Goal: Task Accomplishment & Management: Manage account settings

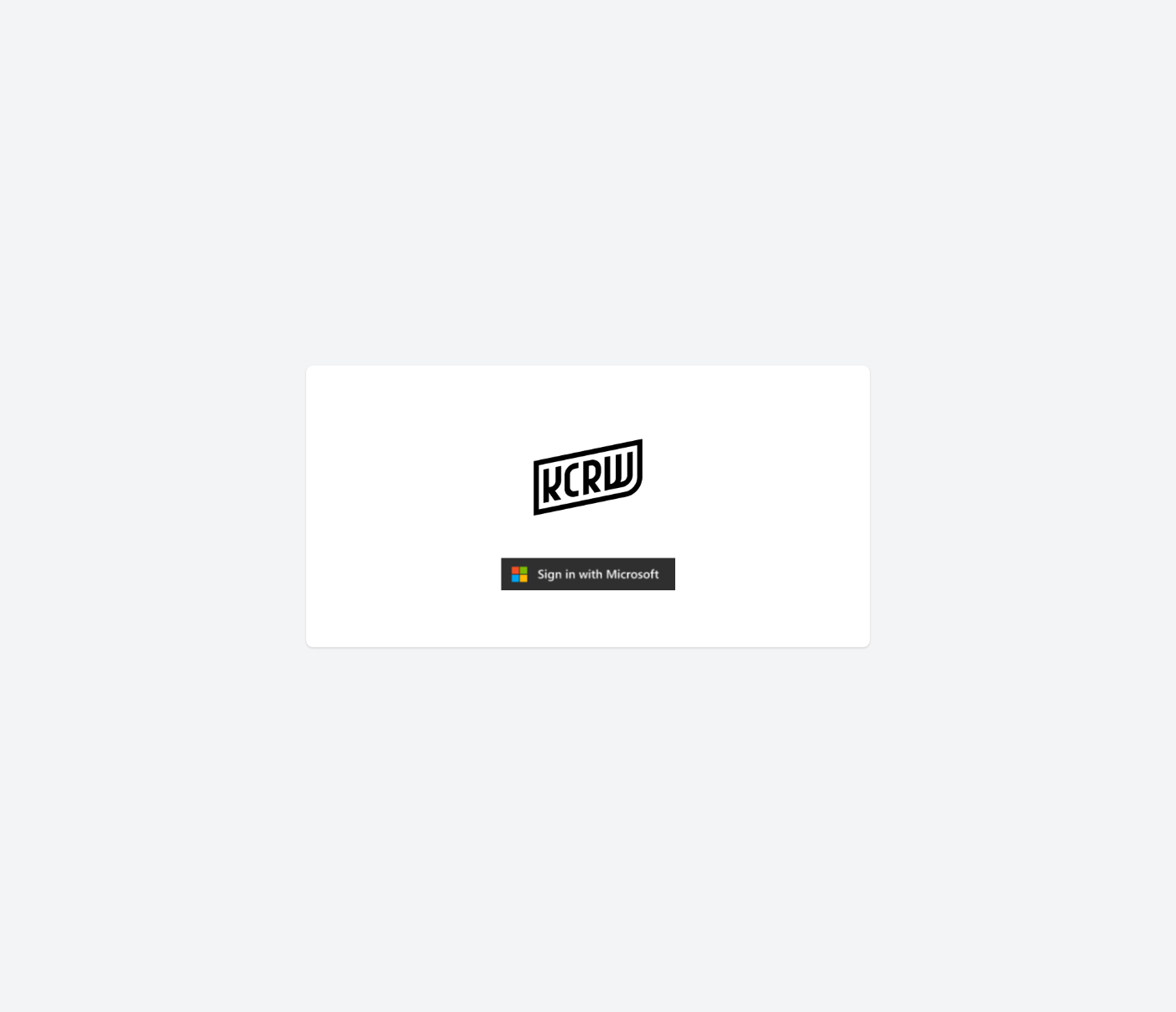
click at [545, 559] on img "submit" at bounding box center [588, 574] width 175 height 33
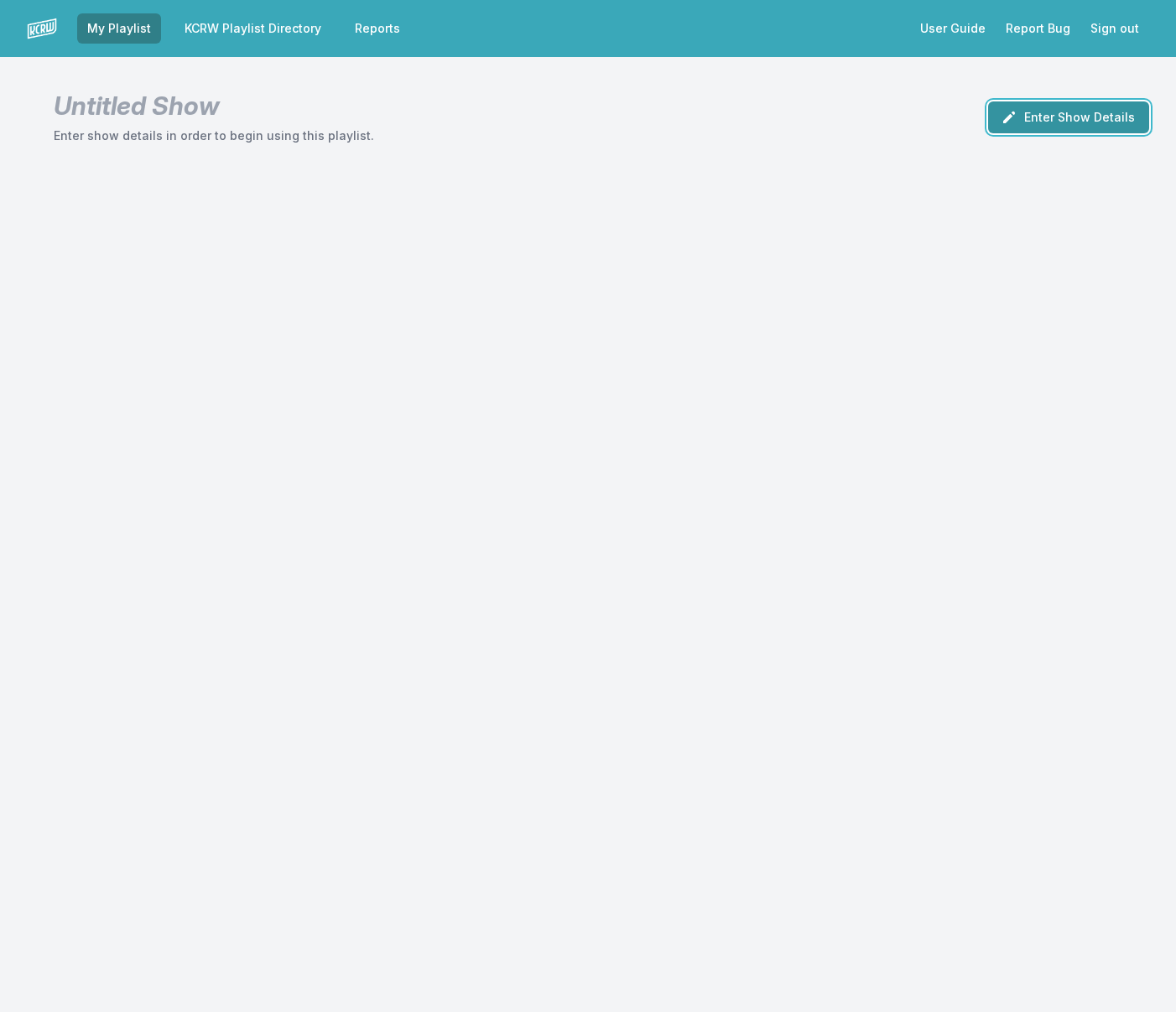
click at [1046, 113] on button "Enter Show Details" at bounding box center [1068, 117] width 161 height 32
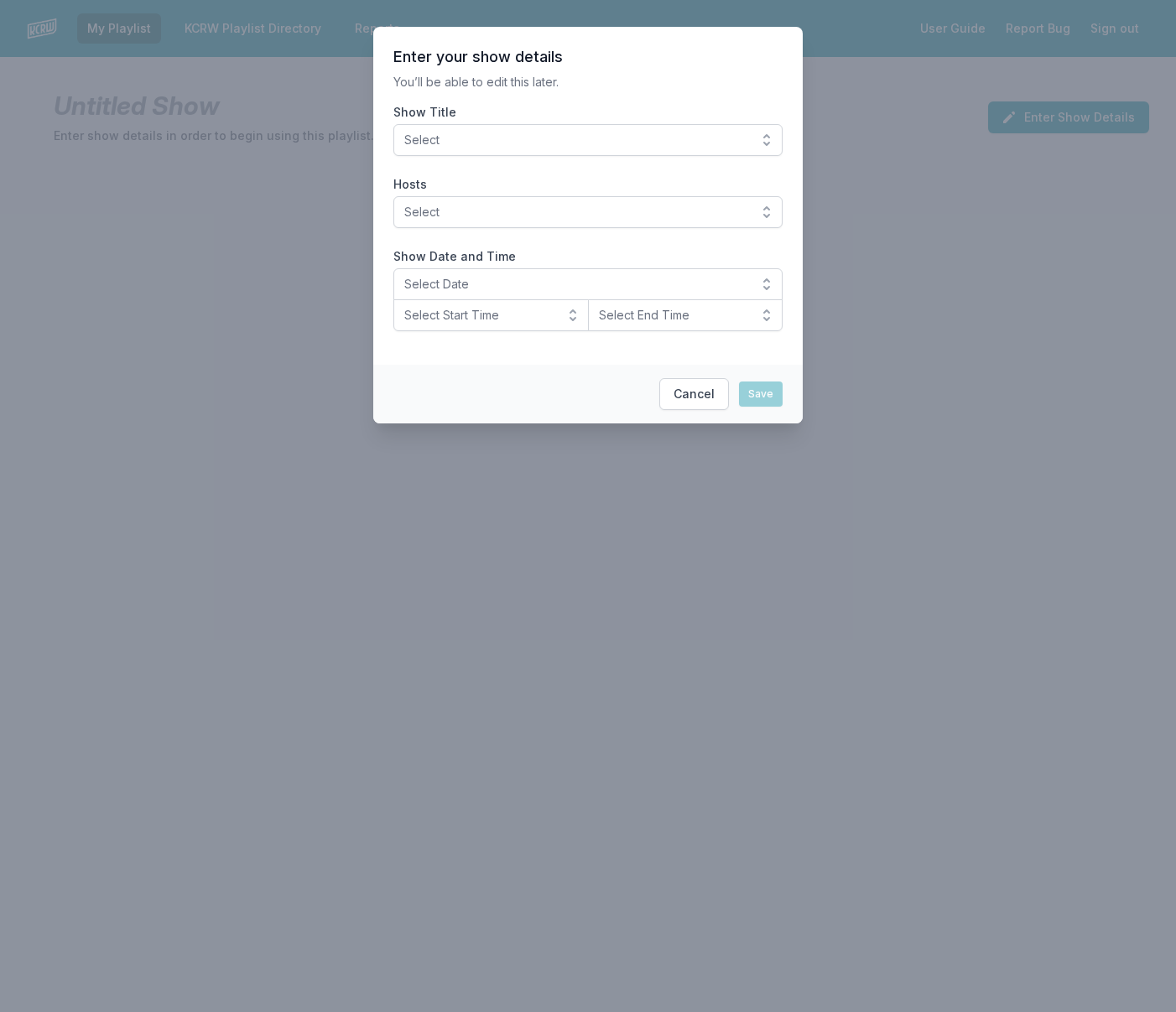
click at [523, 137] on span "Select" at bounding box center [576, 140] width 344 height 17
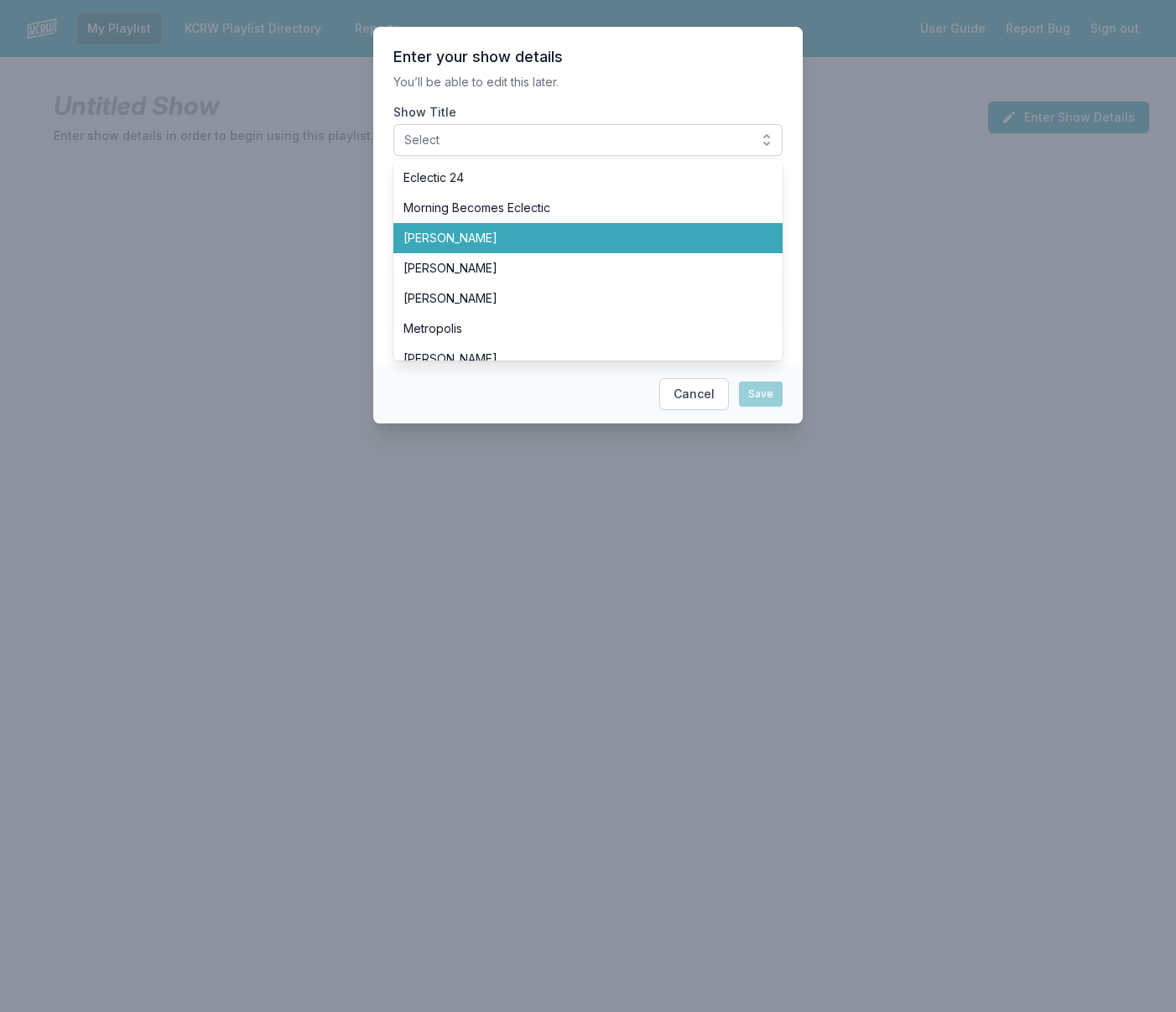
click at [481, 247] on li "[PERSON_NAME]" at bounding box center [588, 239] width 389 height 31
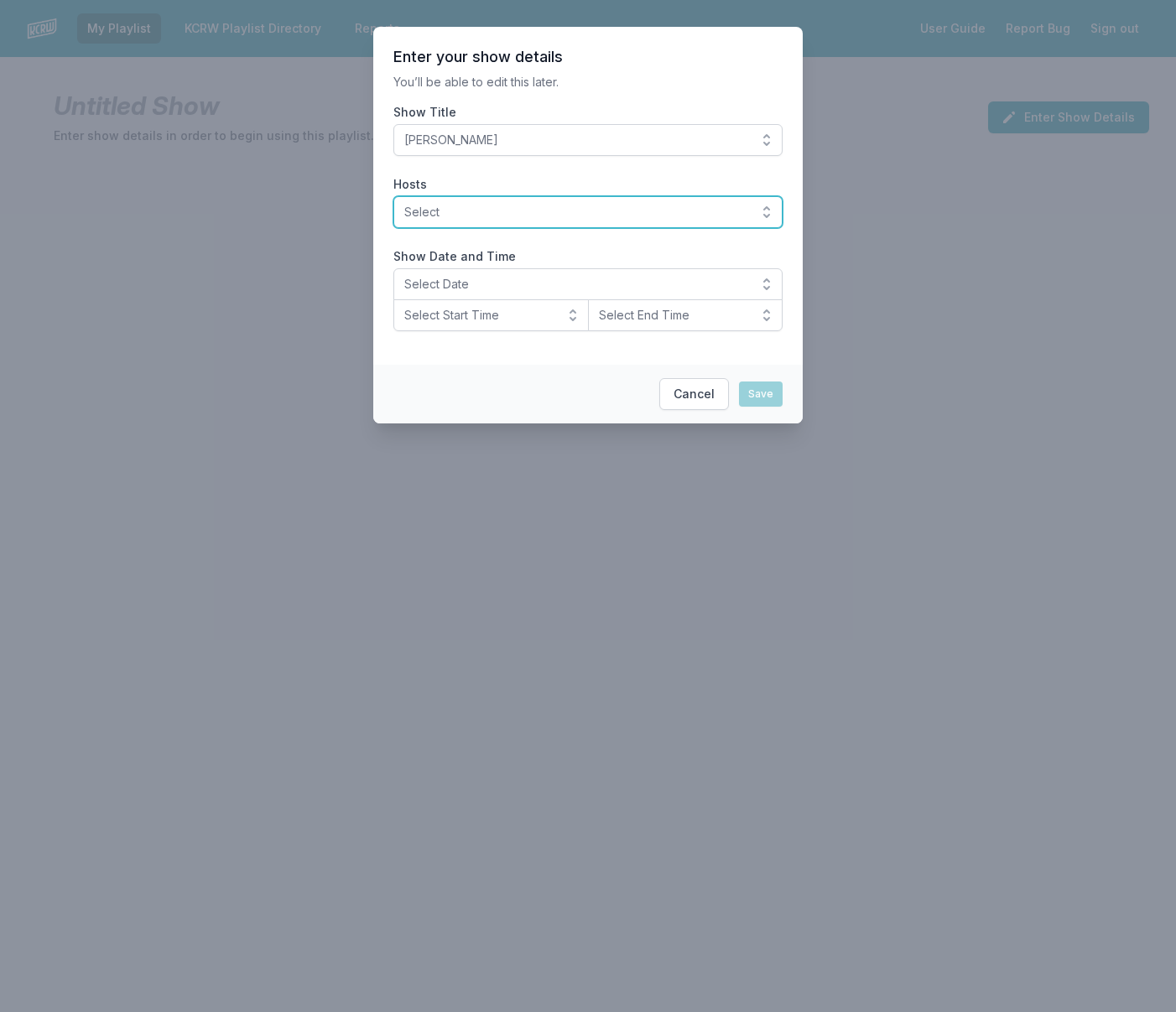
click at [473, 212] on span "Select" at bounding box center [576, 212] width 344 height 17
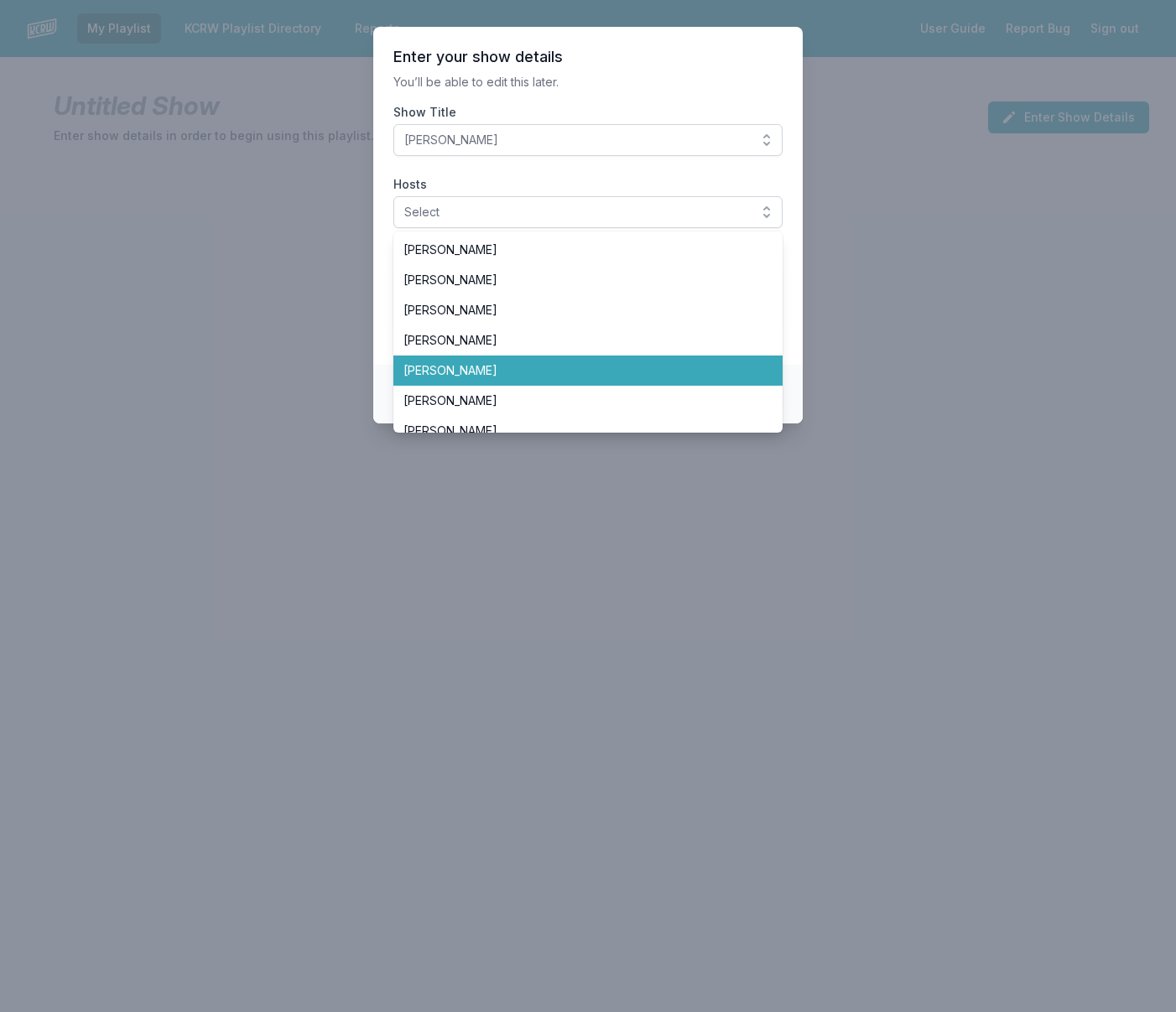
click at [458, 367] on span "[PERSON_NAME]" at bounding box center [577, 370] width 348 height 17
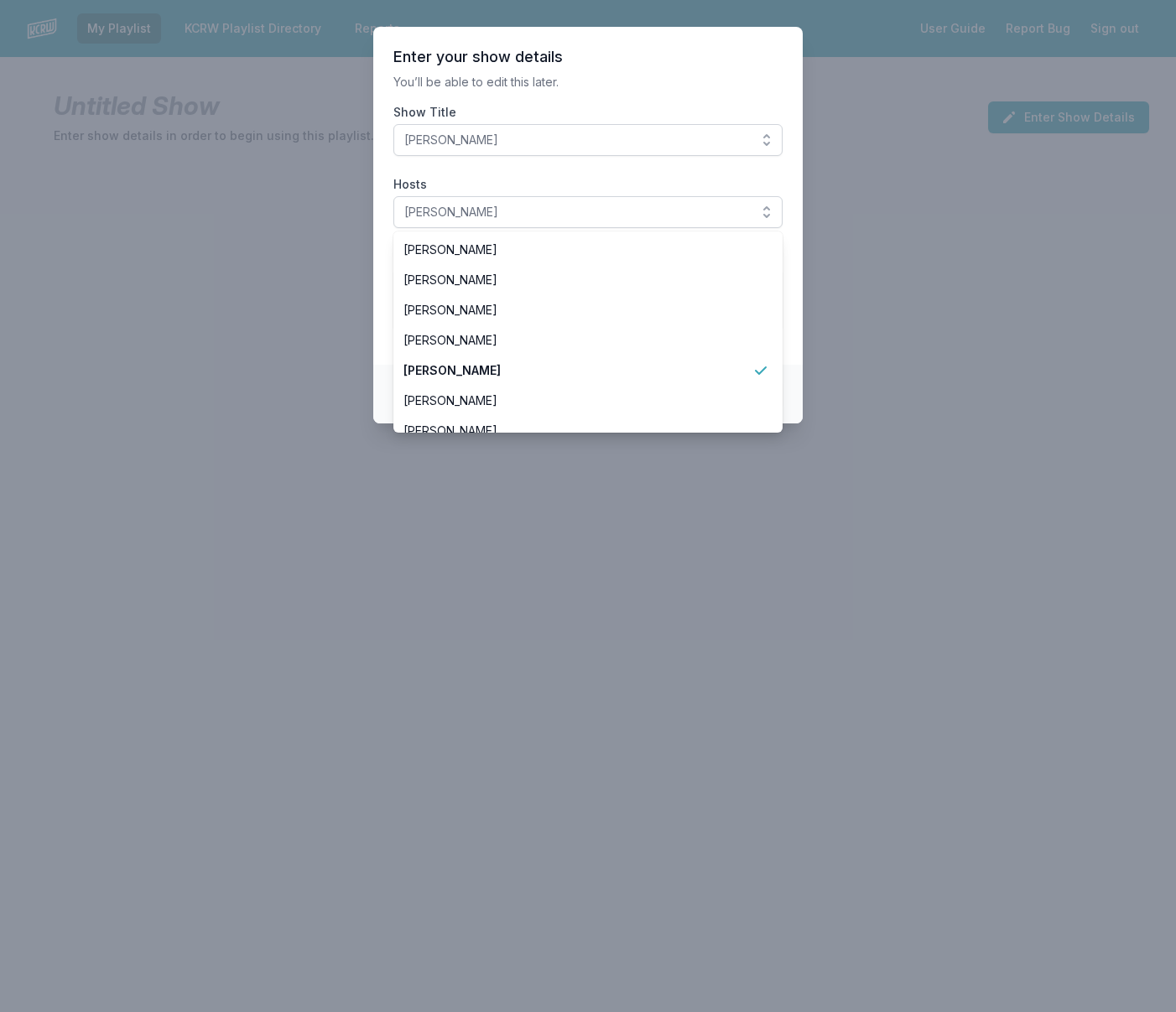
click at [792, 333] on section "Enter your show details You’ll be able to edit this later. Show Title Anne Litt…" at bounding box center [587, 195] width 430 height 338
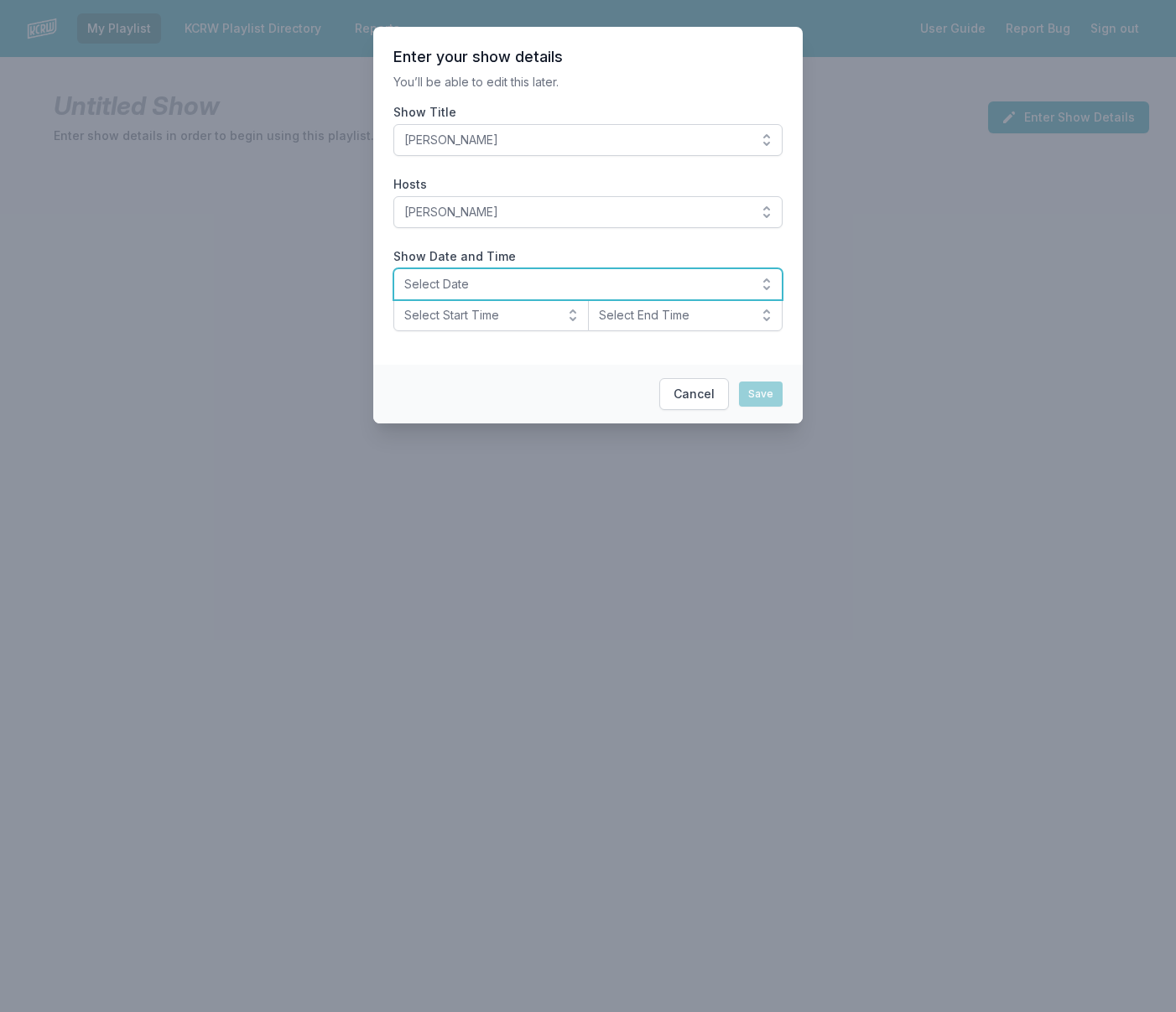
click at [511, 277] on span "Select Date" at bounding box center [576, 284] width 344 height 17
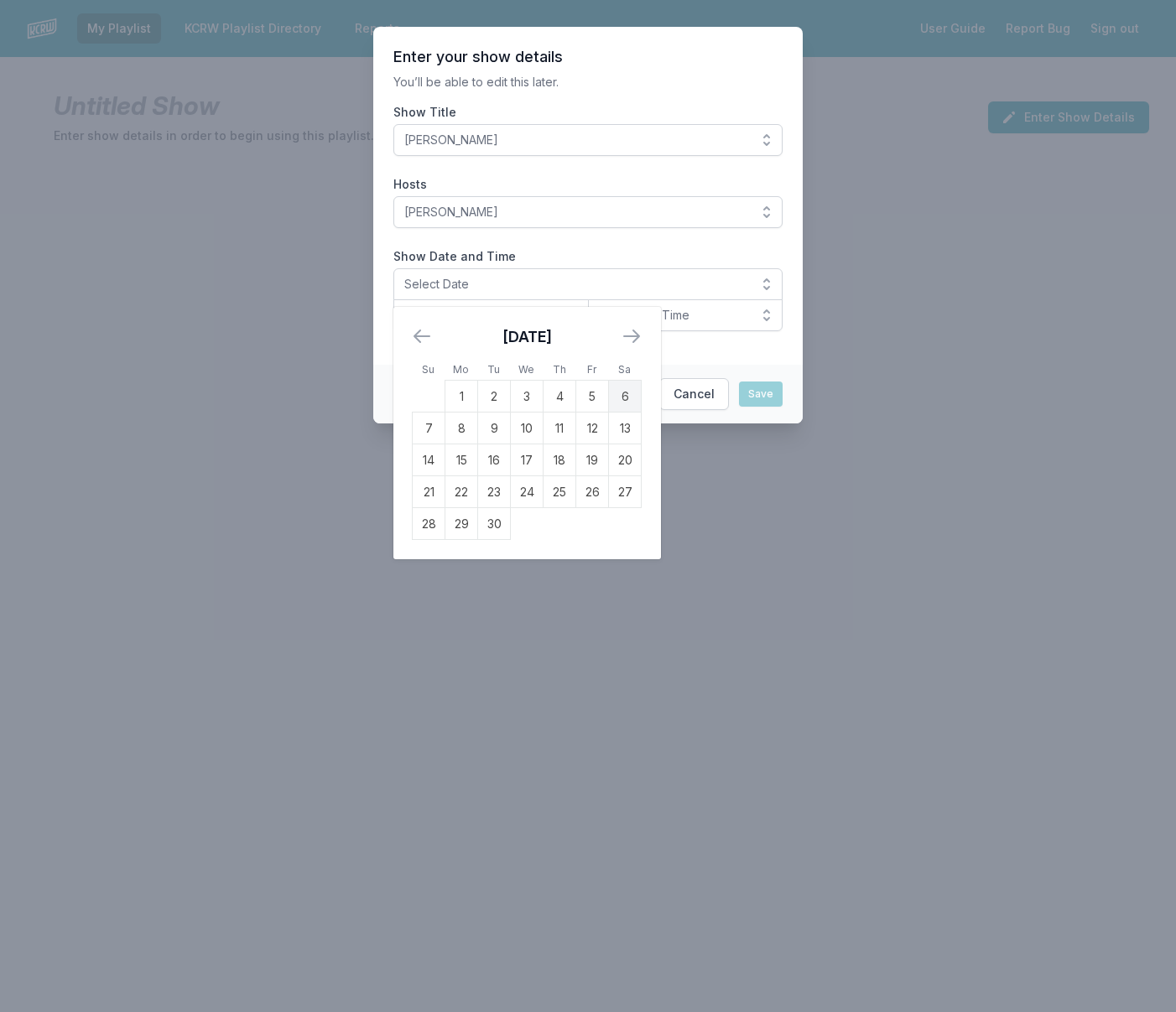
drag, startPoint x: 627, startPoint y: 397, endPoint x: 605, endPoint y: 385, distance: 25.1
click at [627, 397] on td "6" at bounding box center [625, 396] width 32 height 32
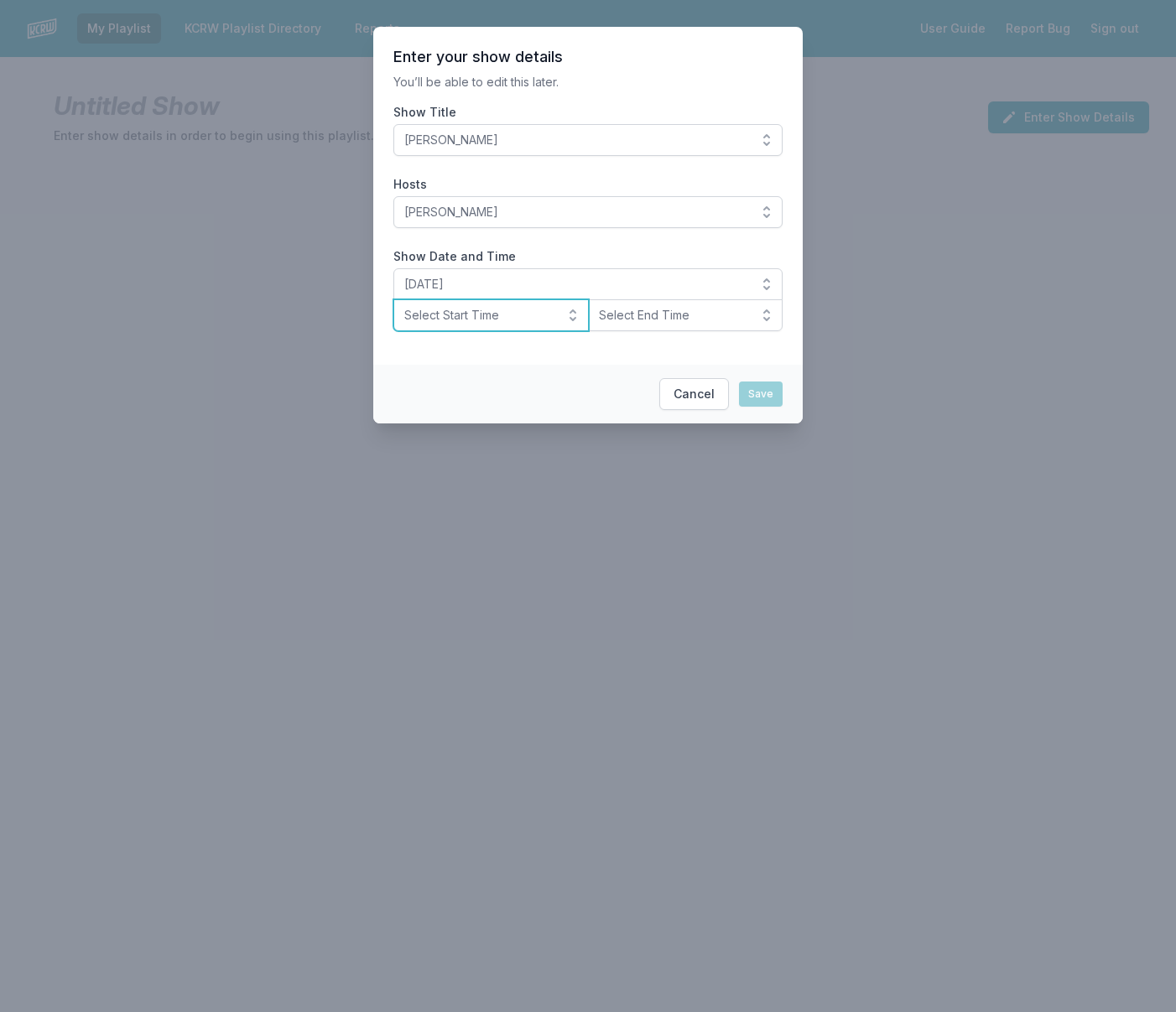
click at [511, 321] on span "Select Start Time" at bounding box center [479, 315] width 150 height 17
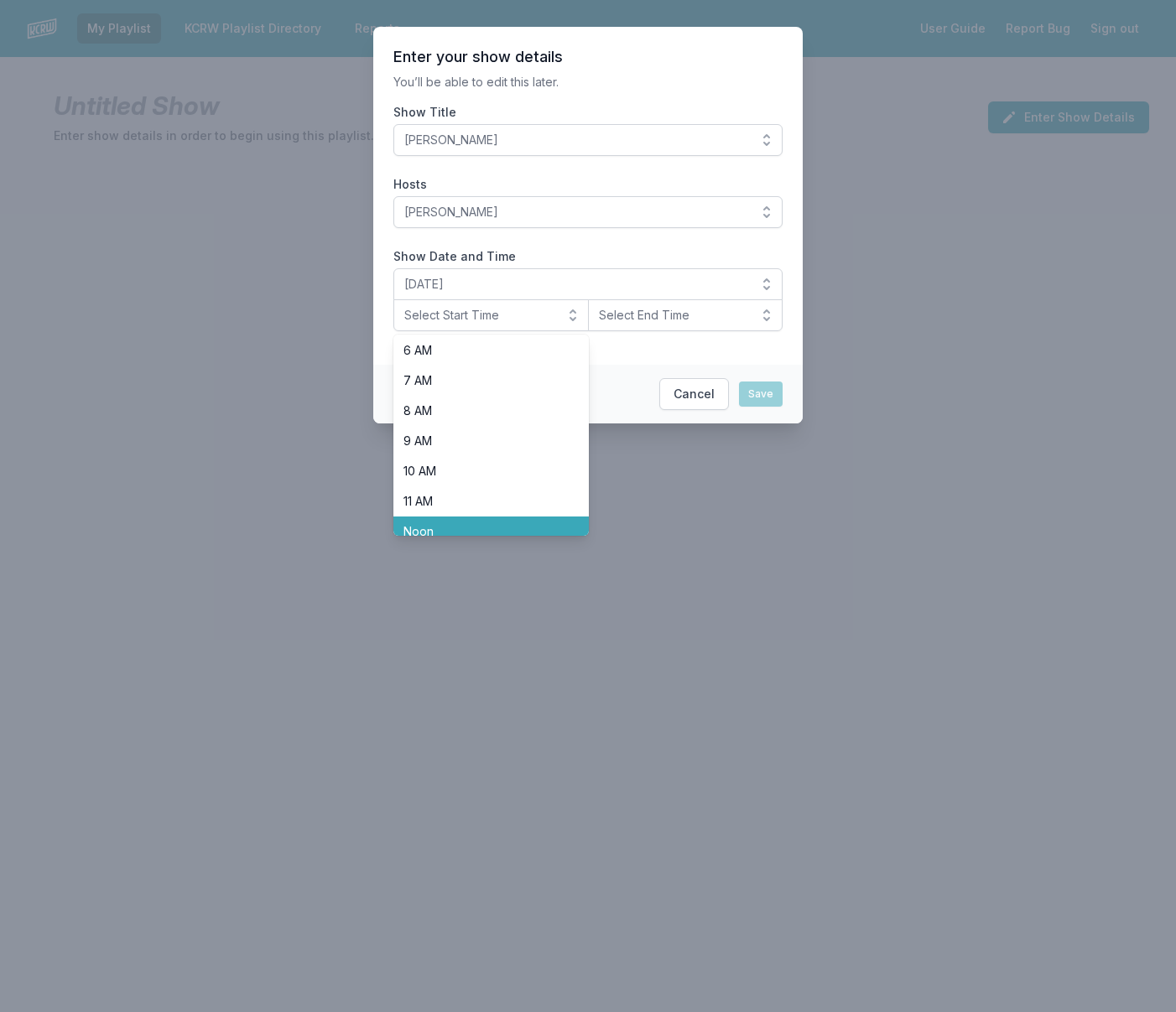
scroll to position [203, 0]
drag, startPoint x: 480, startPoint y: 515, endPoint x: 478, endPoint y: 498, distance: 17.1
click at [480, 514] on span "Noon" at bounding box center [481, 511] width 155 height 17
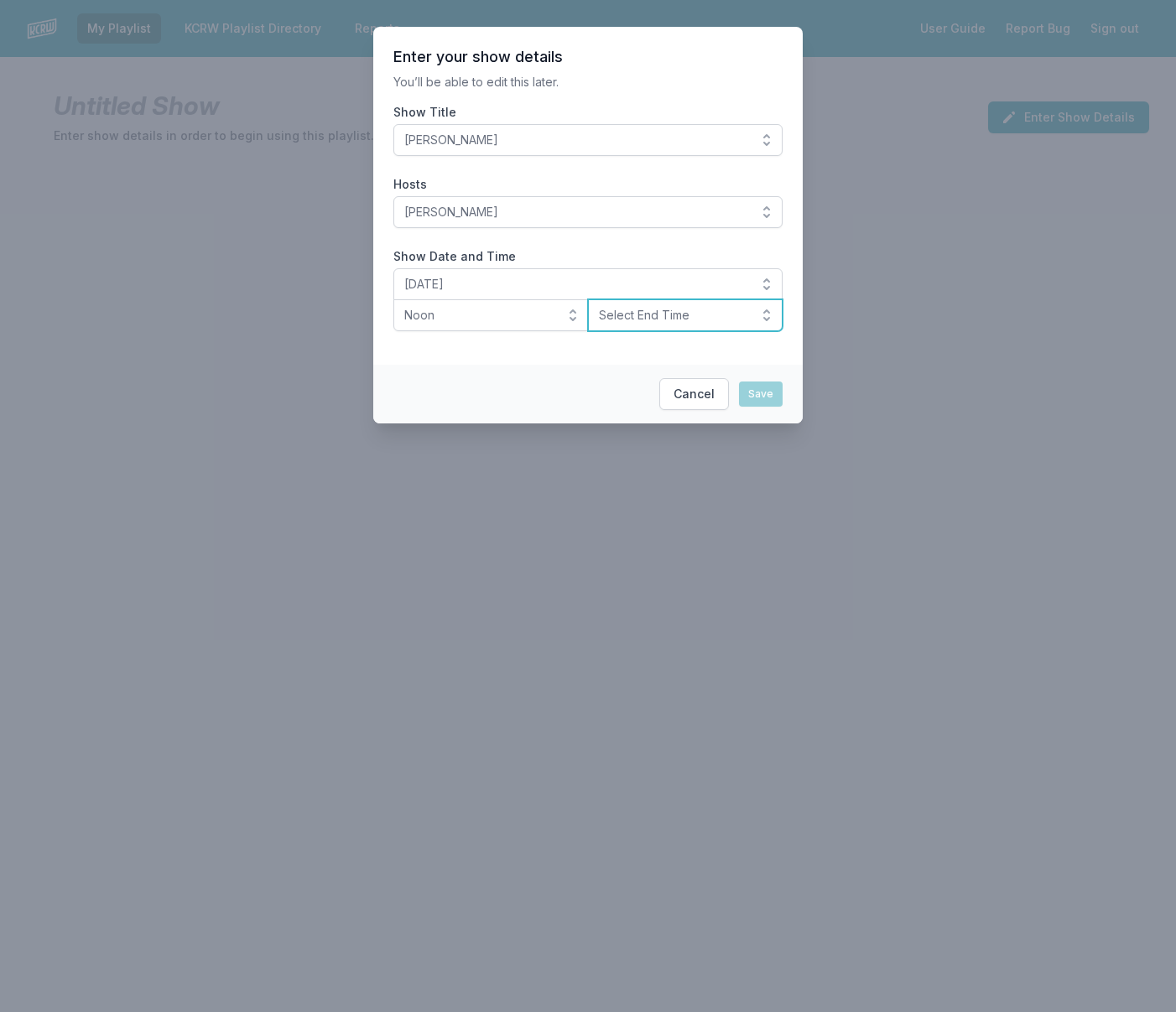
click at [627, 321] on span "Select End Time" at bounding box center [674, 315] width 150 height 17
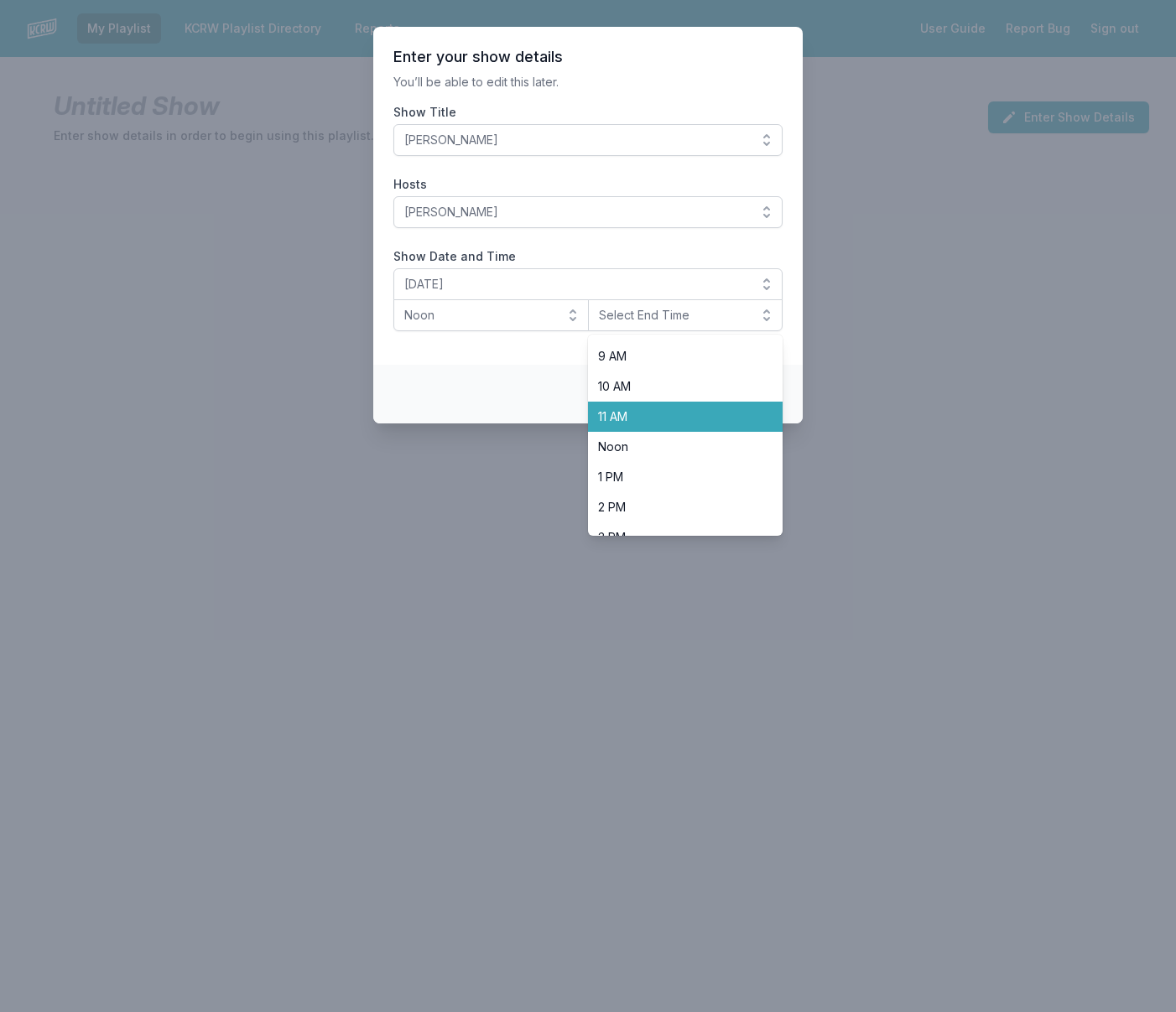
scroll to position [289, 0]
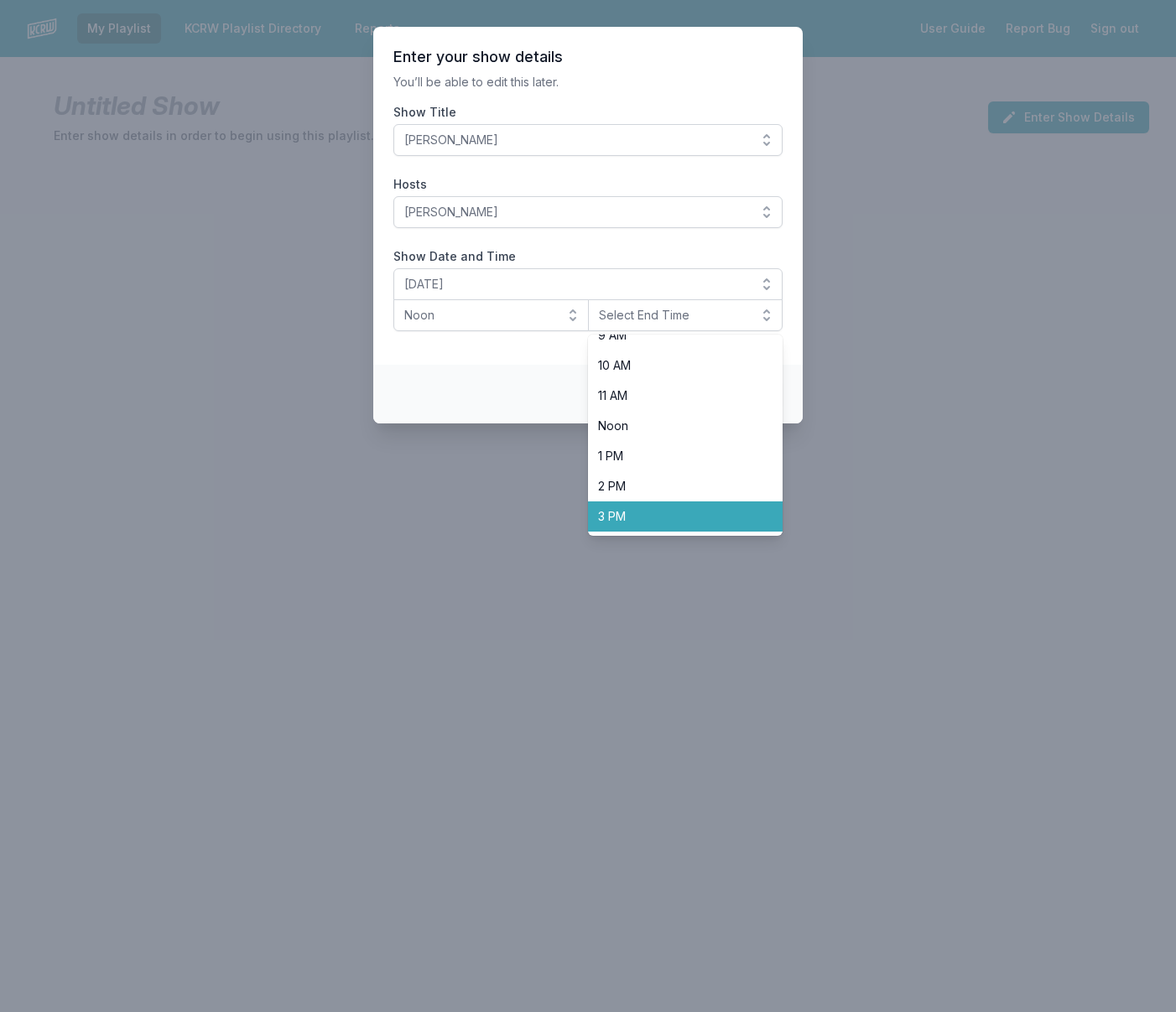
click at [625, 518] on span "3 PM" at bounding box center [675, 516] width 155 height 17
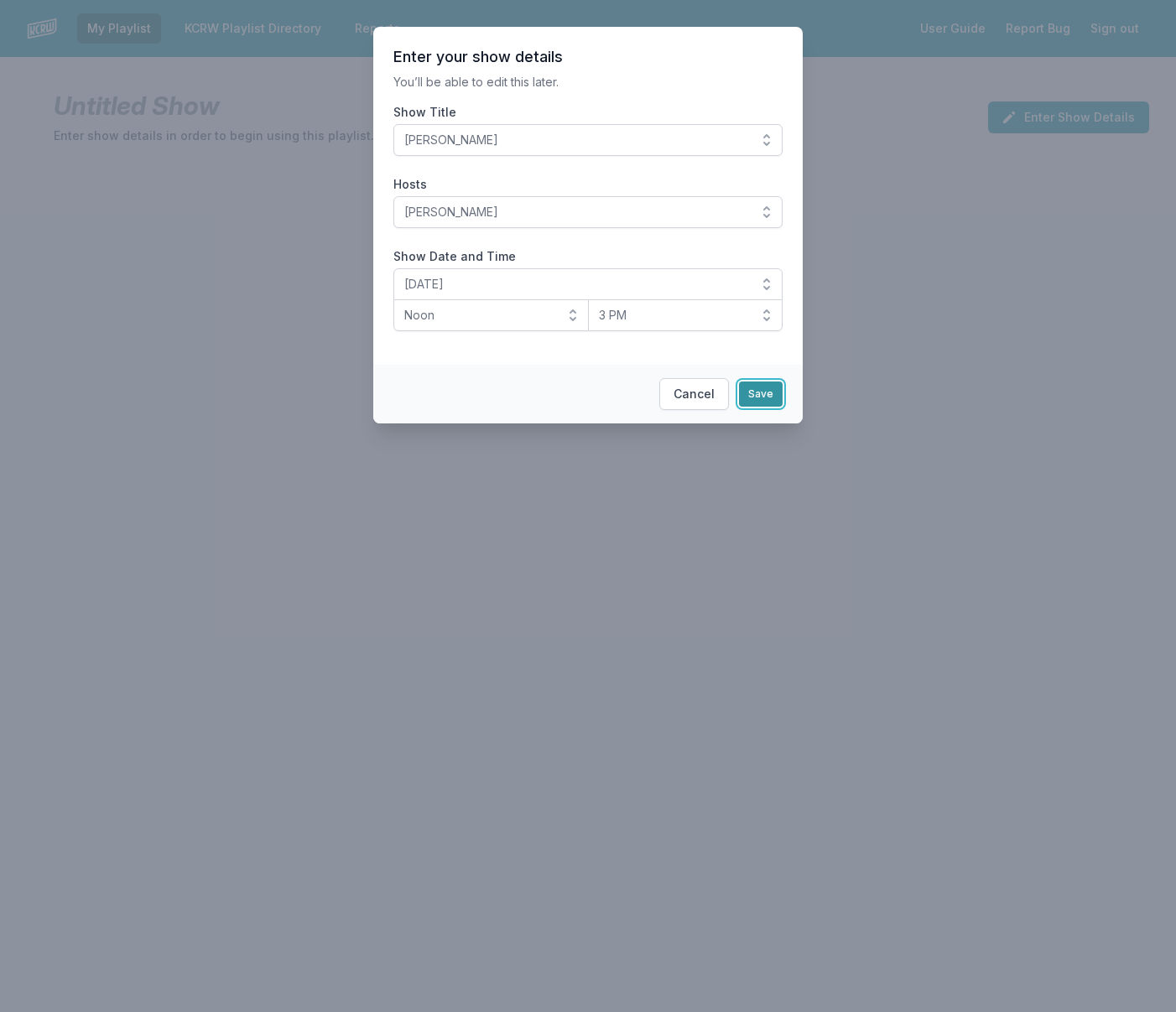
click at [754, 394] on button "Save" at bounding box center [761, 394] width 43 height 25
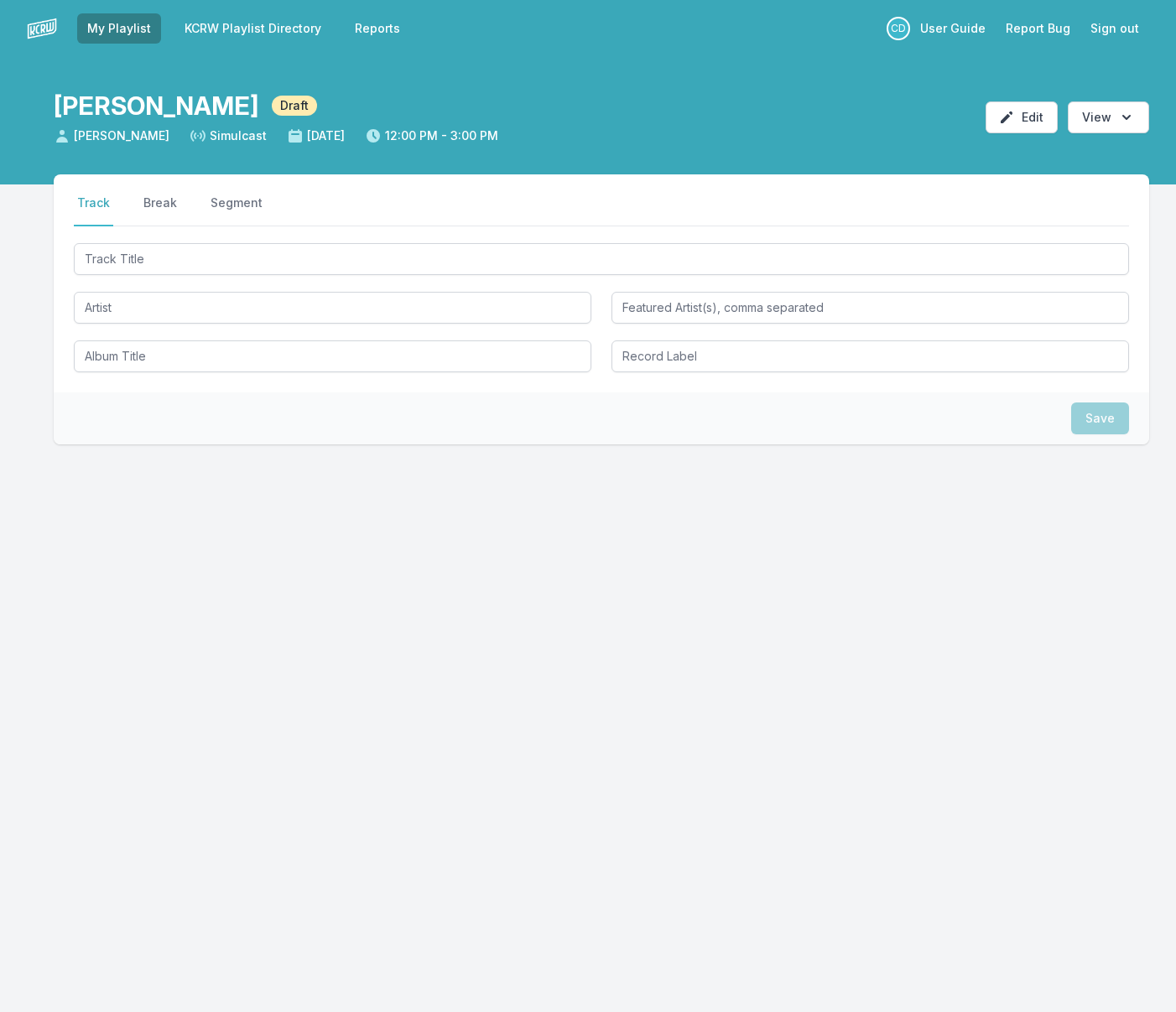
click at [374, 277] on div at bounding box center [602, 305] width 1055 height 132
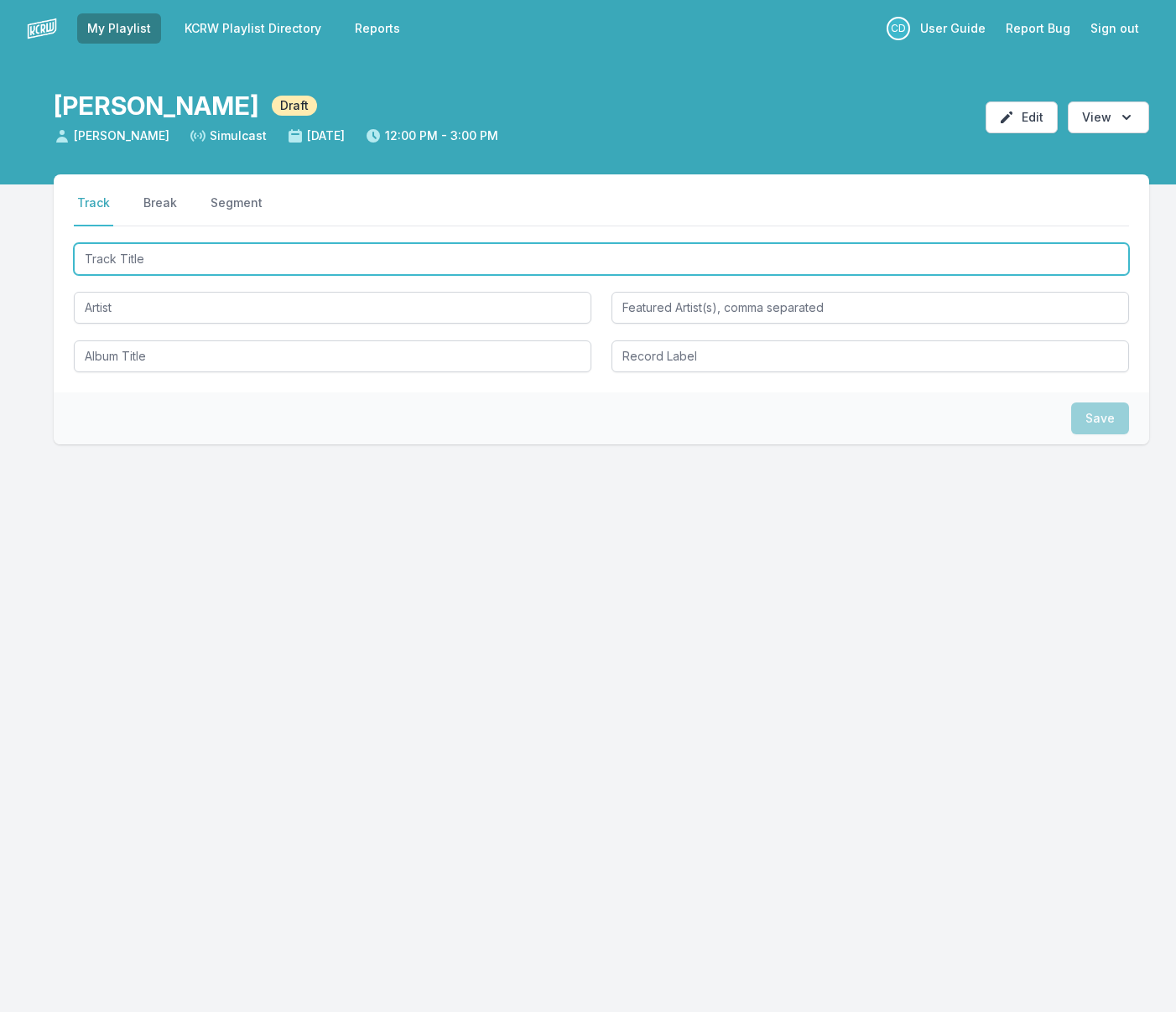
click at [384, 258] on input "Track Title" at bounding box center [602, 258] width 1055 height 32
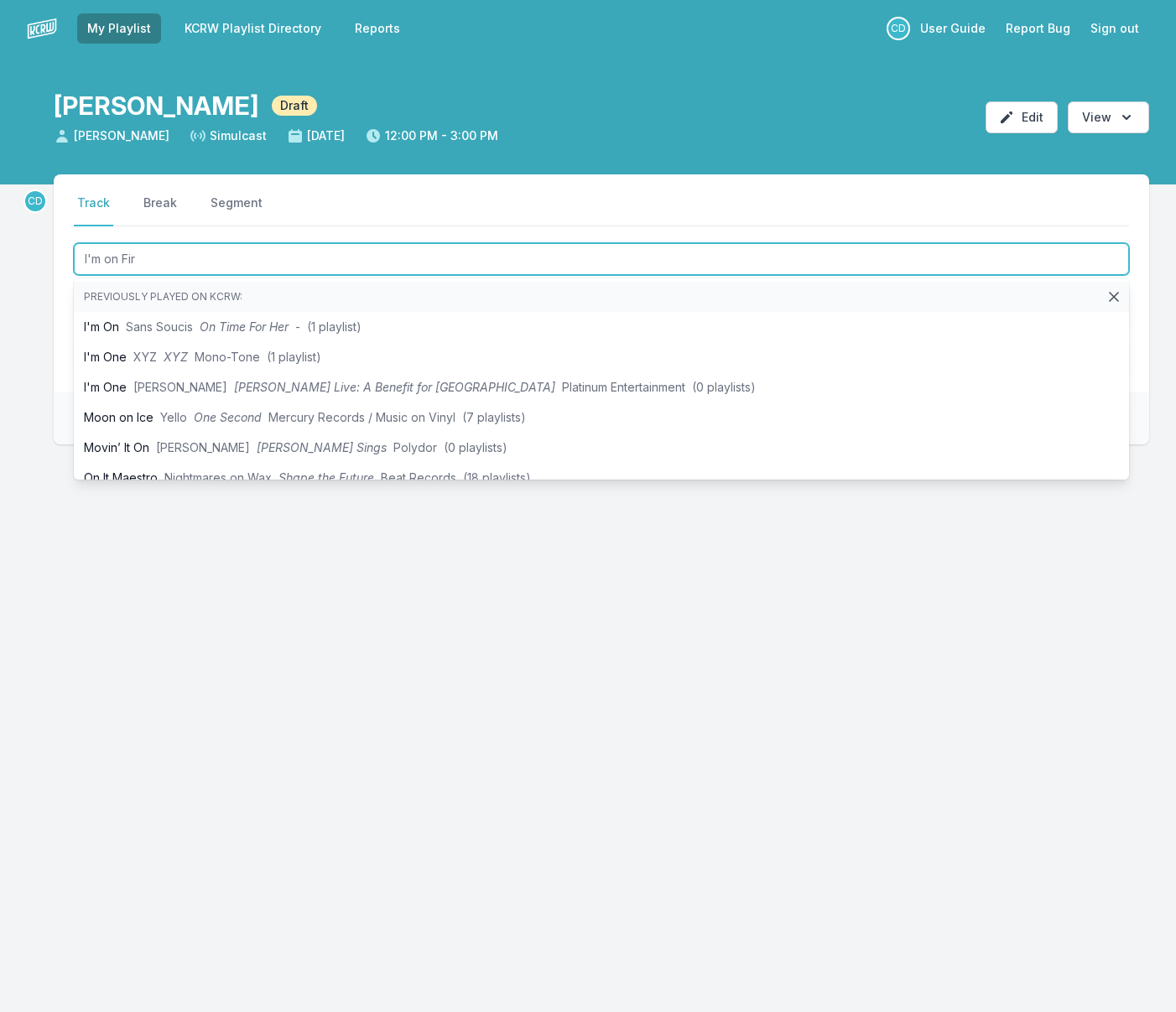
type input "I'm on Fire"
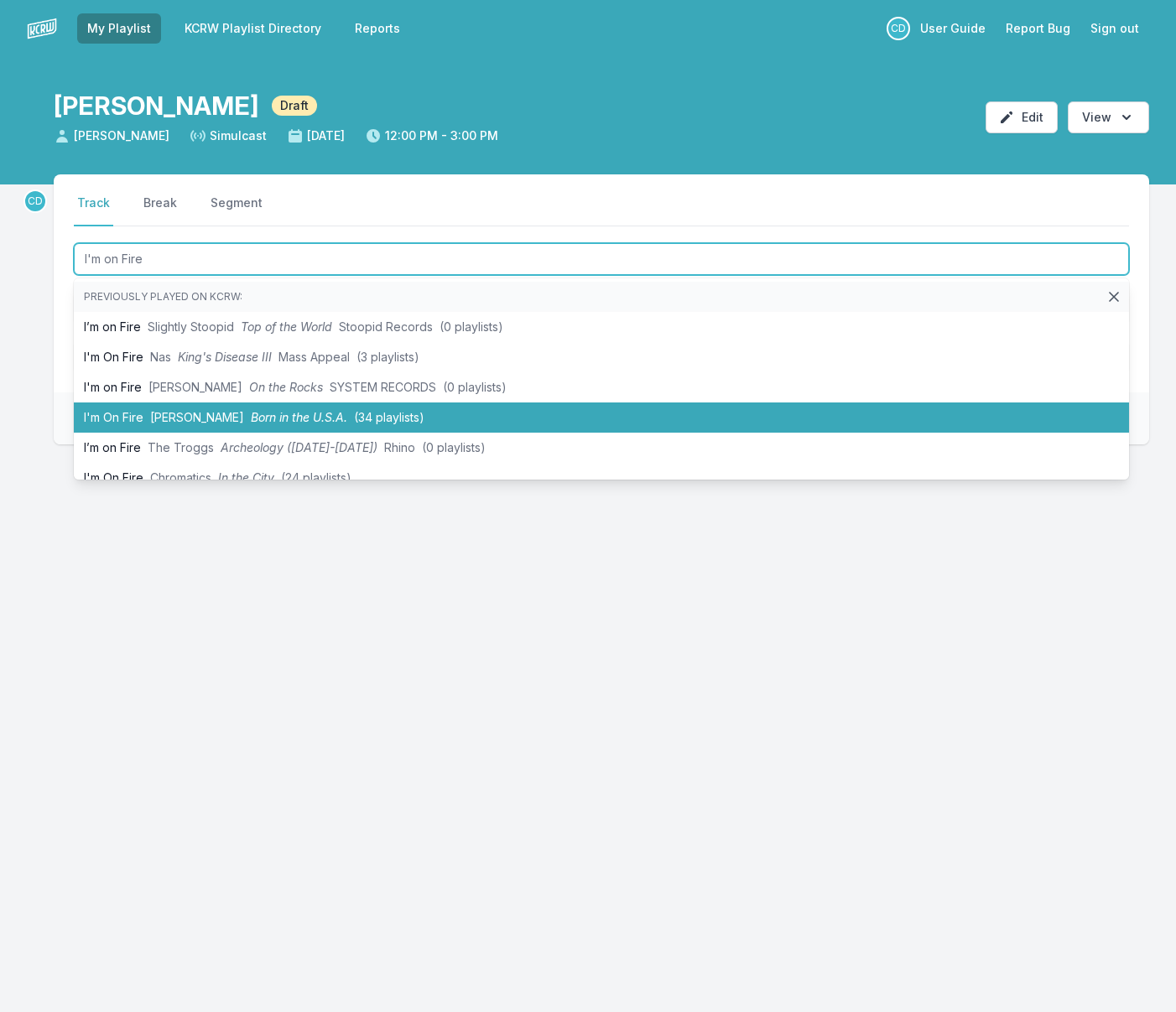
drag, startPoint x: 348, startPoint y: 419, endPoint x: 336, endPoint y: 413, distance: 13.4
click at [348, 419] on span "Born in the U.S.A." at bounding box center [298, 417] width 96 height 14
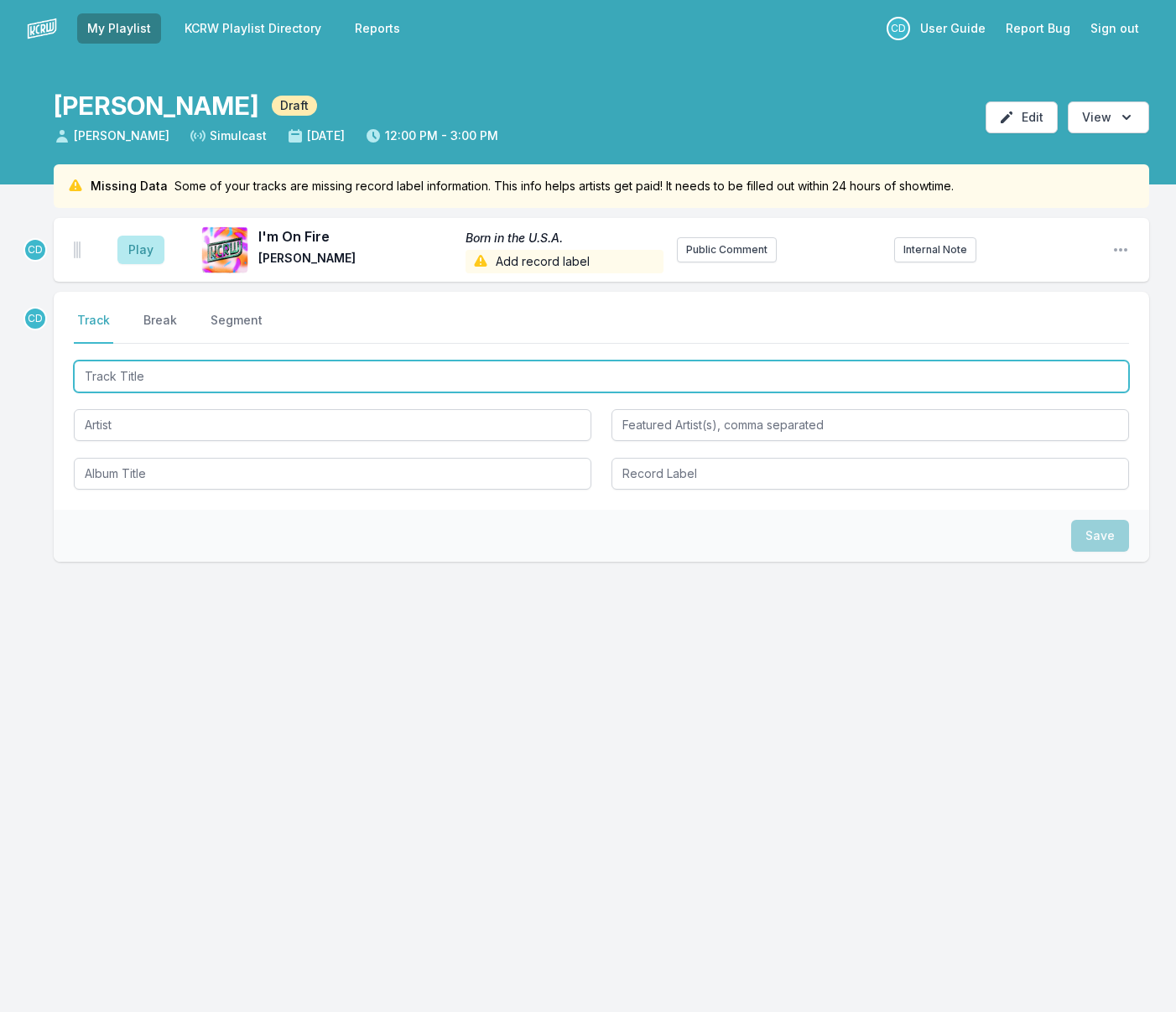
click at [178, 375] on input "Track Title" at bounding box center [602, 375] width 1055 height 32
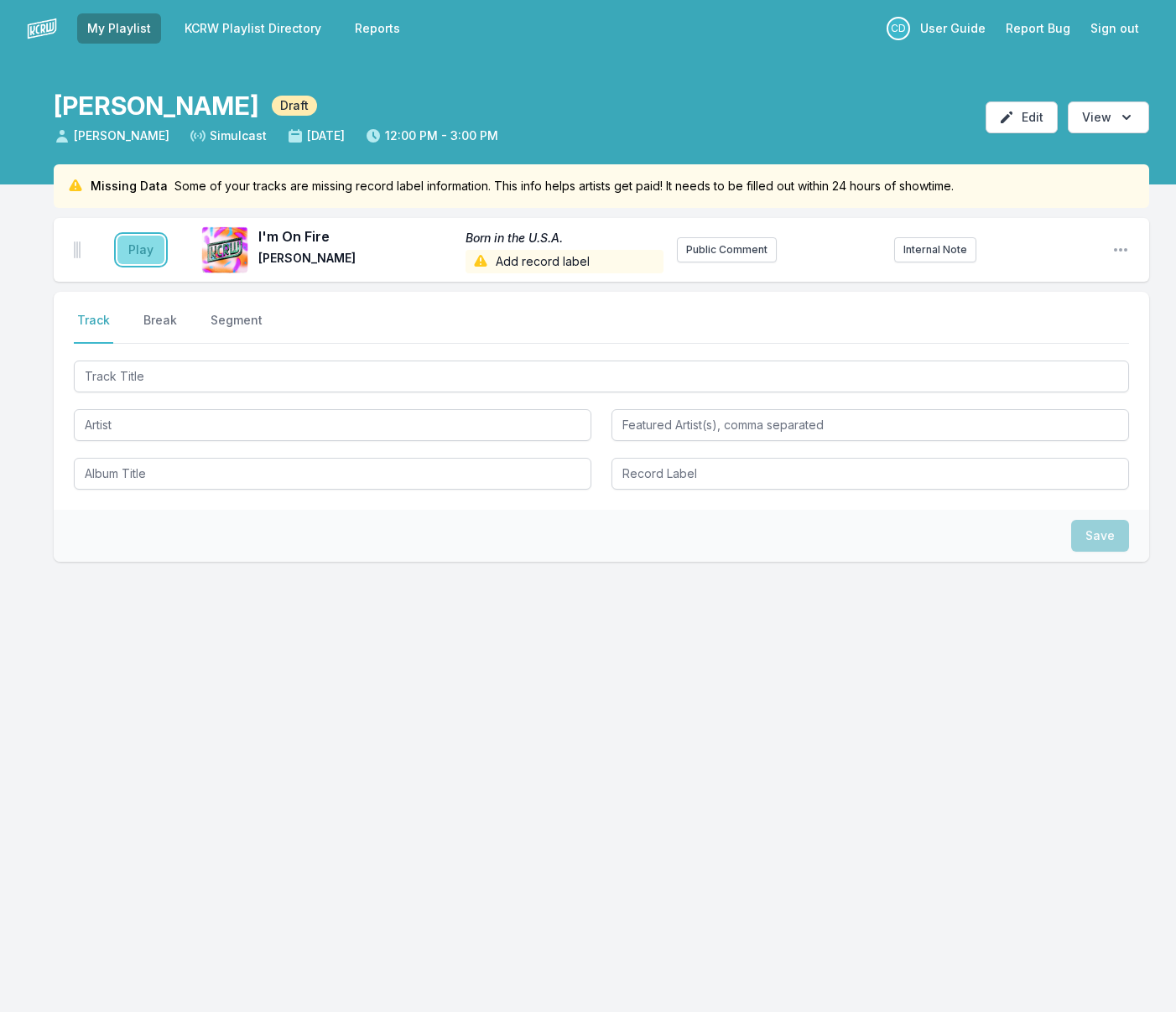
click at [146, 258] on button "Play" at bounding box center [140, 250] width 47 height 29
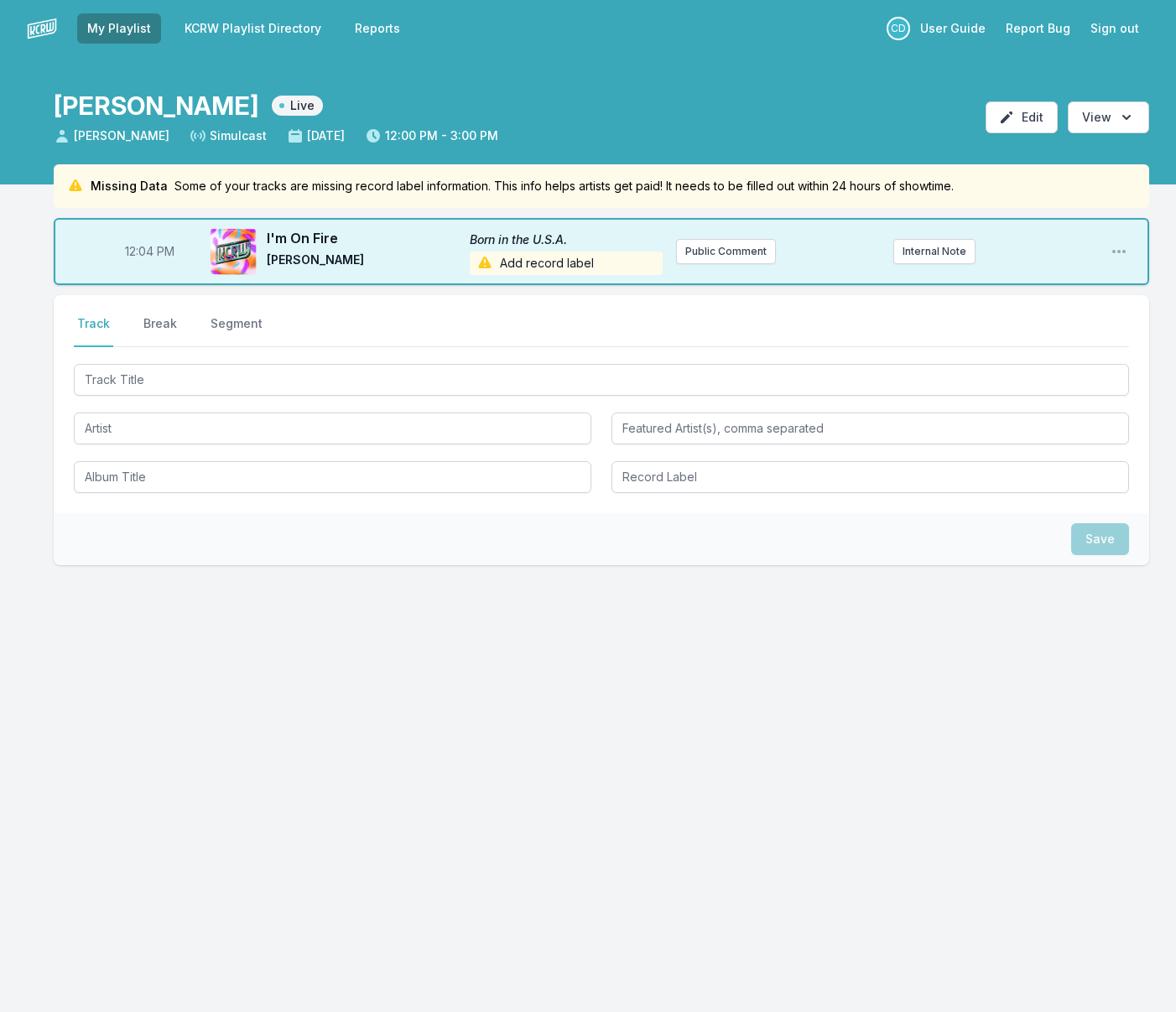
click at [589, 264] on span "Add record label" at bounding box center [566, 263] width 193 height 23
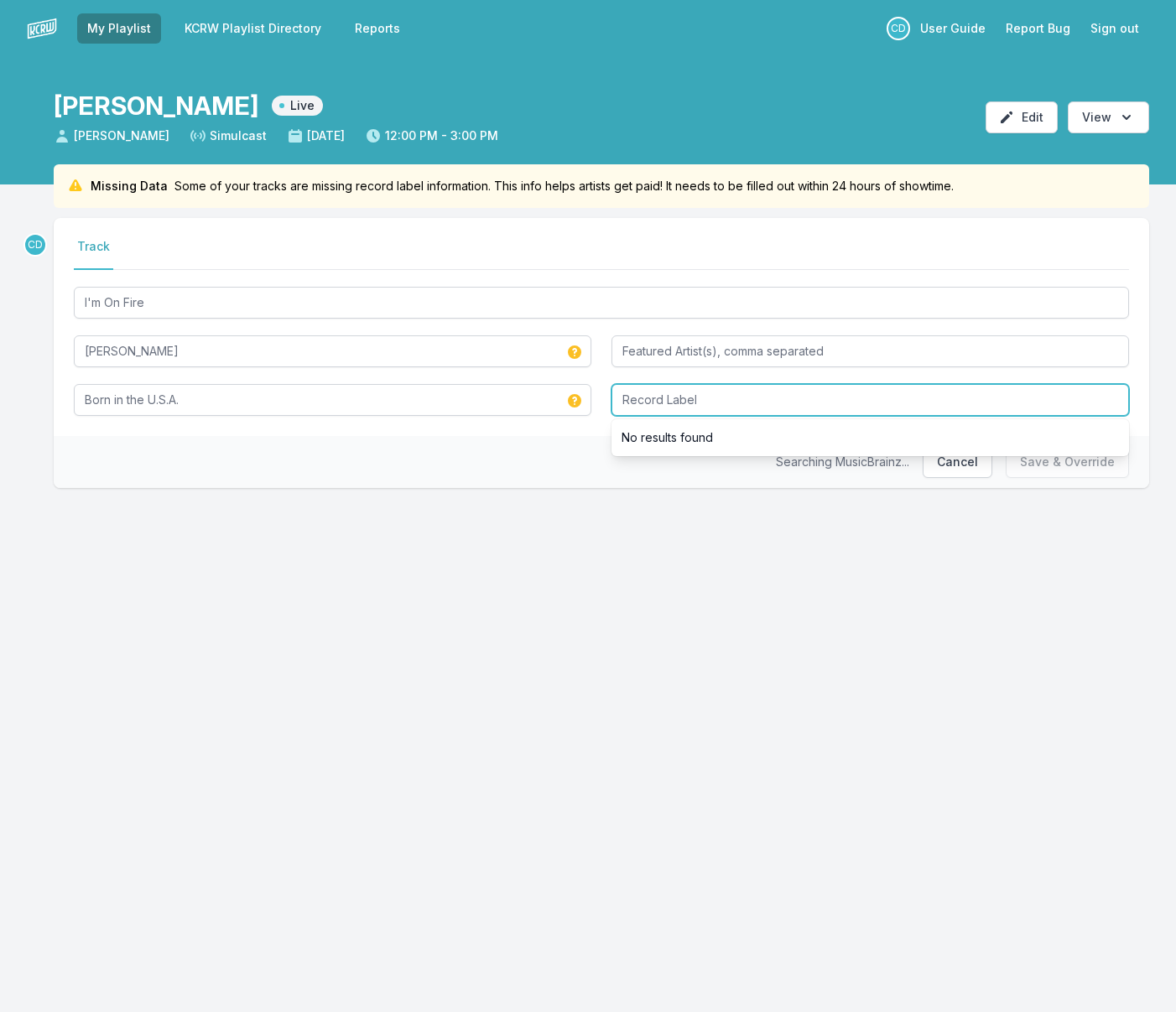
click at [652, 405] on input "Record Label" at bounding box center [870, 400] width 518 height 32
type input "Columbia"
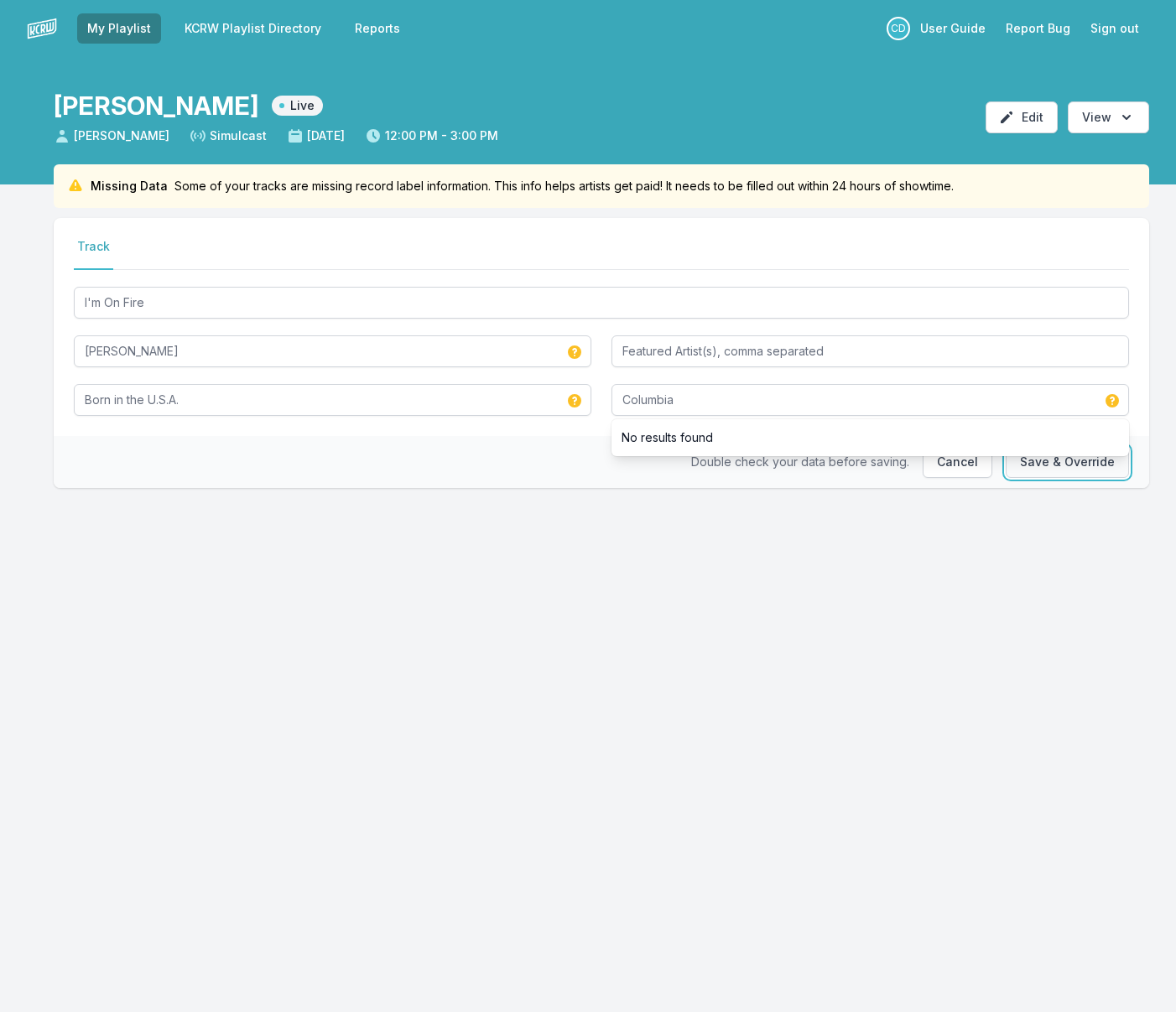
click at [1045, 464] on button "Save & Override" at bounding box center [1067, 461] width 123 height 32
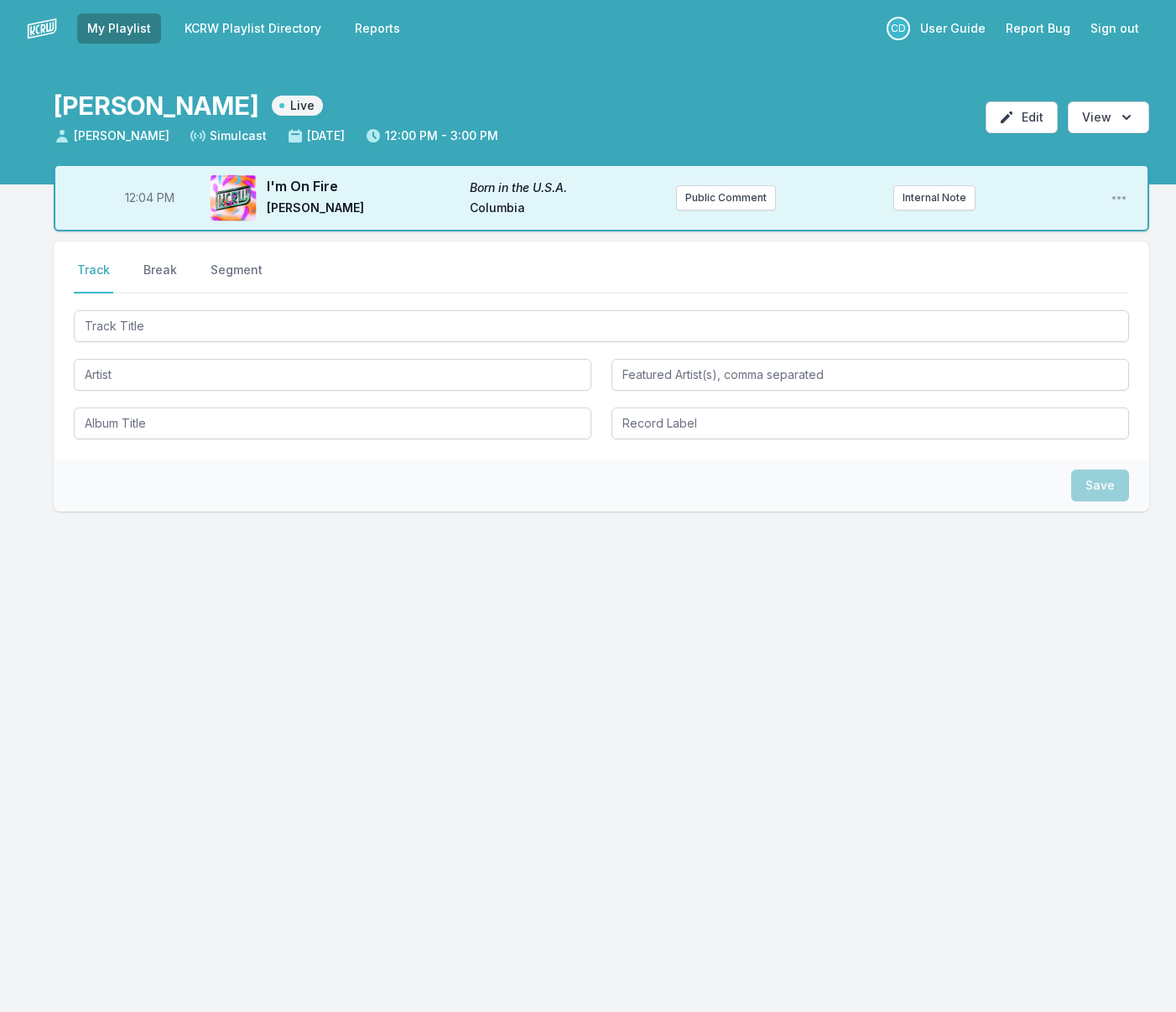
click at [496, 212] on span "Columbia" at bounding box center [566, 210] width 193 height 20
click at [803, 203] on div "12:04 PM I'm On Fire Born in the U.S.A. Bruce Springsteen Columbia Public Comme…" at bounding box center [602, 198] width 1095 height 68
click at [945, 194] on button "Internal Note" at bounding box center [934, 198] width 82 height 25
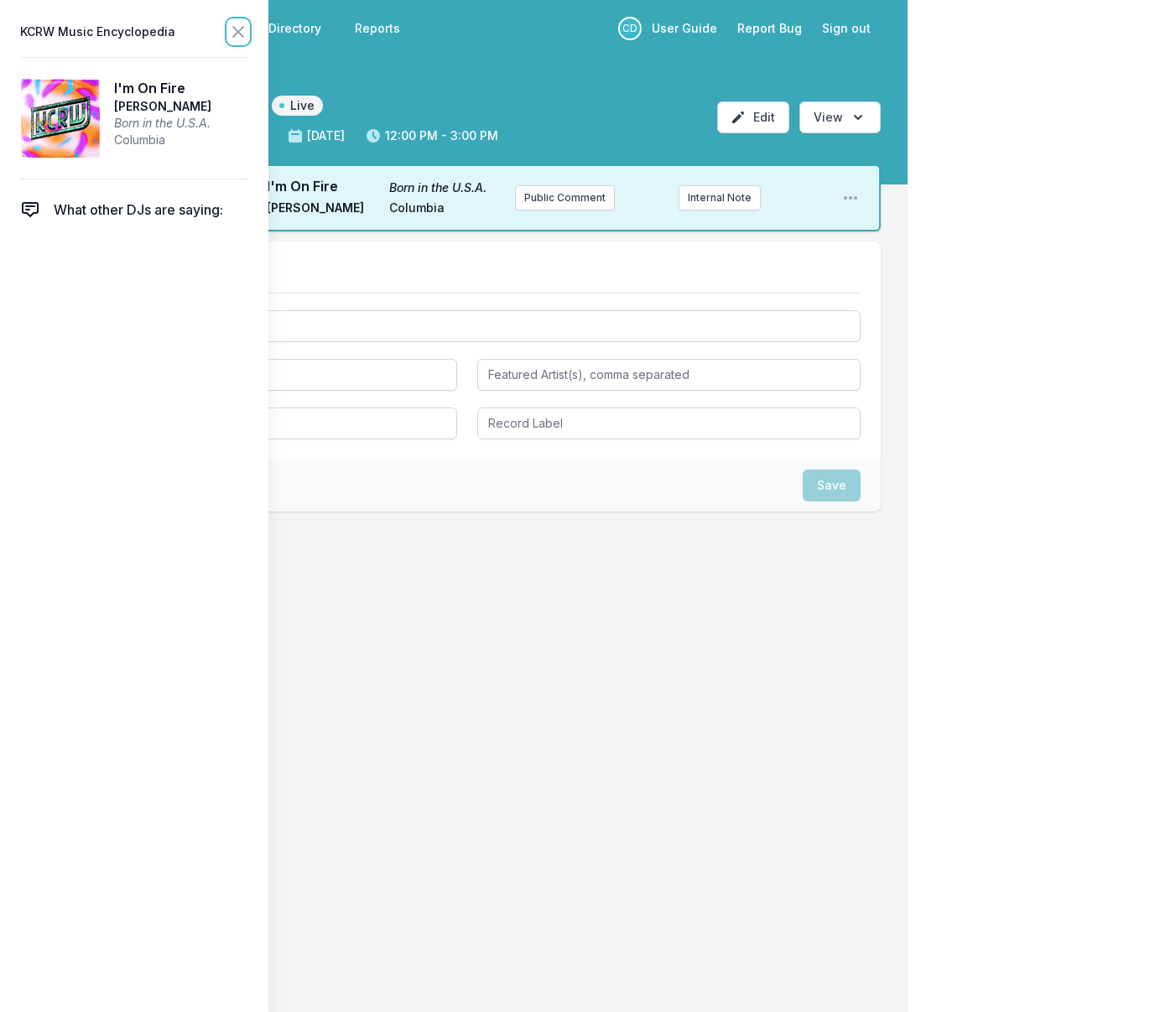
drag, startPoint x: 239, startPoint y: 35, endPoint x: 269, endPoint y: 366, distance: 332.4
click at [239, 35] on icon at bounding box center [238, 32] width 20 height 20
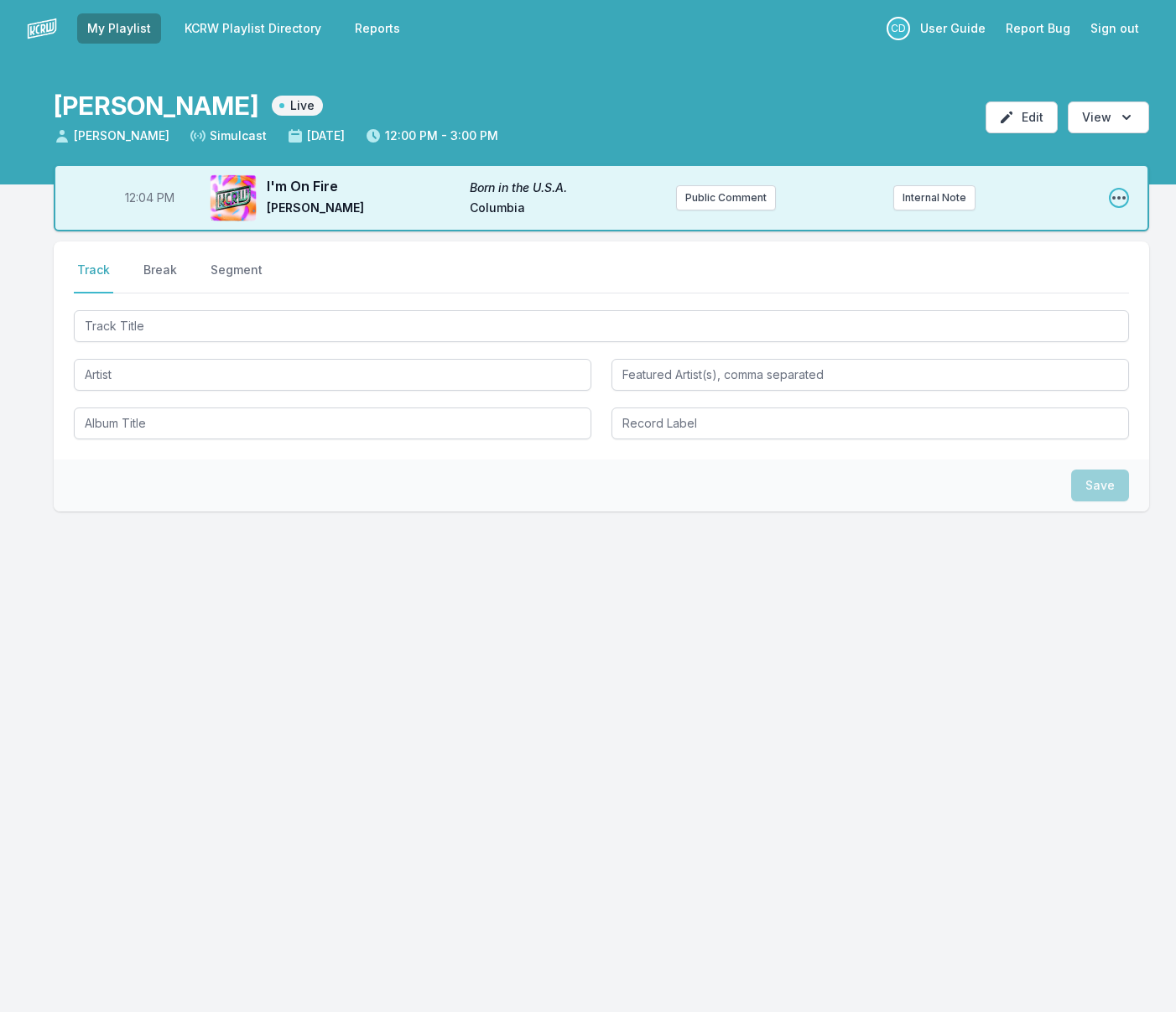
click at [1113, 198] on icon "Open playlist item options" at bounding box center [1118, 198] width 14 height 4
click at [994, 265] on button "Edit Track Details" at bounding box center [1033, 262] width 188 height 31
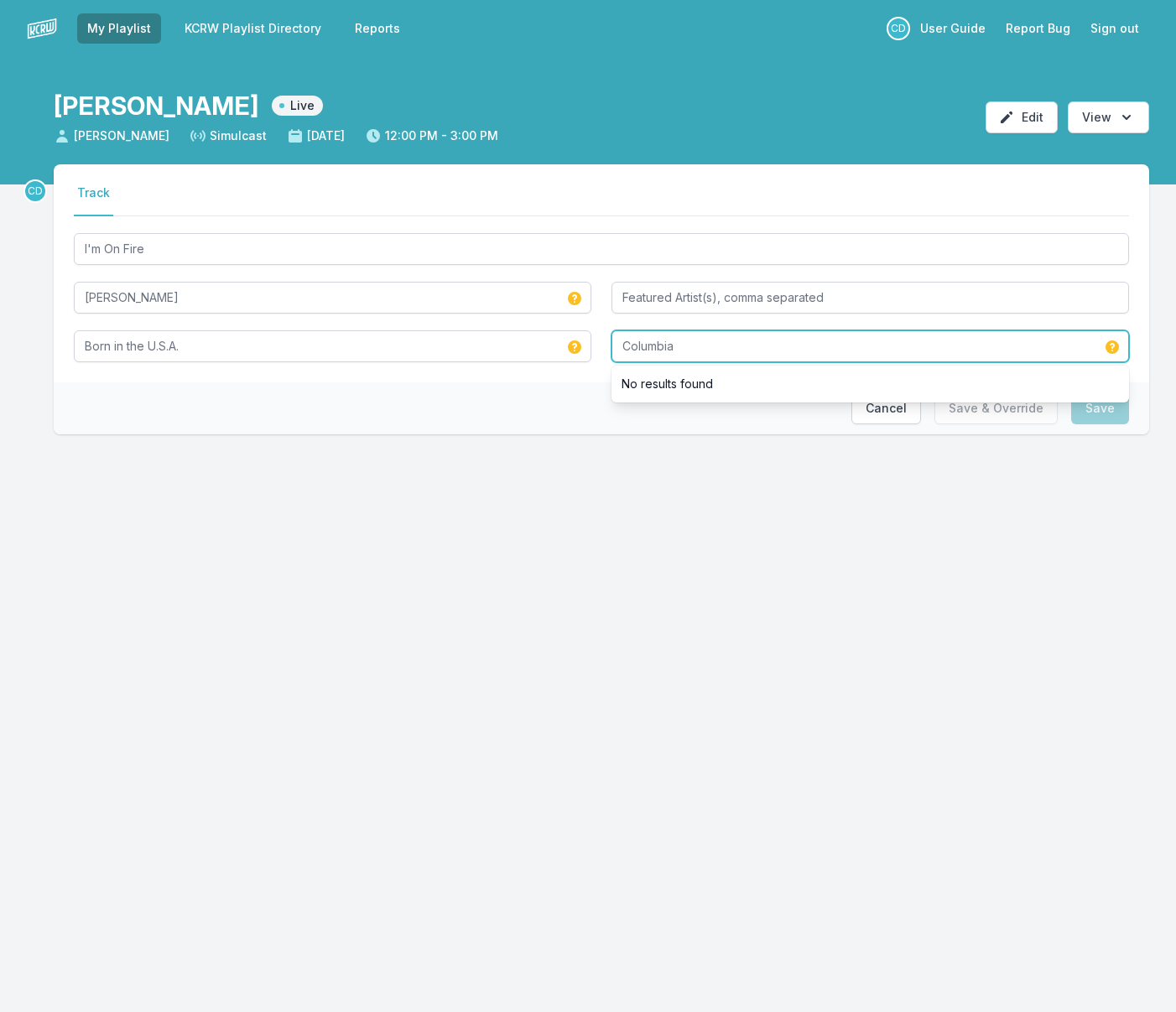
drag, startPoint x: 740, startPoint y: 348, endPoint x: 614, endPoint y: 347, distance: 126.0
click at [614, 347] on input "Columbia" at bounding box center [870, 346] width 518 height 32
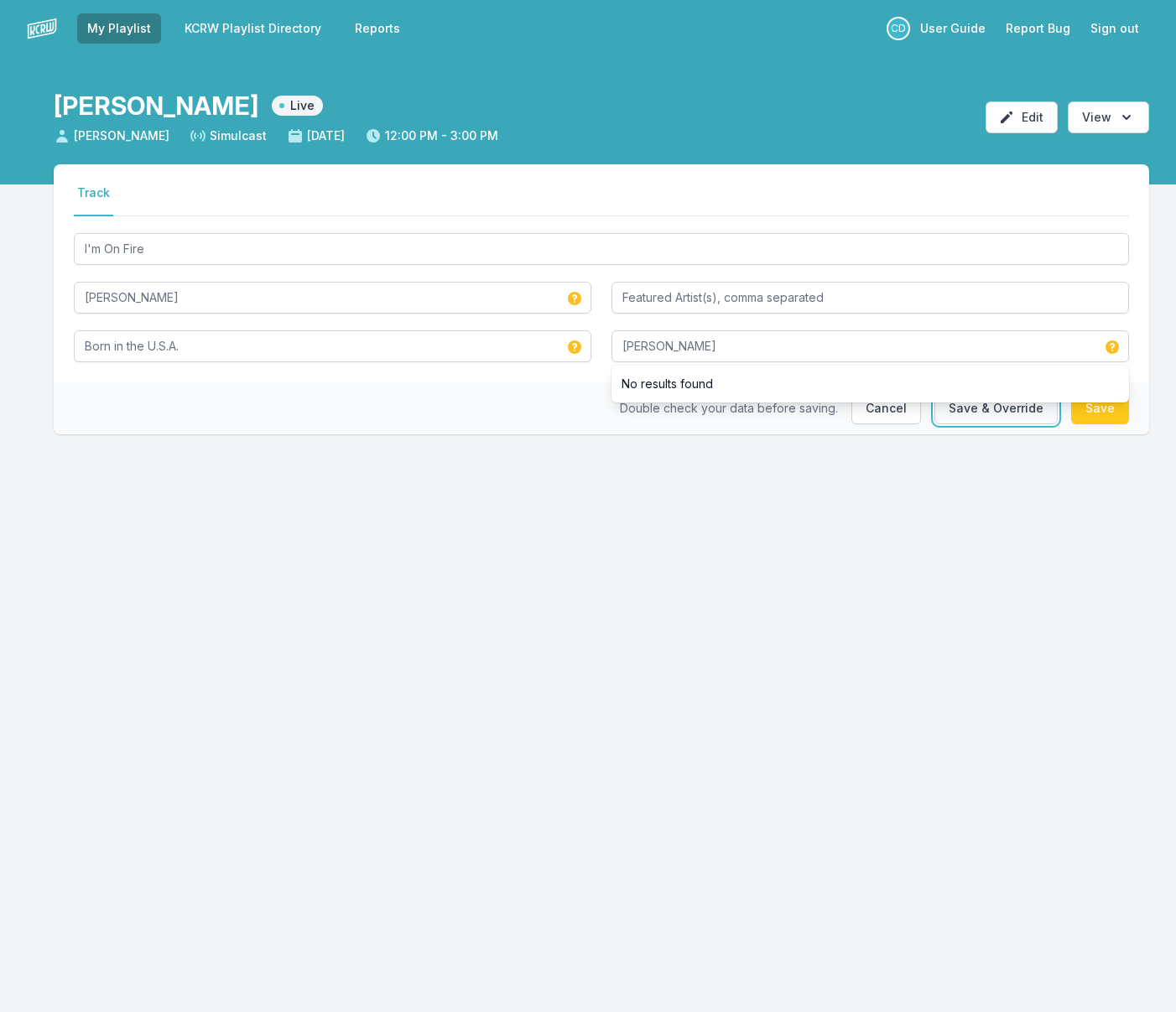
click at [972, 407] on button "Save & Override" at bounding box center [996, 408] width 123 height 32
type input "Columbia"
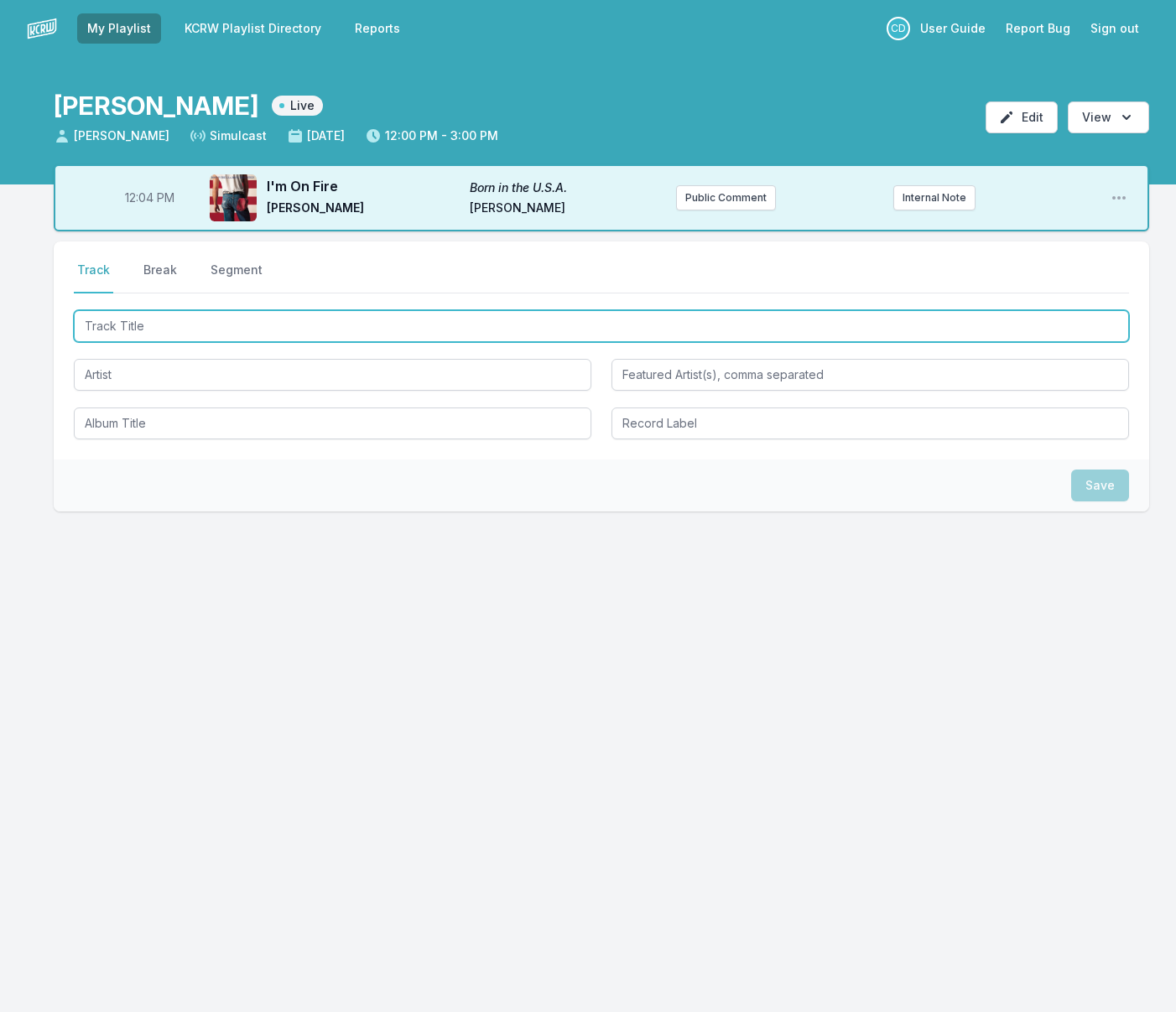
click at [223, 323] on input "Track Title" at bounding box center [602, 326] width 1055 height 32
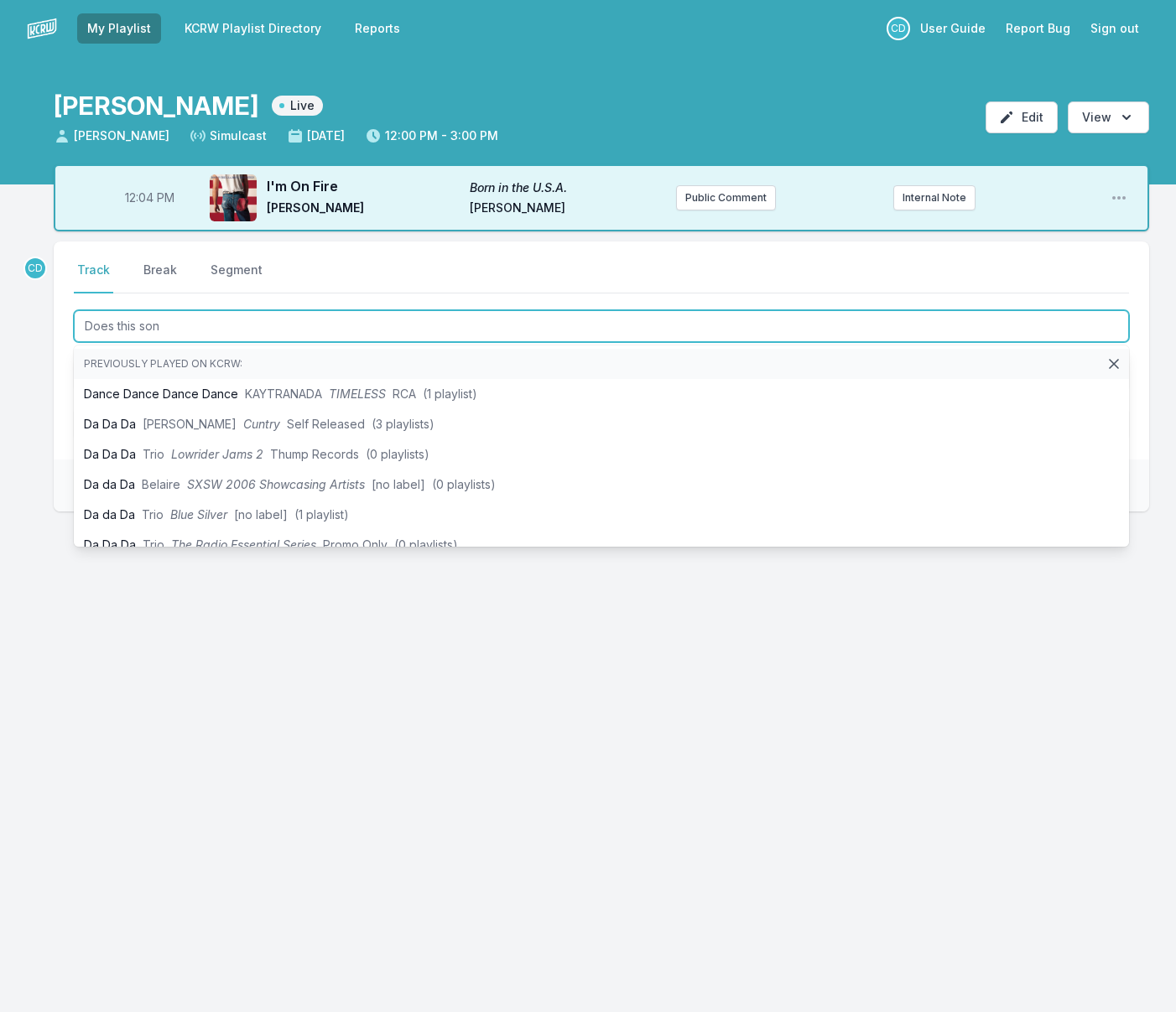
type input "Does this song"
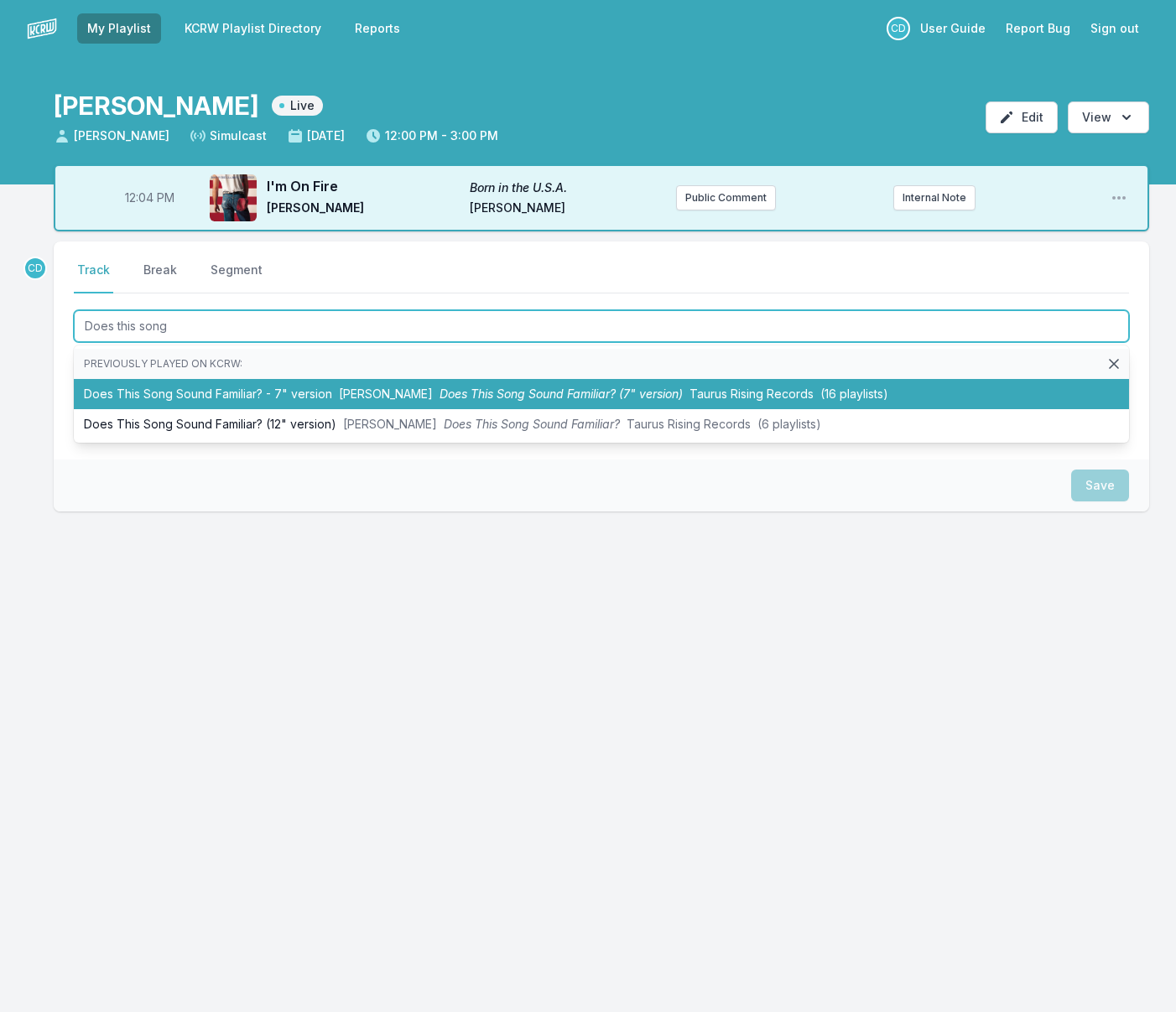
click at [297, 395] on li "Does This Song Sound Familiar? - 7" version Pearl Charles Does This Song Sound …" at bounding box center [602, 394] width 1055 height 31
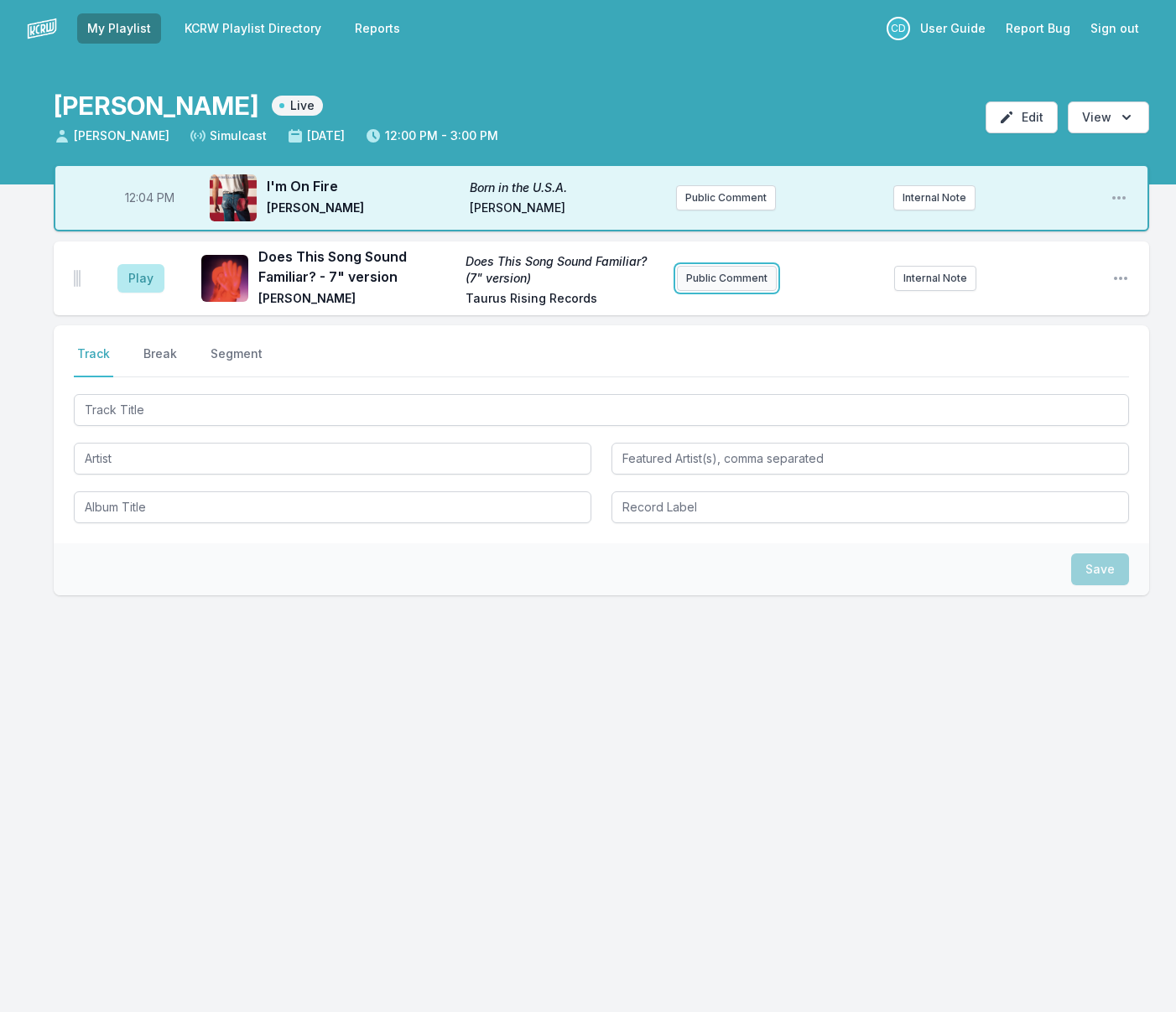
click at [732, 279] on button "Public Comment" at bounding box center [727, 278] width 100 height 25
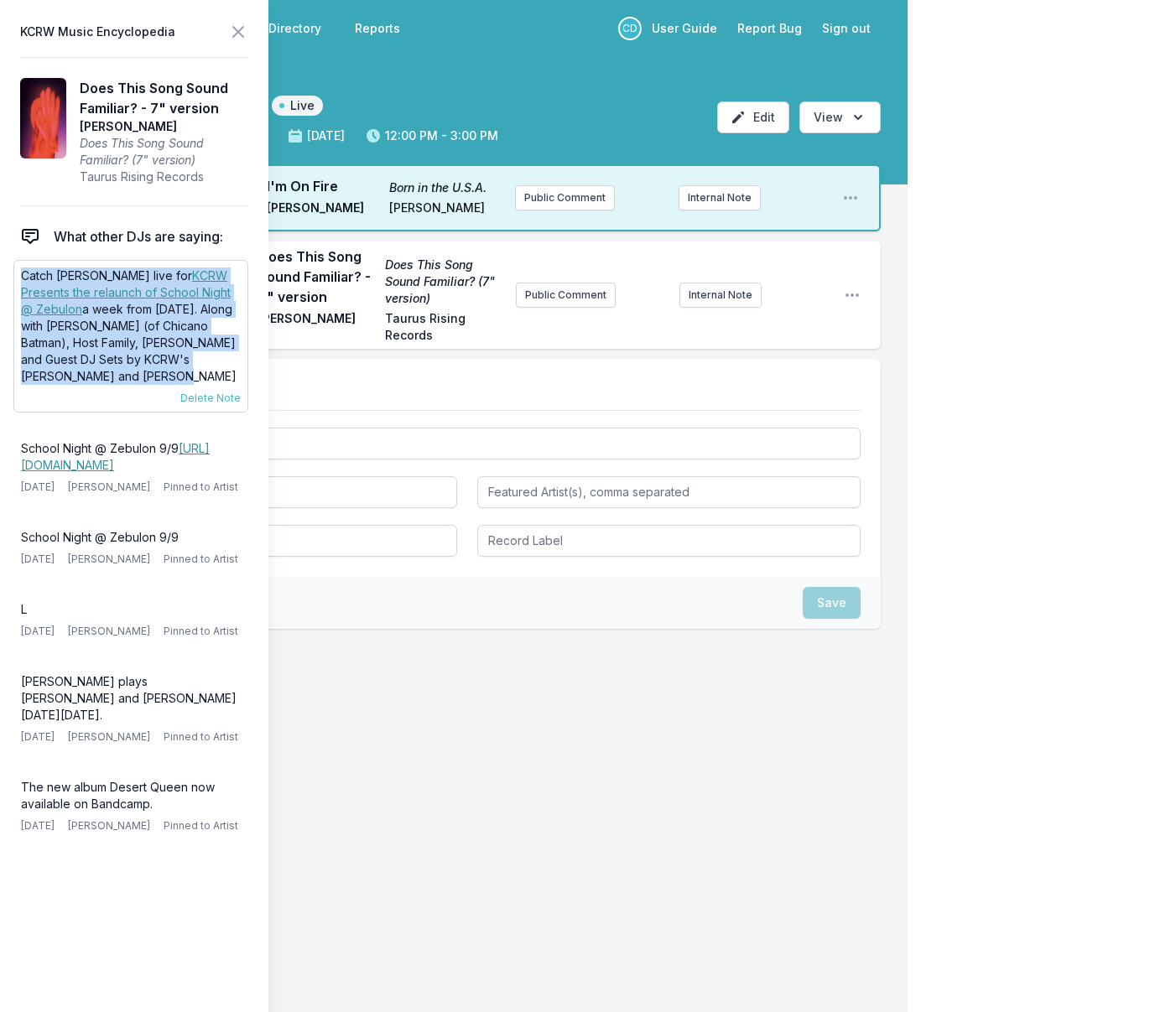
drag, startPoint x: 102, startPoint y: 377, endPoint x: 25, endPoint y: 276, distance: 127.0
click at [22, 278] on p "Catch Pearl Charles live for KCRW Presents the relaunch of School Night @ Zebul…" at bounding box center [131, 326] width 220 height 117
copy p "Catch Pearl Charles live for KCRW Presents the relaunch of School Night @ Zebul…"
click at [556, 299] on button "Public Comment" at bounding box center [565, 295] width 100 height 25
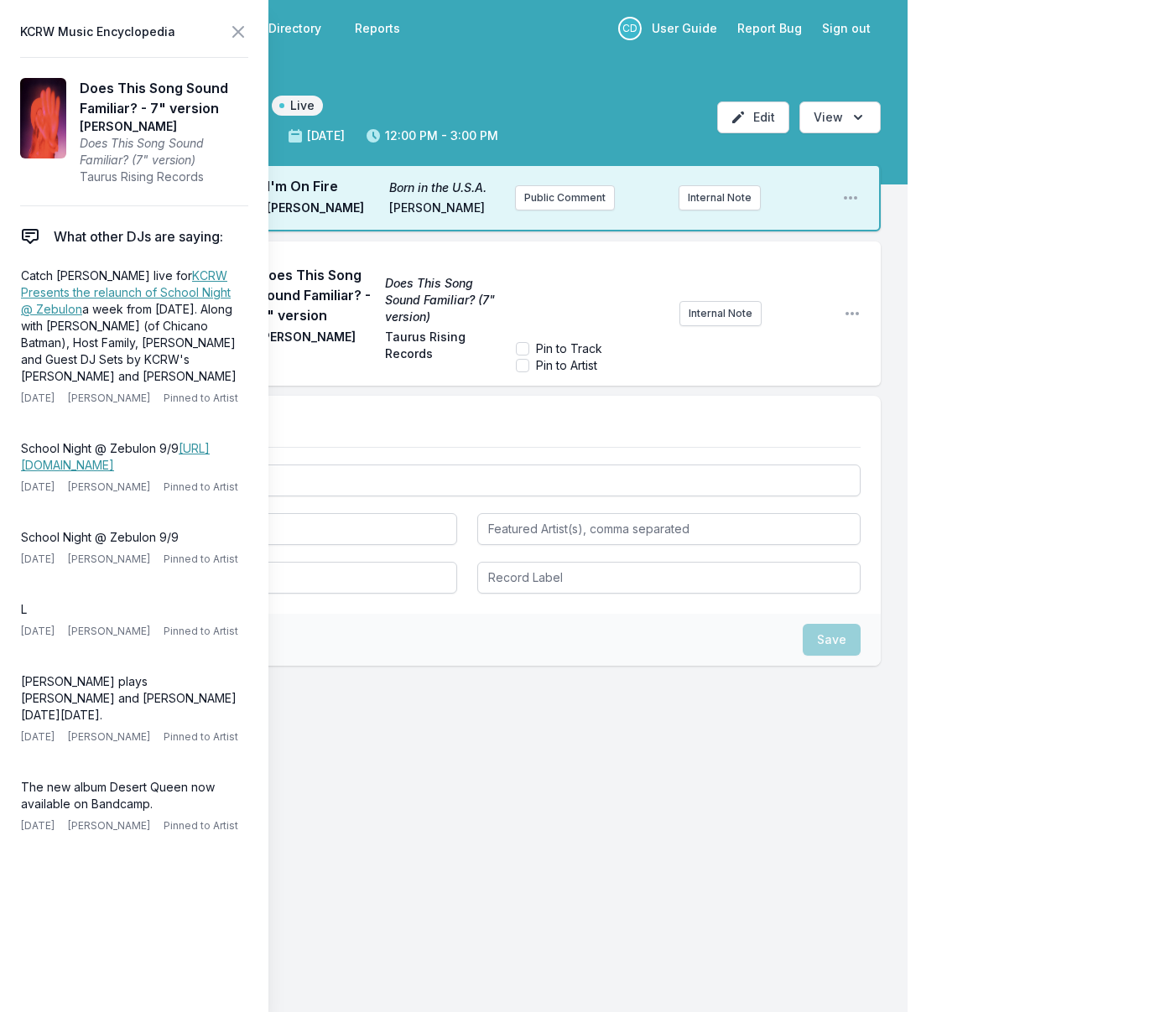
click at [556, 300] on div "﻿" at bounding box center [592, 293] width 151 height 80
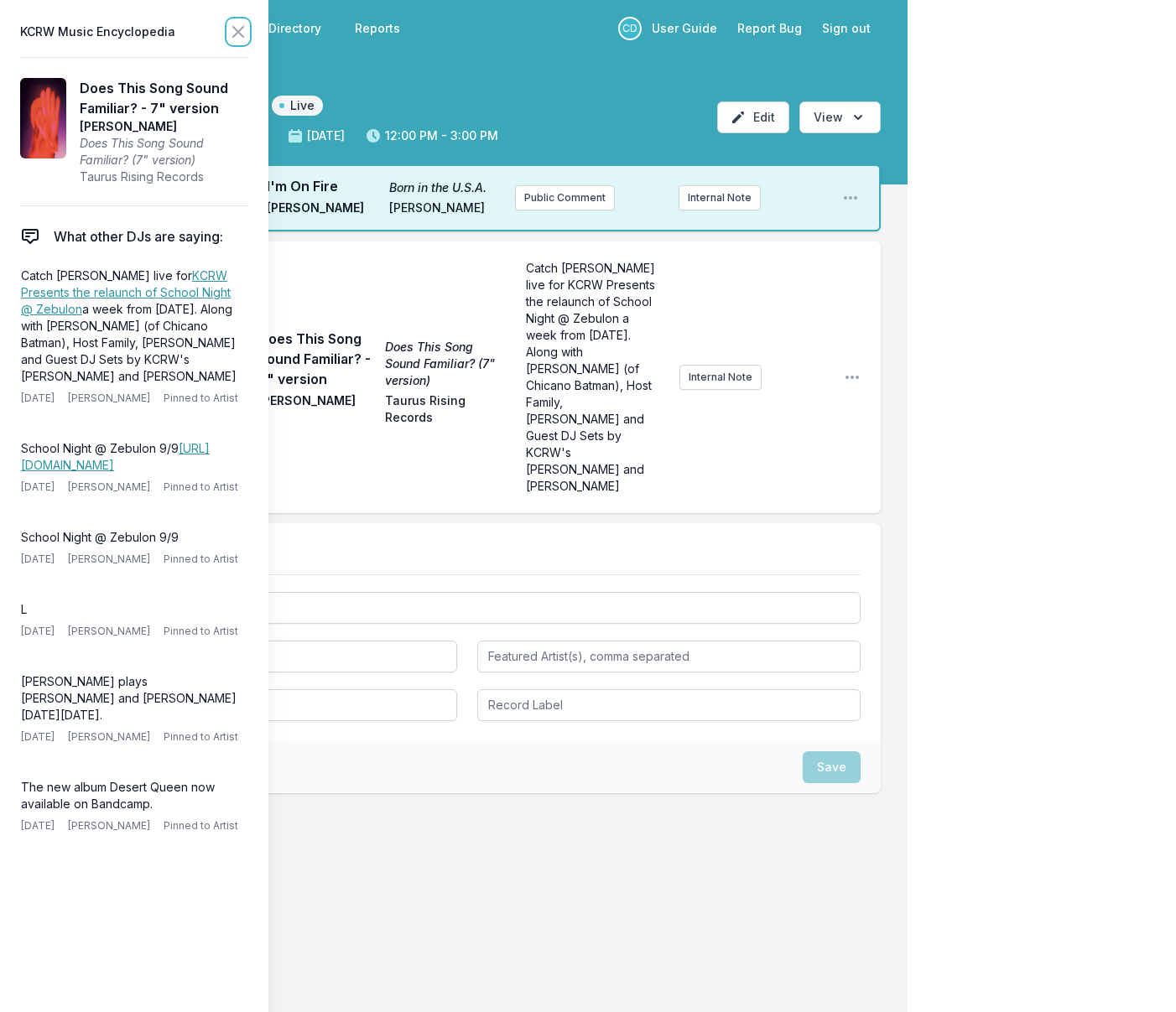
click at [240, 33] on icon at bounding box center [238, 32] width 10 height 10
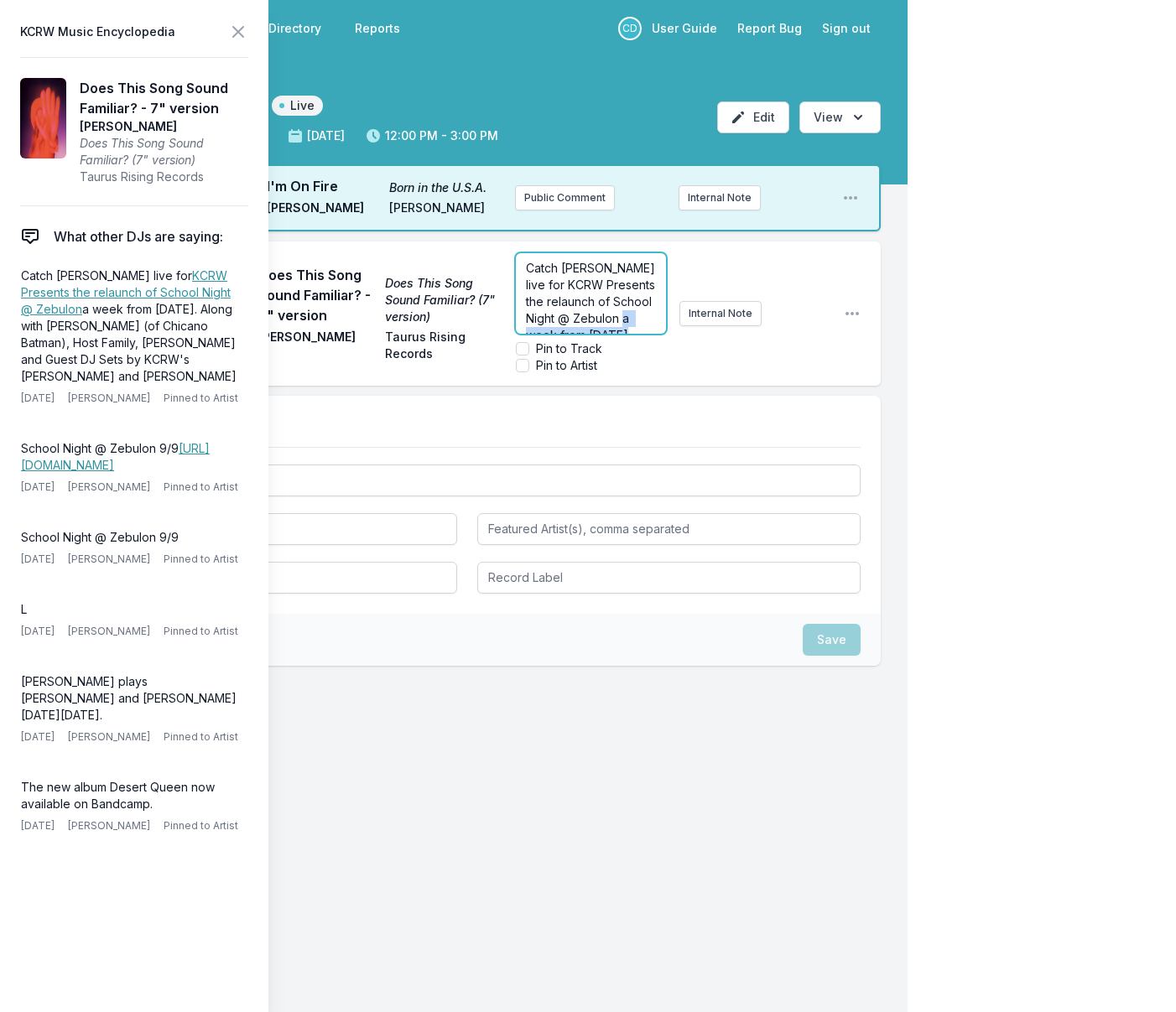
drag, startPoint x: 744, startPoint y: 318, endPoint x: 623, endPoint y: 314, distance: 121.1
click at [623, 314] on span "Catch Pearl Charles live for KCRW Presents the relaunch of School Night @ Zebul…" at bounding box center [592, 377] width 132 height 232
click at [583, 276] on span "Catch Pearl Charles live for KCRW Presents the relaunch of School Night @ Zebul…" at bounding box center [592, 298] width 132 height 199
click at [244, 31] on icon at bounding box center [238, 32] width 20 height 20
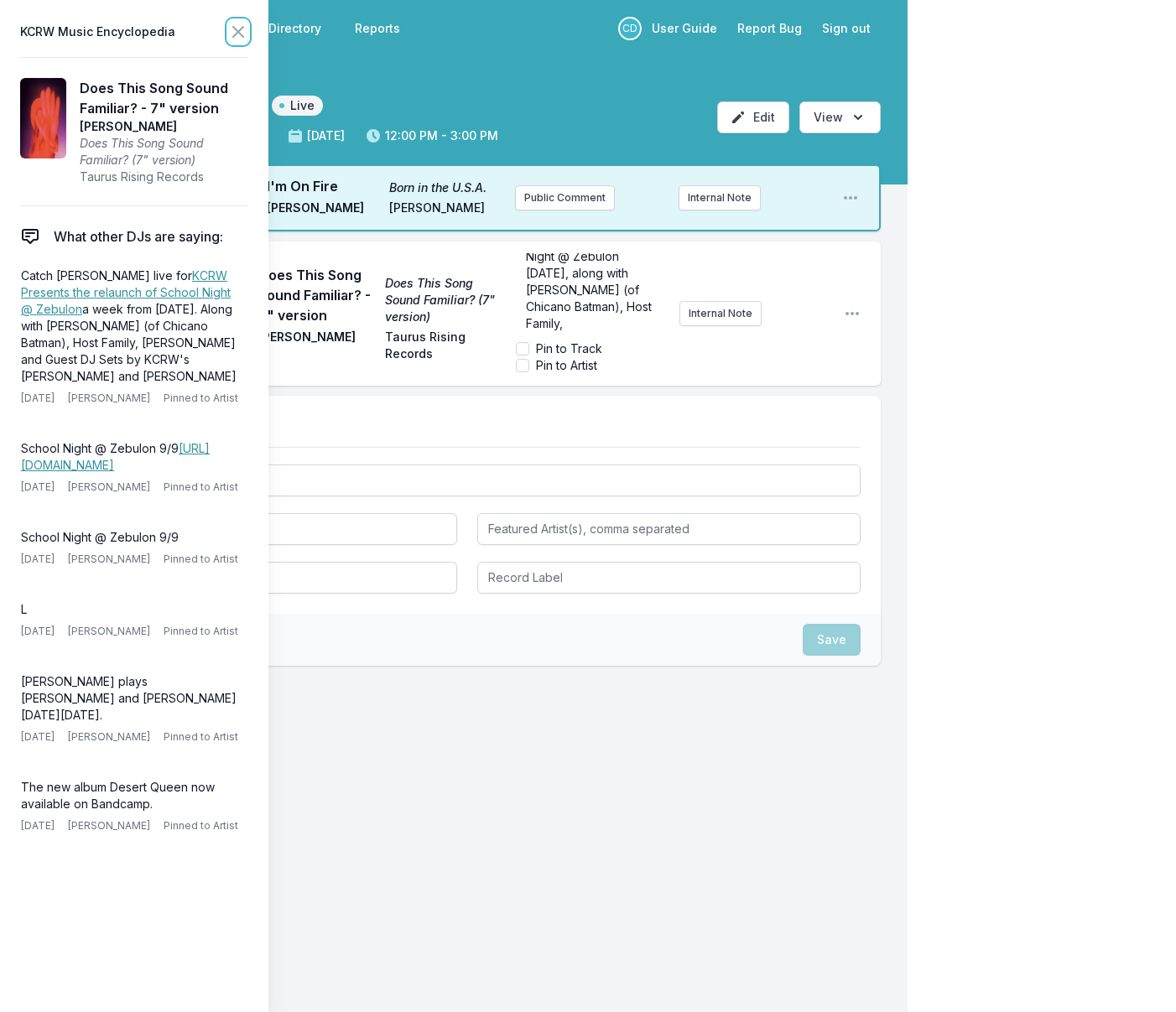
scroll to position [0, 0]
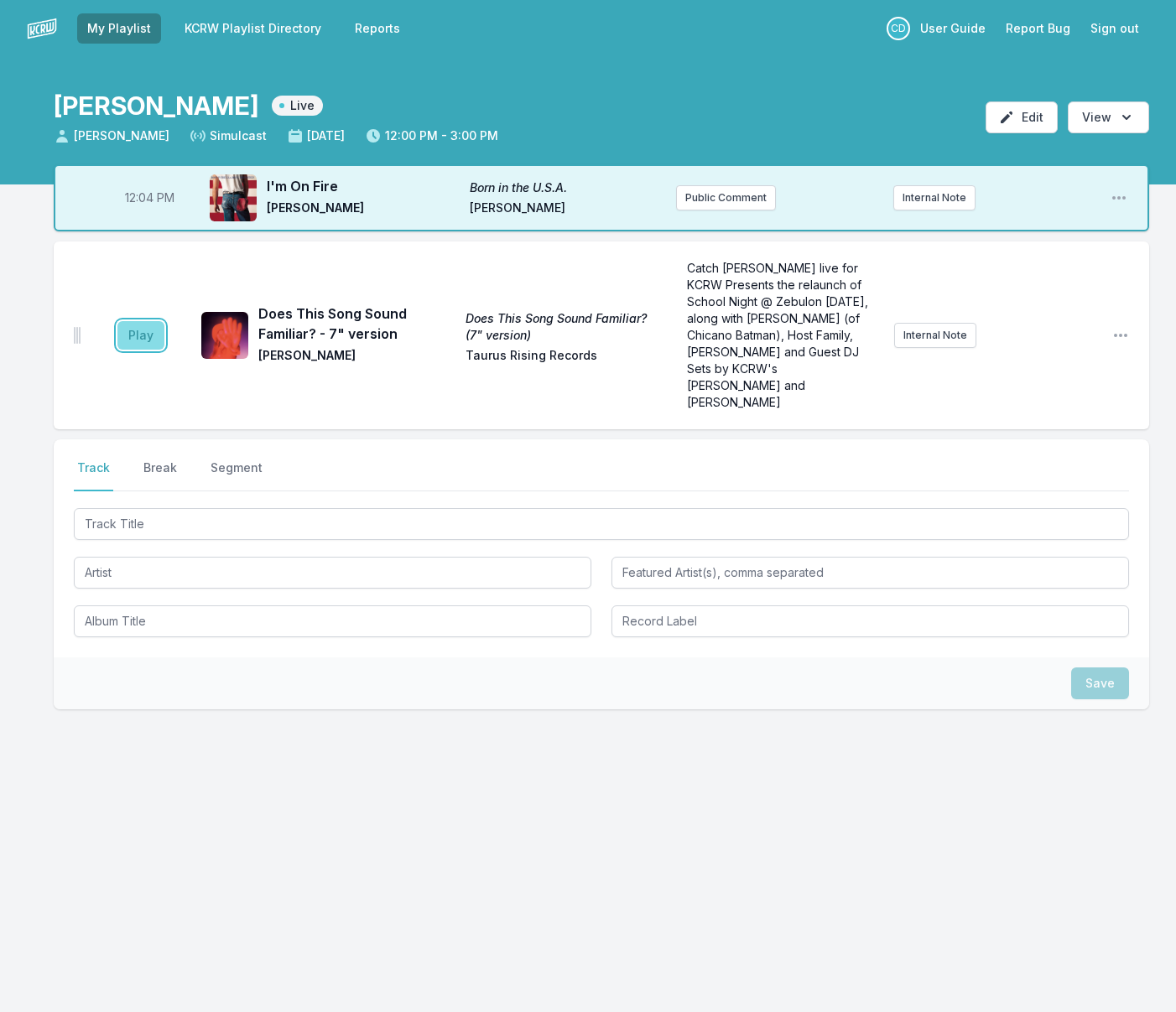
click at [150, 330] on button "Play" at bounding box center [140, 336] width 47 height 29
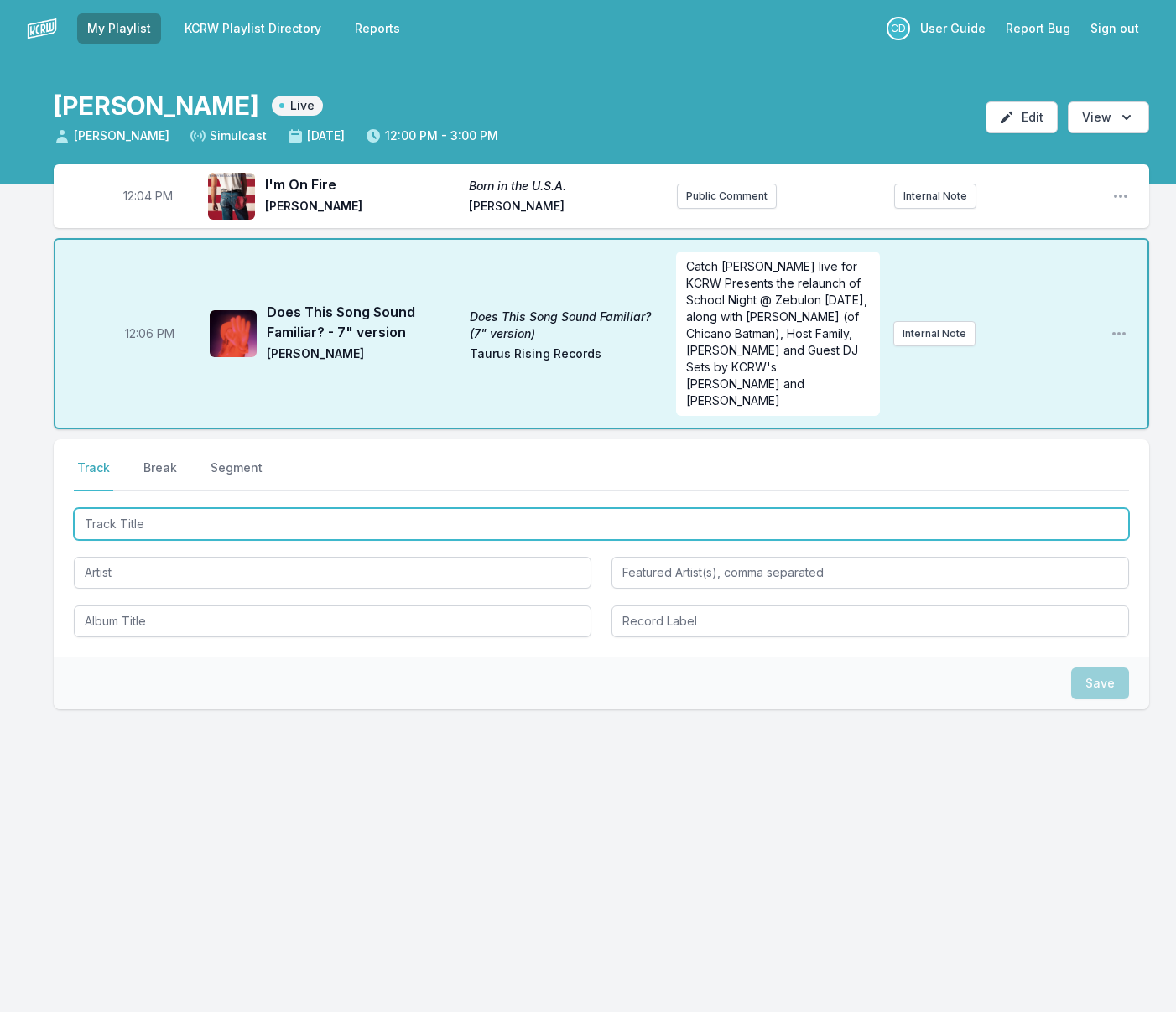
click at [323, 508] on input "Track Title" at bounding box center [602, 523] width 1055 height 32
type input "Gypsy Pattern"
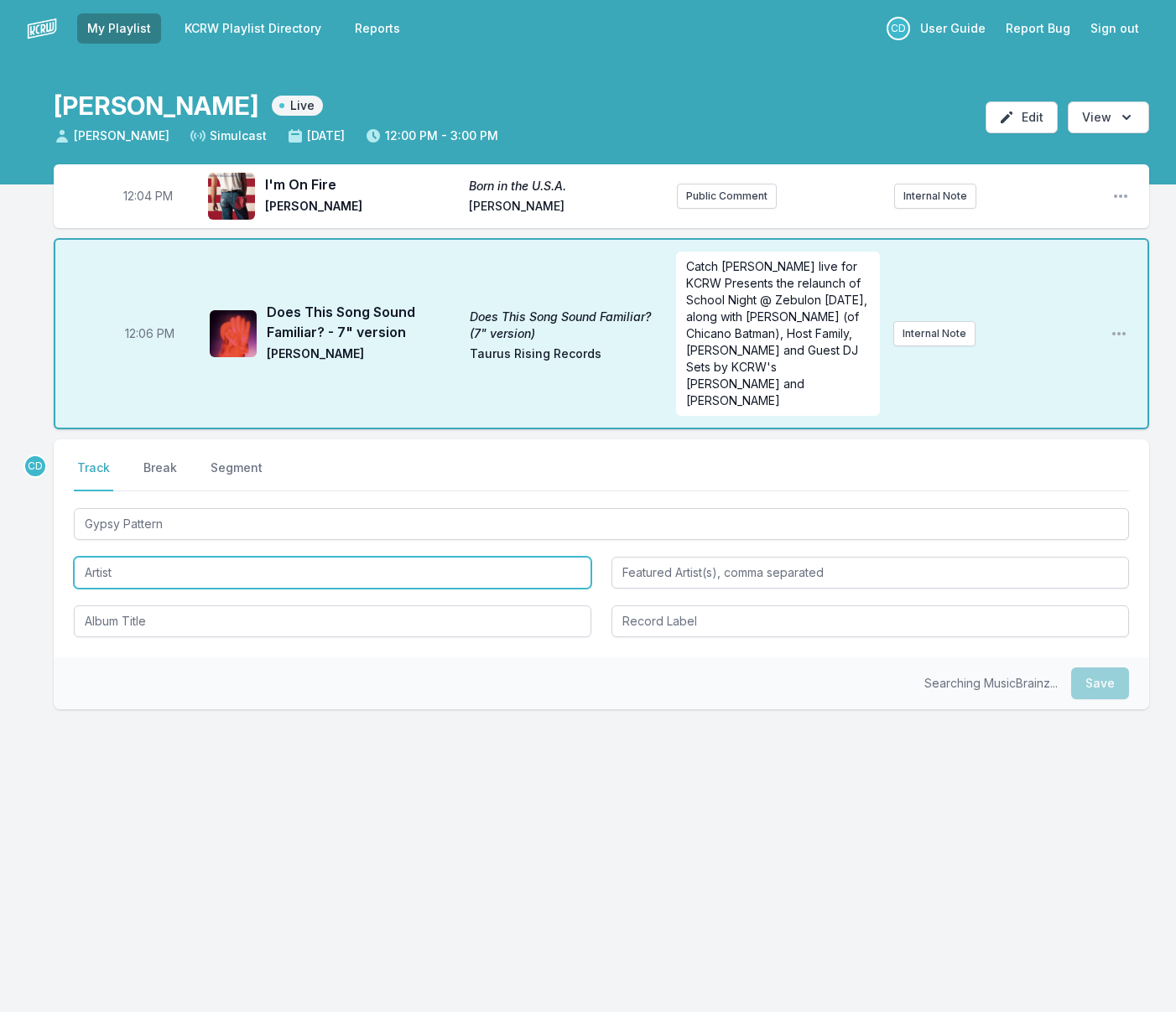
click at [311, 556] on input "Artist" at bounding box center [332, 572] width 518 height 32
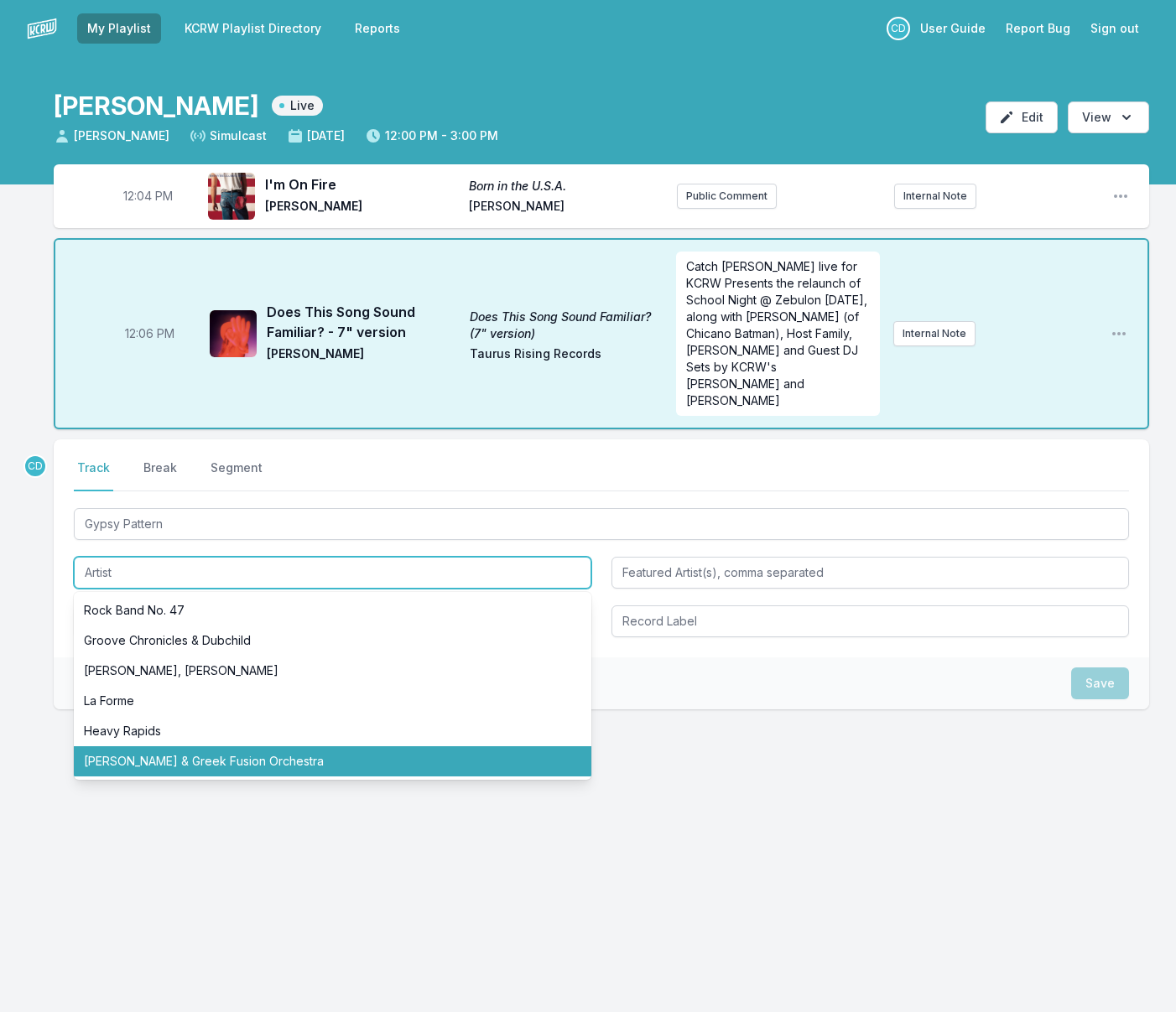
click at [231, 746] on li "Κυριάκος Σφέτσας & Greek Fusion Orchestra" at bounding box center [332, 762] width 518 height 31
type input "Κυριάκος Σφέτσας & Greek Fusion Orchestra"
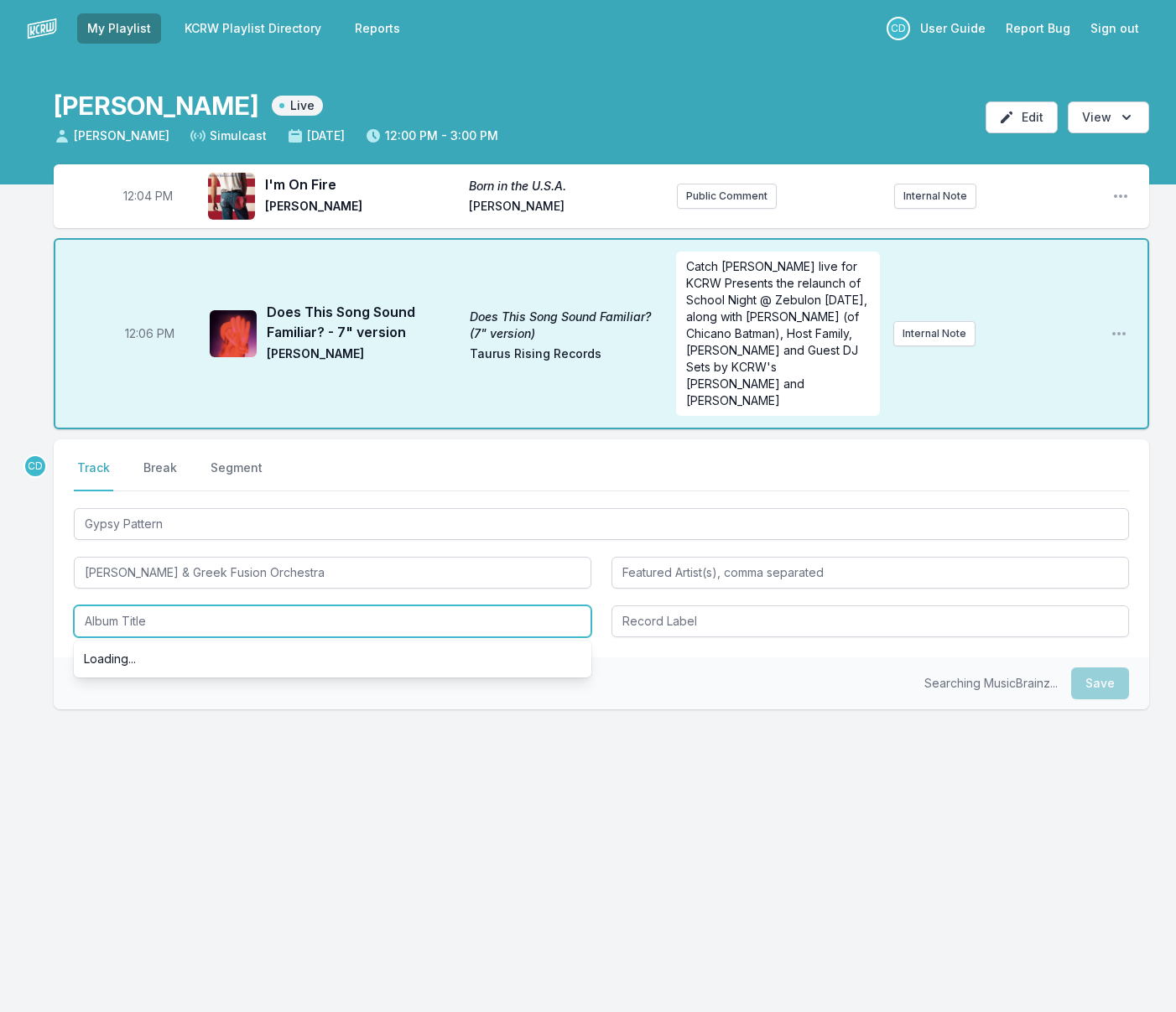
click at [221, 606] on input "Album Title" at bounding box center [332, 620] width 518 height 32
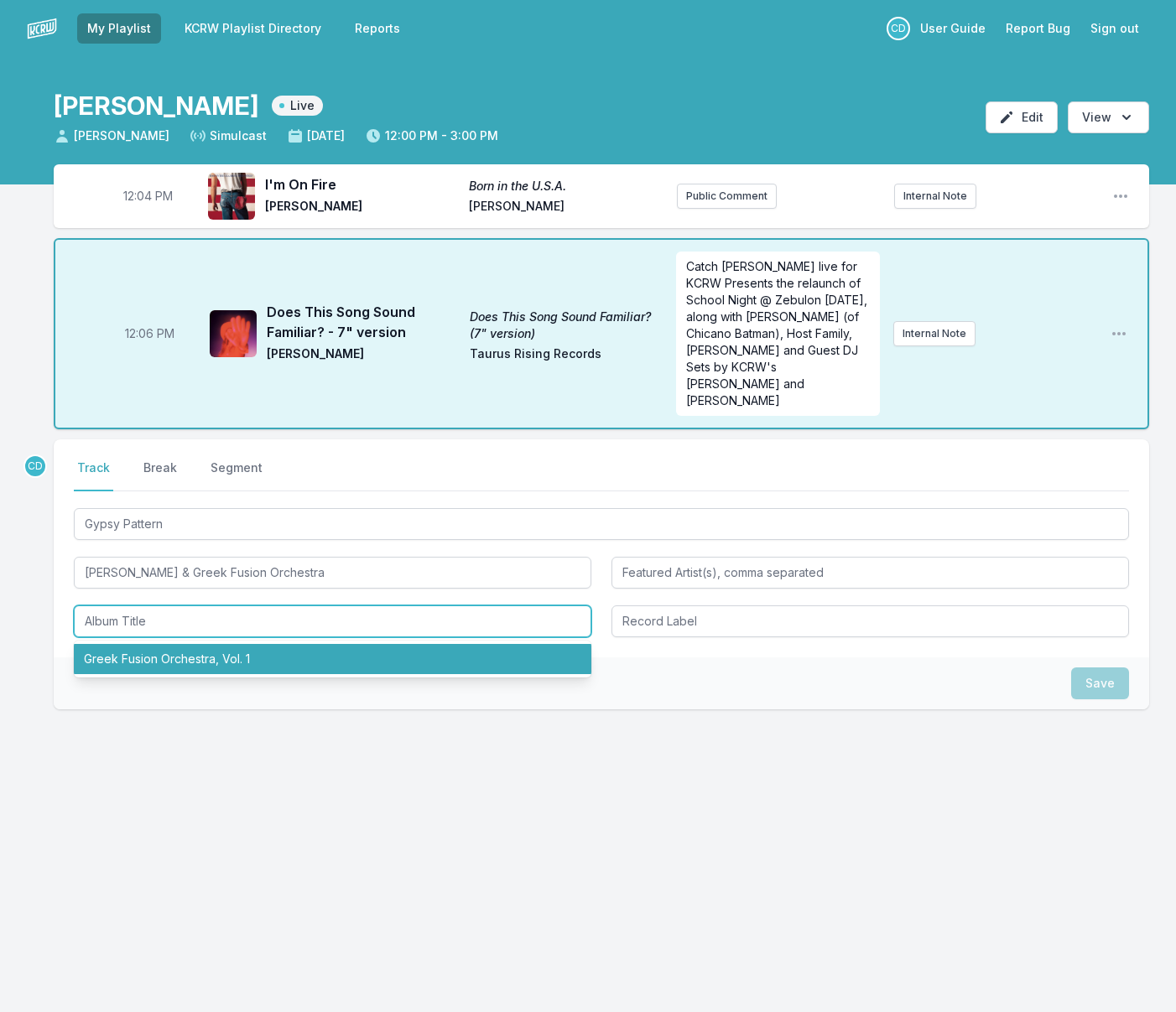
click at [226, 646] on li "Greek Fusion Orchestra, Vol. 1" at bounding box center [332, 659] width 518 height 31
type input "Greek Fusion Orchestra, Vol. 1"
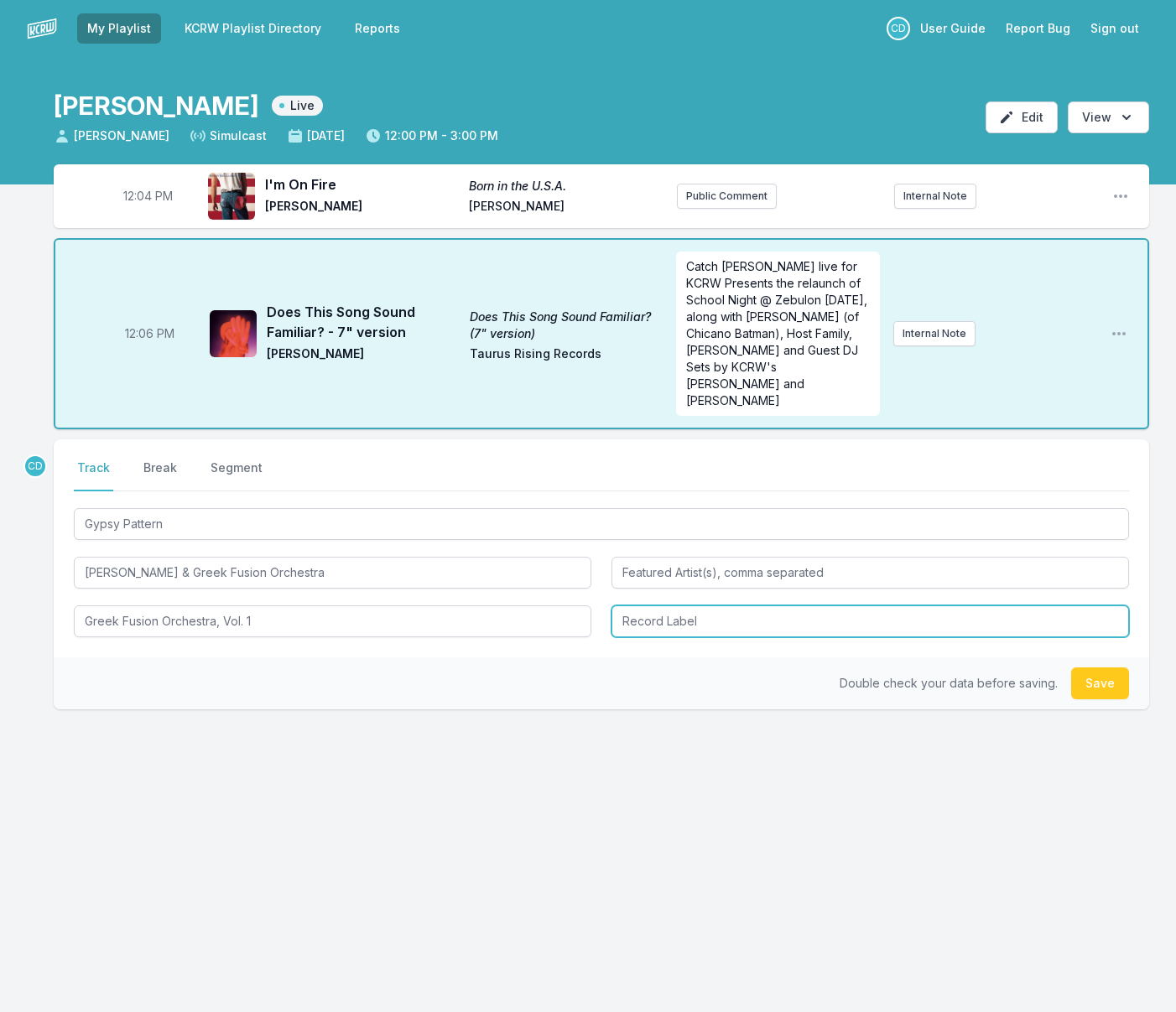
click at [649, 612] on input "Record Label" at bounding box center [870, 620] width 518 height 32
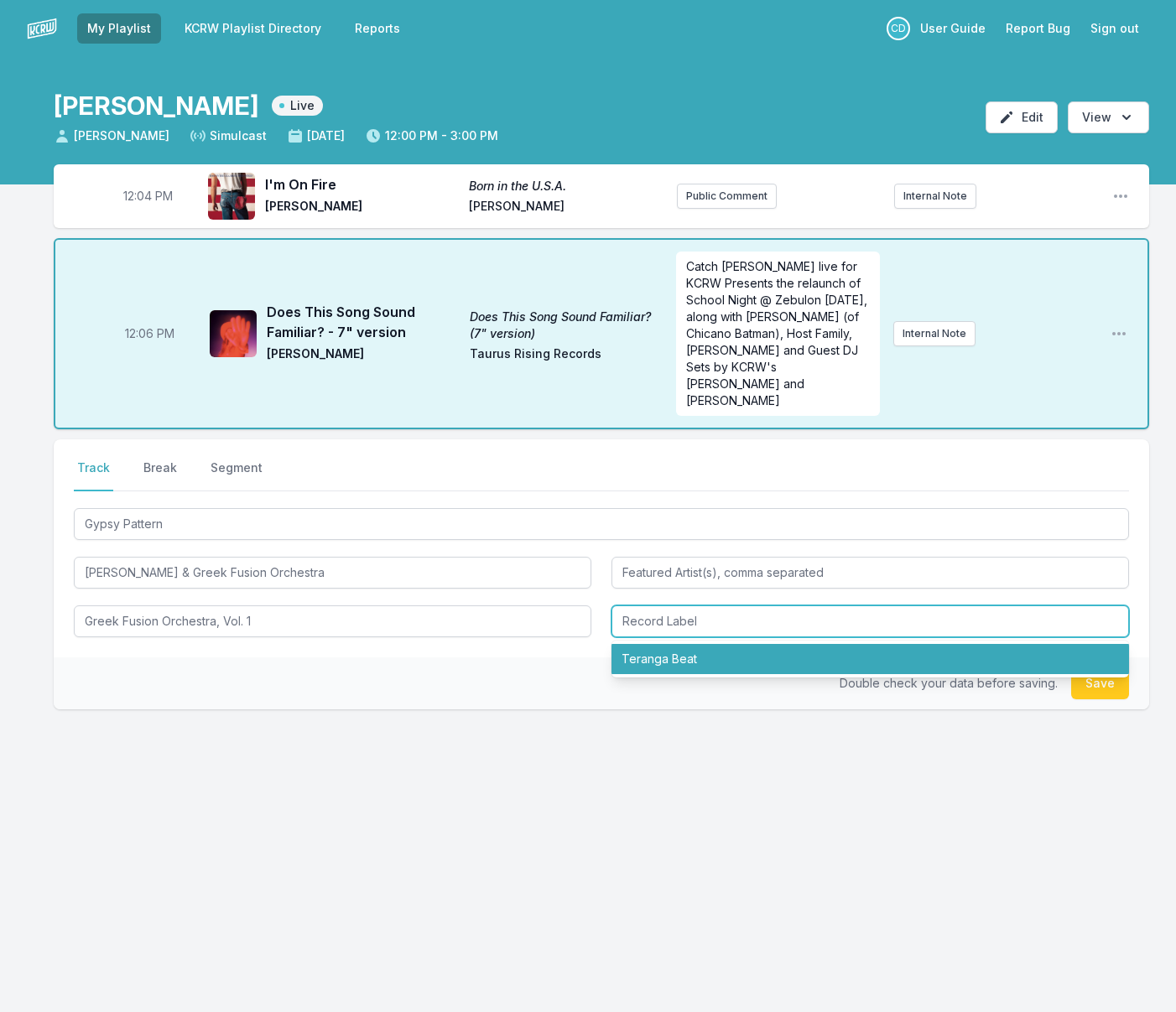
click at [651, 644] on li "Teranga Beat" at bounding box center [870, 659] width 518 height 31
type input "Teranga Beat"
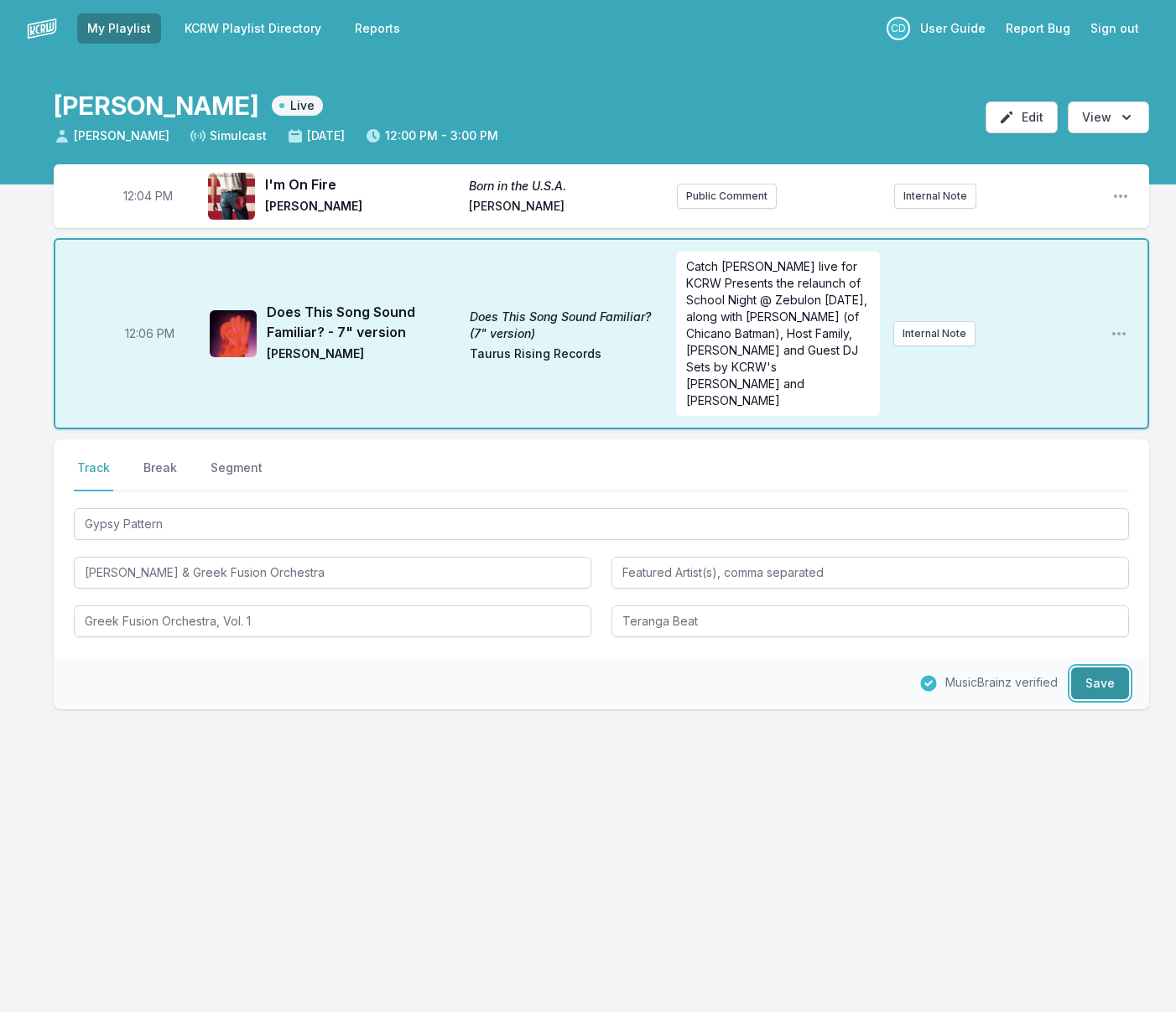
click at [1088, 671] on button "Save" at bounding box center [1099, 682] width 58 height 32
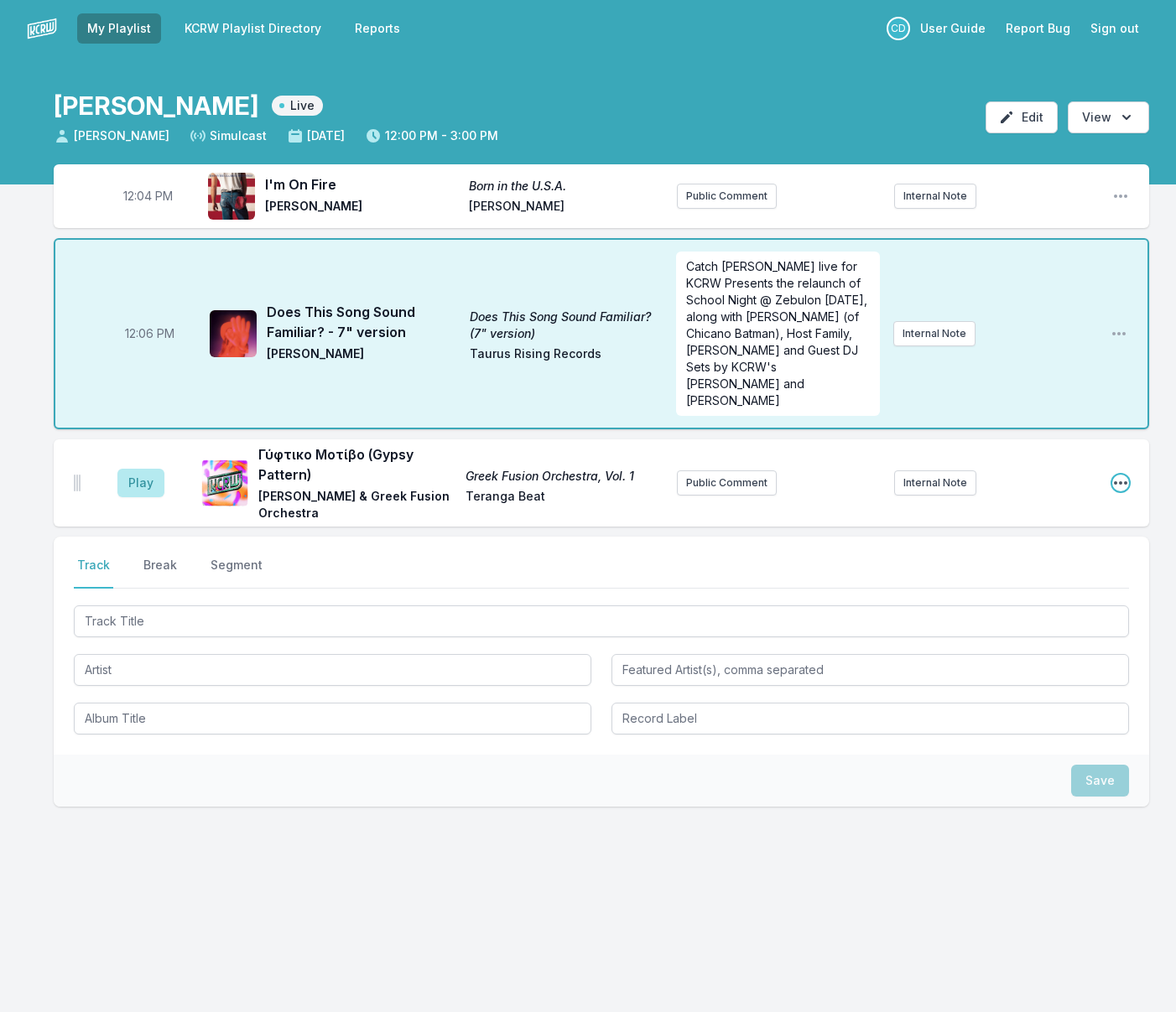
click at [1121, 474] on icon "Open playlist item options" at bounding box center [1120, 483] width 17 height 17
click at [1022, 532] on button "Edit Track Details" at bounding box center [1035, 547] width 188 height 31
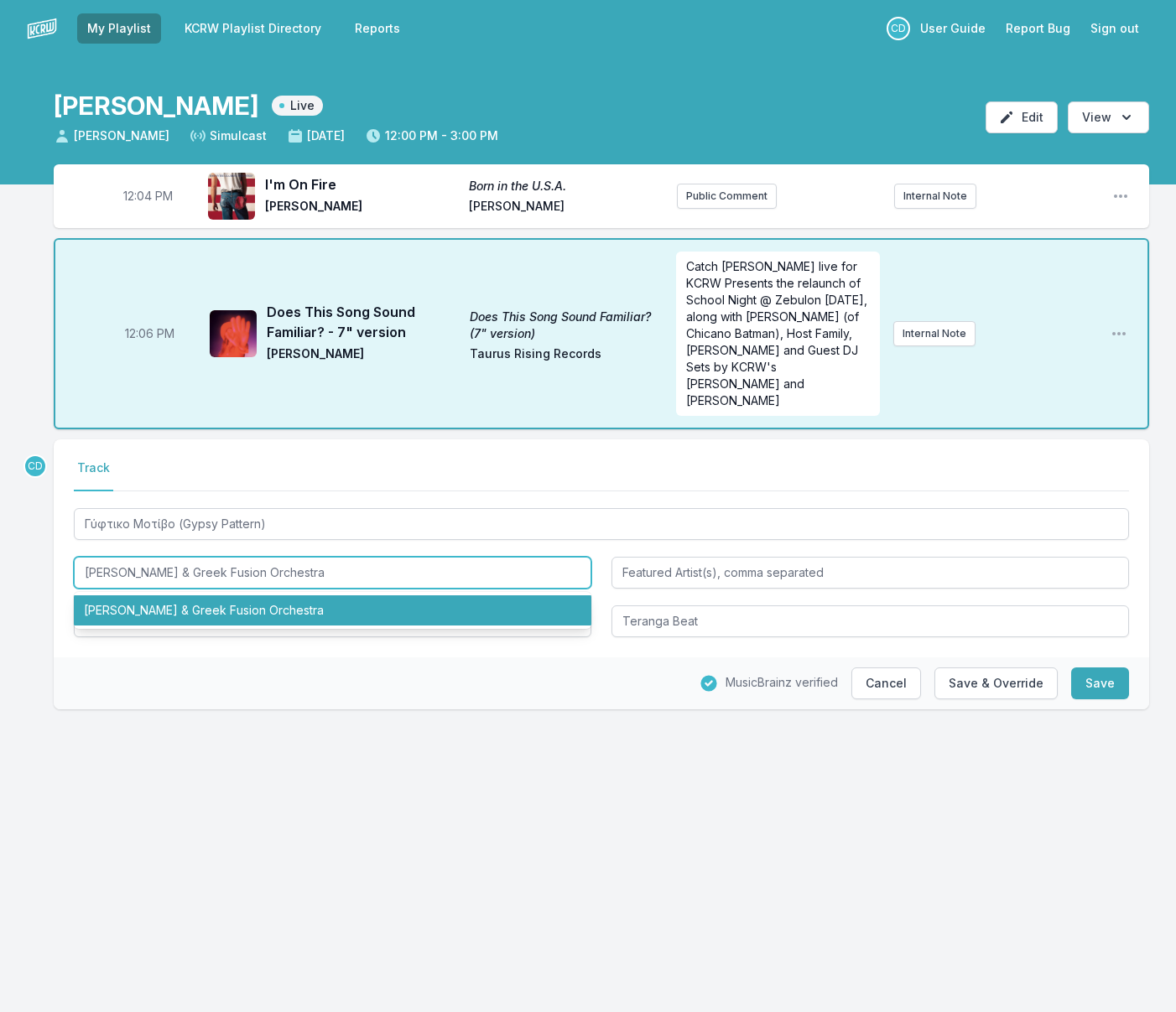
drag, startPoint x: 358, startPoint y: 561, endPoint x: 59, endPoint y: 543, distance: 299.5
click at [58, 543] on div "Select a tab Track Track Γύφτικο Μοτίβο (Gypsy Pattern) Κυριάκος Σφέτσας & Gree…" at bounding box center [602, 548] width 1095 height 218
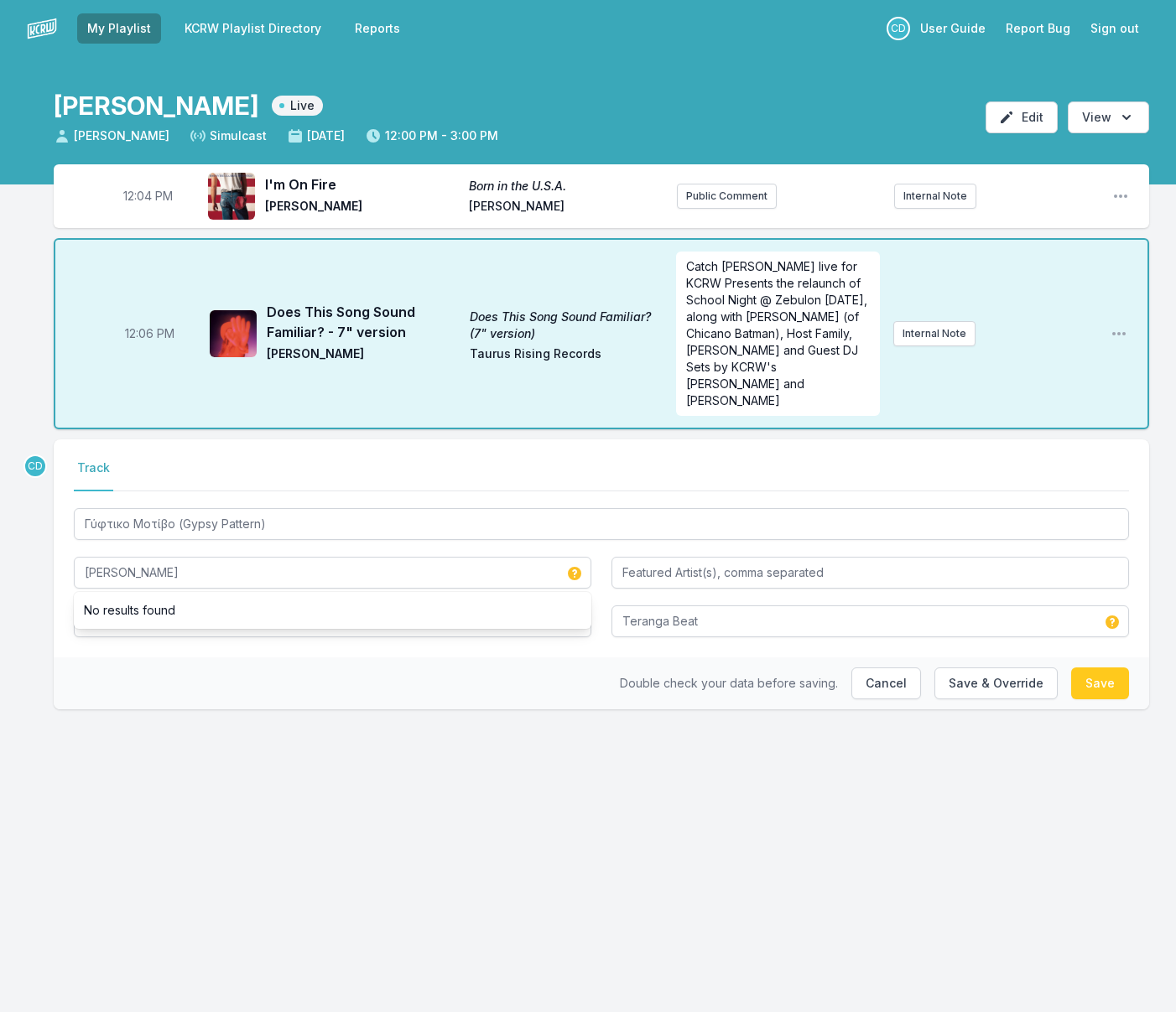
click at [167, 657] on div "Double check your data before saving. Cancel Save & Override Save" at bounding box center [602, 683] width 1095 height 52
click at [1009, 667] on button "Save & Override" at bounding box center [996, 682] width 123 height 32
type input "Κυριάκος Σφέτσας & Greek Fusion Orchestra"
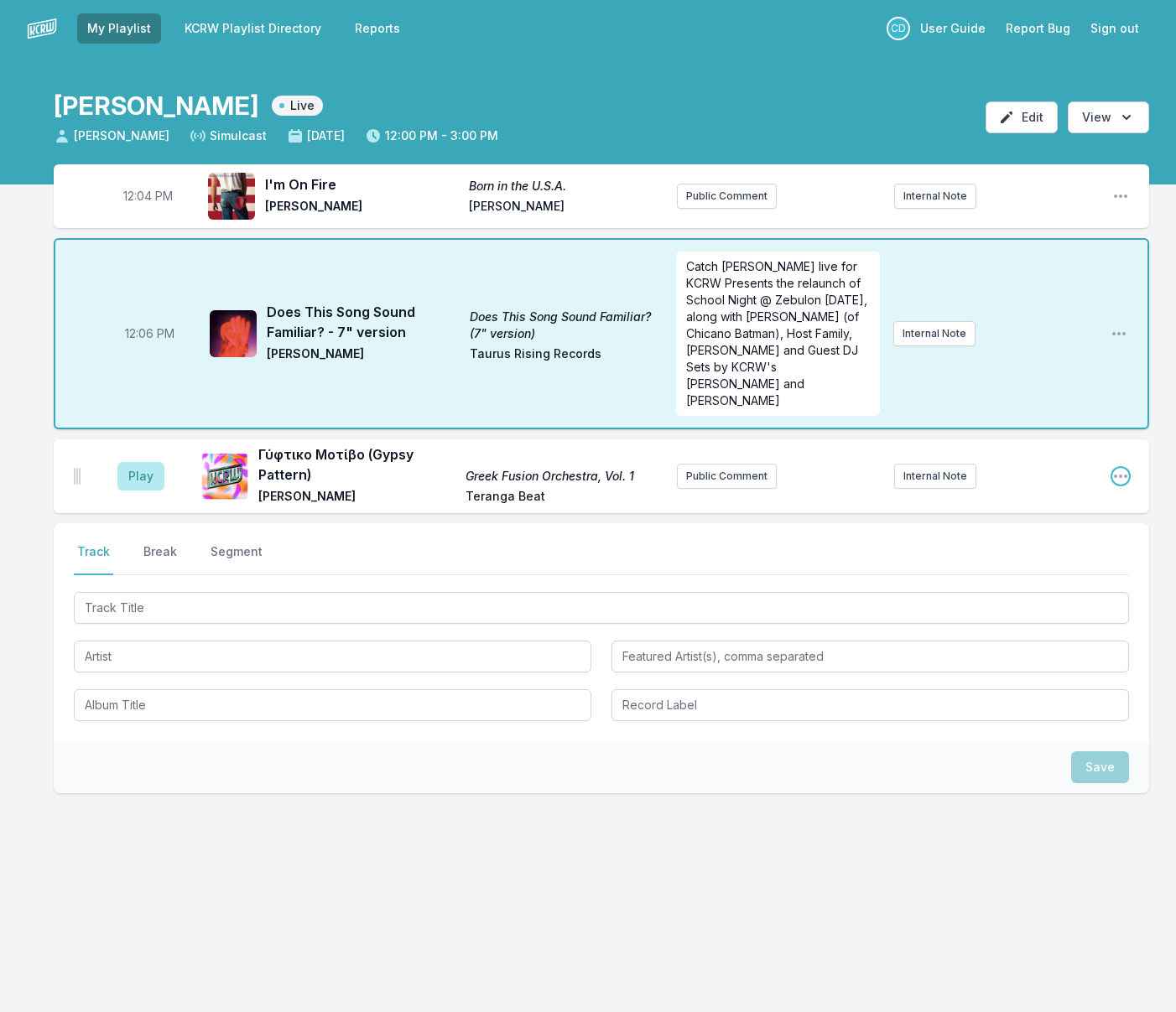
drag, startPoint x: 1121, startPoint y: 458, endPoint x: 1081, endPoint y: 471, distance: 42.1
click at [1121, 468] on icon "Open playlist item options" at bounding box center [1120, 476] width 17 height 17
click at [984, 525] on button "Edit Track Details" at bounding box center [1035, 540] width 188 height 31
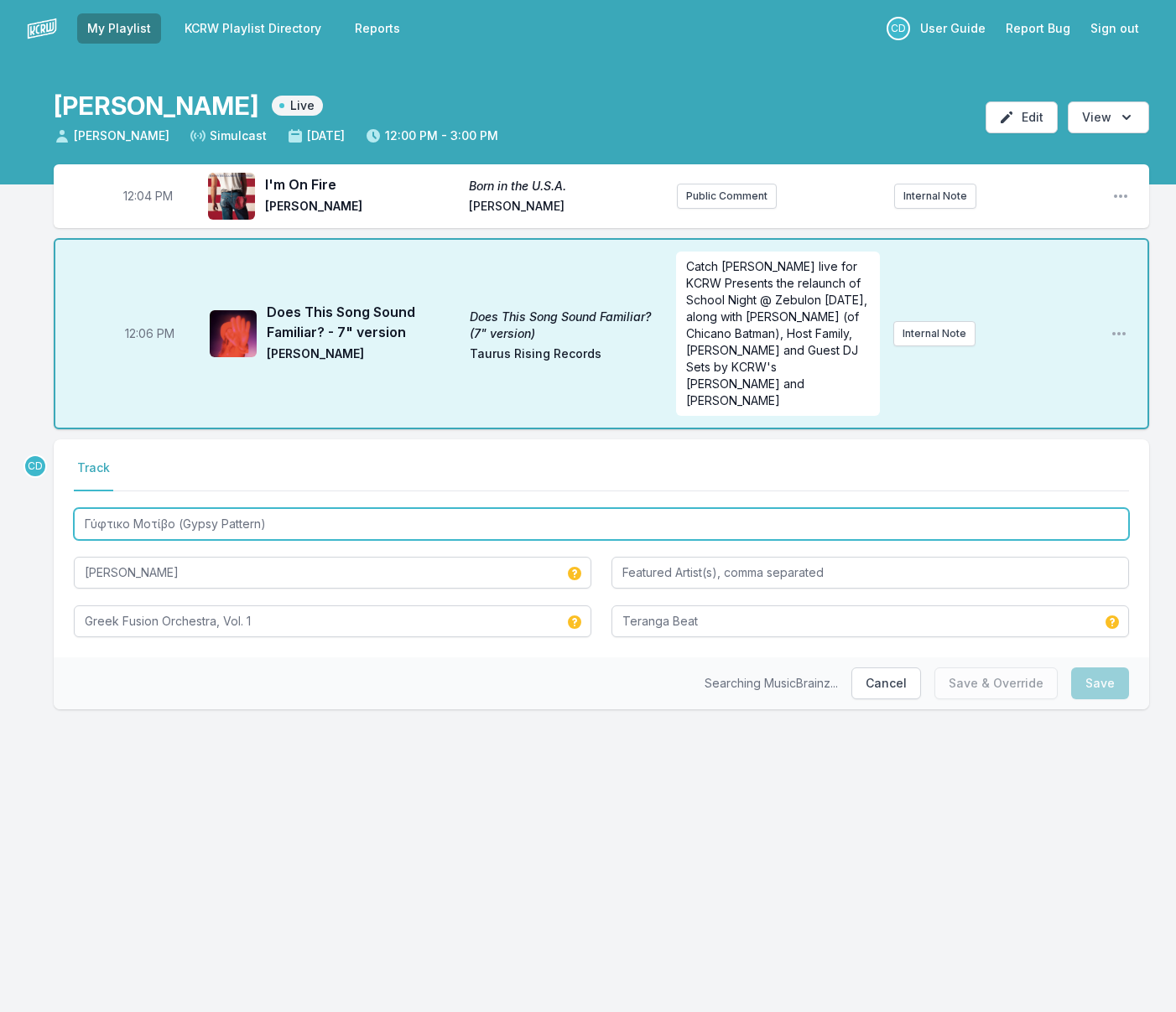
click at [287, 510] on input "Γύφτικο Μοτίβο (Gypsy Pattern)" at bounding box center [602, 523] width 1055 height 32
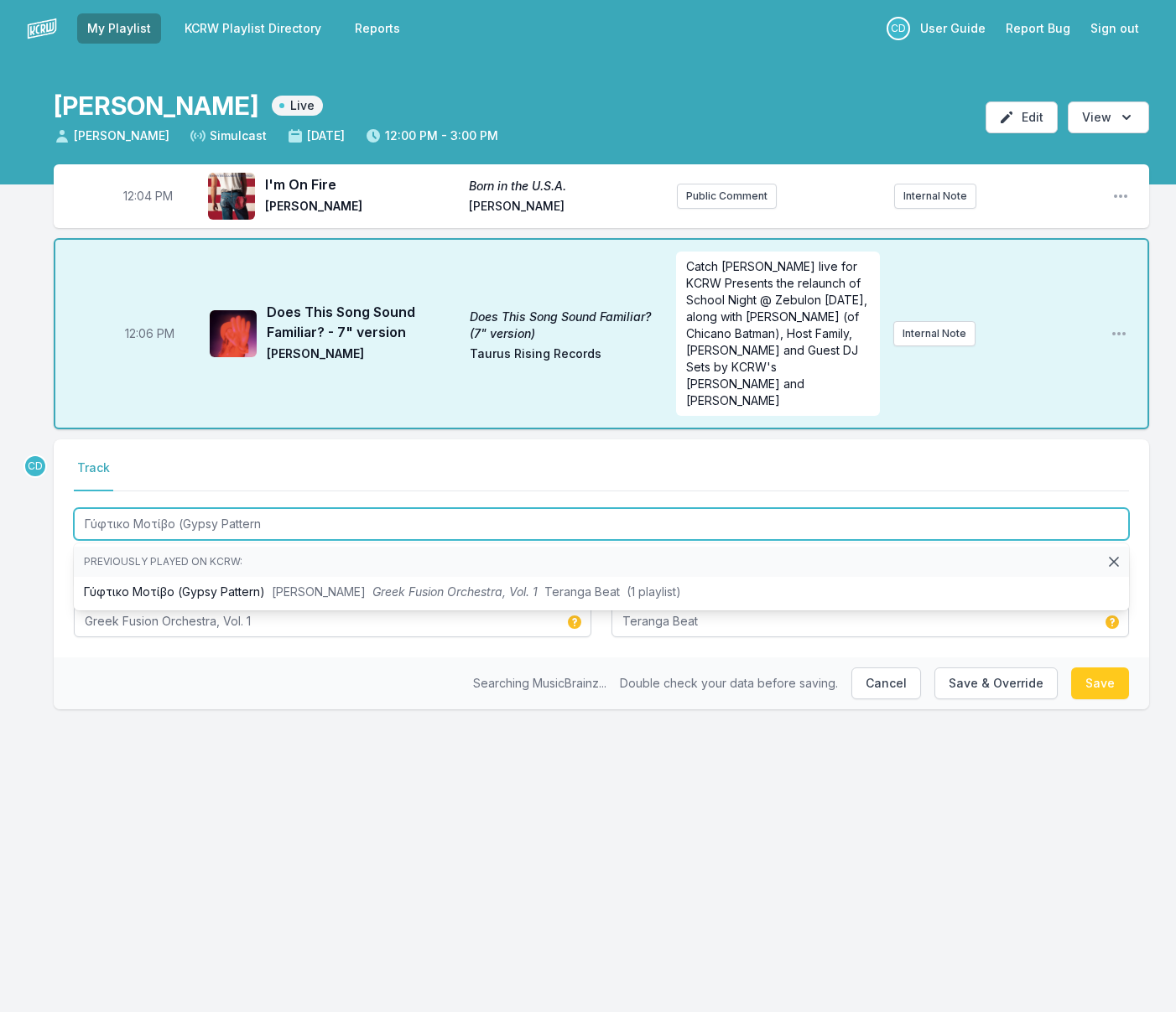
drag, startPoint x: 178, startPoint y: 507, endPoint x: 87, endPoint y: 509, distance: 91.0
click at [87, 509] on input "Γύφτικο Μοτίβο (Gypsy Pattern" at bounding box center [602, 523] width 1055 height 32
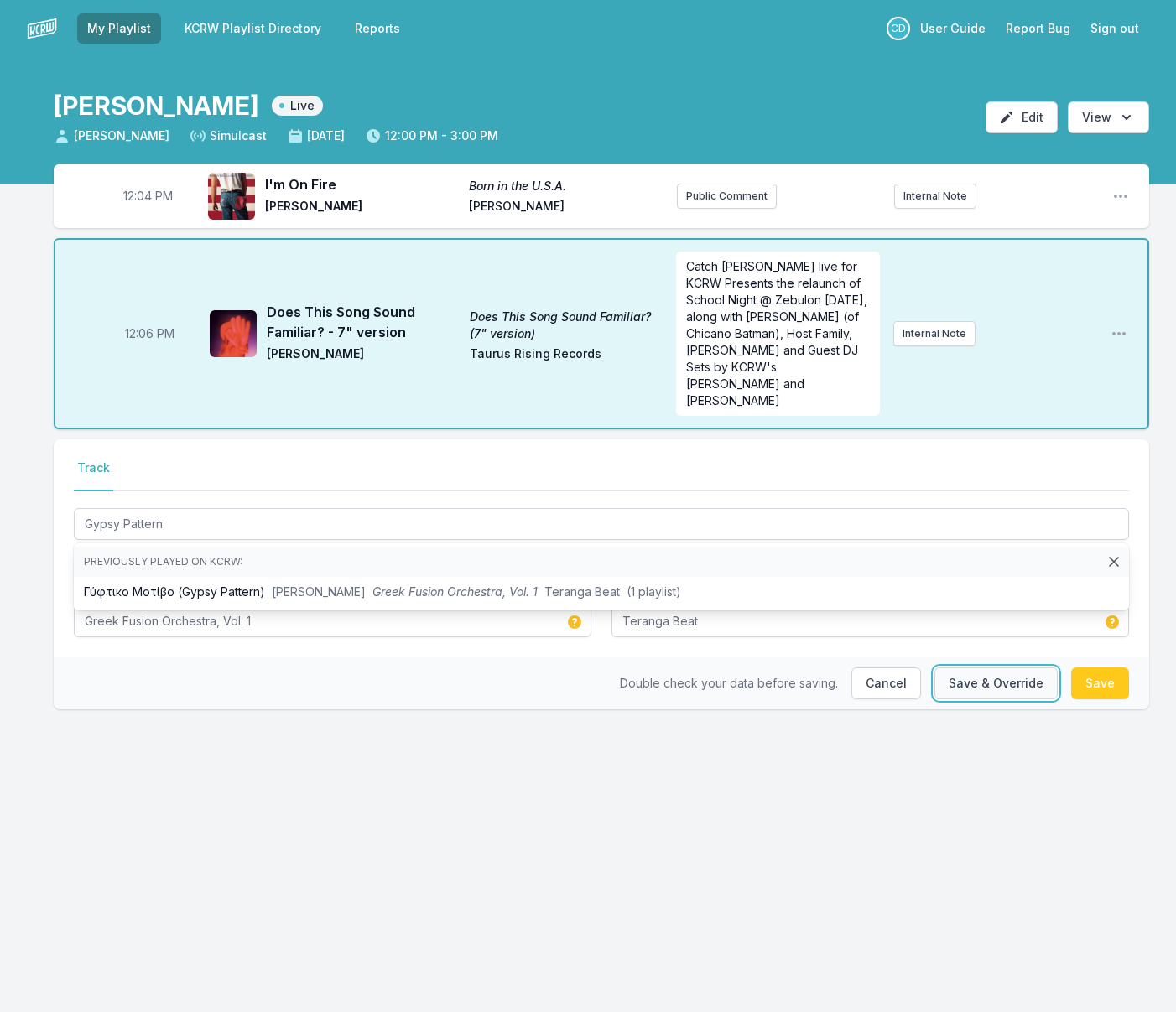
click at [986, 670] on button "Save & Override" at bounding box center [996, 682] width 123 height 32
type input "Γύφτικο Μοτίβο (Gypsy Pattern)"
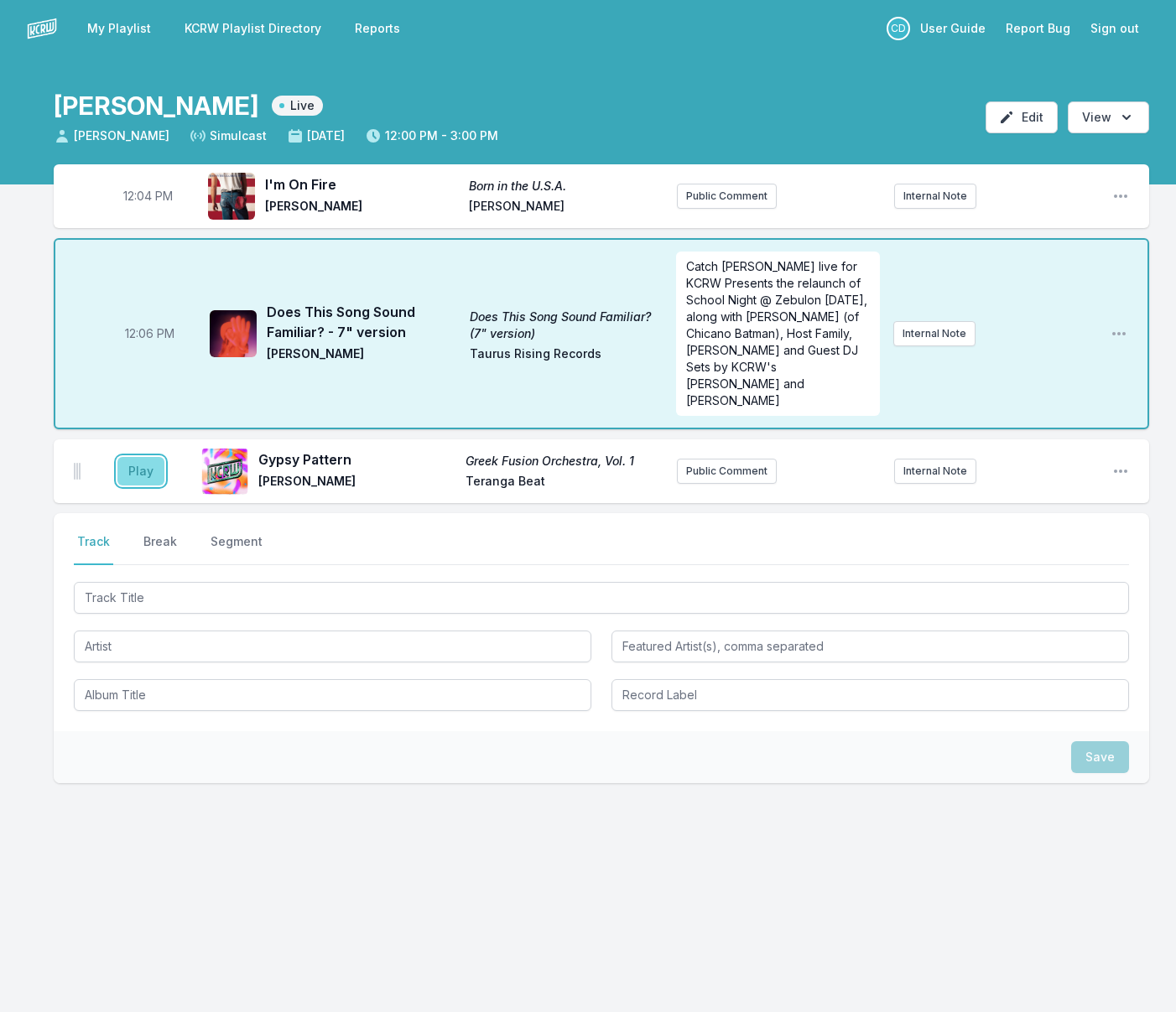
click at [144, 458] on button "Play" at bounding box center [140, 472] width 47 height 29
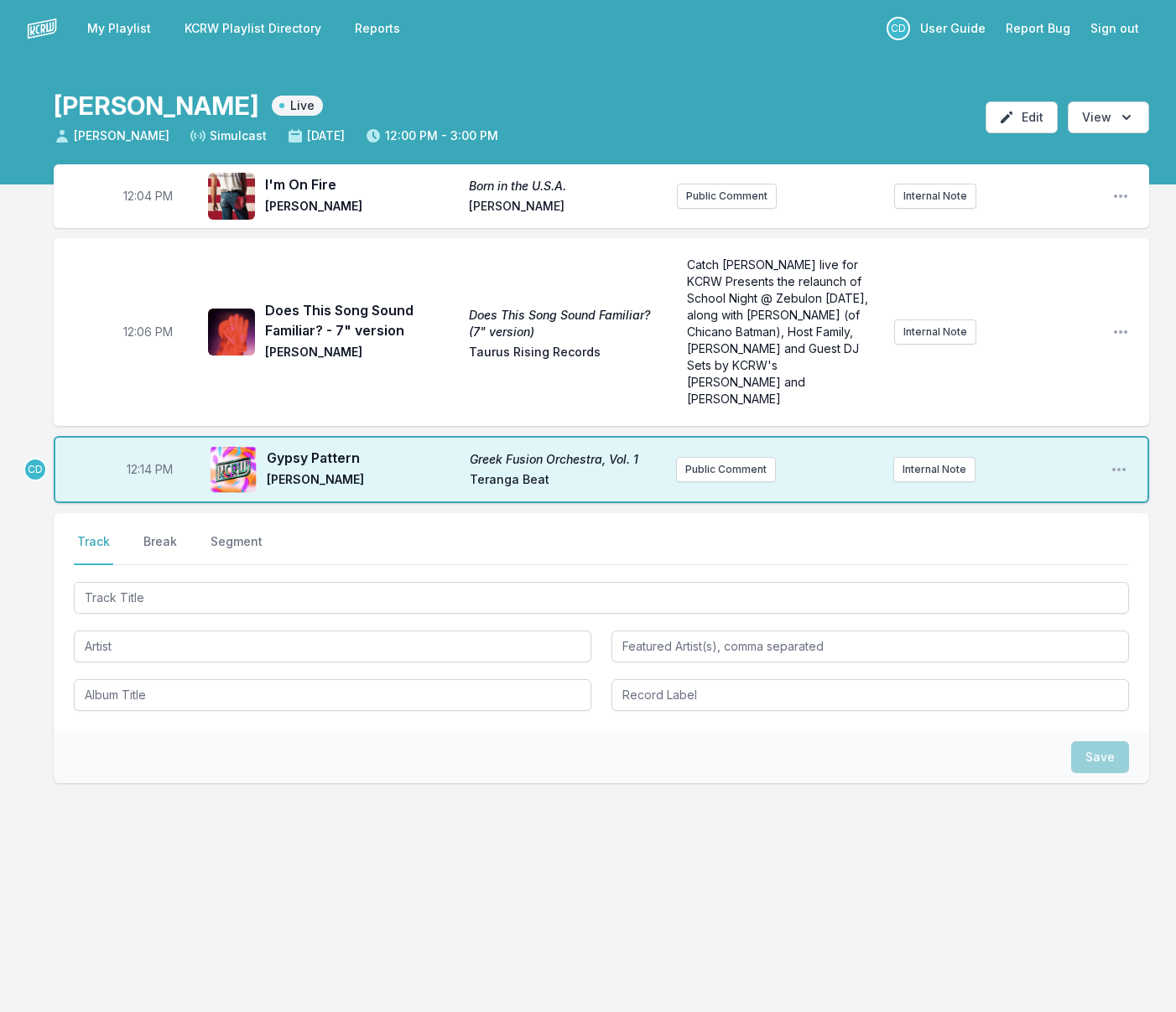
click at [147, 461] on span "12:14 PM" at bounding box center [149, 469] width 46 height 17
click at [135, 454] on input "12:14" at bounding box center [149, 469] width 94 height 32
type input "12:11"
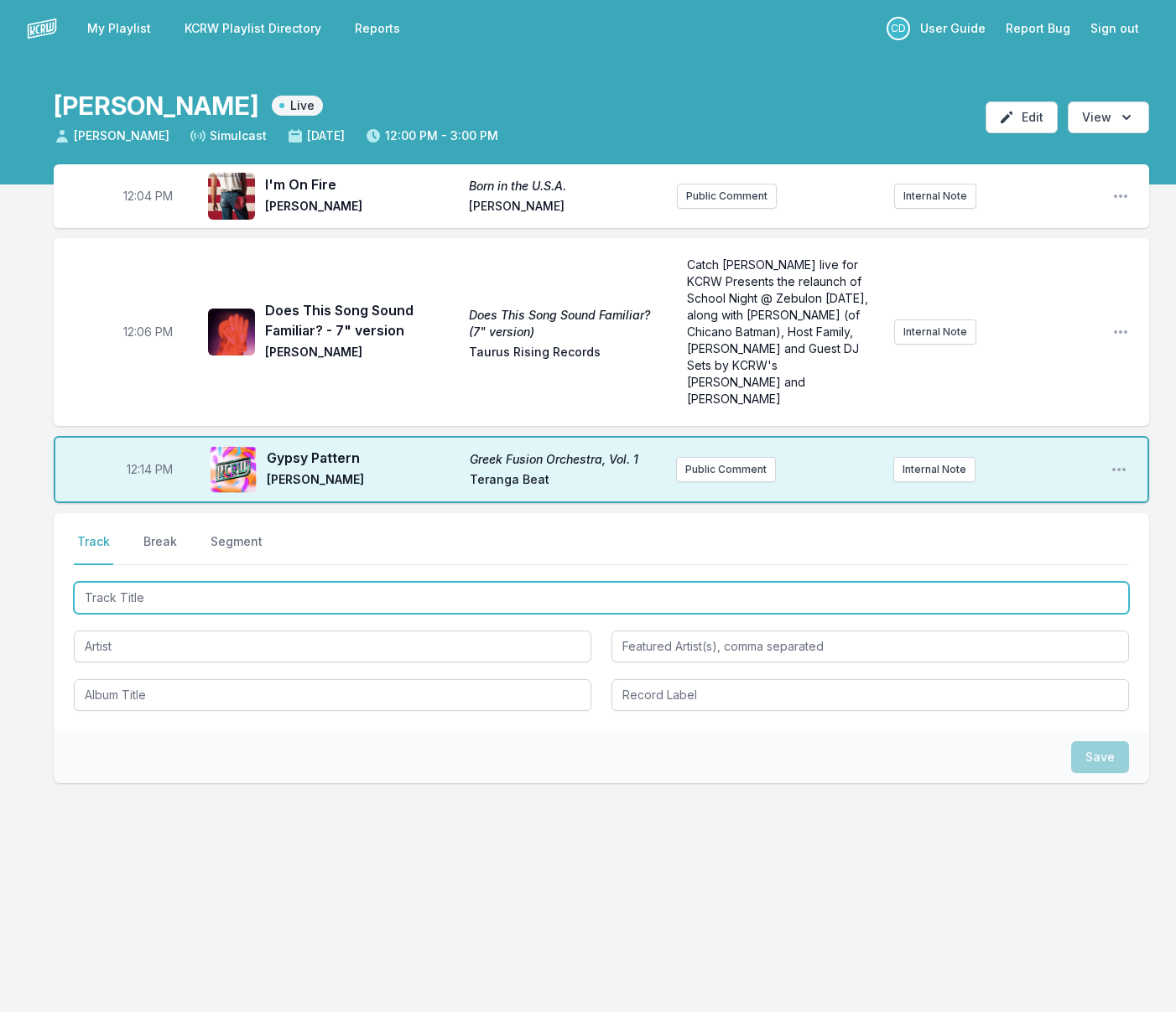
click at [266, 582] on input "Track Title" at bounding box center [602, 597] width 1055 height 32
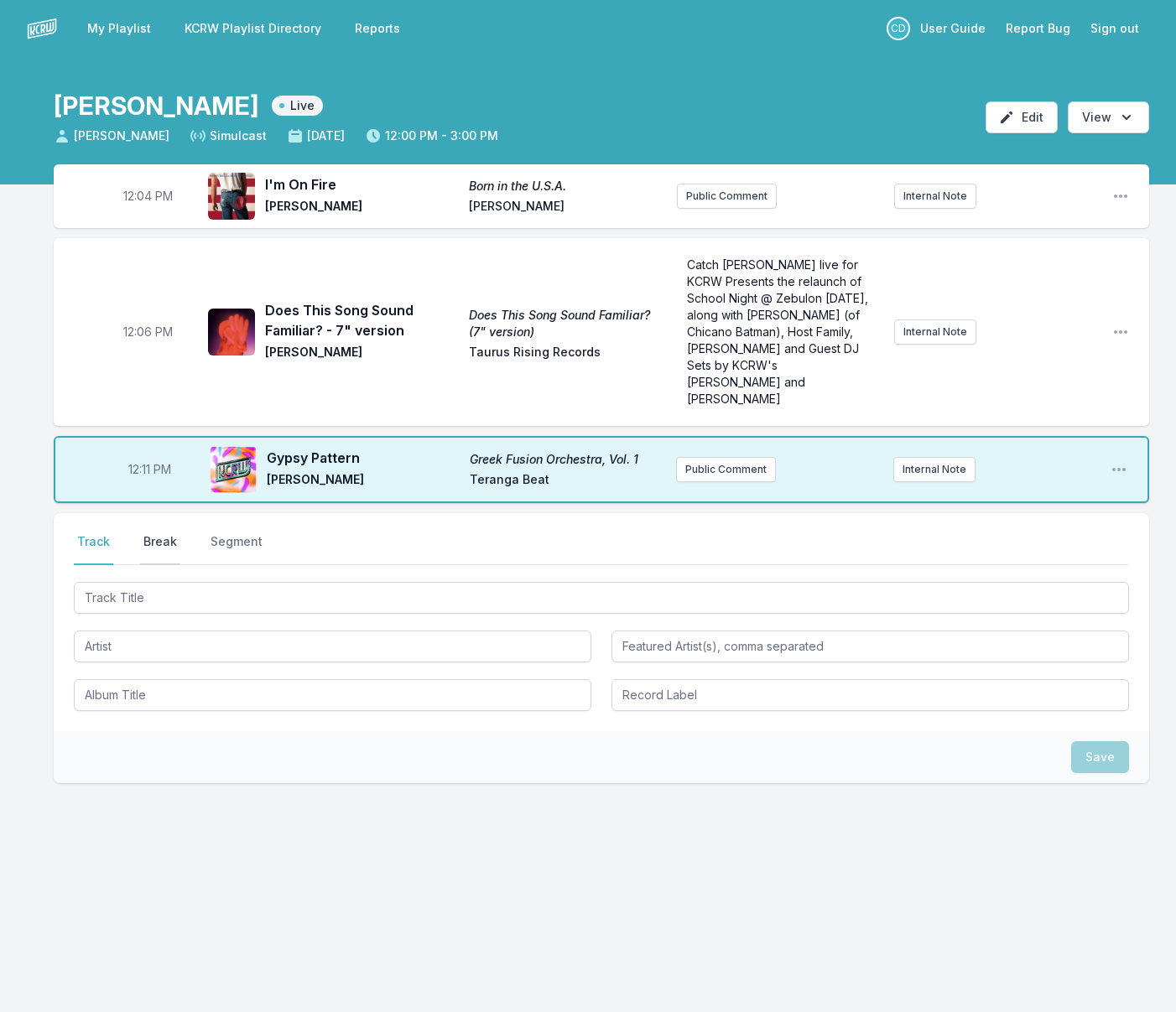
click at [153, 533] on button "Break" at bounding box center [160, 548] width 41 height 32
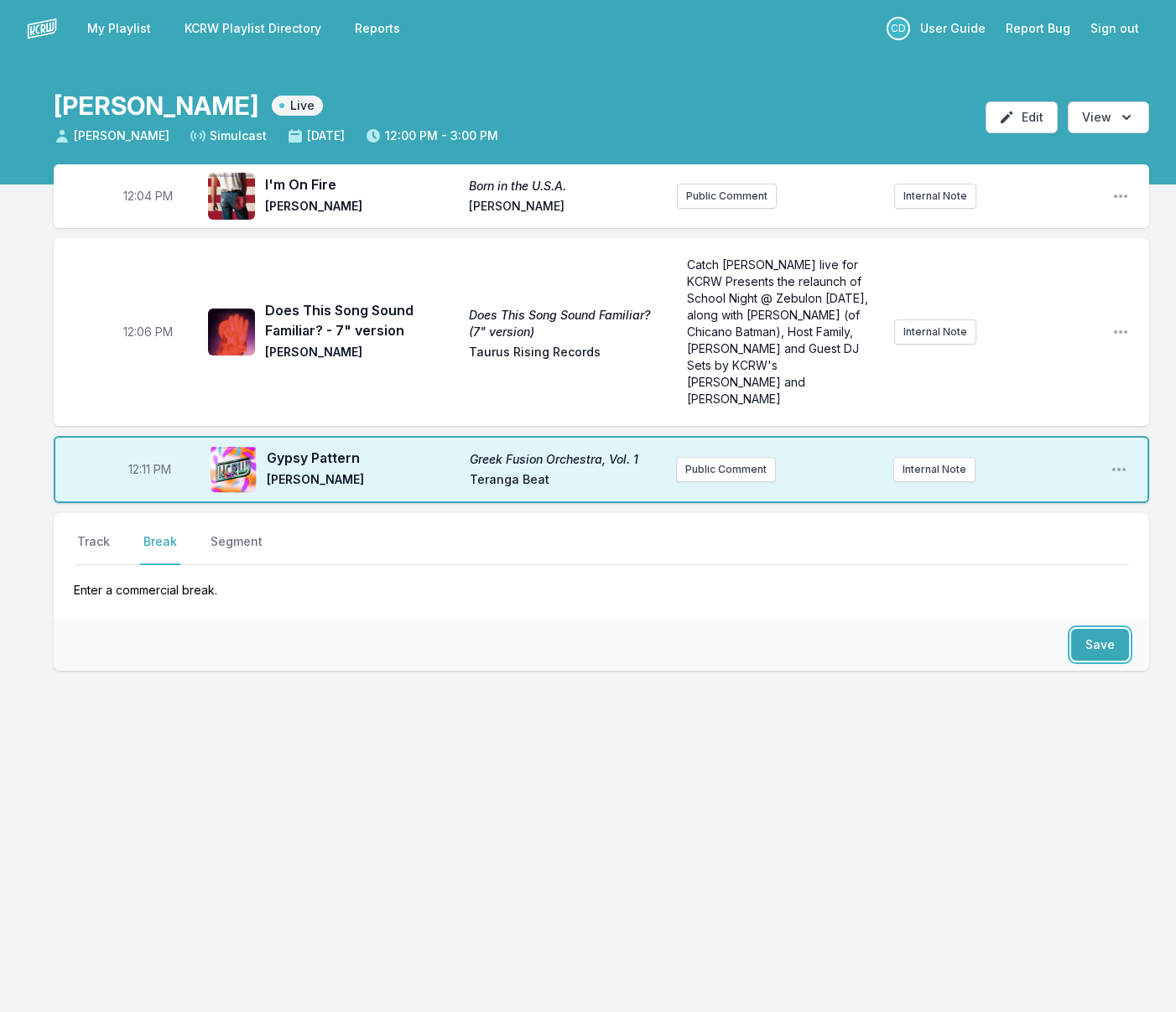
drag, startPoint x: 1107, startPoint y: 632, endPoint x: 869, endPoint y: 629, distance: 238.0
click at [1107, 632] on button "Save" at bounding box center [1099, 645] width 58 height 32
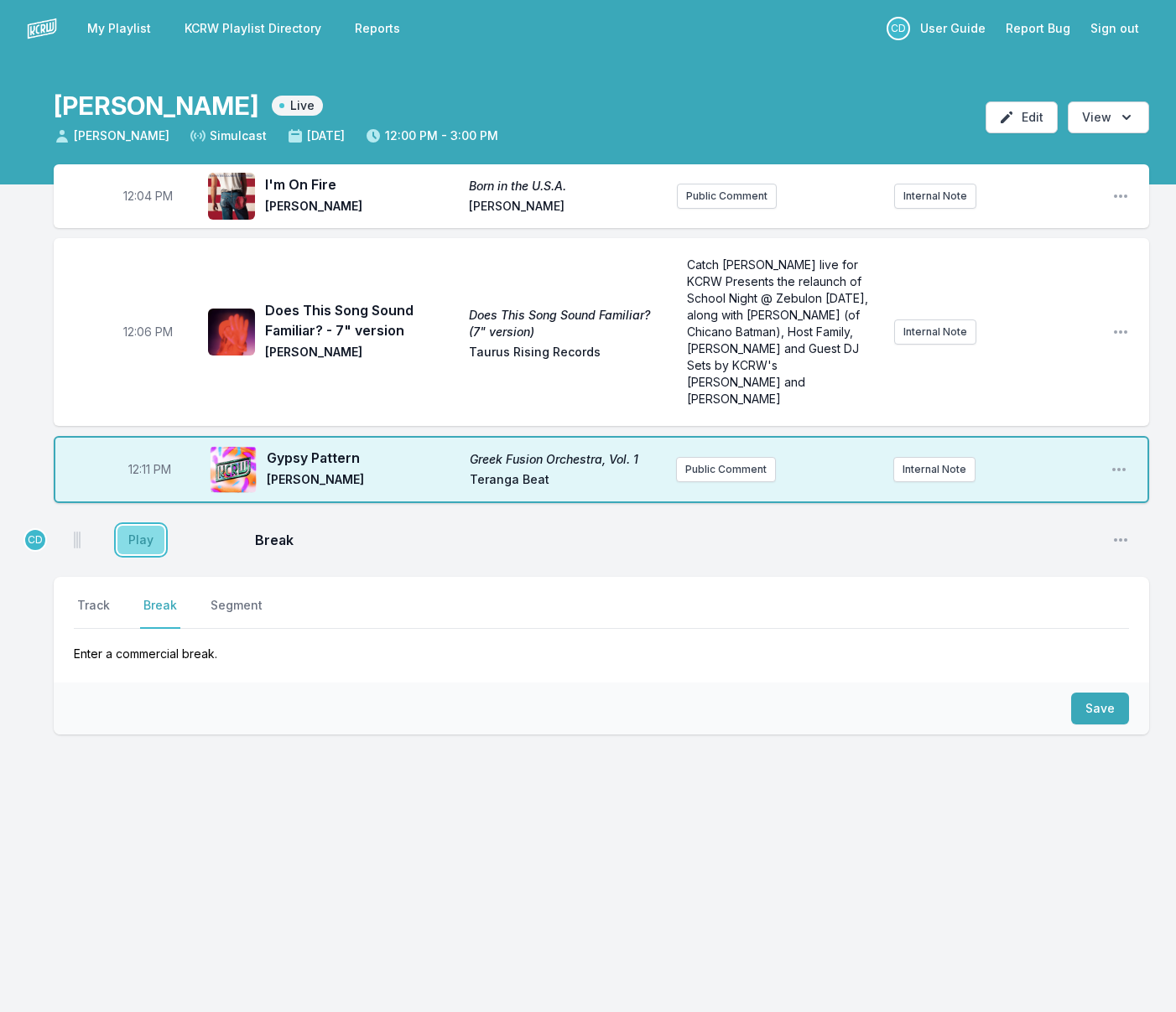
click at [150, 532] on button "Play" at bounding box center [140, 540] width 47 height 29
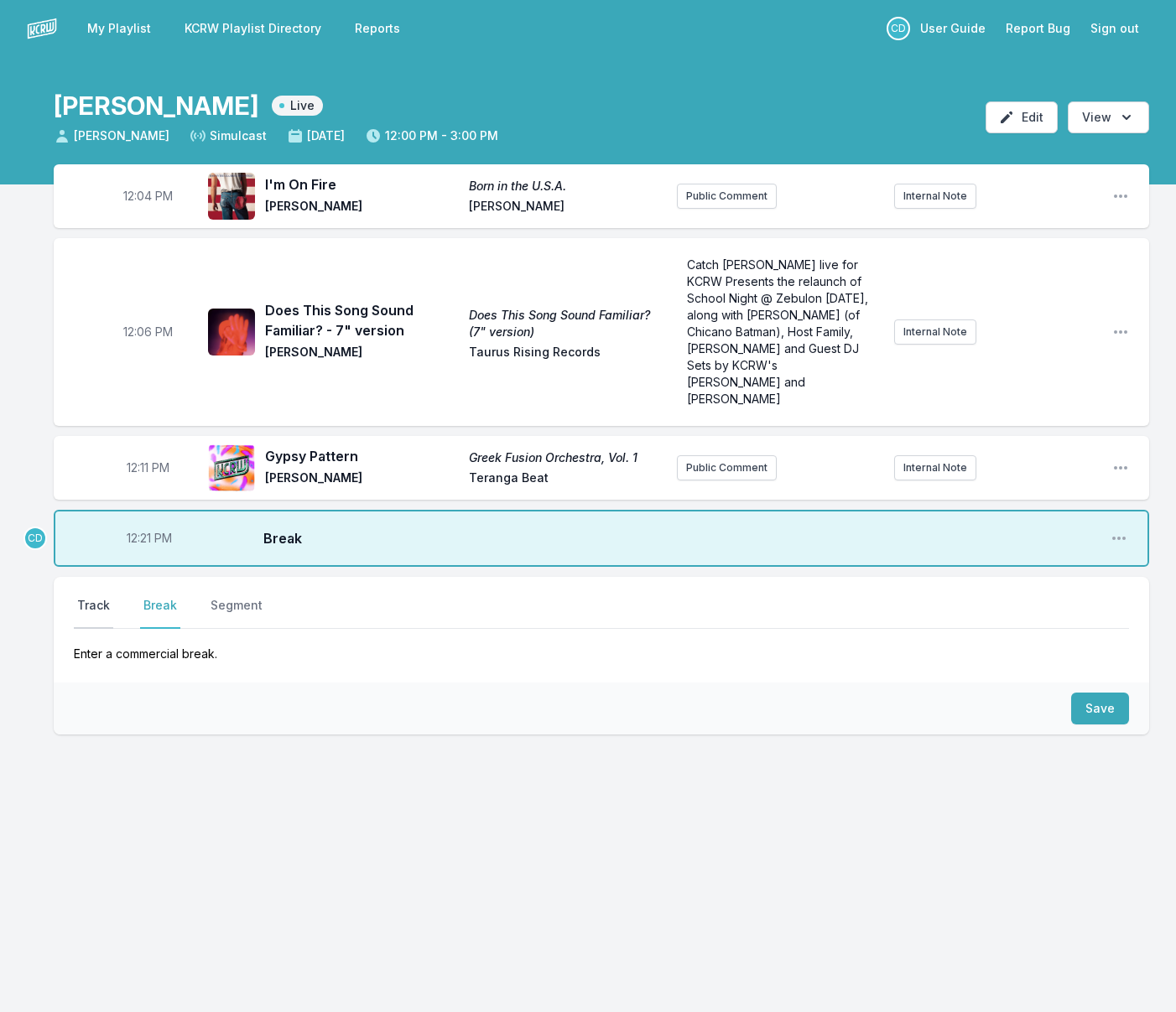
click at [106, 597] on button "Track" at bounding box center [94, 612] width 40 height 32
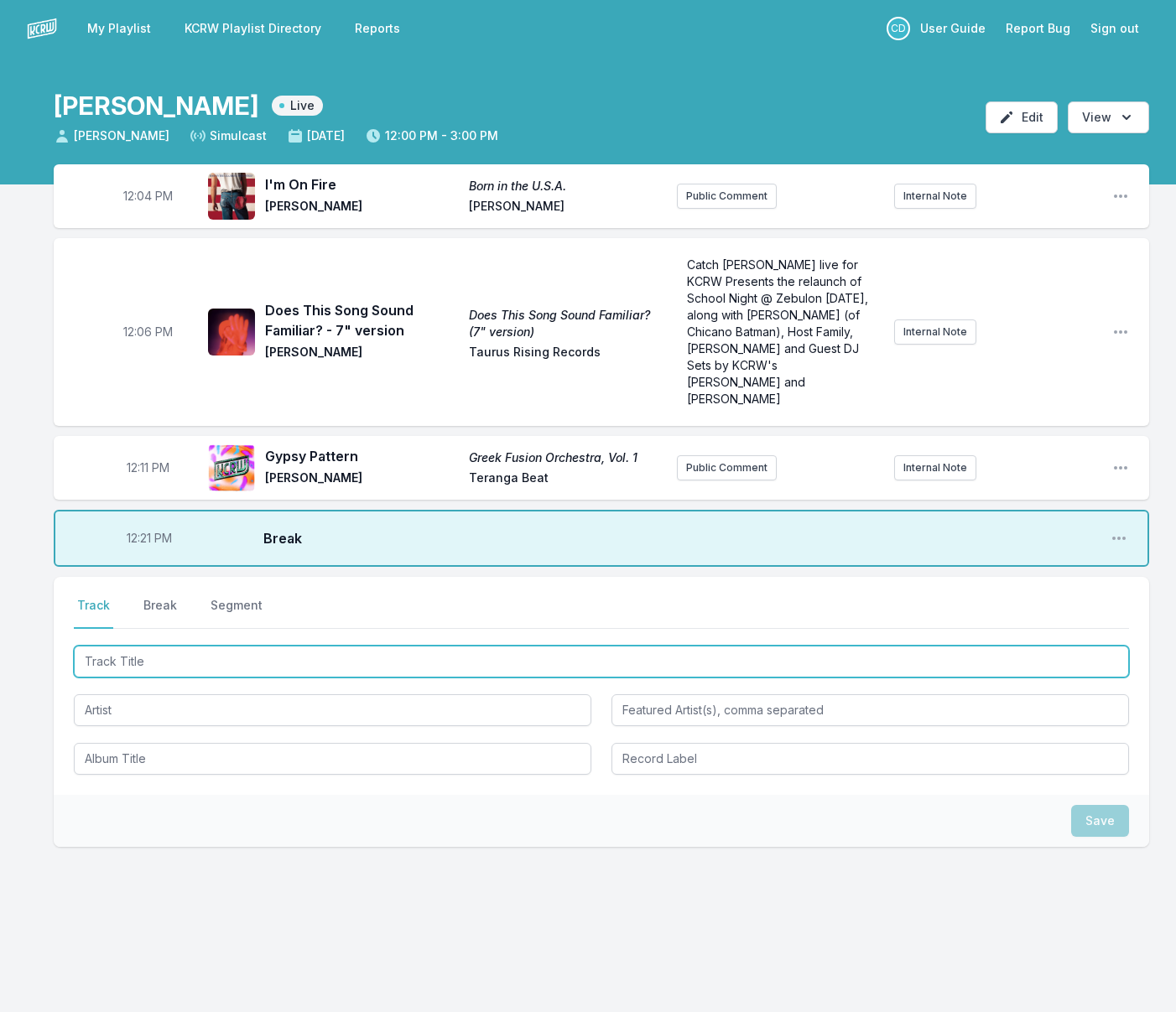
click at [180, 646] on input "Track Title" at bounding box center [602, 661] width 1055 height 32
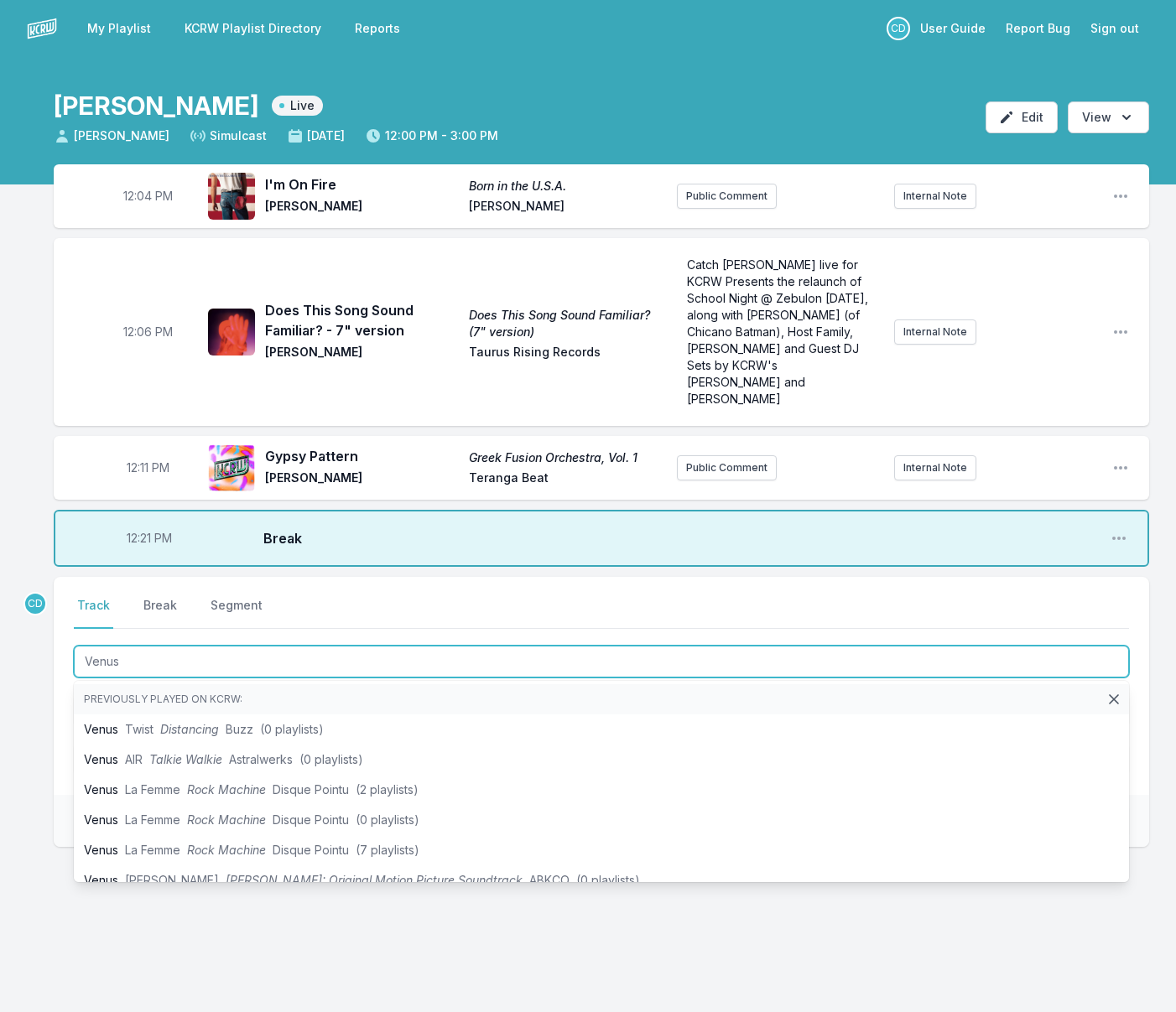
type input "Venus"
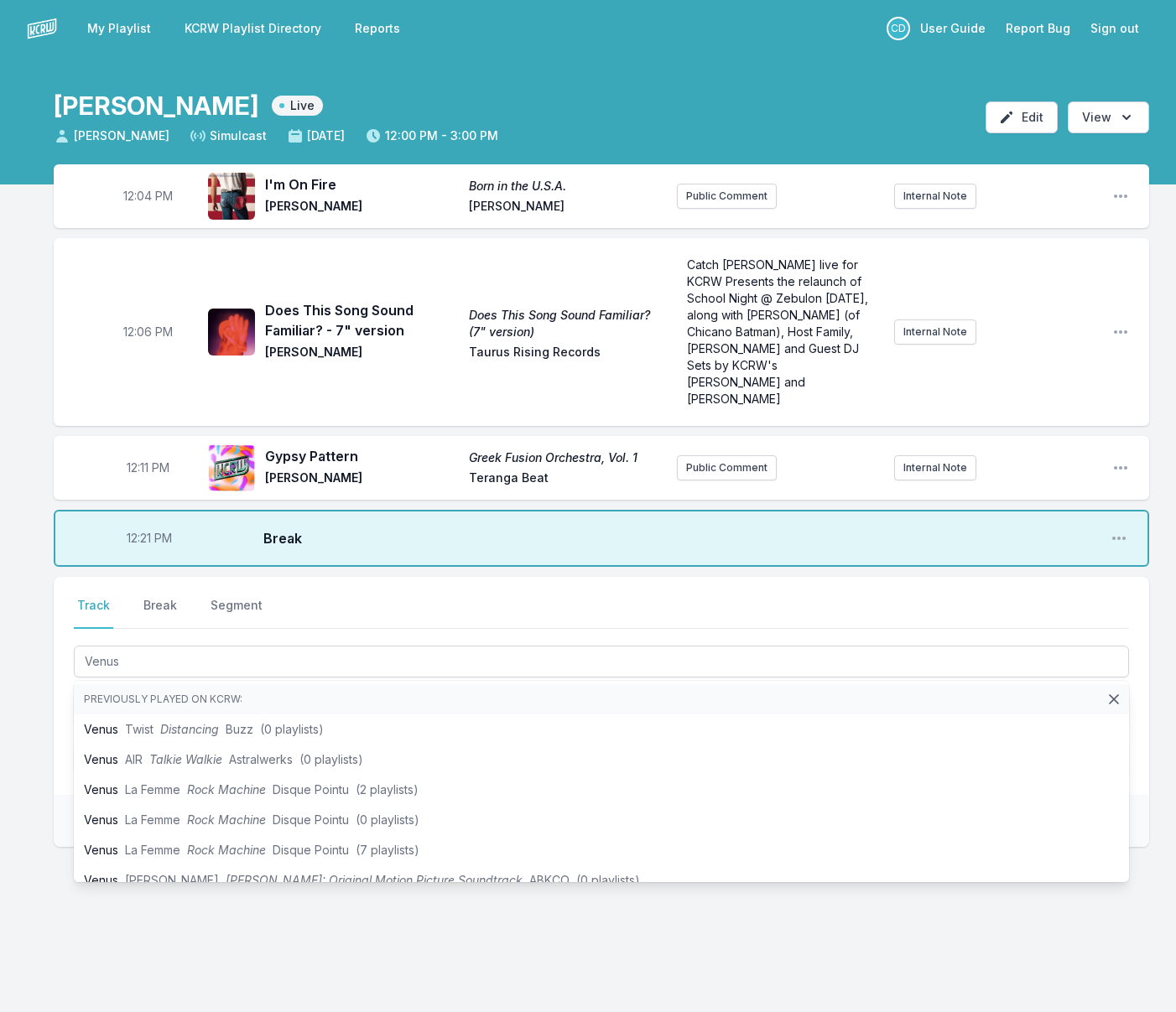
drag, startPoint x: 35, startPoint y: 702, endPoint x: 92, endPoint y: 701, distance: 57.0
click at [35, 702] on div "12:04 PM I'm On Fire Born in the U.S.A. Bruce Springsteen Bruce Springsteen Pub…" at bounding box center [588, 586] width 1176 height 844
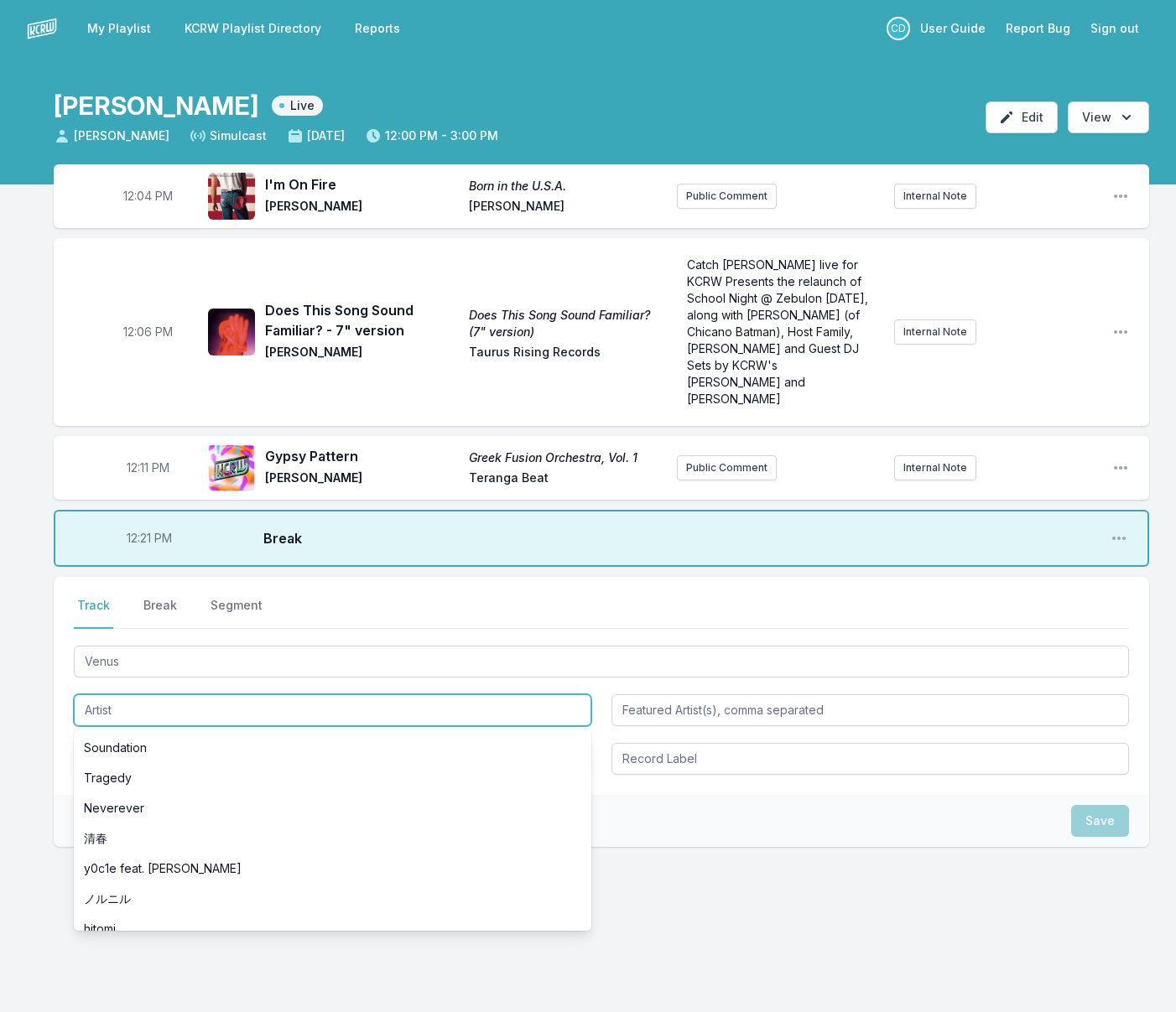
click at [121, 696] on input "Artist" at bounding box center [332, 709] width 518 height 32
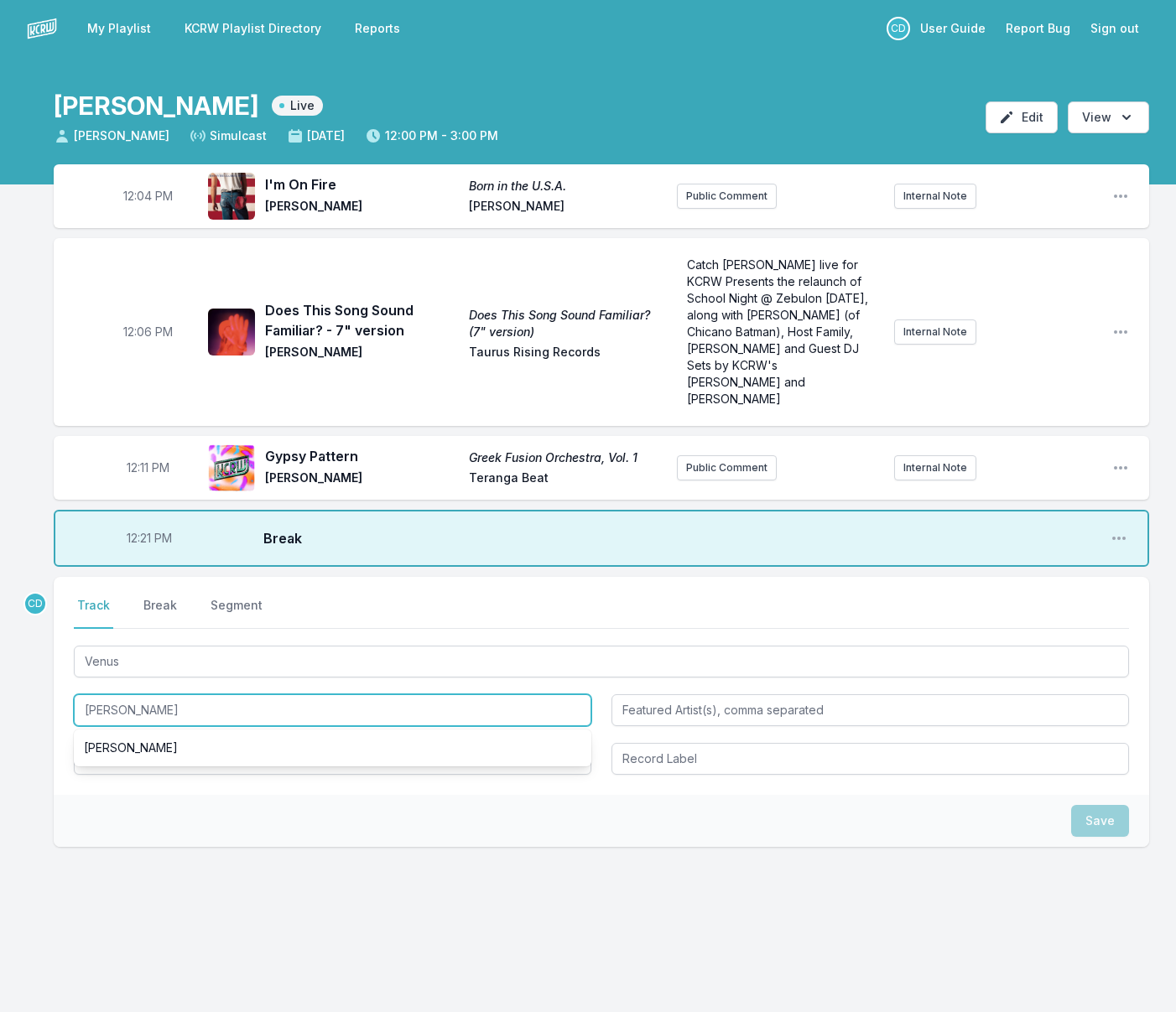
type input "[PERSON_NAME]"
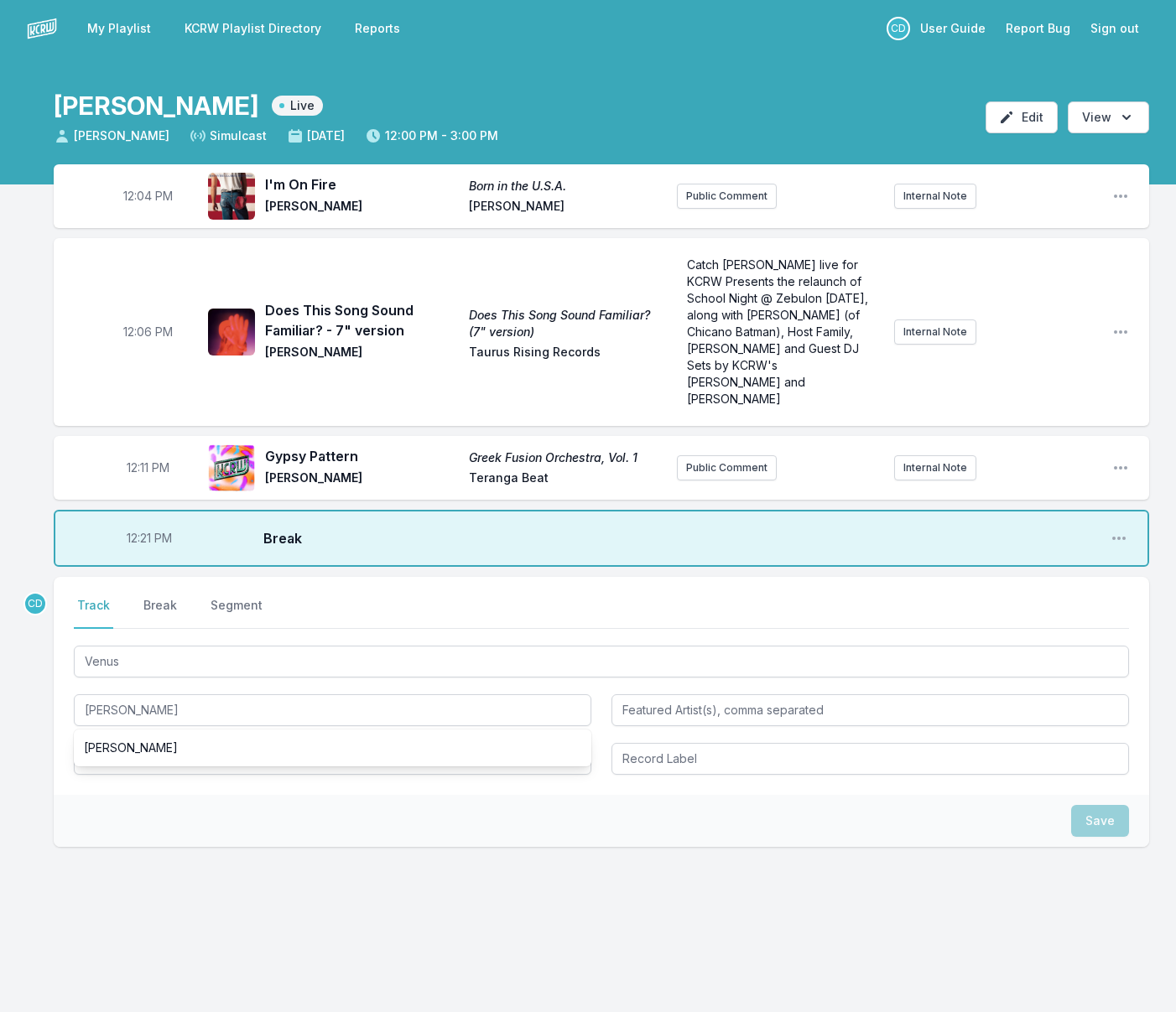
click at [143, 767] on div "Select a tab Track Break Segment Track Break Segment Venus Alexandra Savior Ale…" at bounding box center [602, 686] width 1095 height 218
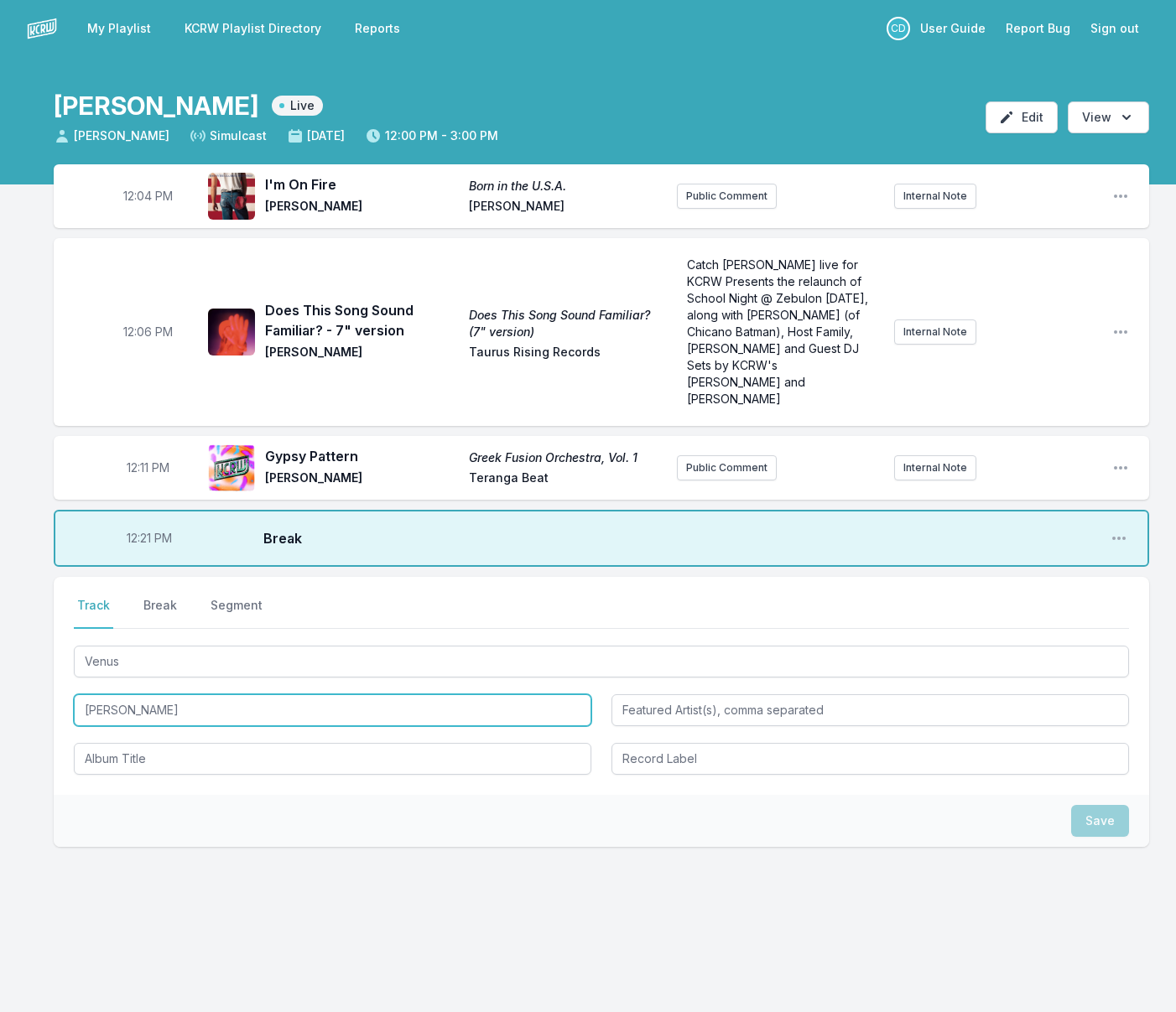
click at [158, 703] on input "[PERSON_NAME]" at bounding box center [332, 709] width 518 height 32
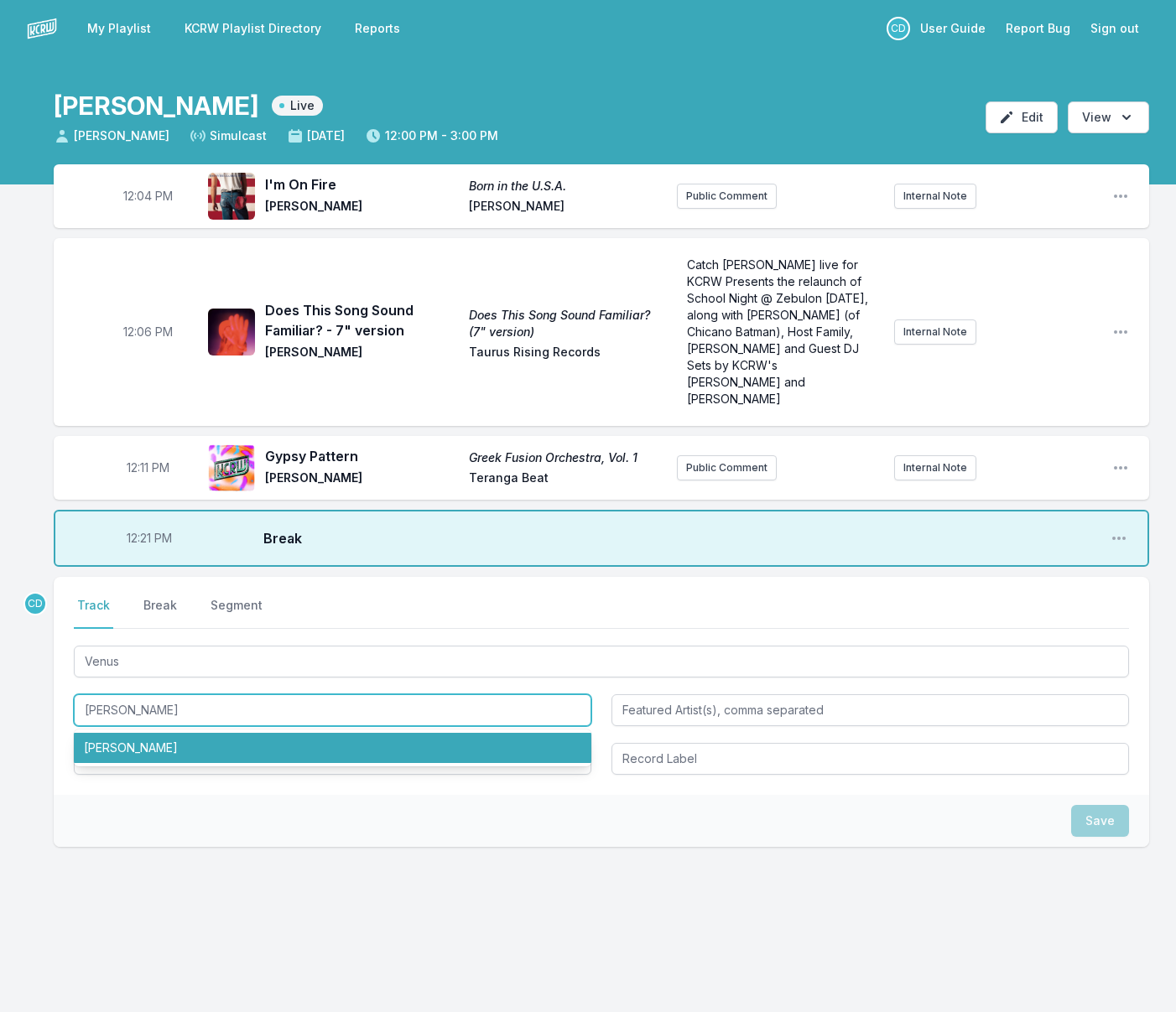
click at [152, 733] on li "[PERSON_NAME]" at bounding box center [332, 748] width 518 height 31
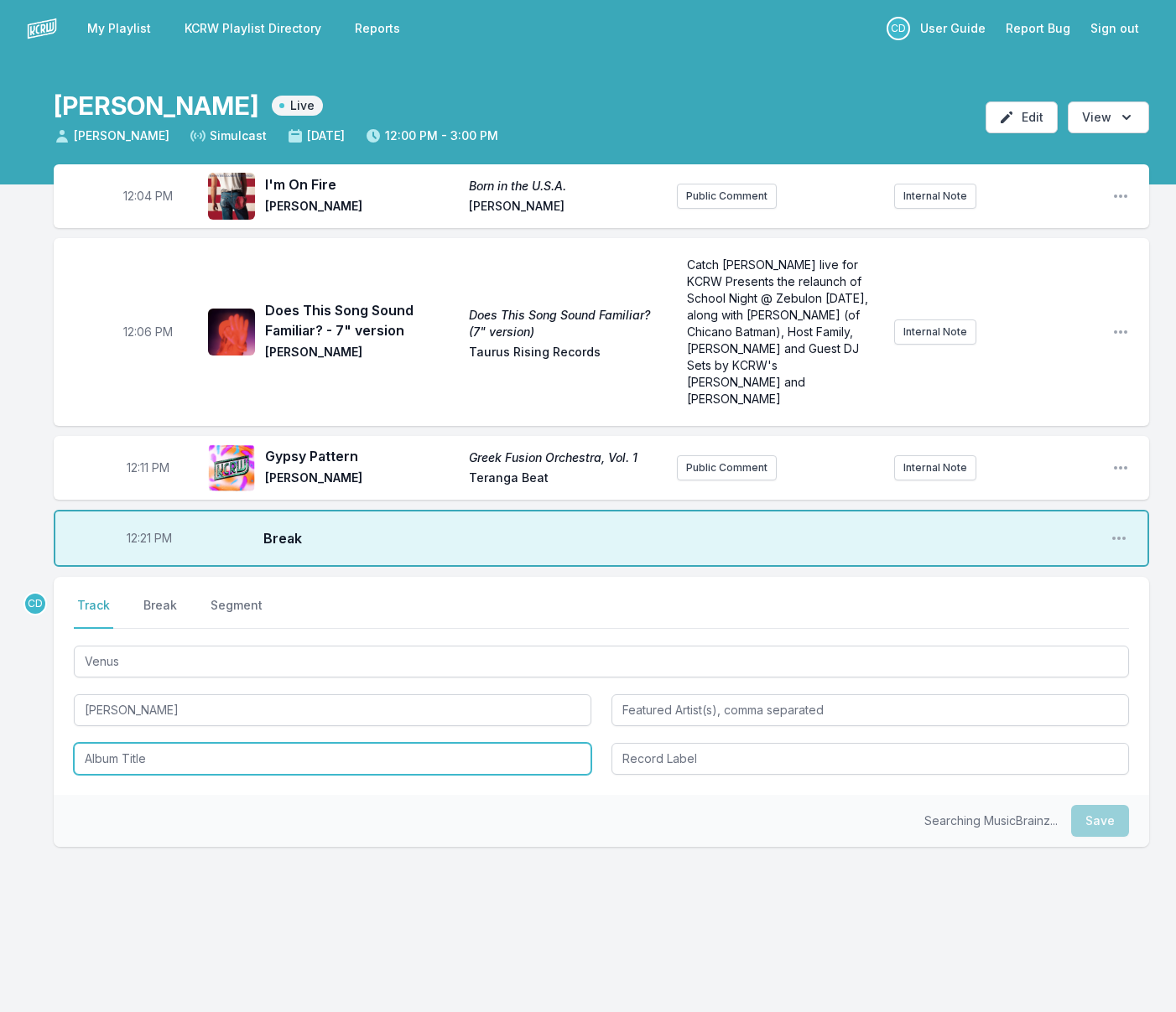
click at [153, 743] on input "Album Title" at bounding box center [332, 758] width 518 height 32
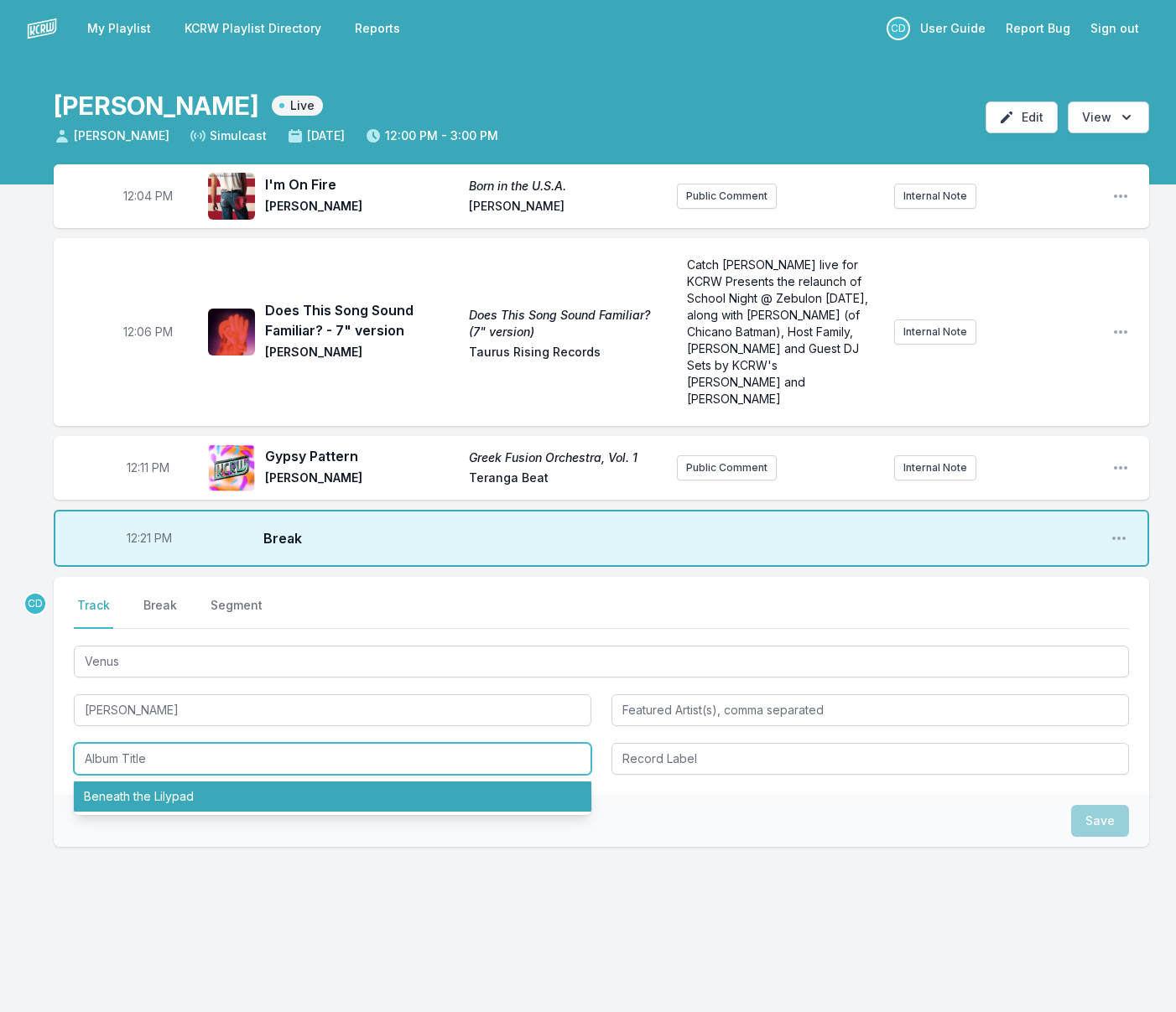
drag, startPoint x: 161, startPoint y: 774, endPoint x: 330, endPoint y: 756, distance: 170.0
click at [161, 782] on li "Beneath the Lilypad" at bounding box center [332, 797] width 518 height 31
type input "Beneath the Lilypad"
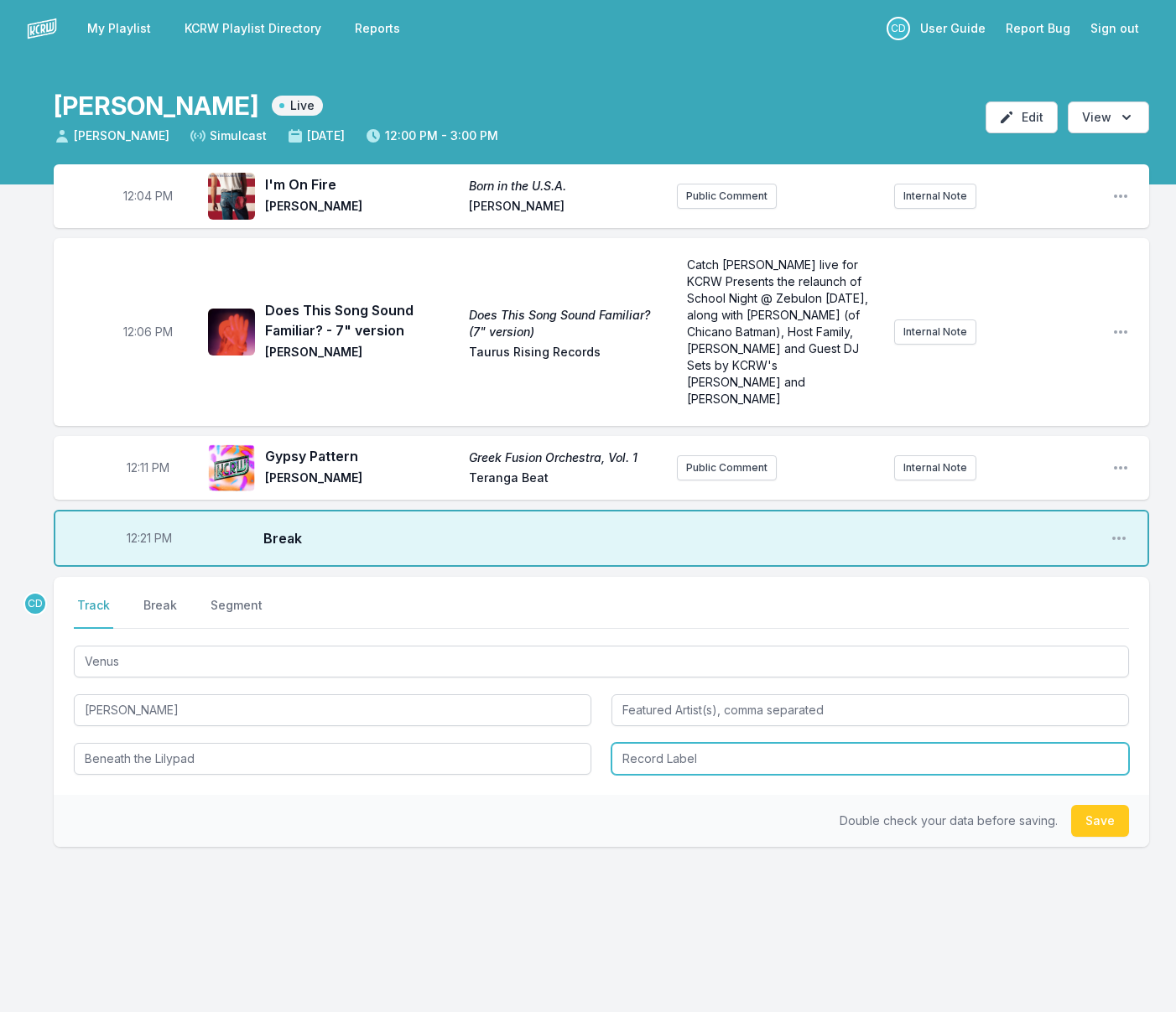
drag, startPoint x: 657, startPoint y: 739, endPoint x: 654, endPoint y: 749, distance: 10.4
click at [657, 743] on input "Record Label" at bounding box center [870, 758] width 518 height 32
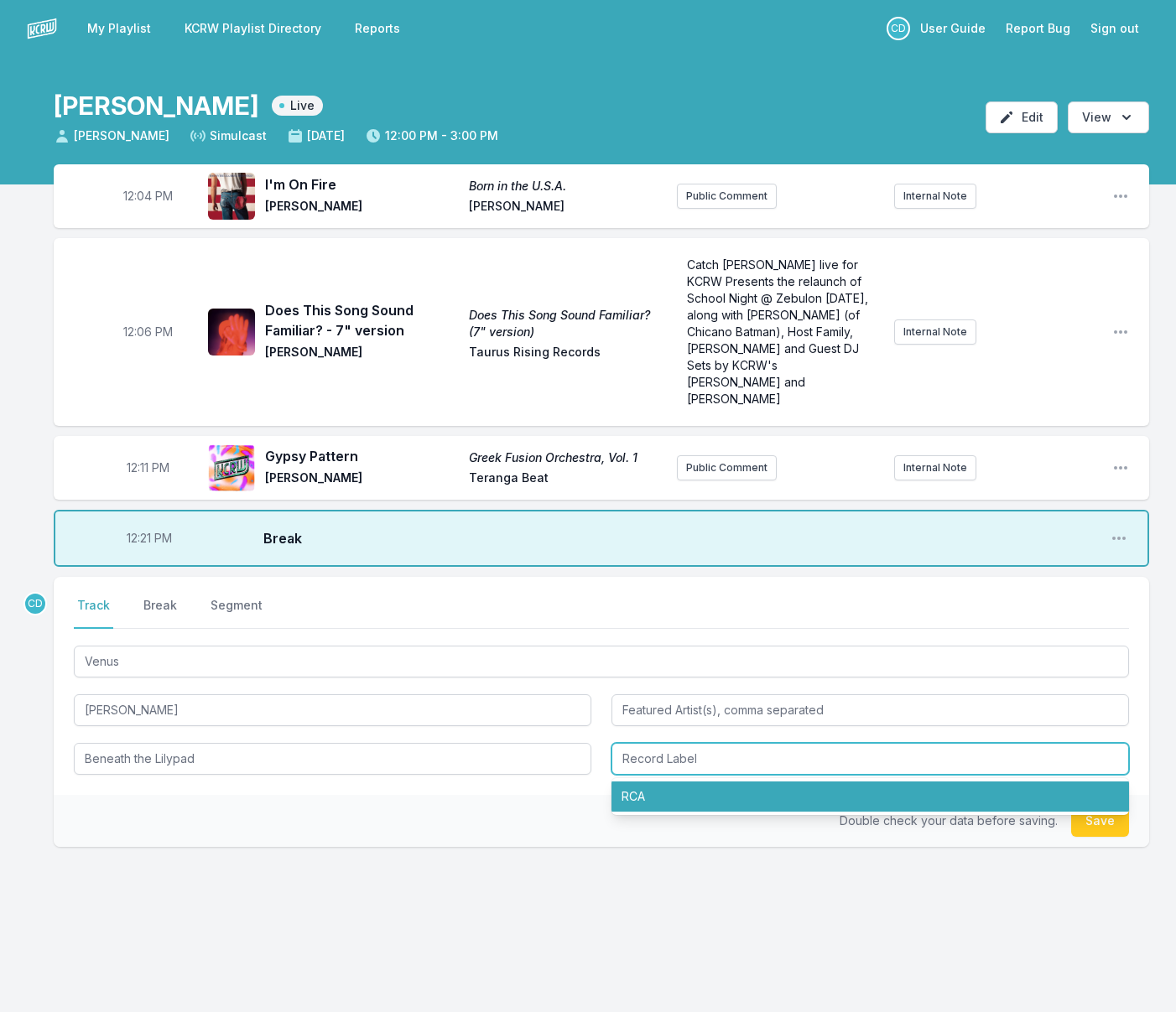
click at [669, 782] on li "RCA" at bounding box center [870, 797] width 518 height 31
type input "RCA"
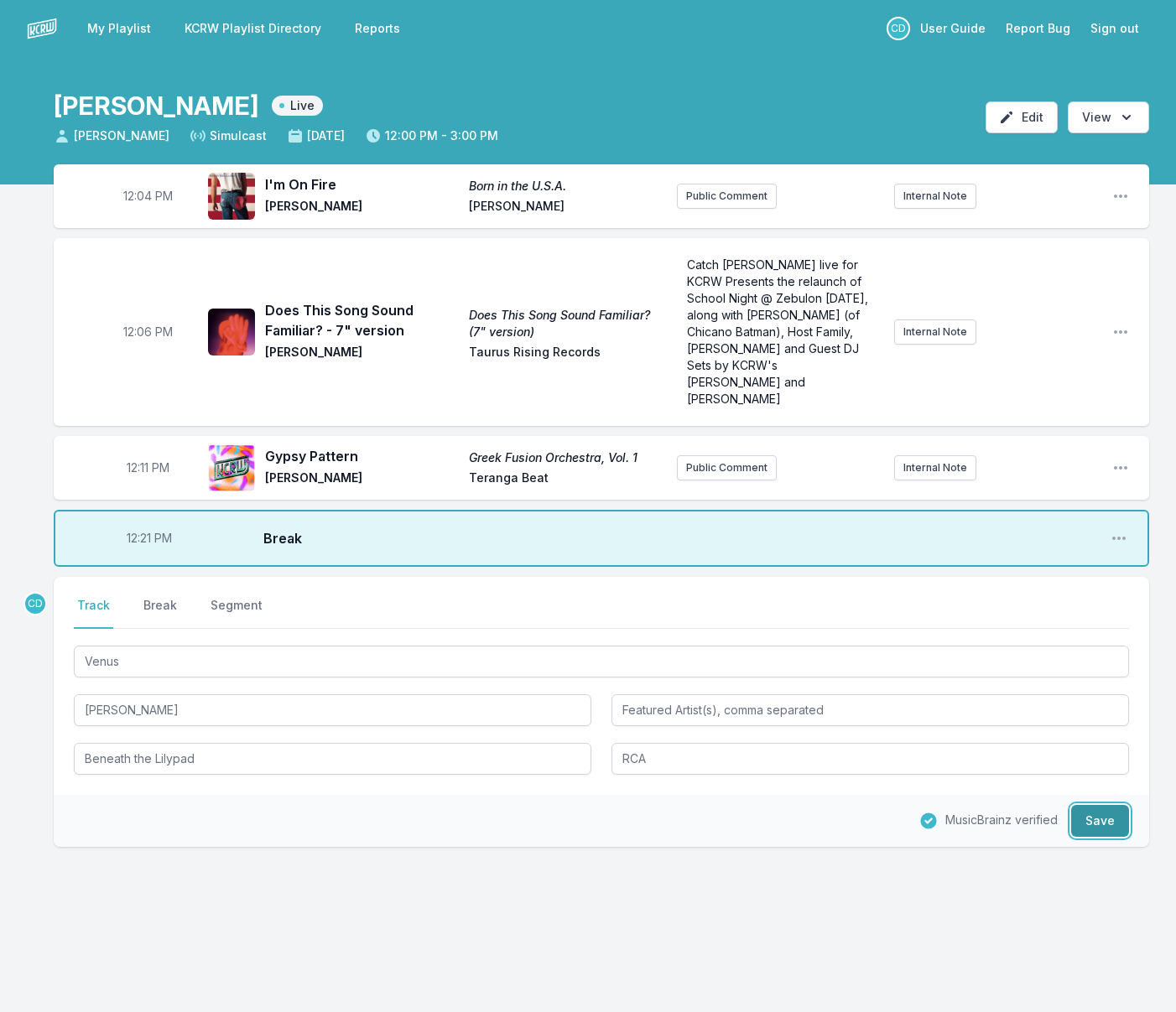
drag, startPoint x: 1099, startPoint y: 809, endPoint x: 1083, endPoint y: 806, distance: 16.3
click at [1099, 809] on button "Save" at bounding box center [1099, 820] width 58 height 32
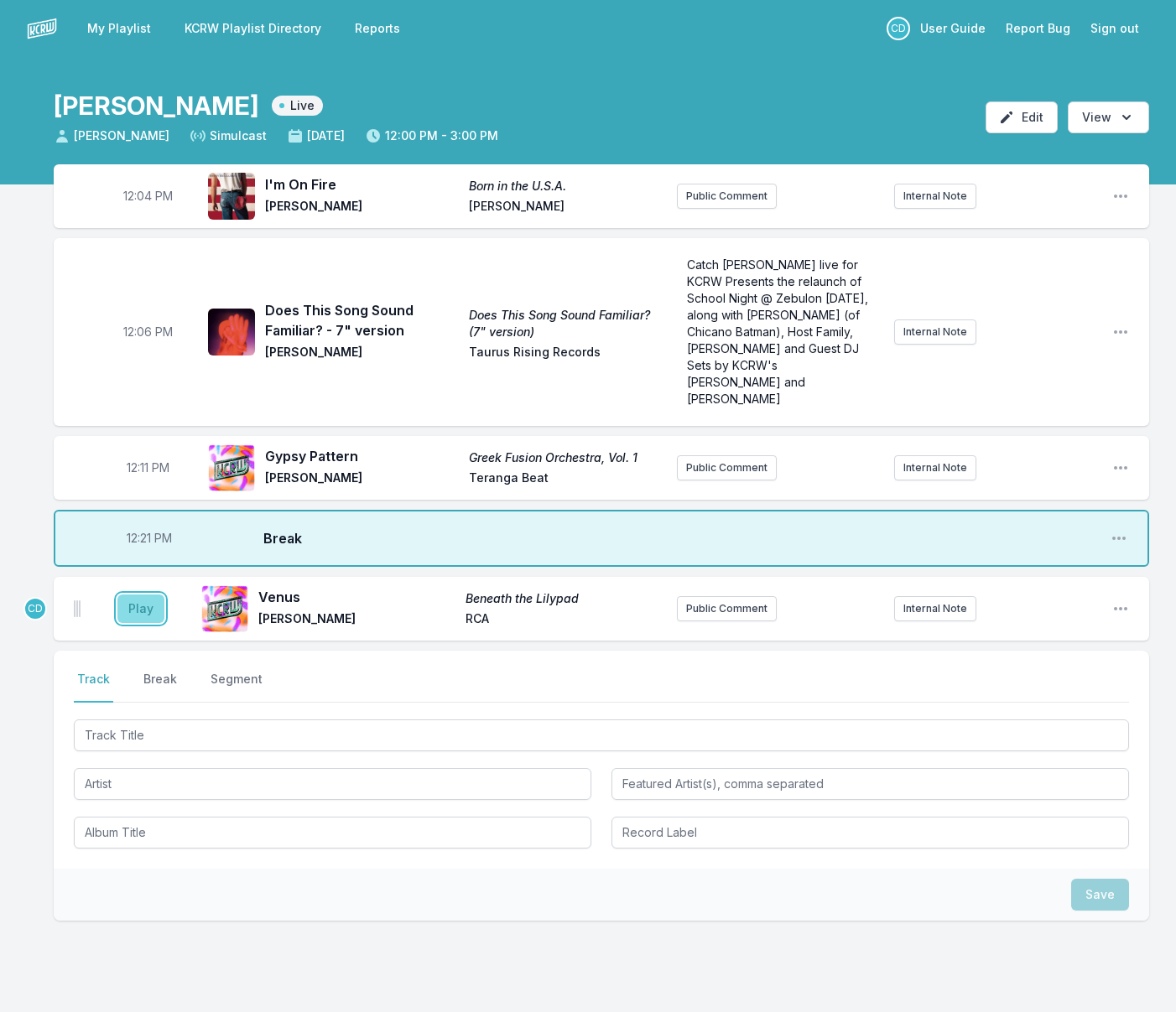
click at [147, 594] on button "Play" at bounding box center [140, 609] width 47 height 29
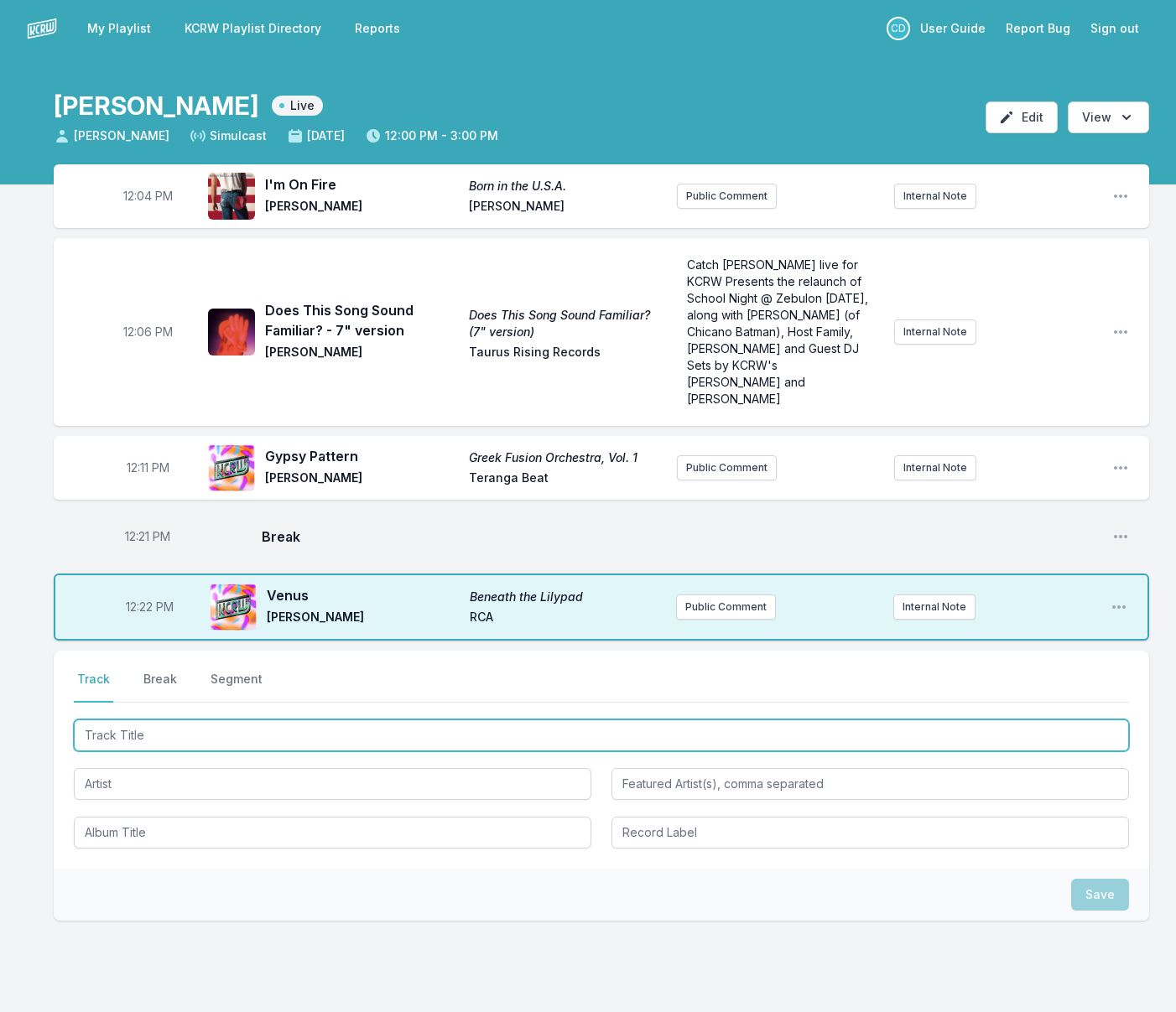
click at [577, 719] on input "Track Title" at bounding box center [602, 735] width 1055 height 32
type input "Must Be Something Wrong With Her"
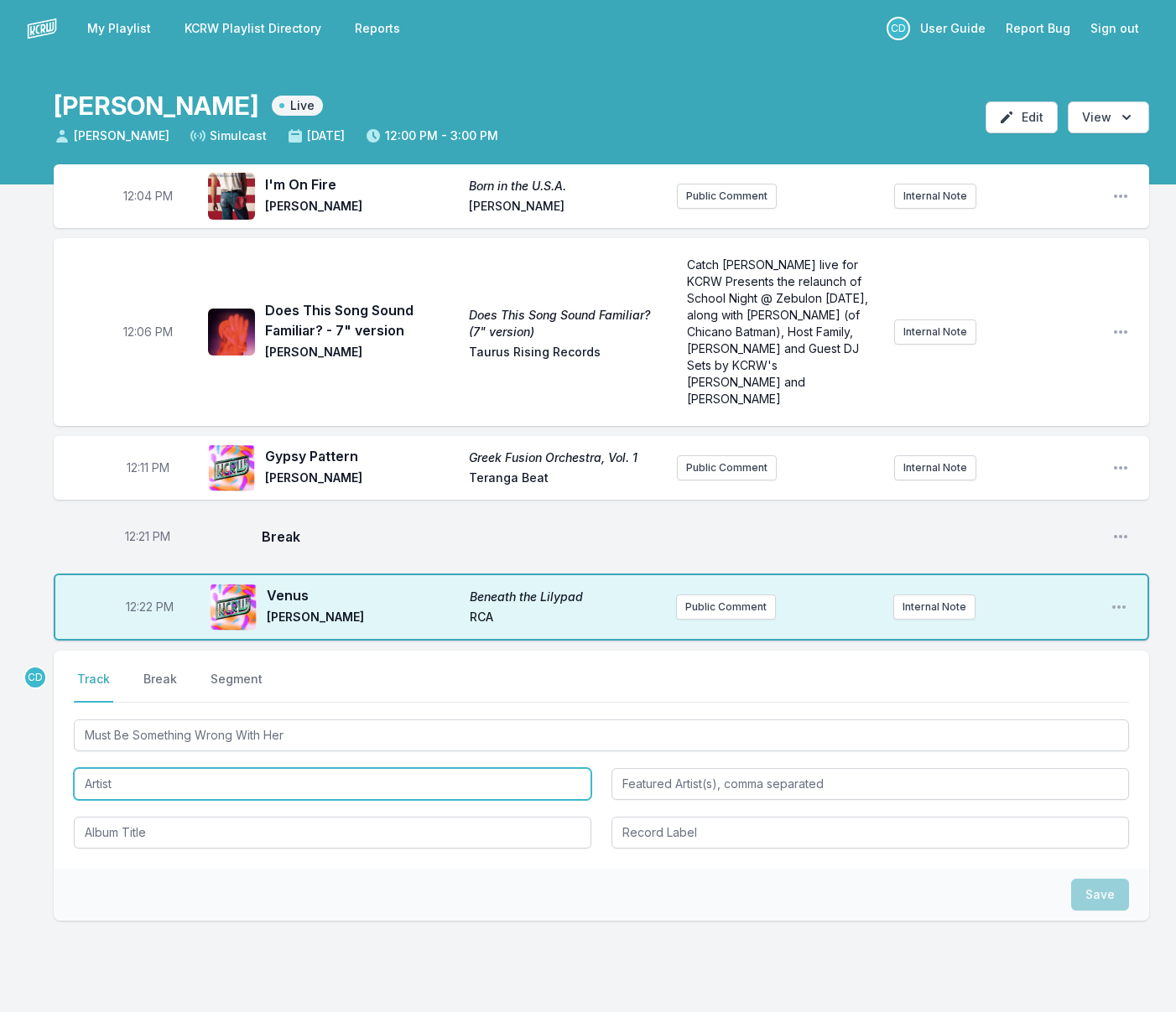
click at [520, 768] on input "Artist" at bounding box center [332, 783] width 518 height 32
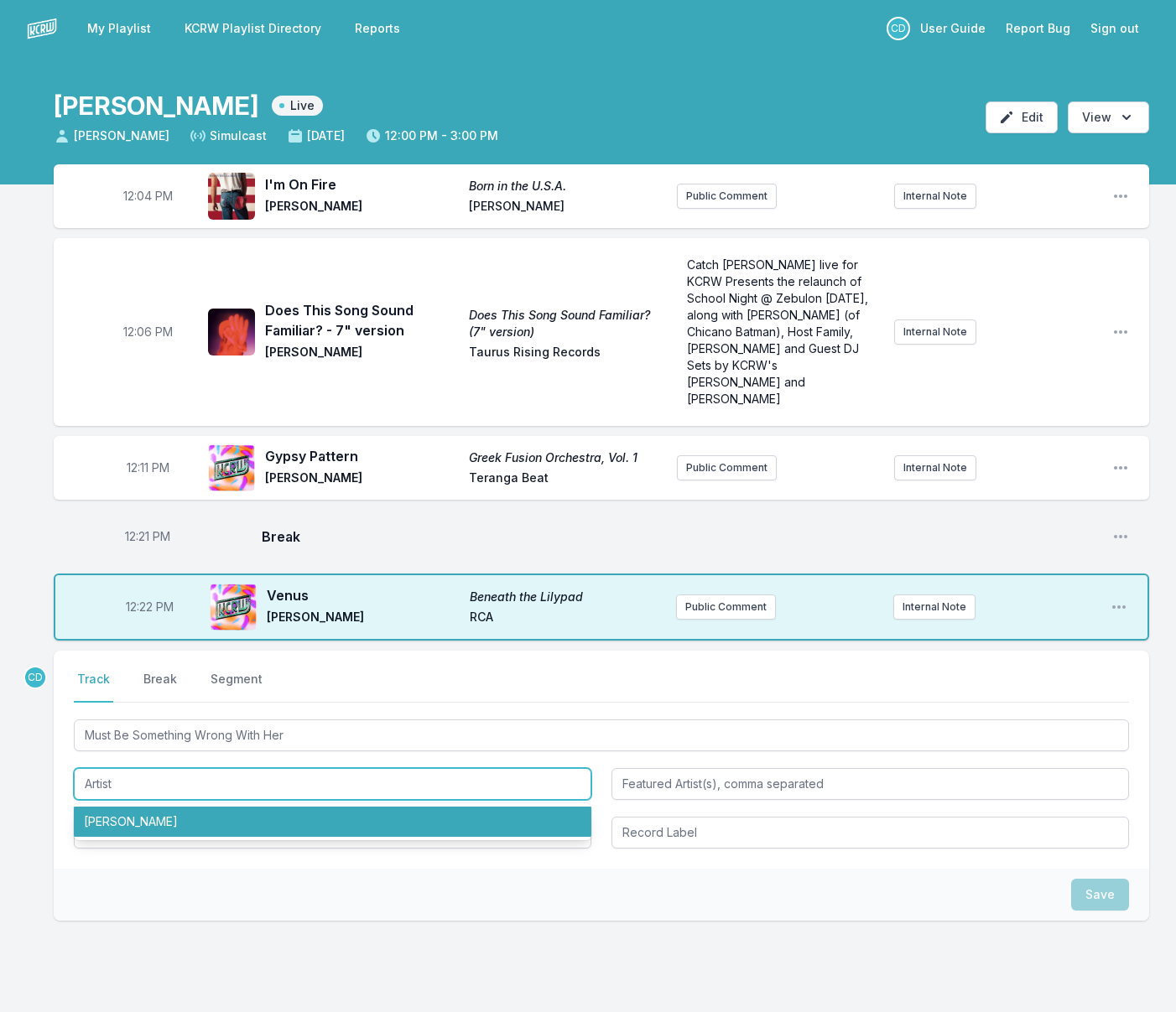
click at [430, 810] on li "[PERSON_NAME]" at bounding box center [332, 822] width 518 height 31
type input "[PERSON_NAME]"
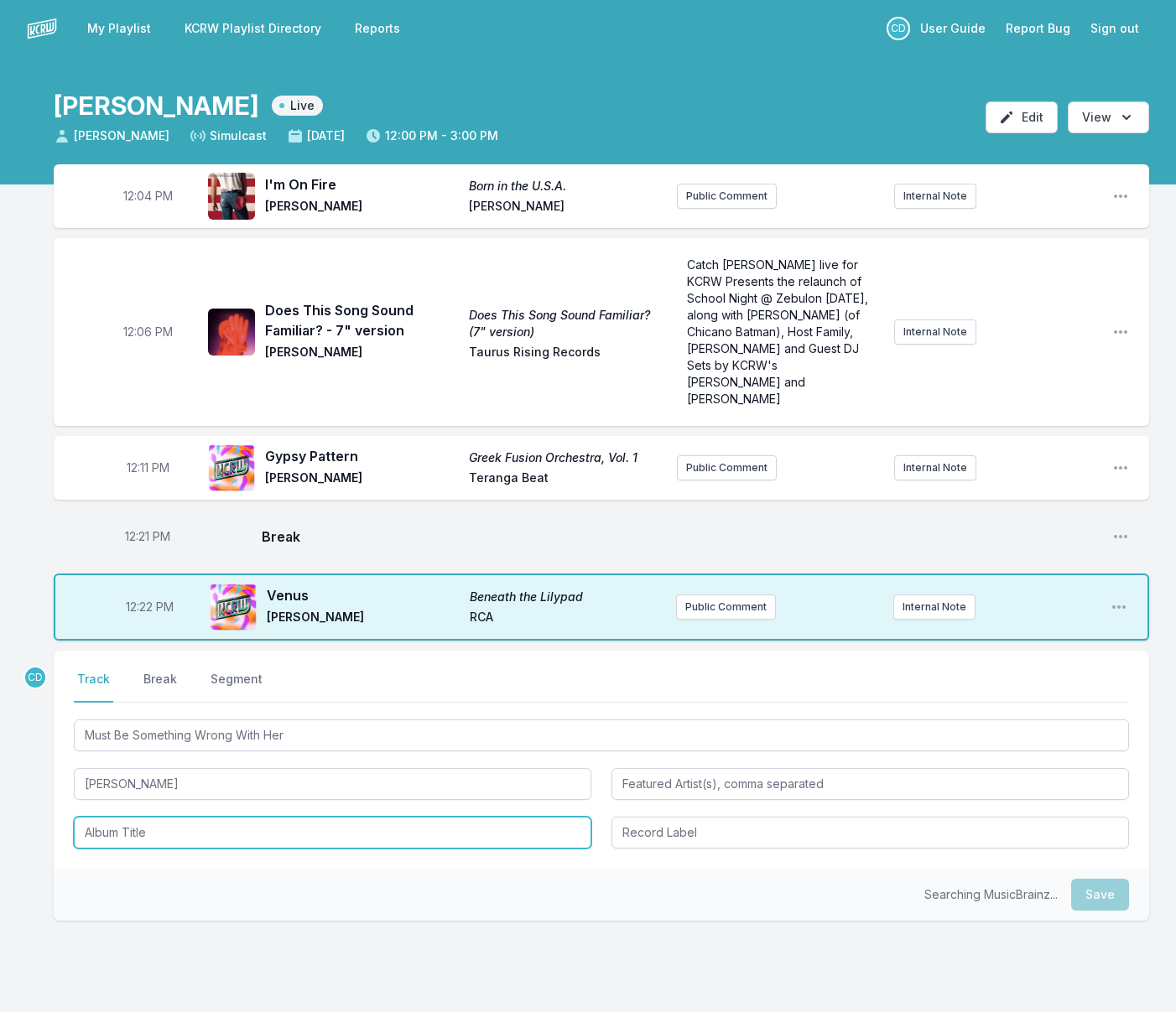
click at [321, 817] on input "Album Title" at bounding box center [332, 832] width 518 height 32
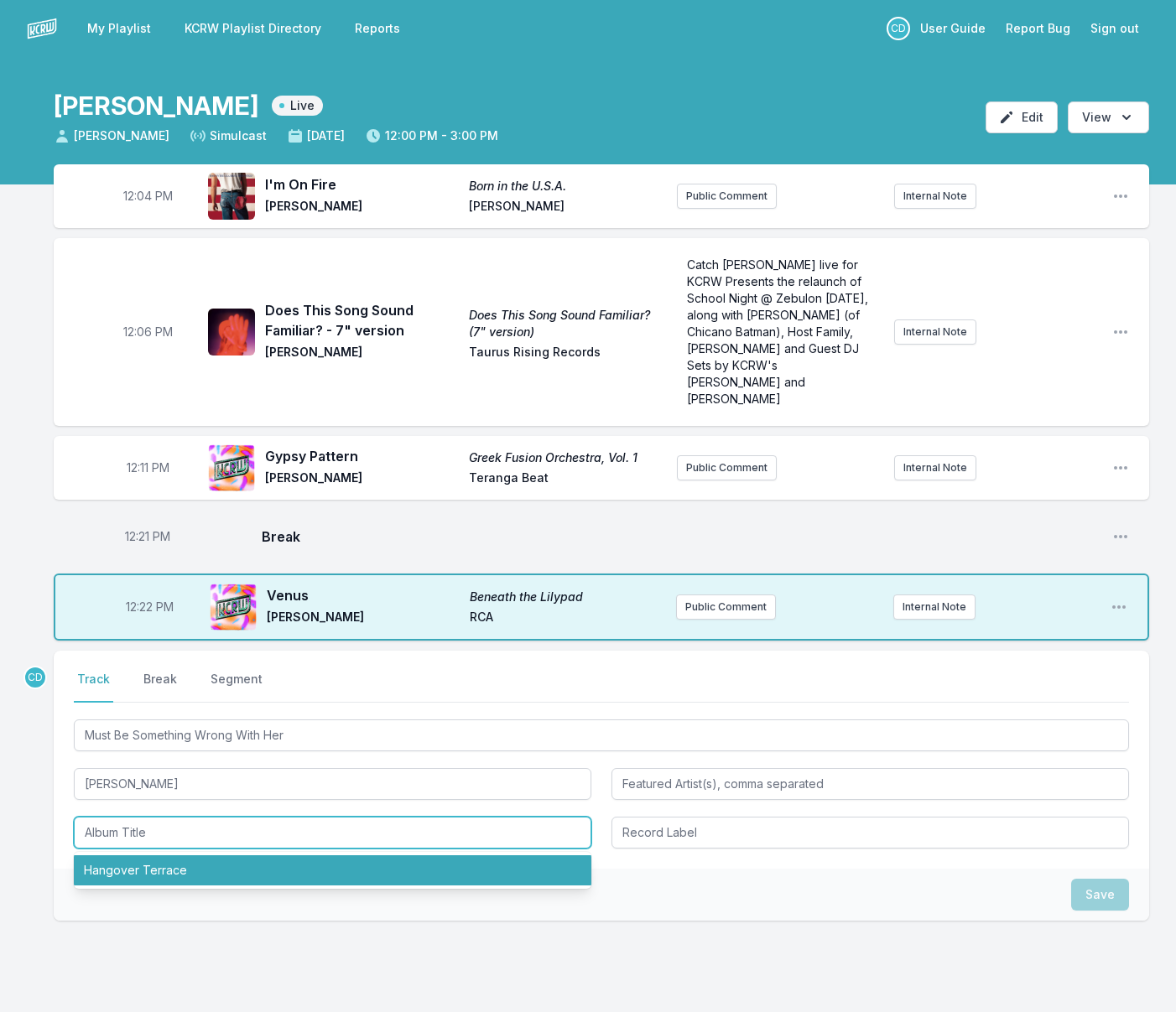
click at [332, 857] on li "Hangover Terrace" at bounding box center [332, 871] width 518 height 31
type input "Hangover Terrace"
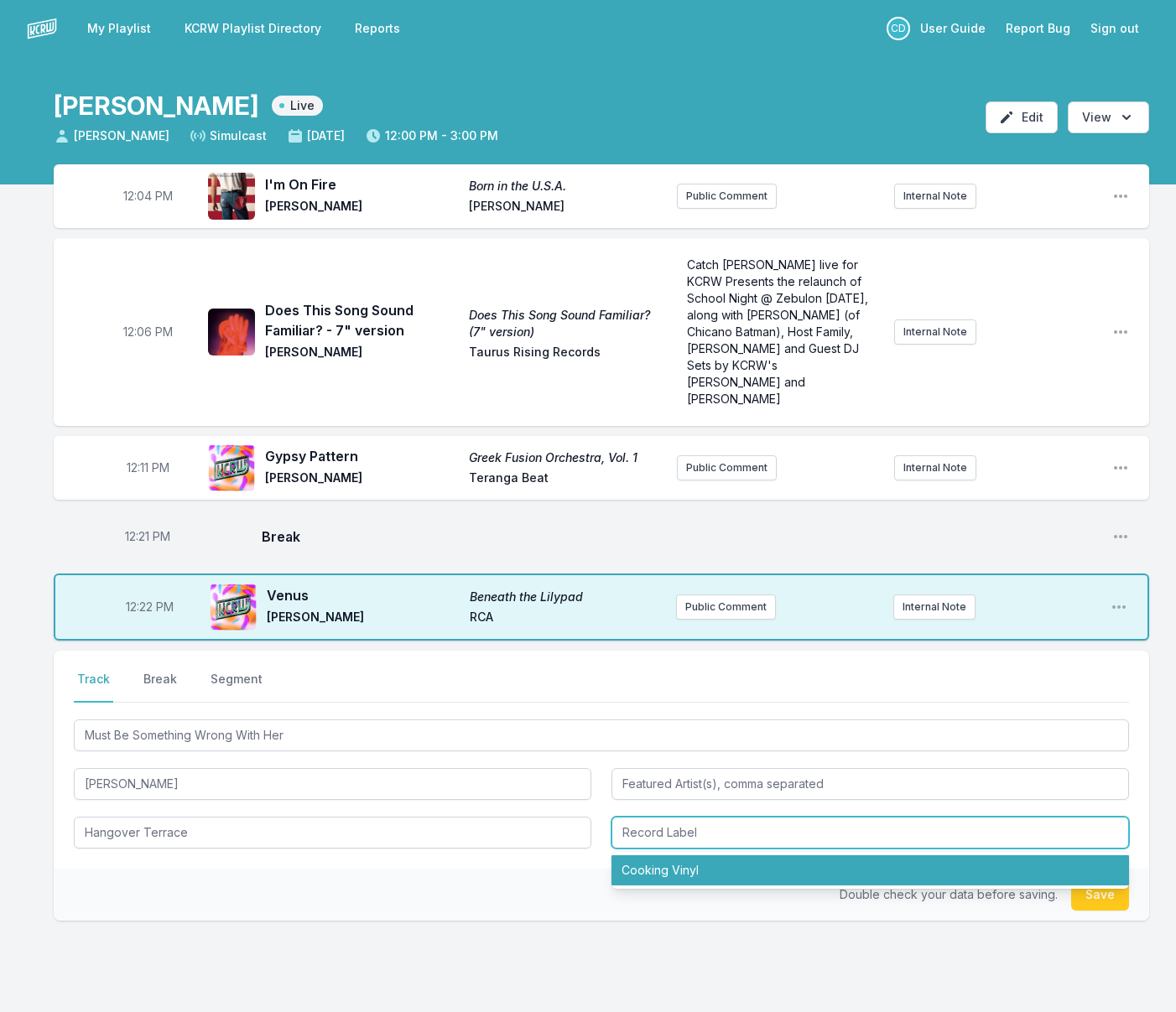
click at [642, 818] on input "Record Label" at bounding box center [870, 832] width 518 height 32
click at [663, 855] on li "Cooking Vinyl" at bounding box center [870, 871] width 518 height 31
type input "Cooking Vinyl"
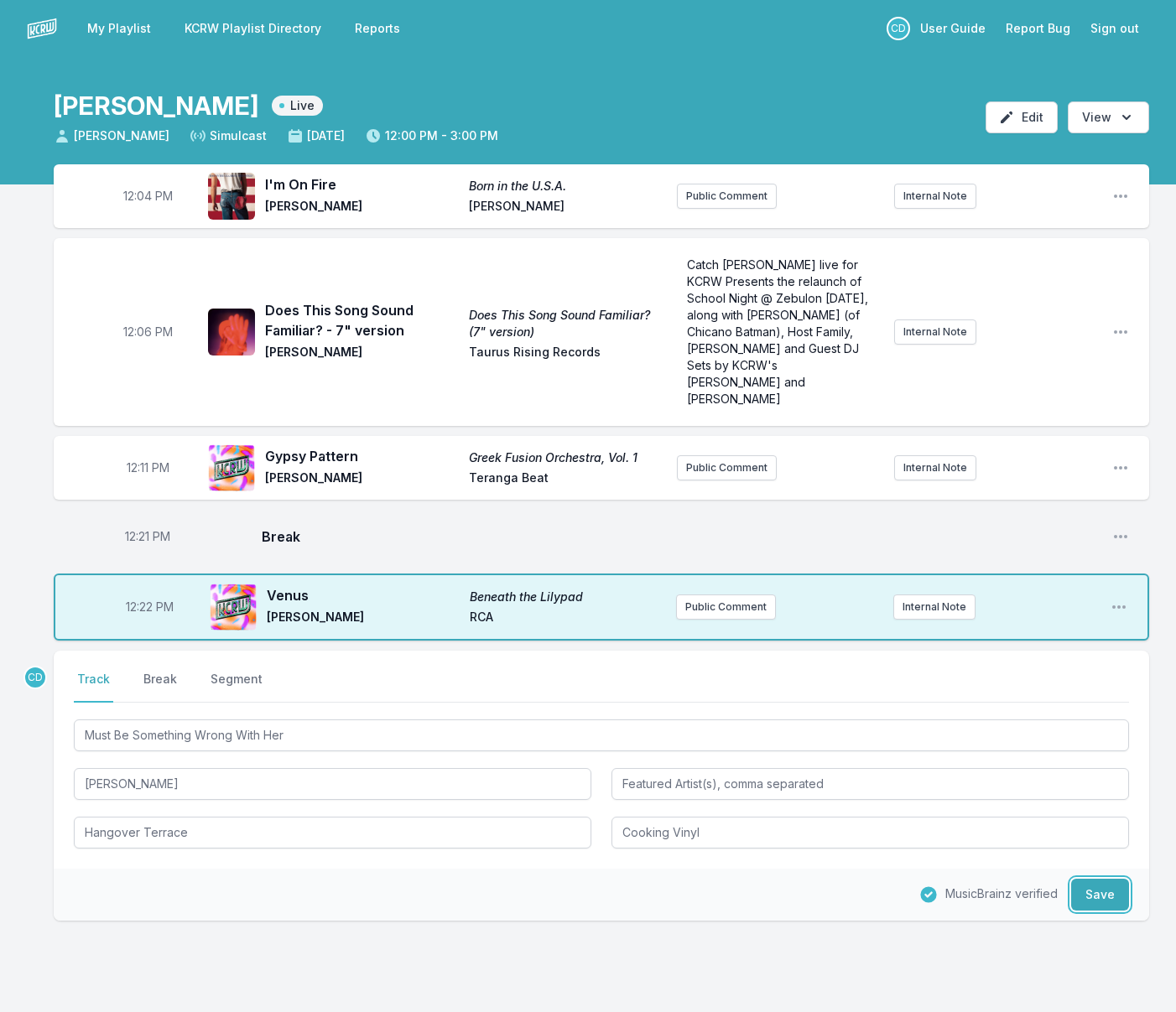
drag, startPoint x: 1103, startPoint y: 875, endPoint x: 835, endPoint y: 863, distance: 268.3
click at [1103, 879] on button "Save" at bounding box center [1099, 894] width 58 height 32
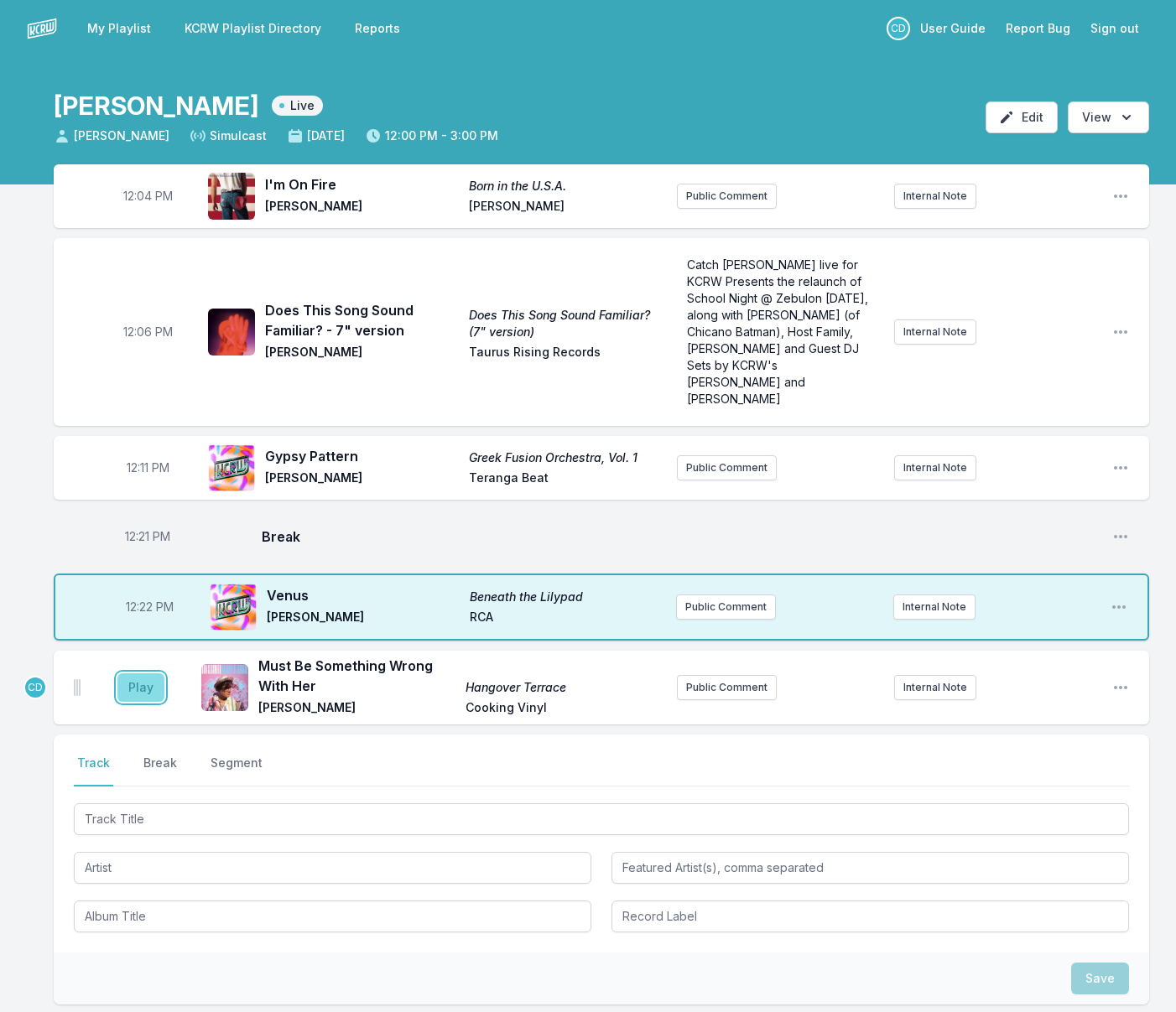
click at [144, 673] on button "Play" at bounding box center [140, 688] width 47 height 29
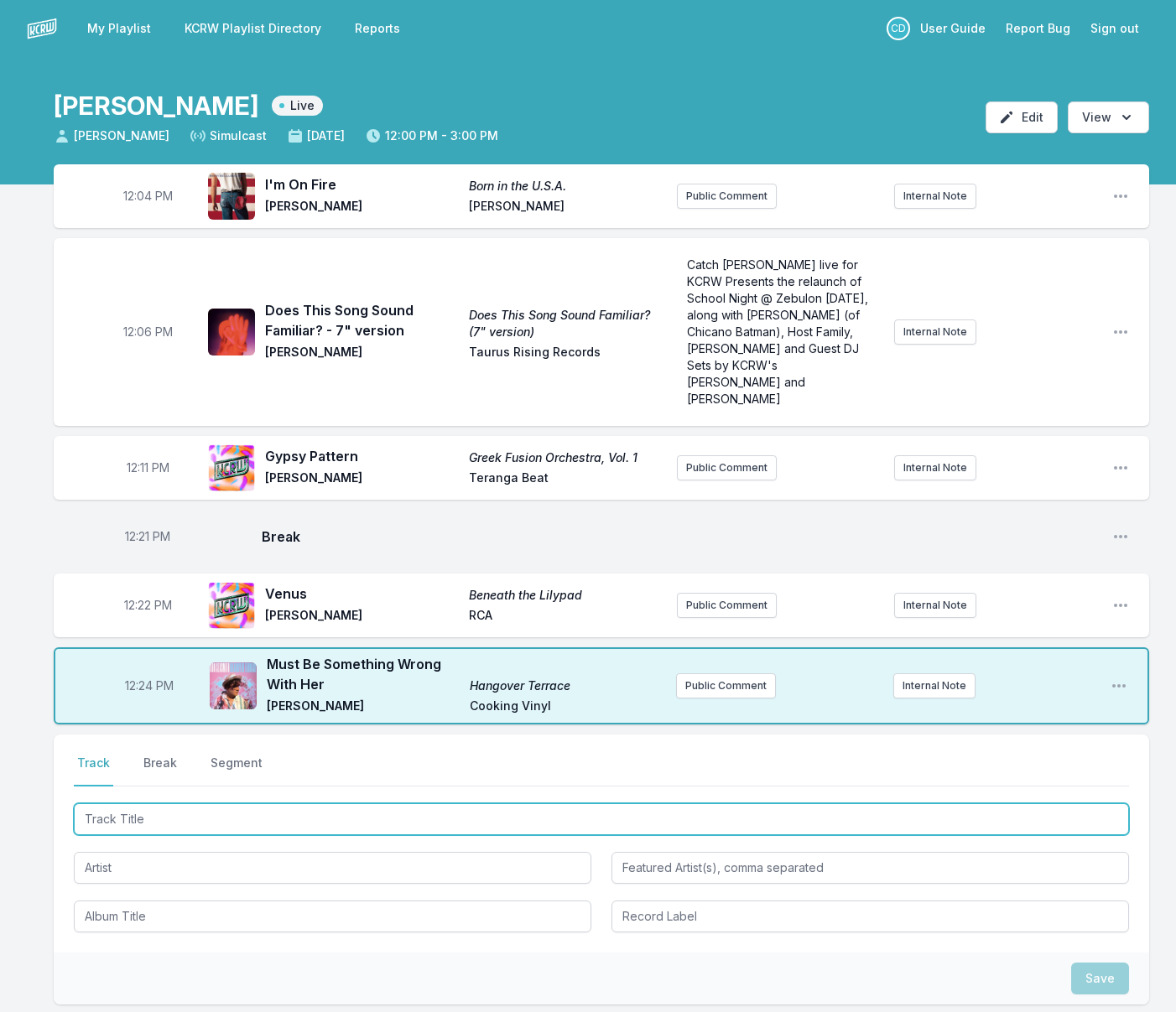
click at [495, 803] on input "Track Title" at bounding box center [602, 818] width 1055 height 32
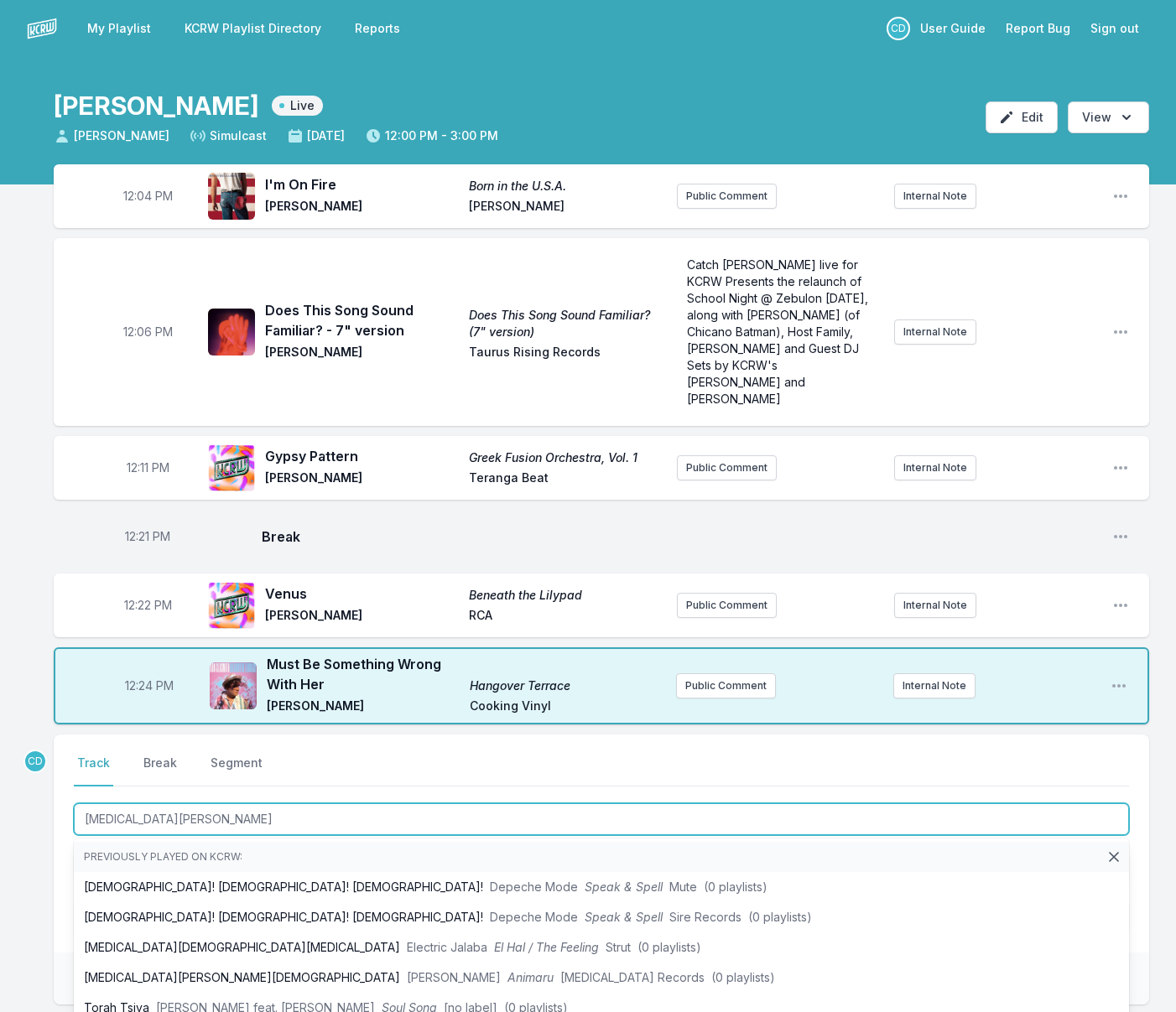
type input "[MEDICAL_DATA][PERSON_NAME][DEMOGRAPHIC_DATA]"
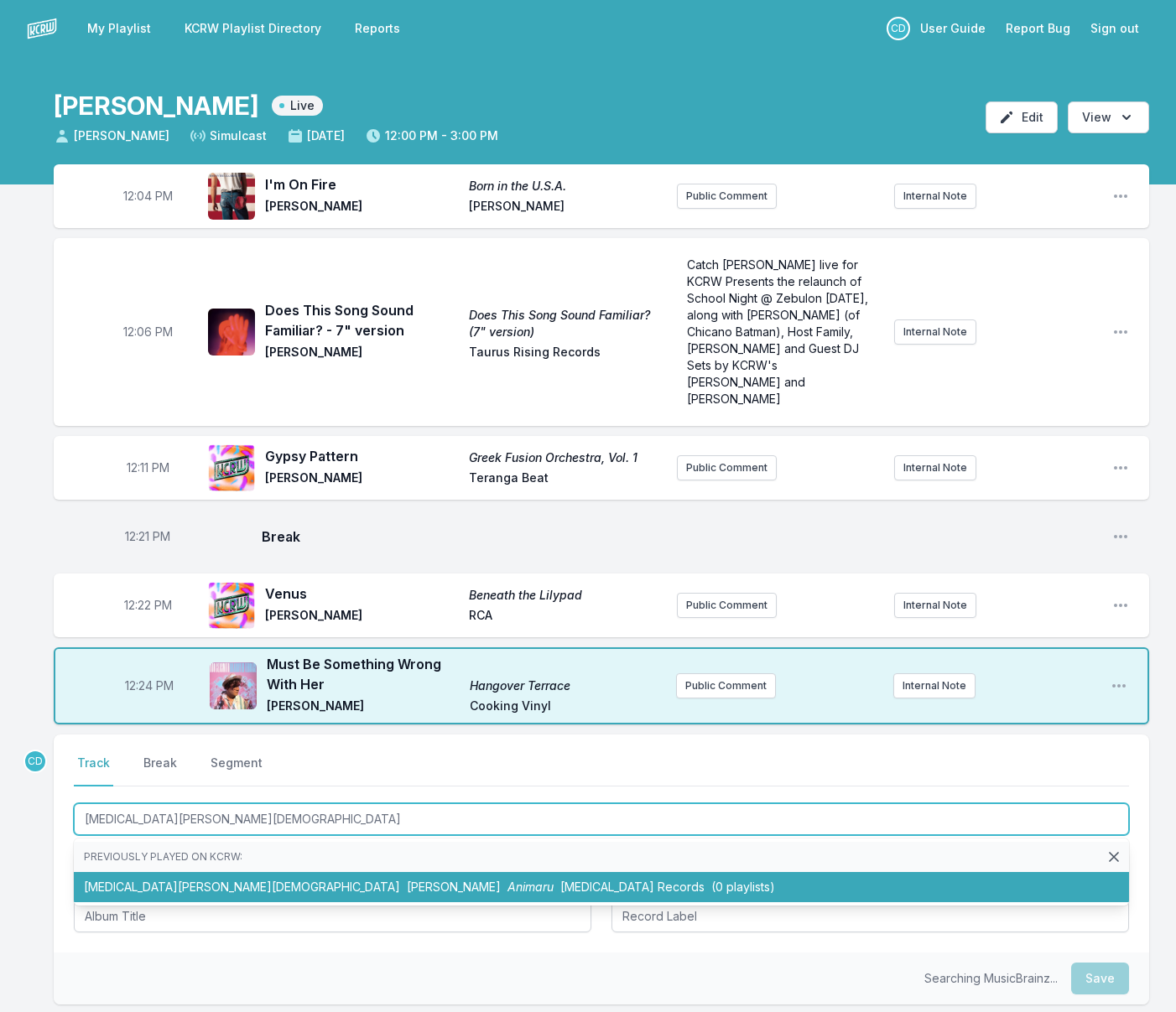
drag, startPoint x: 457, startPoint y: 877, endPoint x: 431, endPoint y: 862, distance: 30.0
click at [457, 877] on li "Tora Moyo Mei Semones Animaru Bayonet Records (0 playlists)" at bounding box center [602, 888] width 1055 height 31
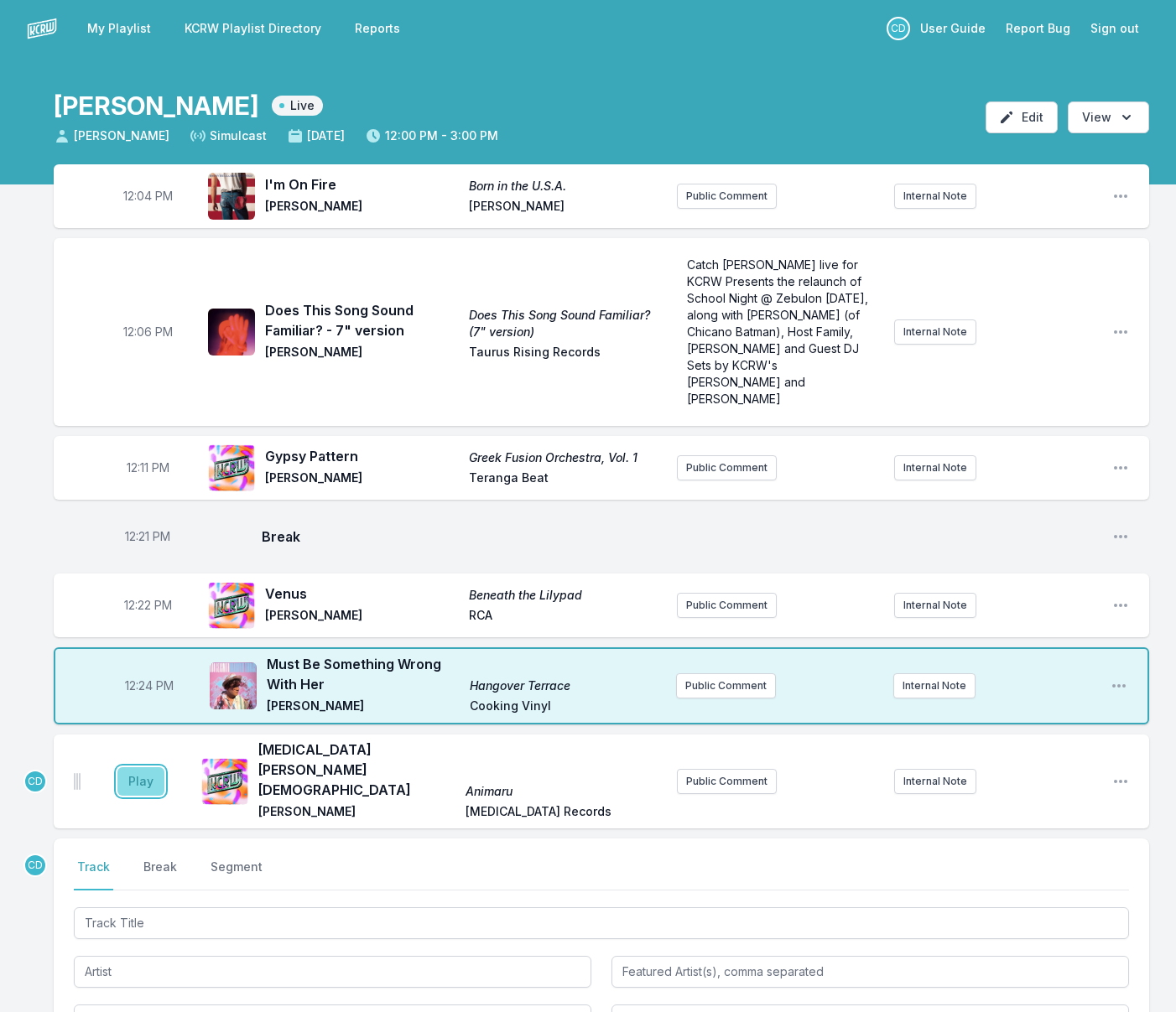
click at [150, 767] on button "Play" at bounding box center [140, 782] width 47 height 29
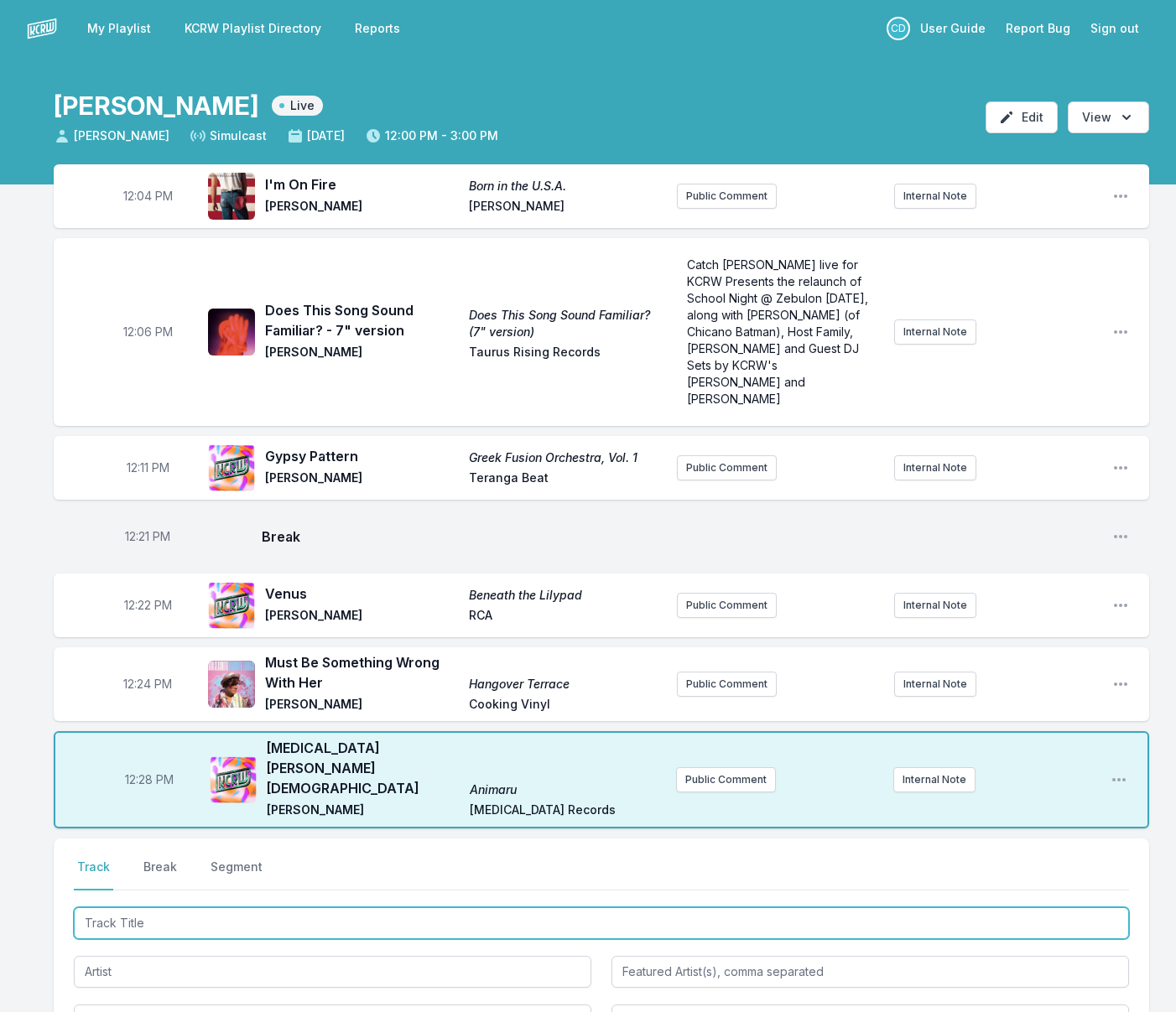
click at [496, 908] on input "Track Title" at bounding box center [602, 923] width 1055 height 32
type input "ppdq"
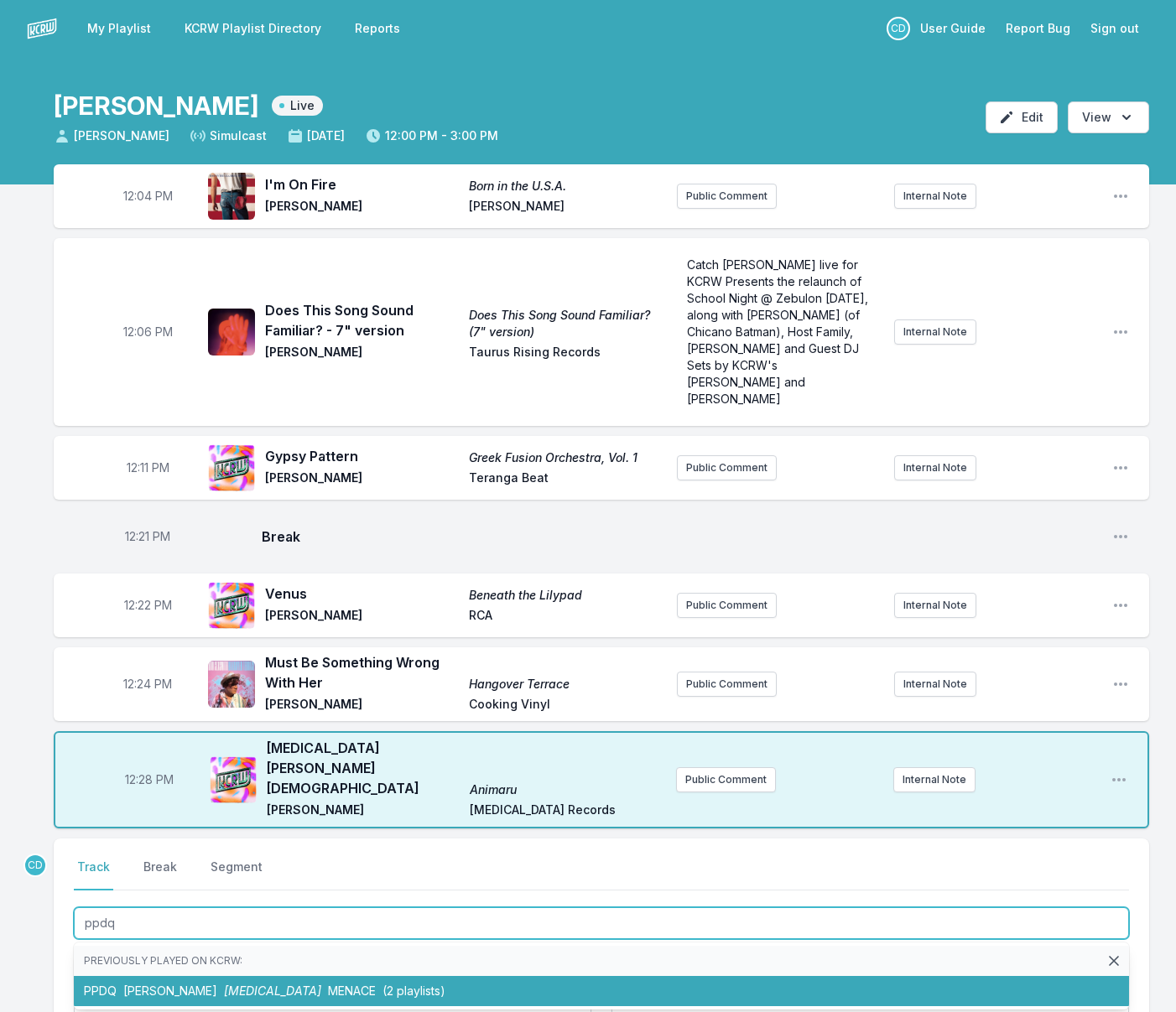
click at [493, 976] on li "PPDQ Antoine Berjeaut Chromesthesia MENACE (2 playlists)" at bounding box center [602, 991] width 1055 height 31
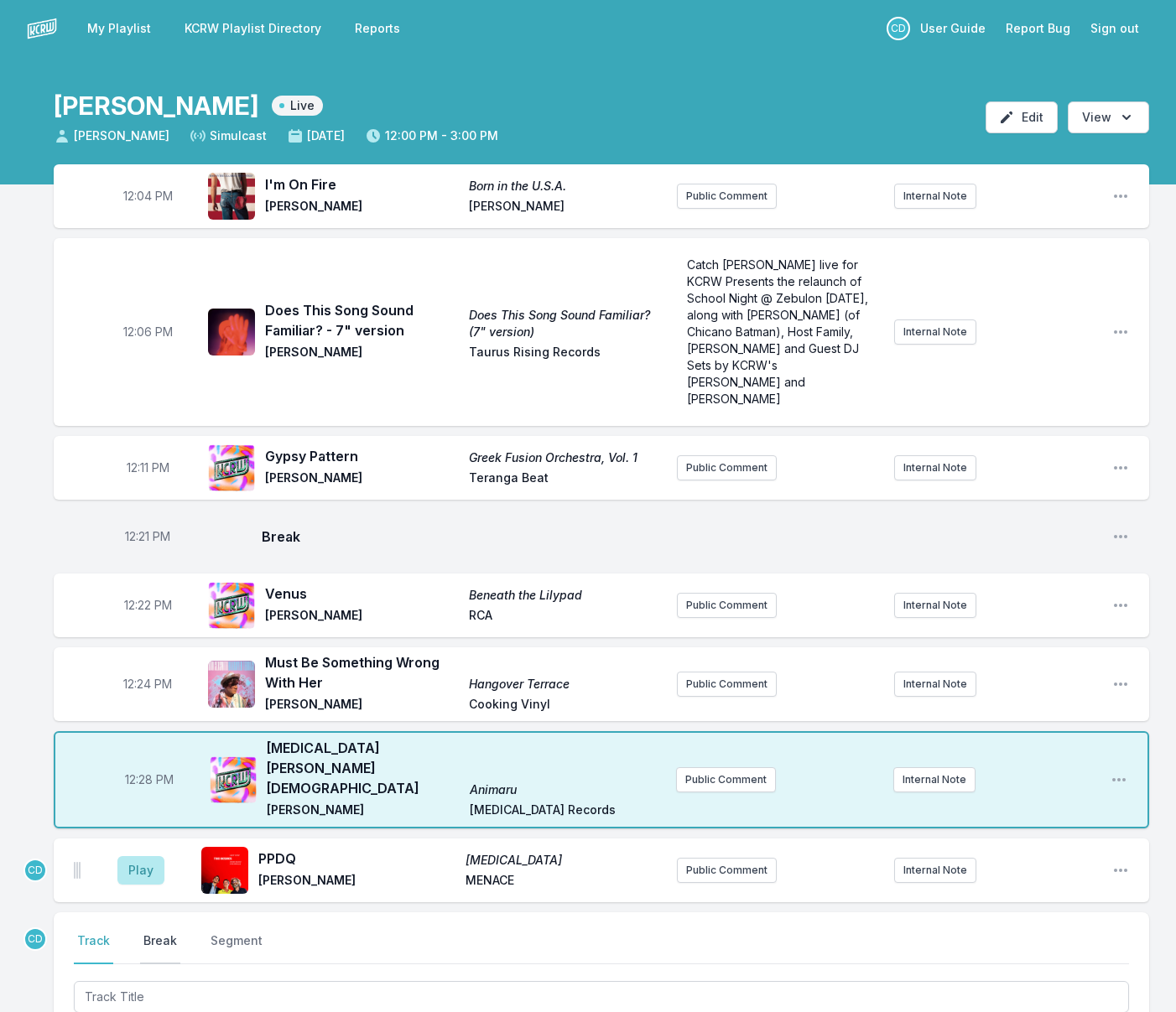
click at [165, 933] on button "Break" at bounding box center [160, 948] width 41 height 32
drag, startPoint x: 1096, startPoint y: 996, endPoint x: 886, endPoint y: 926, distance: 221.4
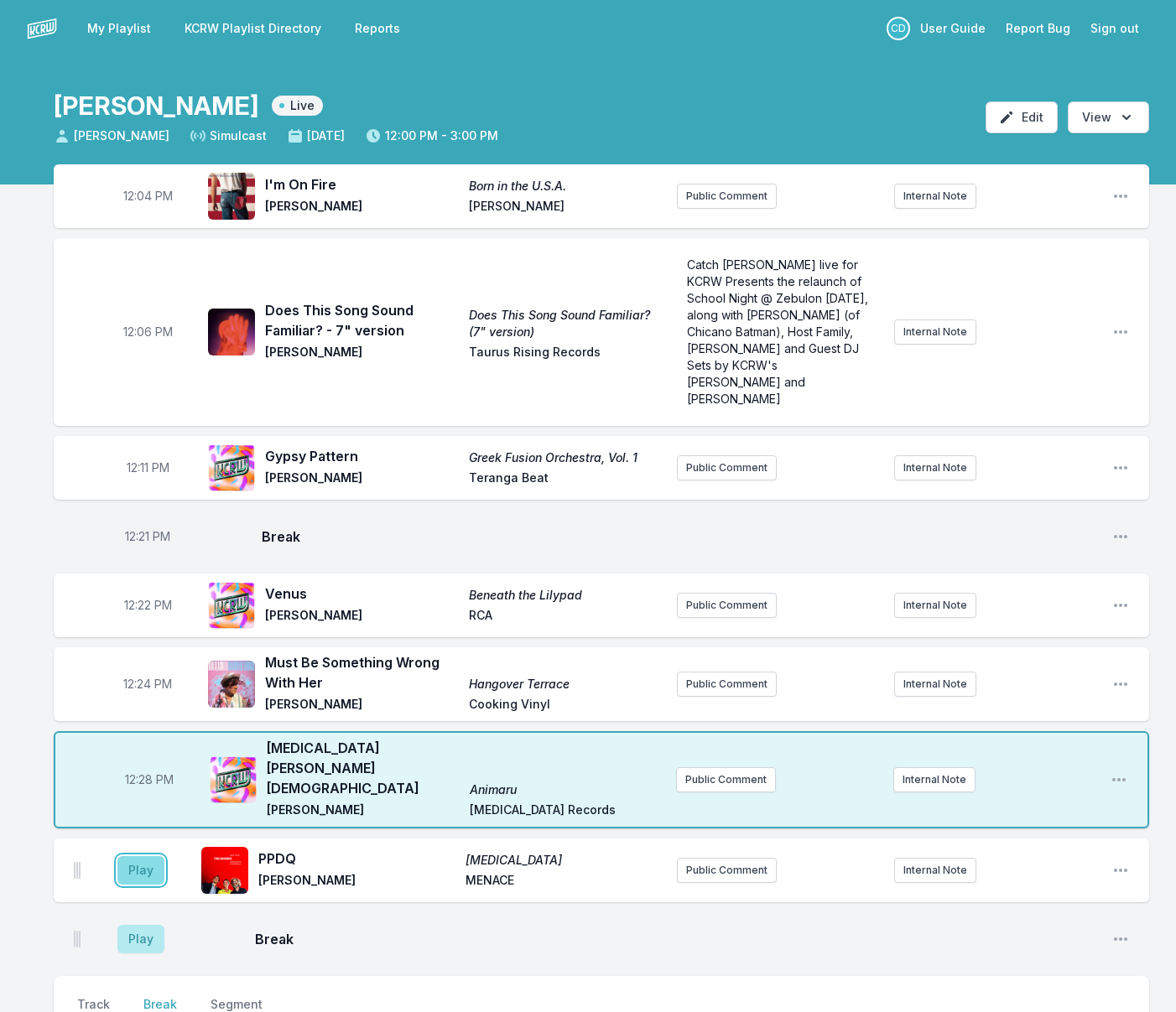
click at [132, 856] on button "Play" at bounding box center [140, 871] width 47 height 29
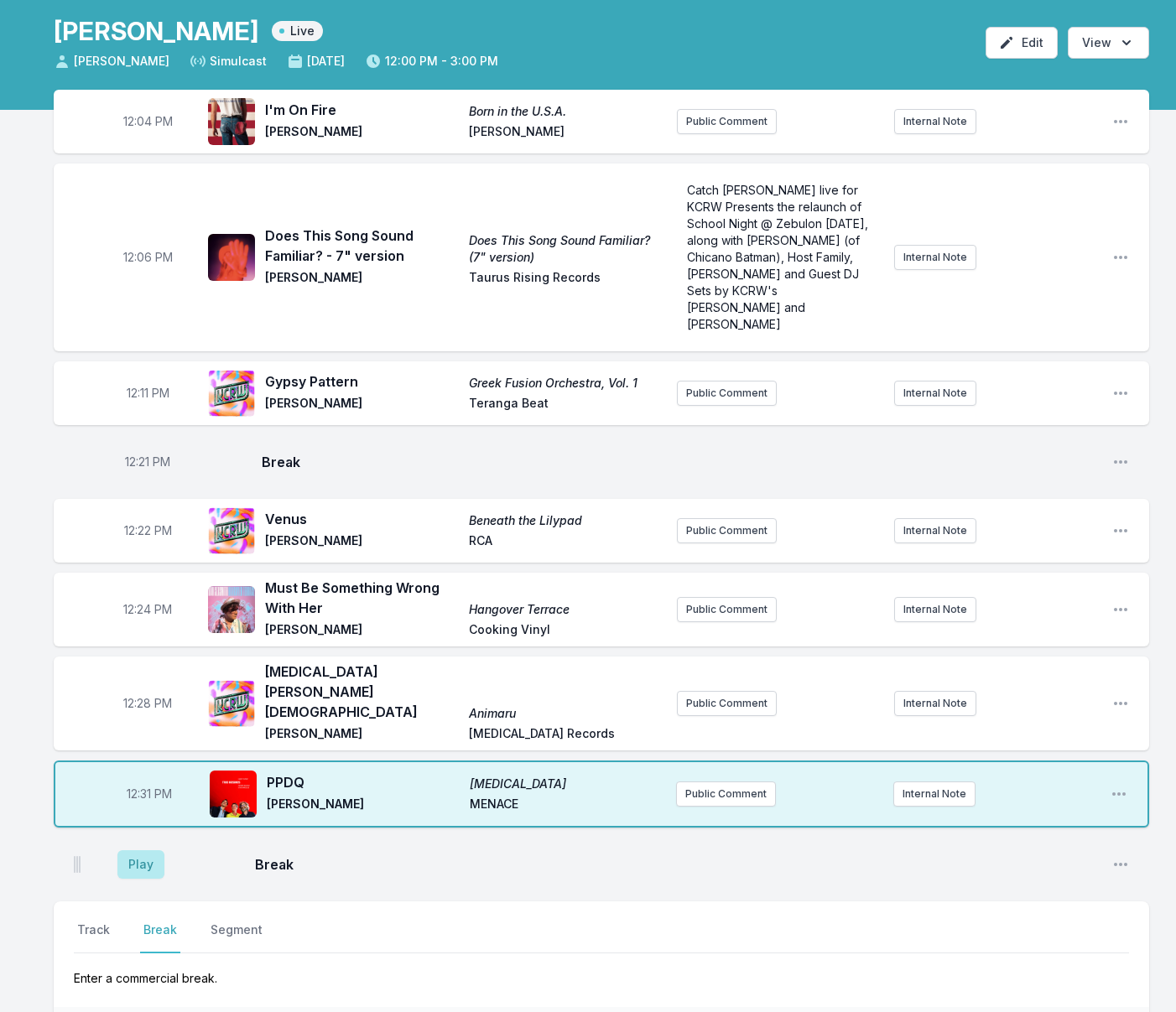
scroll to position [77, 0]
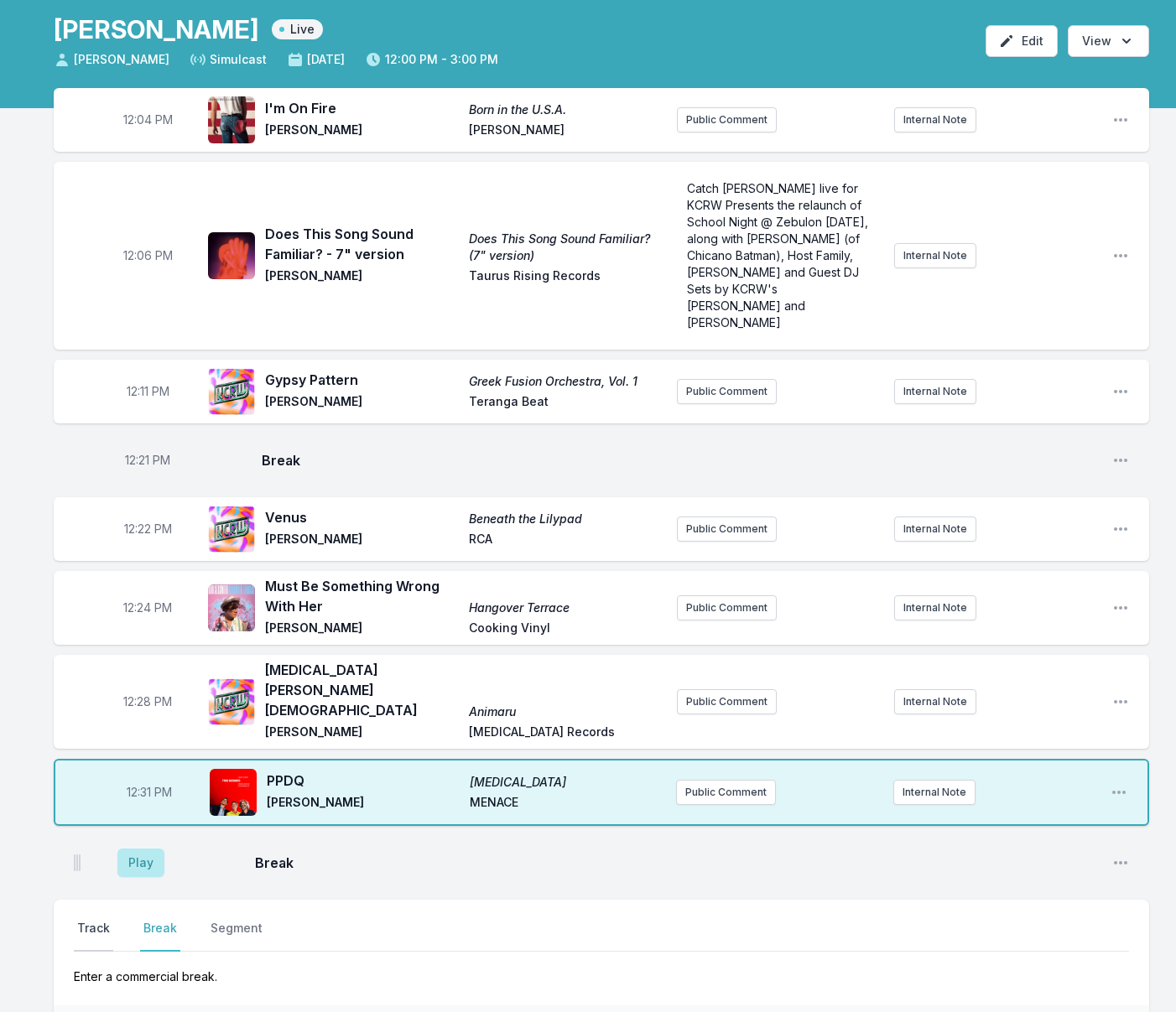
click at [93, 920] on button "Track" at bounding box center [94, 935] width 40 height 32
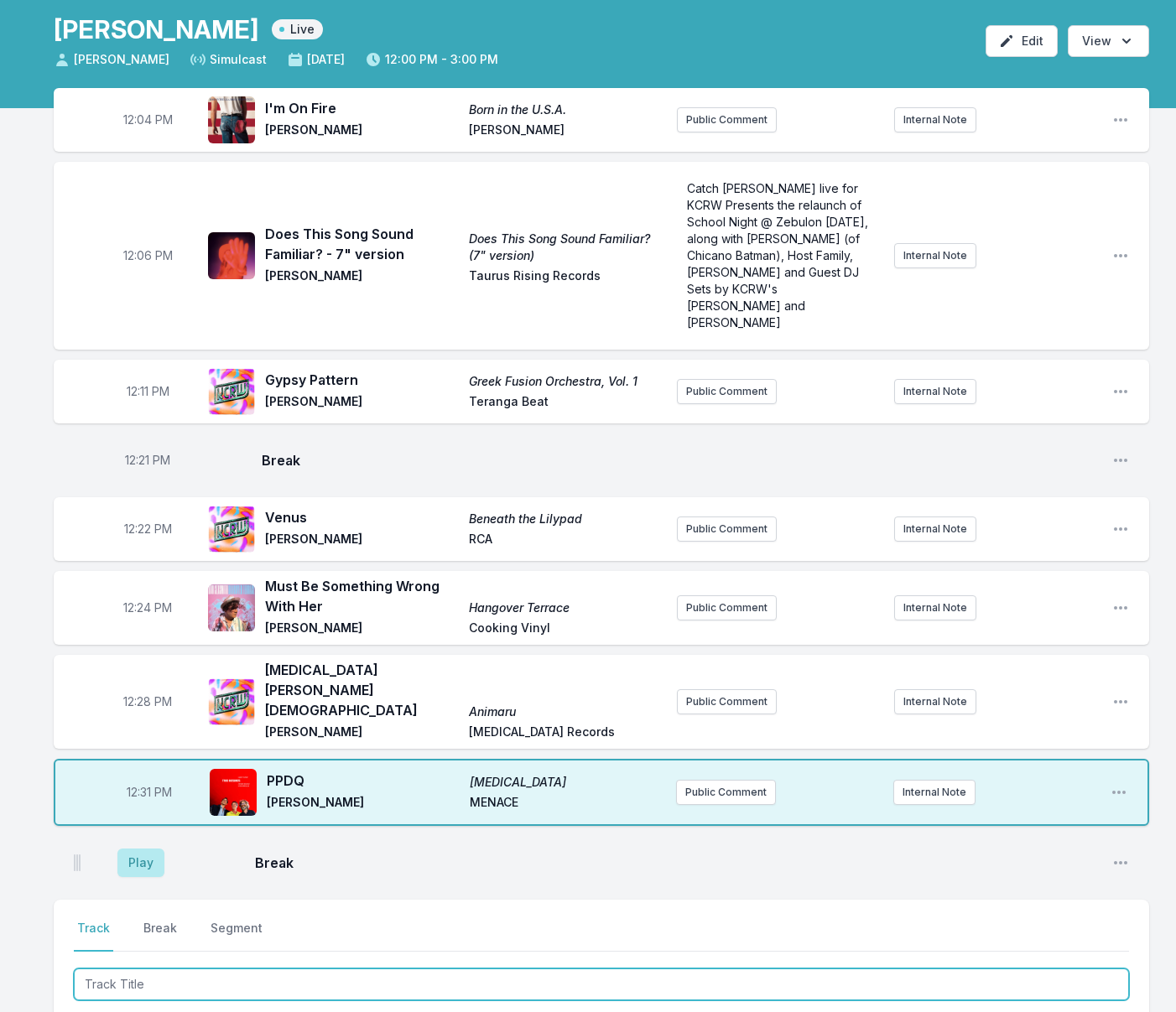
click at [168, 969] on input "Track Title" at bounding box center [602, 984] width 1055 height 32
type input "Murder By Numbers"
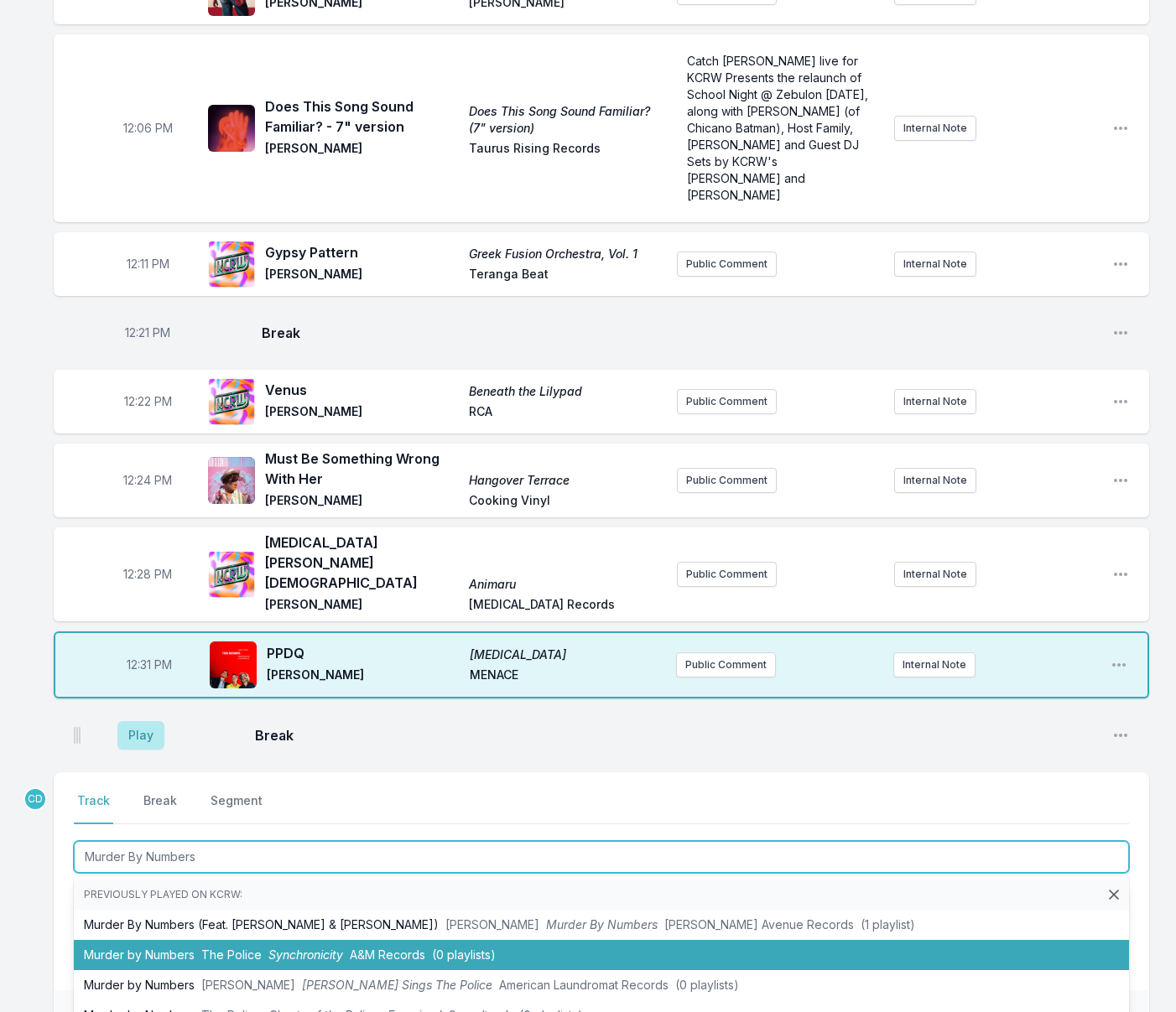
scroll to position [207, 0]
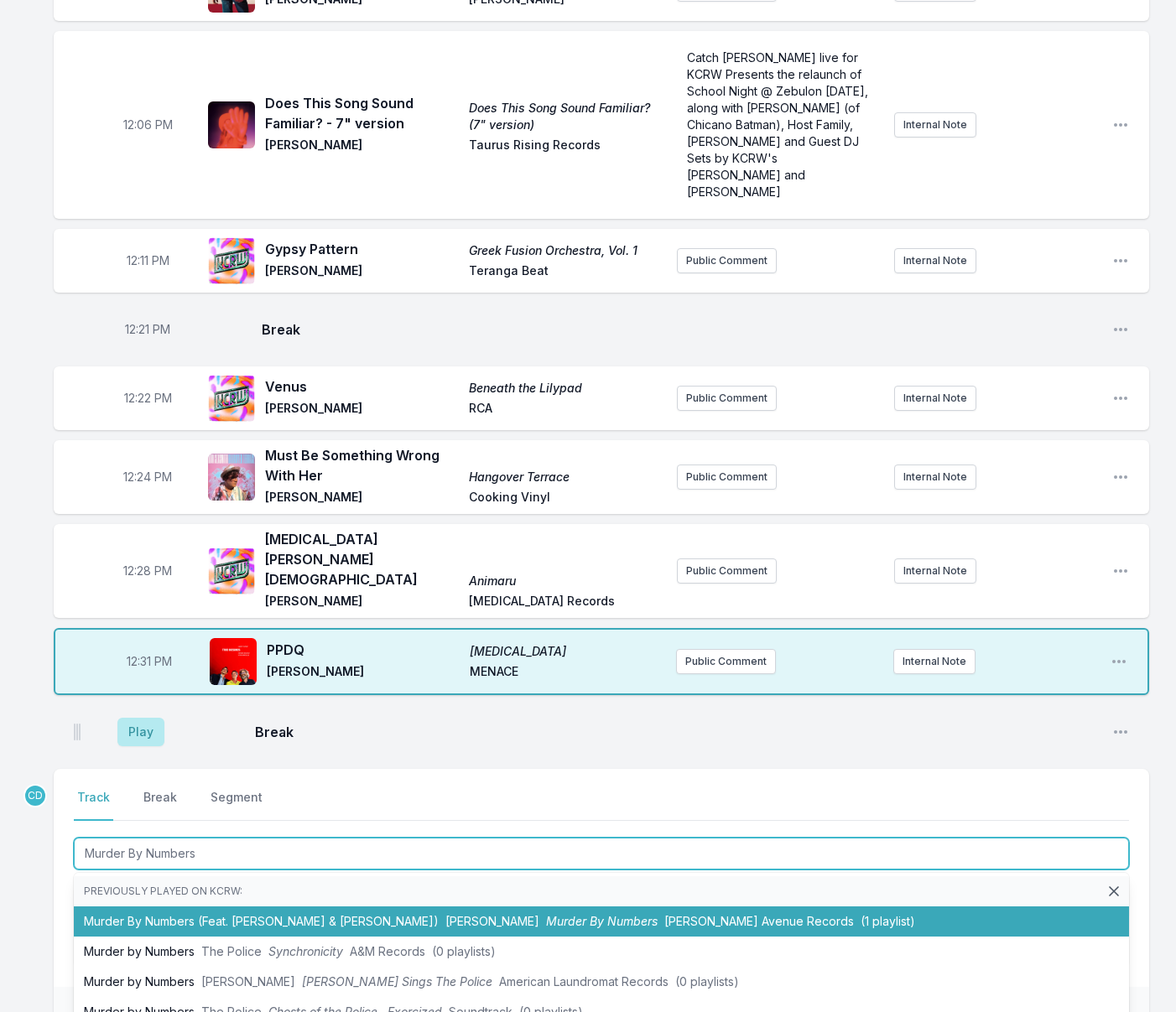
click at [194, 907] on li "Murder By Numbers (Feat. Sting & Andy Summers) Christian McBride Murder By Numb…" at bounding box center [602, 922] width 1055 height 31
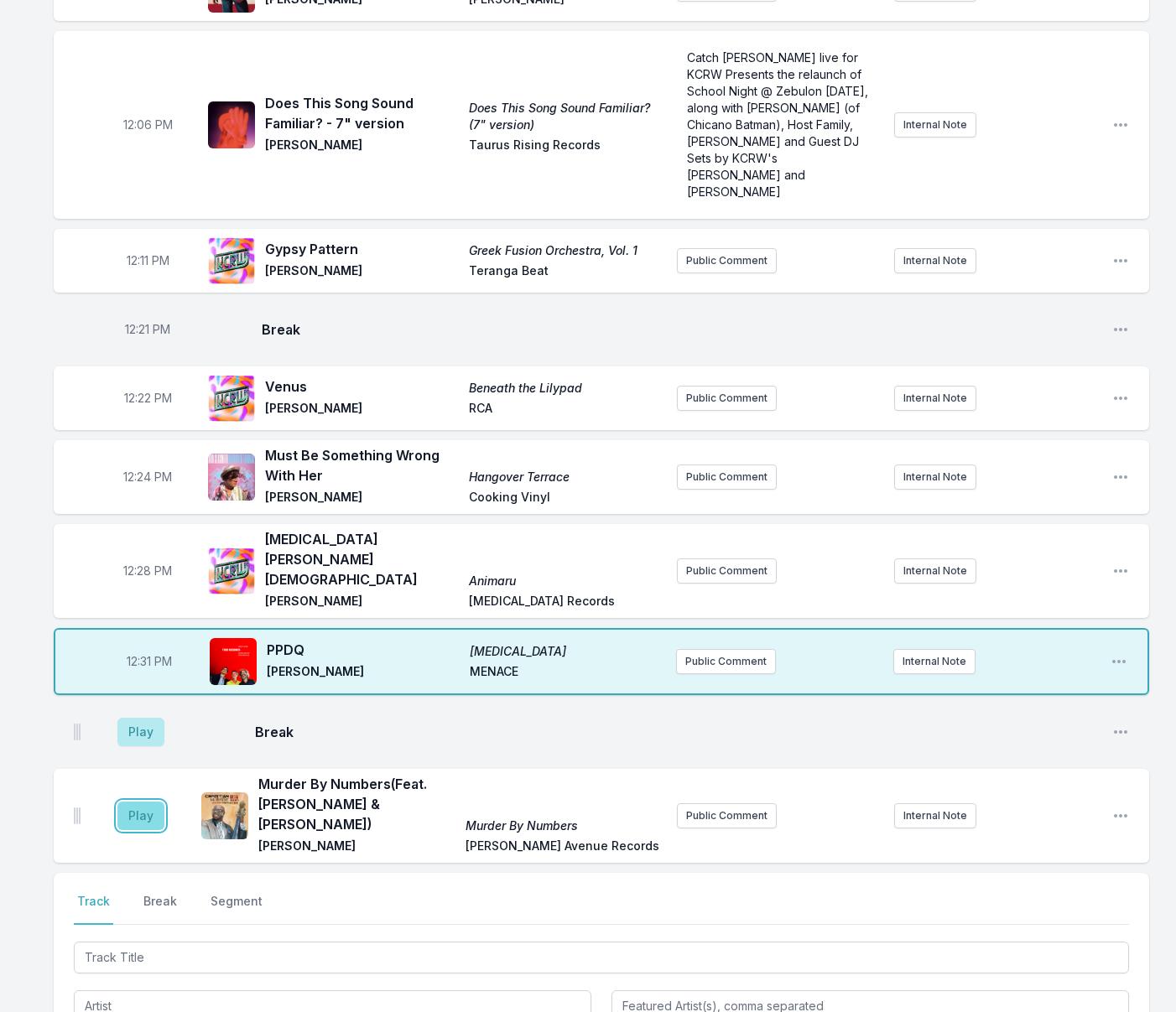
click at [149, 801] on button "Play" at bounding box center [140, 816] width 47 height 29
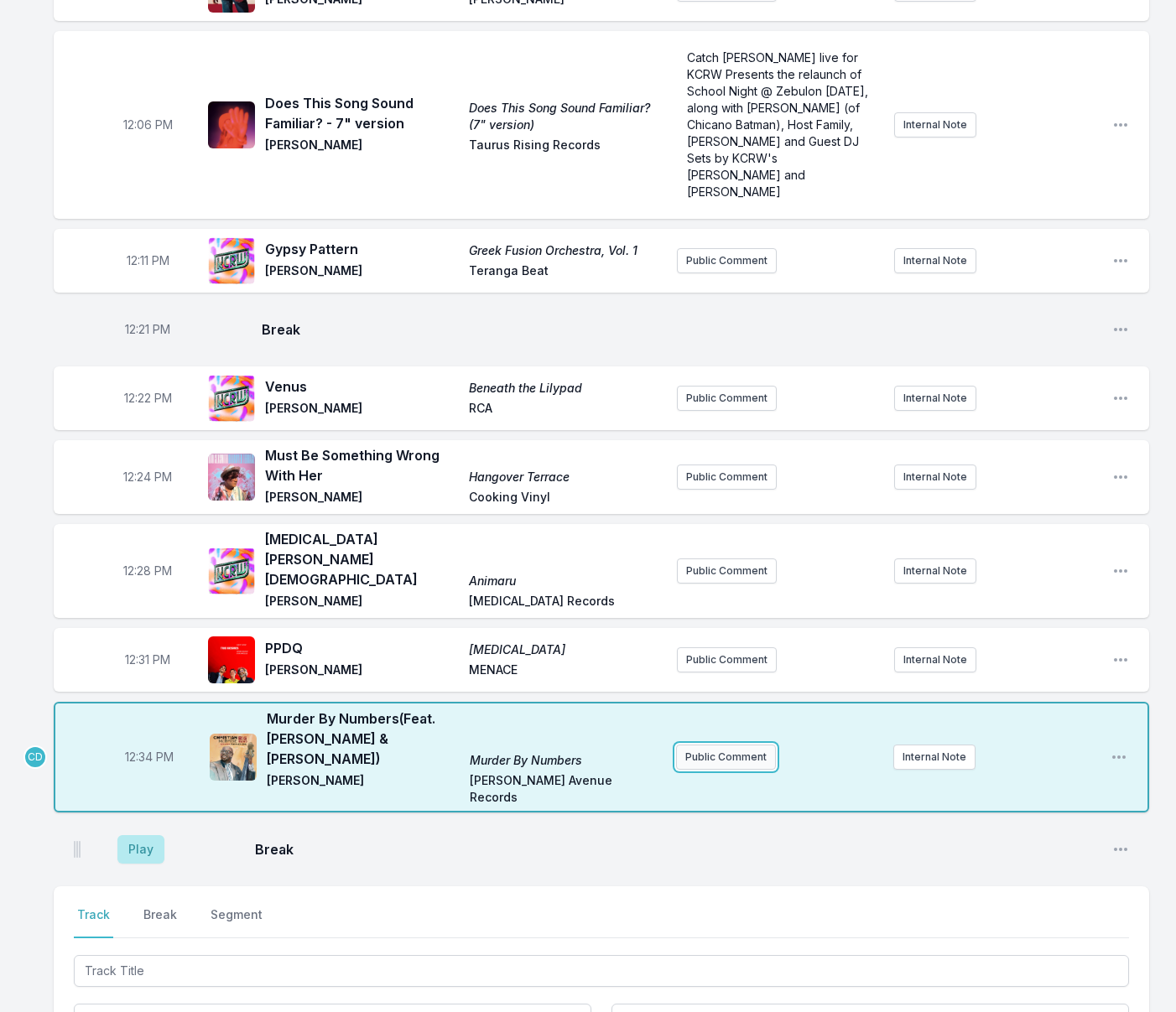
click at [725, 745] on button "Public Comment" at bounding box center [726, 757] width 100 height 25
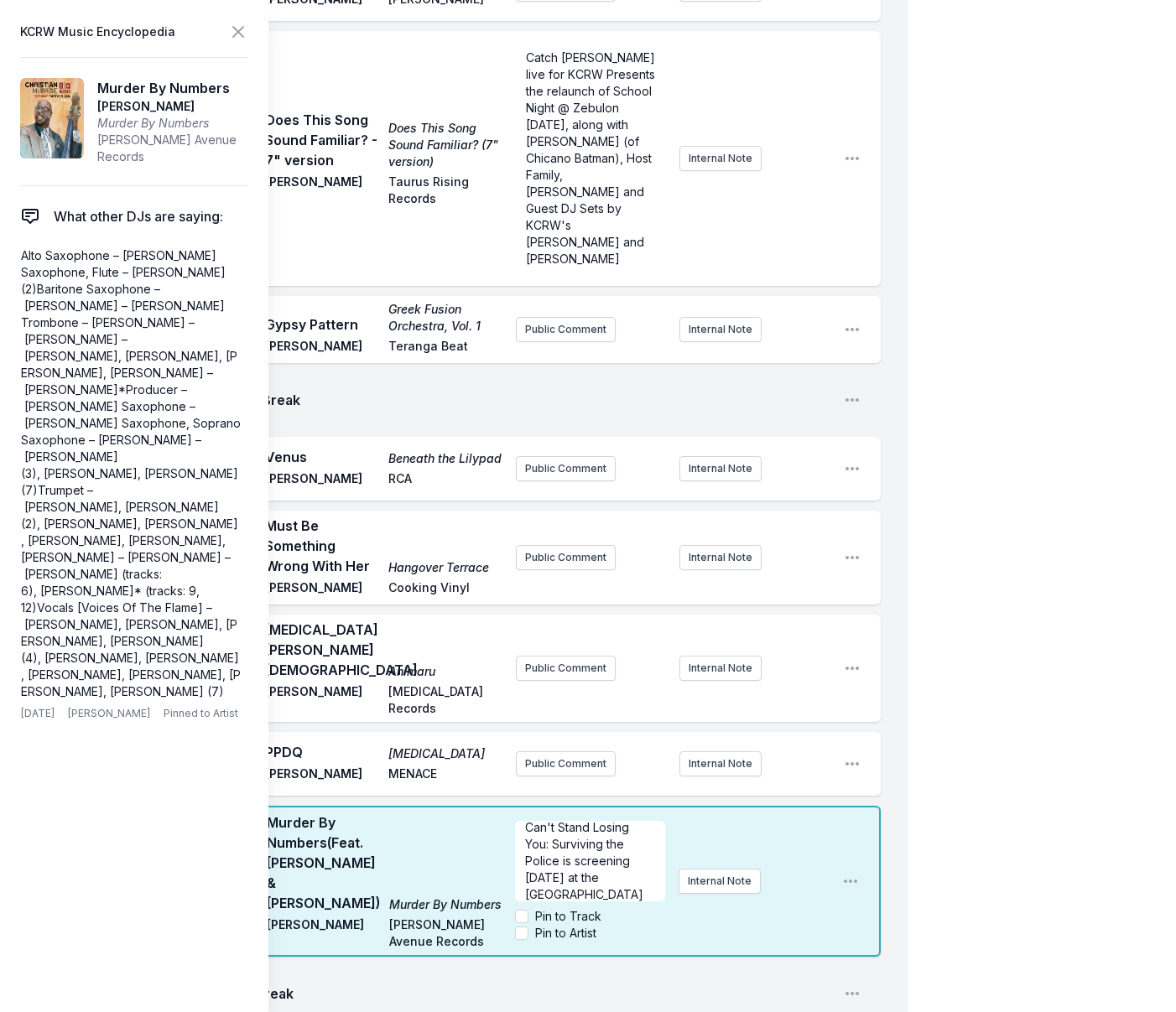
scroll to position [25, 0]
click at [606, 803] on span "Can't Stand Losing You: Surviving the Police is screening today at the Earo The…" at bounding box center [585, 869] width 122 height 131
click at [574, 803] on span "Can't Stand Losing You: Surviving the Police is screening today at the Aero The…" at bounding box center [585, 869] width 122 height 131
drag, startPoint x: 572, startPoint y: 813, endPoint x: 604, endPoint y: 810, distance: 32.1
click at [572, 813] on p "Can't Stand Losing You: Surviving the Police is screening today at 3p the Aero …" at bounding box center [590, 869] width 130 height 134
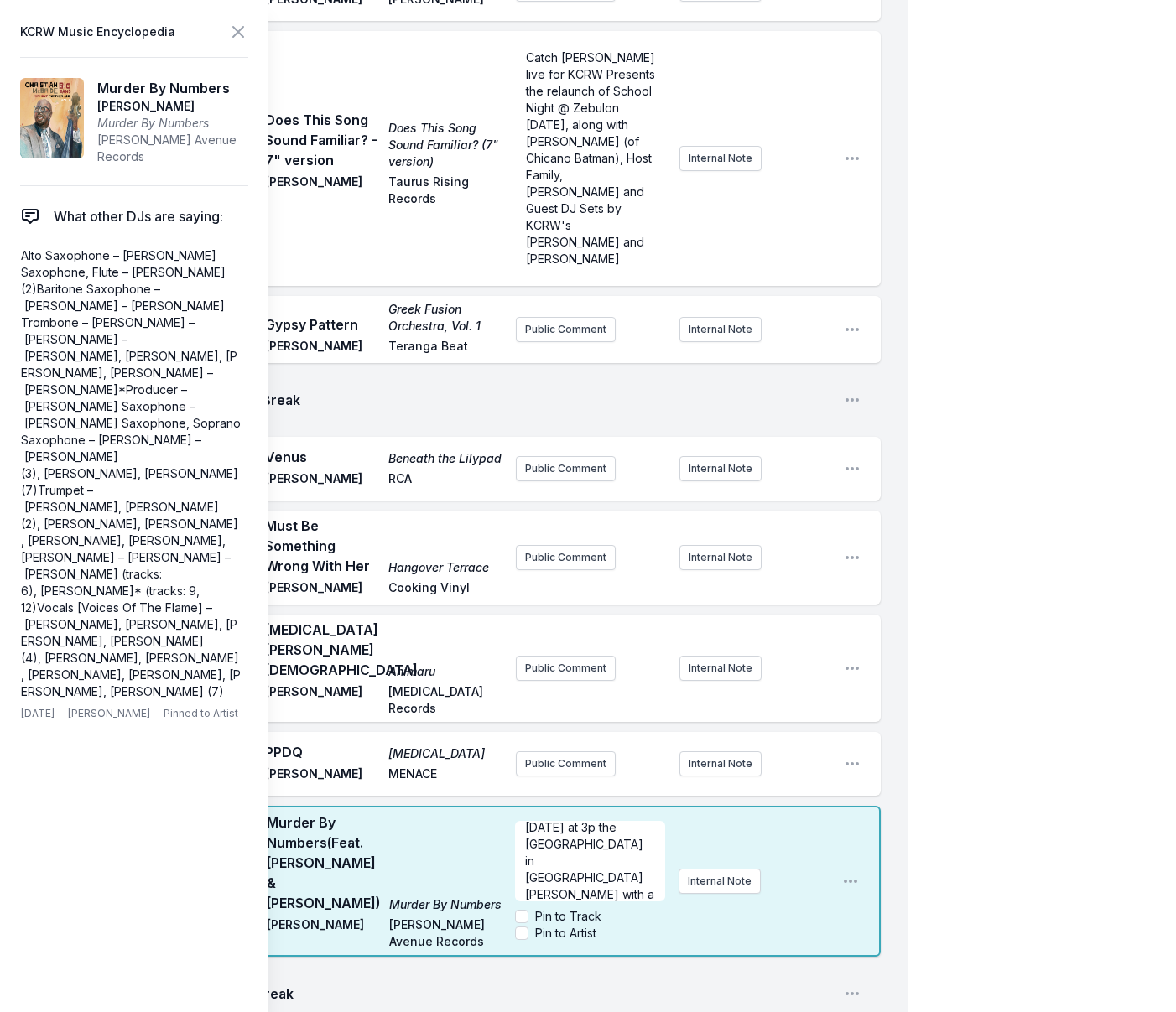
scroll to position [76, 0]
click at [520, 926] on input "Pin to Artist" at bounding box center [521, 933] width 14 height 14
checkbox input "true"
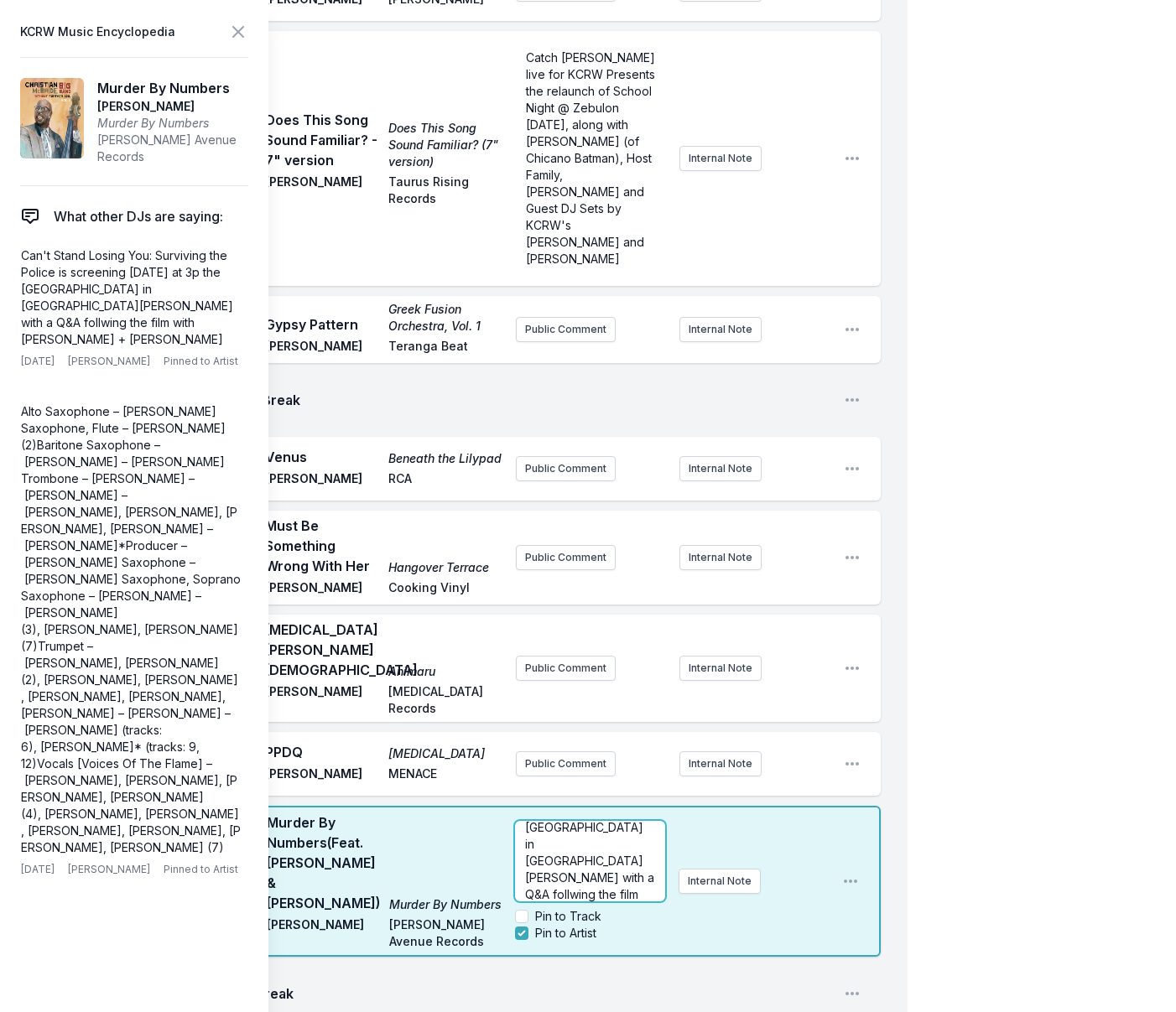
scroll to position [0, 0]
click at [543, 828] on span "Can't Stand Losing You: Surviving the Police is screening today at 3p the Aero …" at bounding box center [591, 919] width 132 height 182
click at [544, 800] on span "Can't Stand Losing You: Surviving the Police is screening today at 3p the Aero …" at bounding box center [591, 868] width 132 height 182
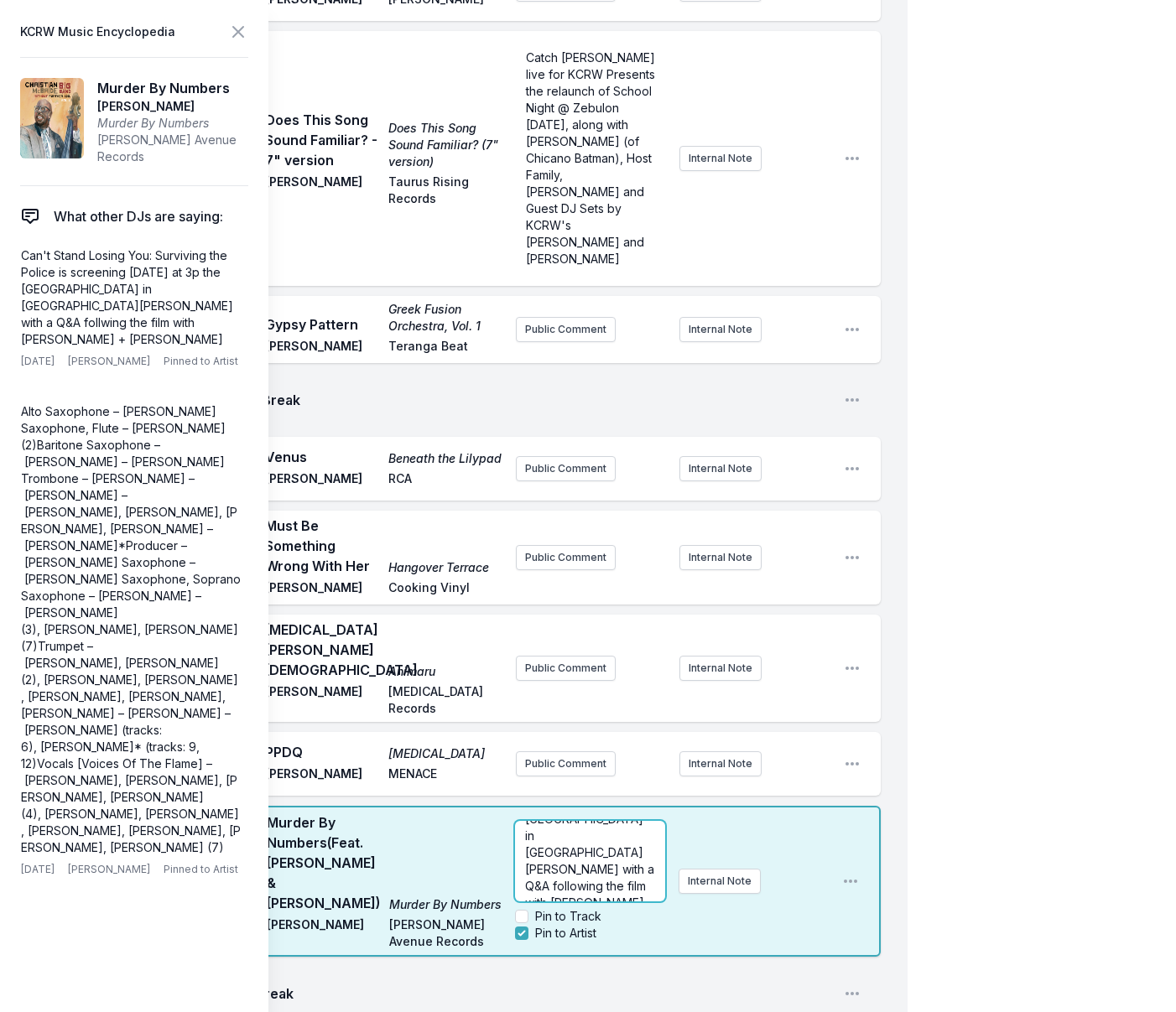
click at [606, 807] on p "Can't Stand Losing You: Surviving the Police is screening today at 3p the Aero …" at bounding box center [590, 836] width 130 height 185
click at [604, 813] on p "Can't Stand Losing You: Surviving the Police is screening [DATE] at 3p the [GEO…" at bounding box center [590, 836] width 130 height 185
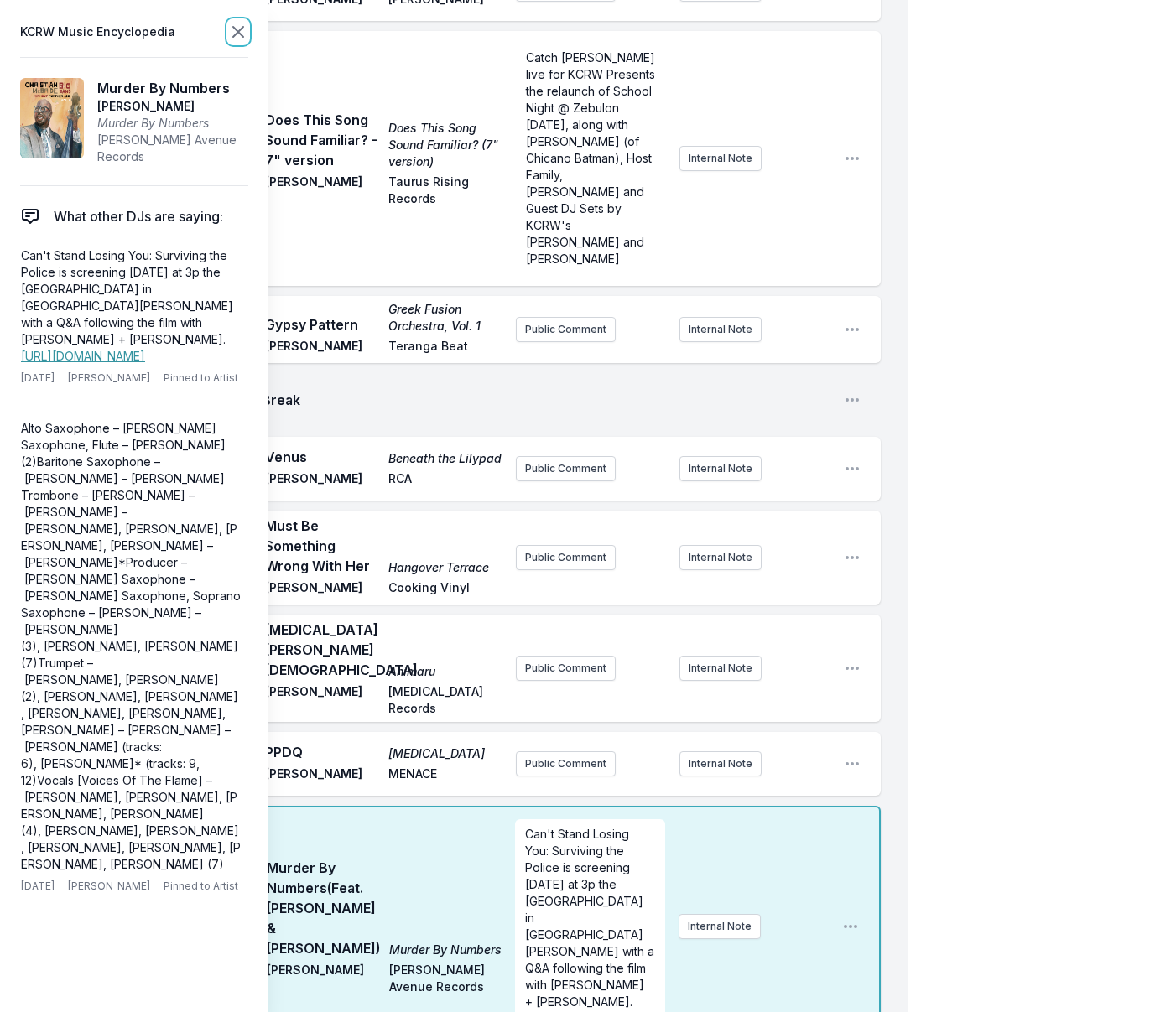
scroll to position [0, 0]
click at [237, 38] on icon at bounding box center [238, 32] width 20 height 20
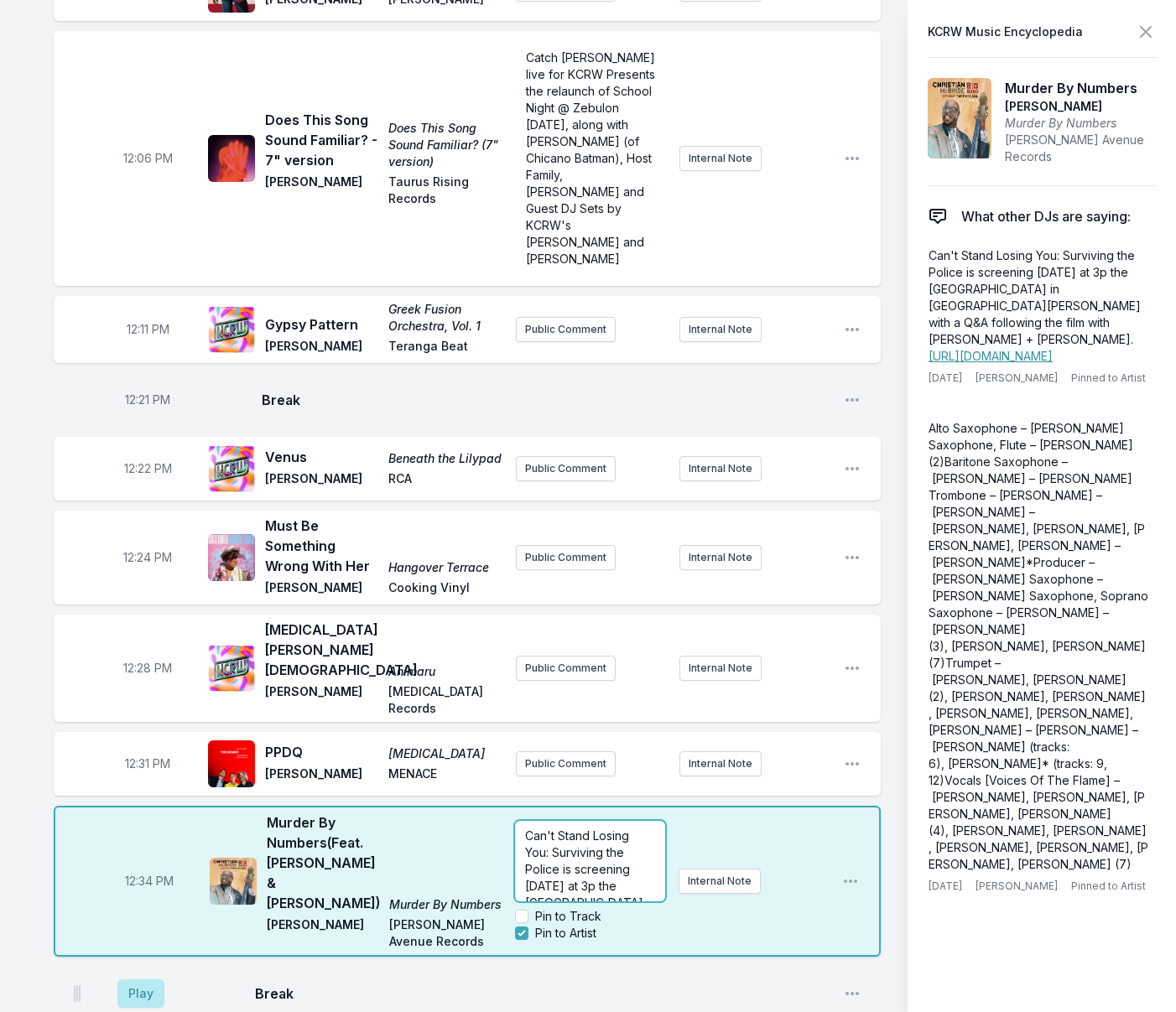
click at [792, 836] on div "12:04 PM I'm On Fire Born in the U.S.A. Bruce Springsteen Bruce Springsteen Pub…" at bounding box center [454, 709] width 908 height 1504
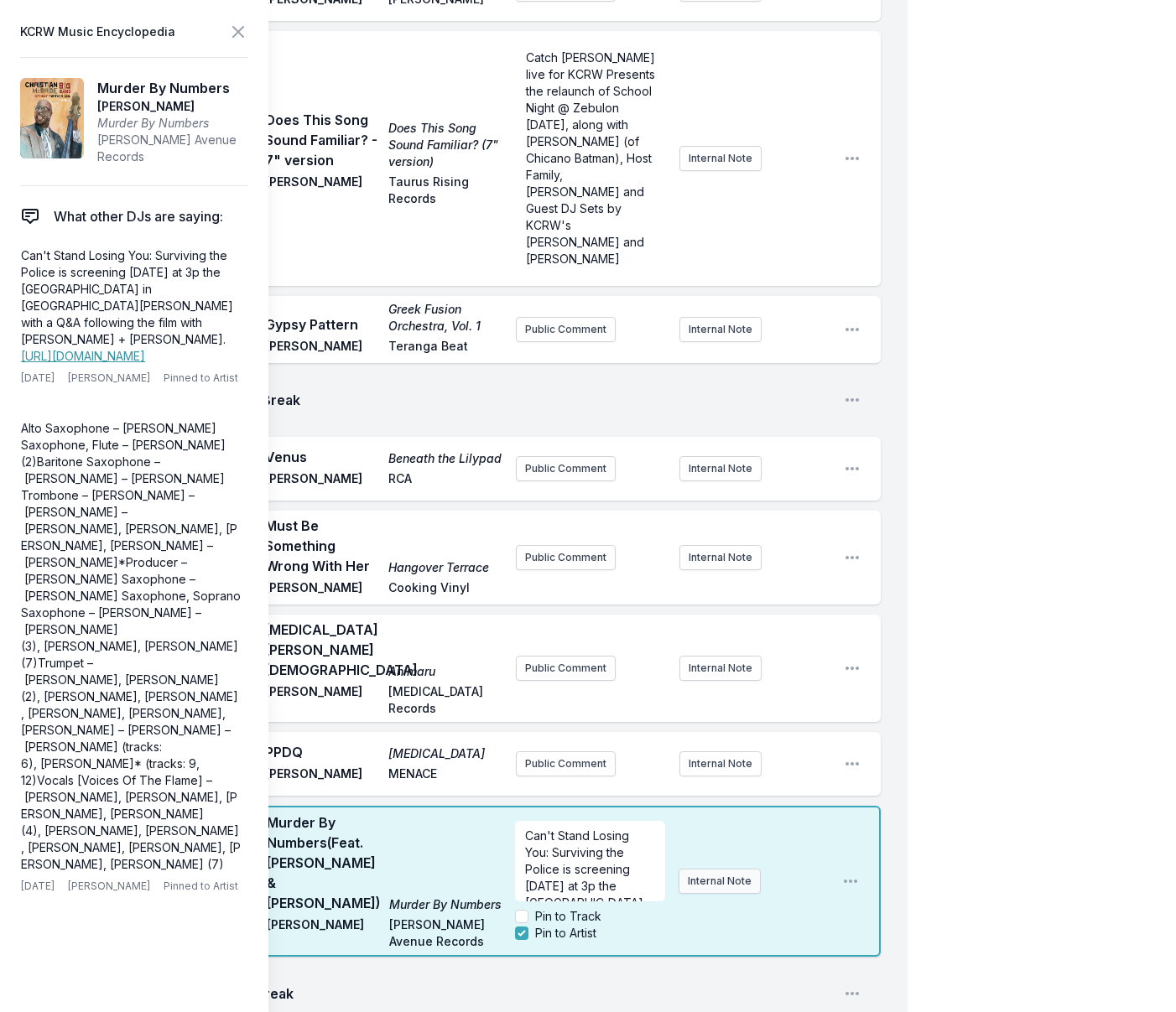
click at [754, 860] on div "Can't Stand Losing You: Surviving the Police is screening today at 3p the Aero …" at bounding box center [672, 881] width 313 height 134
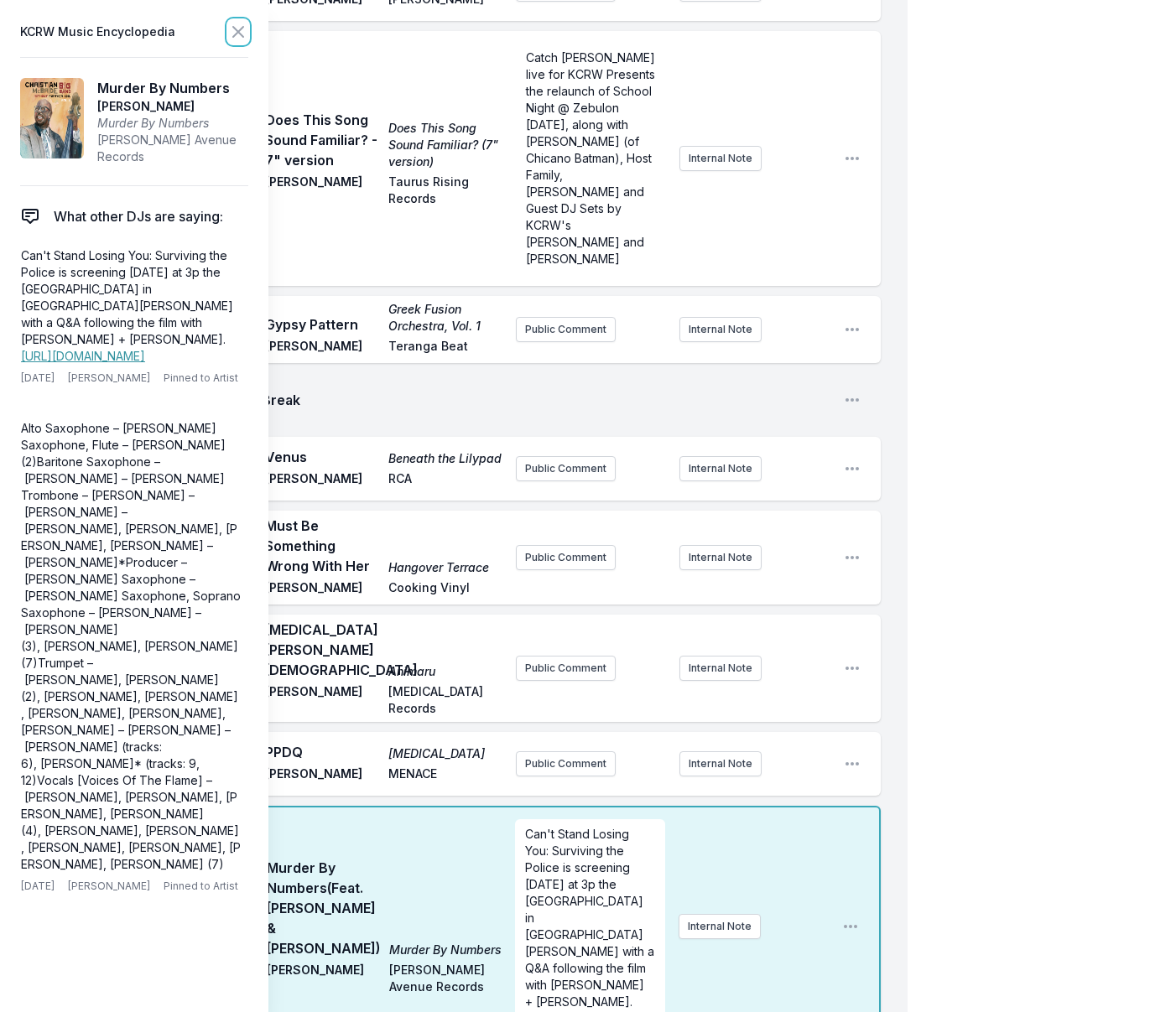
click at [239, 32] on icon at bounding box center [238, 32] width 10 height 10
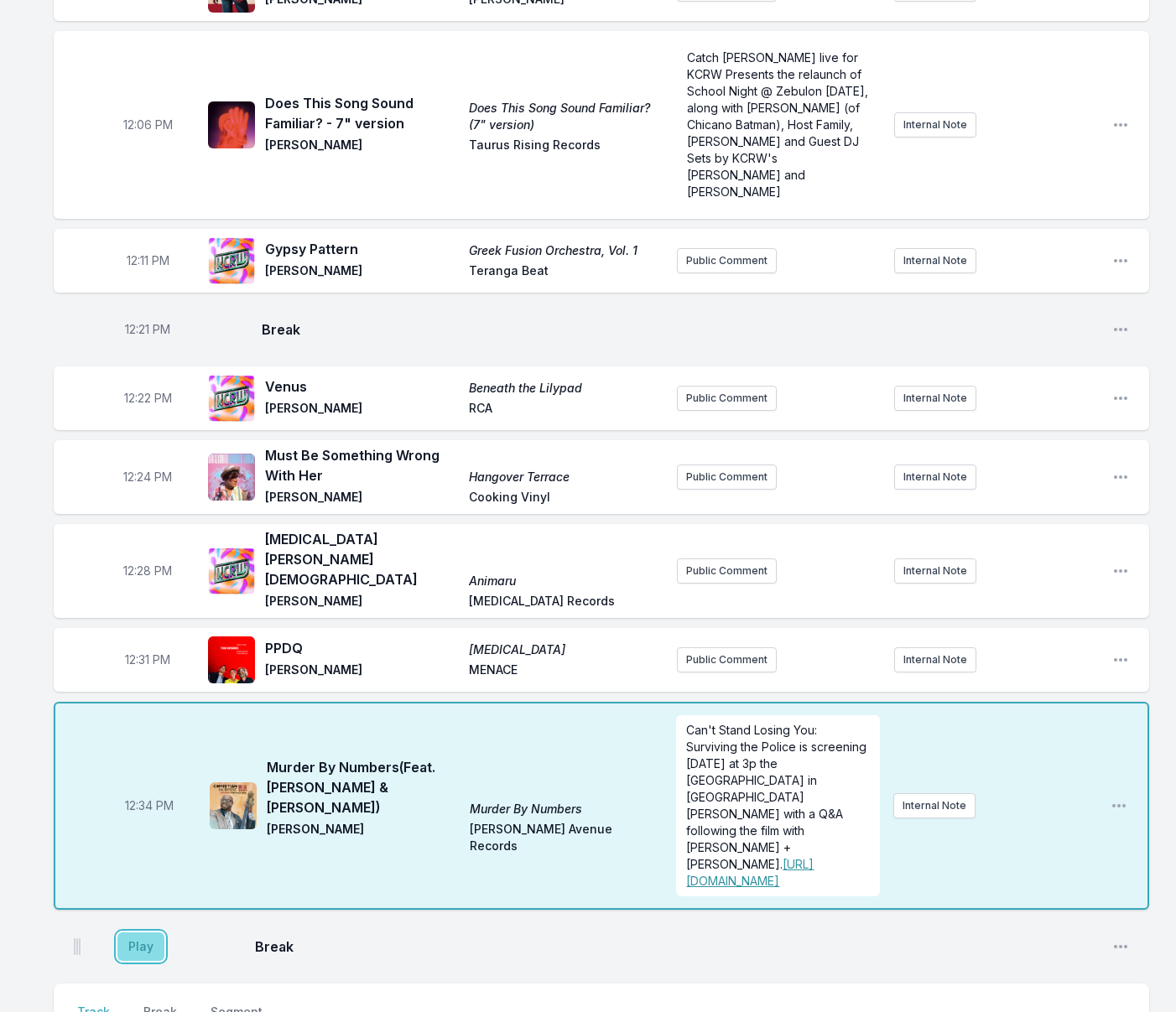
click at [147, 933] on button "Play" at bounding box center [140, 947] width 47 height 29
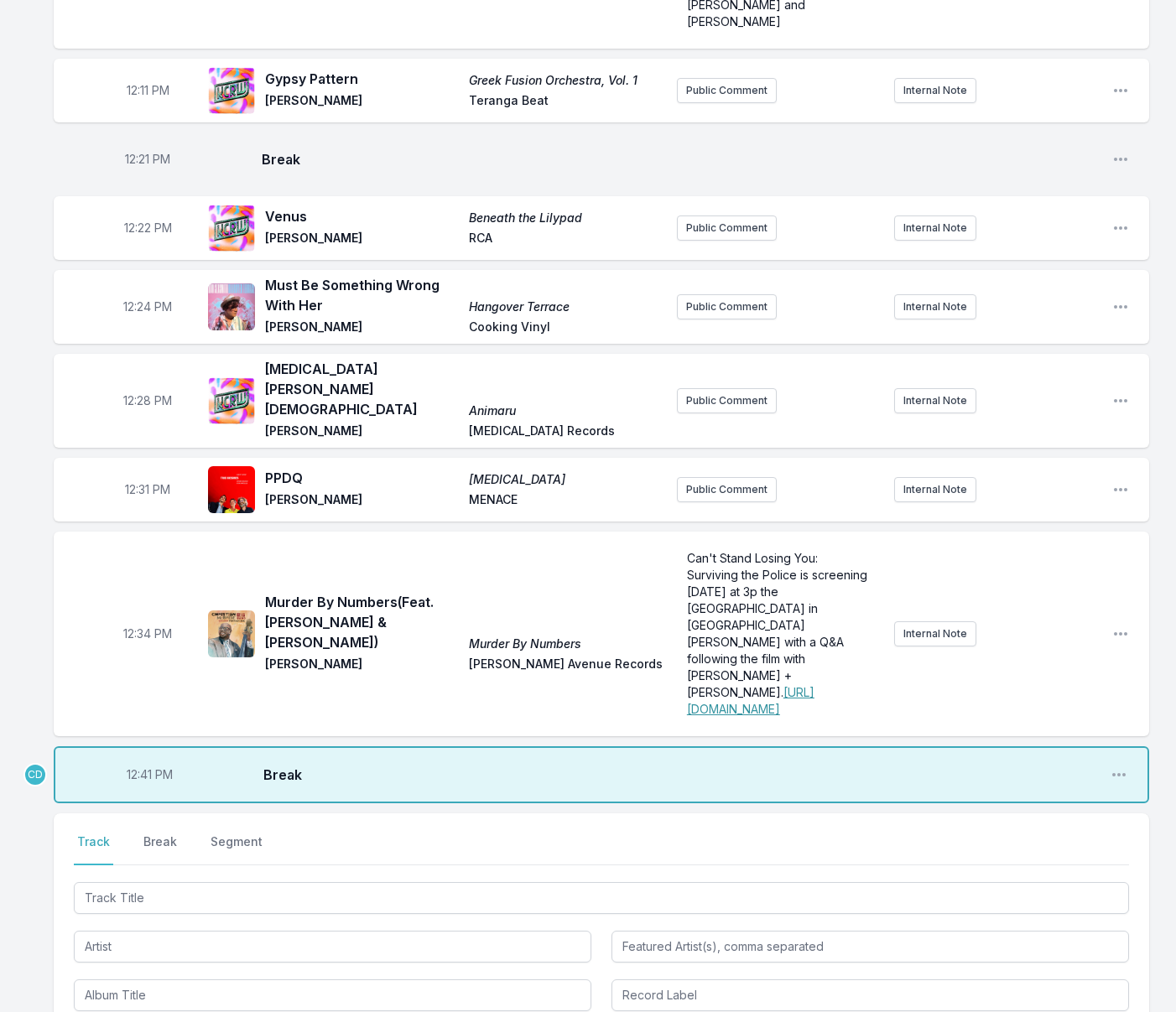
scroll to position [379, 0]
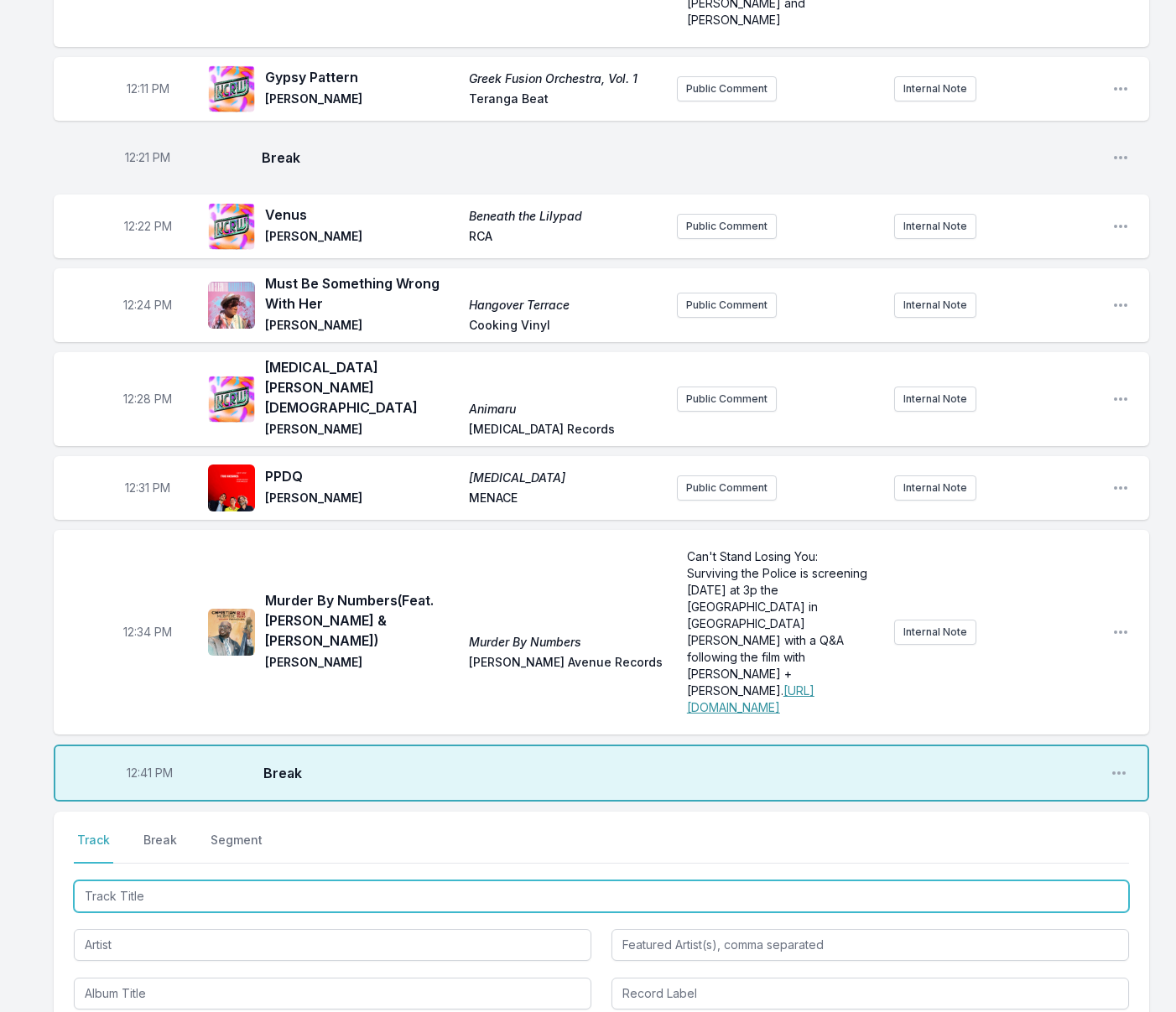
click at [114, 881] on input "Track Title" at bounding box center [602, 896] width 1055 height 32
click at [176, 881] on input "Track Title" at bounding box center [602, 896] width 1055 height 32
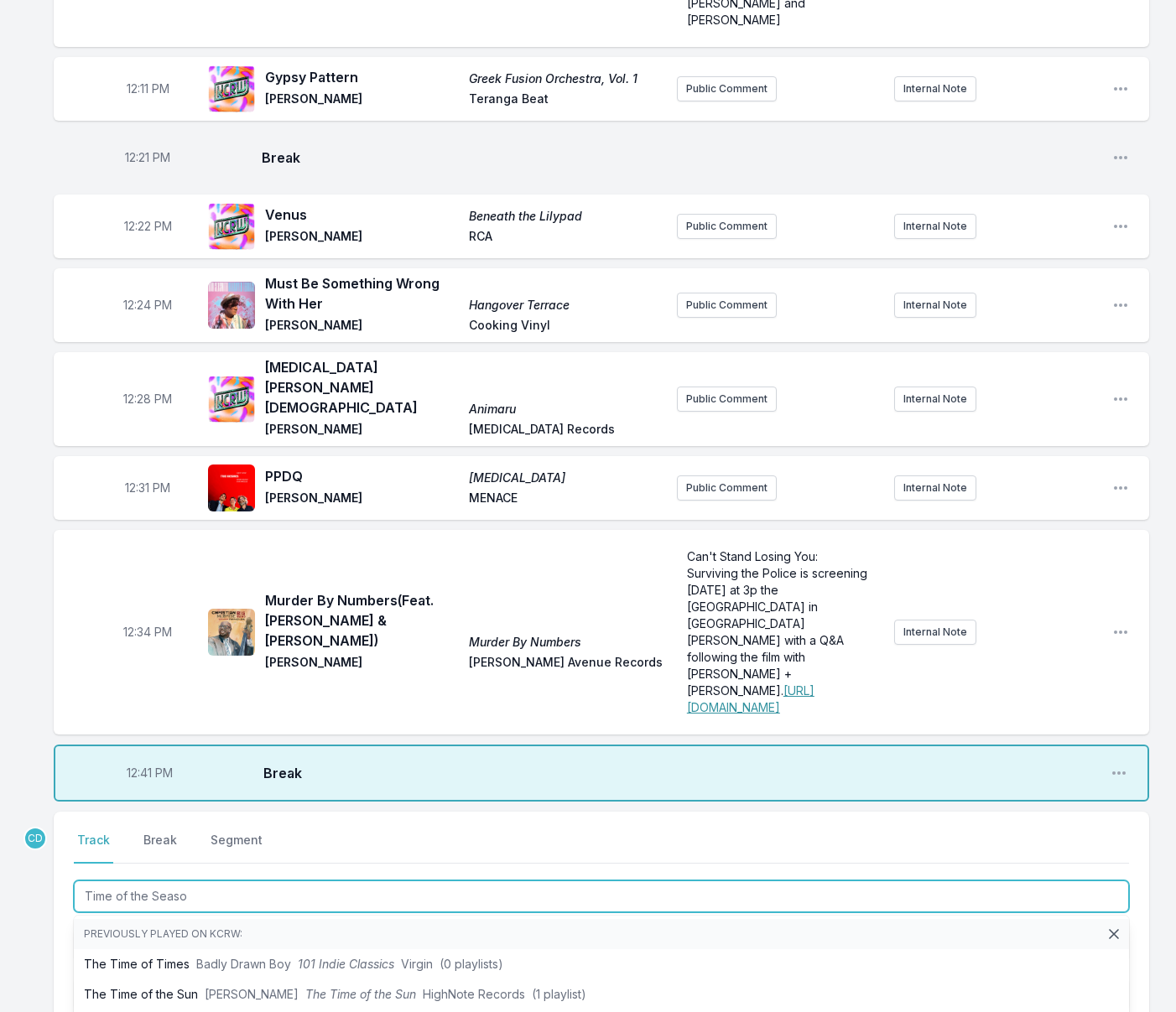
type input "Time of the Season"
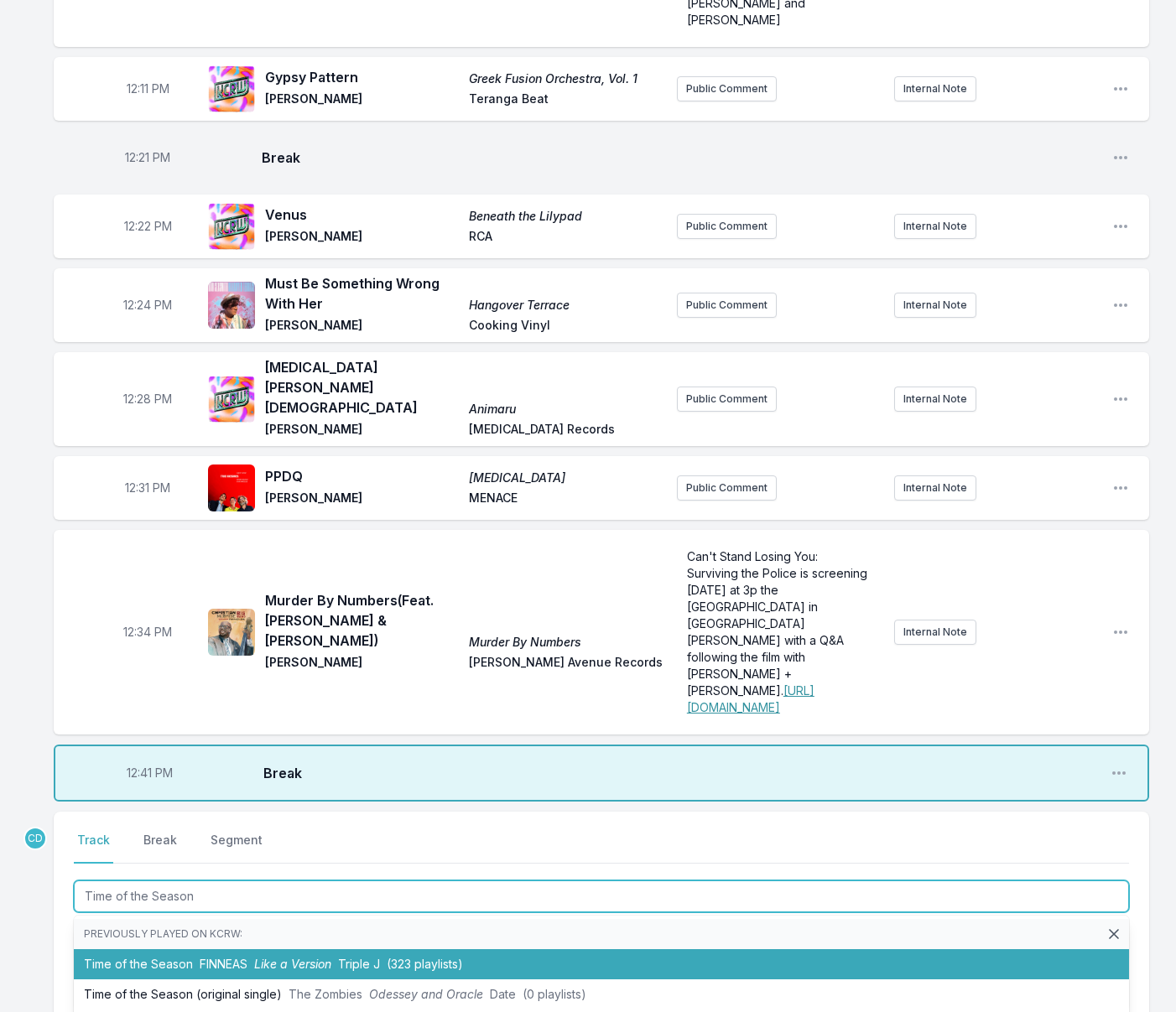
drag, startPoint x: 225, startPoint y: 919, endPoint x: 210, endPoint y: 859, distance: 61.8
click at [225, 957] on span "FINNEAS" at bounding box center [223, 964] width 48 height 14
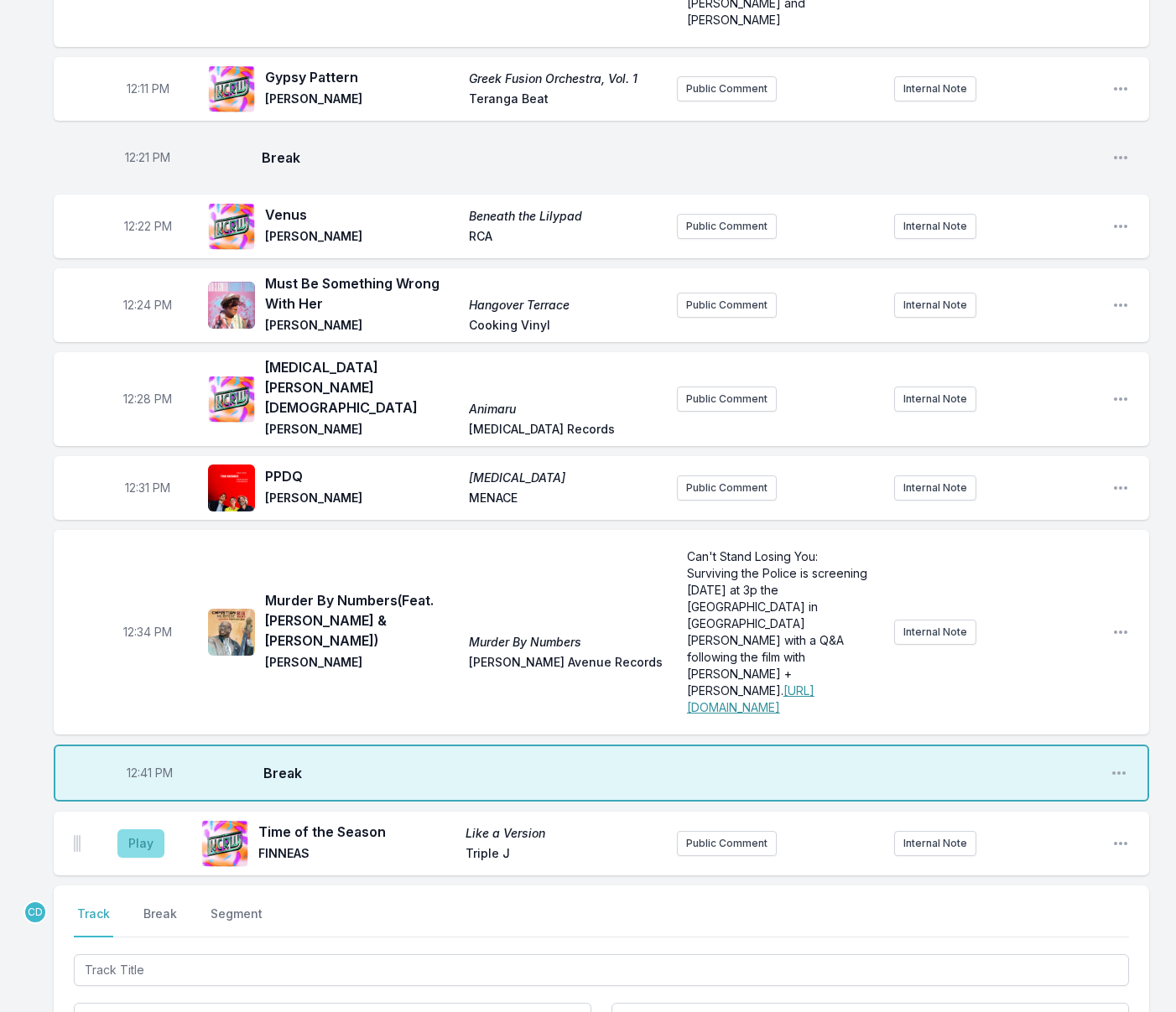
drag, startPoint x: 167, startPoint y: 800, endPoint x: 148, endPoint y: 798, distance: 19.1
click at [167, 817] on aside "Play" at bounding box center [140, 844] width 94 height 54
click at [147, 829] on button "Play" at bounding box center [140, 844] width 47 height 29
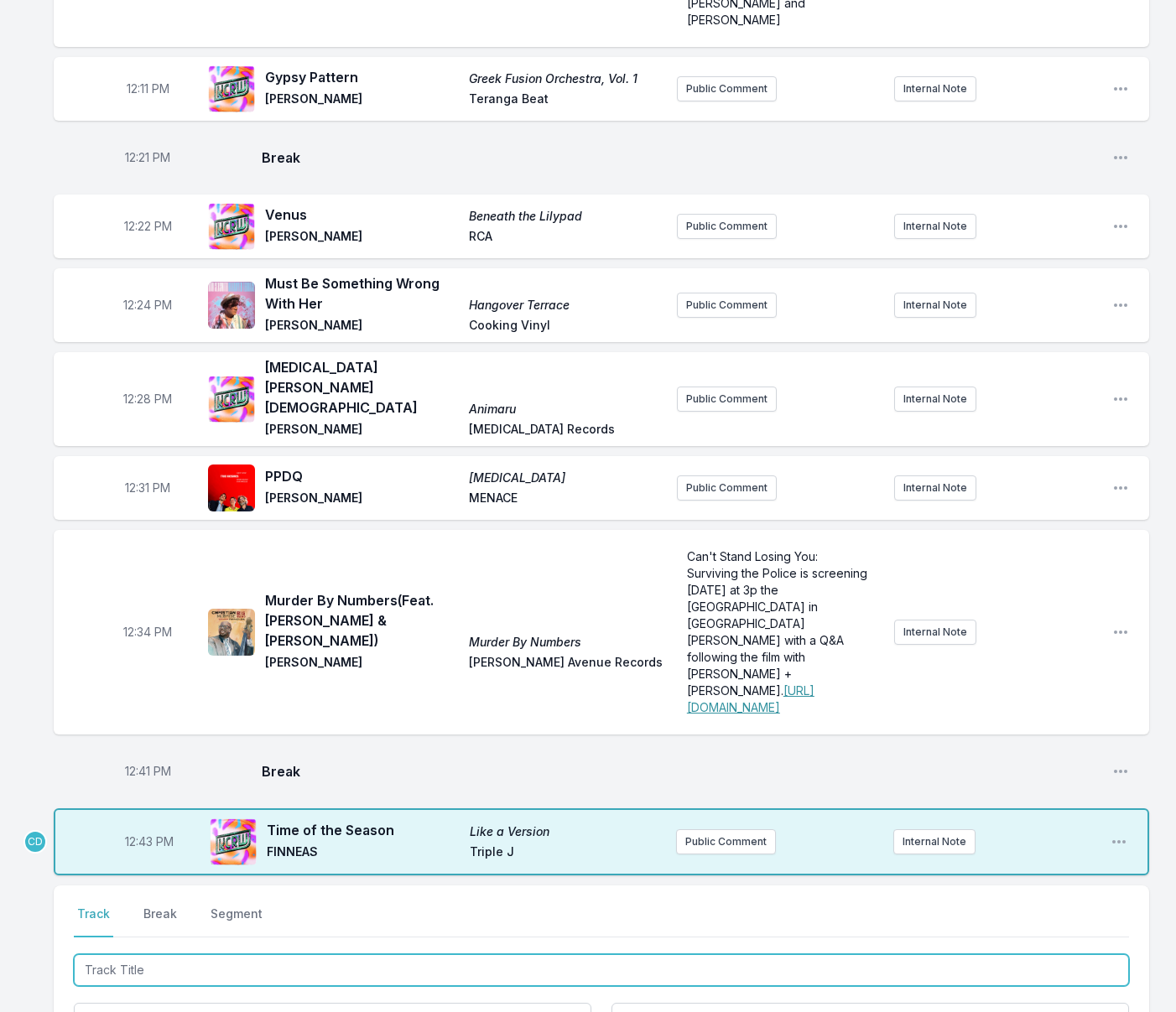
click at [226, 954] on input "Track Title" at bounding box center [602, 970] width 1055 height 32
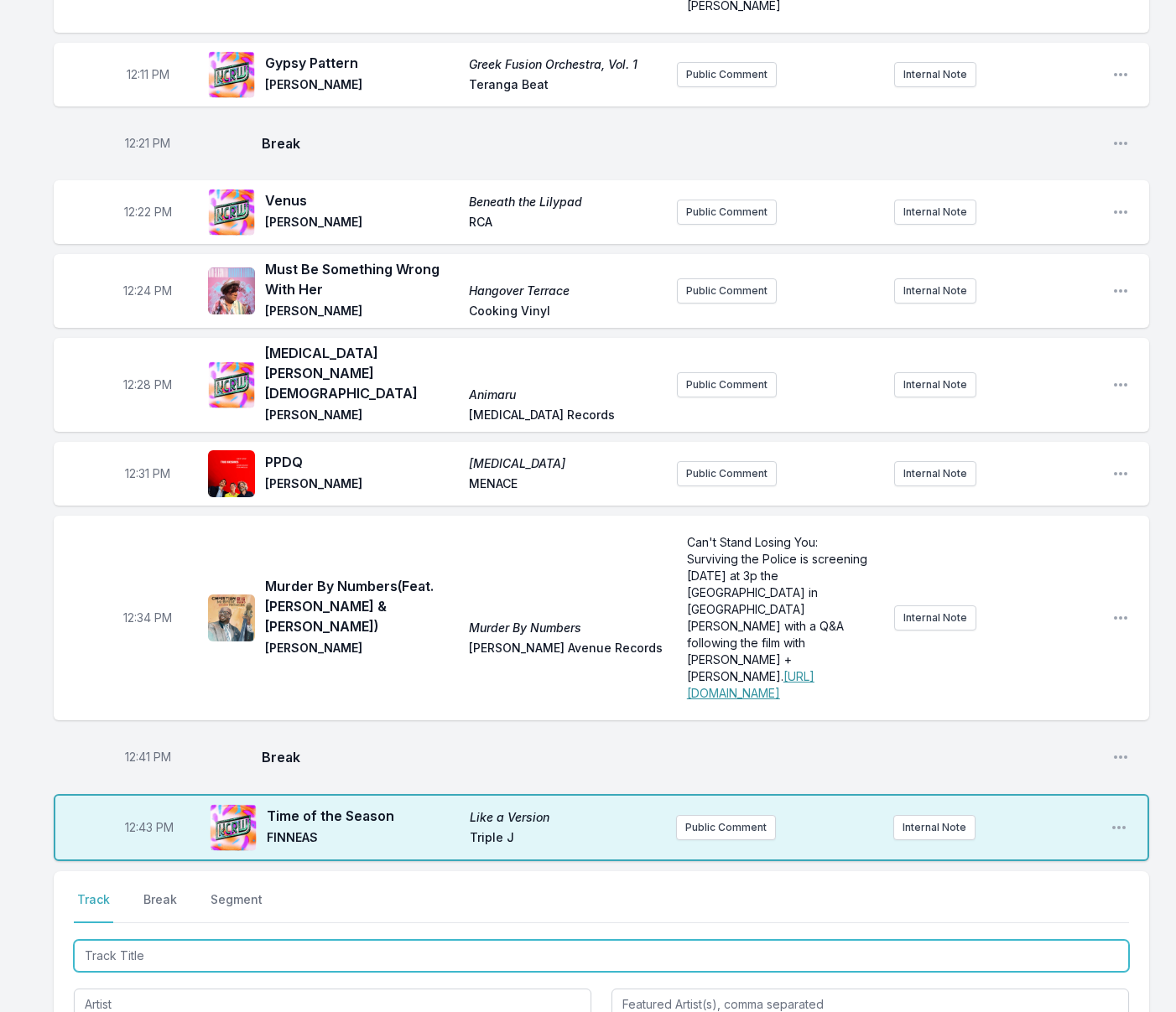
click at [226, 936] on div at bounding box center [602, 1002] width 1055 height 132
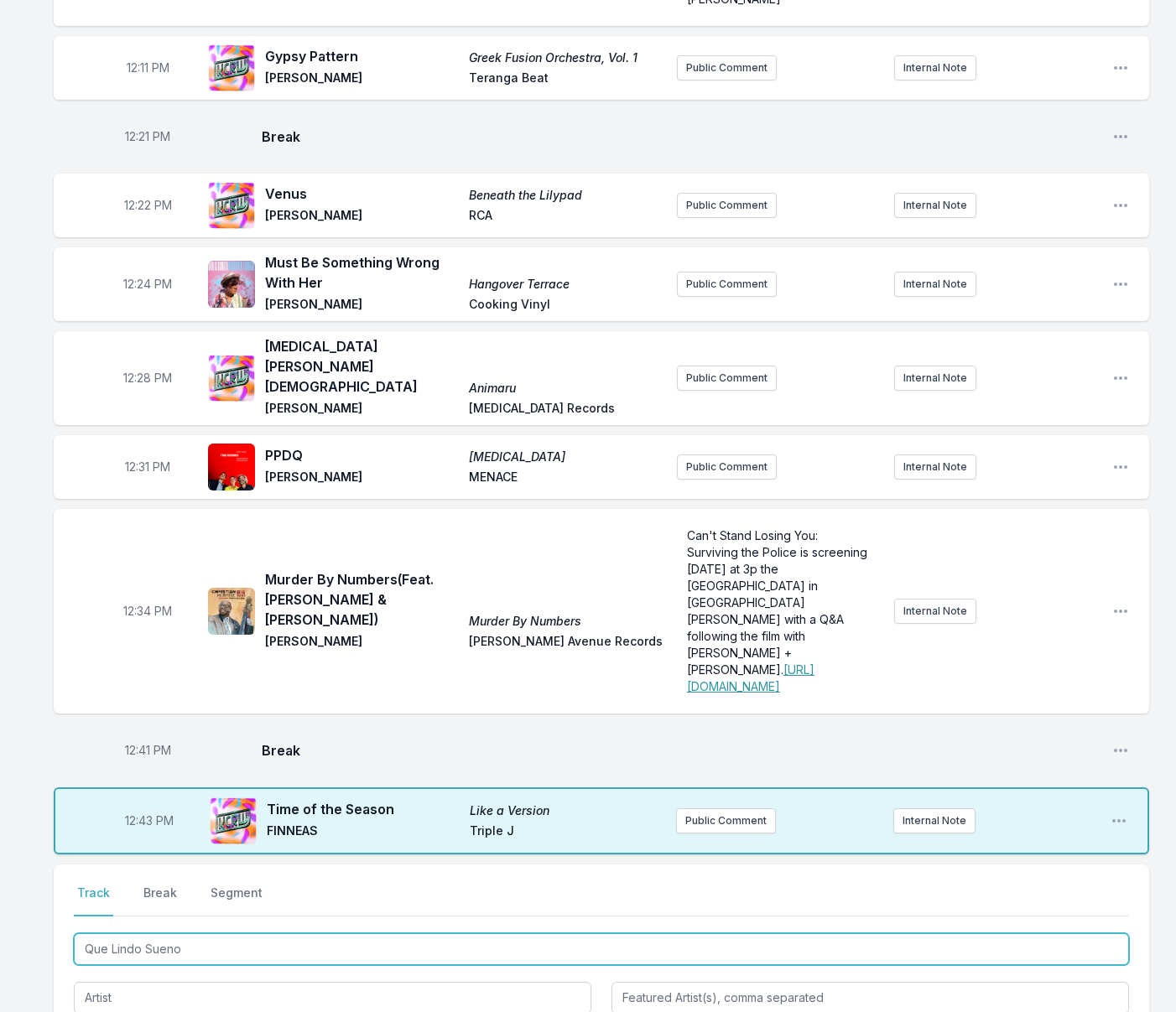
type input "Que Lindo Sueno"
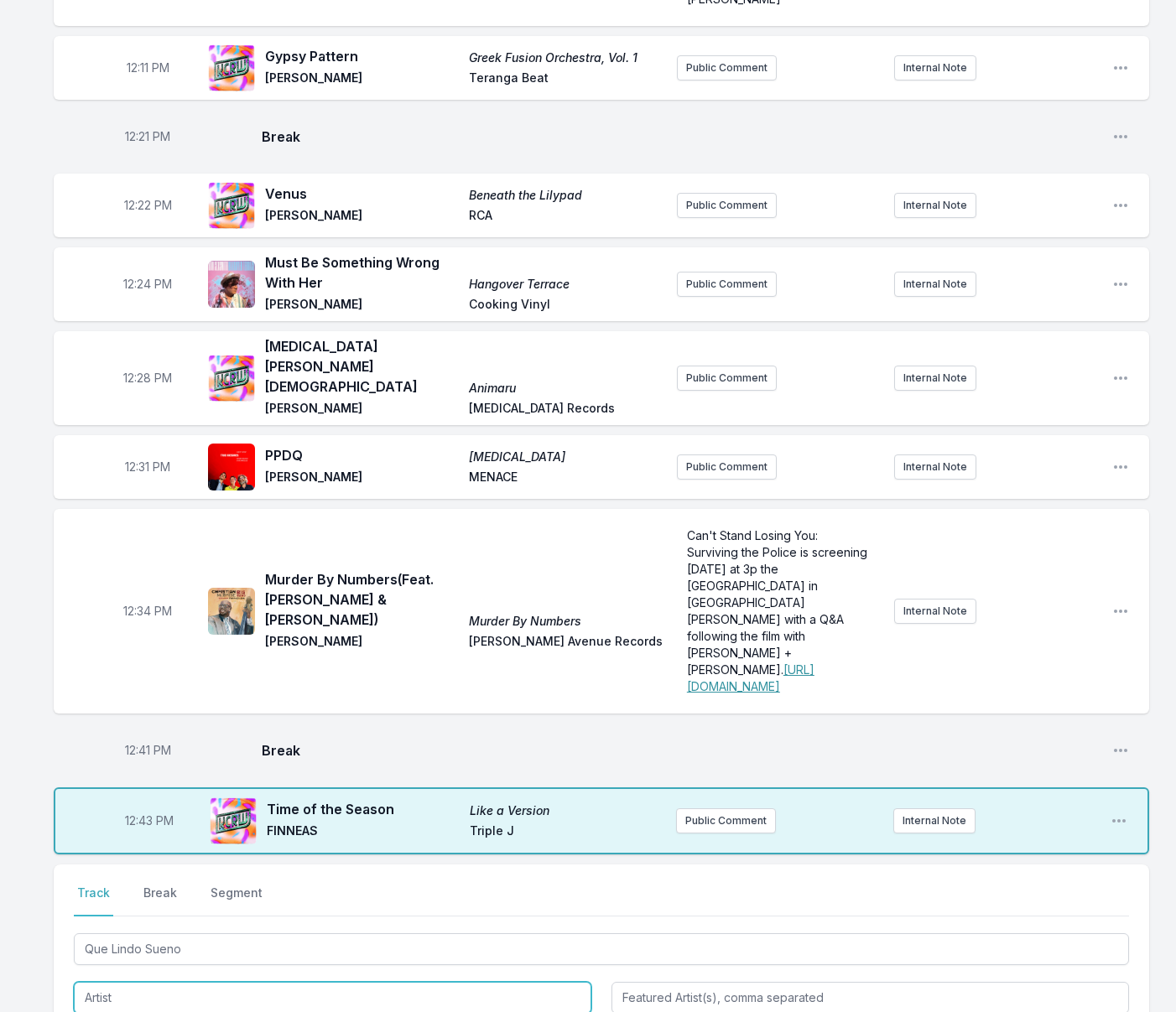
click at [210, 982] on input "Artist" at bounding box center [332, 998] width 518 height 32
type input "King Khan"
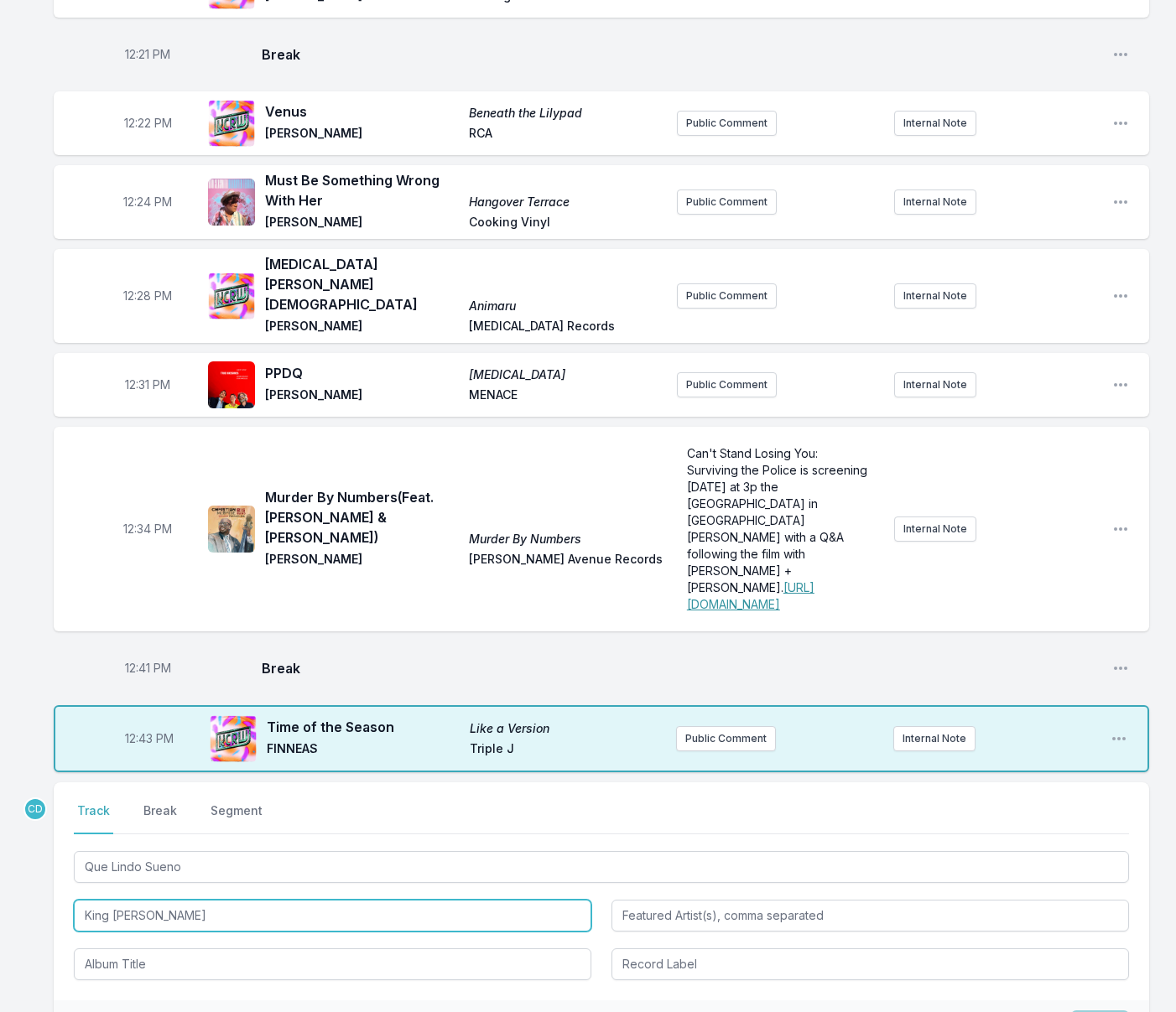
scroll to position [495, 0]
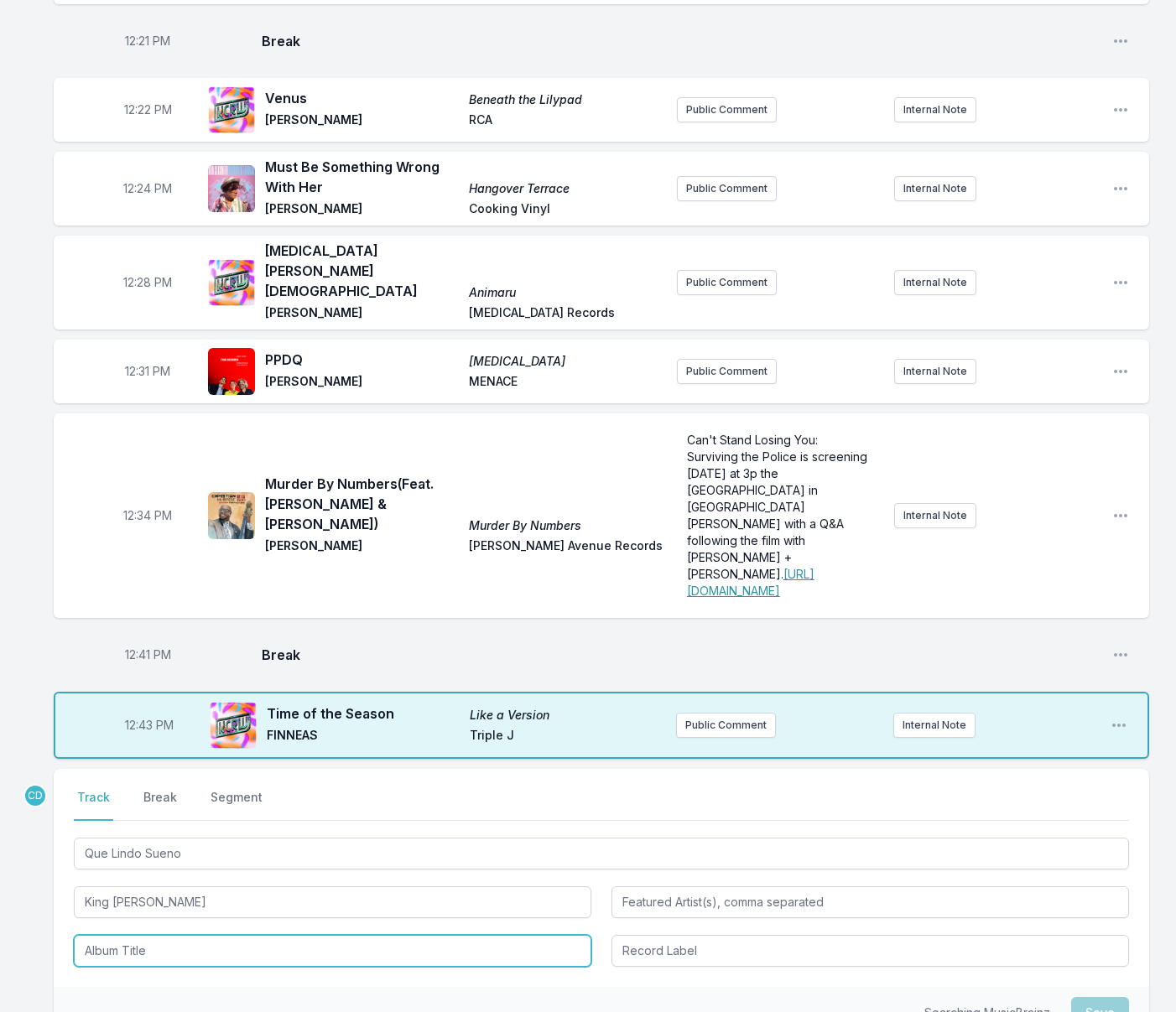
click at [181, 935] on input "Album Title" at bounding box center [332, 950] width 518 height 32
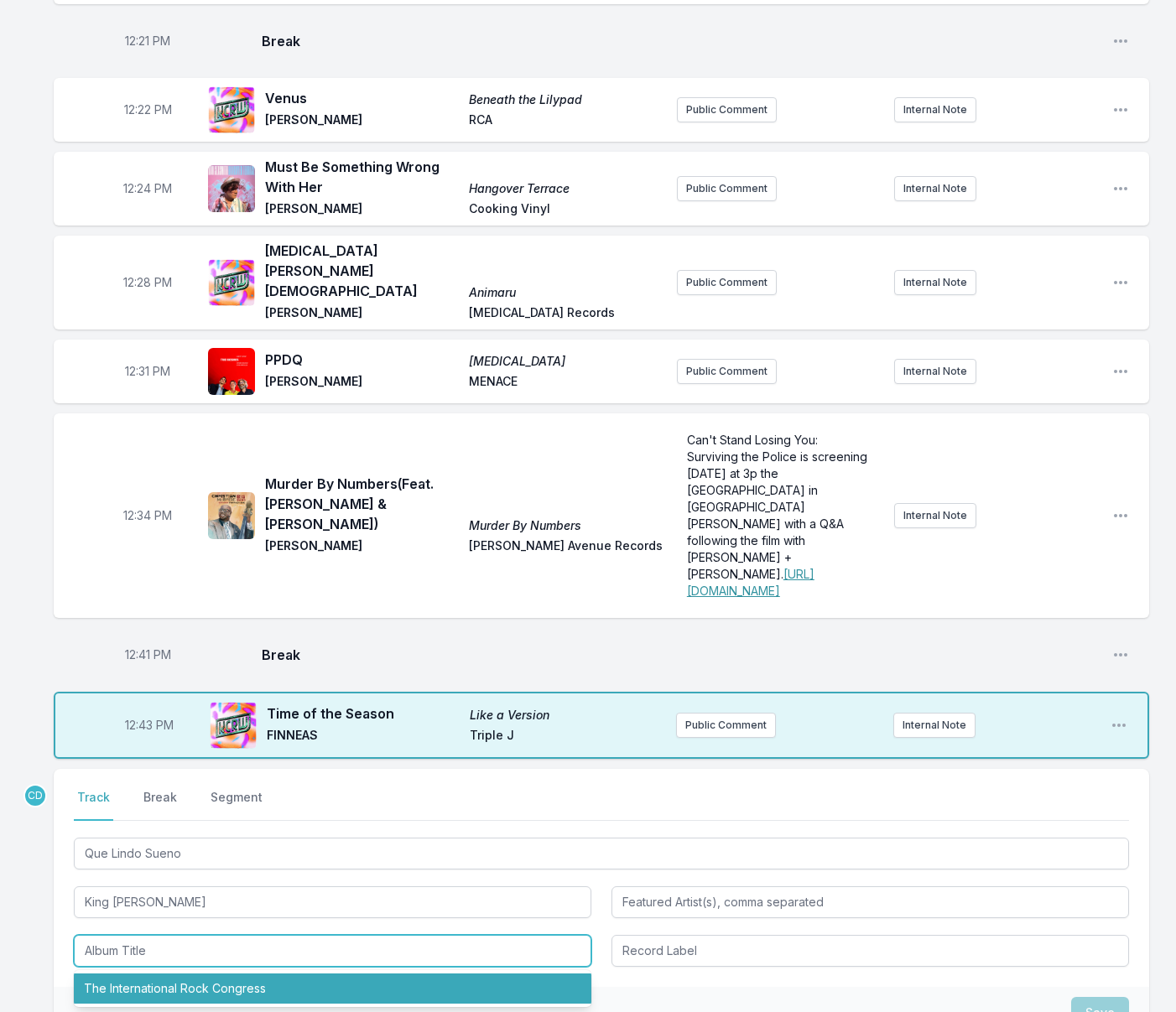
drag, startPoint x: 200, startPoint y: 947, endPoint x: 209, endPoint y: 945, distance: 9.2
click at [200, 973] on li "The International Rock Congress" at bounding box center [332, 989] width 518 height 31
type input "The International Rock Congress"
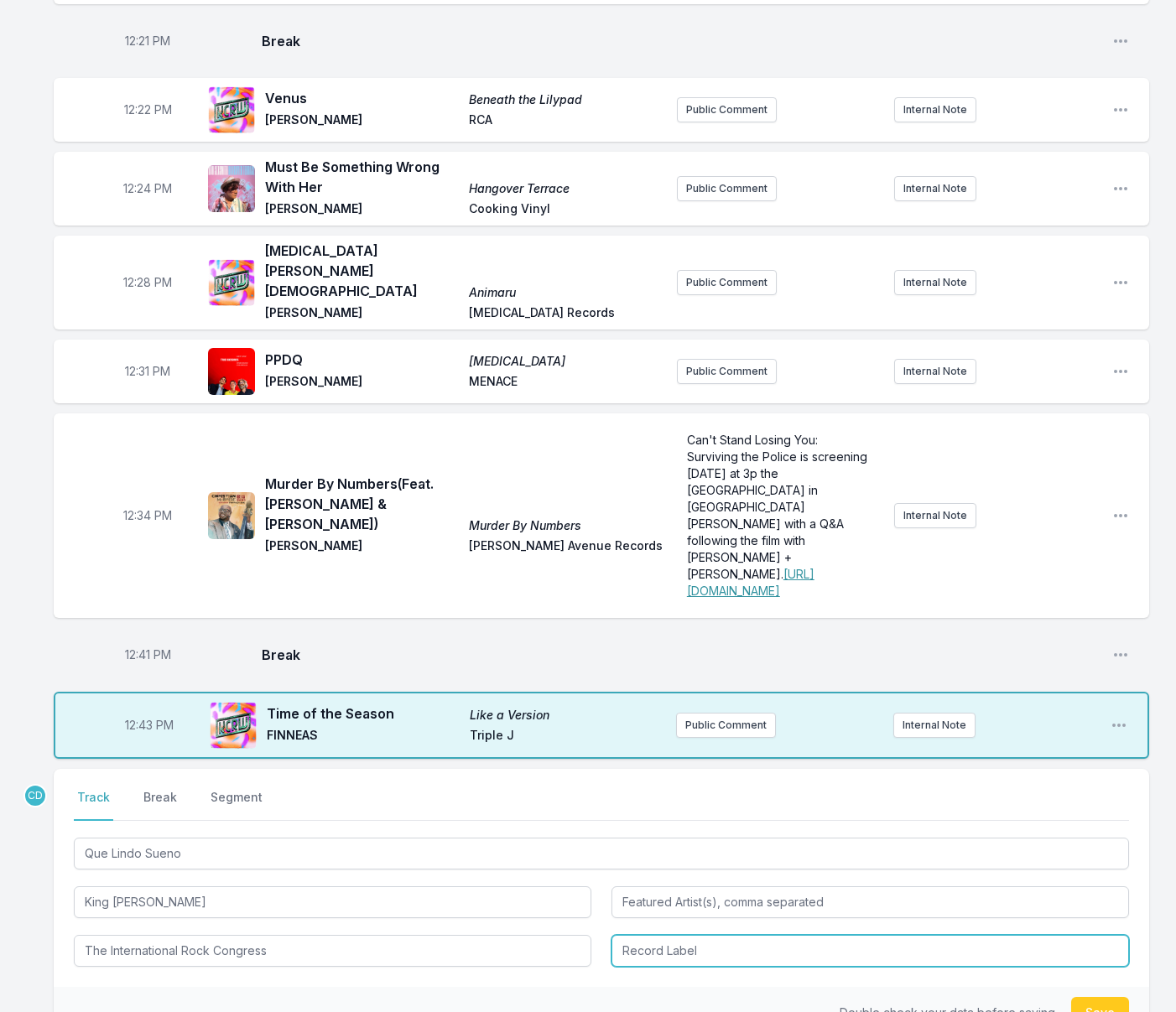
click at [656, 935] on input "Record Label" at bounding box center [870, 950] width 518 height 32
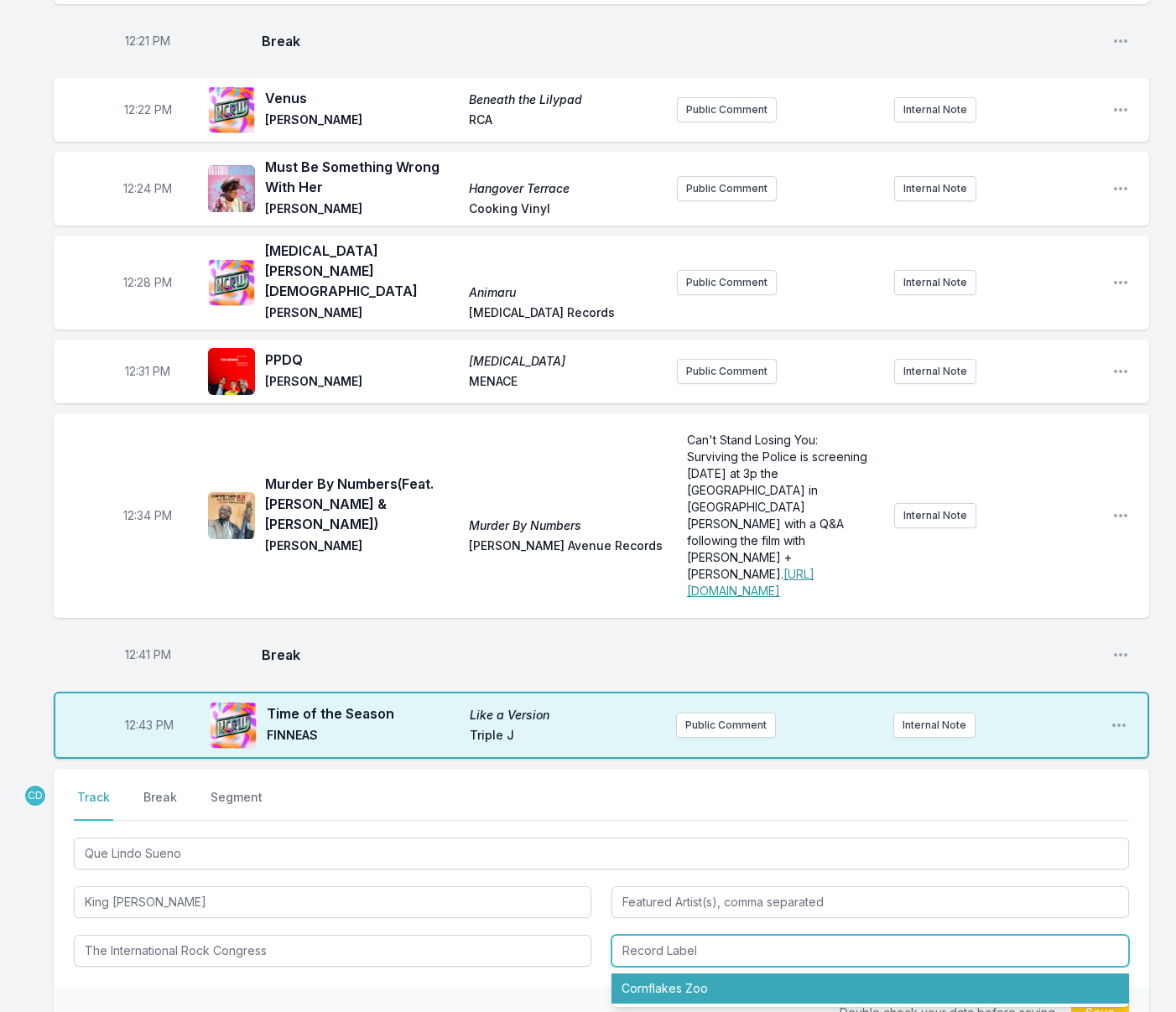
click at [658, 973] on li "Cornflakes Zoo" at bounding box center [870, 989] width 518 height 31
type input "Cornflakes Zoo"
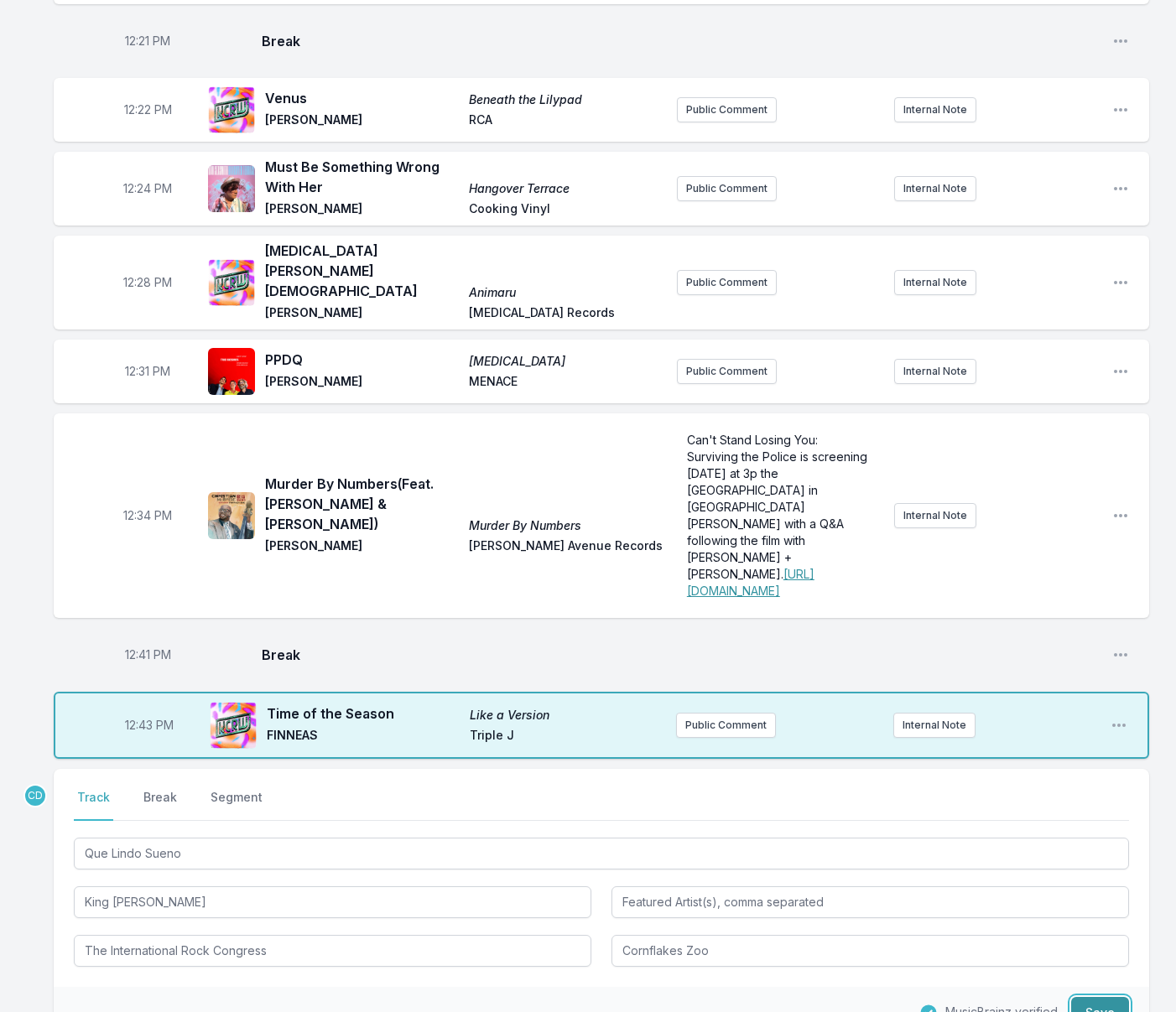
click at [1081, 997] on button "Save" at bounding box center [1099, 1012] width 58 height 32
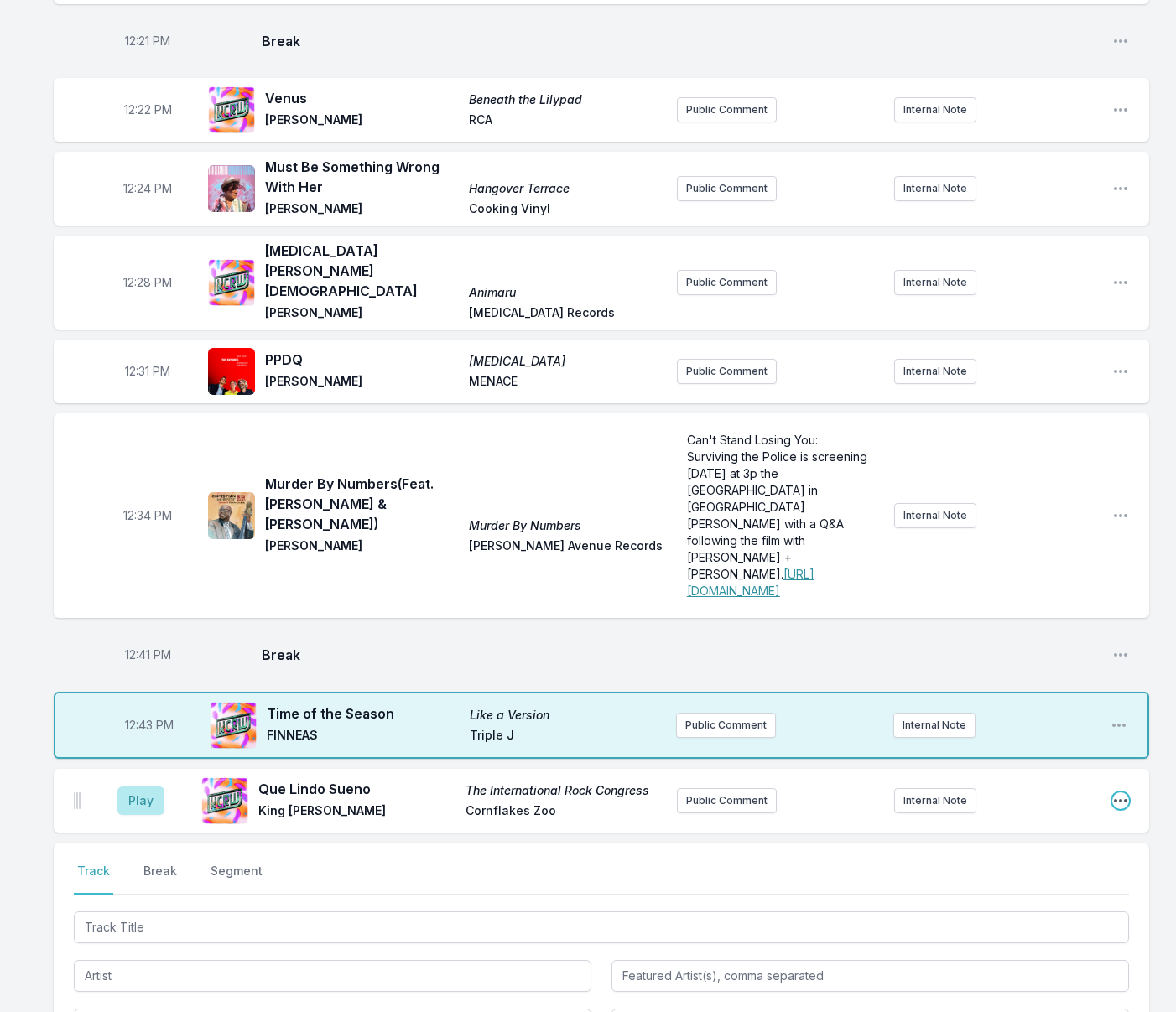
click at [1126, 800] on icon "Open playlist item options" at bounding box center [1120, 801] width 14 height 4
click at [999, 849] on button "Edit Track Details" at bounding box center [1035, 864] width 188 height 31
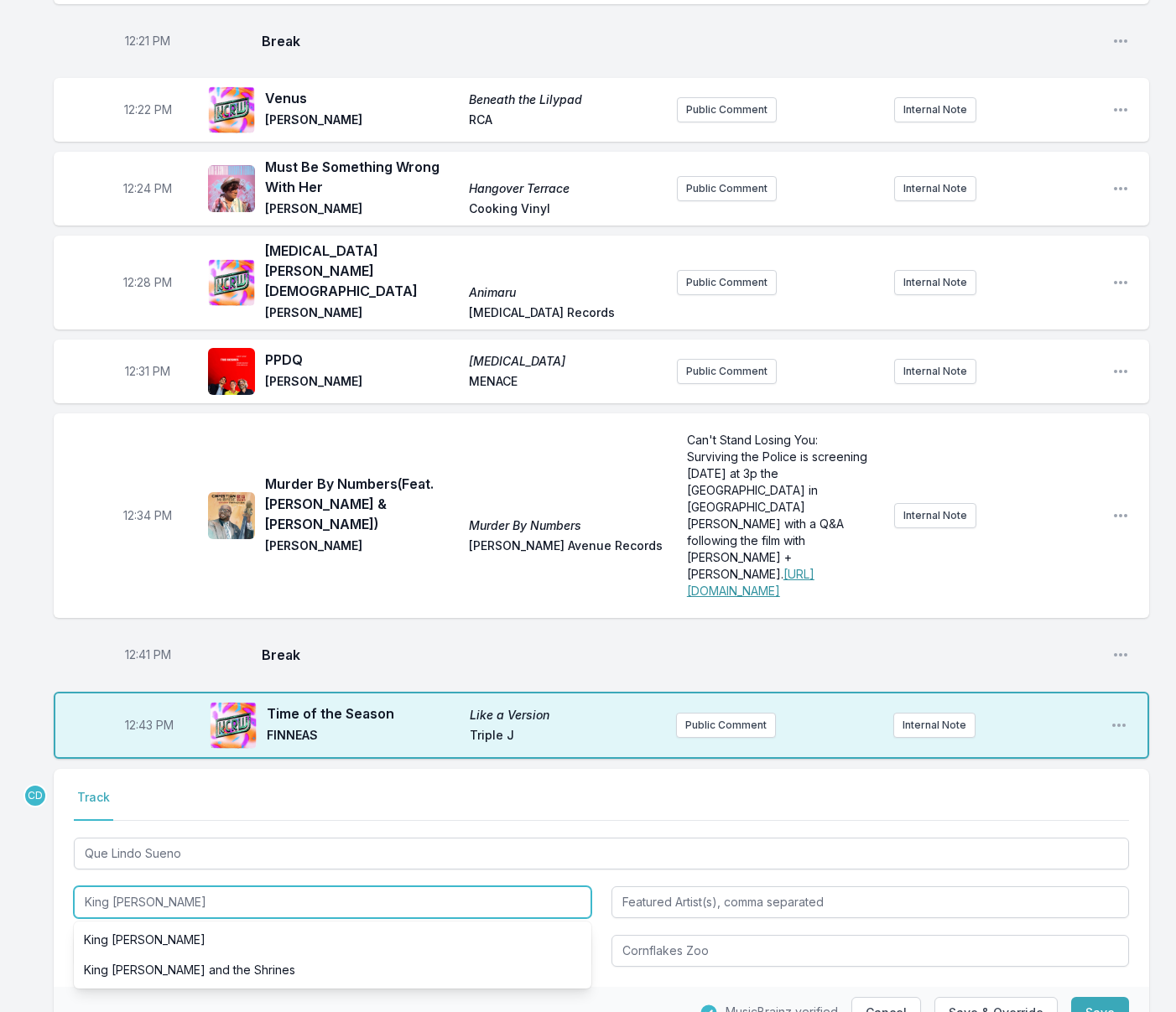
click at [189, 886] on input "King Khan" at bounding box center [332, 901] width 518 height 32
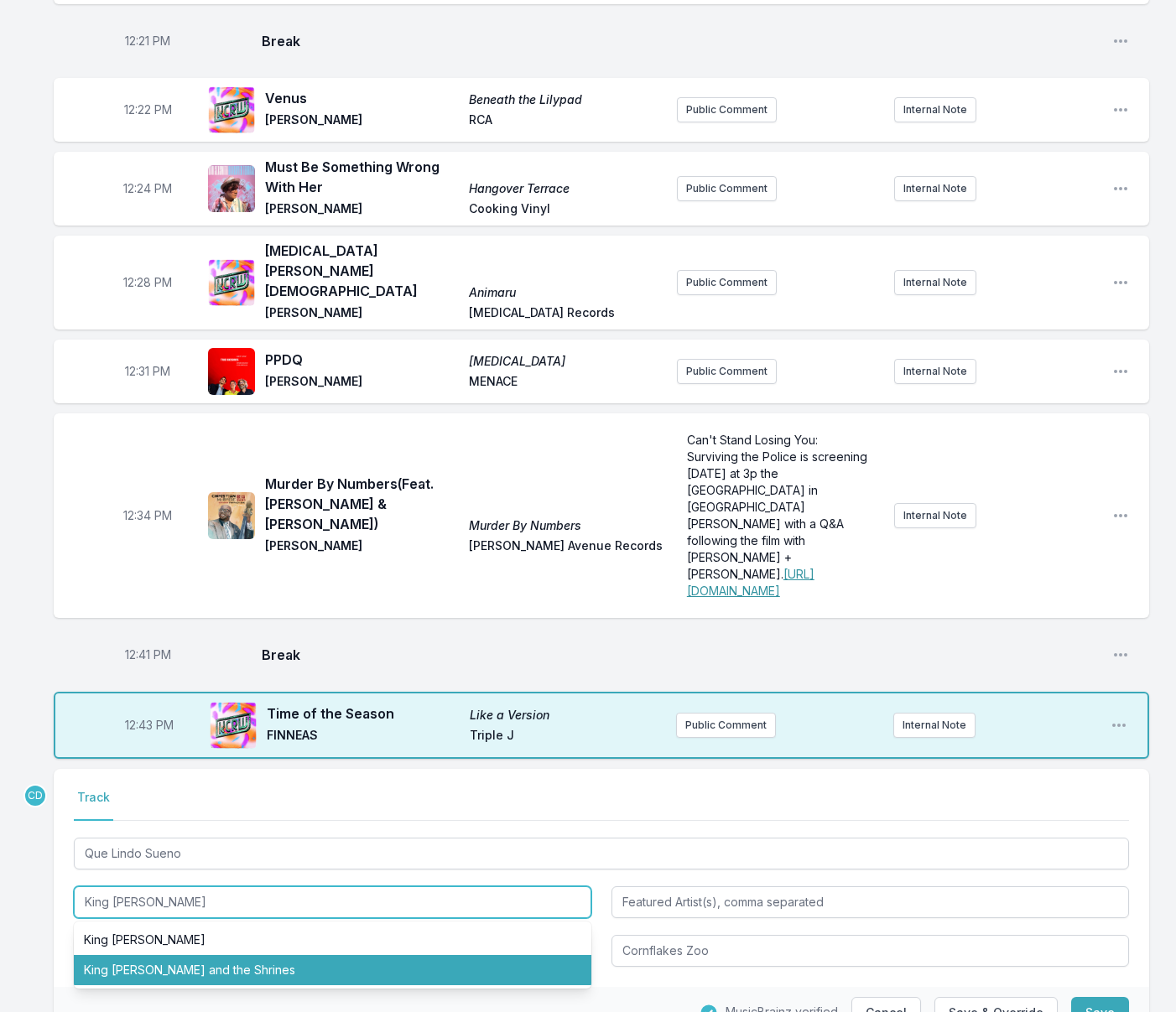
click at [186, 955] on li "King [PERSON_NAME] and the Shrines" at bounding box center [332, 971] width 518 height 31
type input "King [PERSON_NAME] and the Shrines"
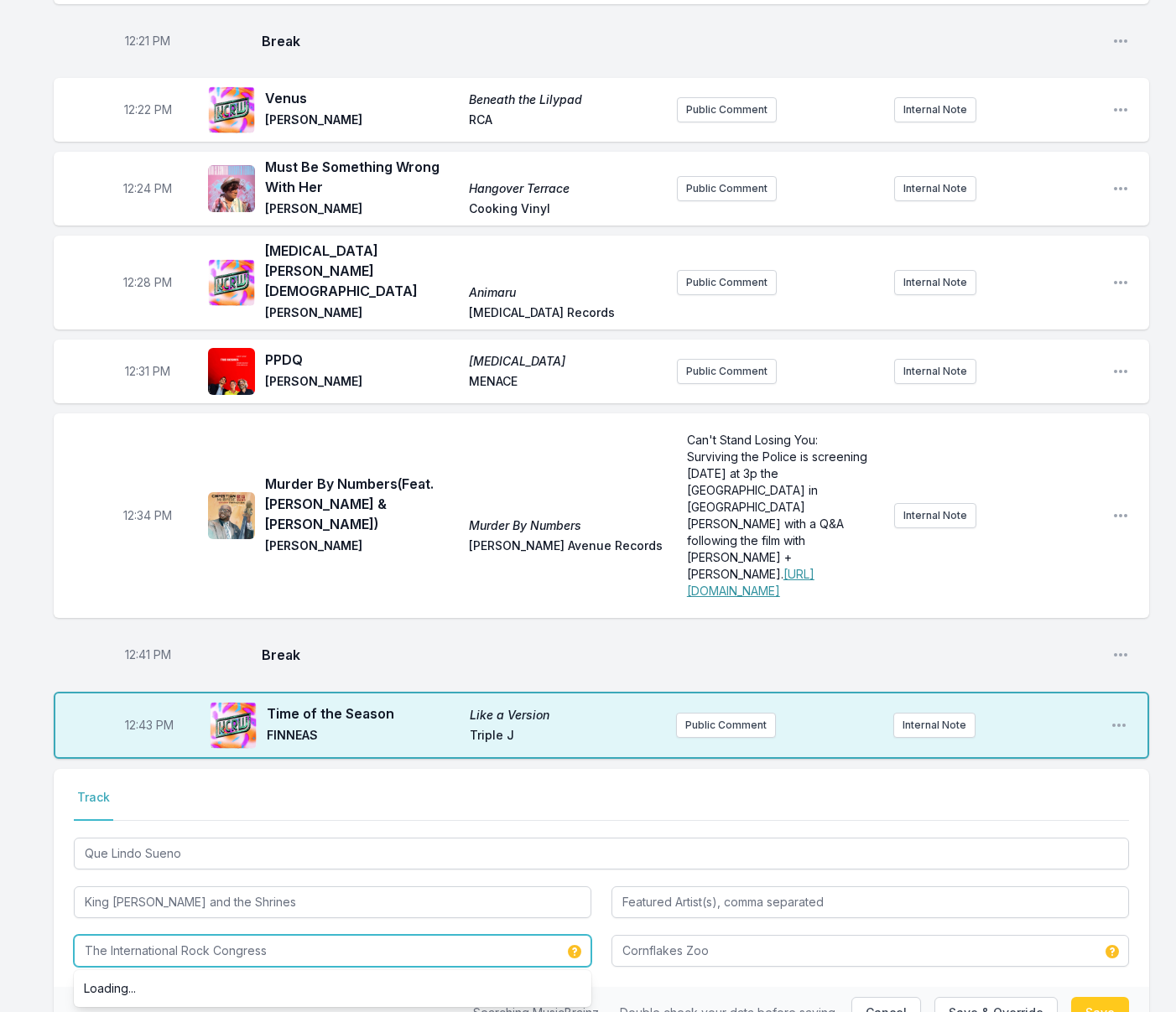
click at [194, 935] on input "The International Rock Congress" at bounding box center [332, 950] width 518 height 32
click at [193, 935] on input "The International Rock Congress" at bounding box center [332, 950] width 518 height 32
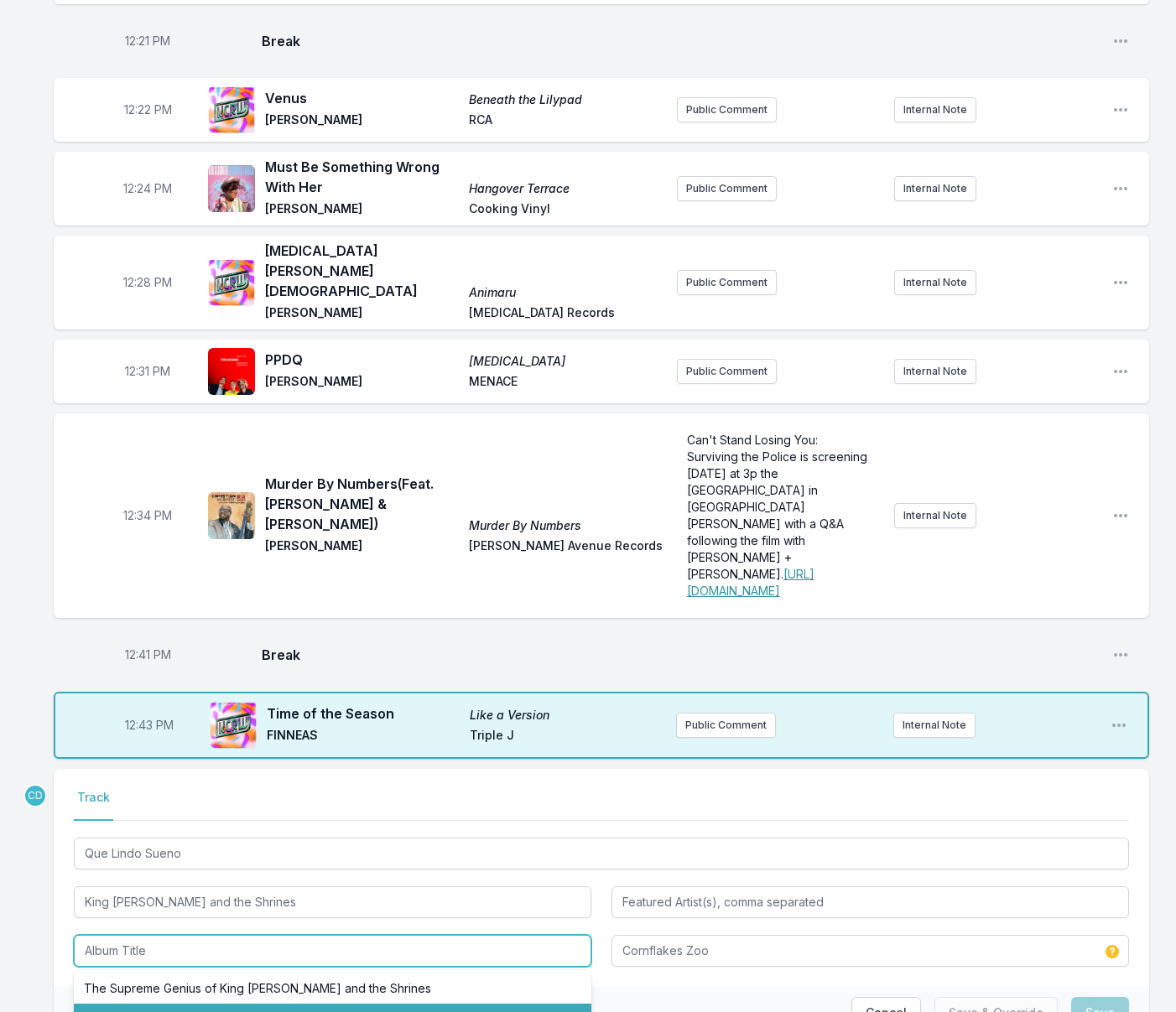
click at [165, 1004] on li "Three Hairs and You’re Mine" at bounding box center [332, 1019] width 518 height 31
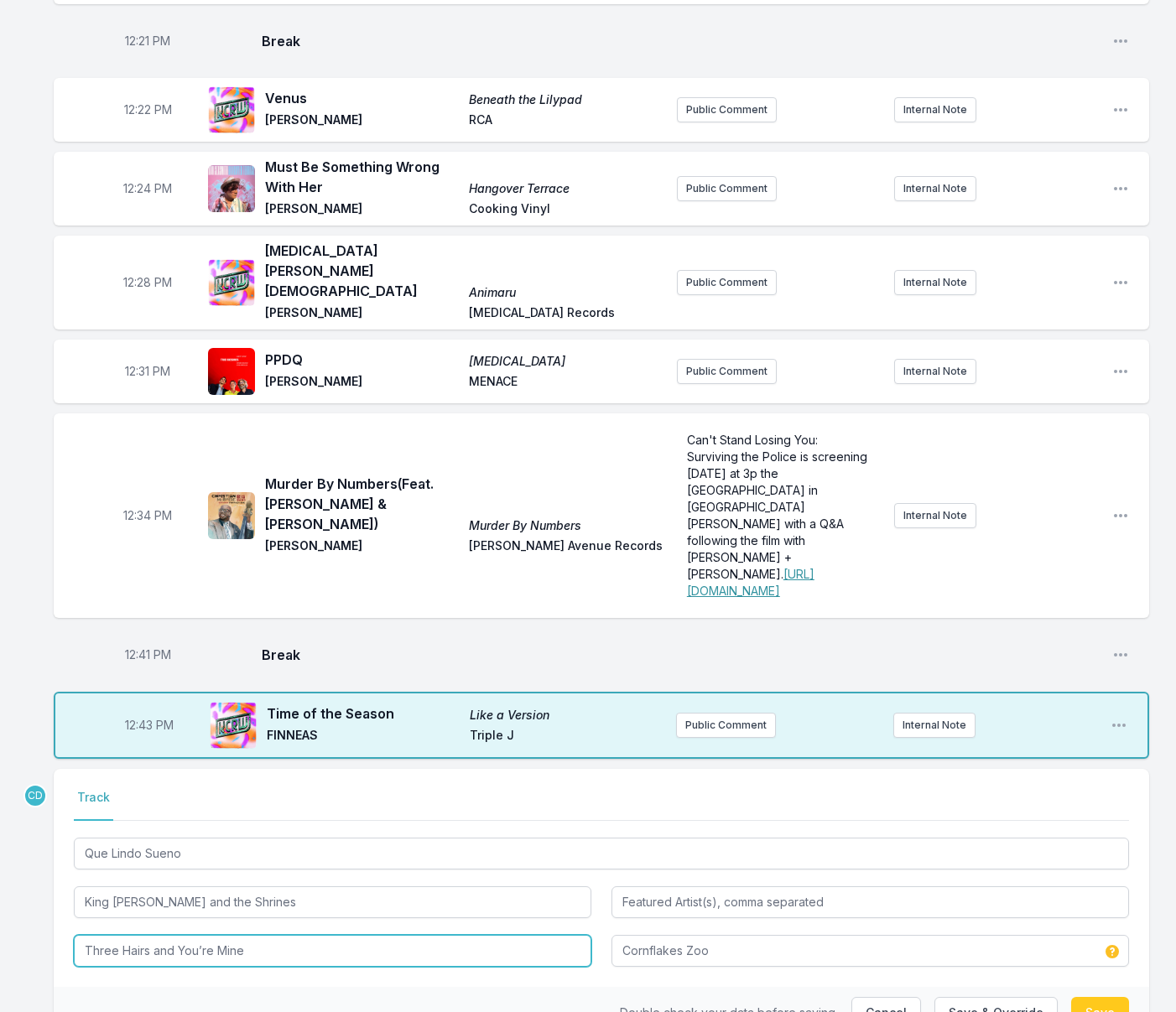
type input "Three Hairs and You’re Mine"
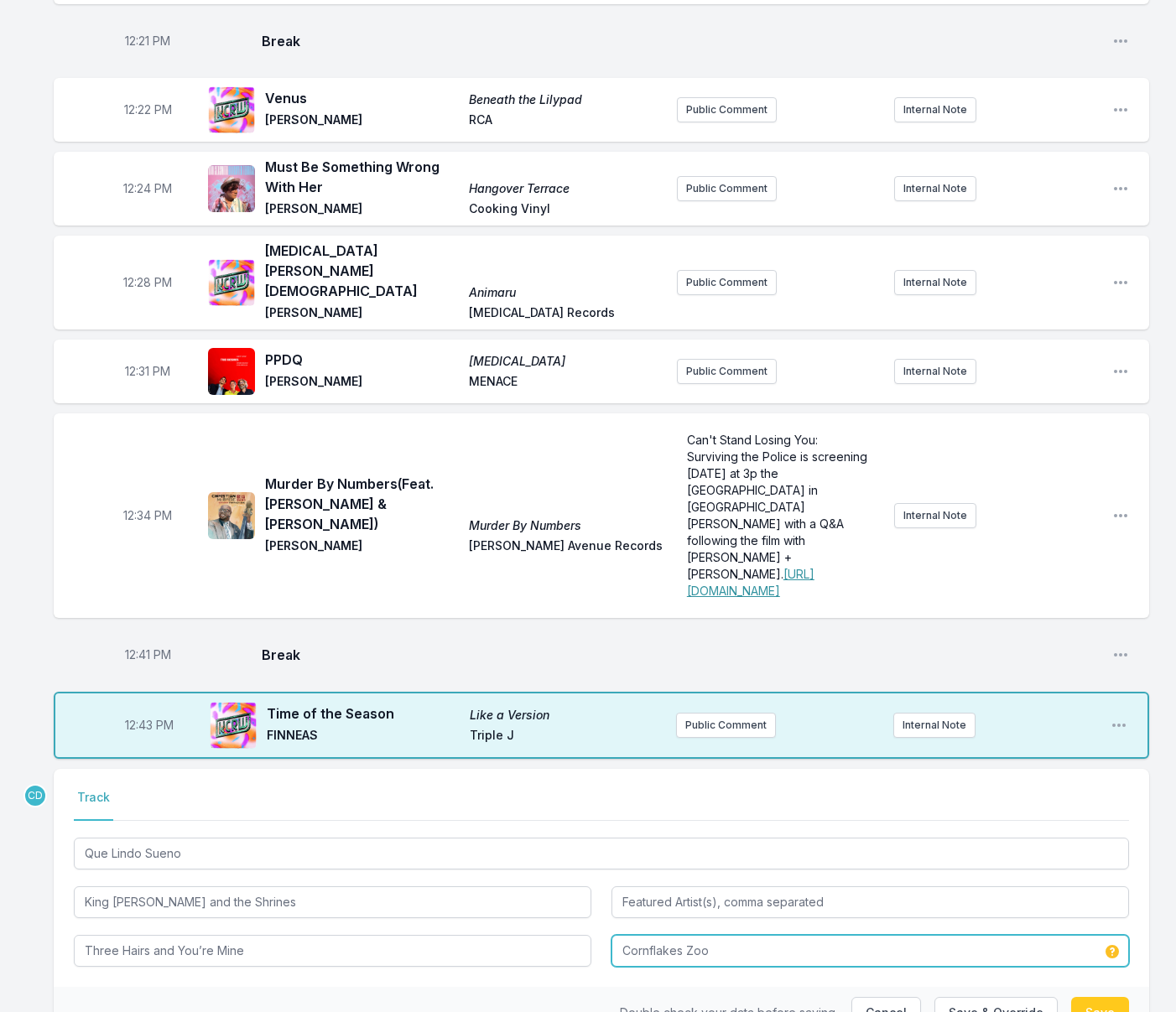
click at [642, 935] on input "Cornflakes Zoo" at bounding box center [870, 950] width 518 height 32
click at [640, 935] on input "Cornflakes Zoo" at bounding box center [870, 950] width 518 height 32
click at [642, 935] on input "Cornflakes Zoo" at bounding box center [870, 950] width 518 height 32
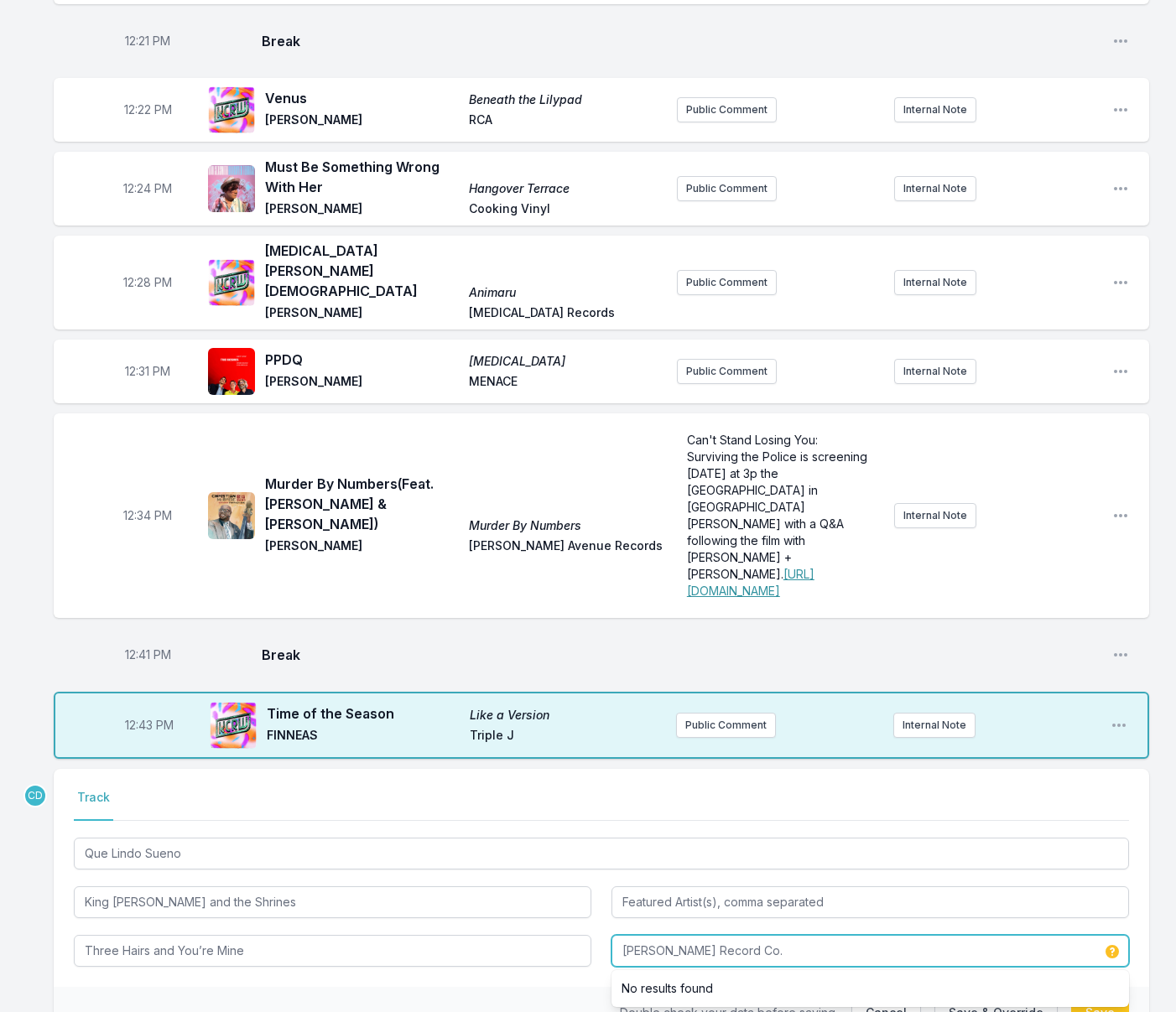
type input "[PERSON_NAME] Record Co."
click at [971, 997] on button "Save & Override" at bounding box center [996, 1012] width 123 height 32
type input "King Khan"
type input "The International Rock Congress"
type input "Cornflakes Zoo"
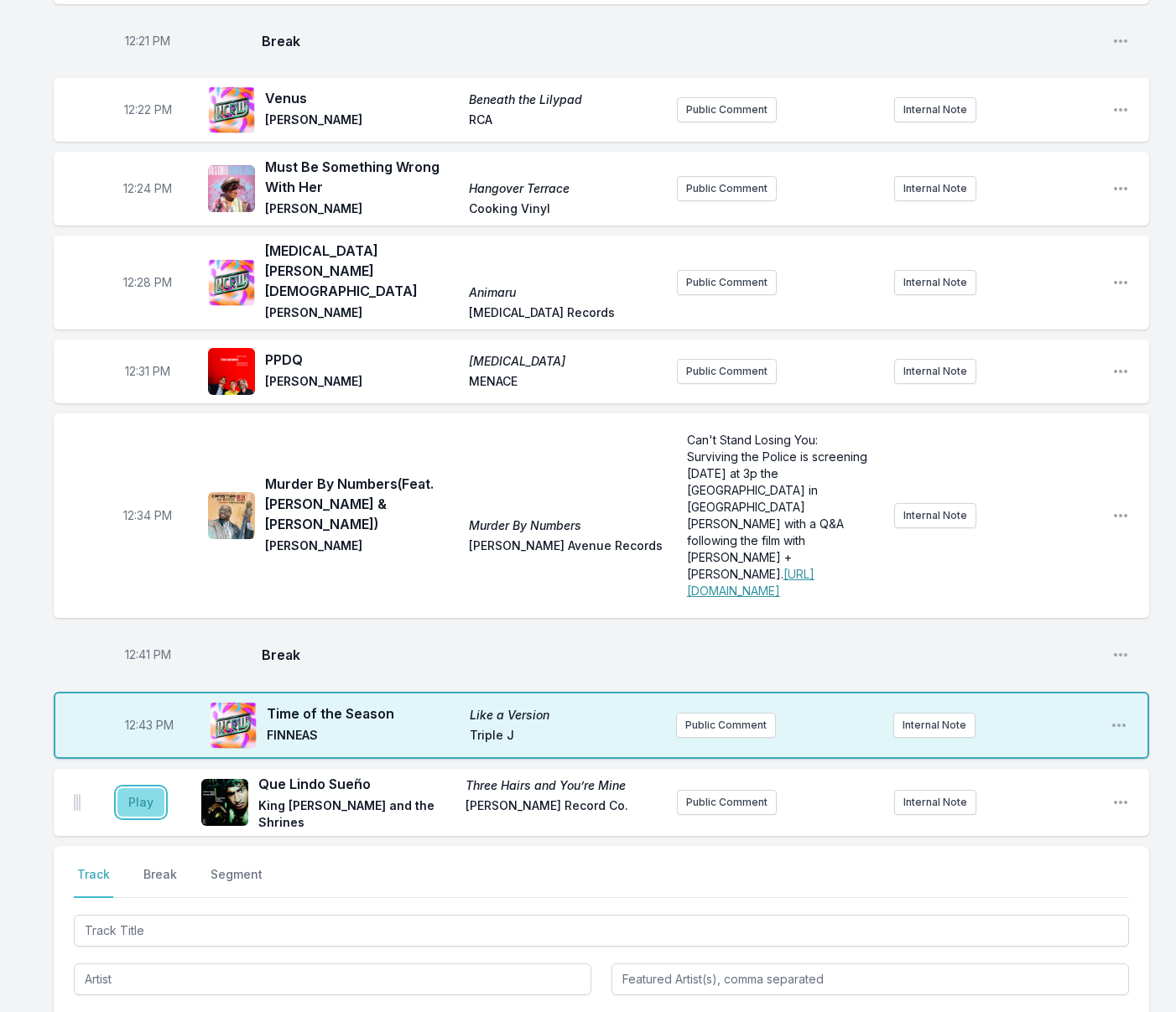
click at [140, 789] on button "Play" at bounding box center [140, 803] width 47 height 29
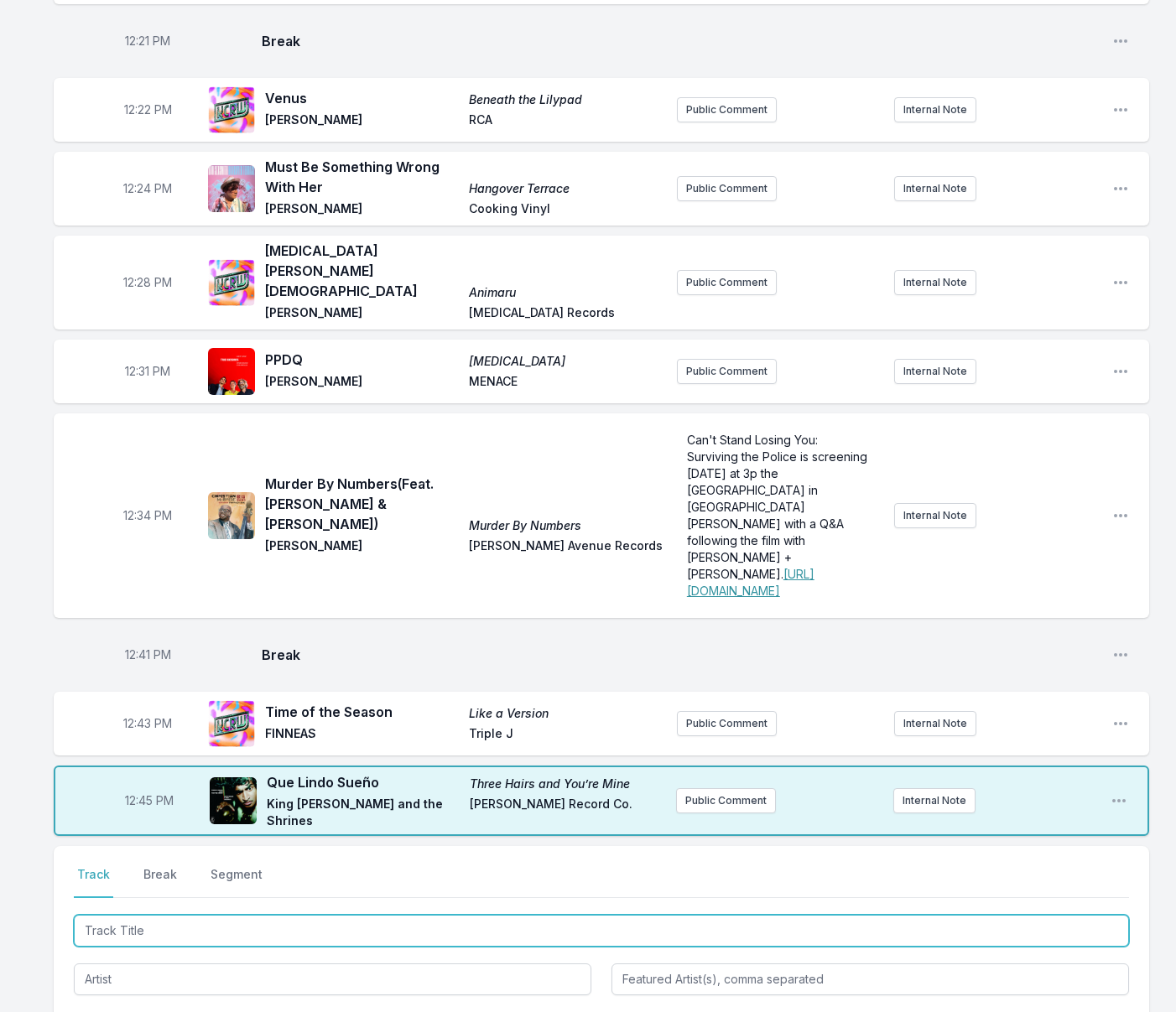
click at [373, 915] on input "Track Title" at bounding box center [602, 930] width 1055 height 32
type input "[PERSON_NAME]"
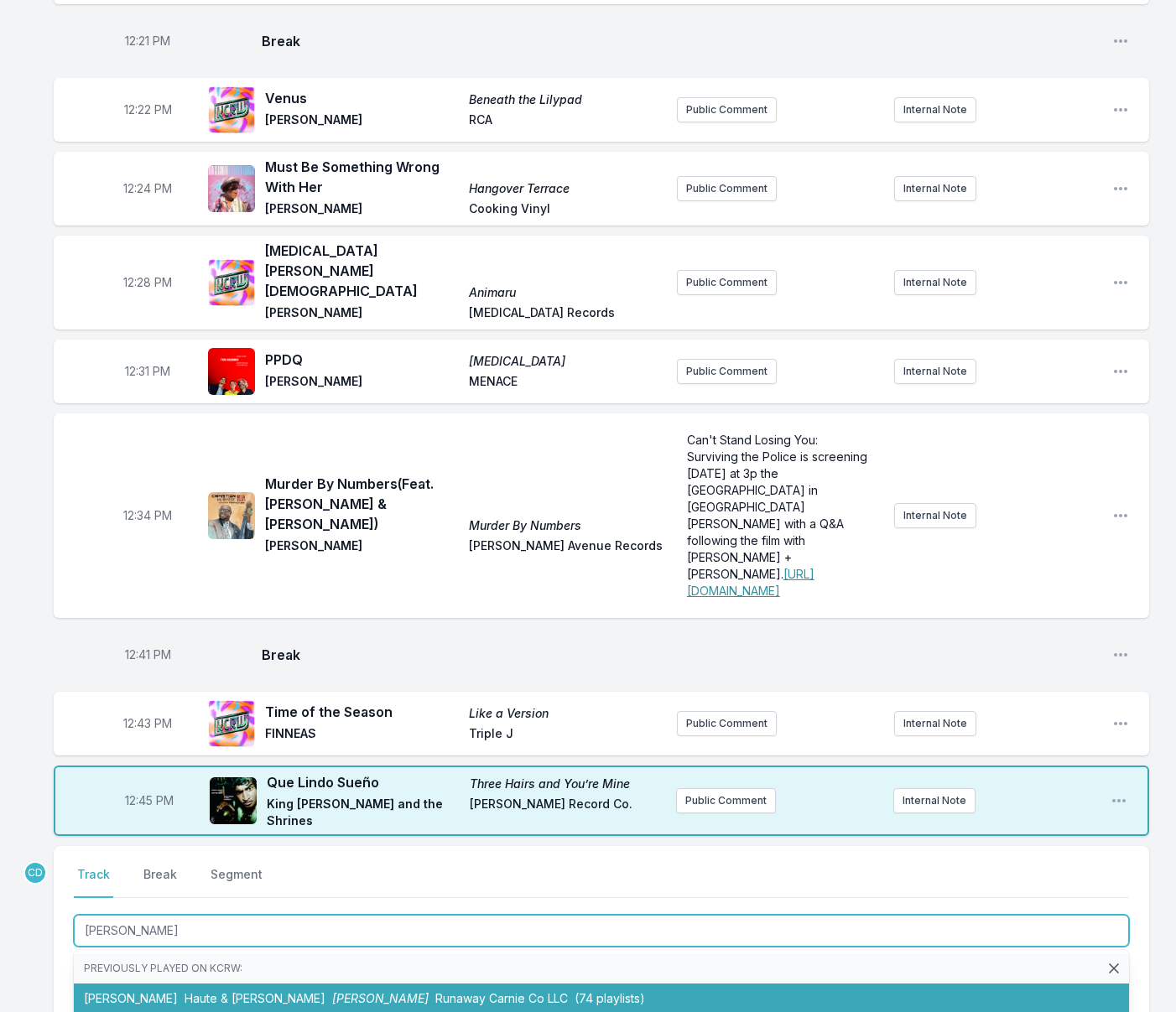
click at [435, 991] on span "Runaway Carnie Co LLC" at bounding box center [501, 998] width 132 height 14
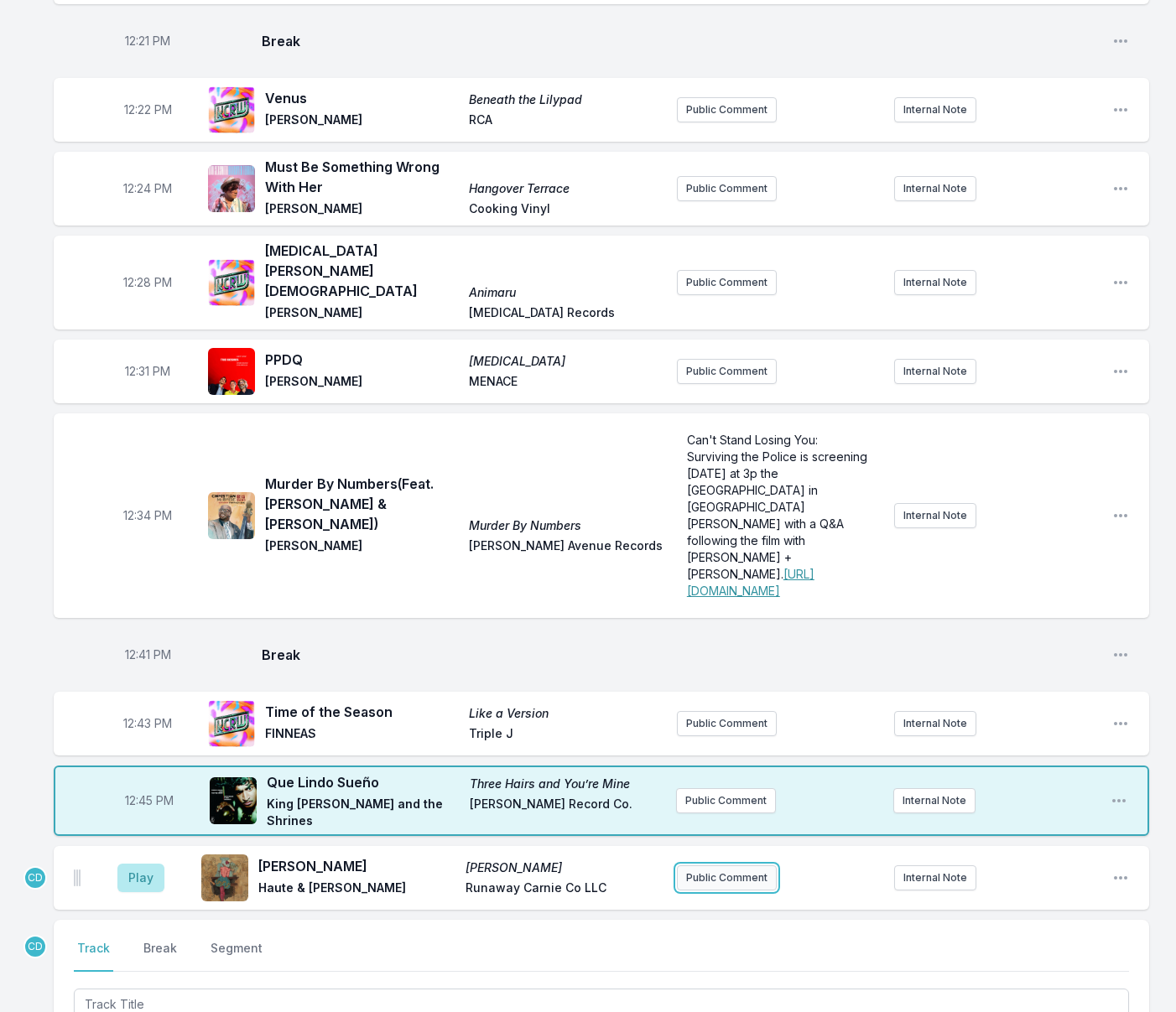
click at [701, 865] on button "Public Comment" at bounding box center [727, 878] width 100 height 25
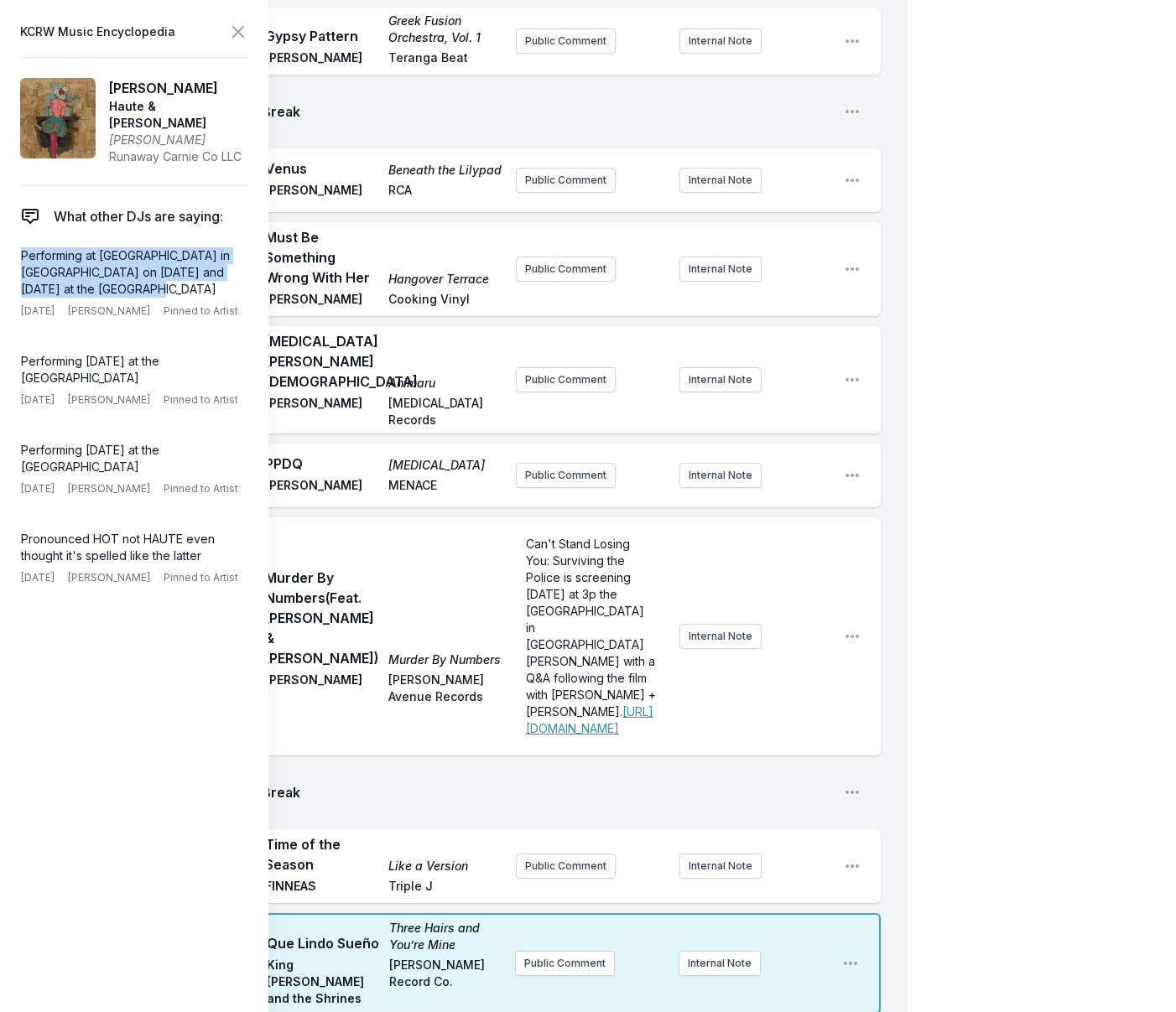
drag, startPoint x: 115, startPoint y: 286, endPoint x: 13, endPoint y: 253, distance: 107.2
click at [14, 253] on div "Performing at Portola Music Festival in SF on Sept 21st and October 28th at the…" at bounding box center [131, 282] width 235 height 86
copy p "Performing at [GEOGRAPHIC_DATA] in [GEOGRAPHIC_DATA] on [DATE] and [DATE] at th…"
click at [432, 782] on span "Break" at bounding box center [546, 792] width 568 height 20
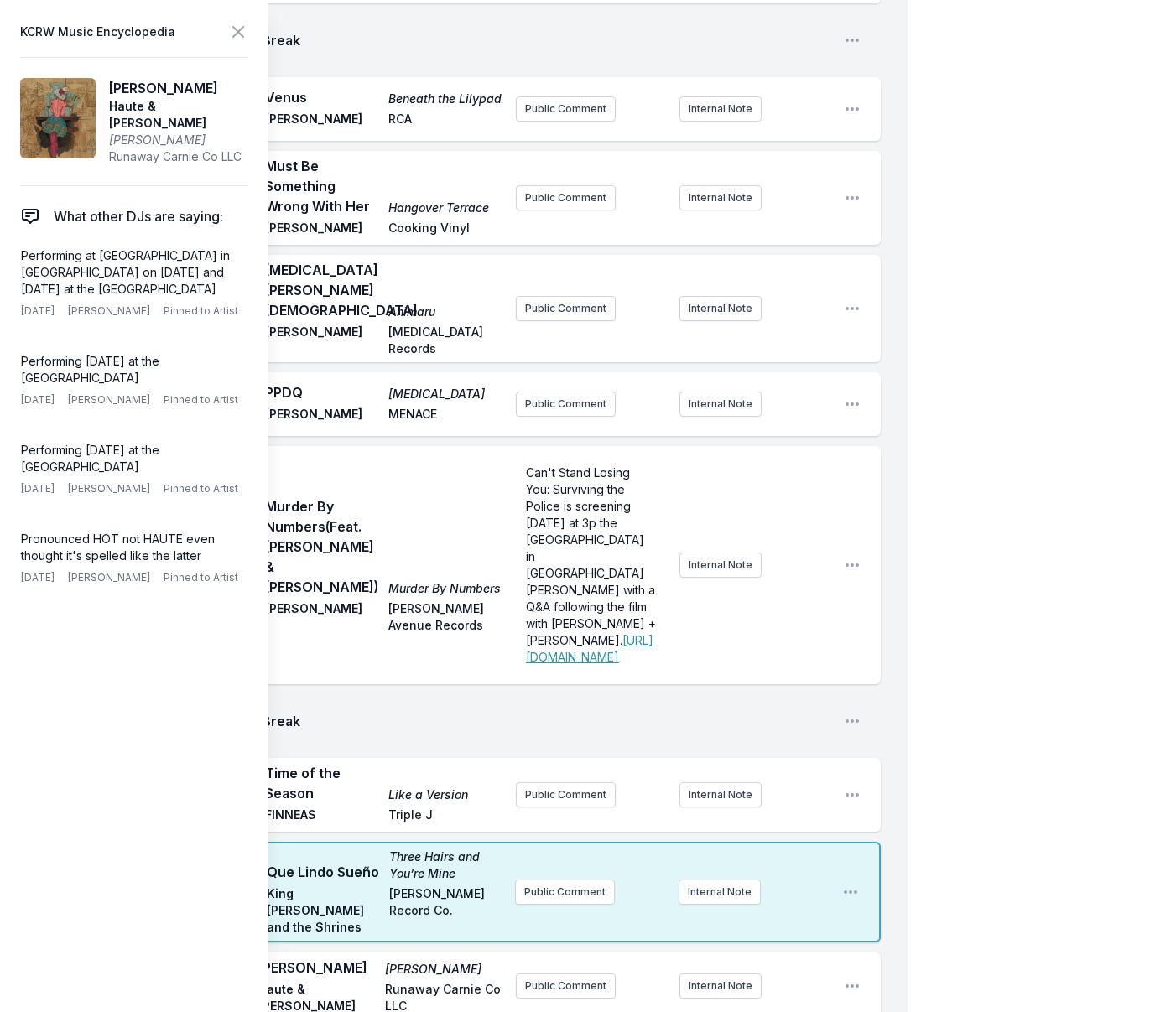
scroll to position [571, 0]
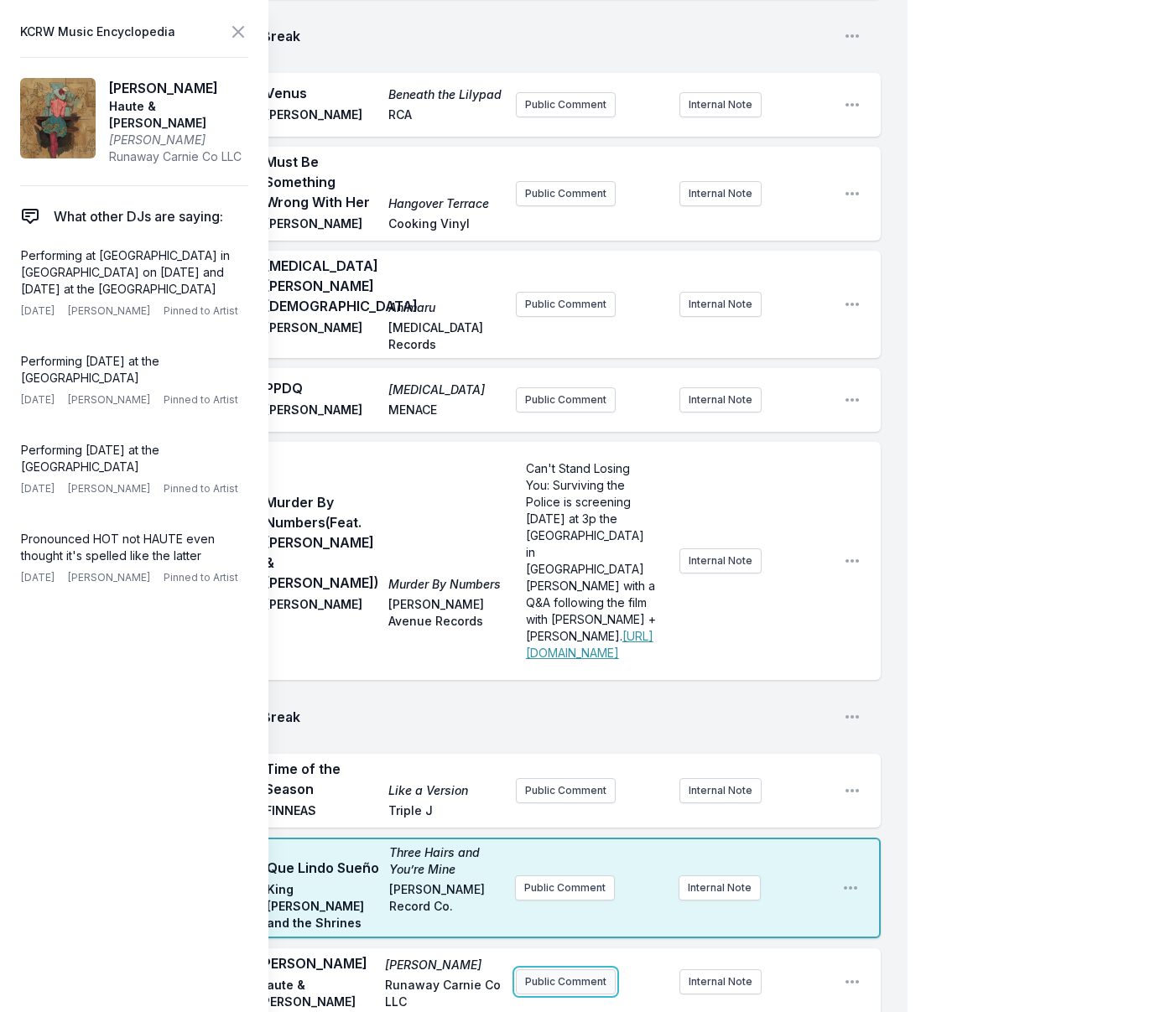
click at [538, 970] on button "Public Comment" at bounding box center [565, 982] width 100 height 25
click at [536, 967] on p "﻿" at bounding box center [591, 975] width 131 height 17
click at [239, 28] on icon at bounding box center [238, 32] width 20 height 20
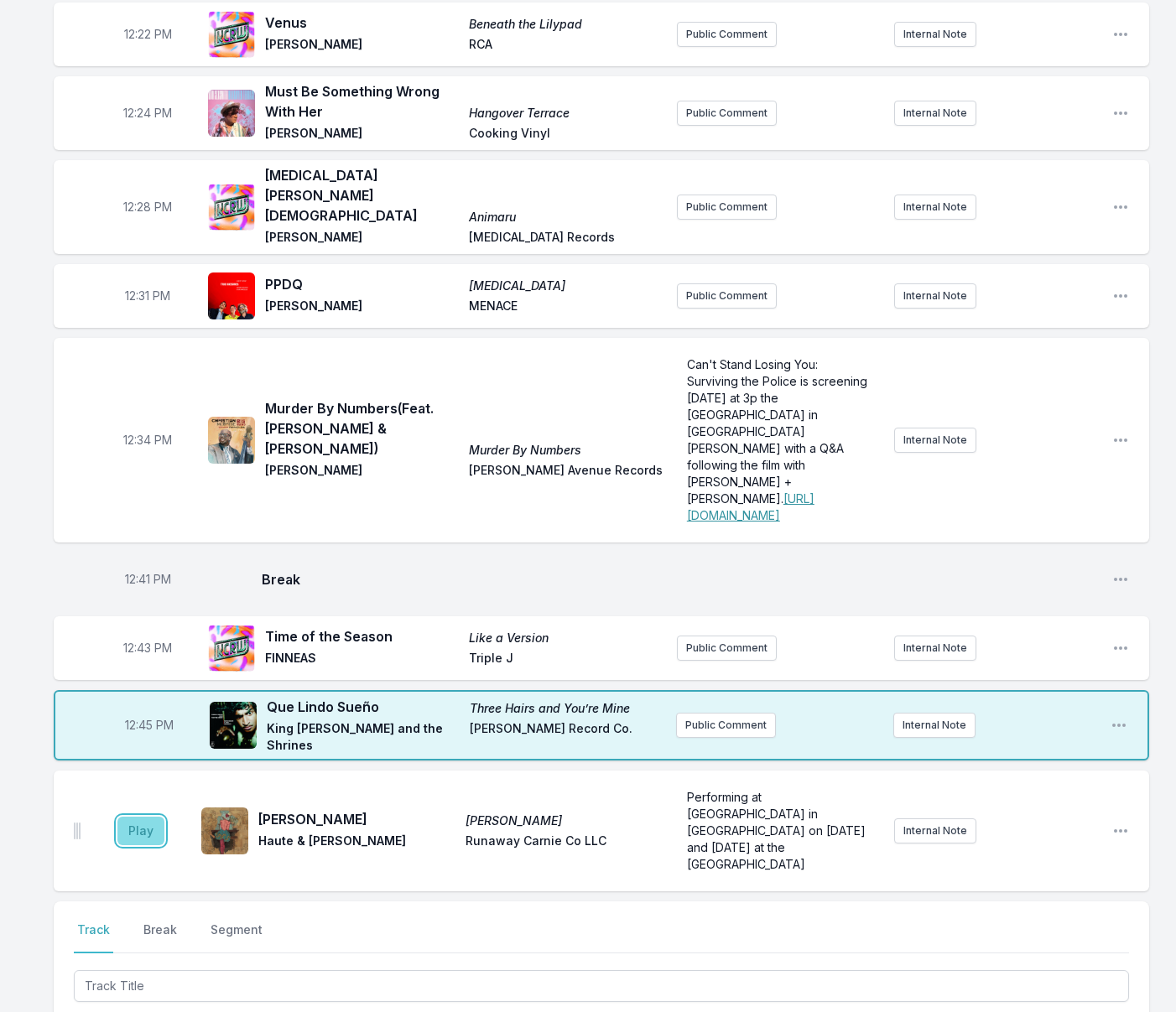
click at [140, 817] on button "Play" at bounding box center [140, 831] width 47 height 29
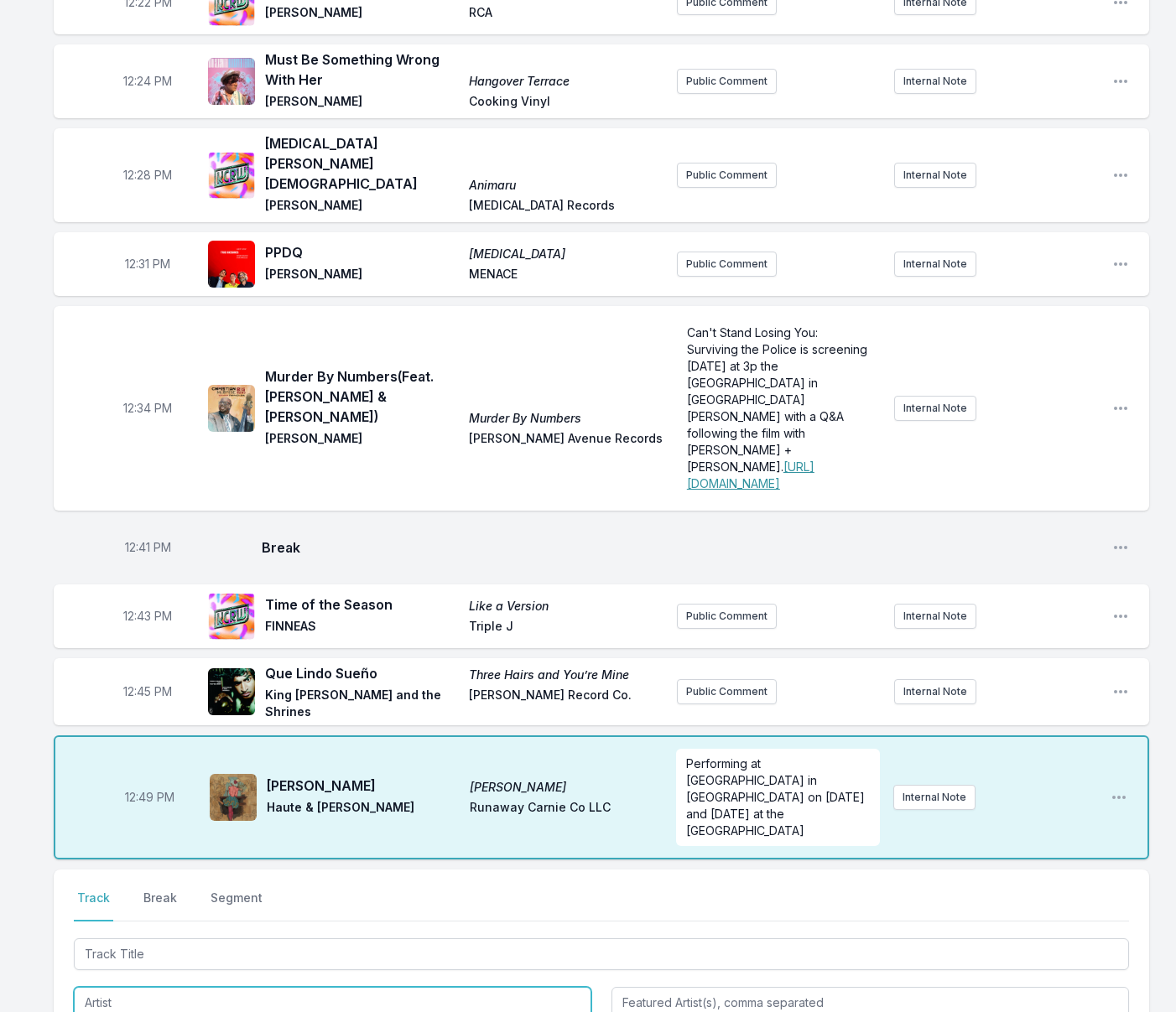
click at [184, 987] on input "Artist" at bounding box center [332, 1002] width 518 height 32
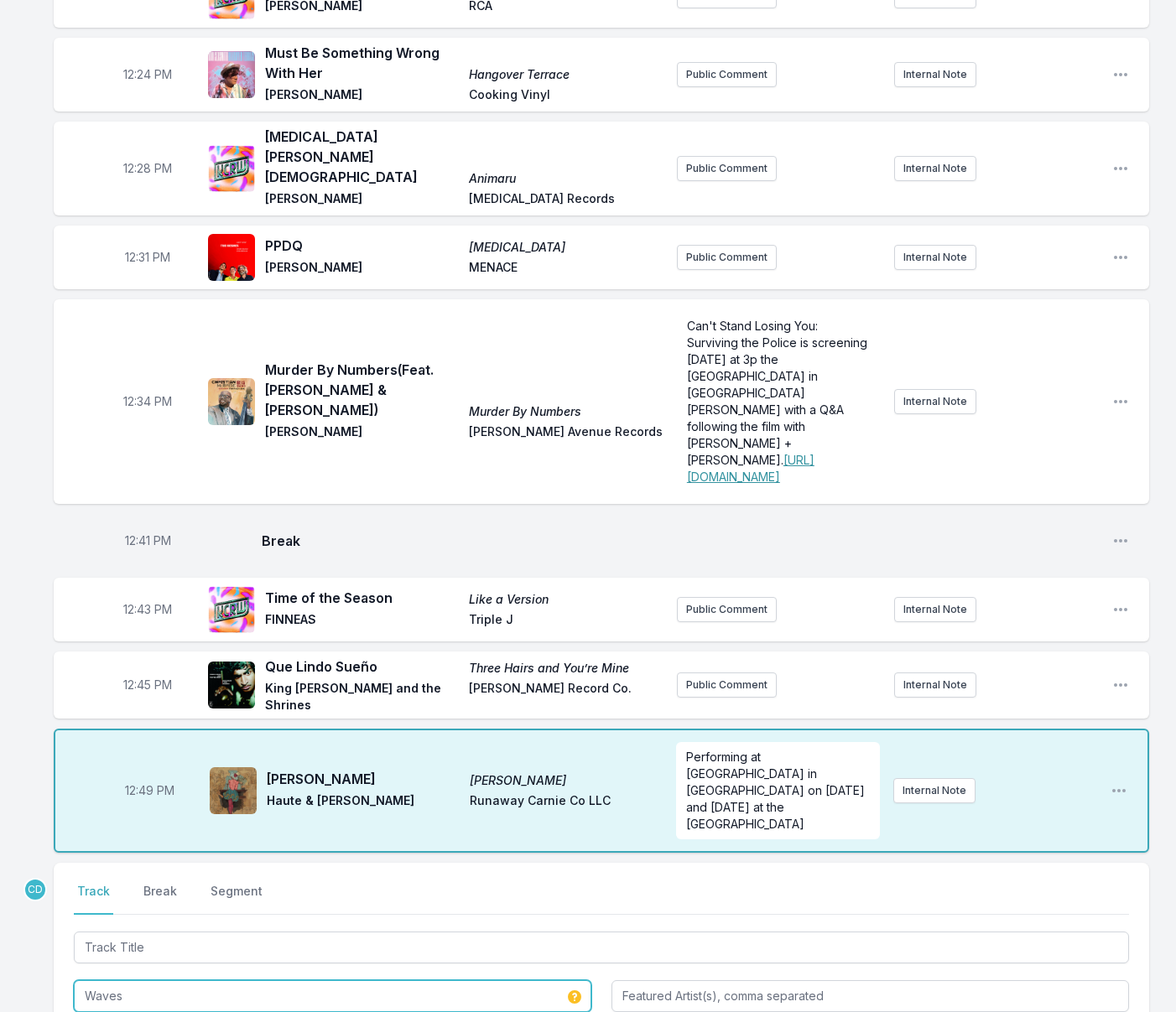
type input "Waves"
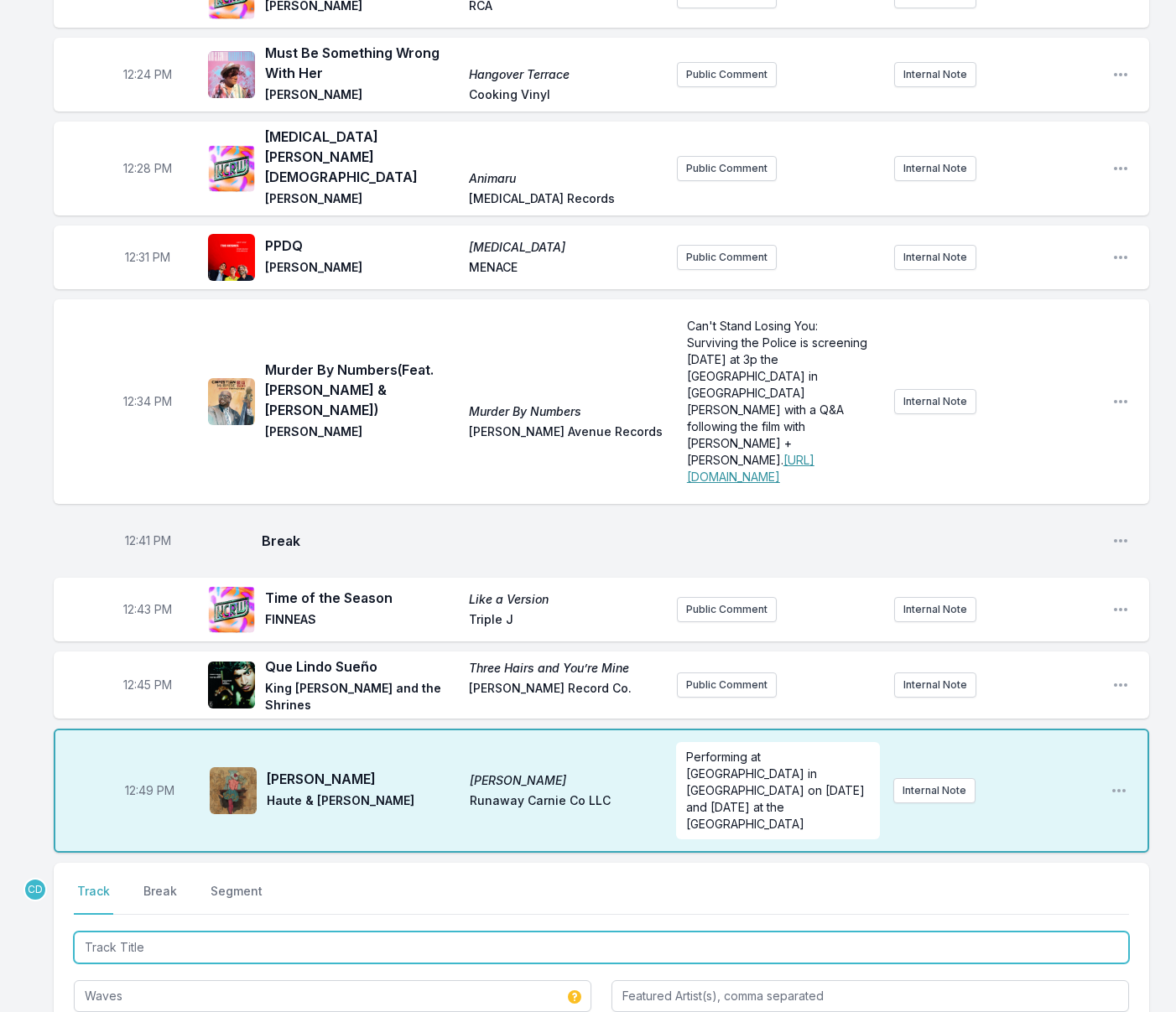
click at [158, 932] on input "Track Title" at bounding box center [602, 947] width 1055 height 32
drag, startPoint x: 131, startPoint y: 865, endPoint x: 82, endPoint y: 865, distance: 49.0
click at [81, 932] on input "Ista" at bounding box center [602, 947] width 1055 height 32
type input "Waves"
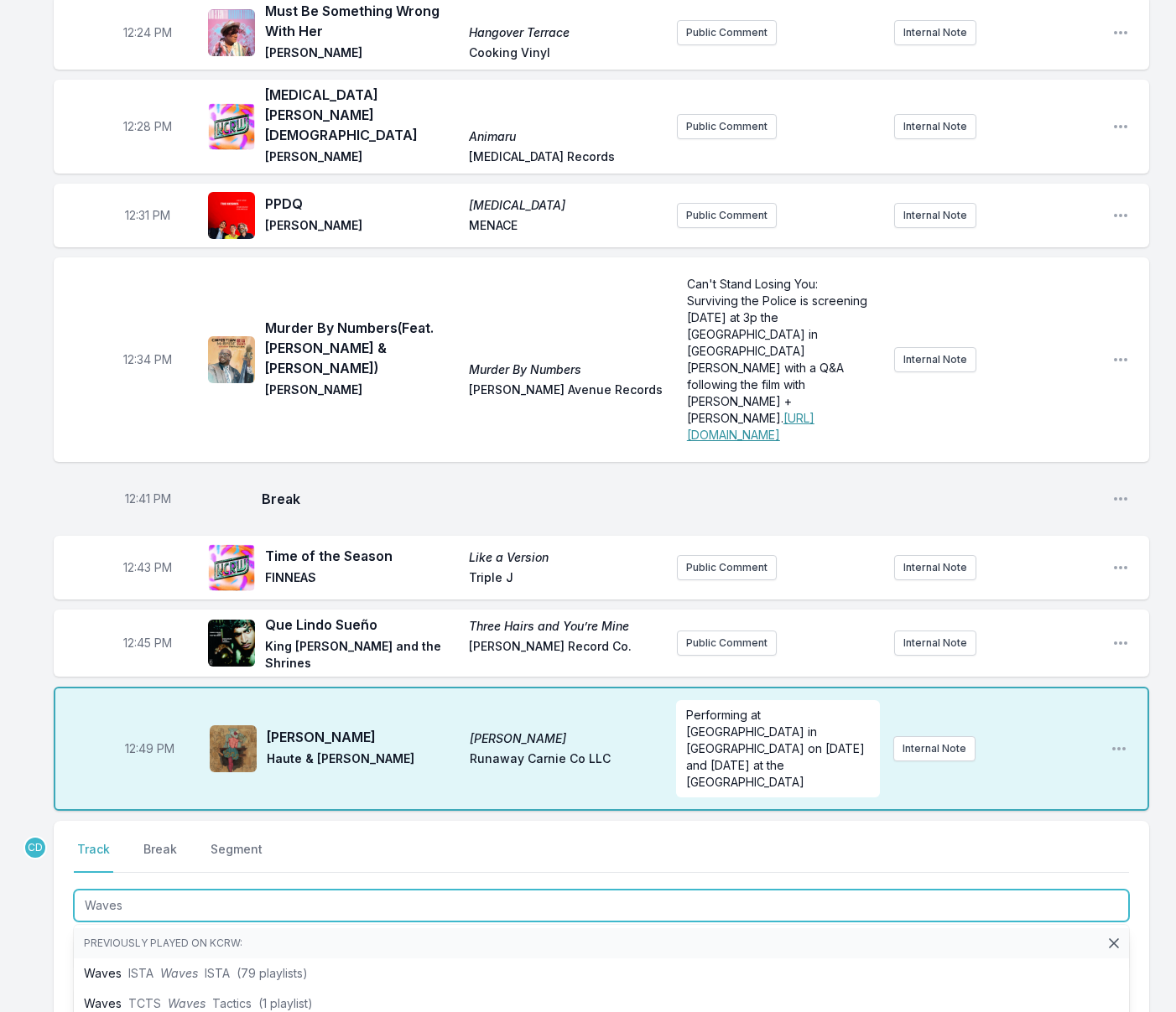
scroll to position [660, 0]
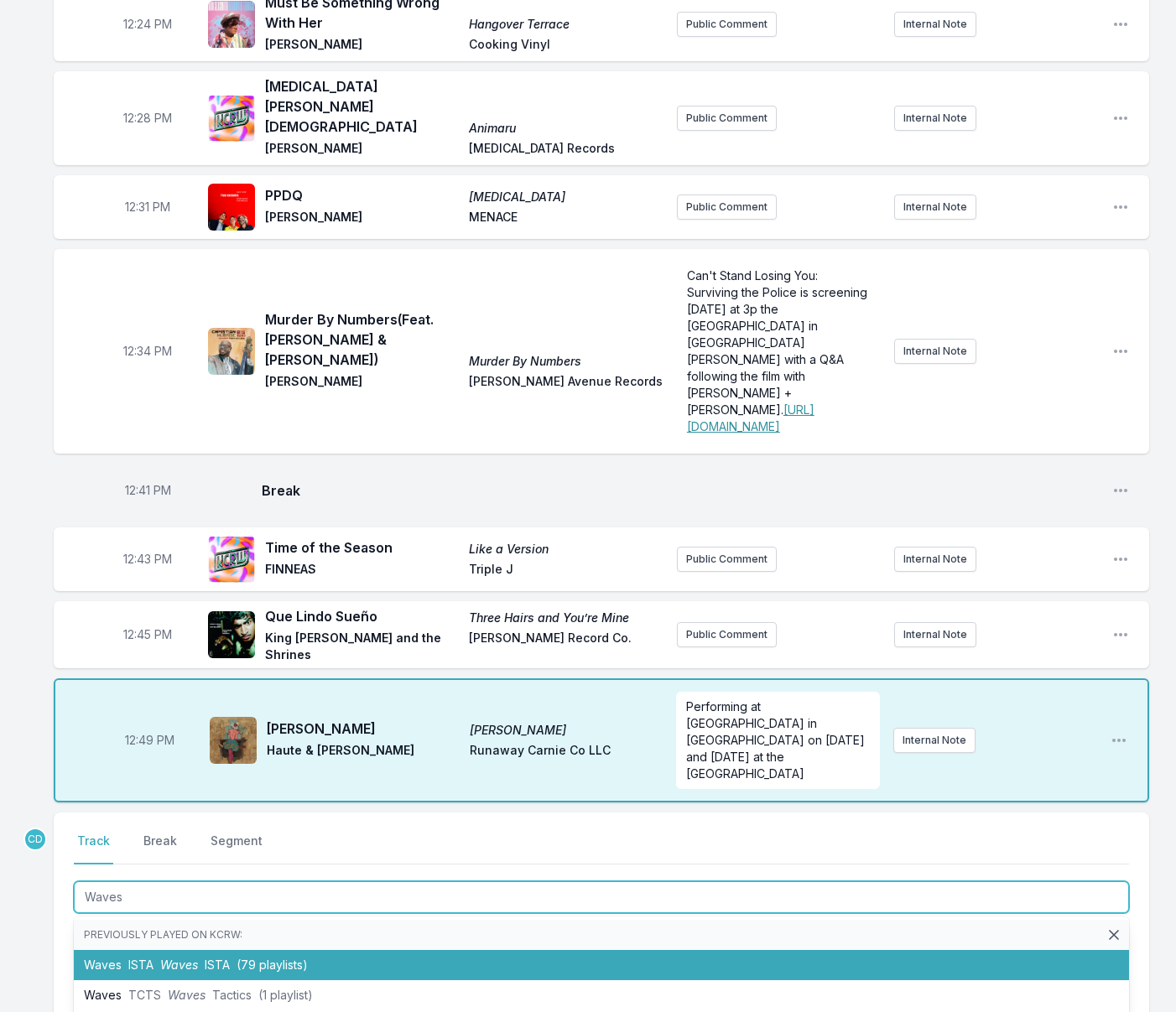
click at [98, 950] on li "Waves ISTA Waves ISTA (79 playlists)" at bounding box center [602, 965] width 1055 height 31
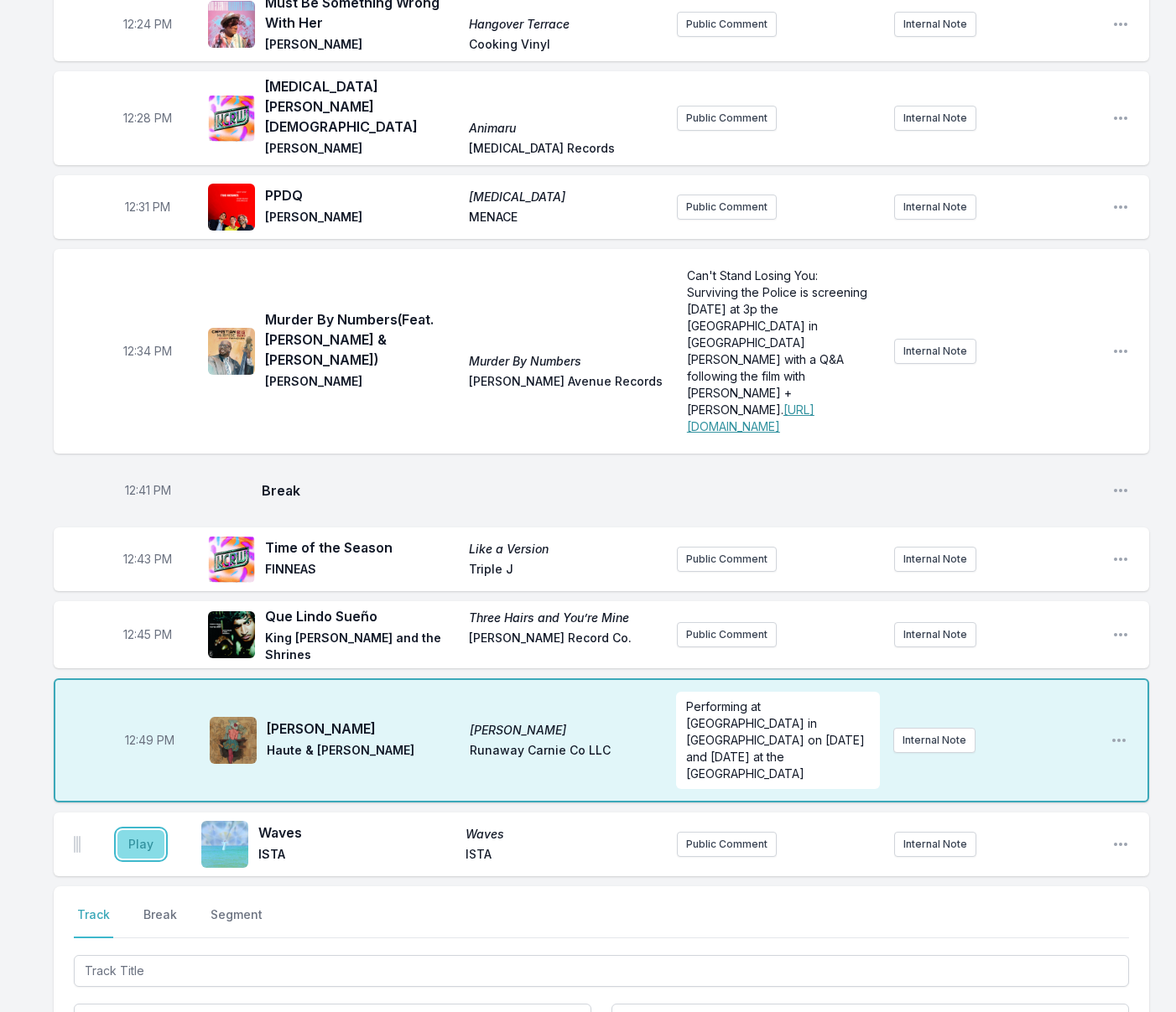
click at [144, 830] on button "Play" at bounding box center [140, 845] width 47 height 29
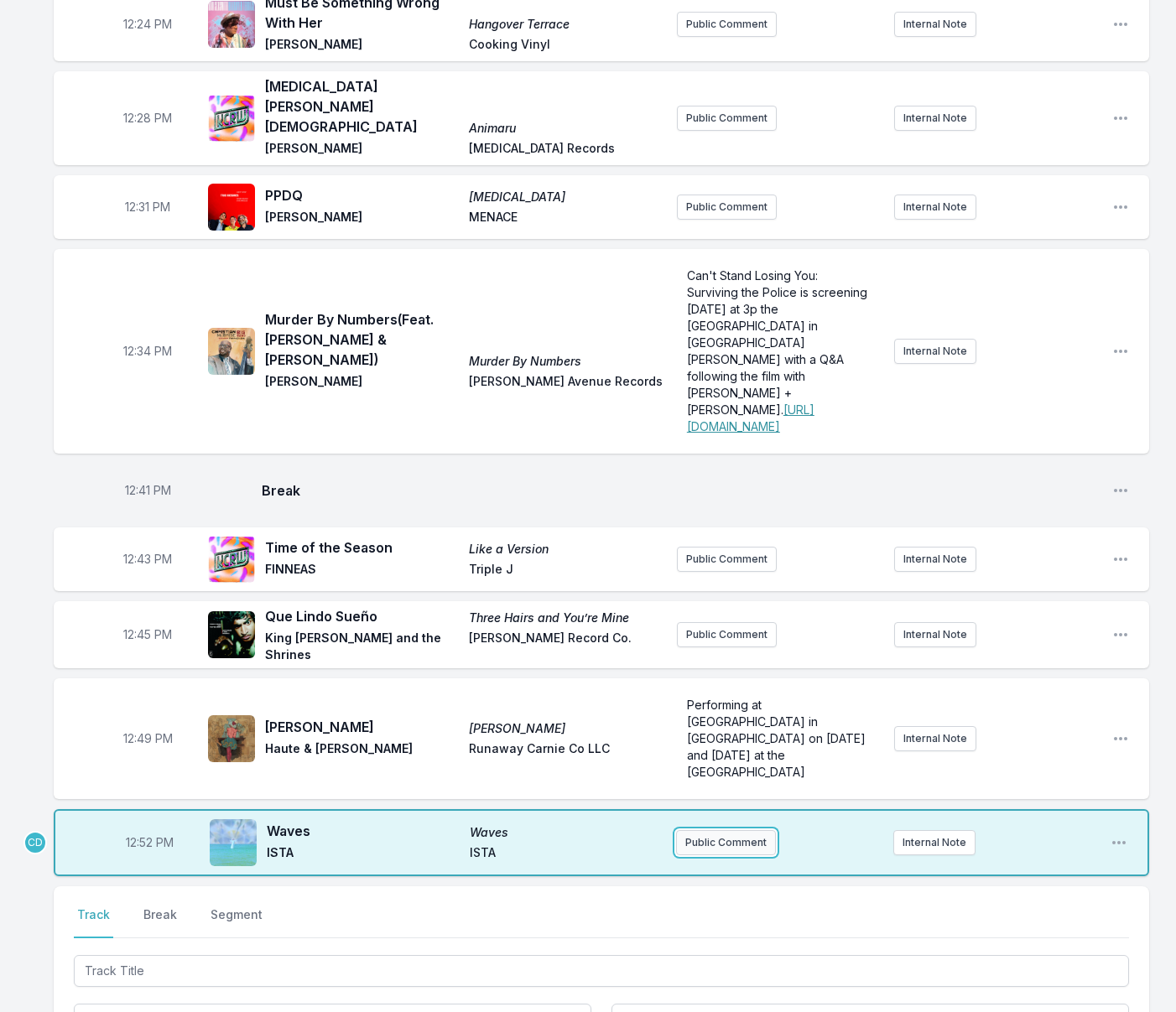
click at [720, 830] on button "Public Comment" at bounding box center [726, 843] width 100 height 25
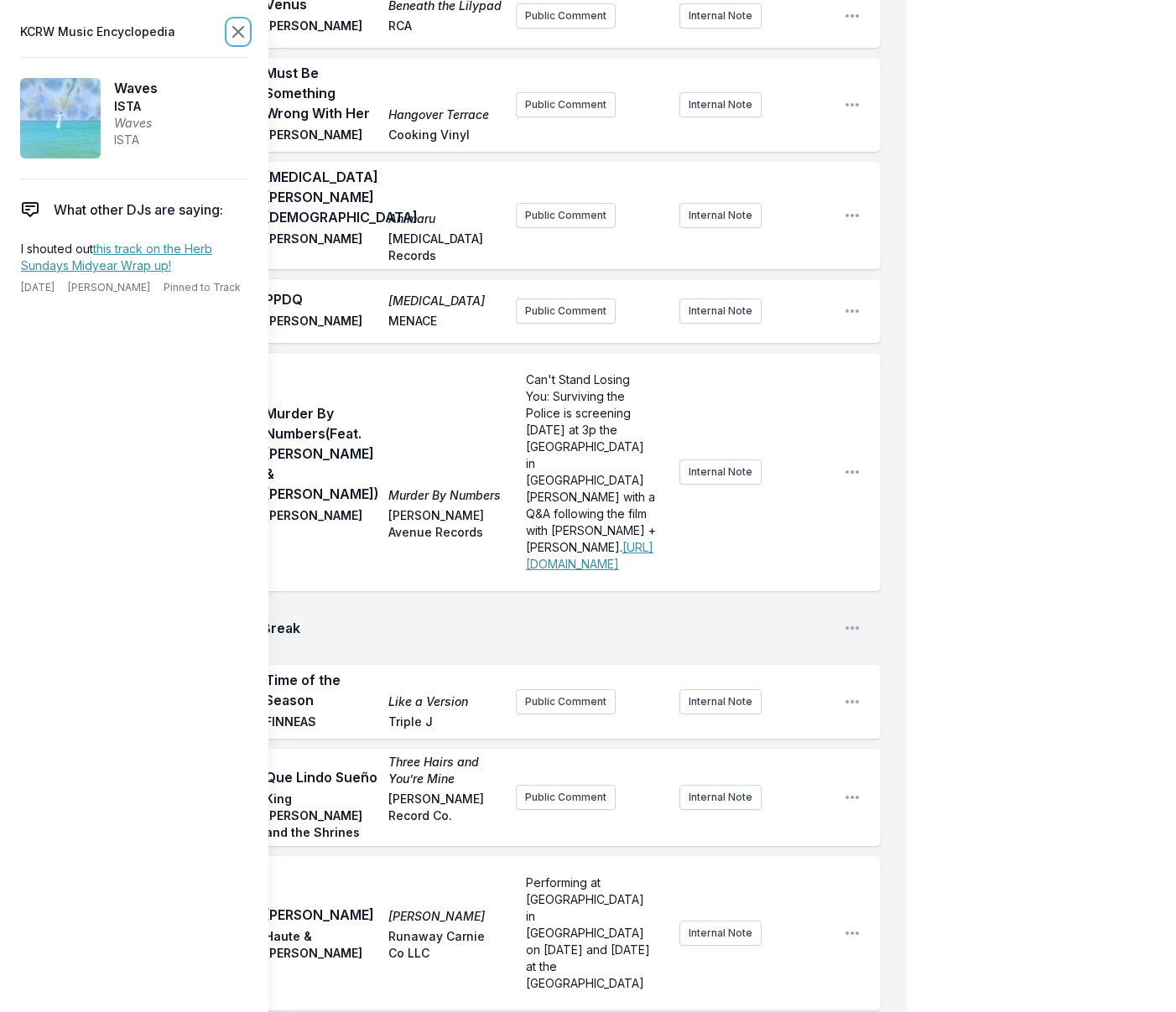
click at [238, 31] on icon at bounding box center [238, 32] width 10 height 10
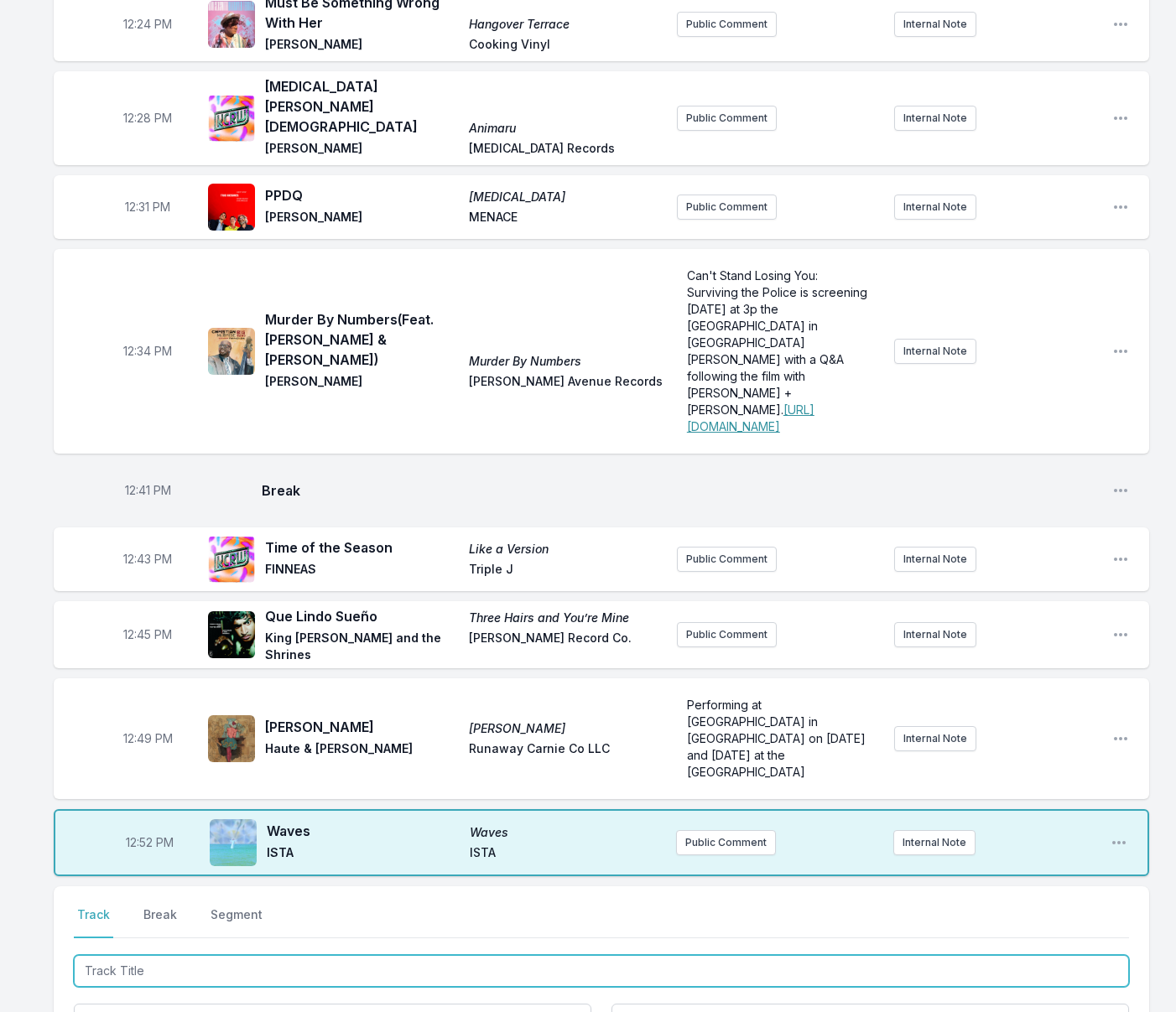
click at [348, 955] on input "Track Title" at bounding box center [602, 971] width 1055 height 32
type input "The Carnedd"
drag, startPoint x: 329, startPoint y: 960, endPoint x: 301, endPoint y: 939, distance: 35.0
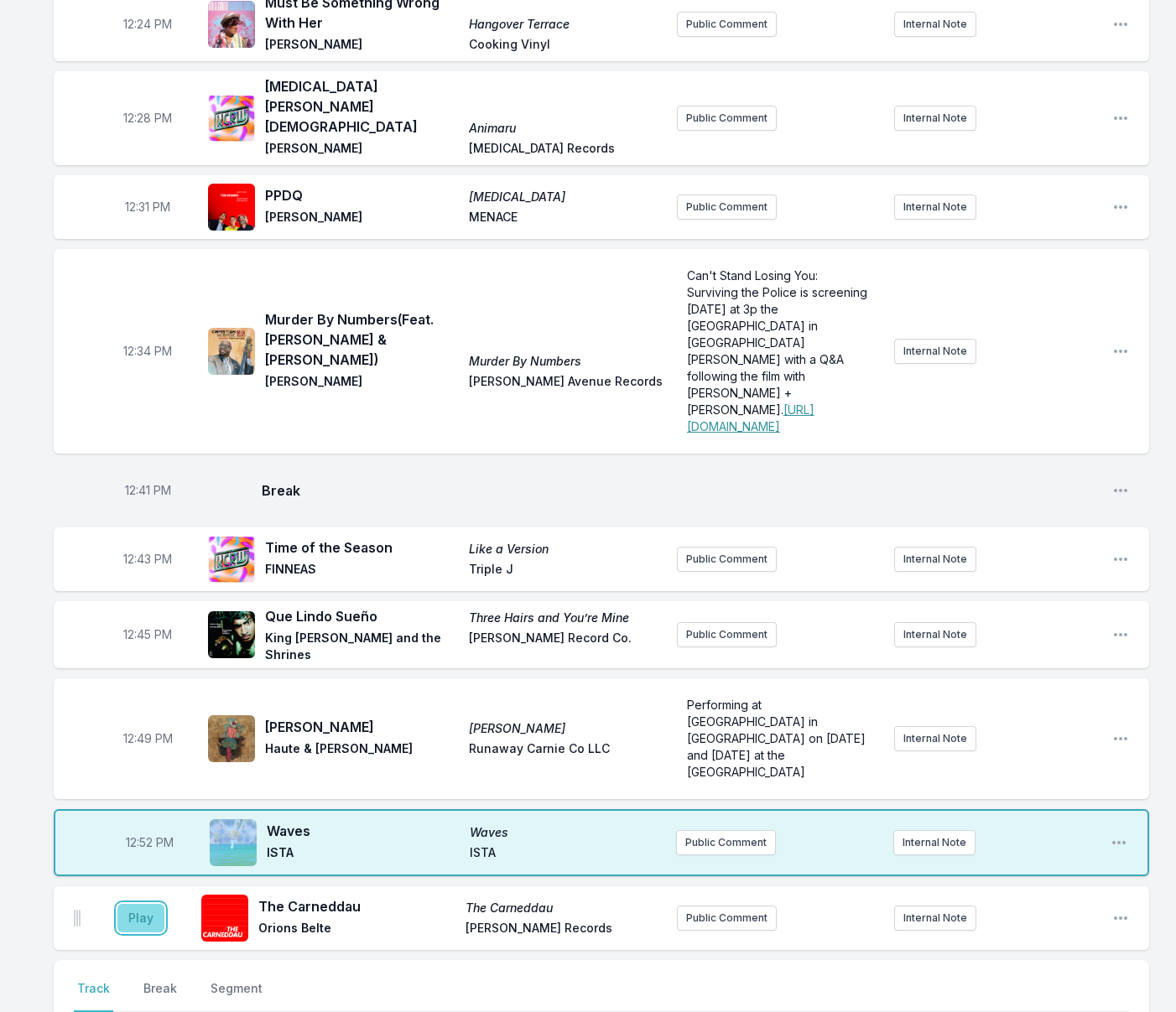
click at [148, 904] on button "Play" at bounding box center [140, 918] width 47 height 29
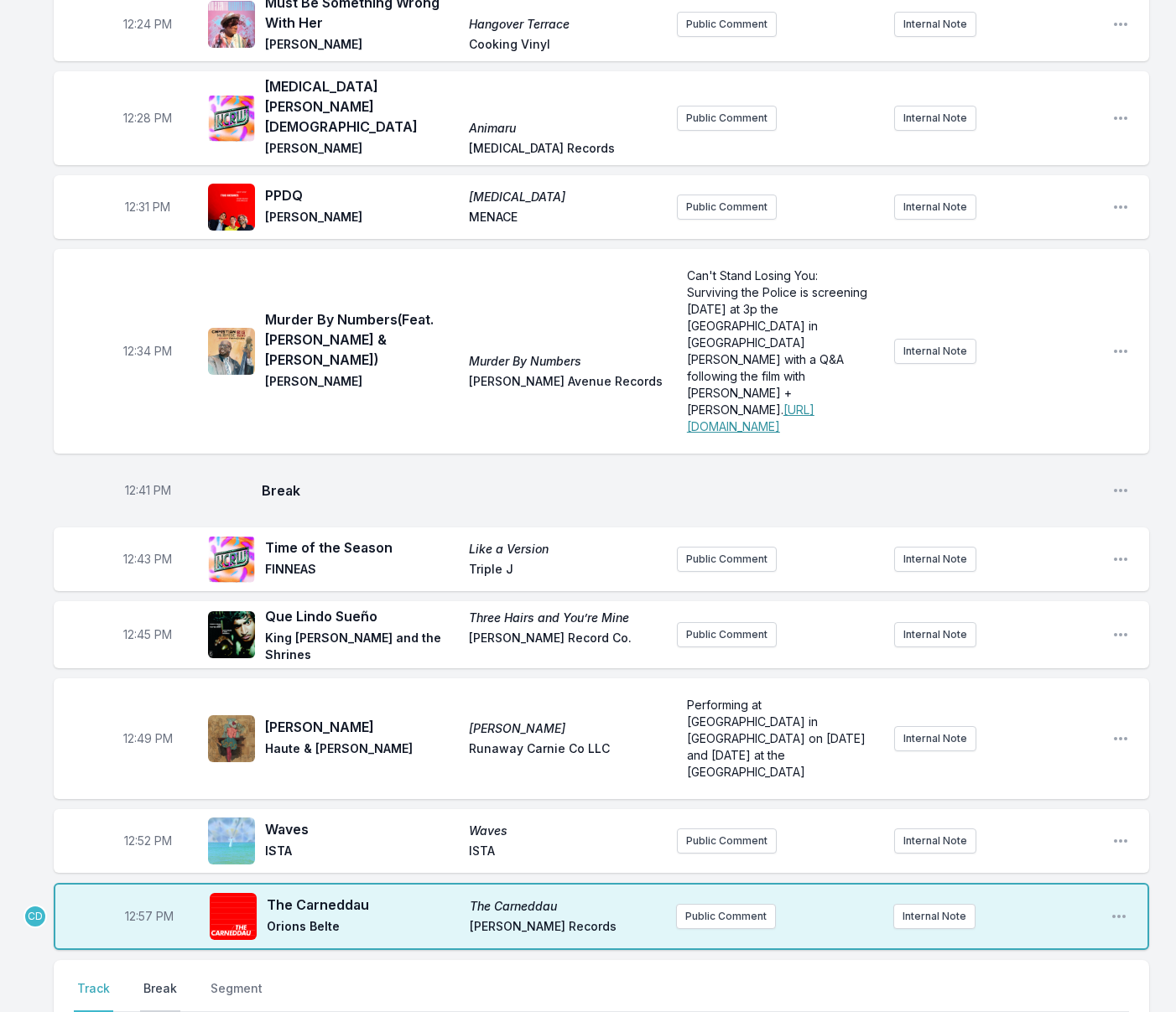
click at [156, 980] on button "Break" at bounding box center [160, 996] width 41 height 32
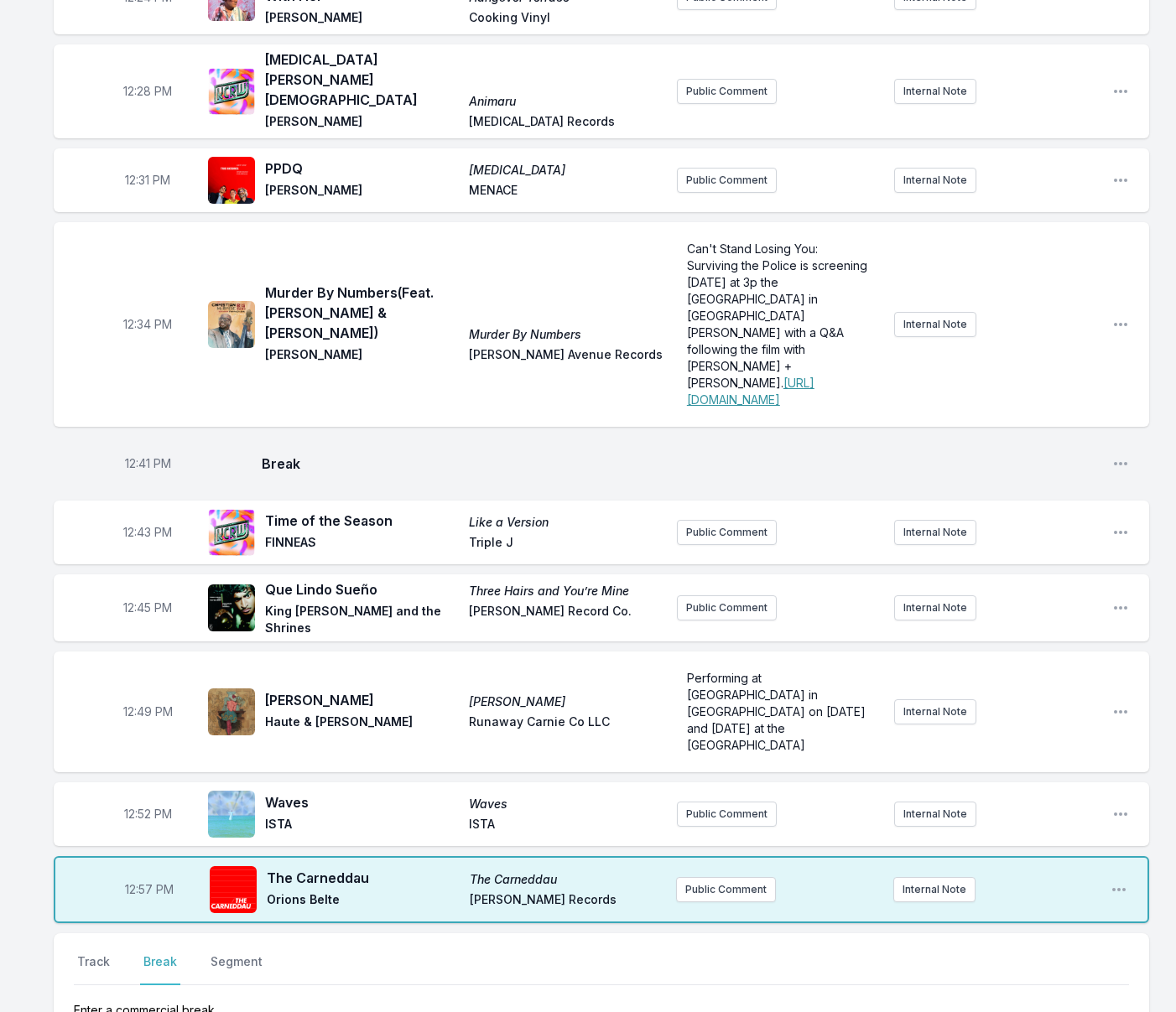
click at [1073, 972] on div "Select a tab Track Break Segment Track Break Segment Enter a commercial break. …" at bounding box center [602, 1012] width 1095 height 158
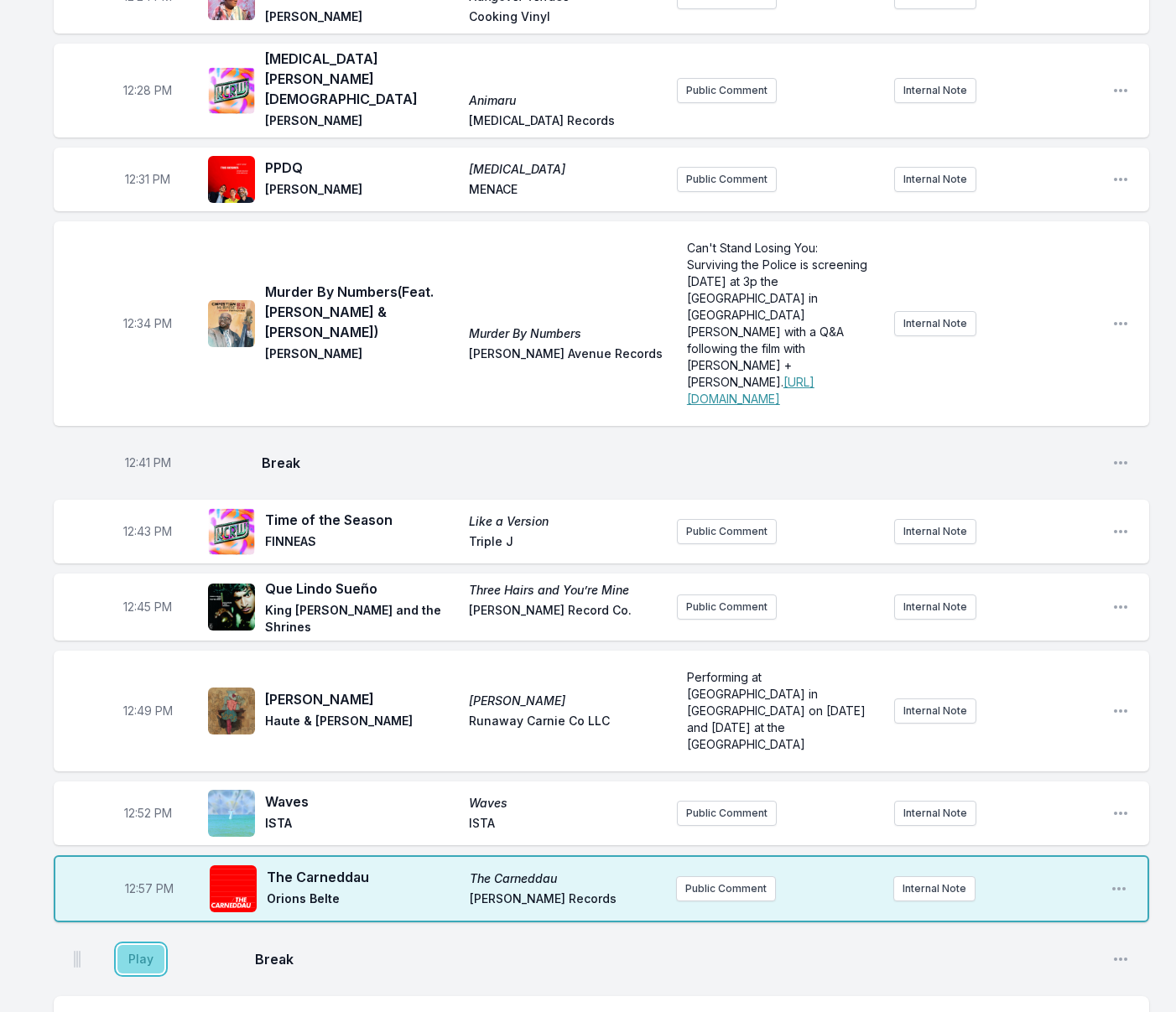
click at [144, 945] on button "Play" at bounding box center [140, 960] width 47 height 29
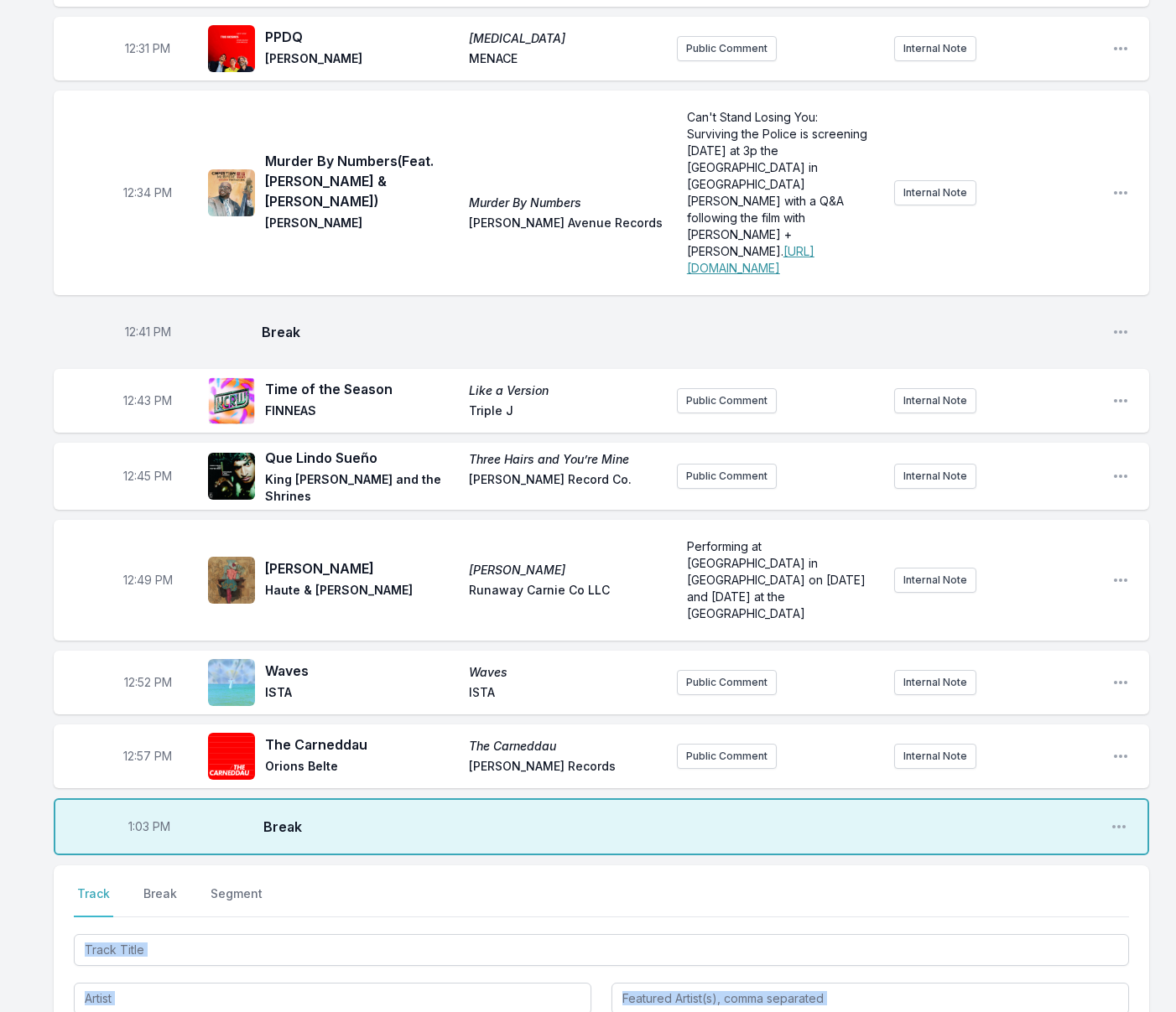
scroll to position [824, 0]
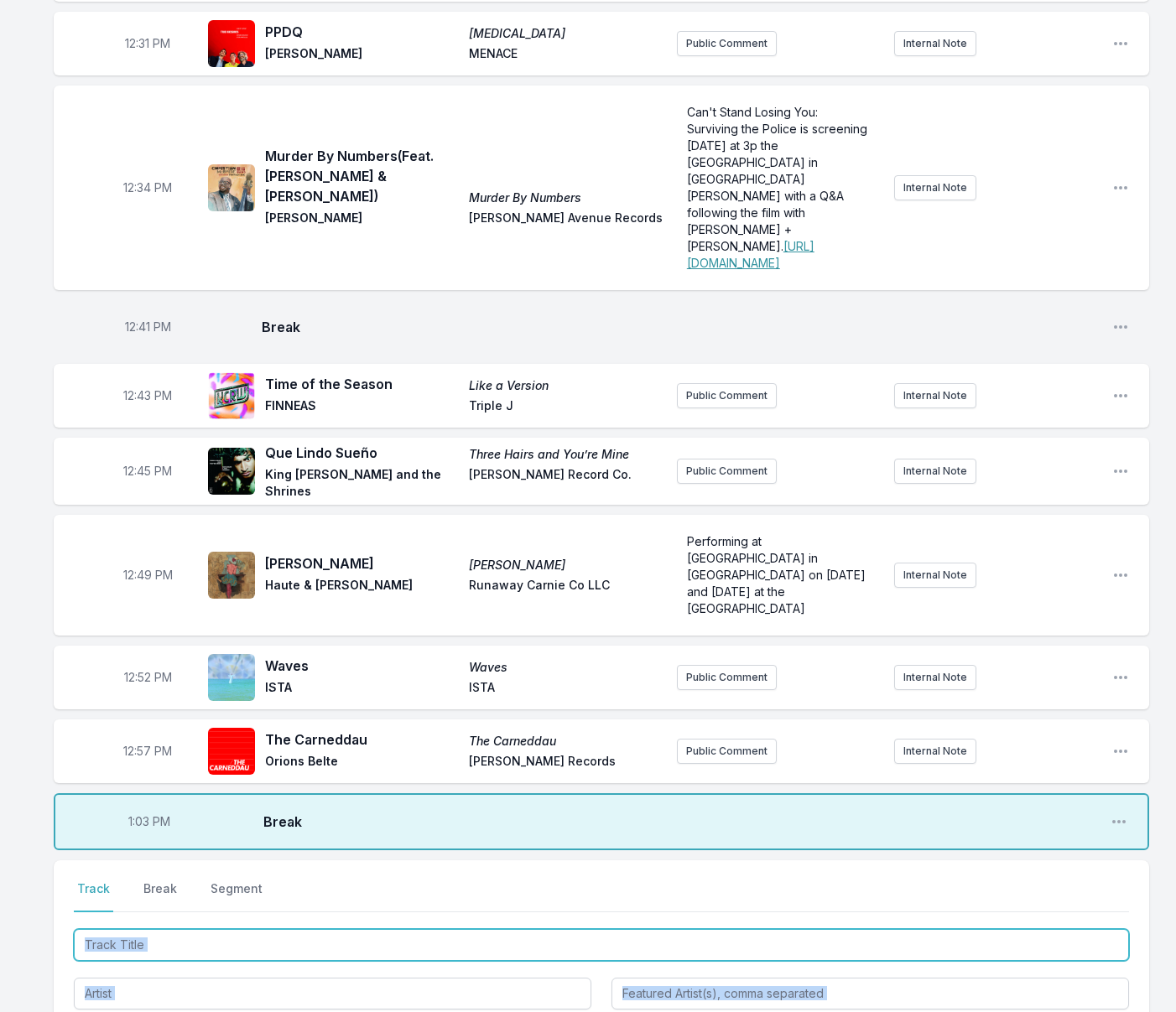
click at [203, 929] on input "Track Title" at bounding box center [602, 944] width 1055 height 32
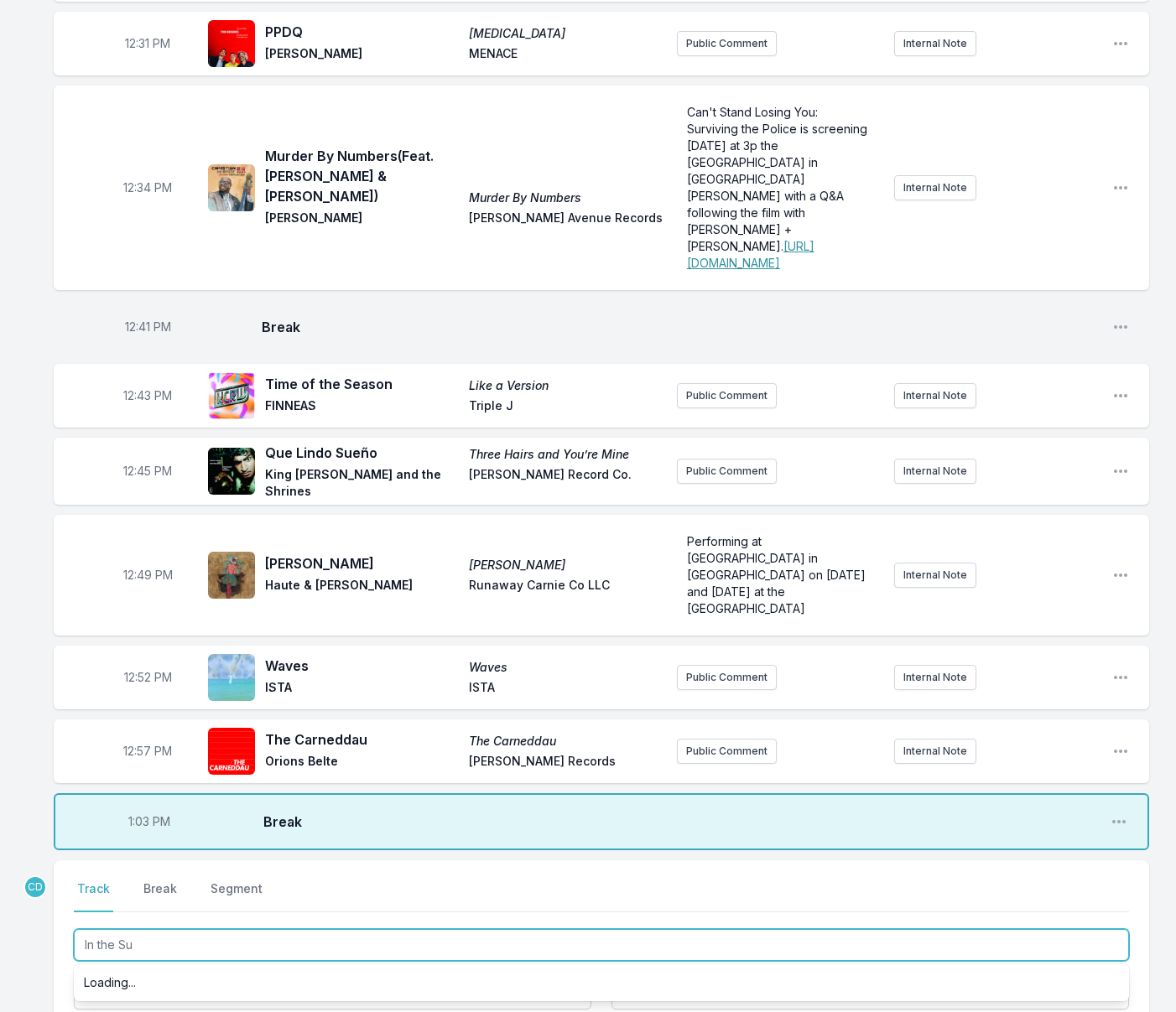
type input "In the Sun"
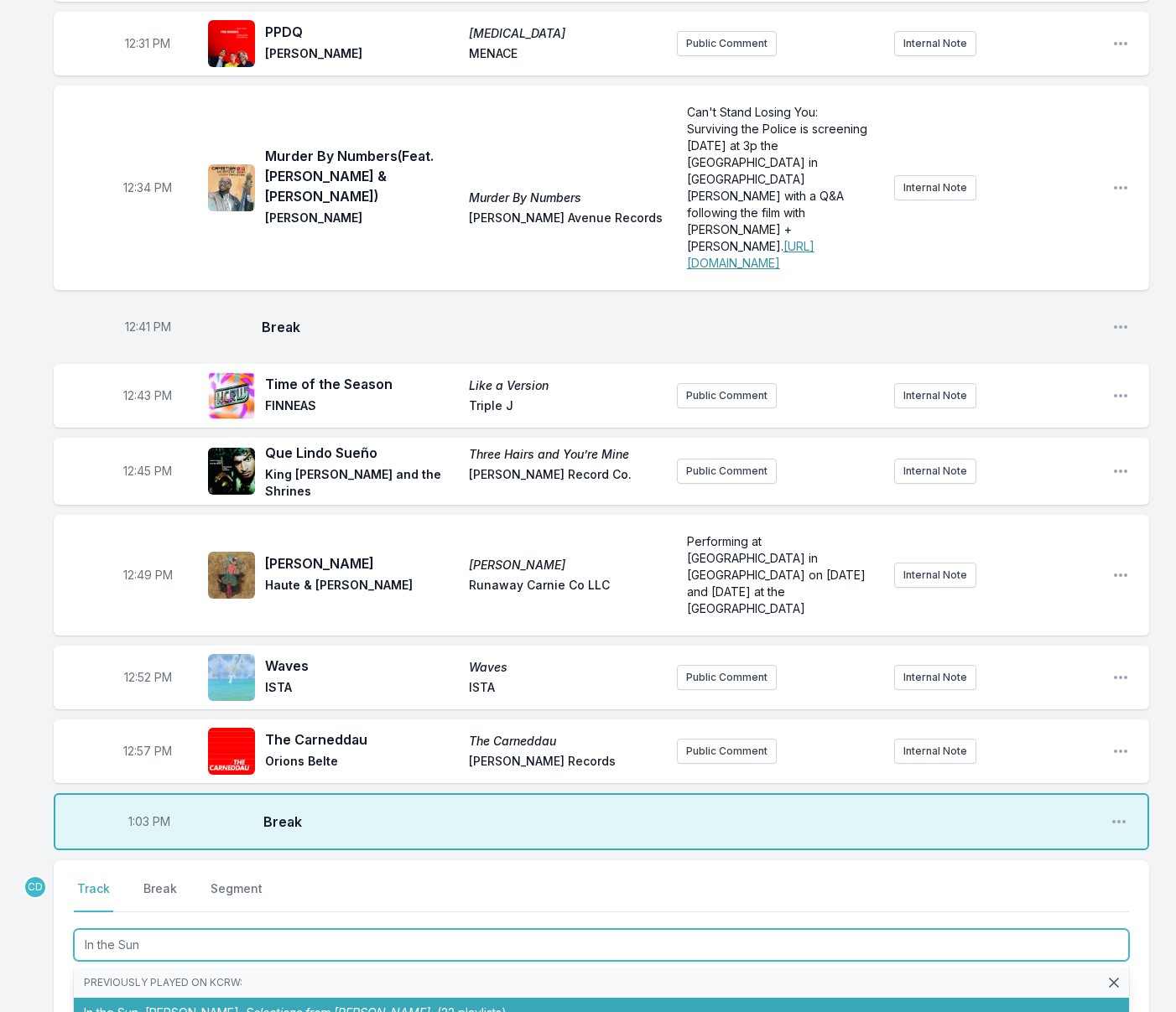
click at [197, 998] on li "In the Sun Peter Gabriel Selections from Diana Princess (22 playlists)" at bounding box center [602, 1013] width 1055 height 31
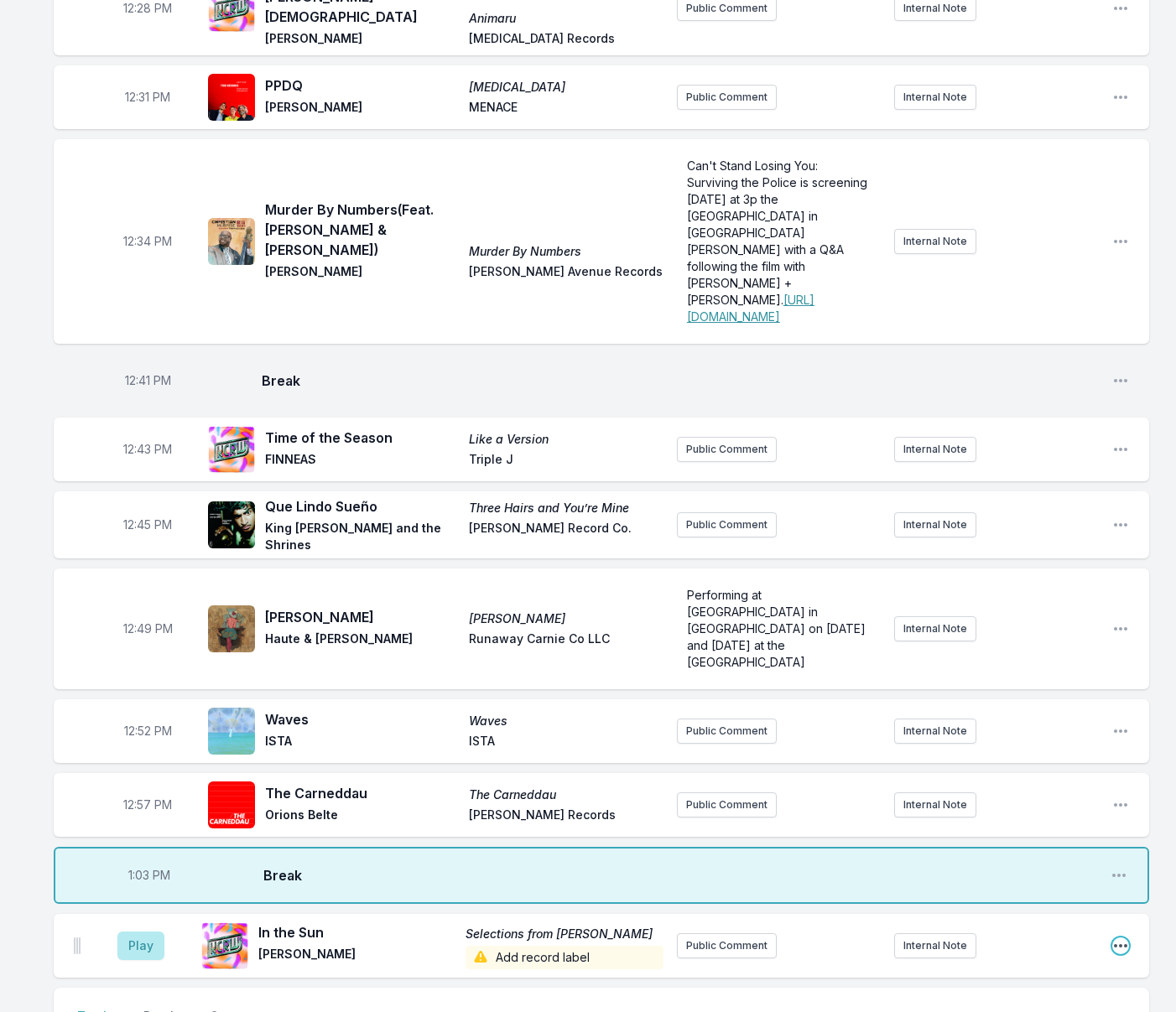
click at [1122, 937] on icon "Open playlist item options" at bounding box center [1120, 945] width 17 height 17
click at [982, 995] on button "Edit Track Details" at bounding box center [1035, 1010] width 188 height 31
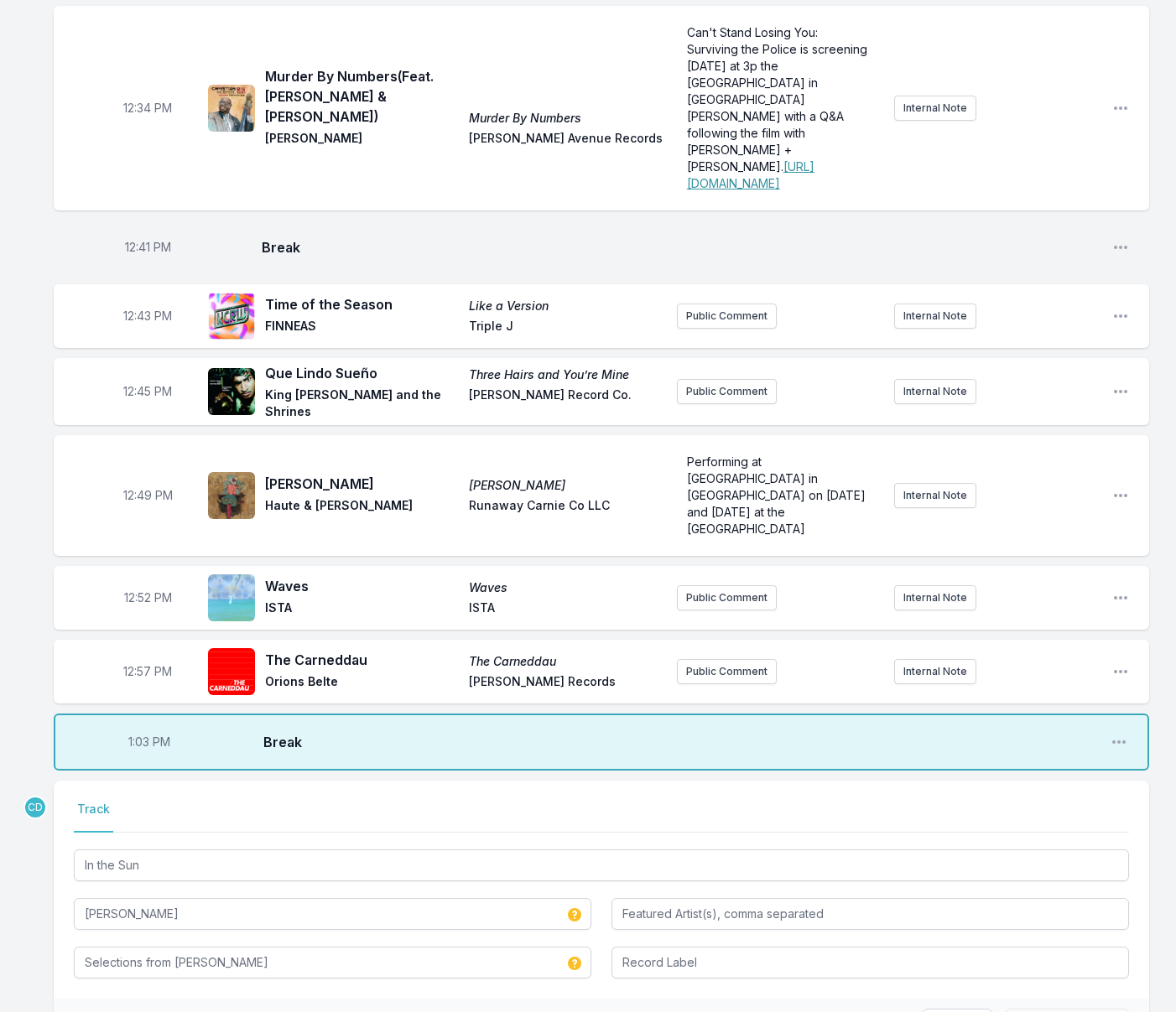
scroll to position [965, 0]
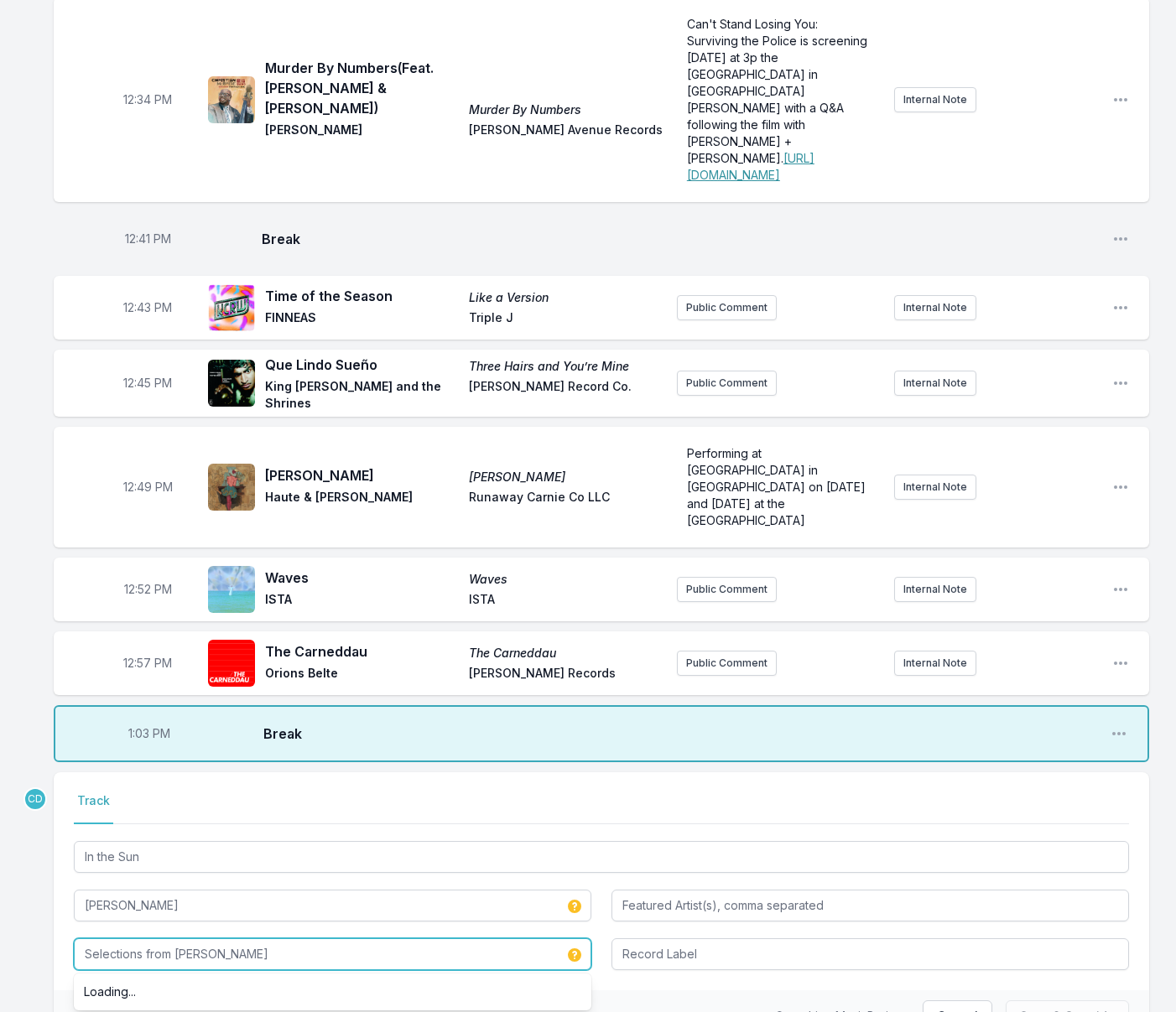
click at [313, 938] on input "Selections from Diana Princess" at bounding box center [332, 953] width 518 height 32
click at [119, 938] on input "Album Title" at bounding box center [332, 953] width 518 height 32
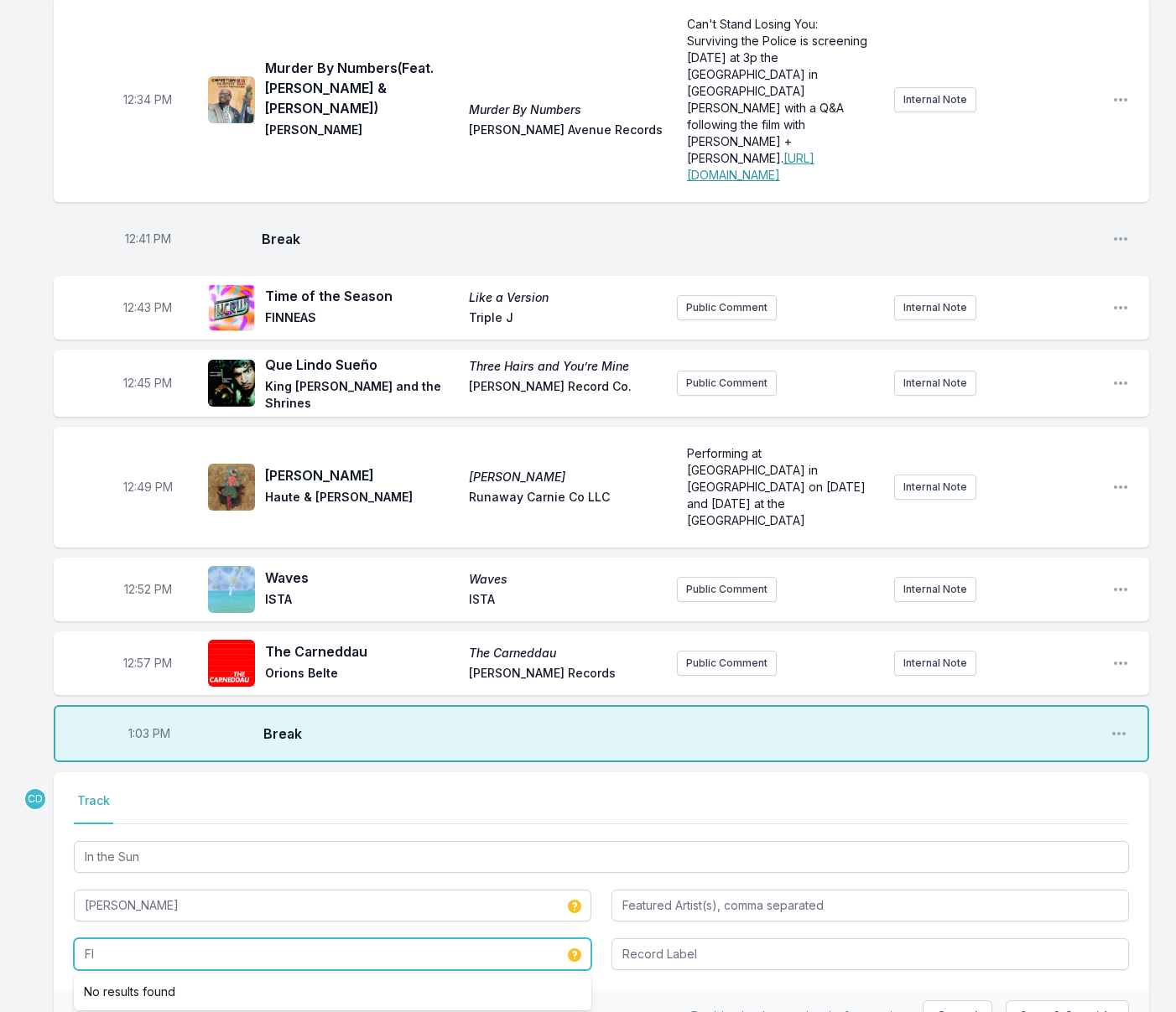
scroll to position [0, 0]
type input "Flotsam and Jetsam"
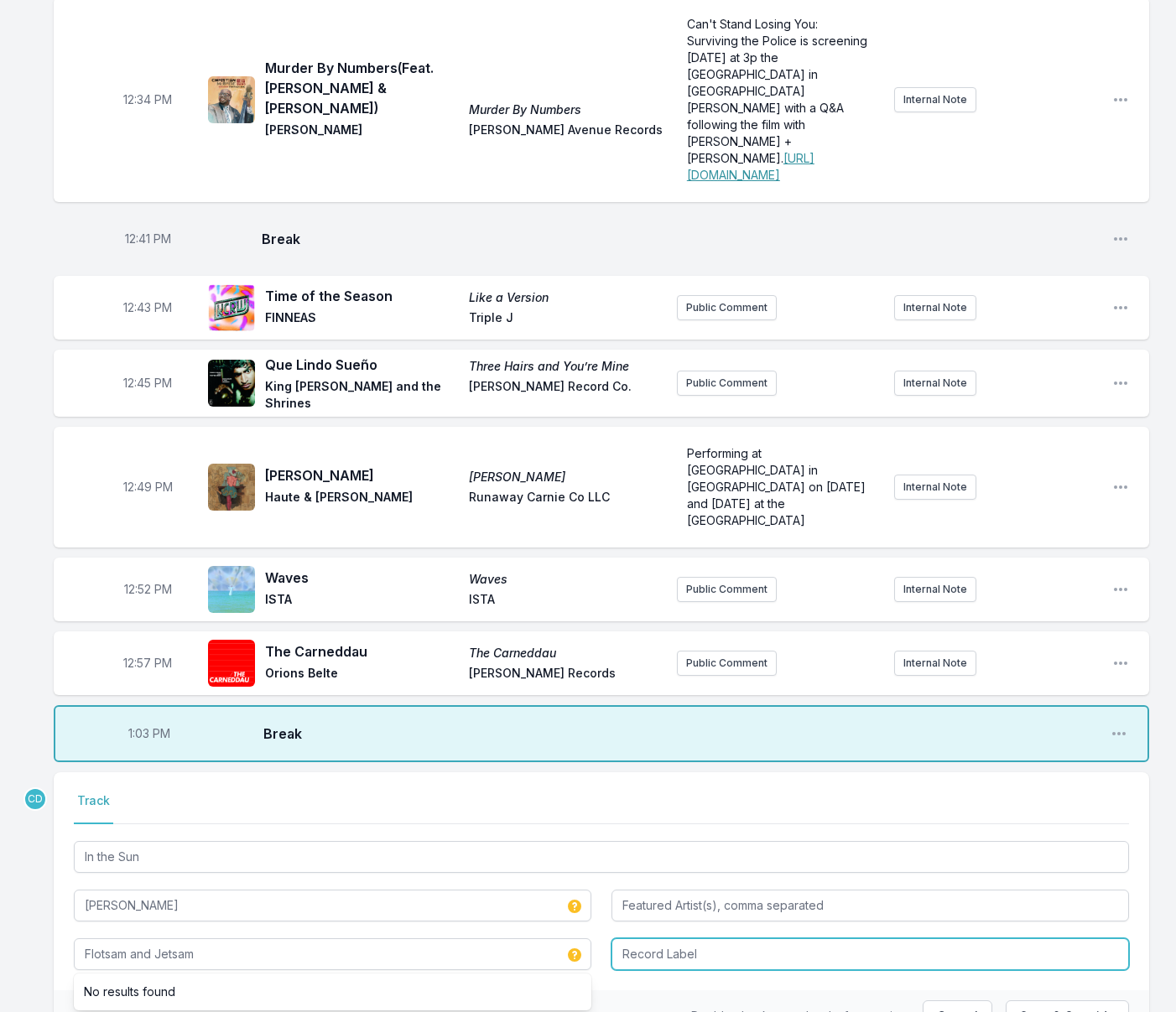
click at [701, 938] on input "Record Label" at bounding box center [870, 953] width 518 height 32
type input "[PERSON_NAME] Ltd."
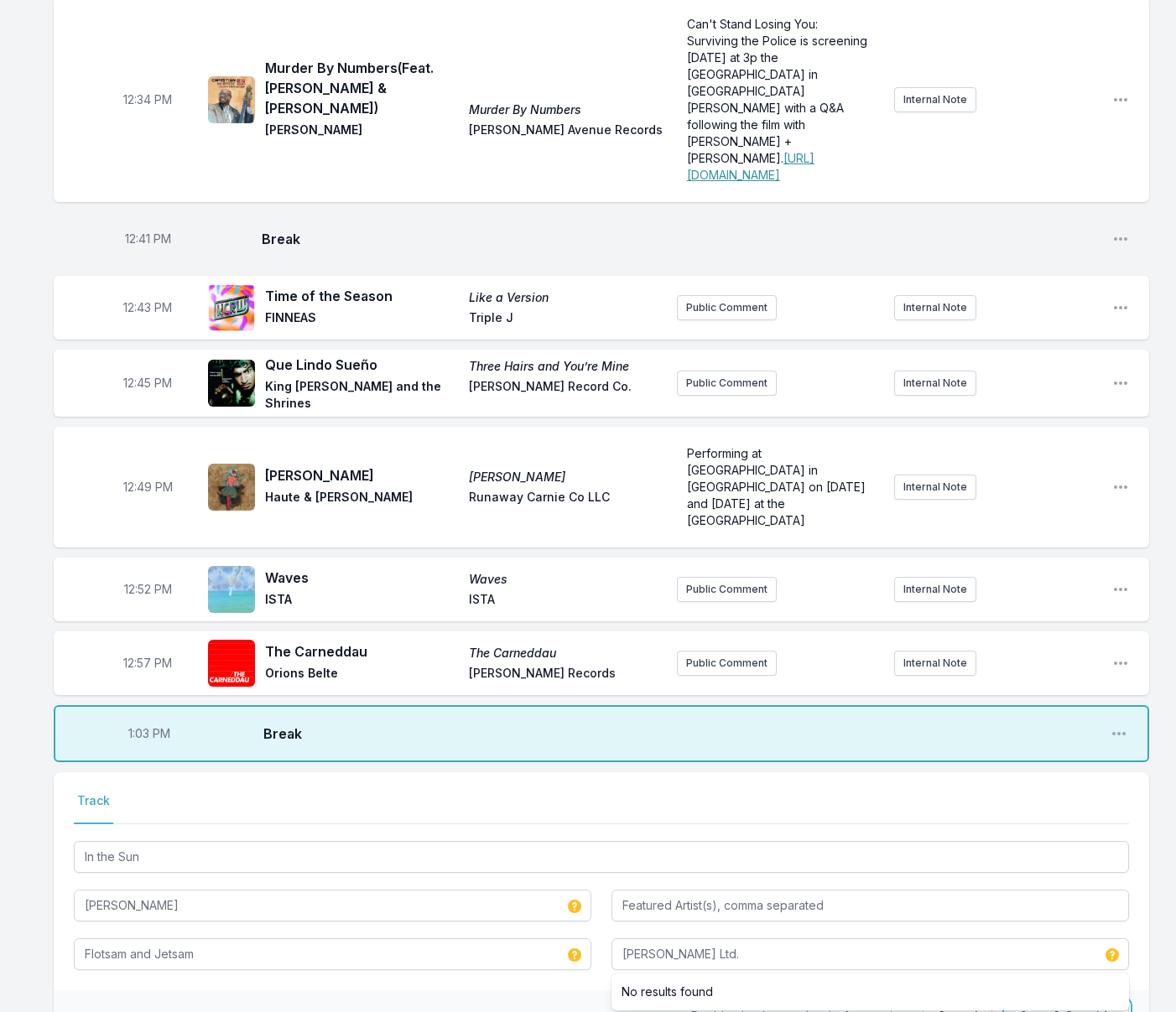
click at [1080, 1000] on button "Save & Override" at bounding box center [1067, 1016] width 123 height 32
type input "Selections from Diana Princess"
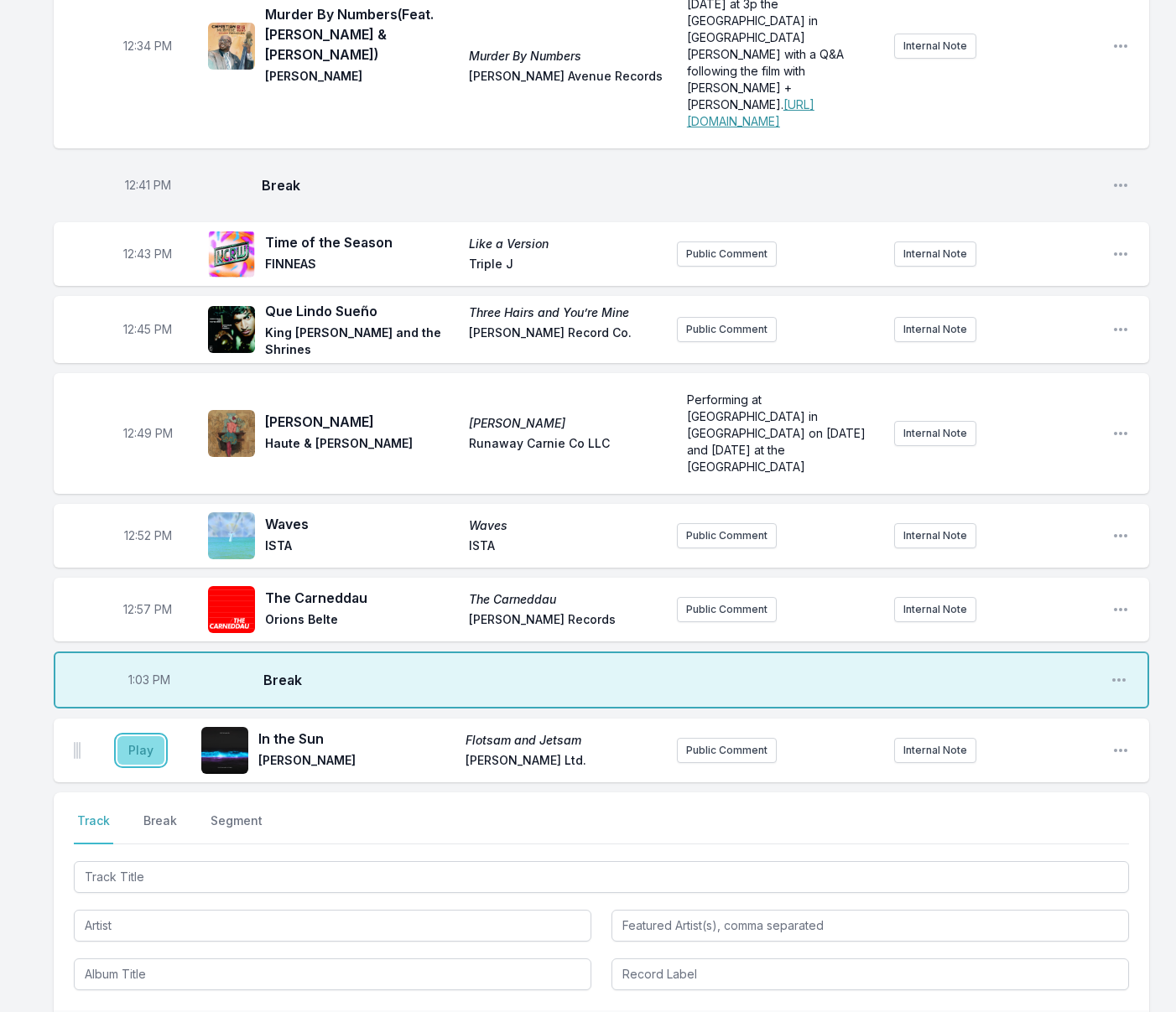
click at [147, 736] on button "Play" at bounding box center [140, 751] width 47 height 29
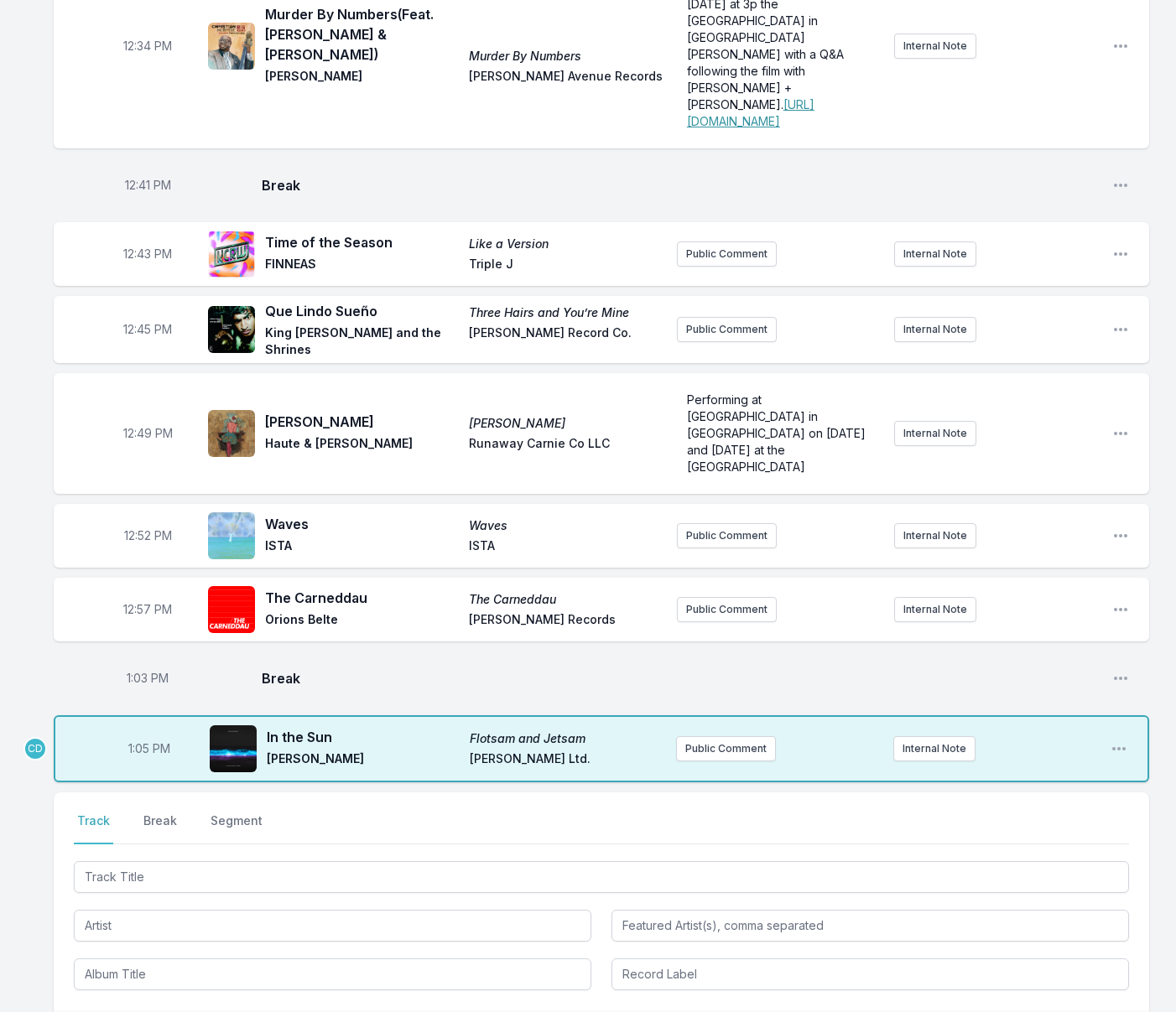
click at [143, 740] on span "1:05 PM" at bounding box center [149, 748] width 42 height 17
click at [139, 733] on input "13:05" at bounding box center [149, 748] width 94 height 32
type input "13:04"
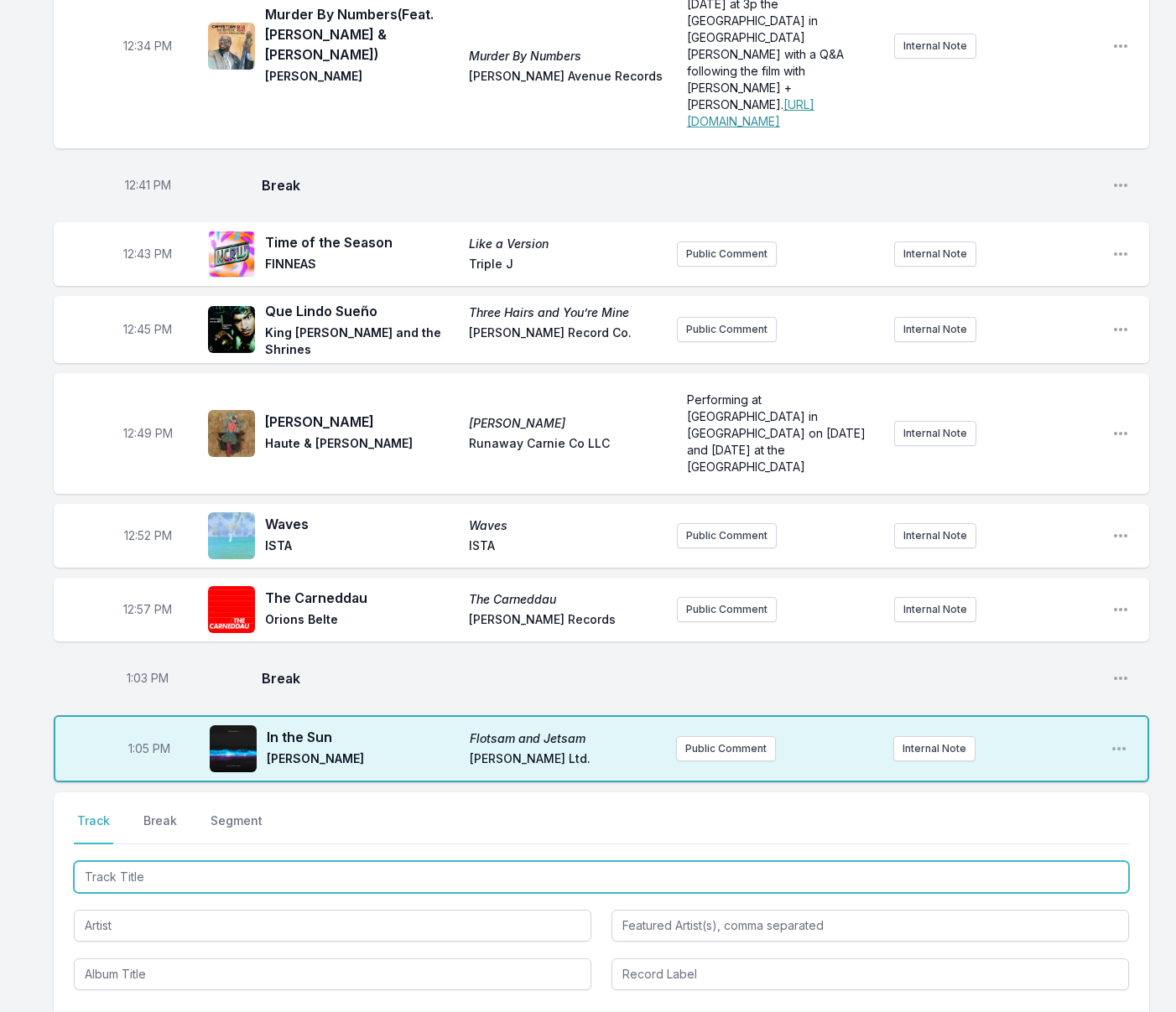
click at [149, 862] on input "Track Title" at bounding box center [602, 877] width 1055 height 32
click at [149, 862] on input "Track Title" at bounding box center [602, 877] width 1055 height 32
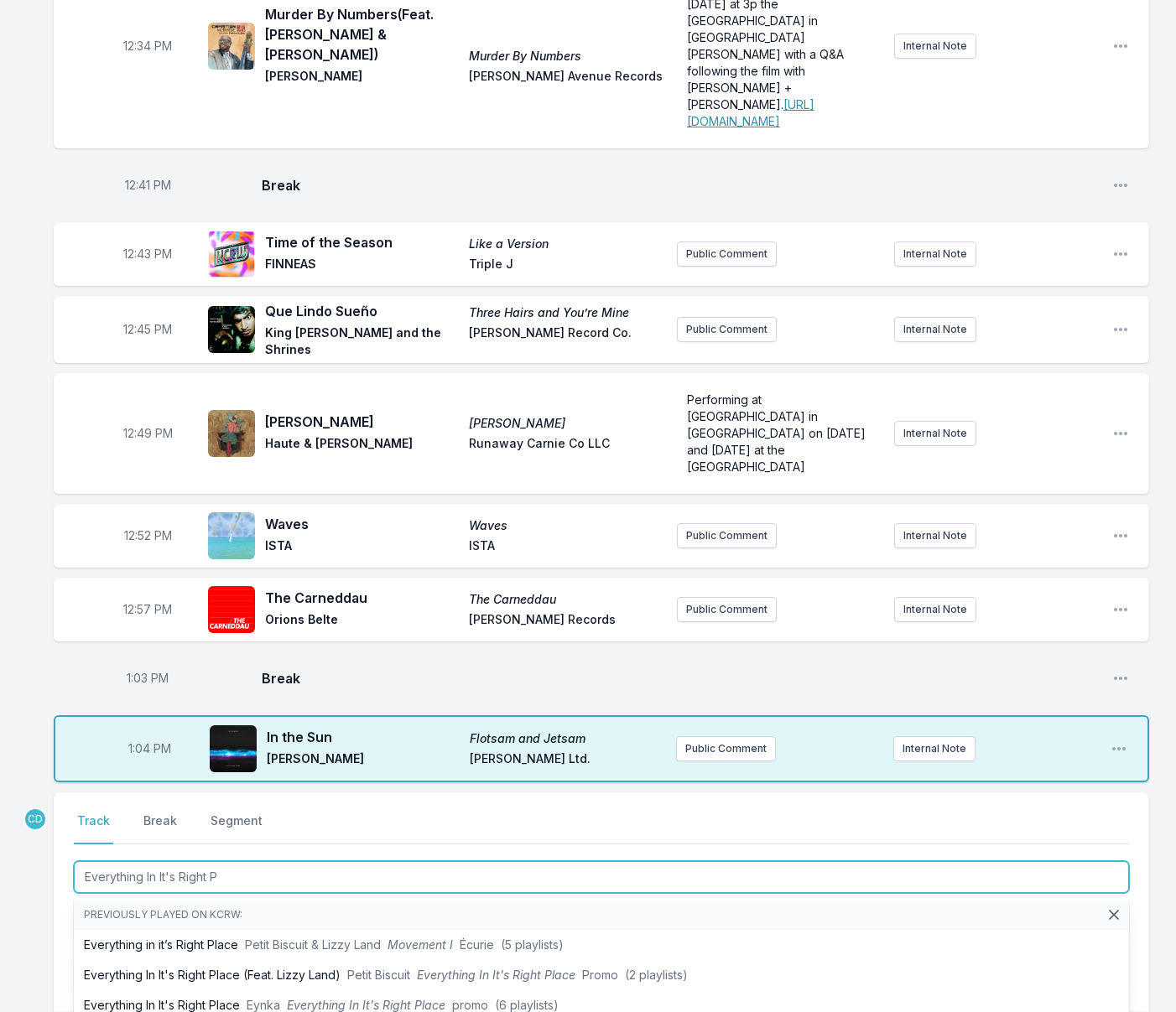
type input "Everything In It's Right Pl"
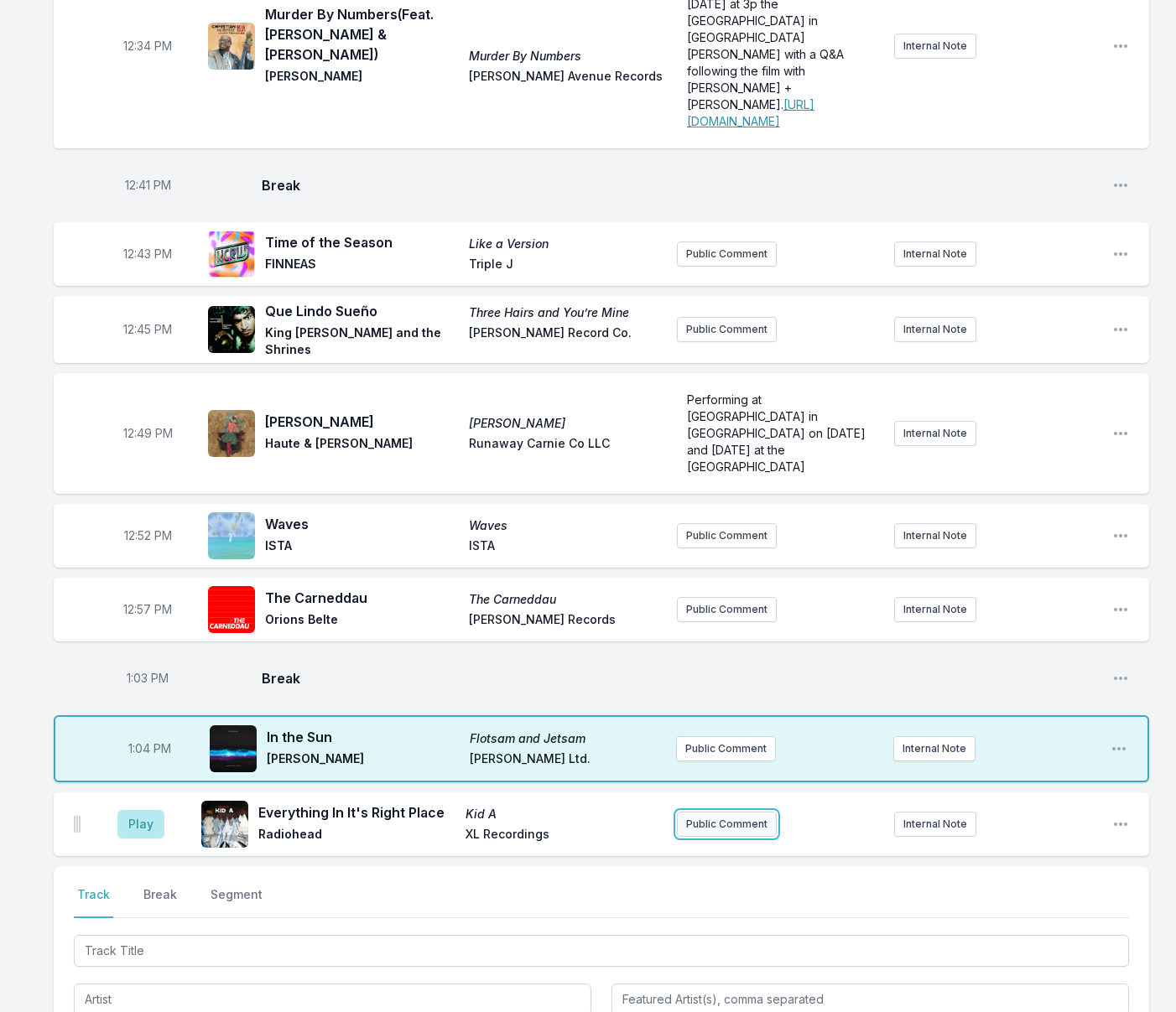
click at [727, 812] on button "Public Comment" at bounding box center [727, 825] width 100 height 25
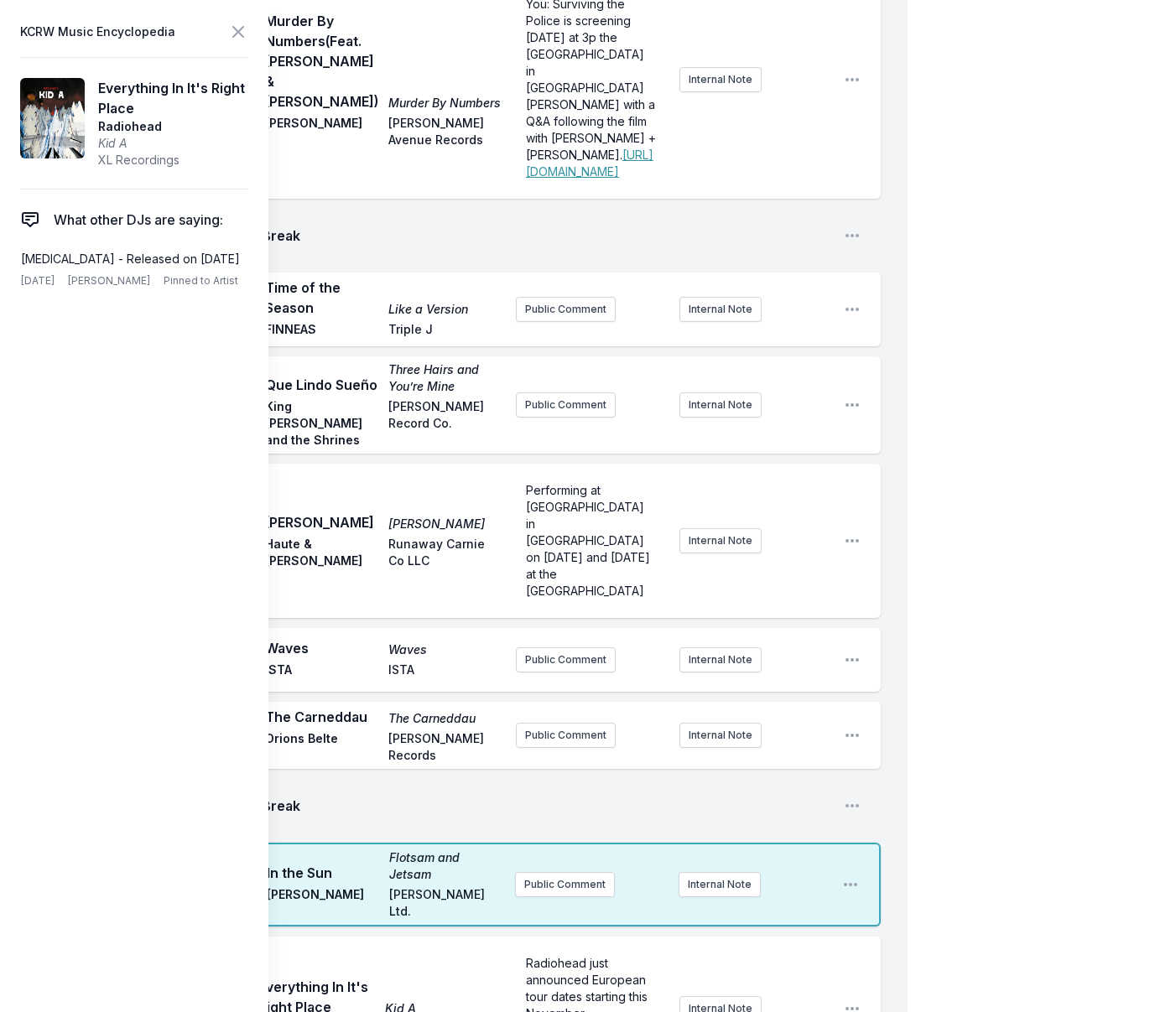
scroll to position [1054, 0]
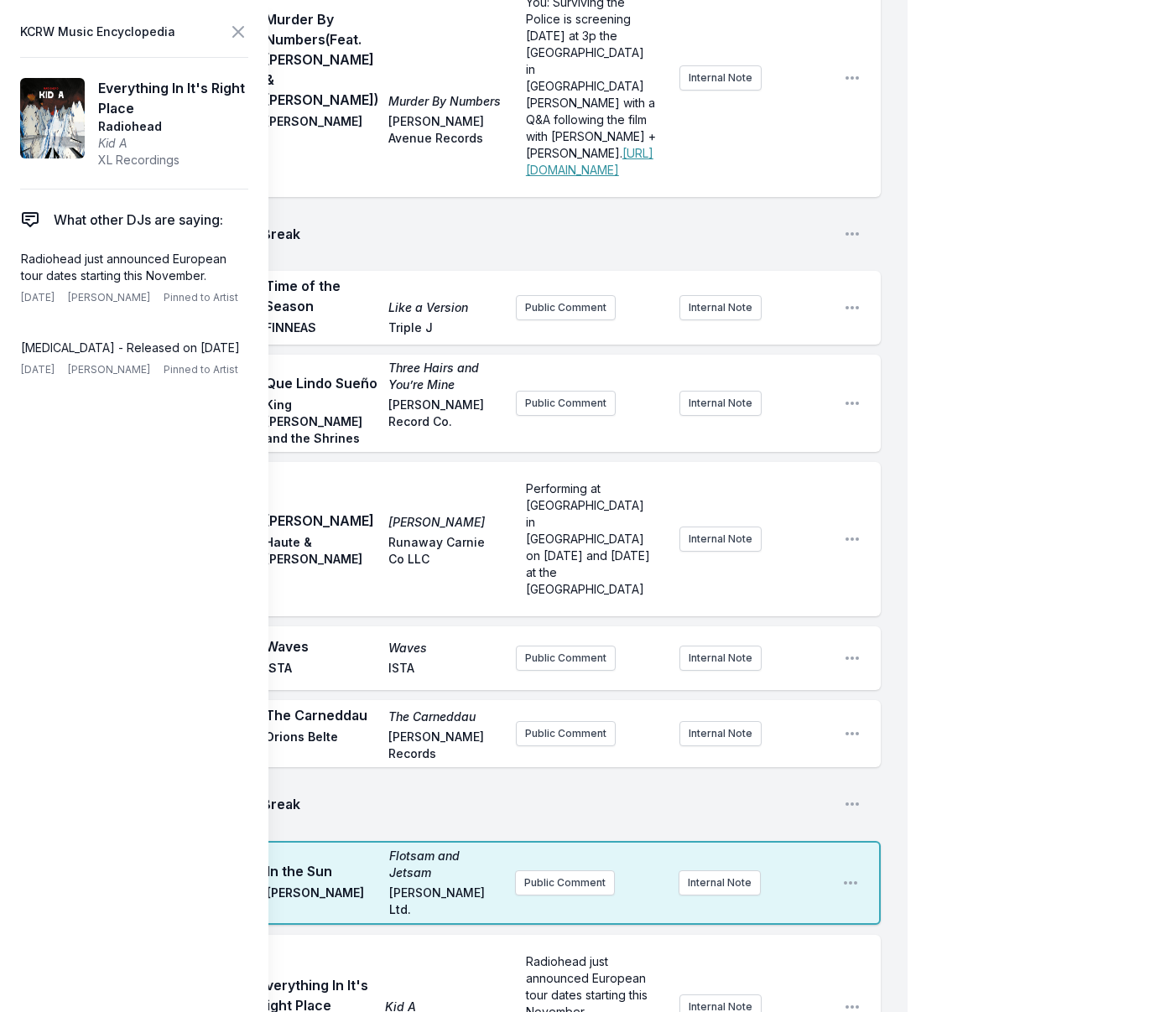
checkbox input "true"
click at [241, 37] on icon at bounding box center [238, 32] width 20 height 20
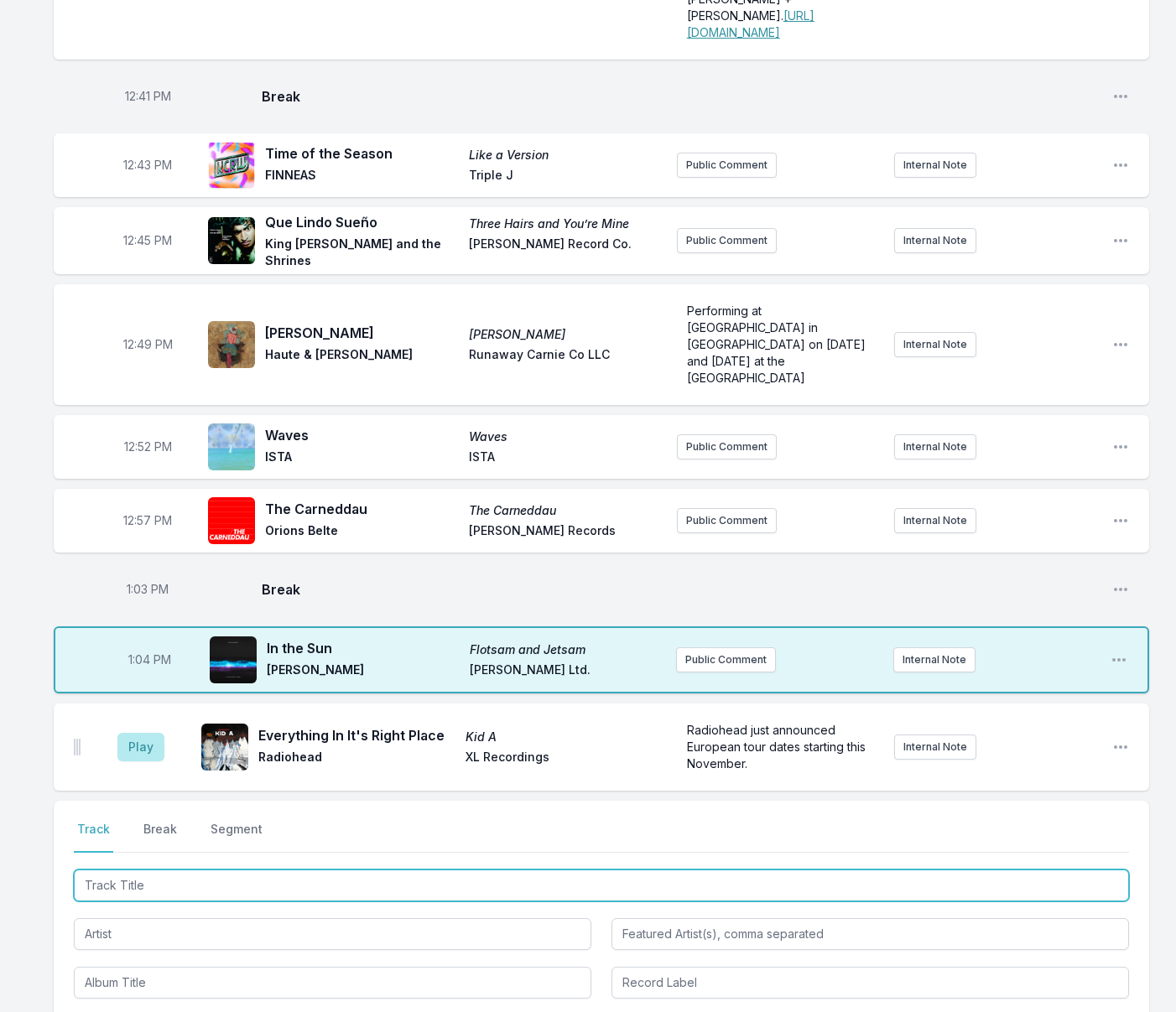
click at [315, 870] on input "Track Title" at bounding box center [602, 885] width 1055 height 32
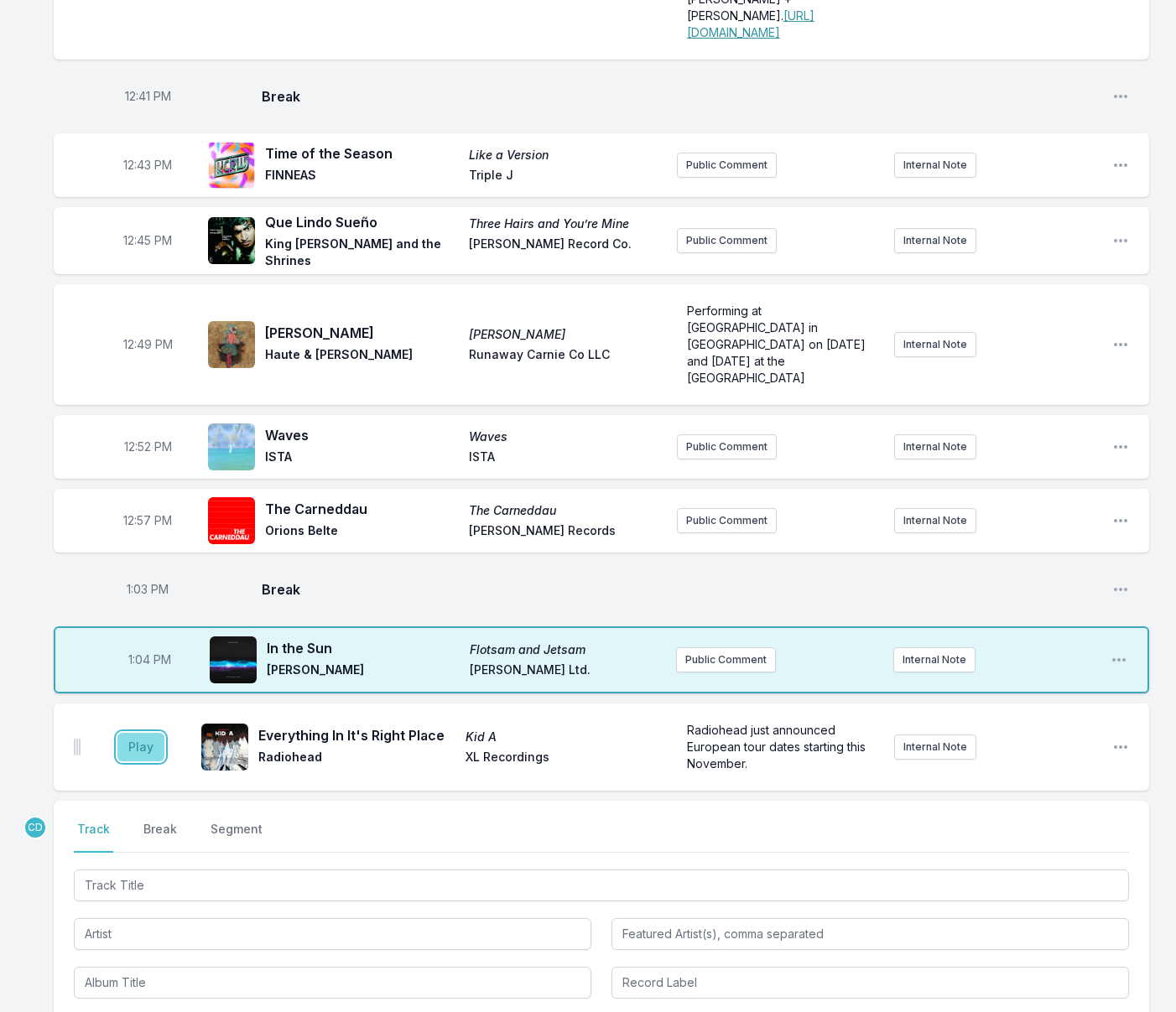
click at [146, 733] on button "Play" at bounding box center [140, 747] width 47 height 29
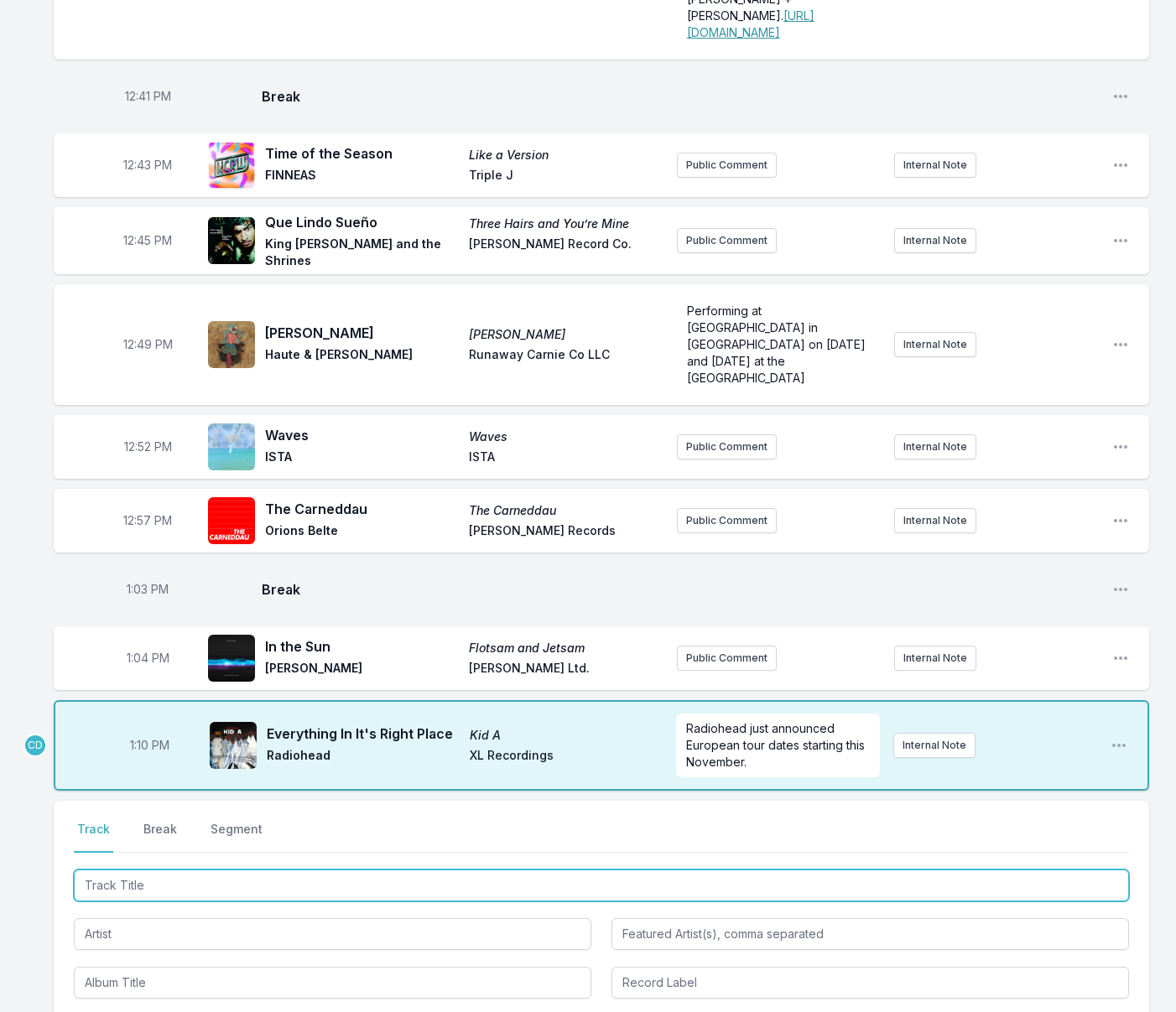
click at [264, 870] on input "Track Title" at bounding box center [602, 885] width 1055 height 32
click at [262, 870] on input "Track Title" at bounding box center [602, 885] width 1055 height 32
click at [107, 870] on input "Everthing I Wanted" at bounding box center [602, 885] width 1055 height 32
type input "Everything I Wanted"
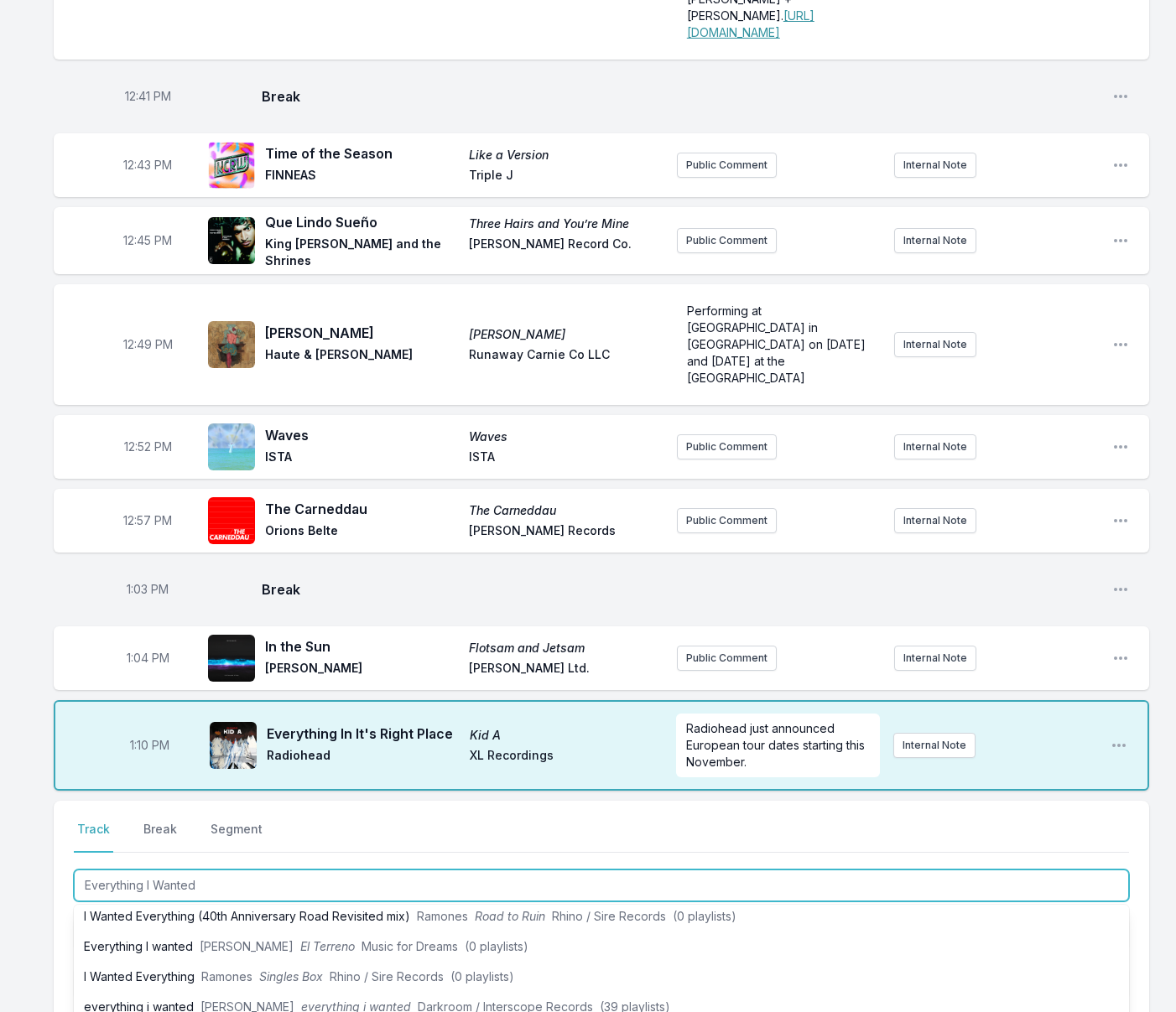
scroll to position [65, 0]
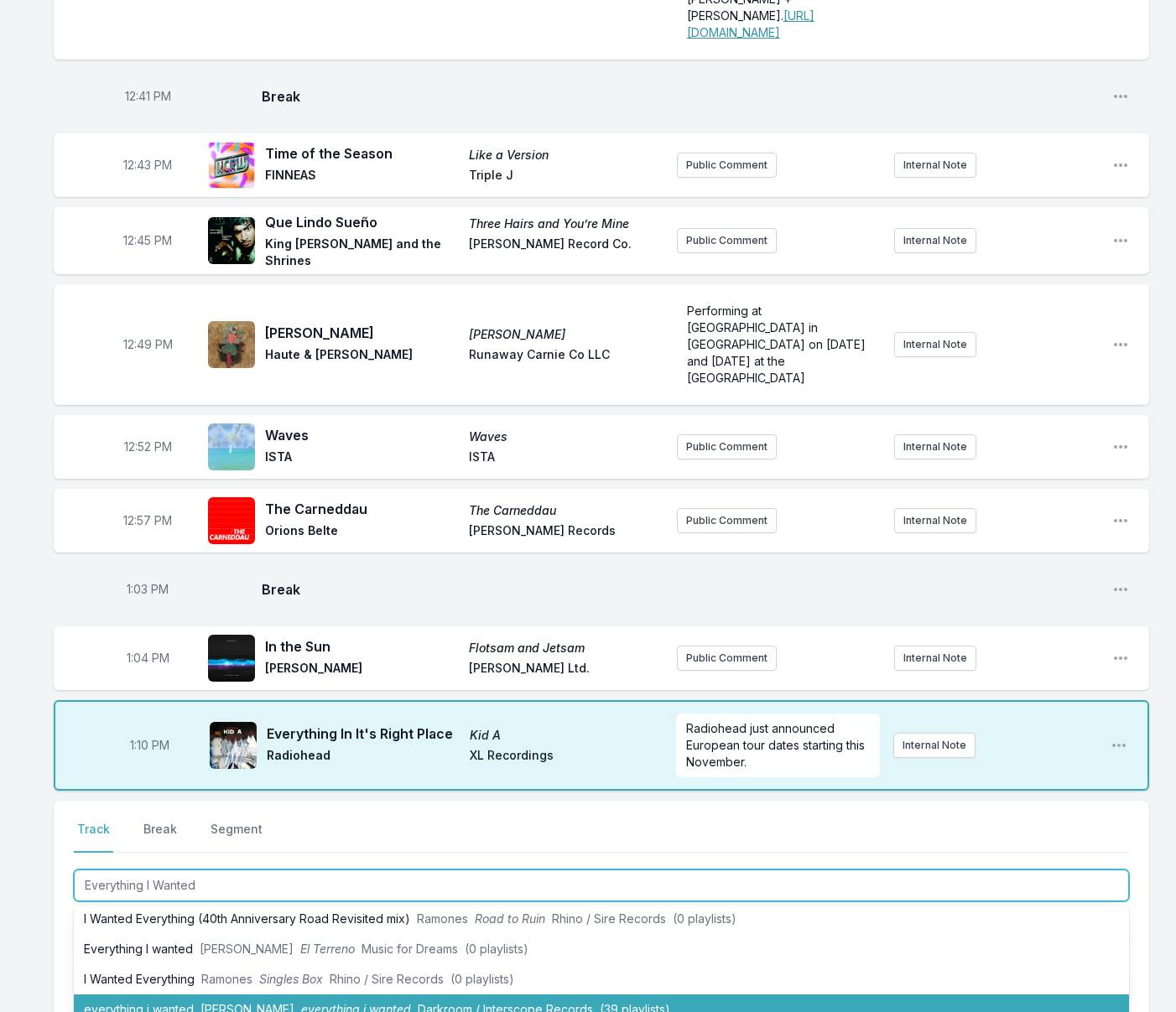
click at [252, 1002] on span "[PERSON_NAME]" at bounding box center [248, 1009] width 94 height 14
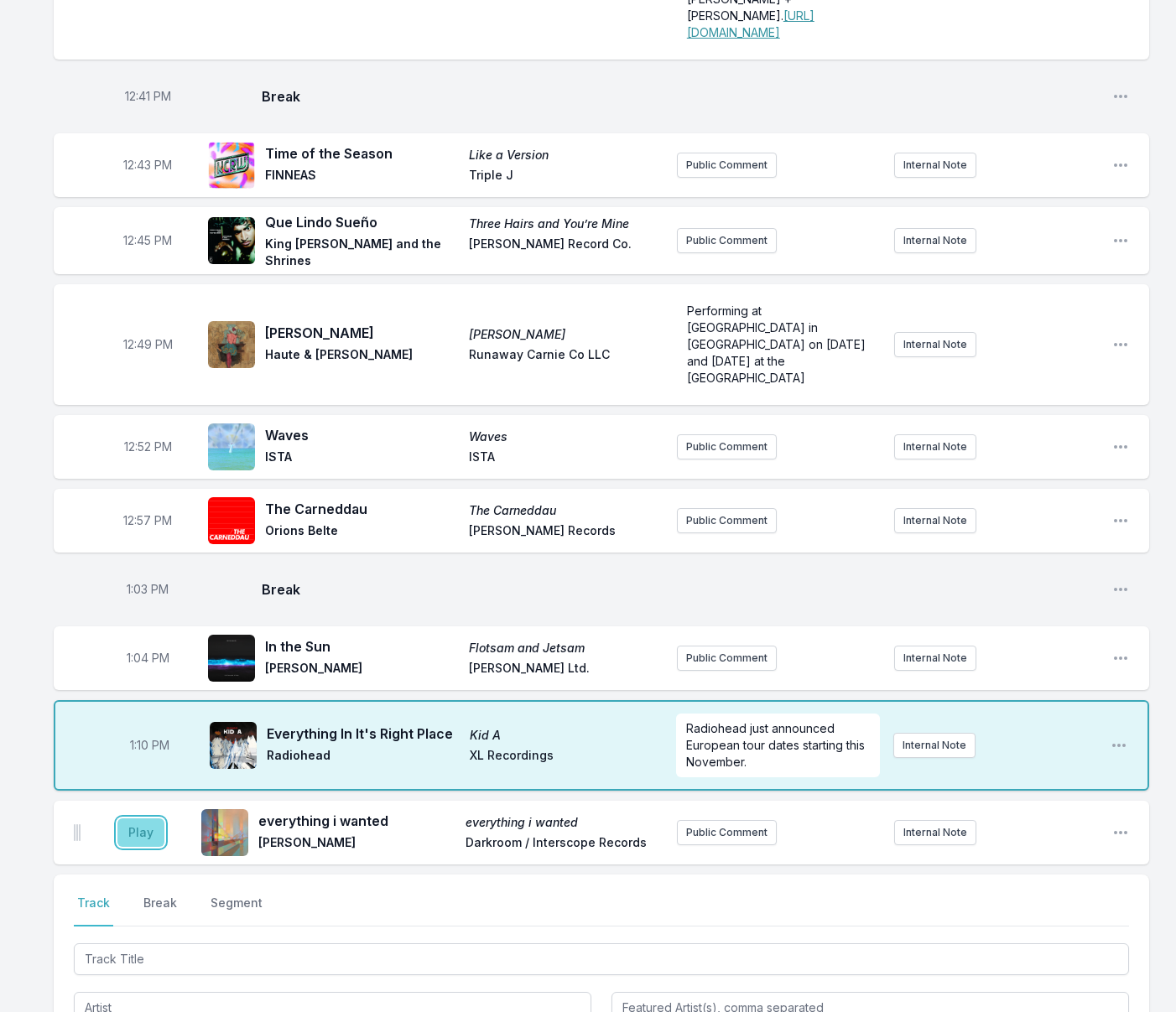
click at [139, 818] on button "Play" at bounding box center [140, 833] width 47 height 29
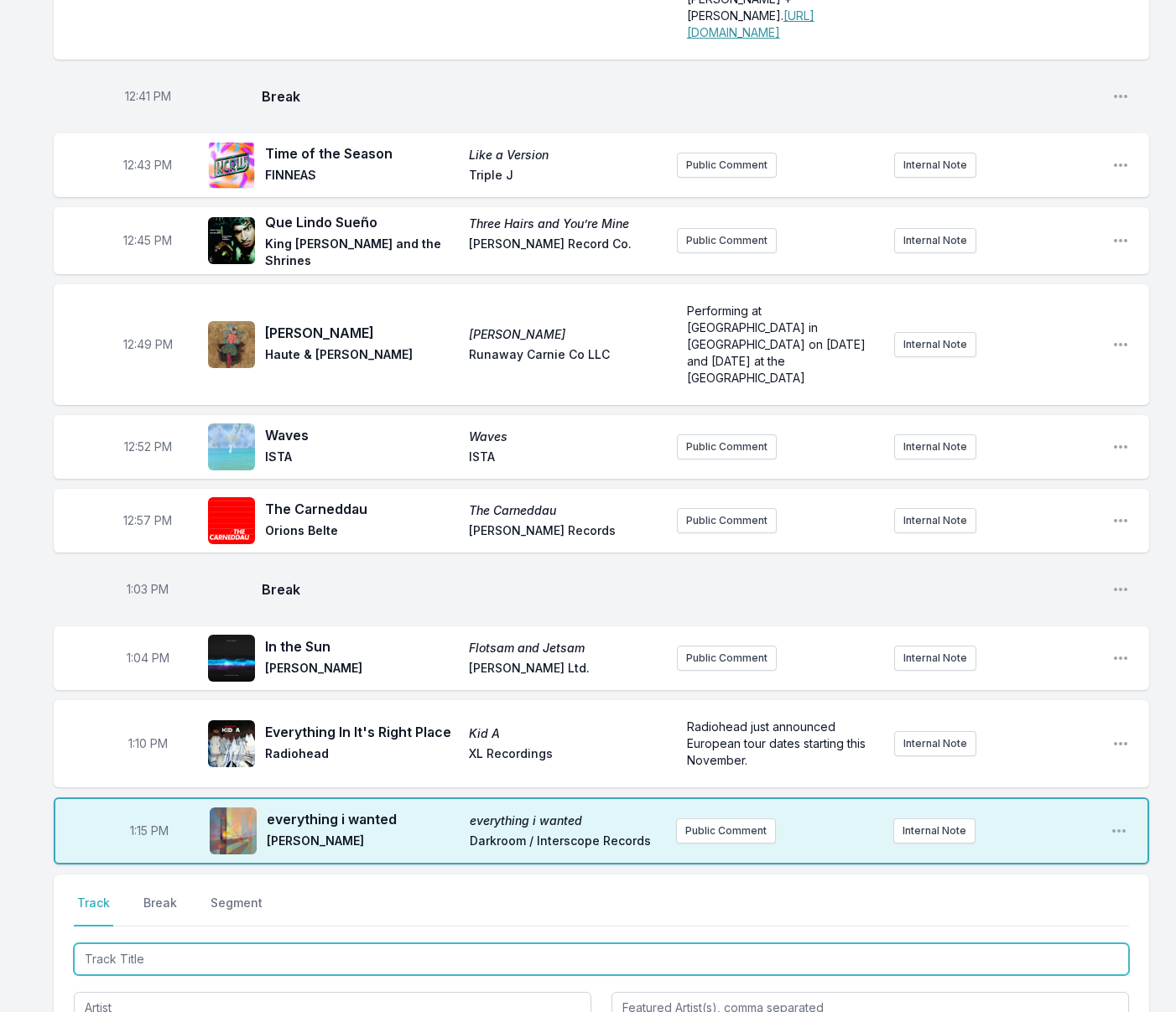
click at [335, 944] on input "Track Title" at bounding box center [602, 959] width 1055 height 32
type input "What We Are and What"
click at [324, 1011] on li "What We Are and What We Are Meant to Be GoGo Penguin Necessary Fictions XXIM Re…" at bounding box center [602, 1027] width 1055 height 31
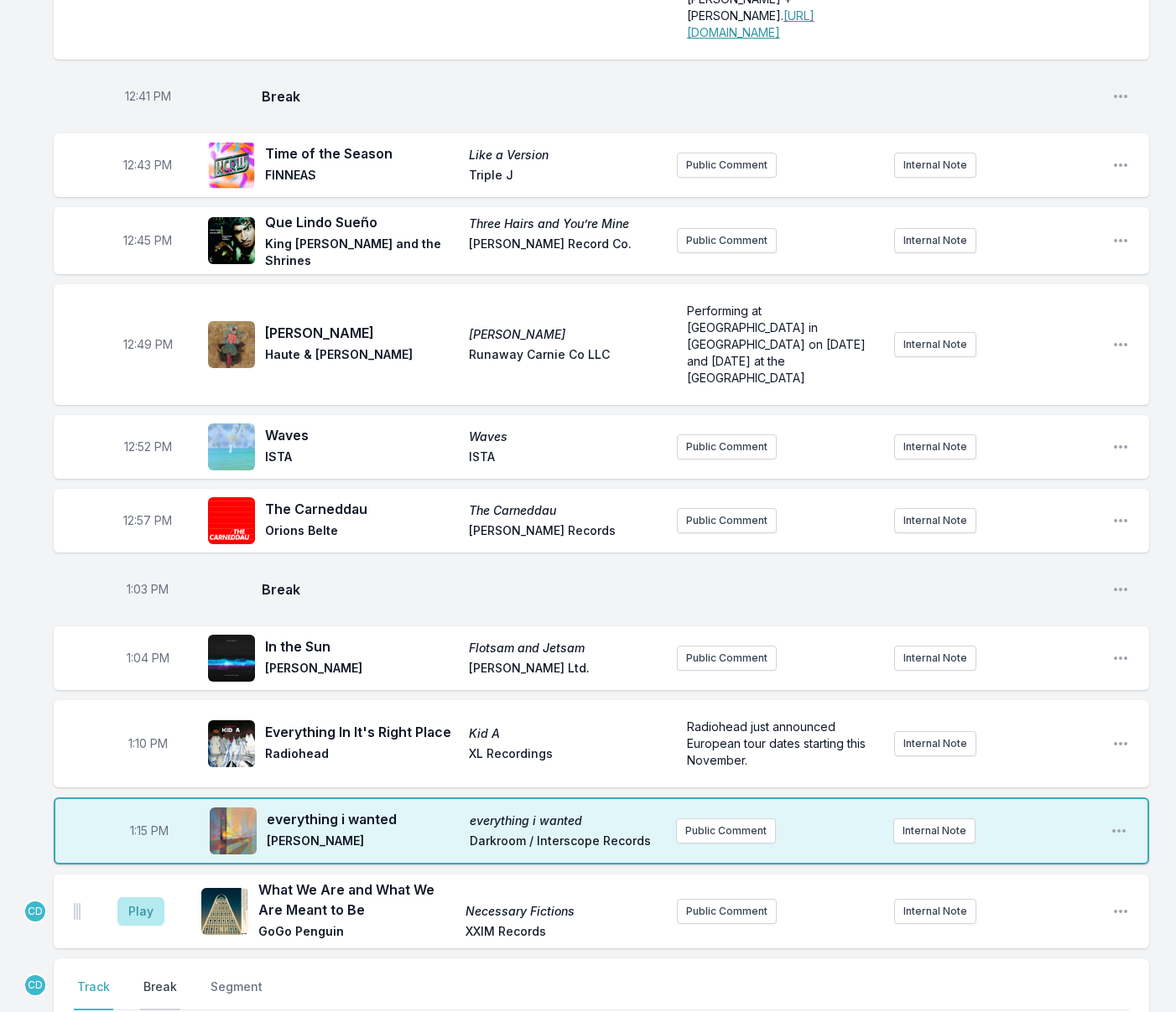
click at [166, 979] on button "Break" at bounding box center [160, 994] width 41 height 32
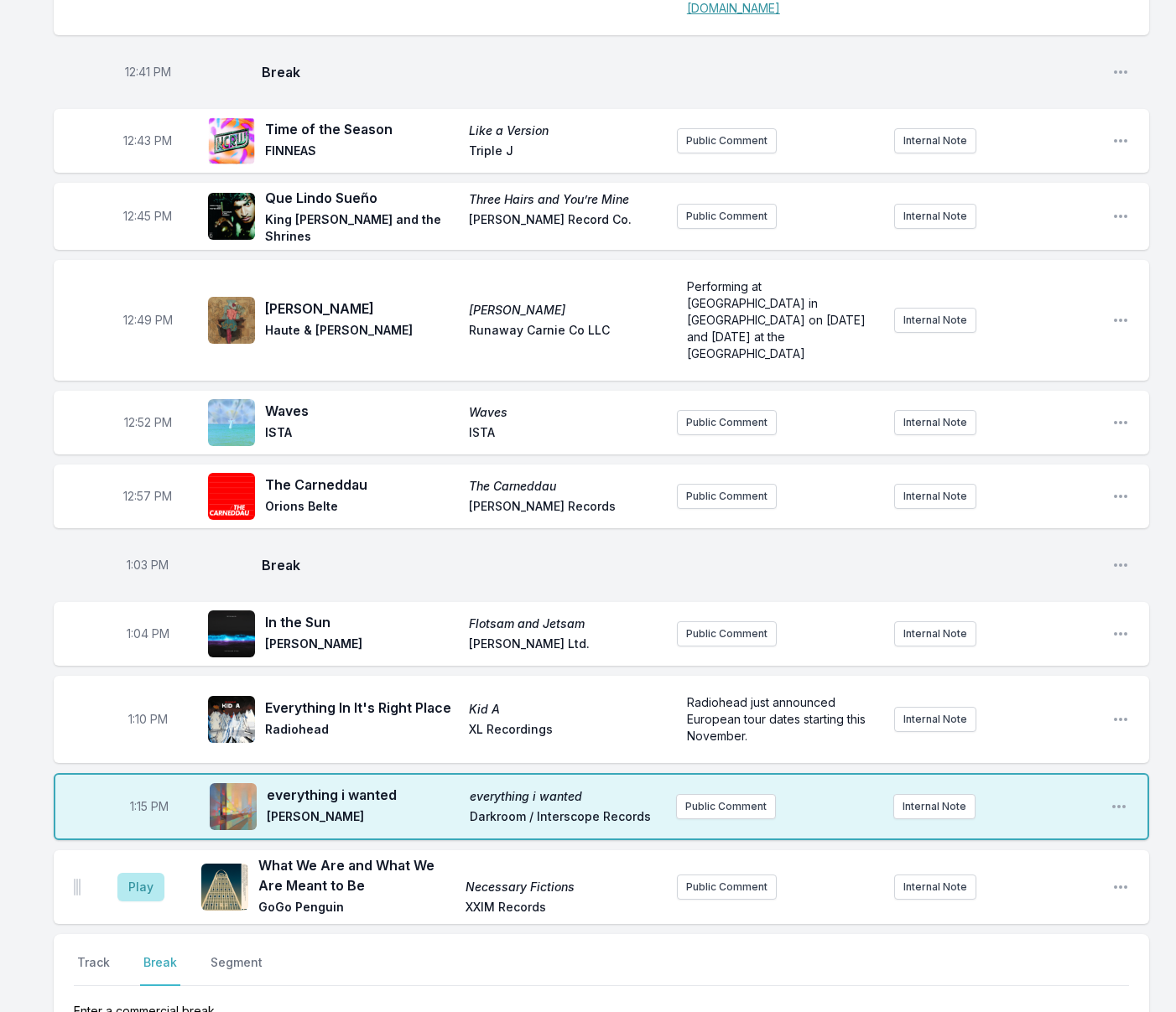
drag, startPoint x: 1098, startPoint y: 977, endPoint x: 1055, endPoint y: 944, distance: 54.2
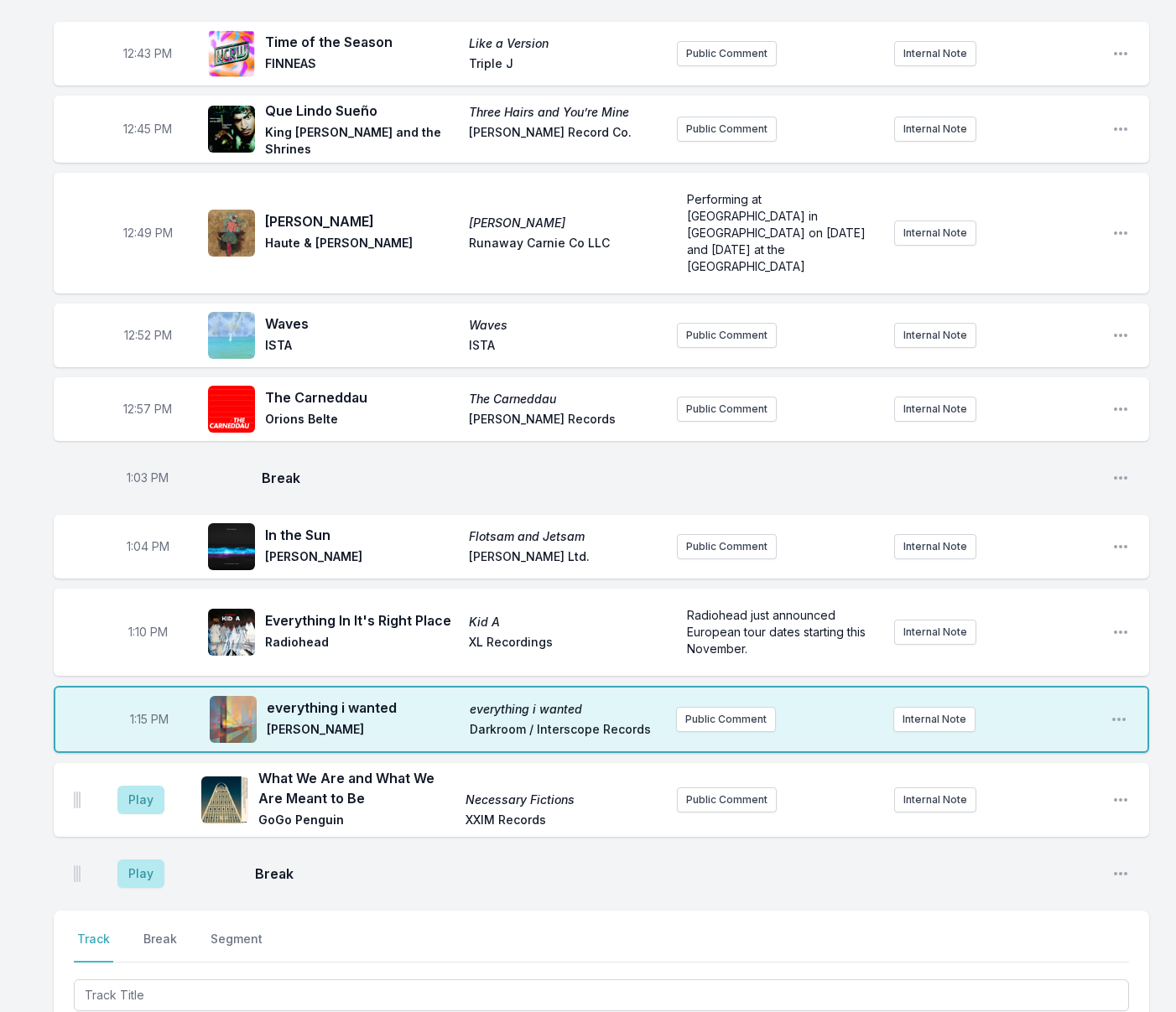
scroll to position [1167, 0]
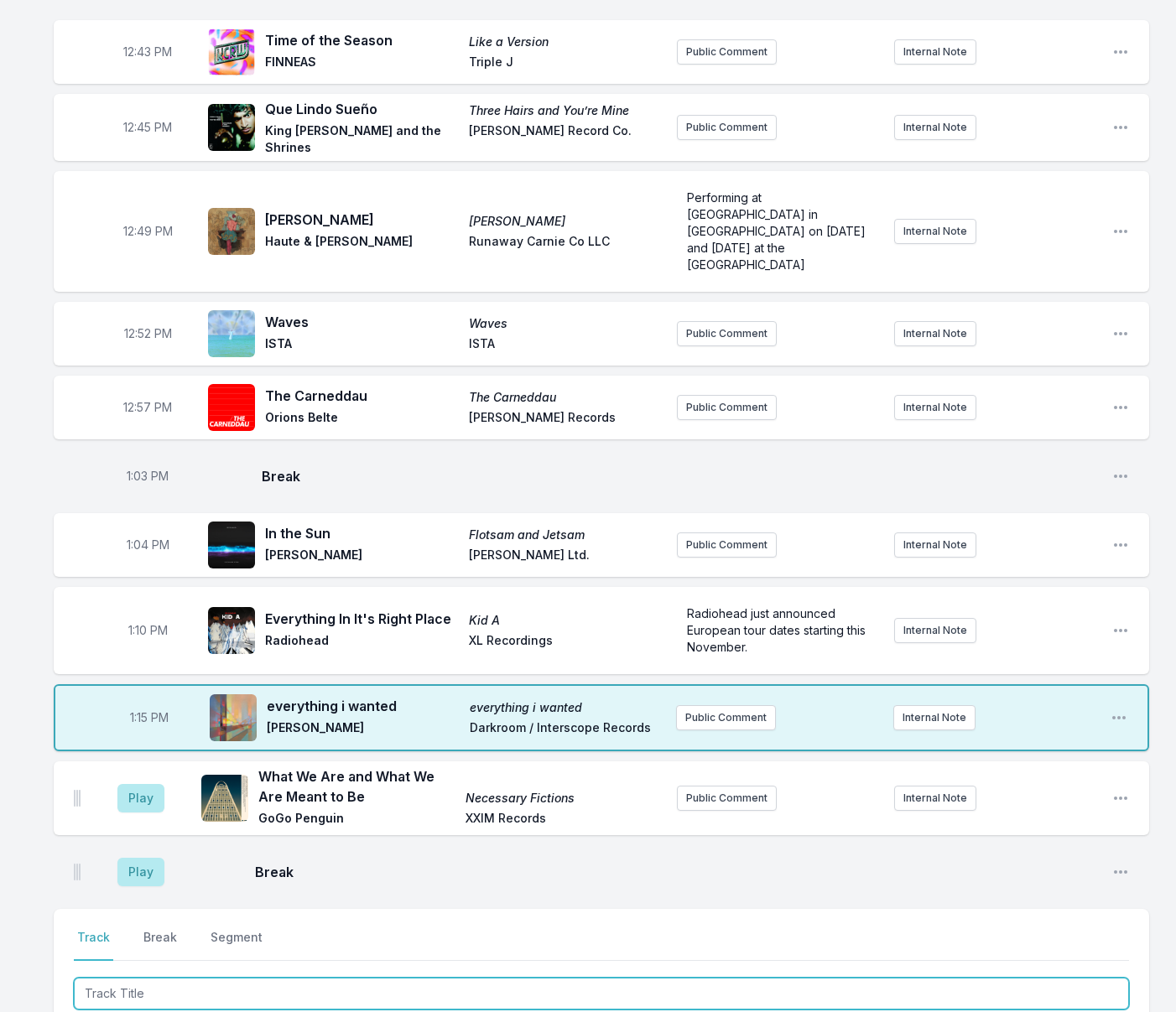
click at [160, 978] on input "Track Title" at bounding box center [602, 993] width 1055 height 32
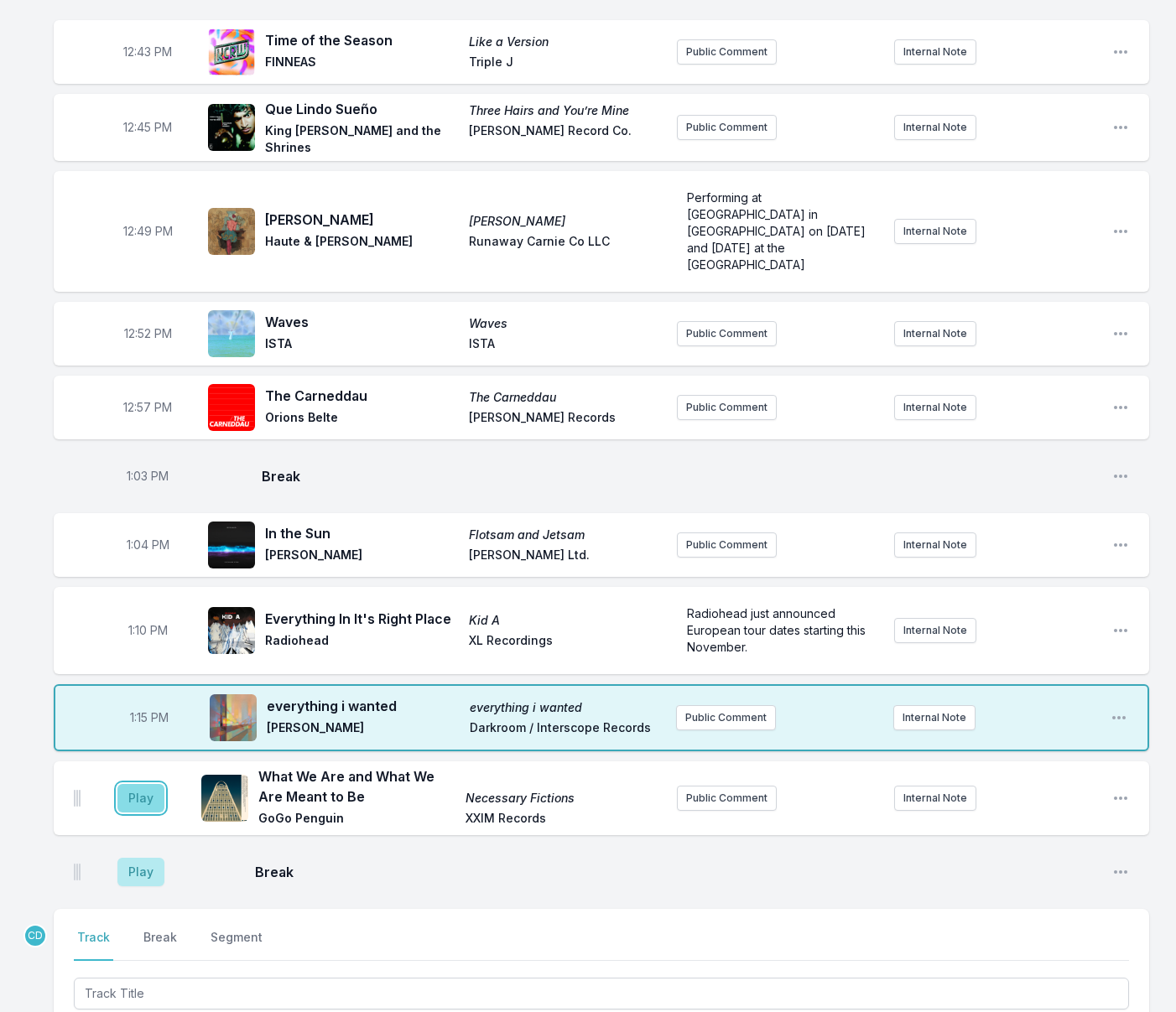
click at [155, 784] on button "Play" at bounding box center [140, 799] width 47 height 29
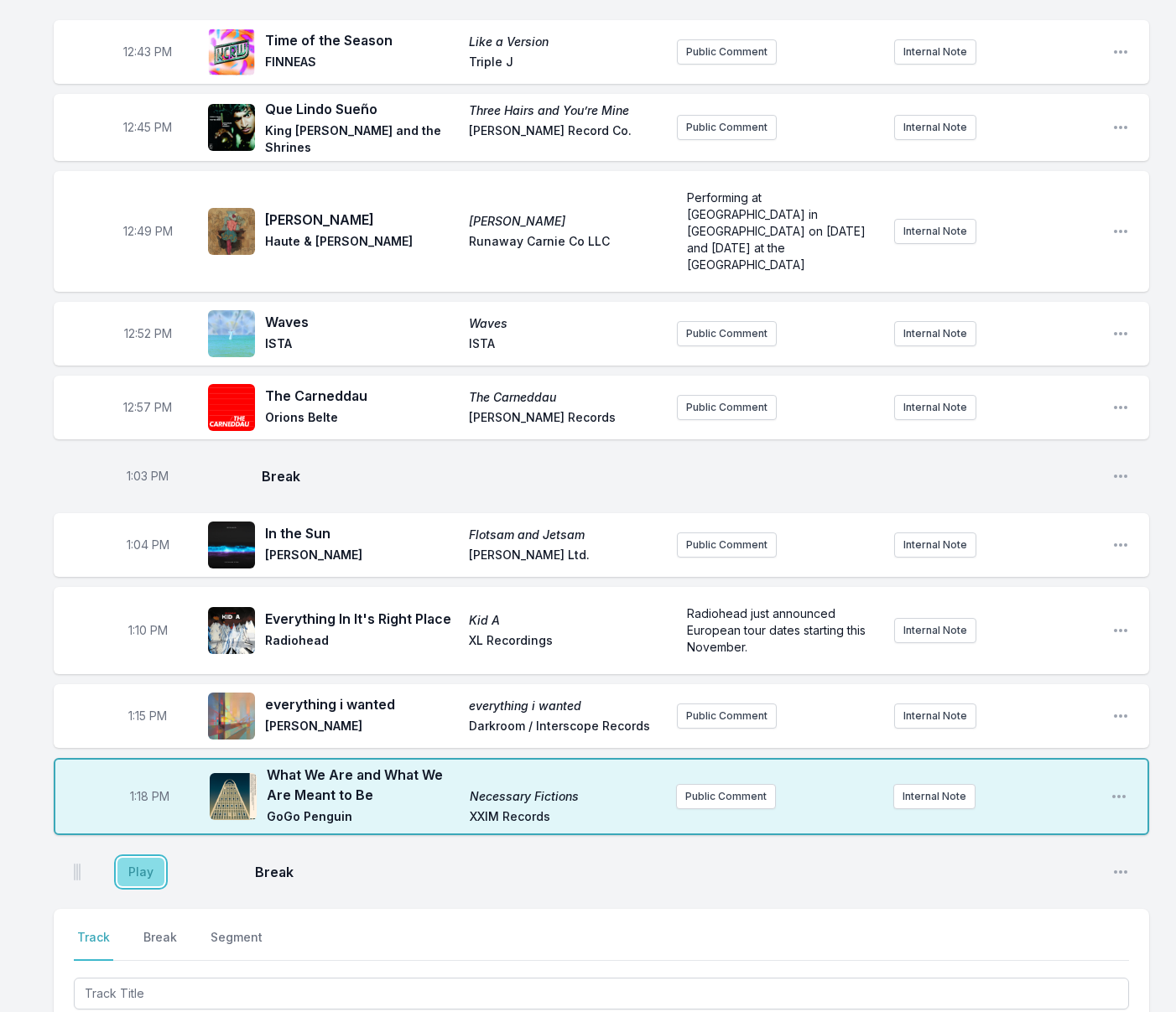
click at [140, 858] on button "Play" at bounding box center [140, 872] width 47 height 29
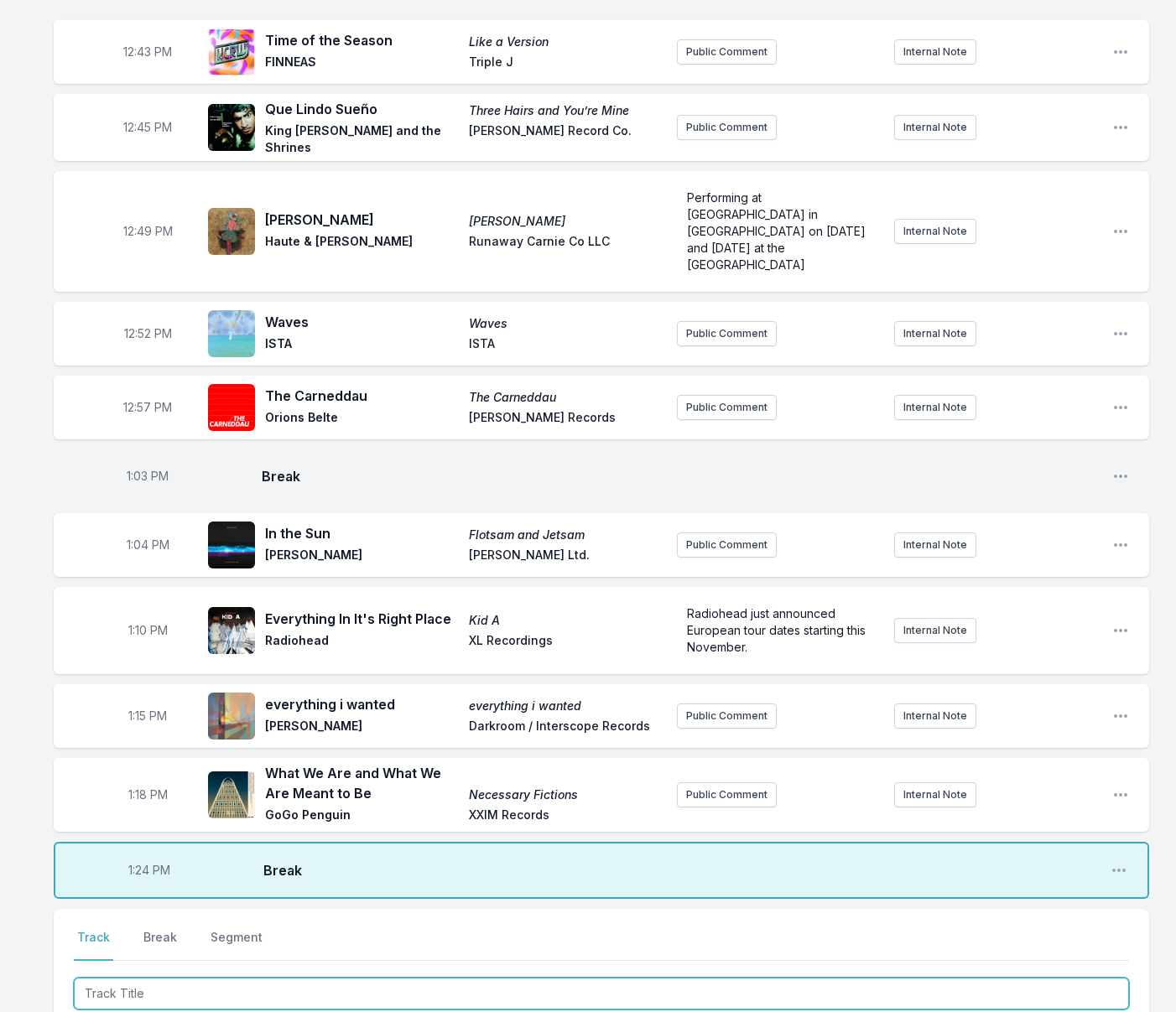
click at [327, 978] on input "Track Title" at bounding box center [602, 993] width 1055 height 32
type input "I Feel Bad For You"
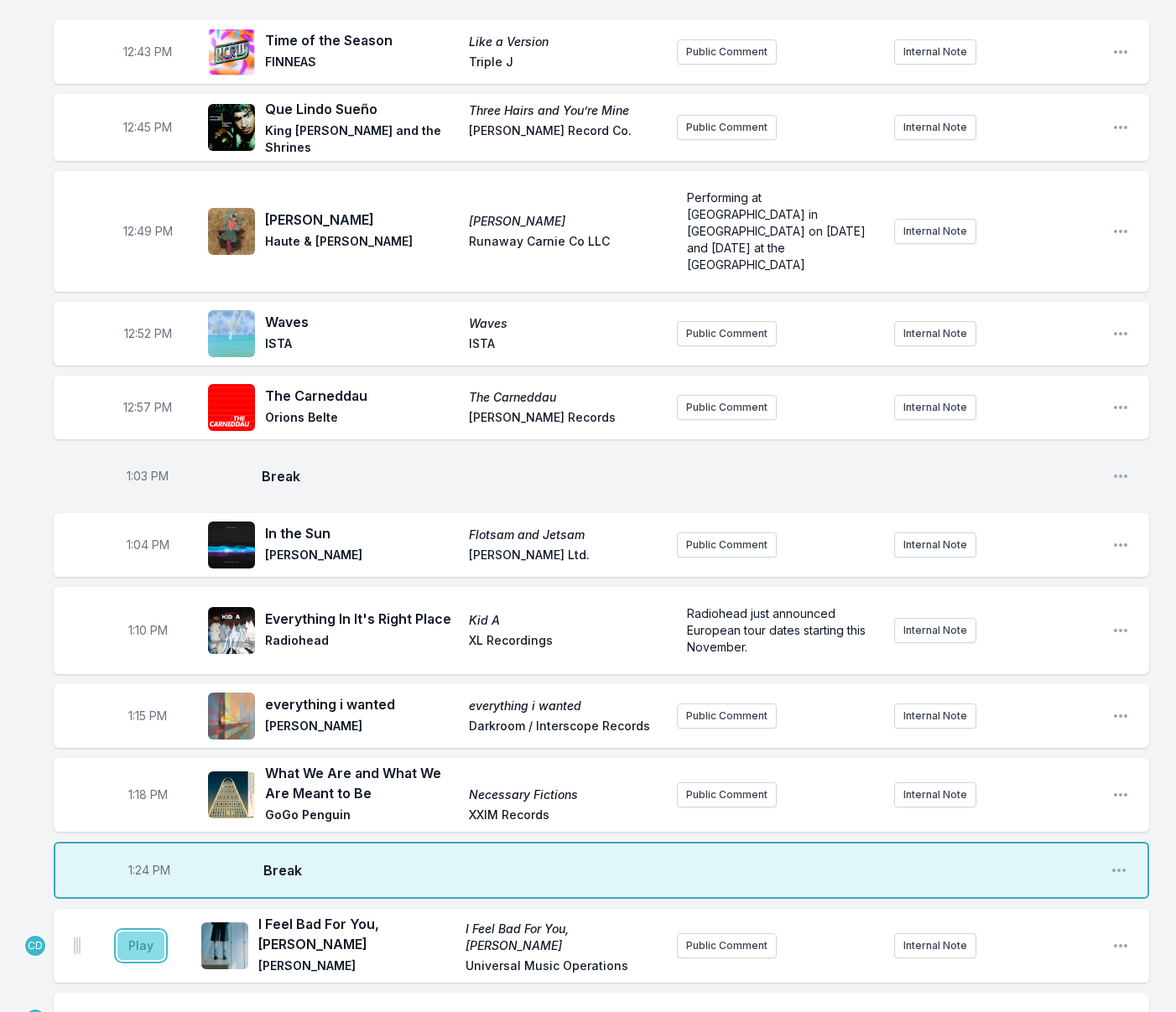
click at [144, 932] on button "Play" at bounding box center [140, 946] width 47 height 29
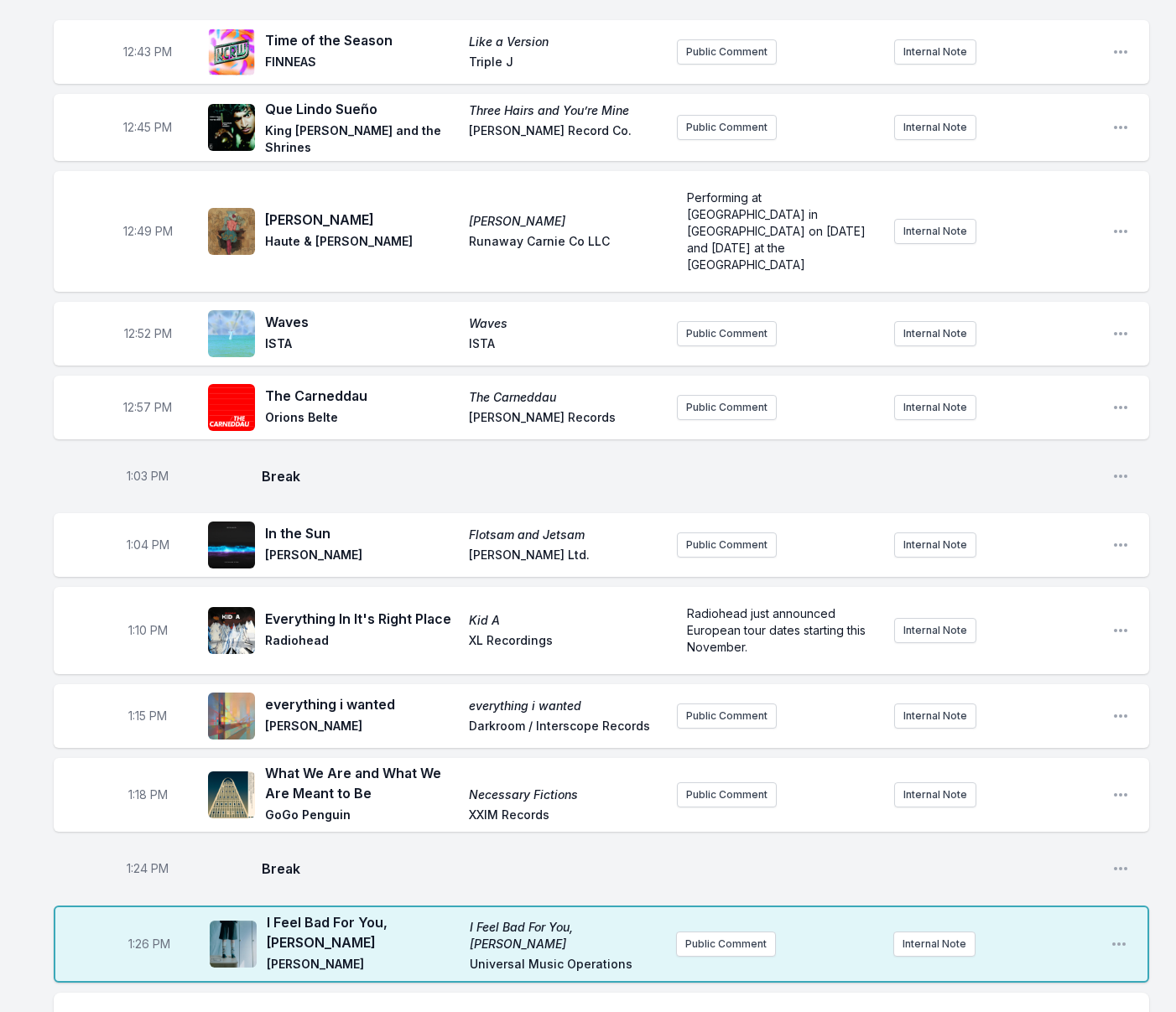
type input "Politix"
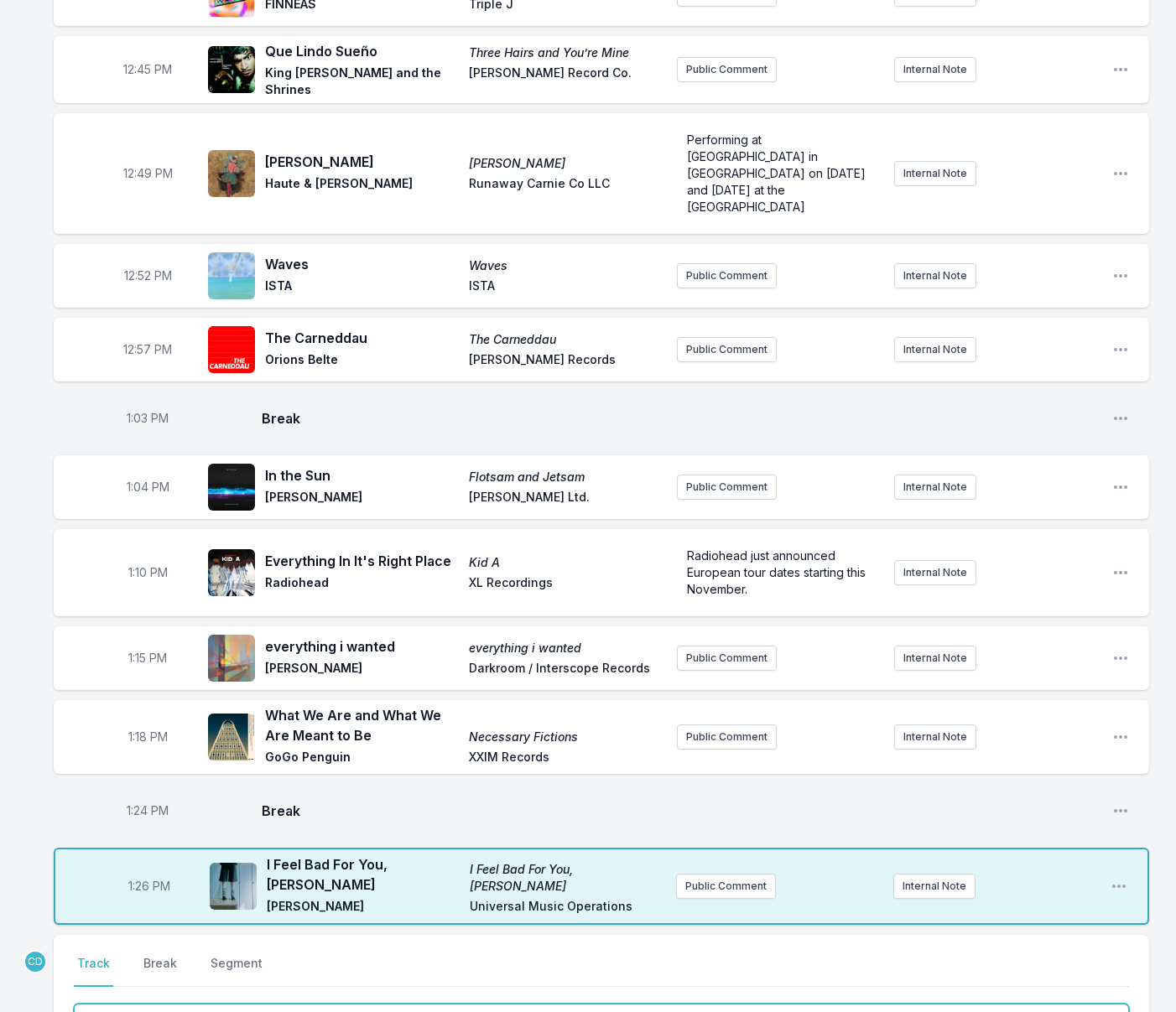
scroll to position [1240, 0]
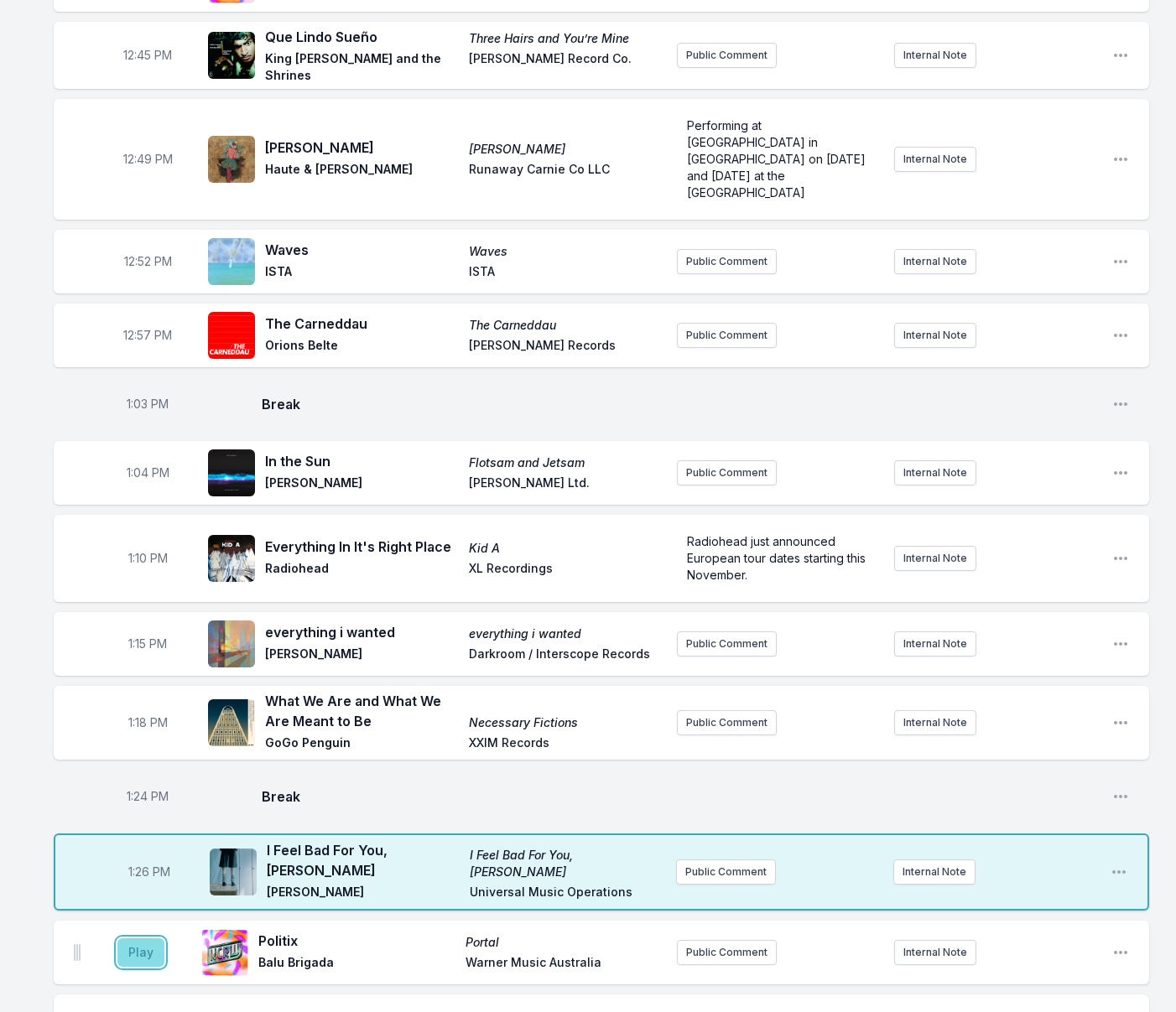
click at [140, 938] on button "Play" at bounding box center [140, 953] width 47 height 29
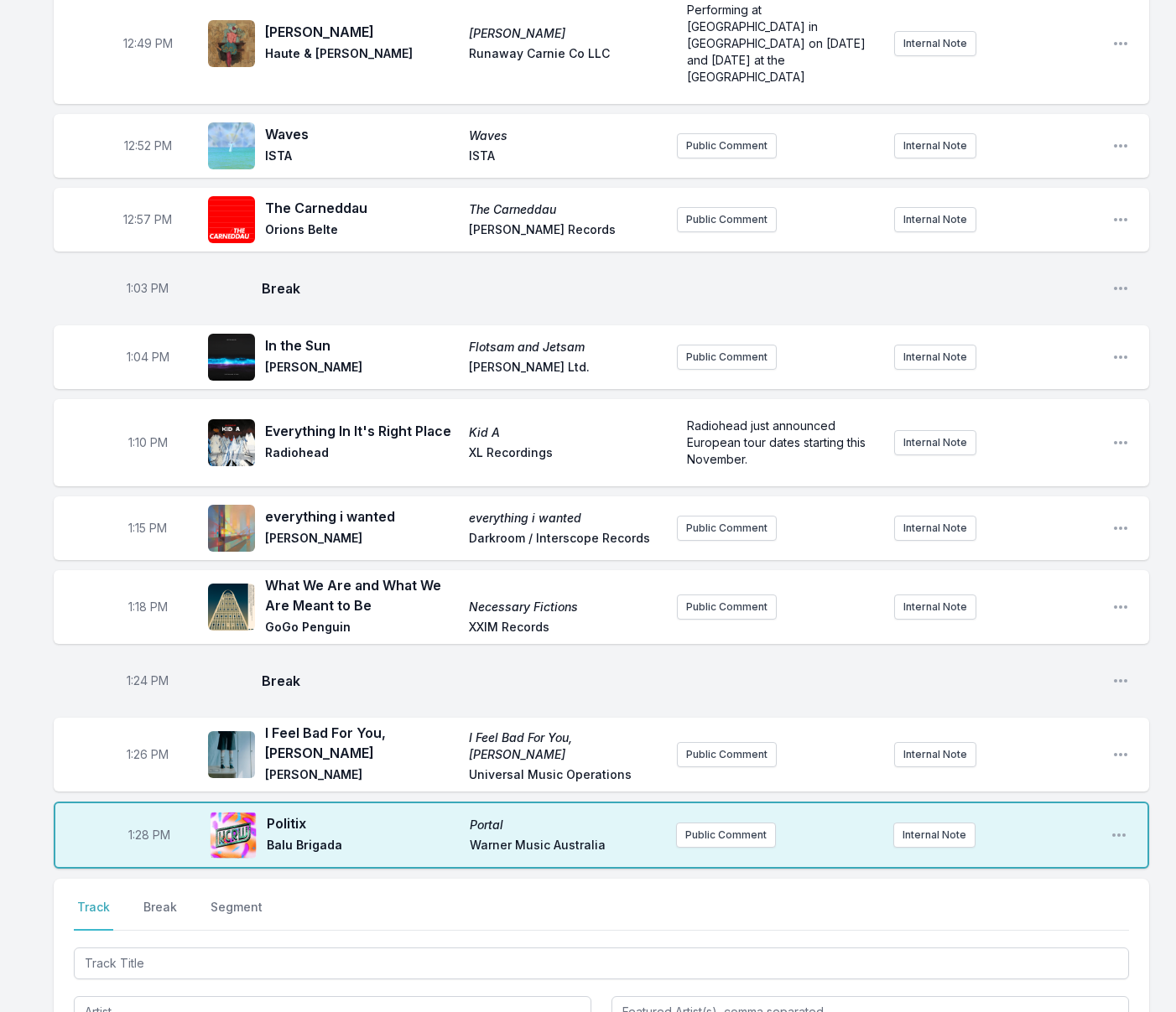
scroll to position [1356, 0]
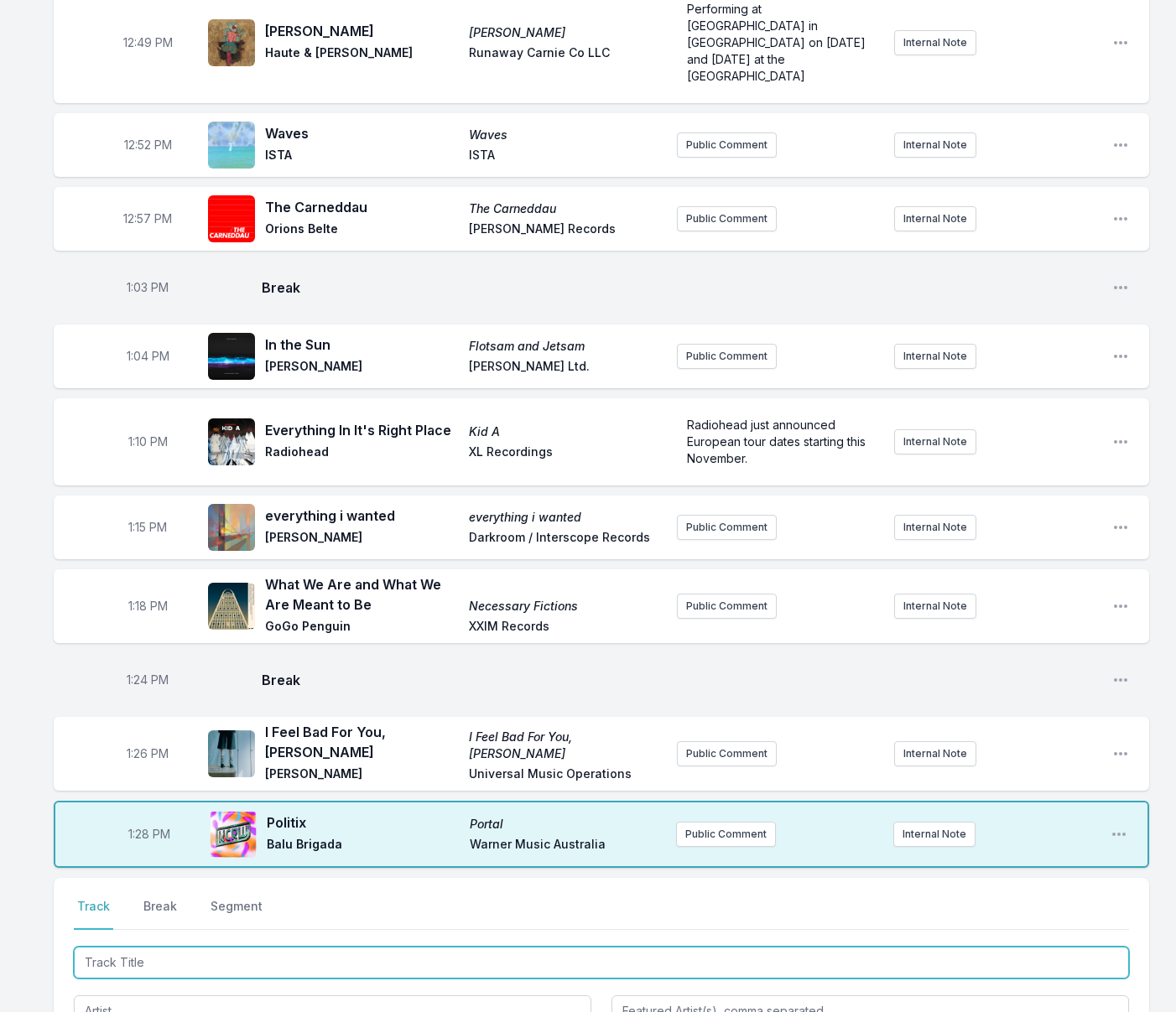
click at [263, 947] on input "Track Title" at bounding box center [602, 962] width 1055 height 32
type input "White Horses"
click at [266, 1011] on span "The Clearing" at bounding box center [301, 1030] width 70 height 14
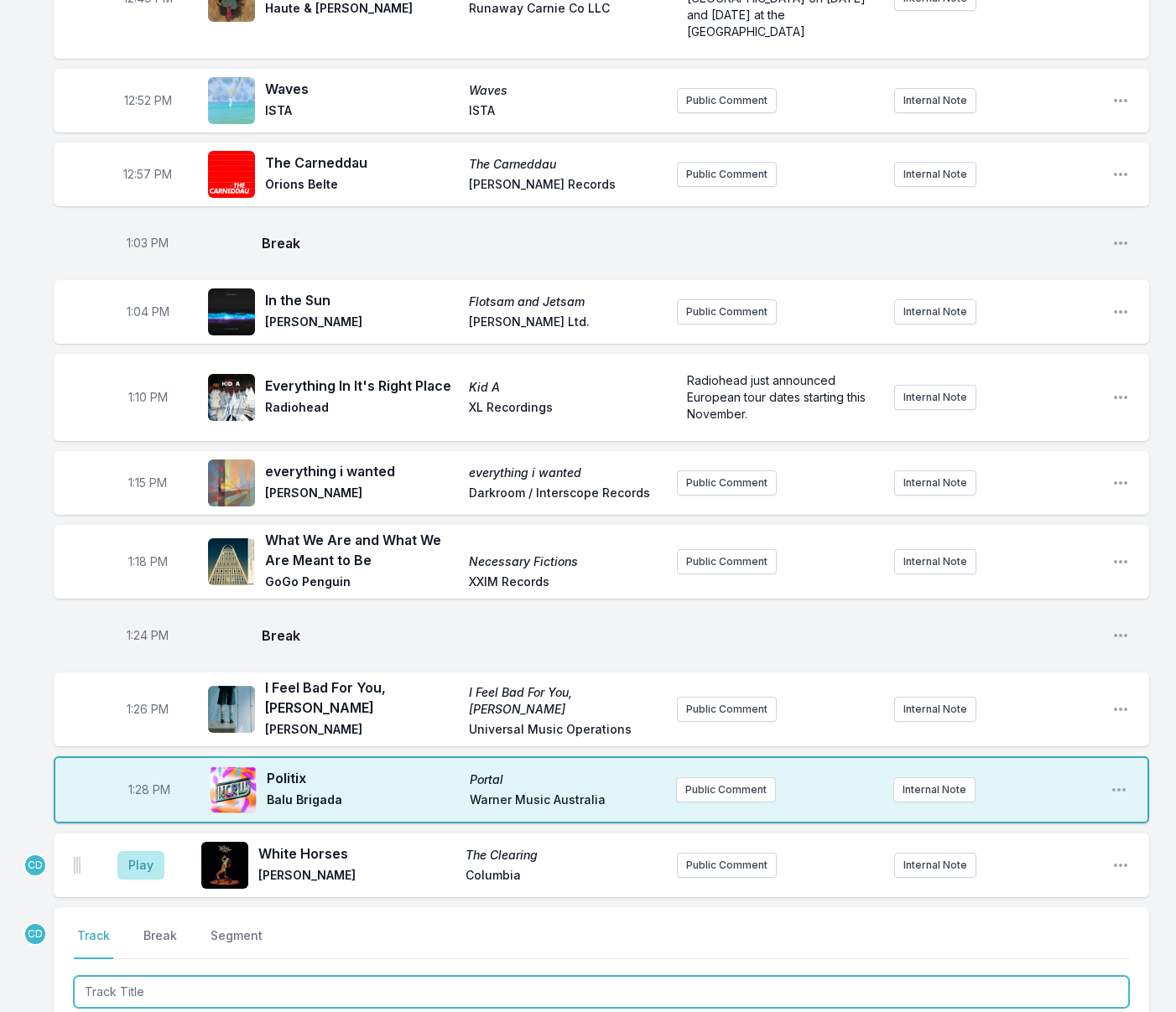
scroll to position [1418, 0]
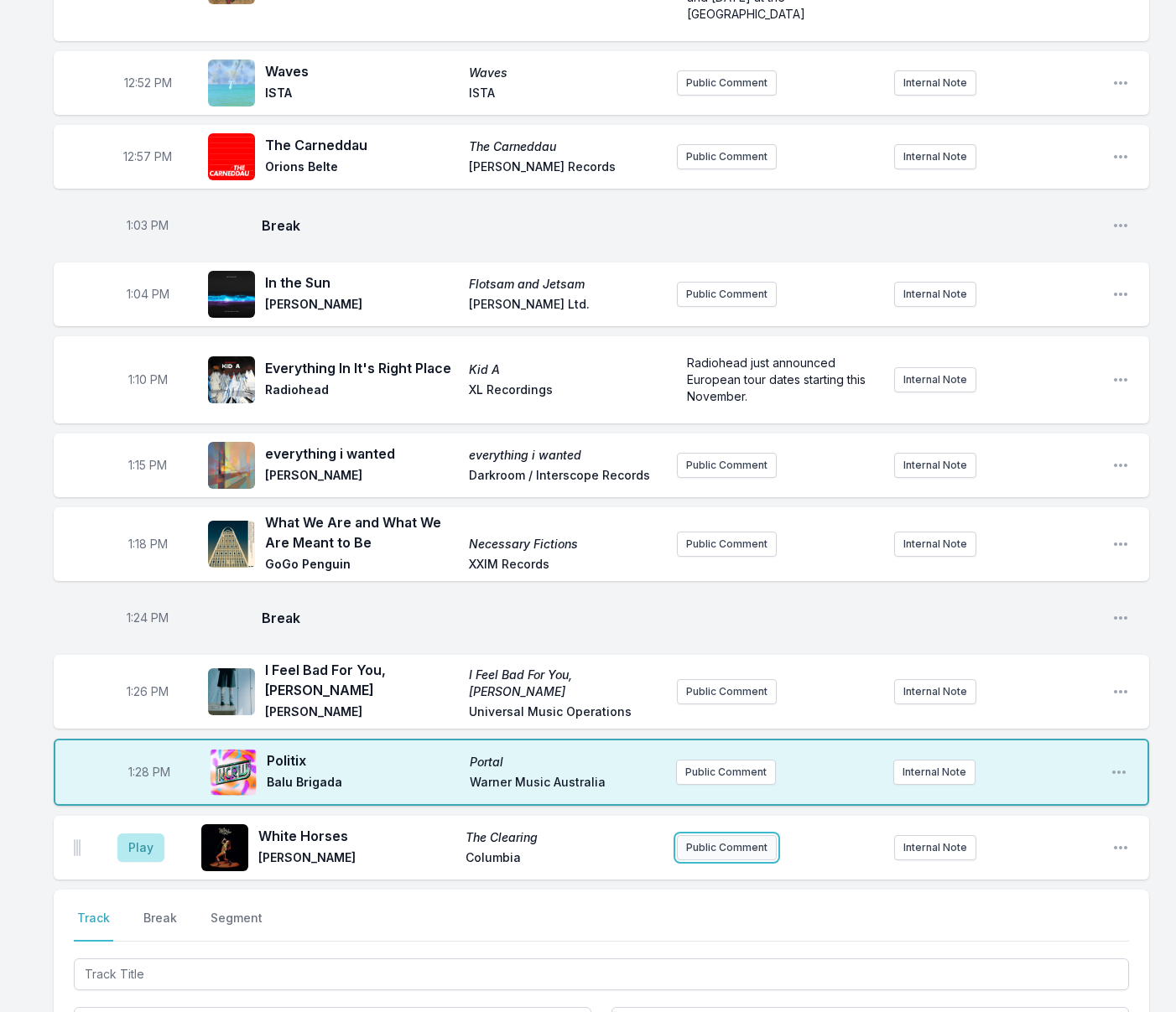
click at [742, 836] on button "Public Comment" at bounding box center [727, 848] width 100 height 25
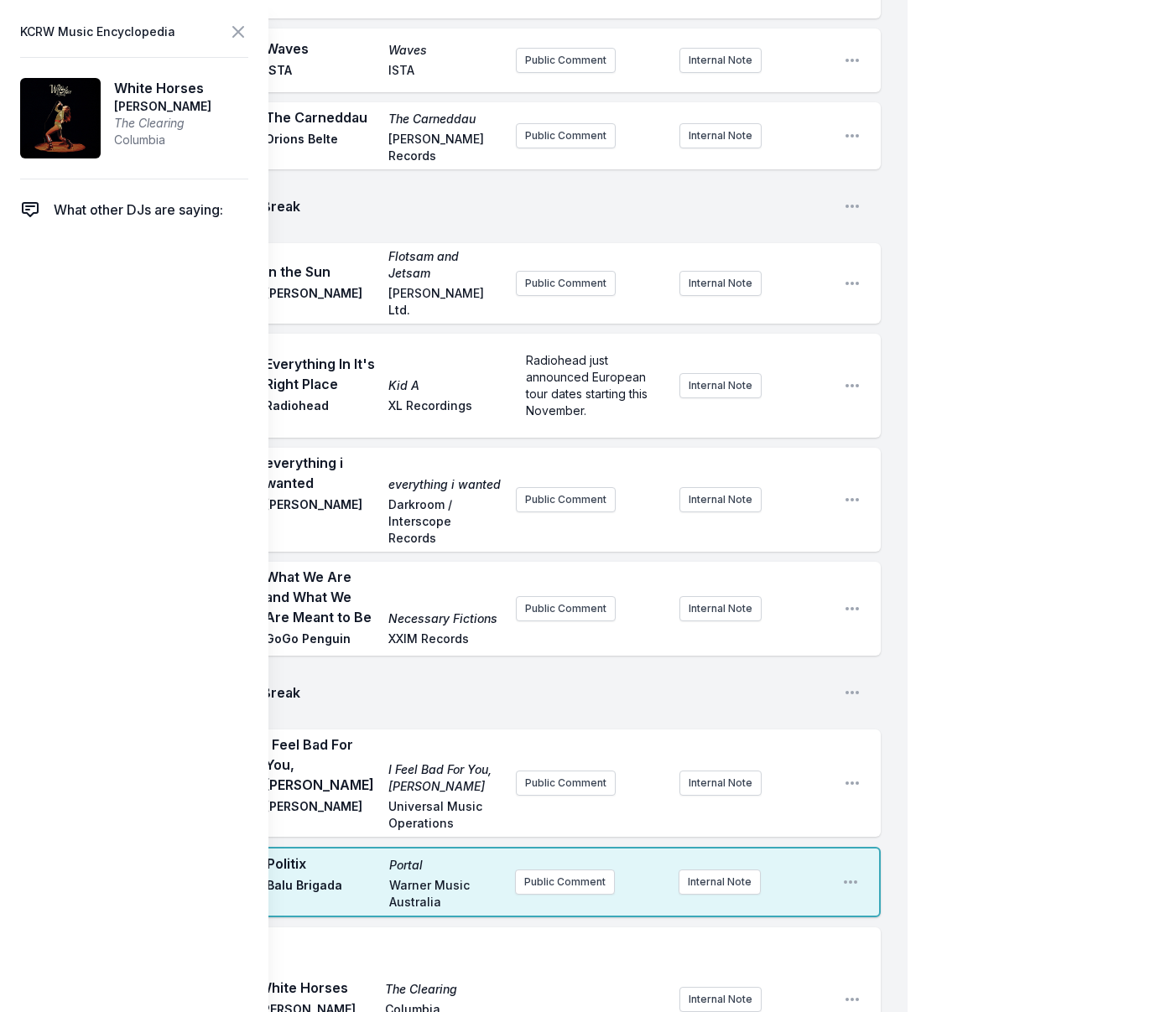
scroll to position [1657, 0]
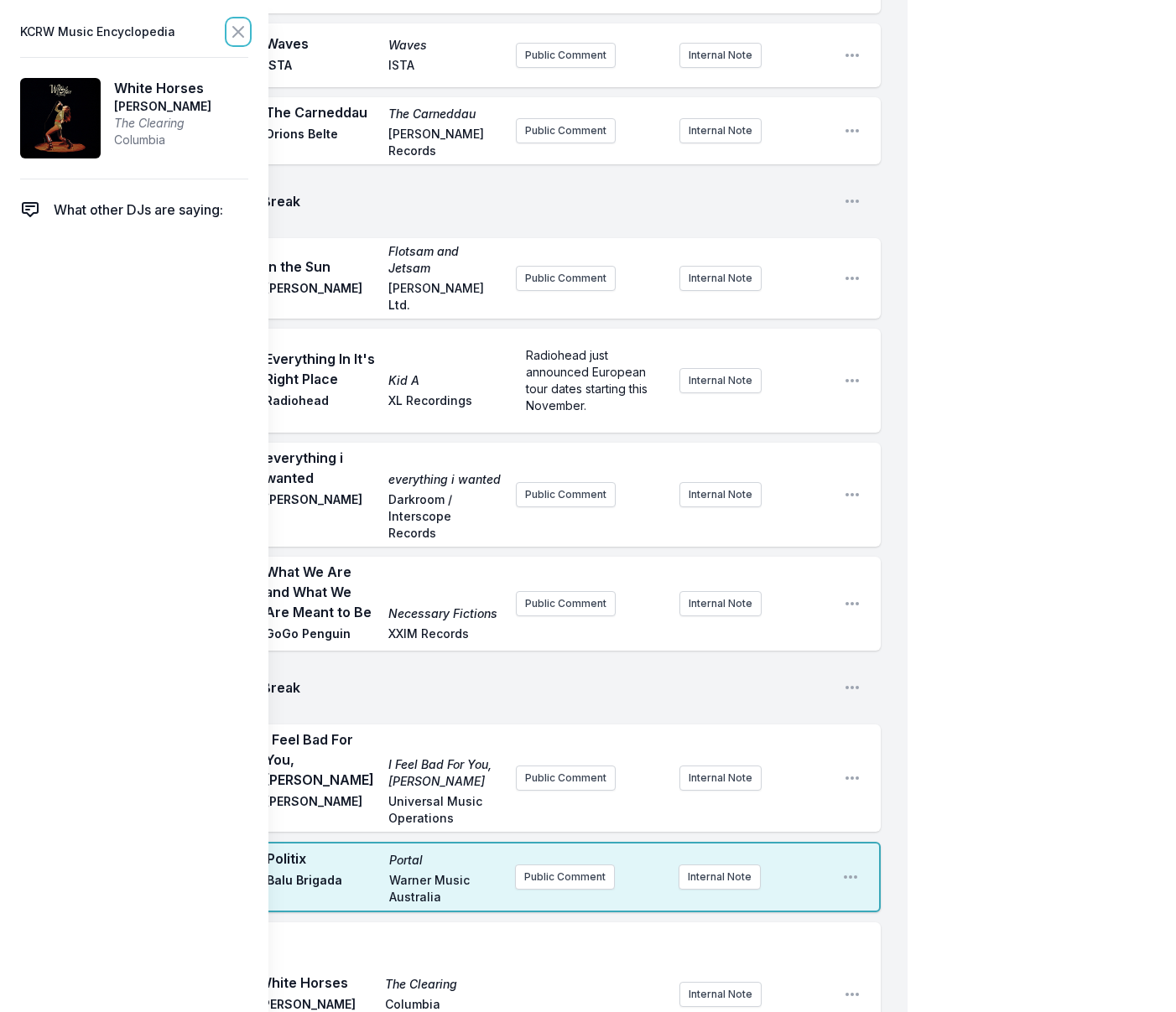
click at [240, 34] on icon at bounding box center [238, 32] width 10 height 10
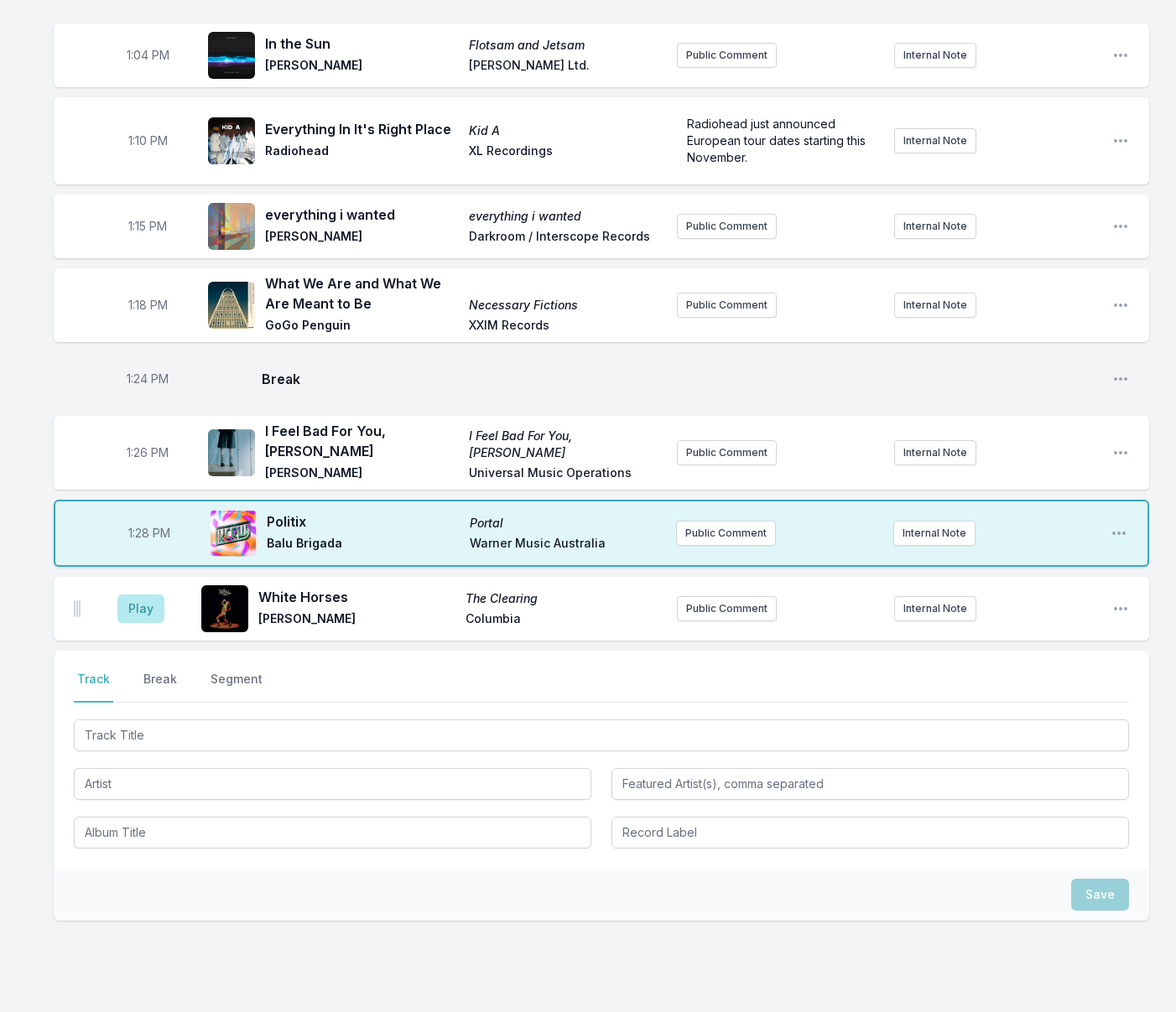
scroll to position [1632, 0]
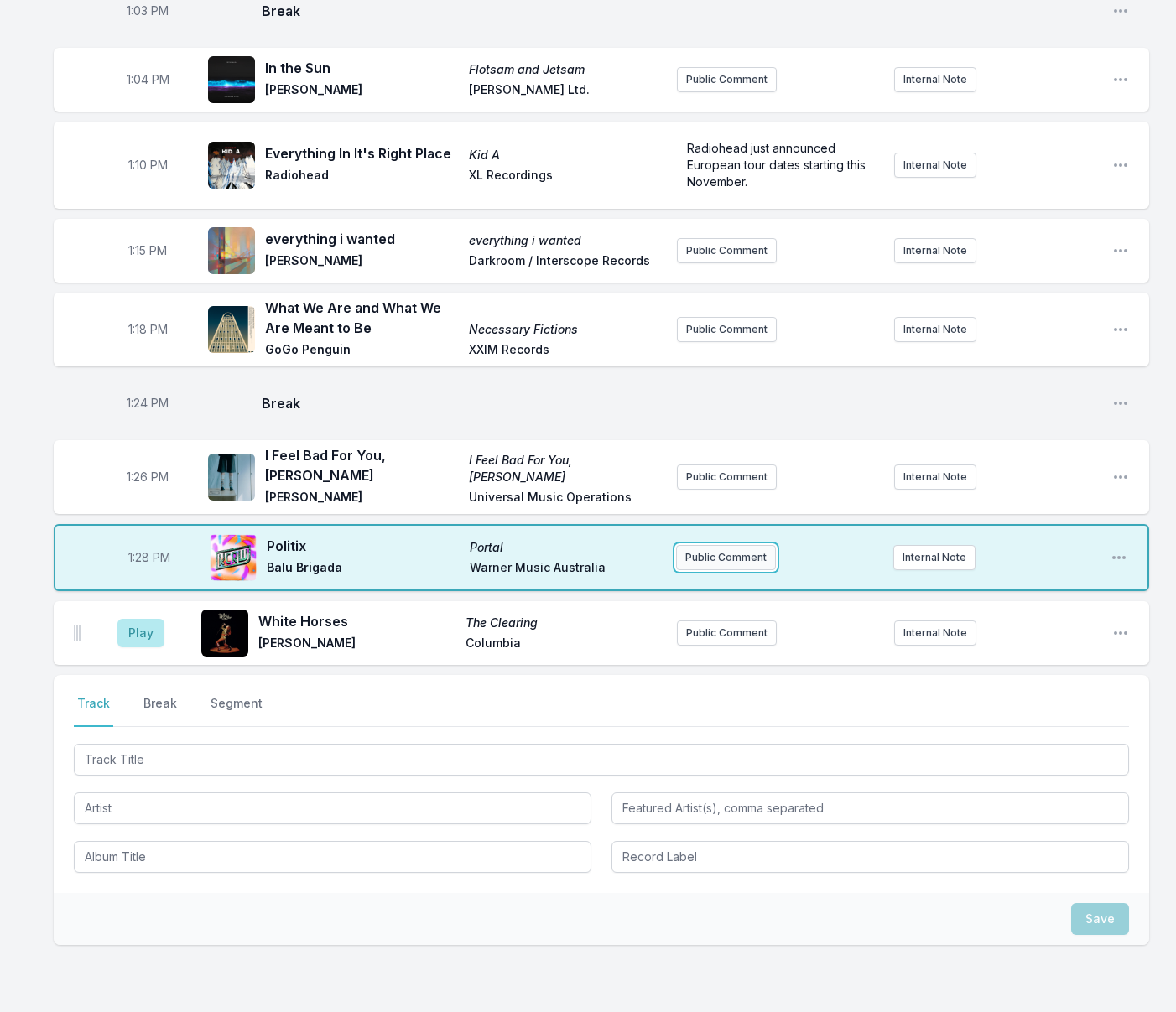
click at [683, 545] on button "Public Comment" at bounding box center [726, 557] width 100 height 25
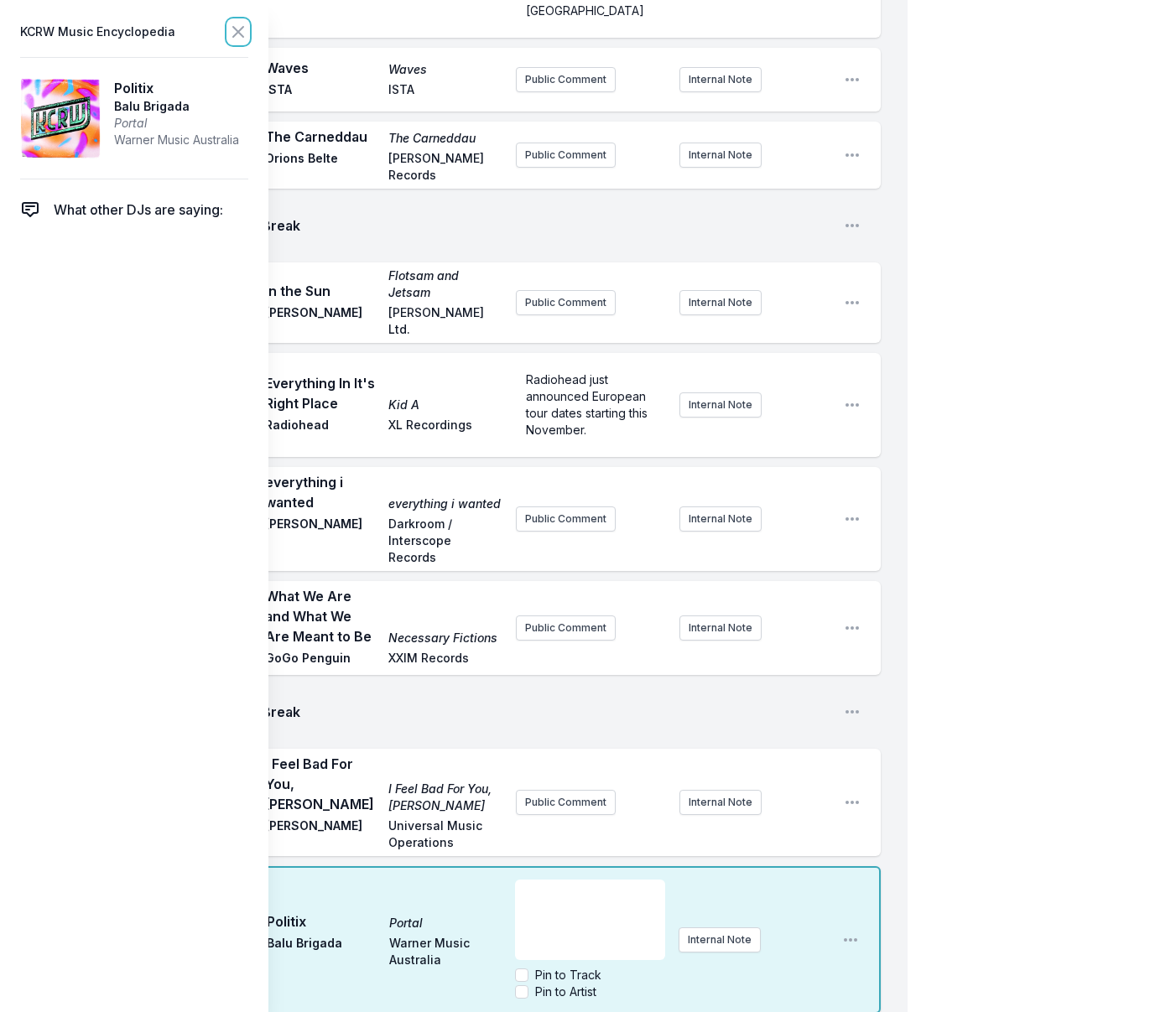
click at [240, 32] on icon at bounding box center [238, 32] width 20 height 20
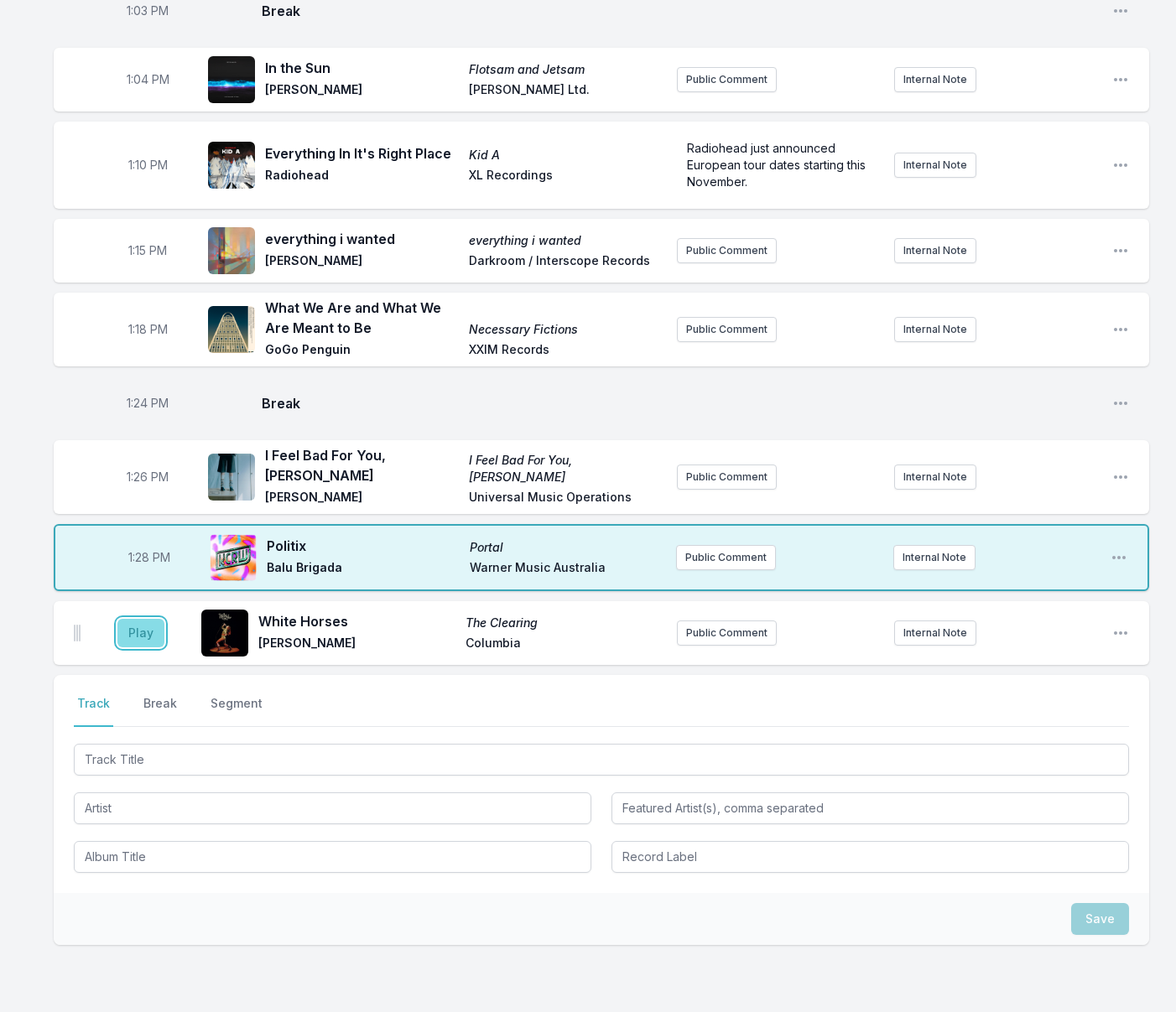
click at [149, 619] on button "Play" at bounding box center [140, 633] width 47 height 29
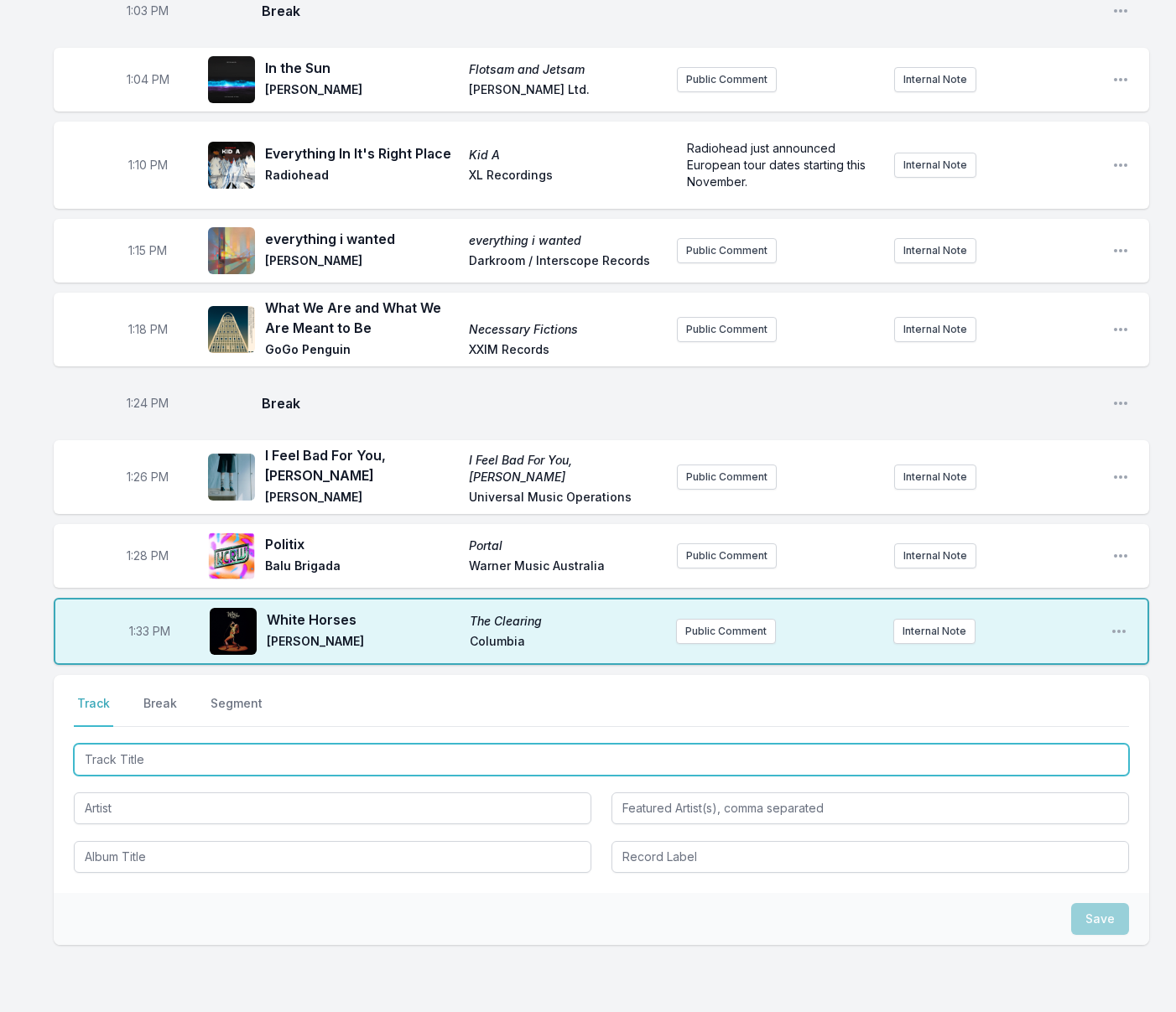
click at [221, 744] on input "Track Title" at bounding box center [602, 759] width 1055 height 32
type input "The Most Dear and The Future"
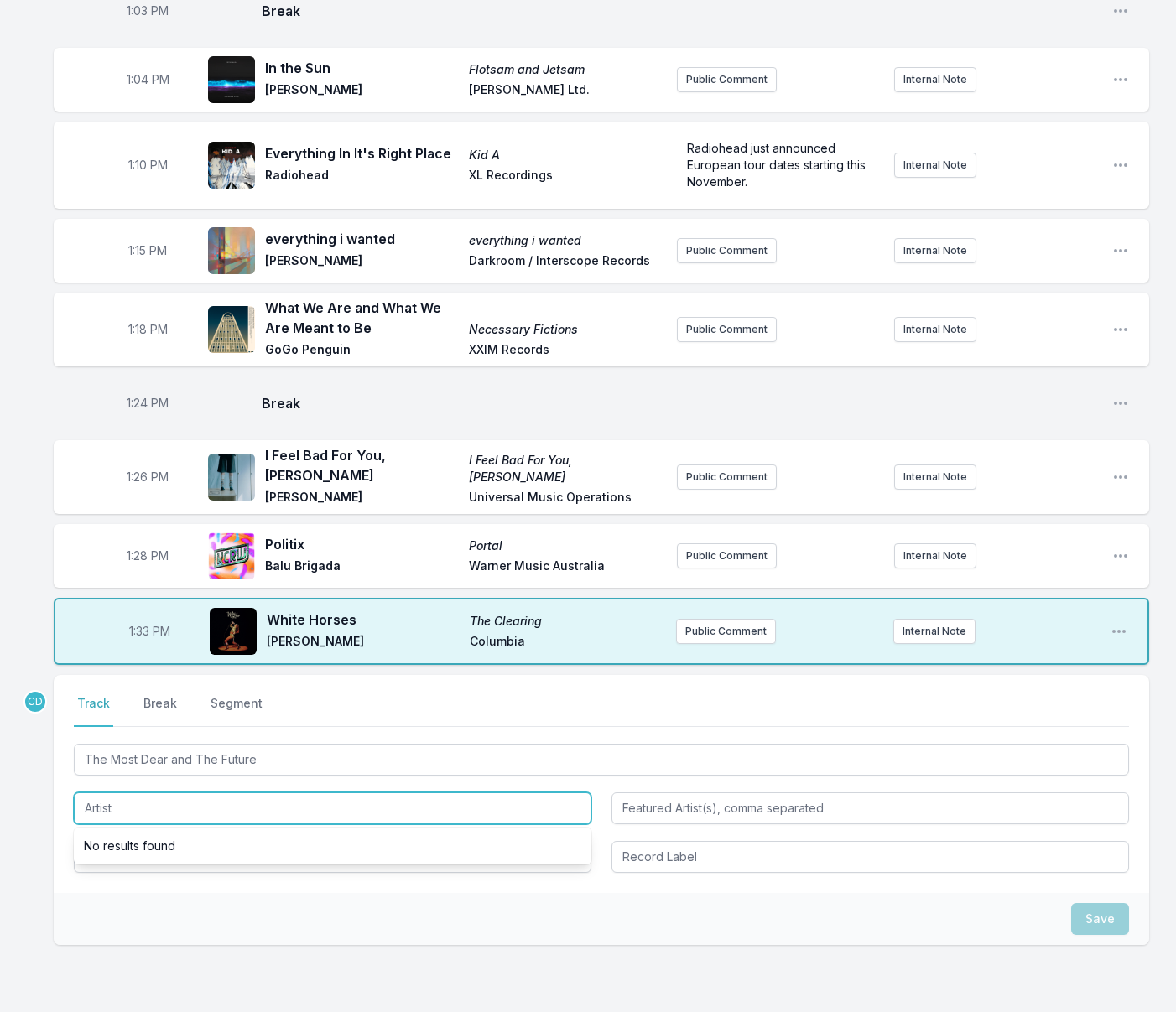
click at [216, 792] on input "Artist" at bounding box center [332, 808] width 518 height 32
type input "ear"
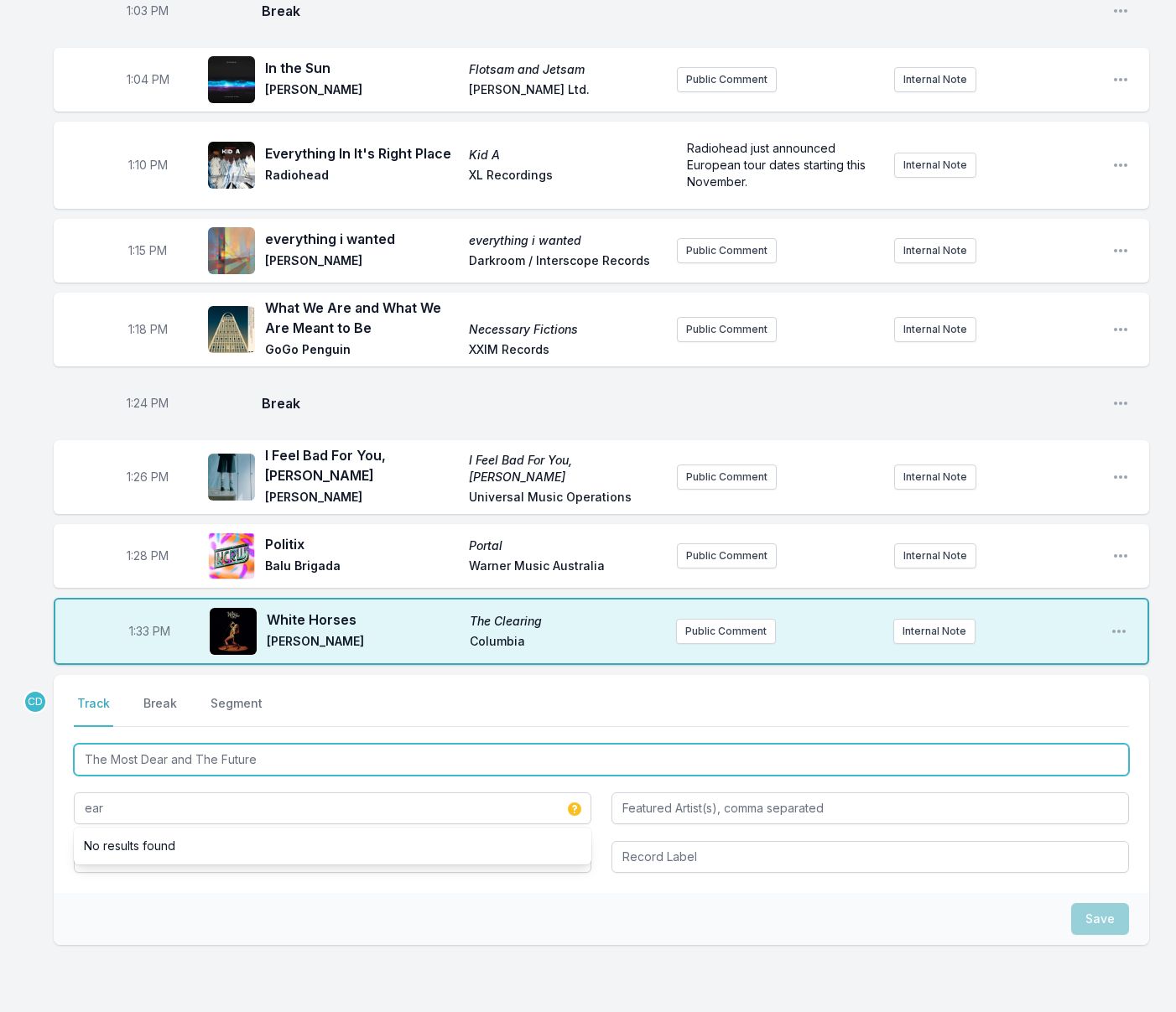
click at [199, 744] on input "The Most Dear and The Future" at bounding box center [602, 759] width 1055 height 32
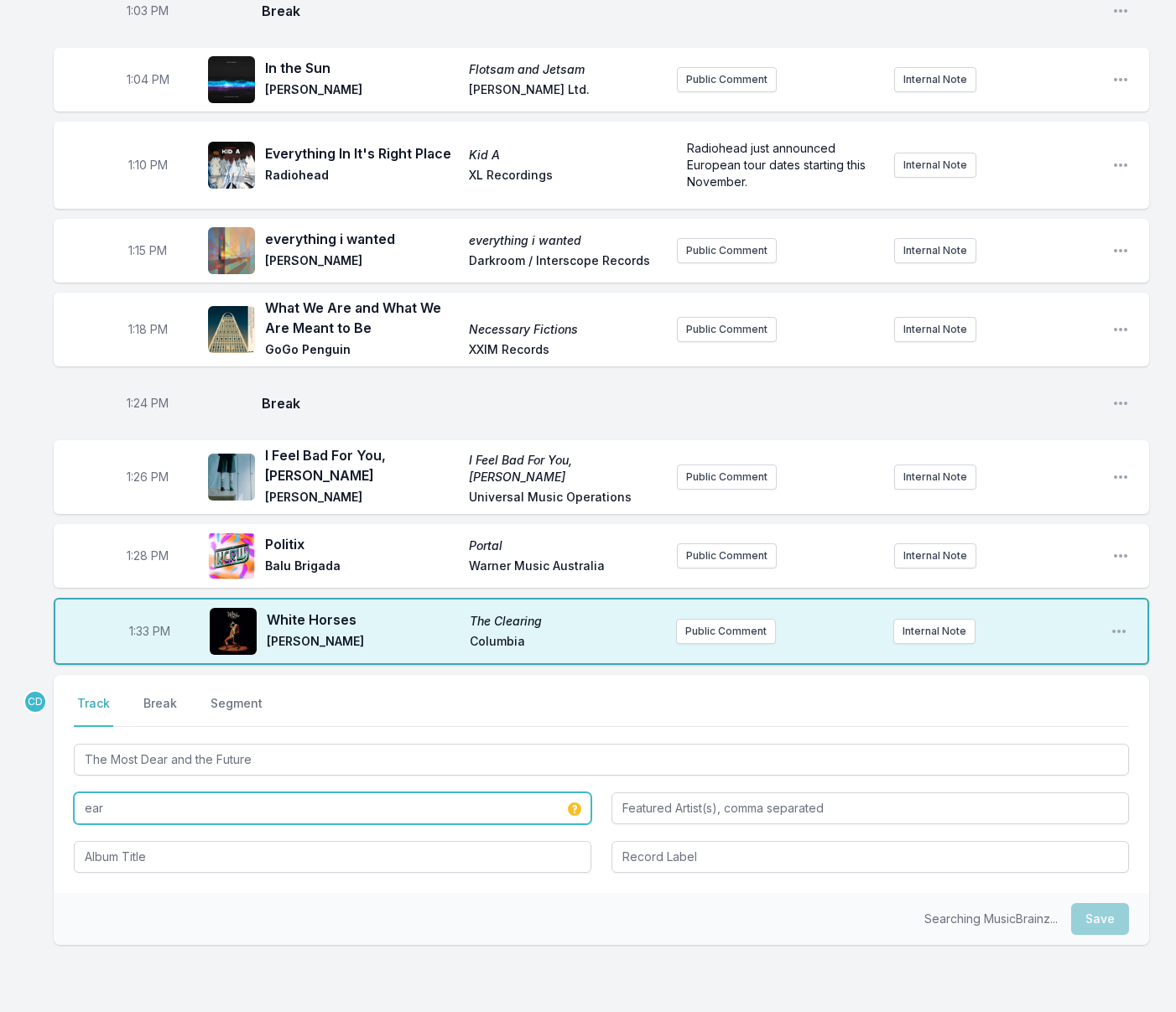
click at [159, 792] on input "ear" at bounding box center [332, 808] width 518 height 32
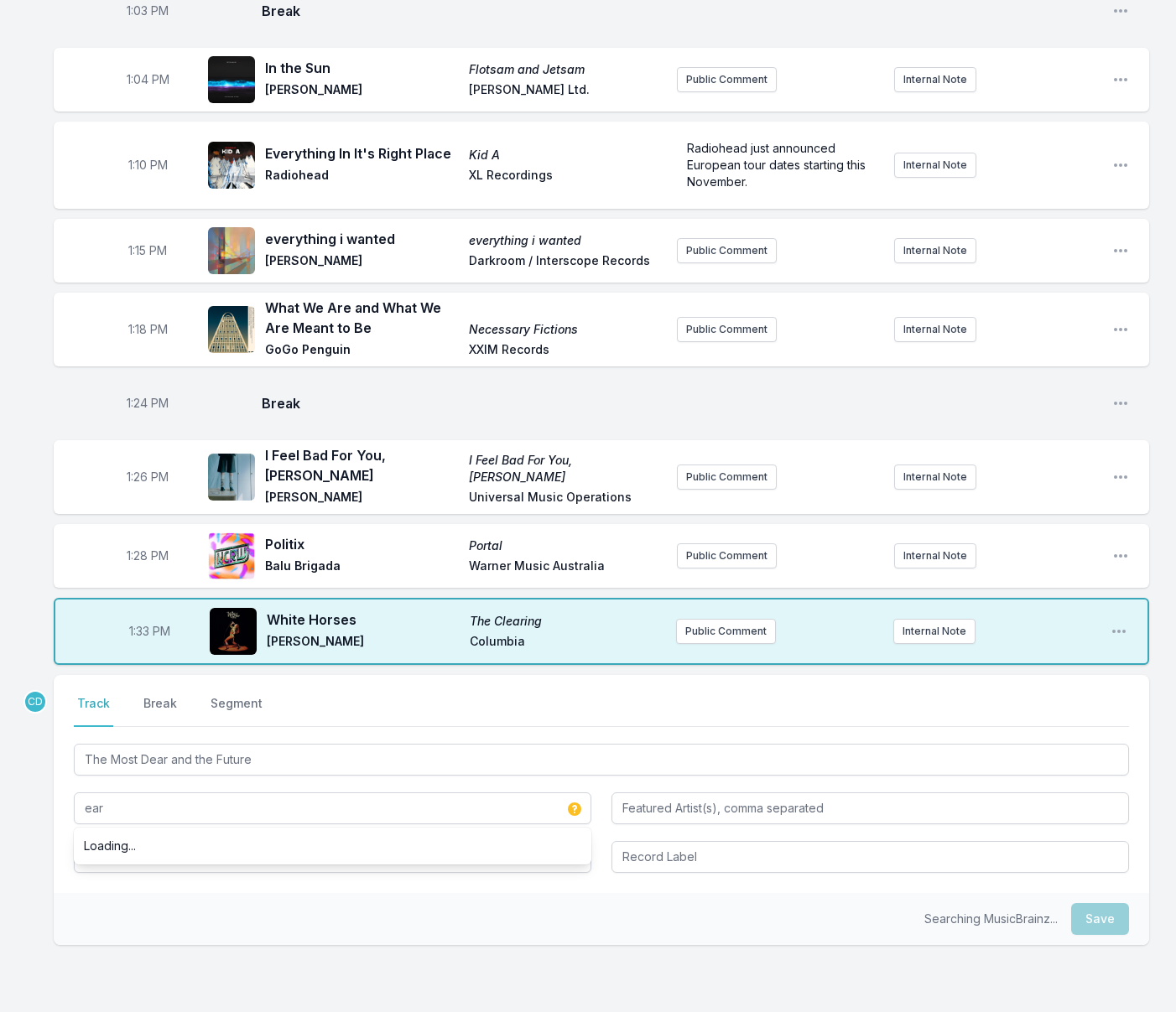
click at [180, 831] on div "Loading..." at bounding box center [332, 846] width 518 height 31
click at [161, 841] on input "Album Title" at bounding box center [332, 856] width 518 height 32
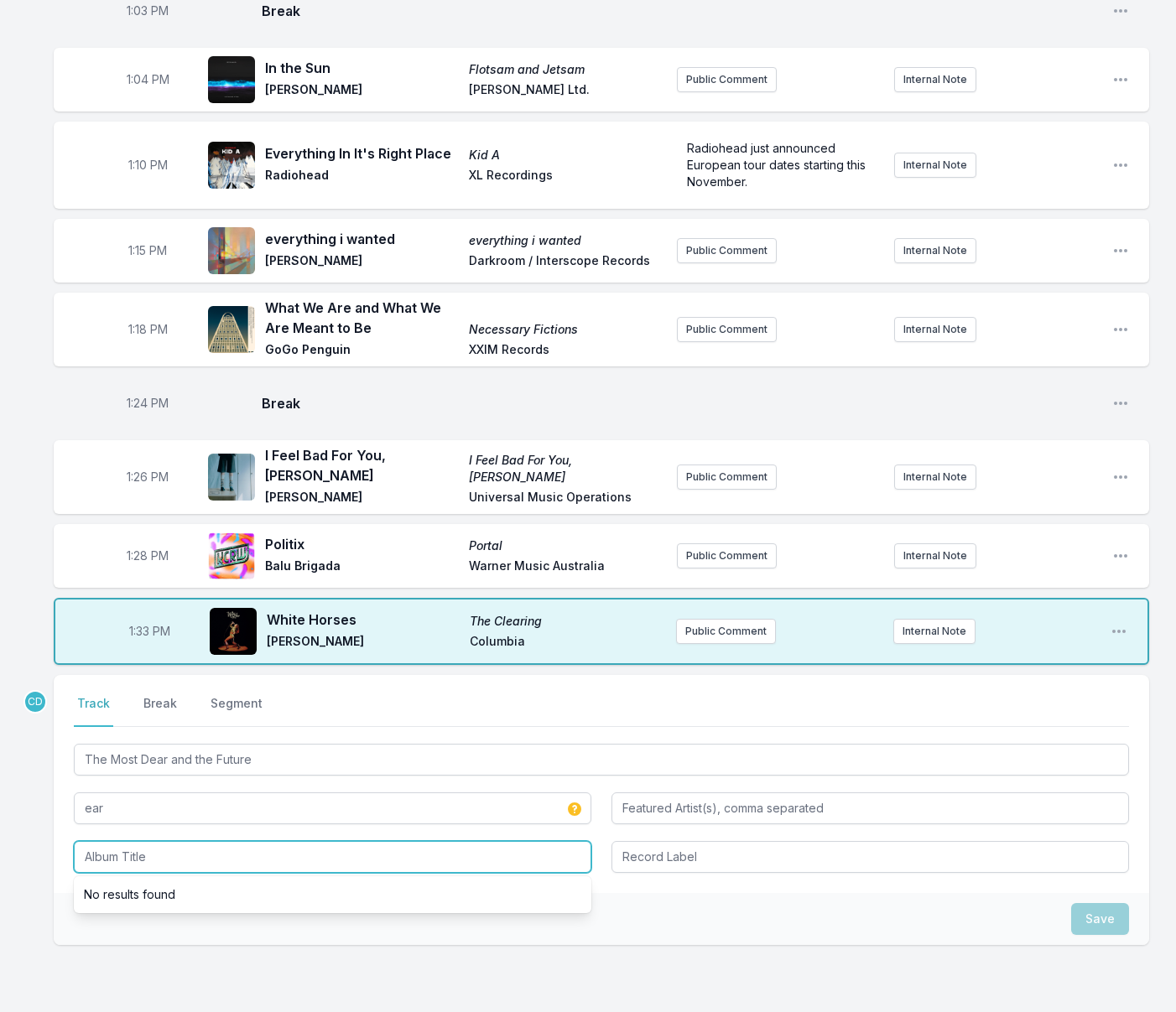
click at [162, 841] on input "Album Title" at bounding box center [332, 856] width 518 height 32
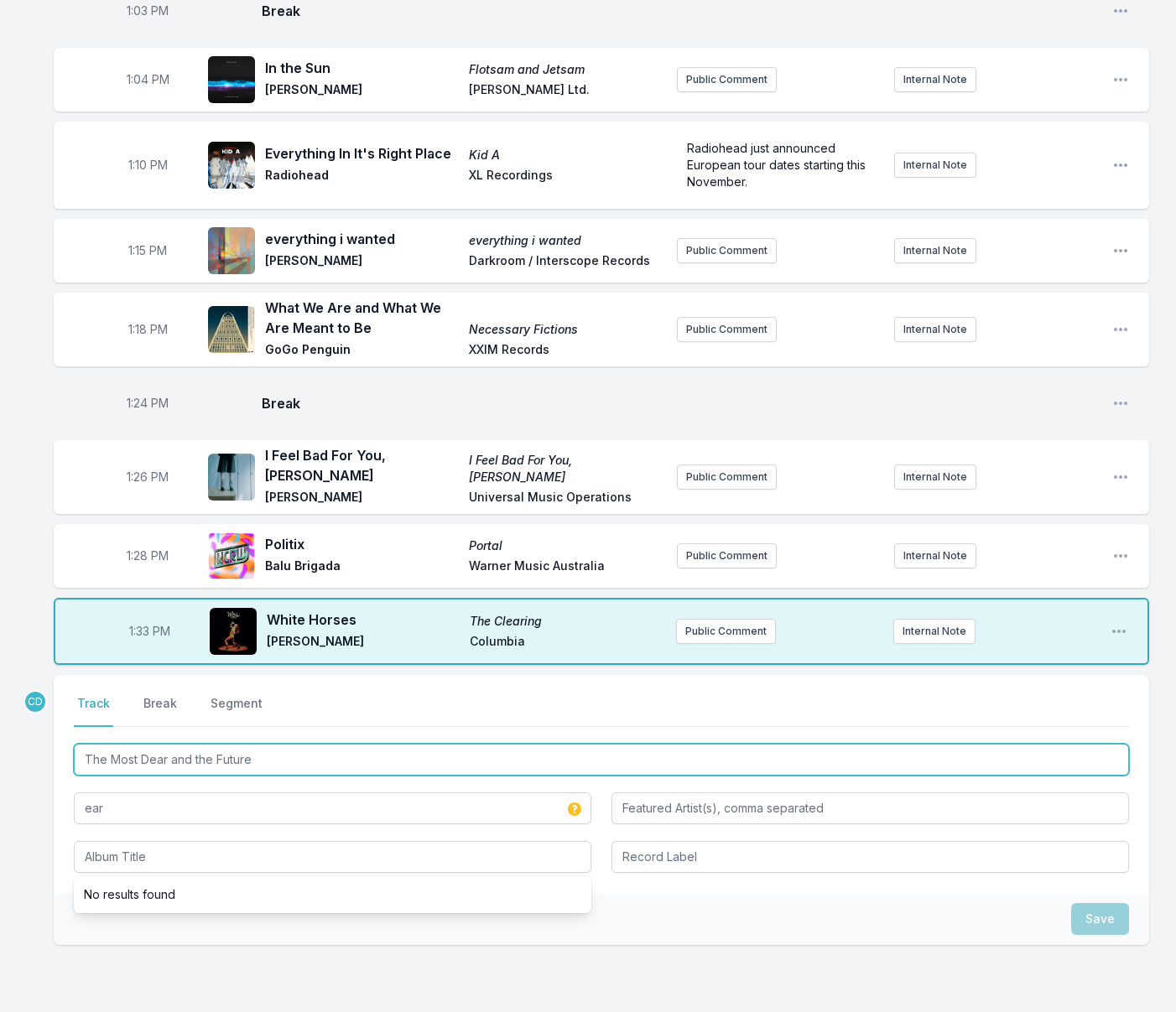
click at [199, 744] on input "The Most Dear and the Future" at bounding box center [602, 759] width 1055 height 32
drag, startPoint x: 227, startPoint y: 667, endPoint x: 22, endPoint y: 668, distance: 205.0
type input "The Most Dear and The Future"
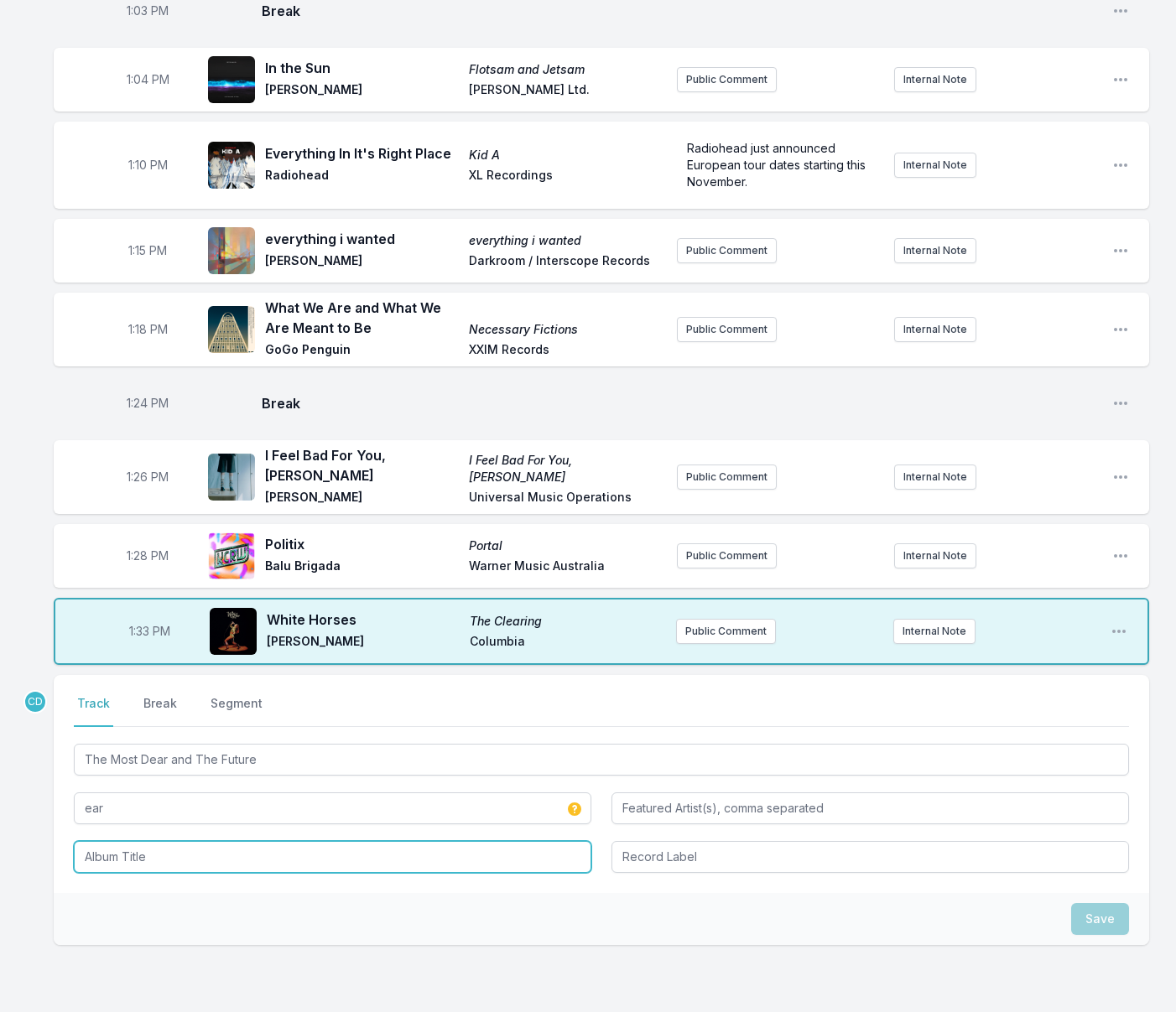
click at [115, 841] on input "Album Title" at bounding box center [332, 856] width 518 height 32
paste input "The Most Dear and The Future"
type input "The Most Dear and The Future"
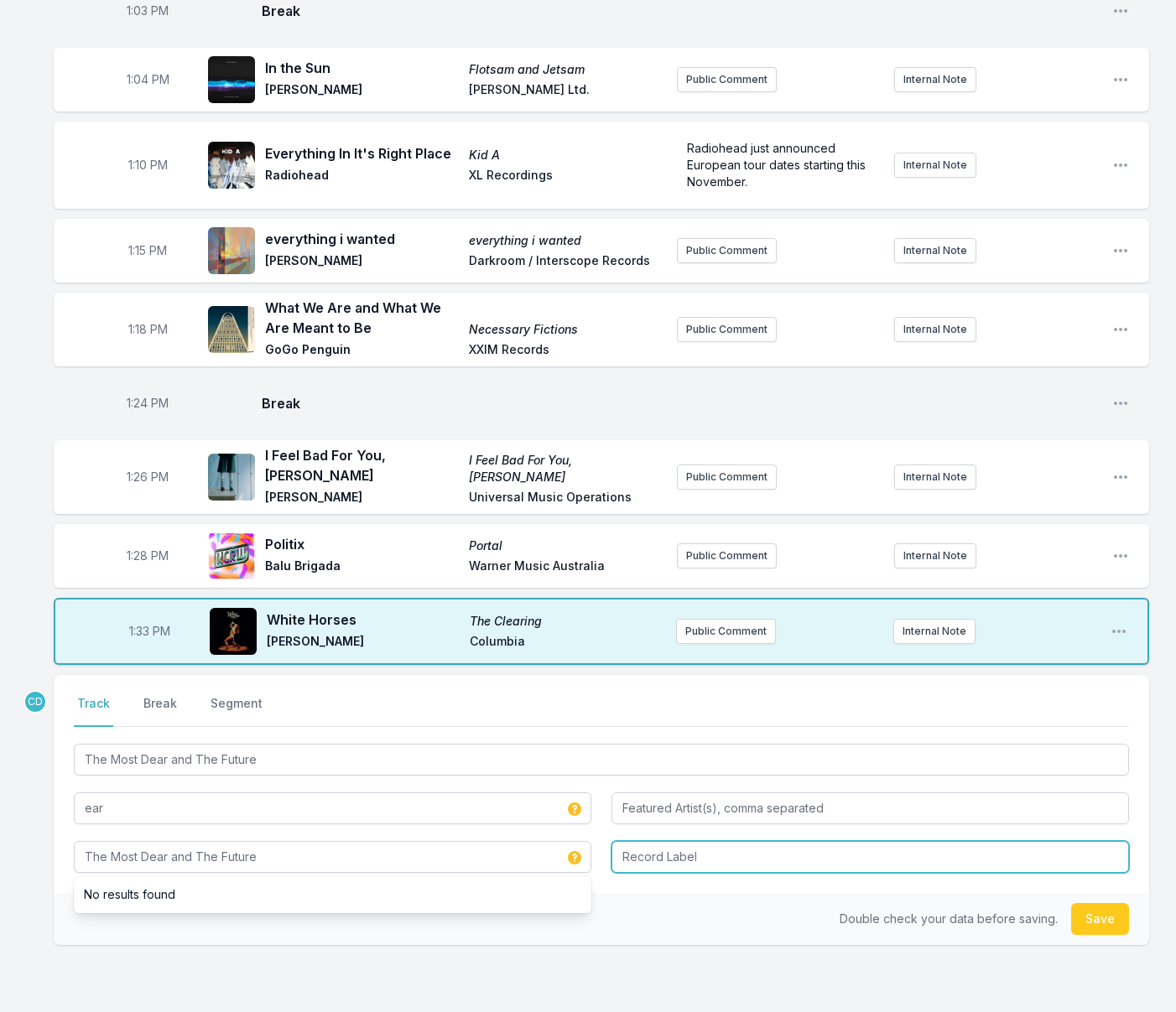
click at [701, 841] on input "Record Label" at bounding box center [870, 856] width 518 height 32
type input "ear"
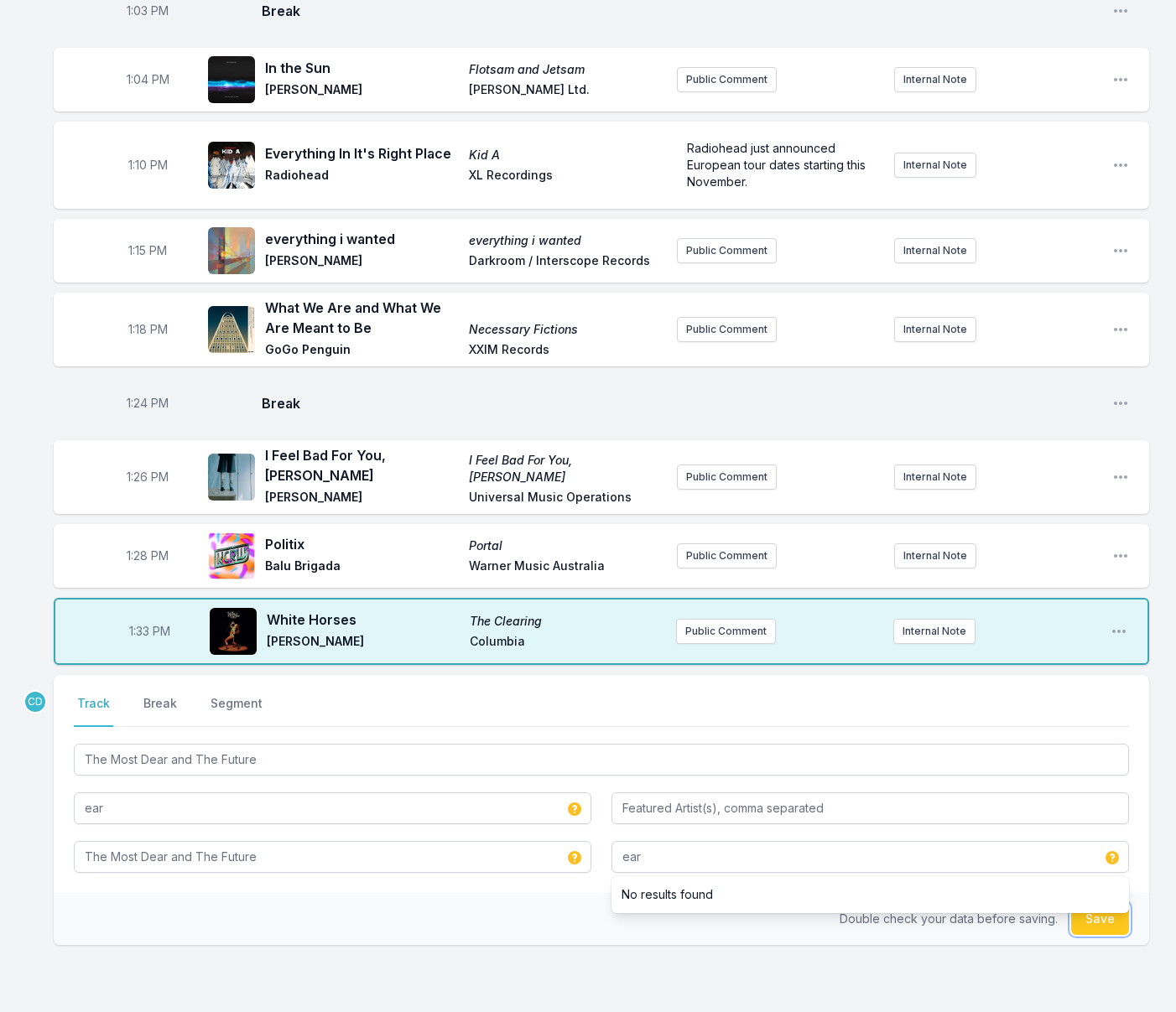
click at [1085, 903] on button "Save" at bounding box center [1099, 918] width 58 height 32
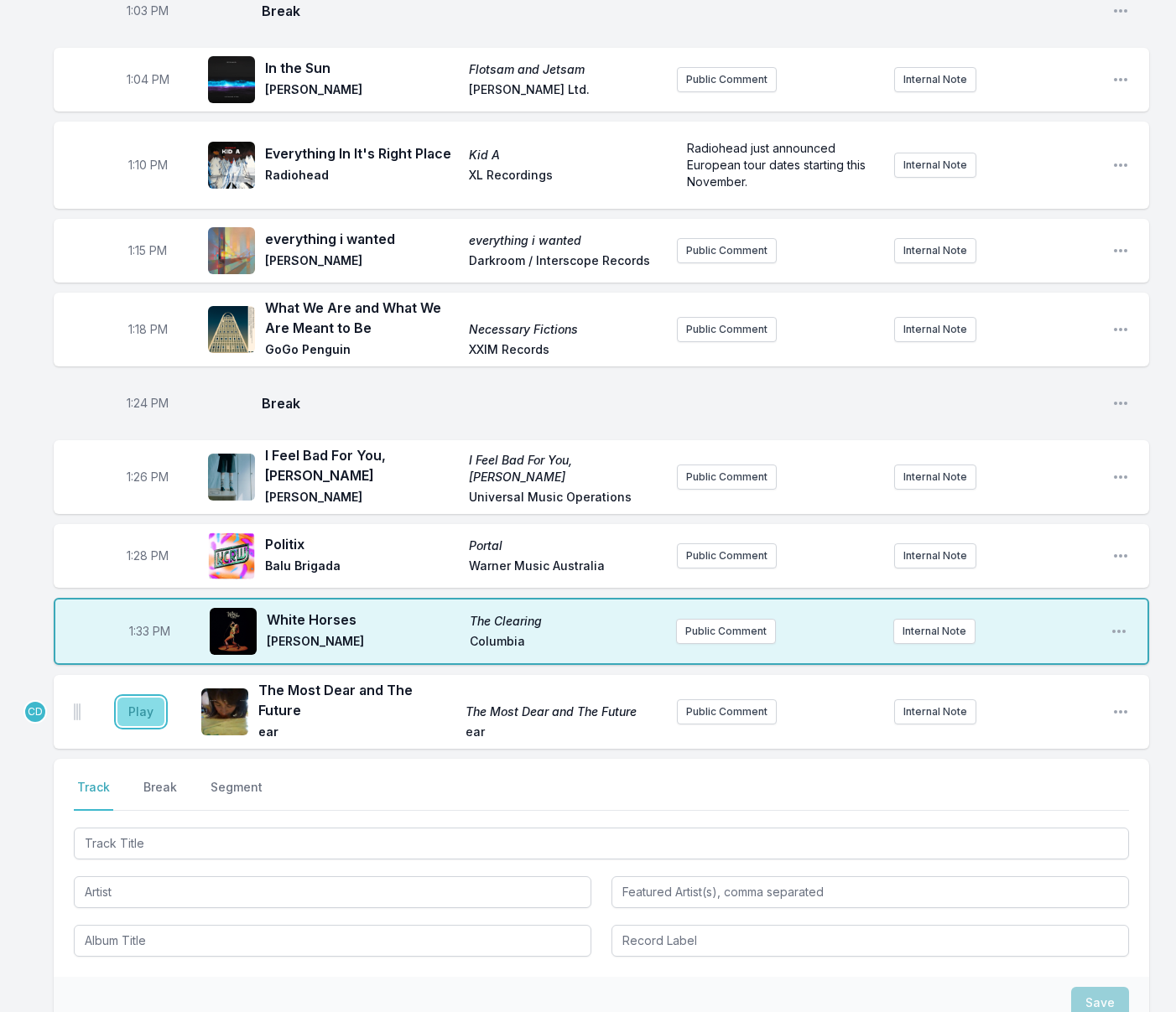
click at [148, 698] on button "Play" at bounding box center [140, 712] width 47 height 29
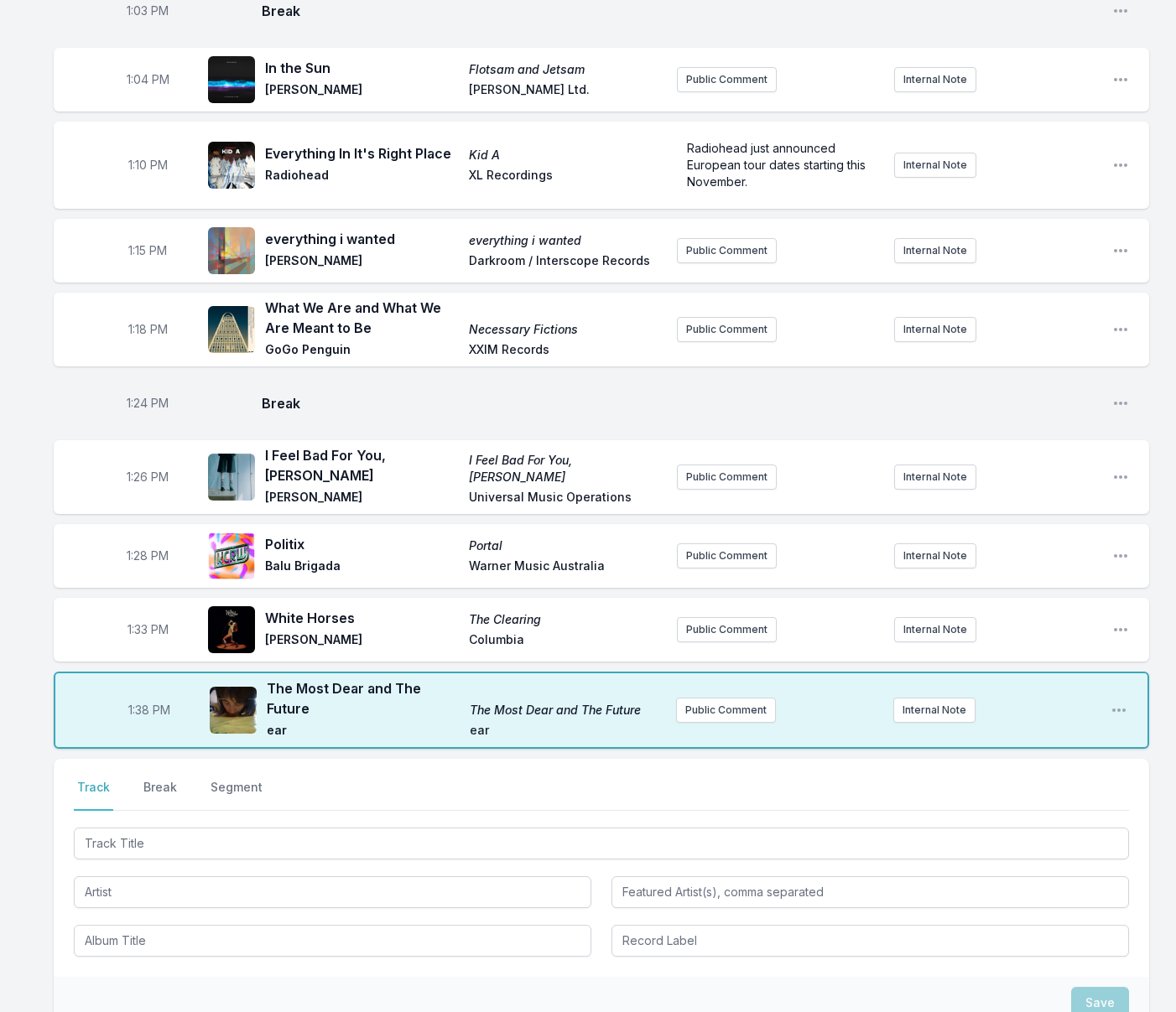
click at [162, 779] on button "Break" at bounding box center [160, 794] width 41 height 32
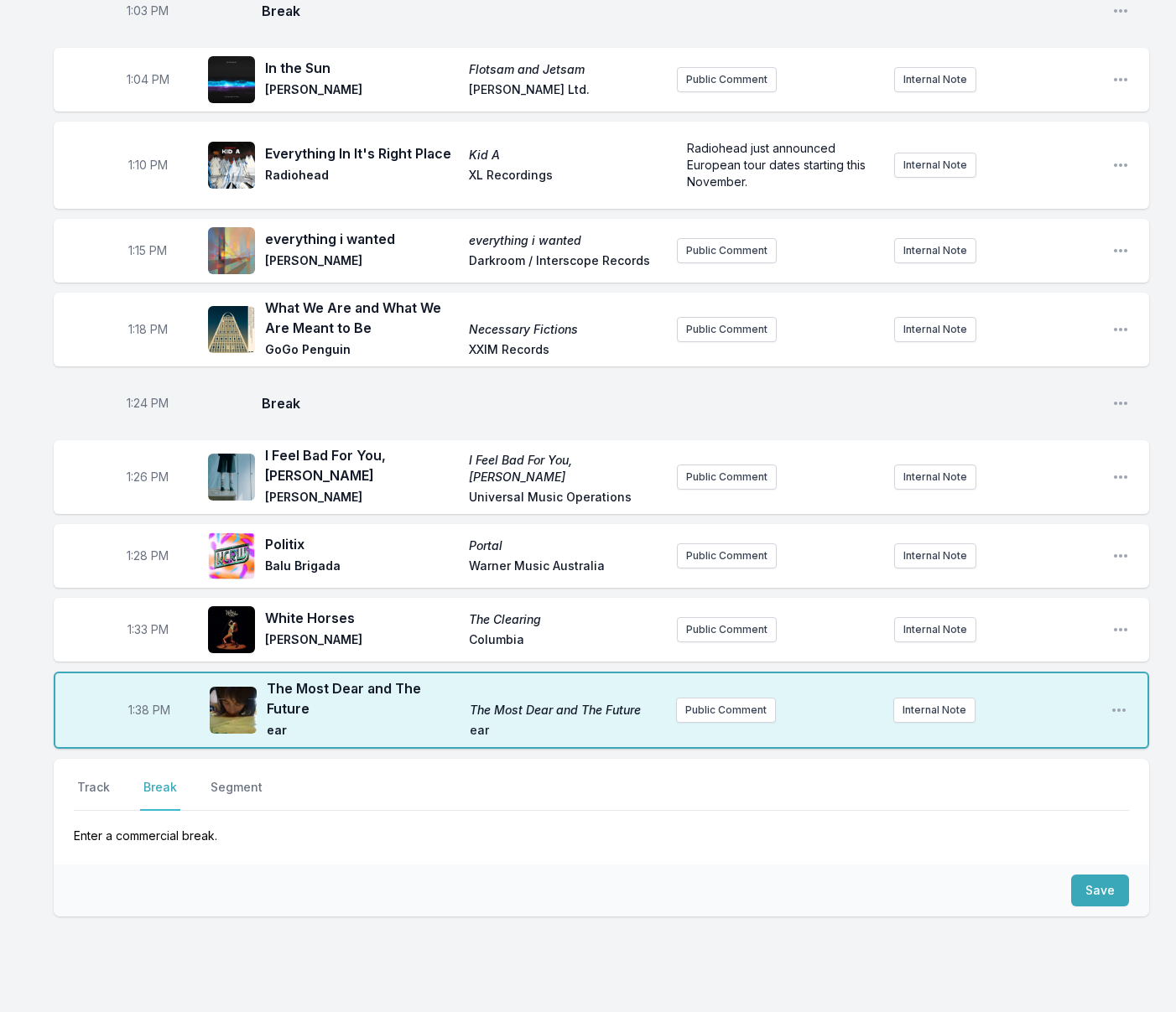
scroll to position [1604, 0]
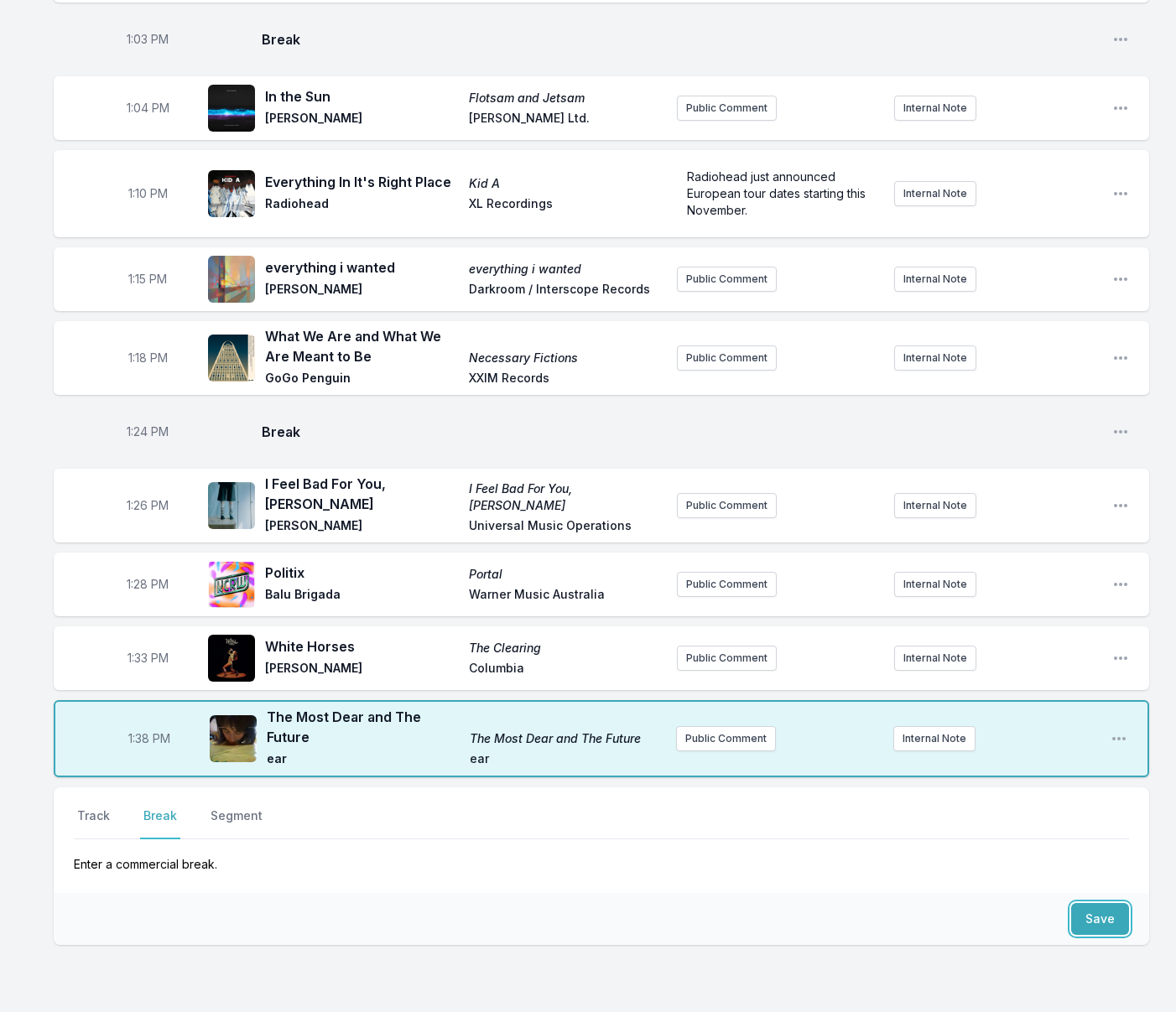
drag, startPoint x: 1093, startPoint y: 824, endPoint x: 1018, endPoint y: 804, distance: 77.6
click at [1092, 903] on button "Save" at bounding box center [1099, 918] width 58 height 32
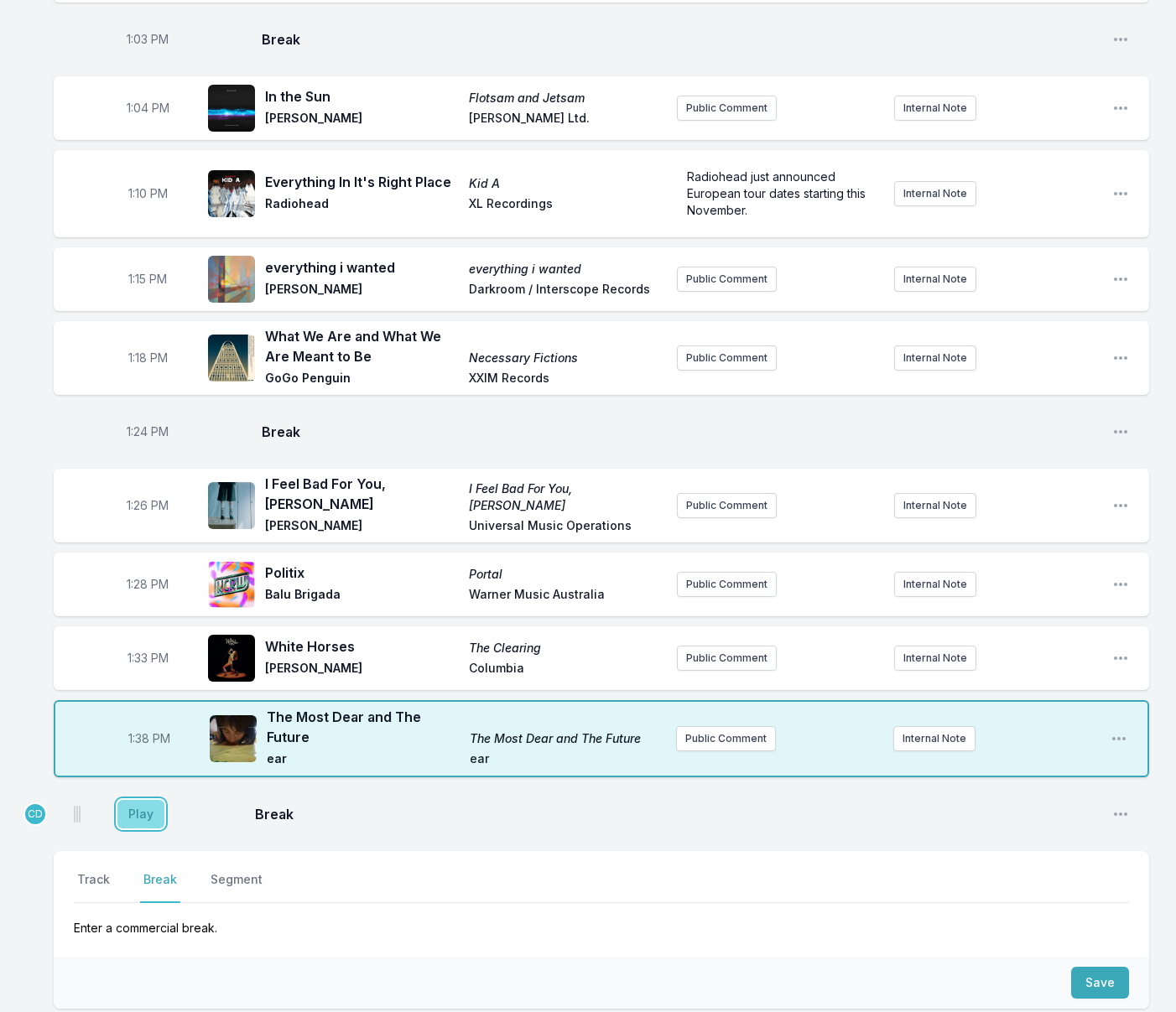
click at [155, 800] on button "Play" at bounding box center [140, 815] width 47 height 29
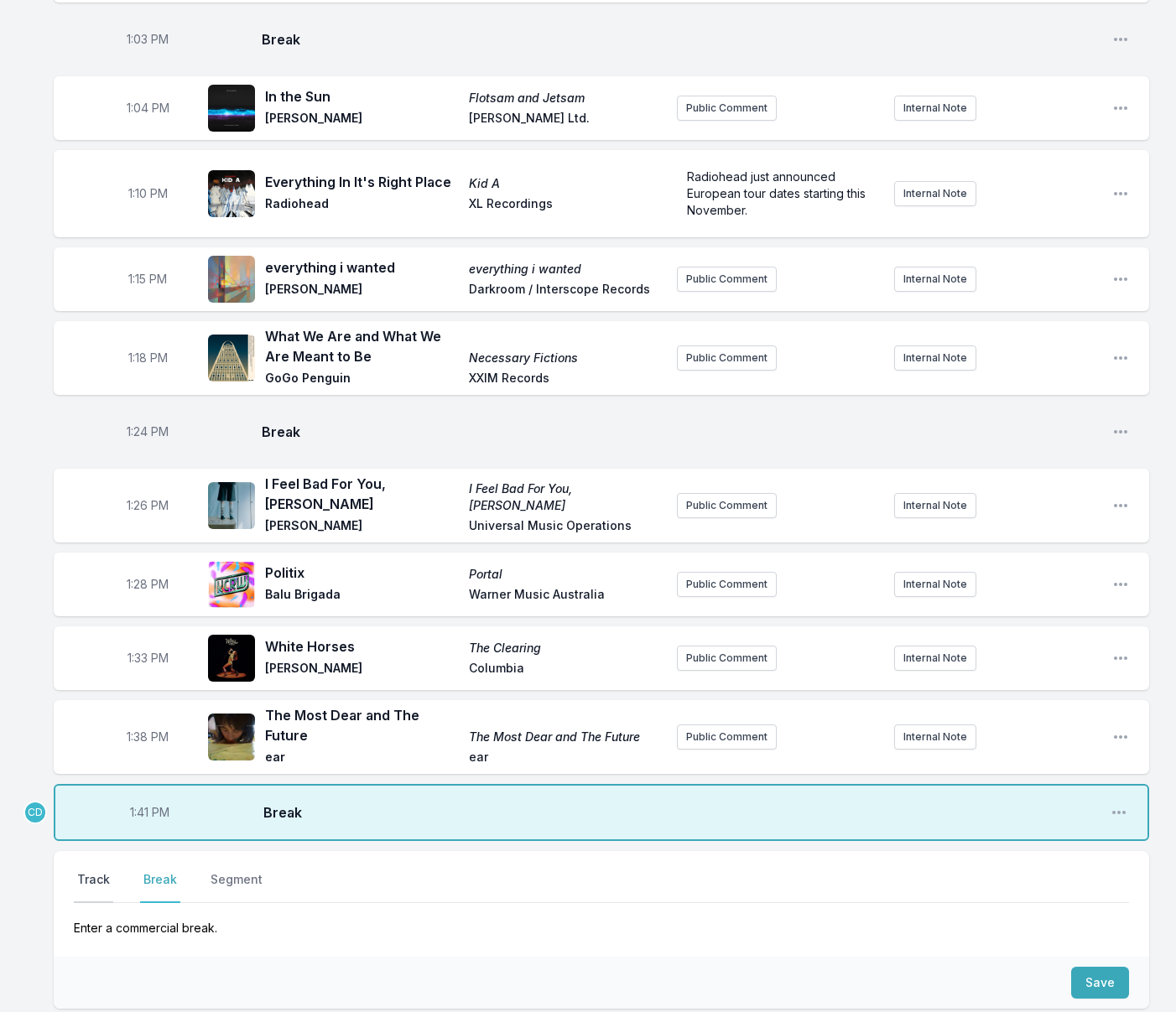
click at [99, 872] on button "Track" at bounding box center [94, 887] width 40 height 32
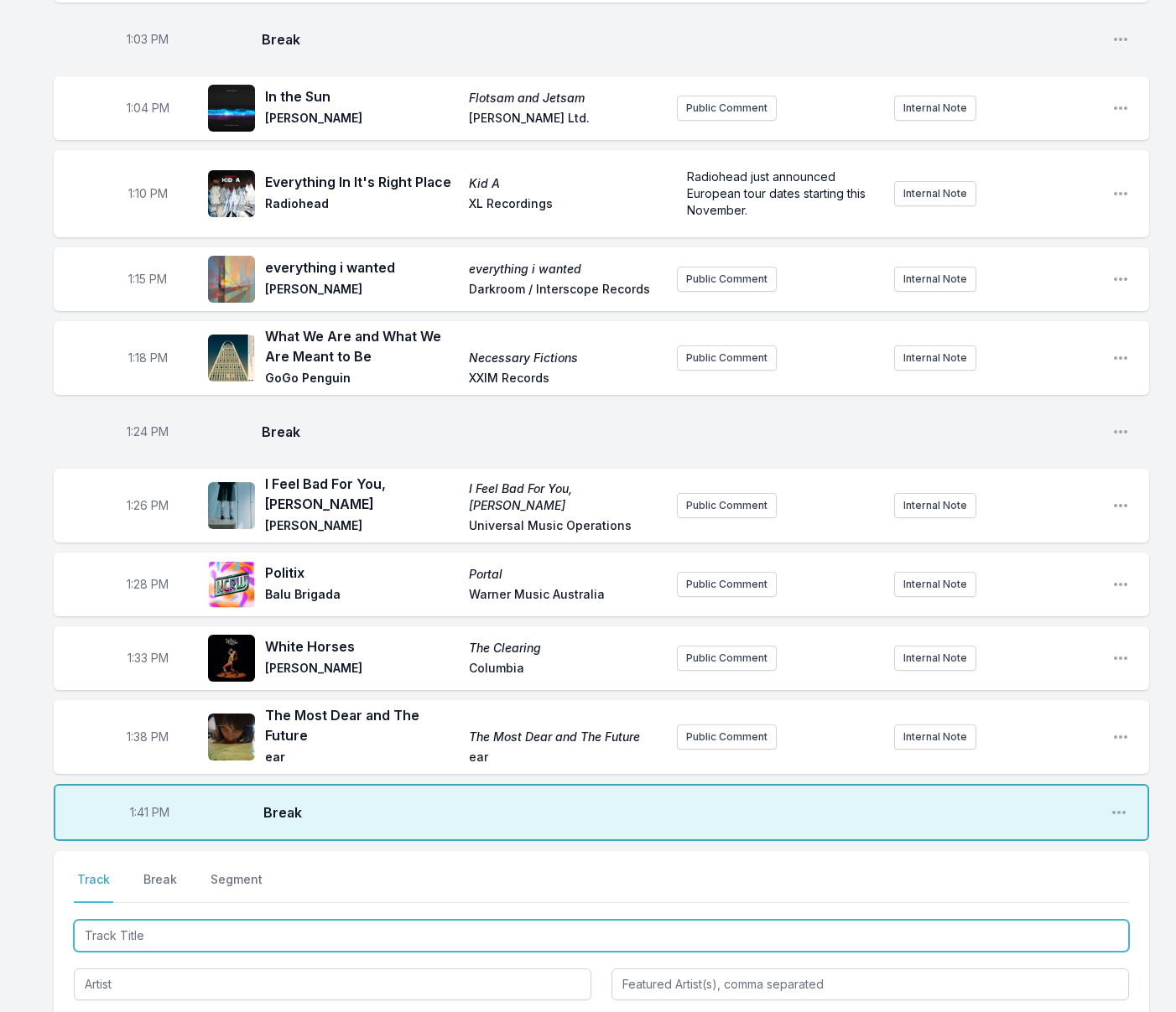
click at [249, 920] on input "Track Title" at bounding box center [602, 935] width 1055 height 32
type input "The Ones We Loved"
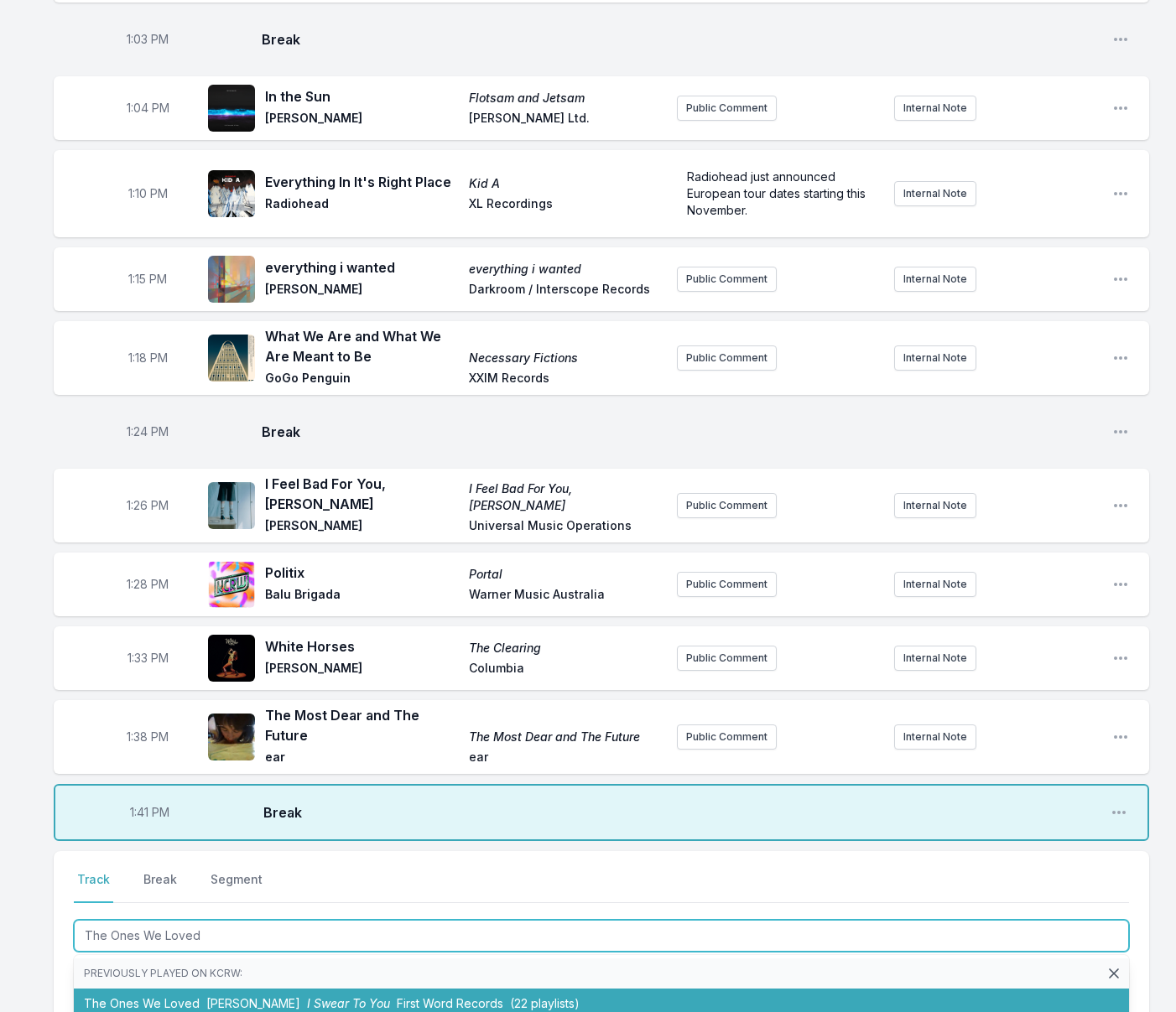
click at [258, 996] on span "[PERSON_NAME]" at bounding box center [253, 1003] width 94 height 14
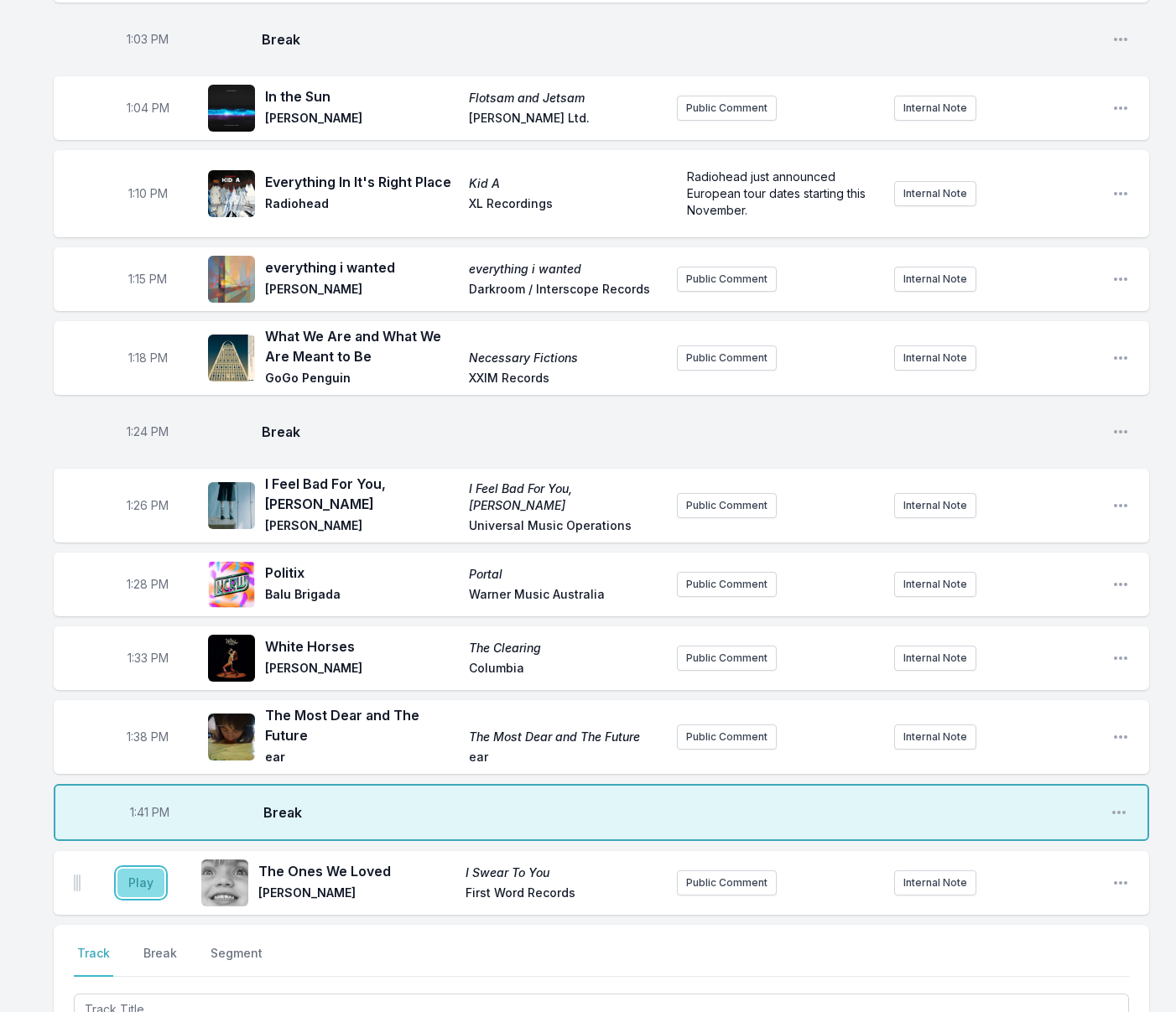
click at [146, 869] on button "Play" at bounding box center [140, 883] width 47 height 29
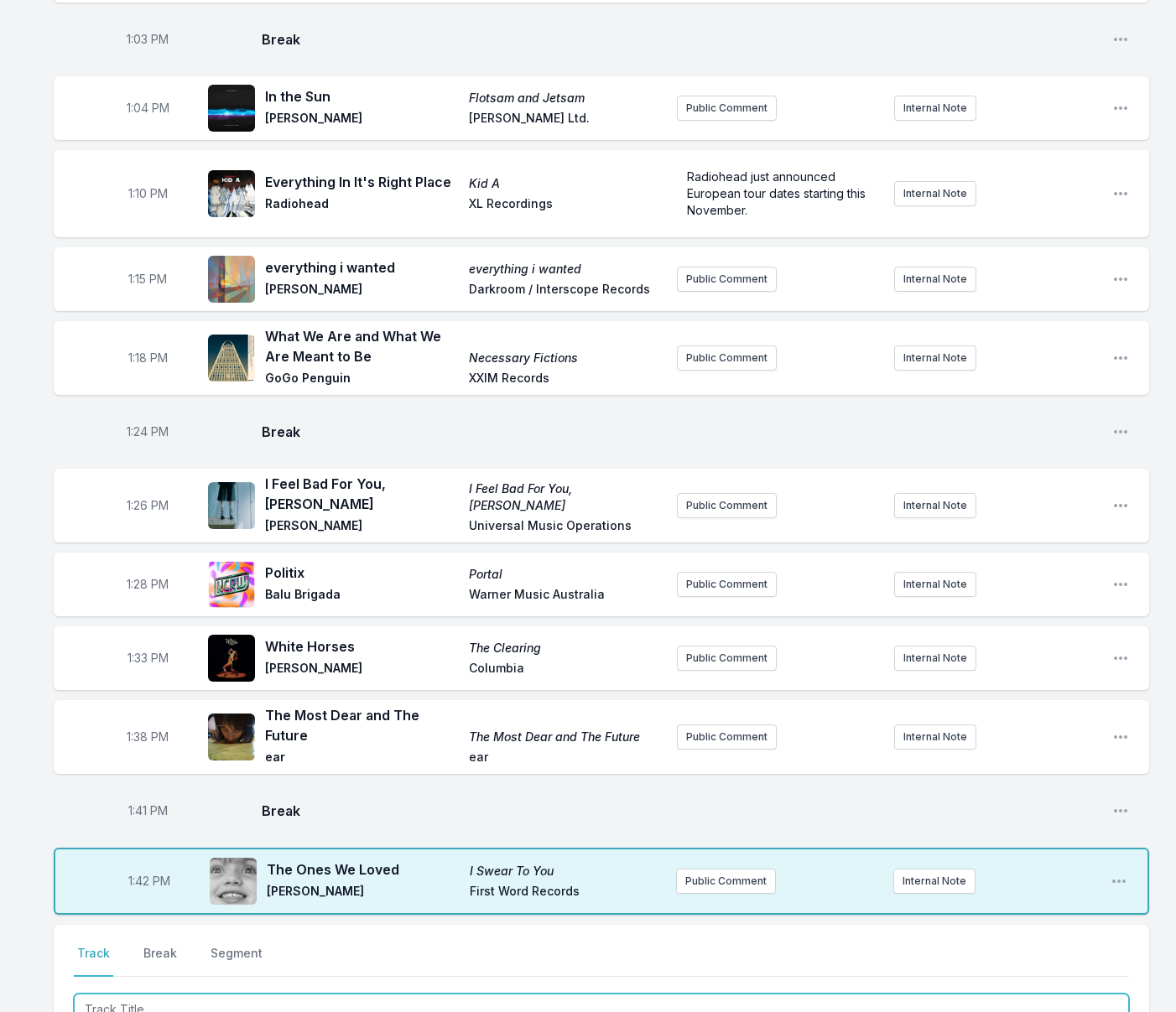
click at [231, 994] on input "Track Title" at bounding box center [602, 1009] width 1055 height 32
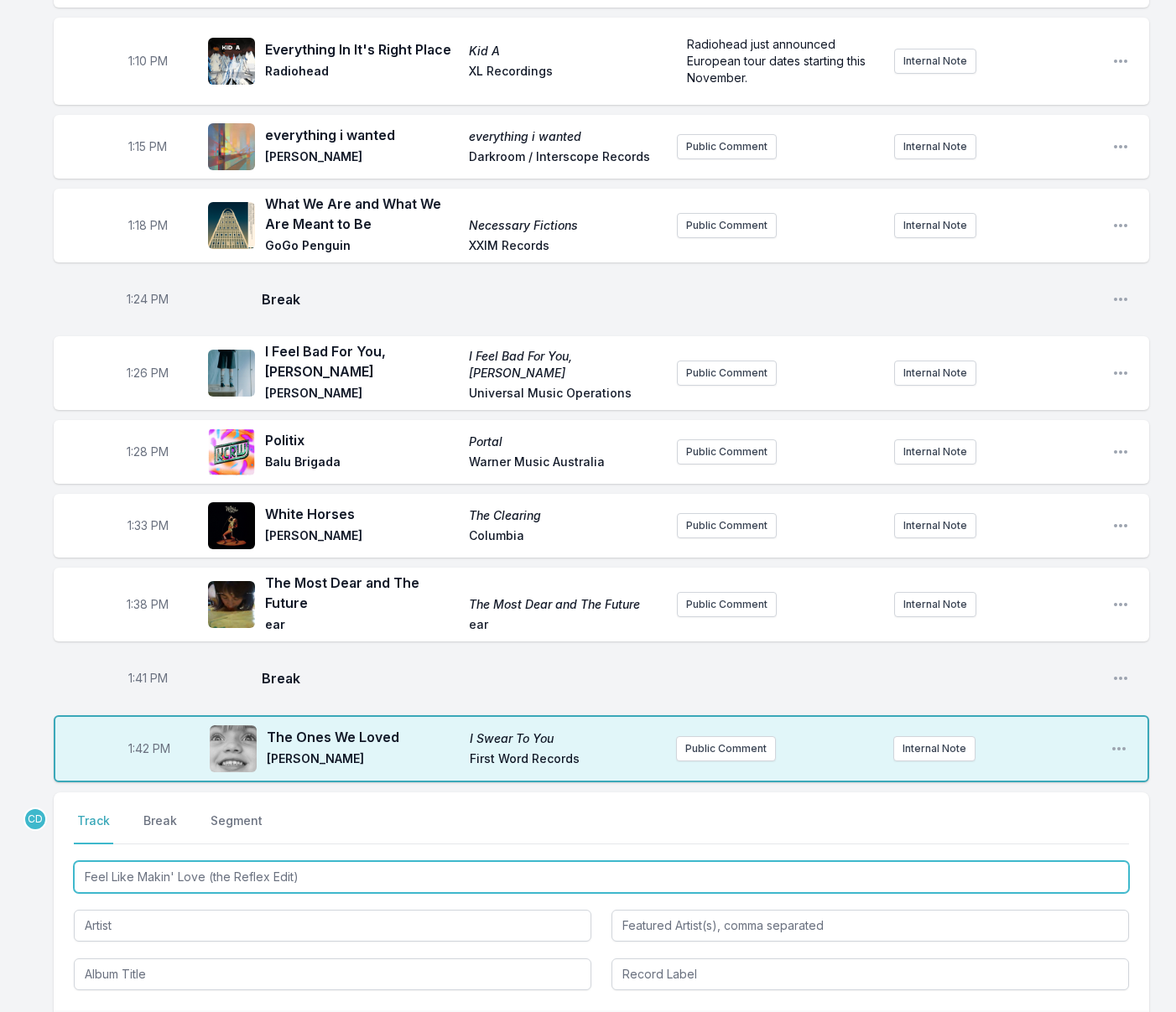
scroll to position [1742, 0]
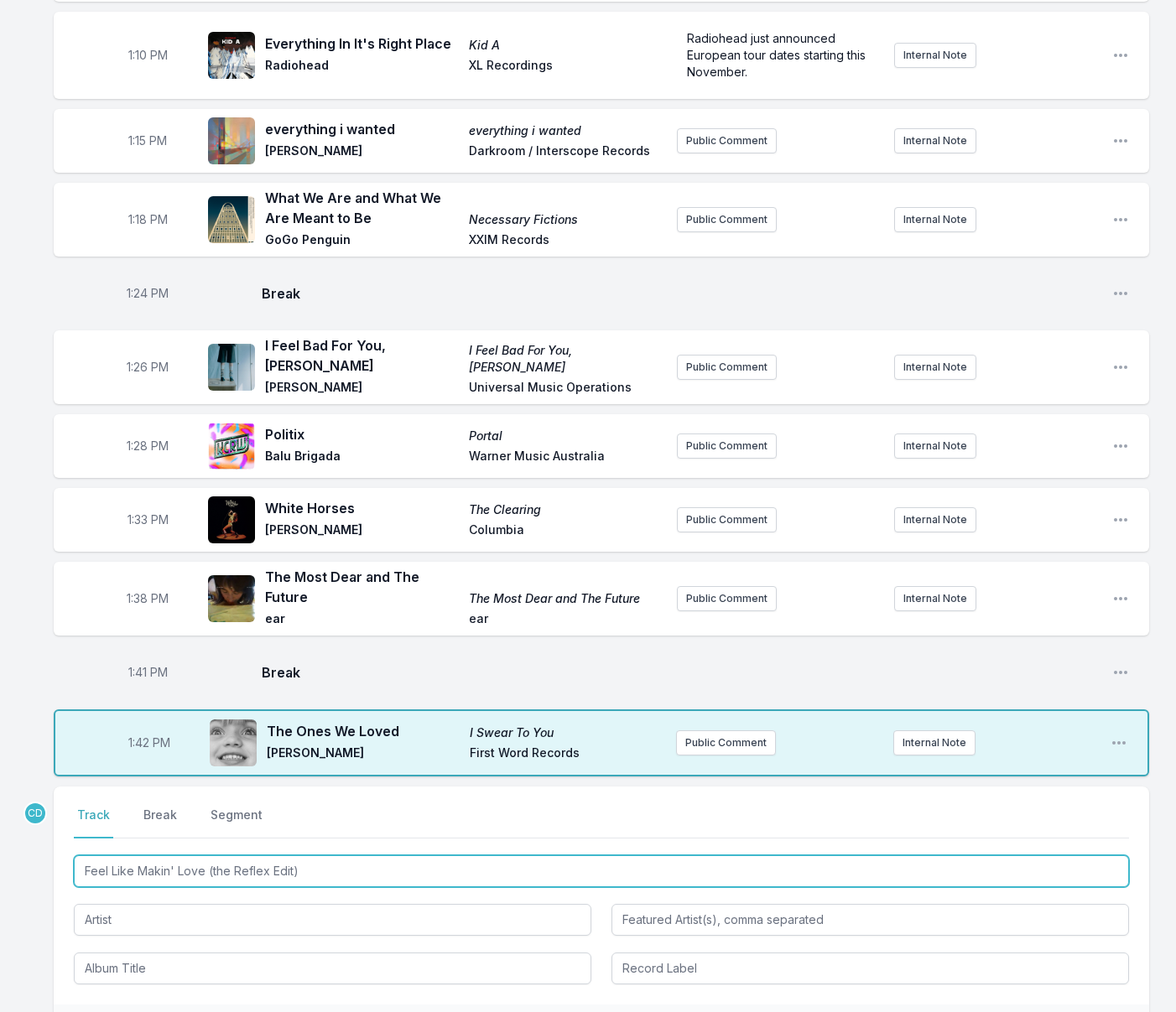
type input "Feel Like Makin' Love (the Reflex Edit)"
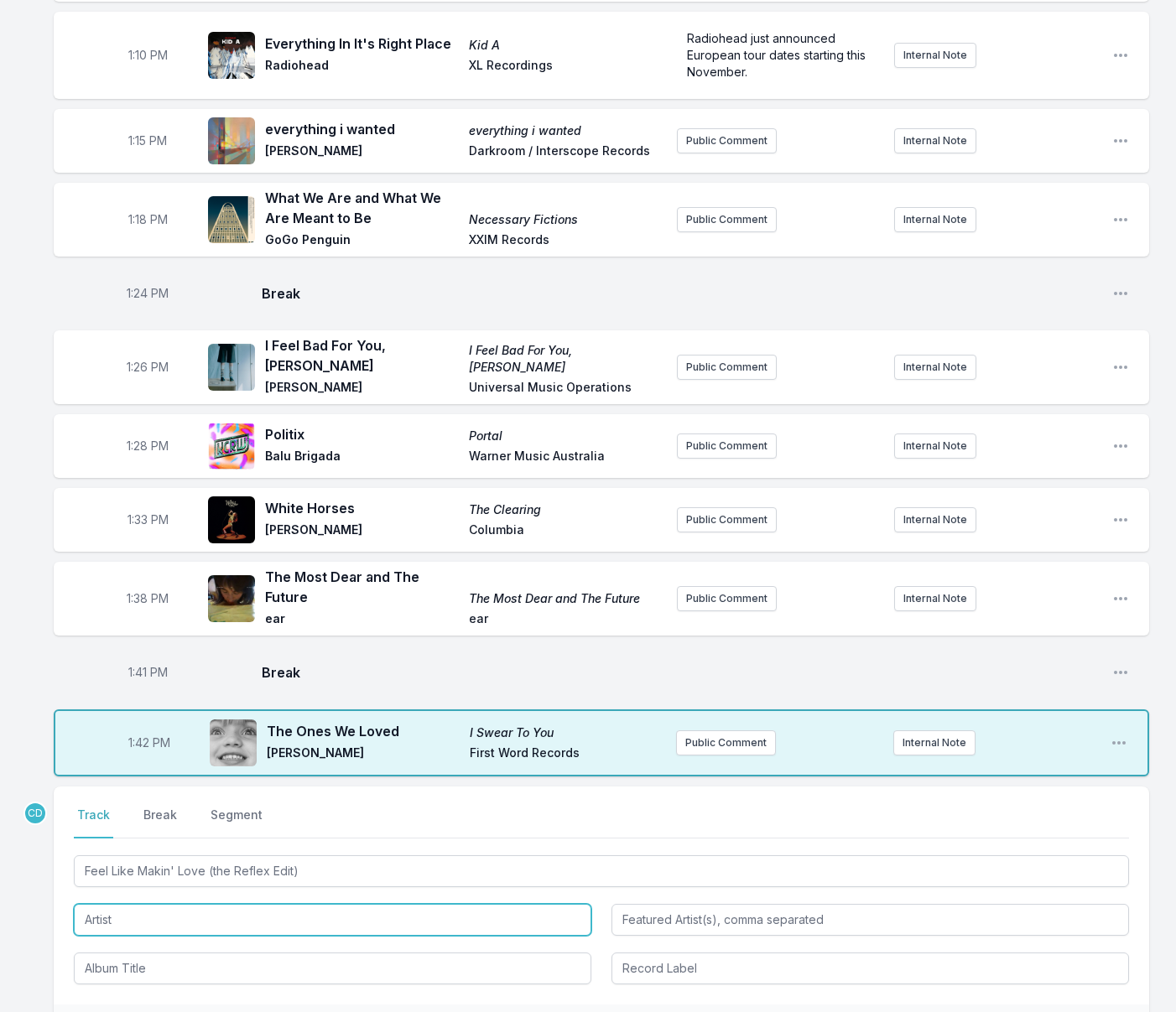
click at [206, 904] on input "Artist" at bounding box center [332, 919] width 518 height 32
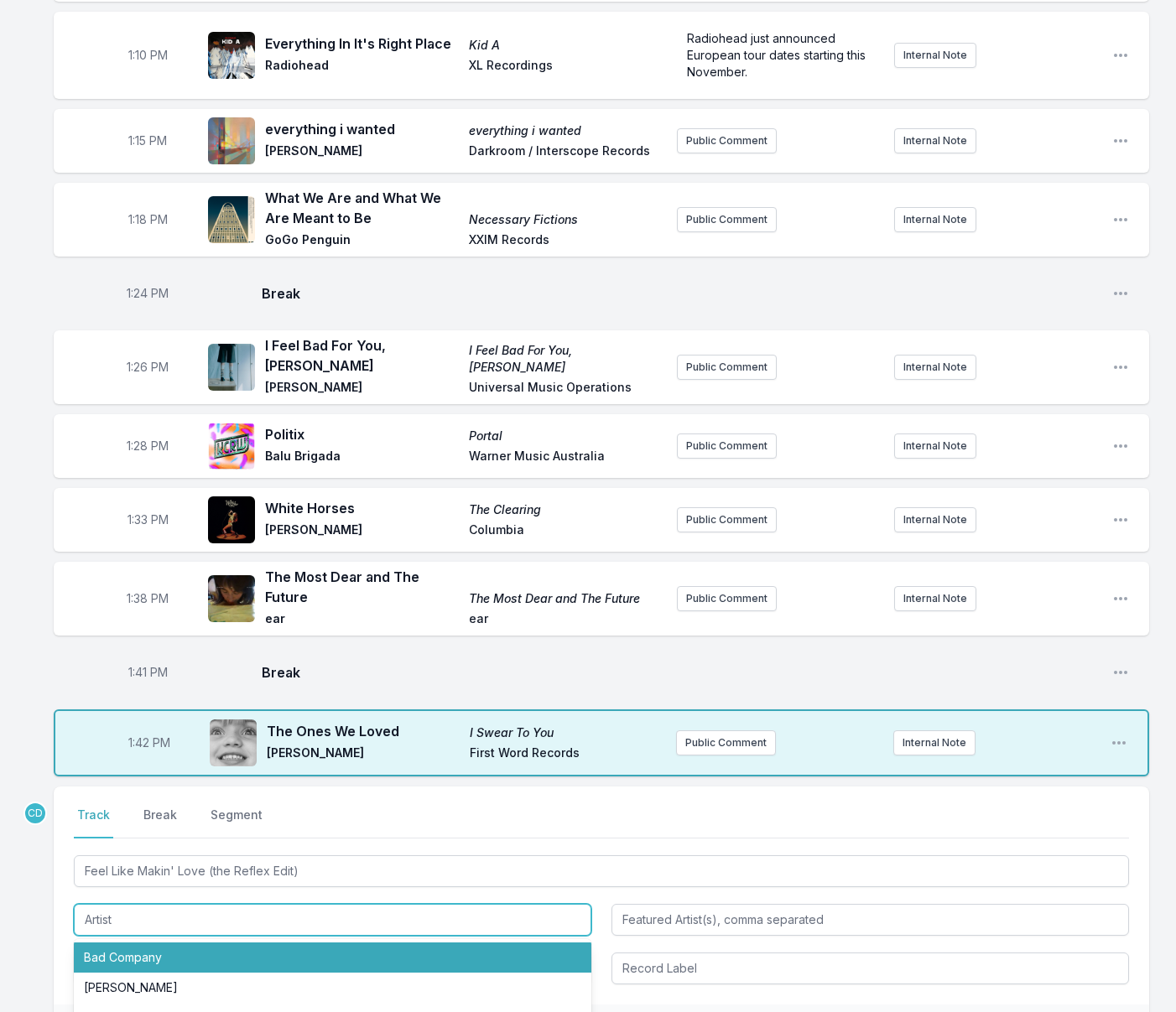
click at [188, 943] on li "Bad Company" at bounding box center [332, 958] width 518 height 31
type input "Bad Company"
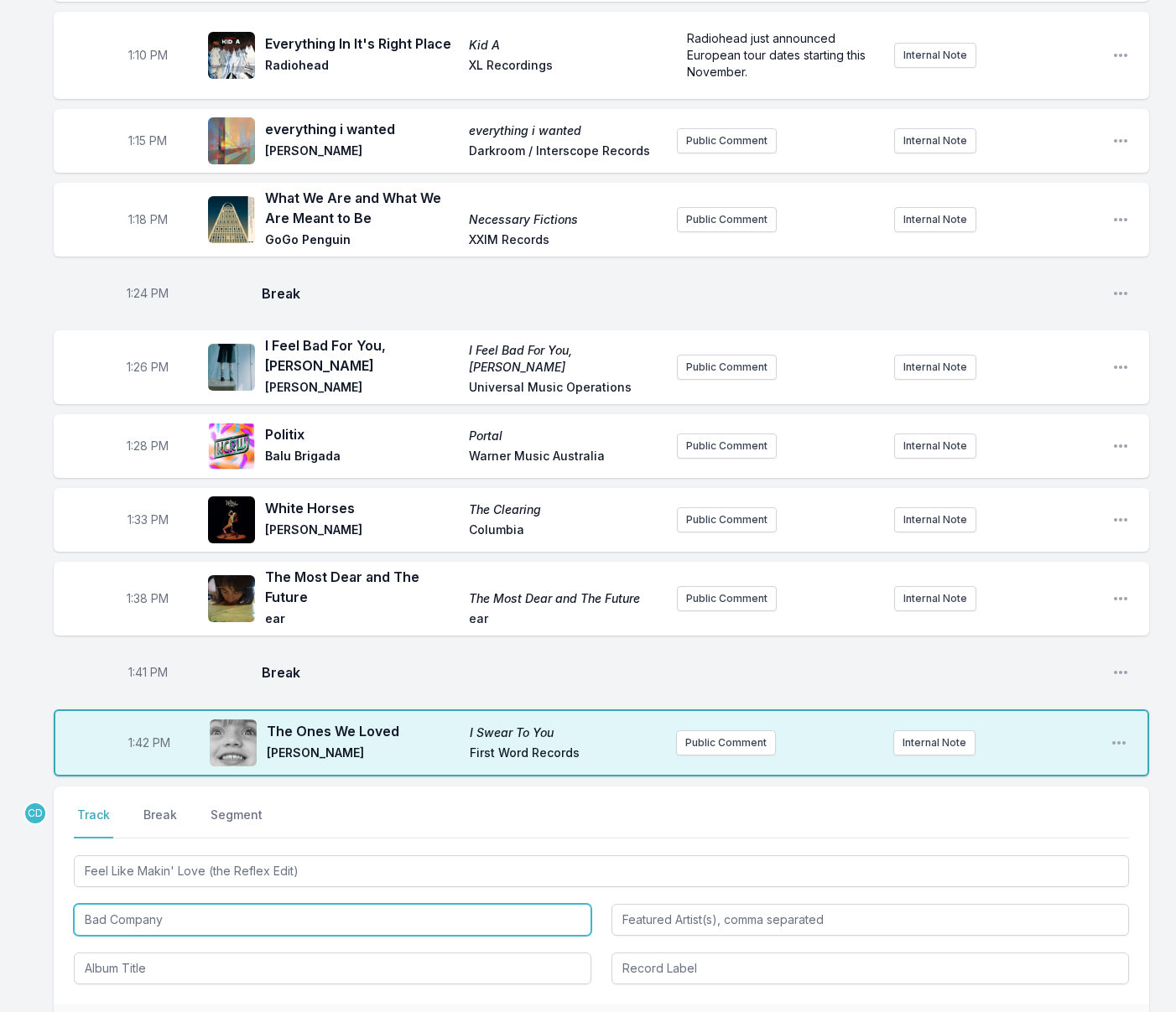
drag, startPoint x: 181, startPoint y: 834, endPoint x: 77, endPoint y: 831, distance: 104.0
click at [77, 904] on input "Bad Company" at bounding box center [332, 919] width 518 height 32
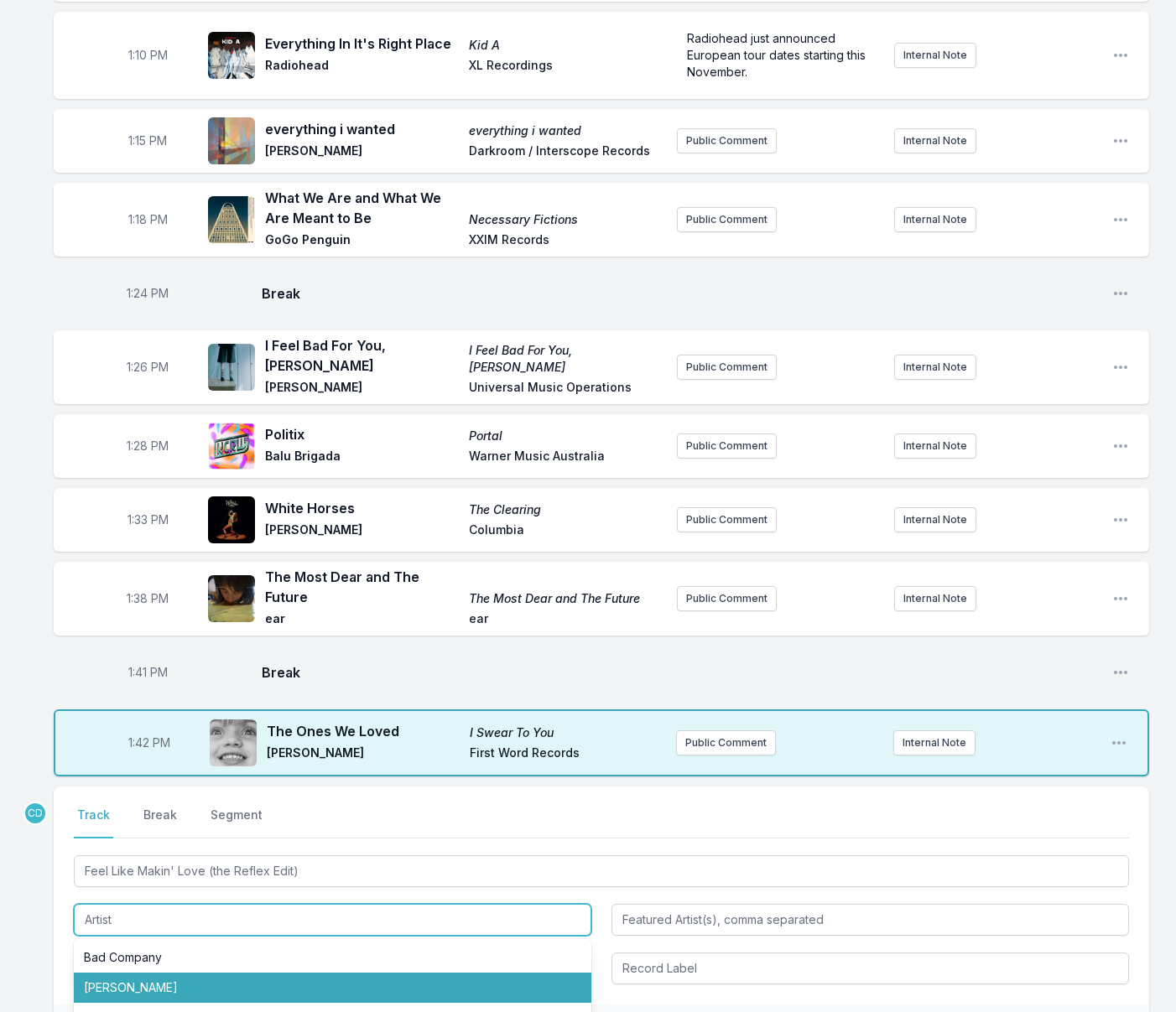
click at [104, 972] on li "[PERSON_NAME]" at bounding box center [332, 988] width 518 height 31
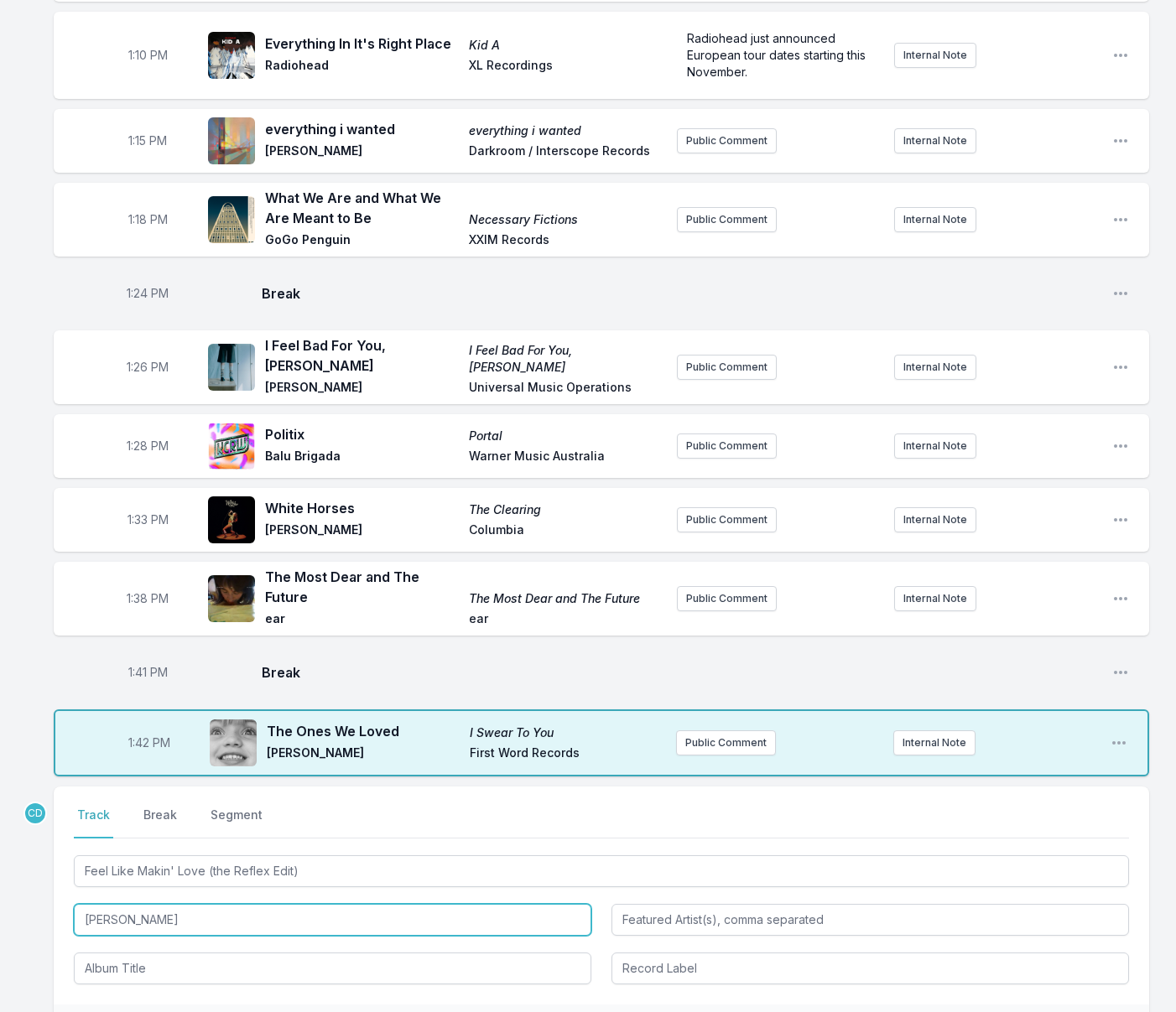
type input "[PERSON_NAME]"
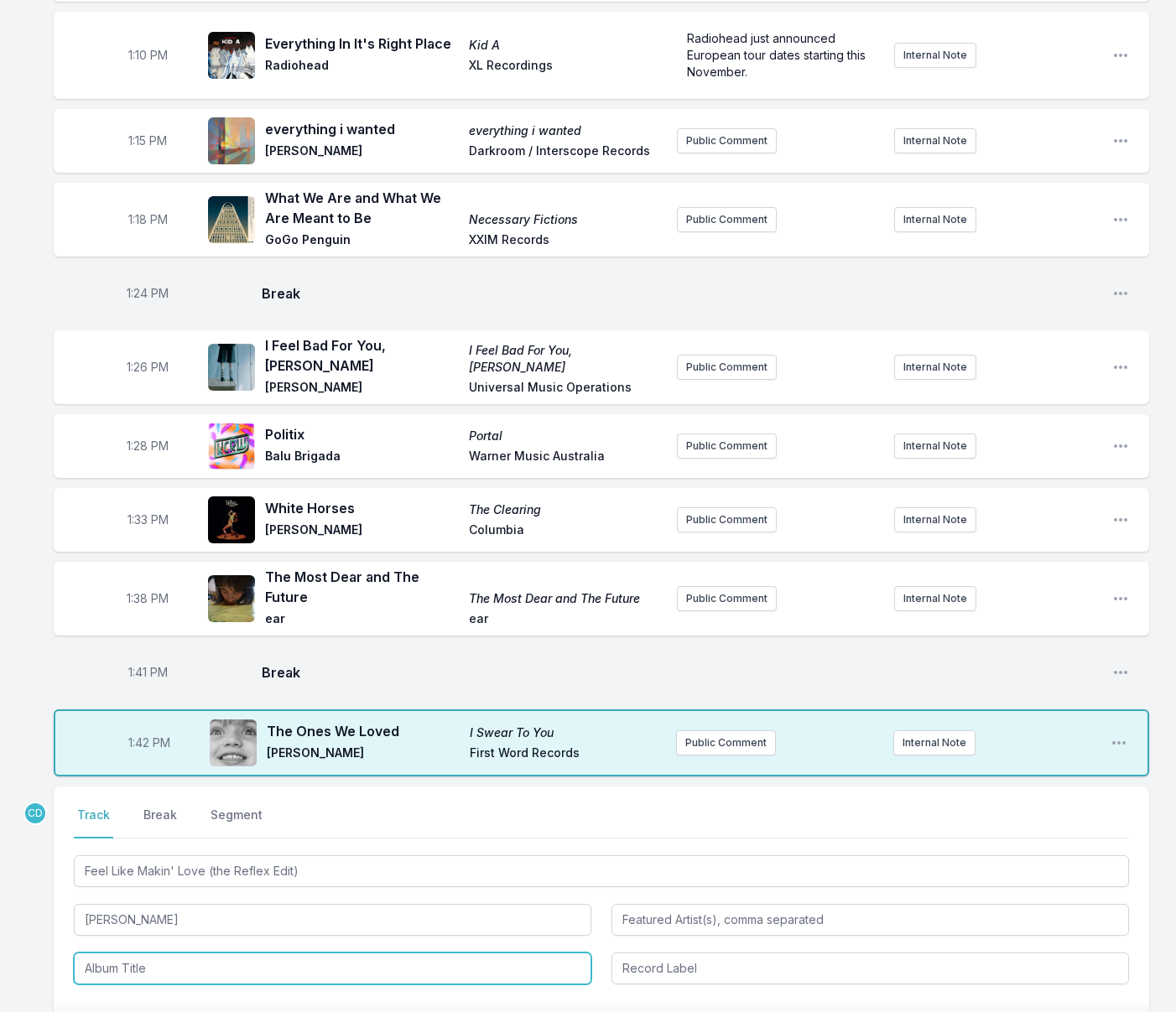
click at [244, 953] on input "Album Title" at bounding box center [332, 968] width 518 height 32
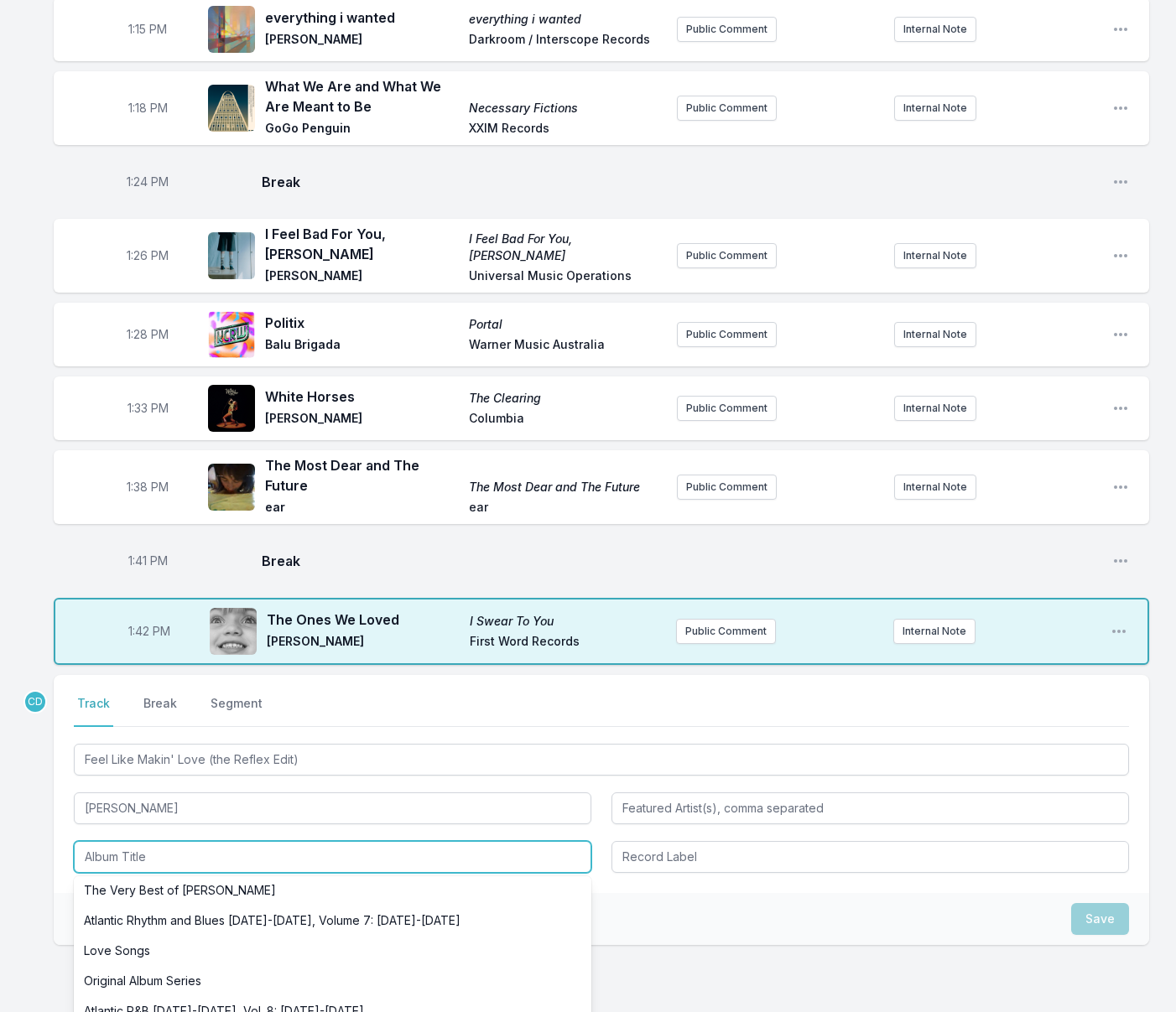
scroll to position [530, 0]
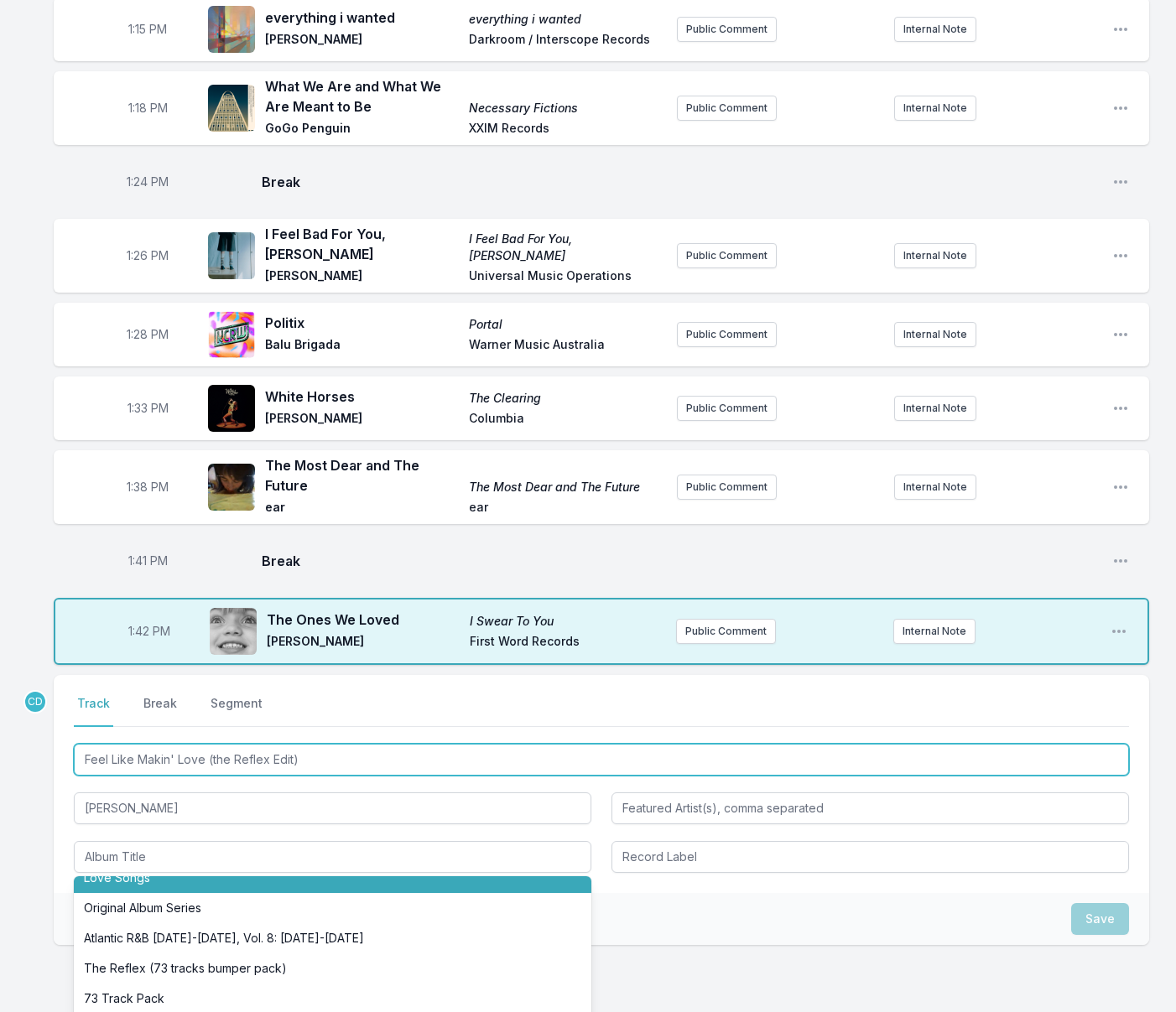
drag, startPoint x: 312, startPoint y: 669, endPoint x: 50, endPoint y: 672, distance: 262.0
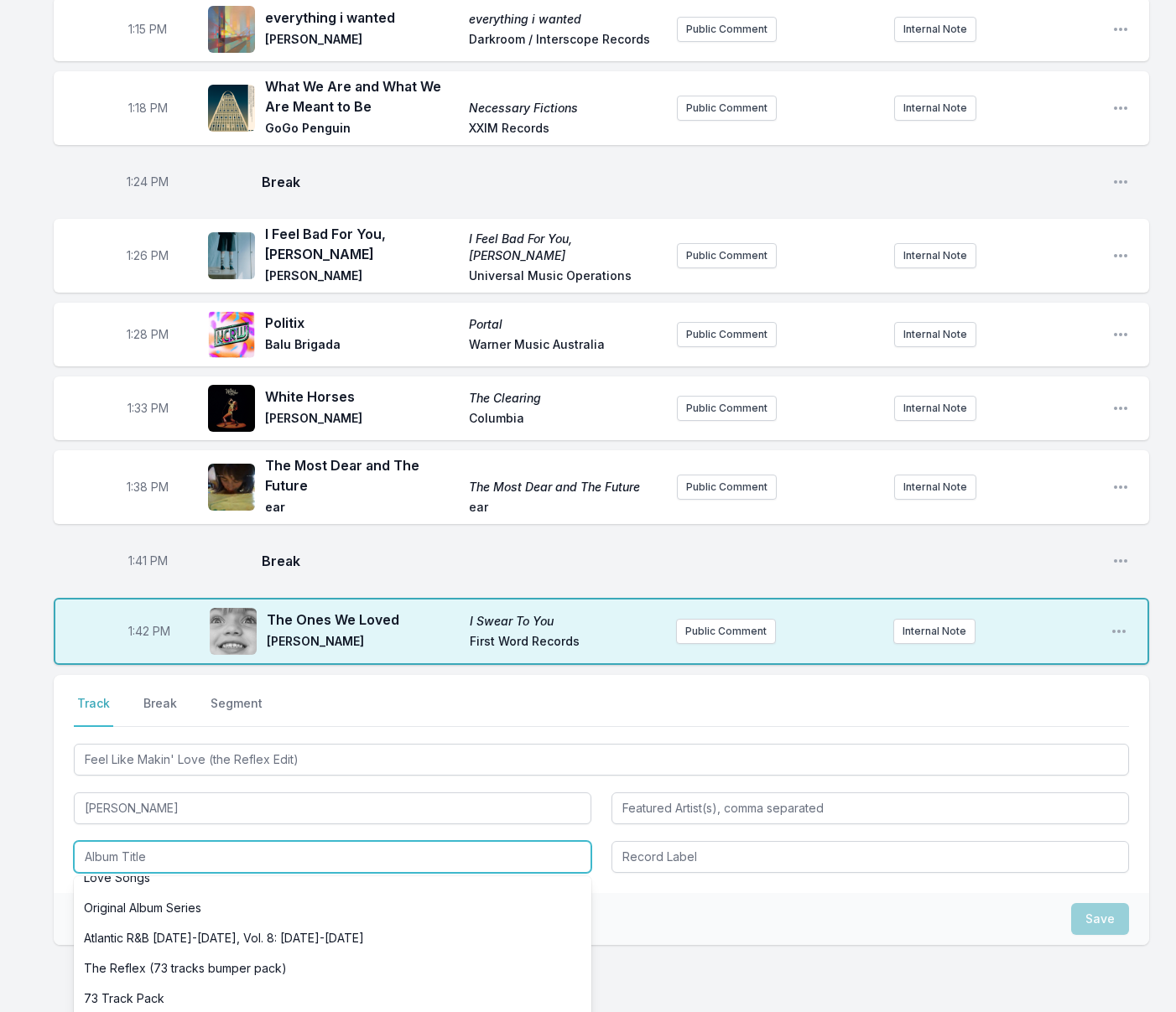
click at [104, 841] on input "Album Title" at bounding box center [332, 856] width 518 height 32
paste input "Feel Like Makin' Love (the Reflex Edit)"
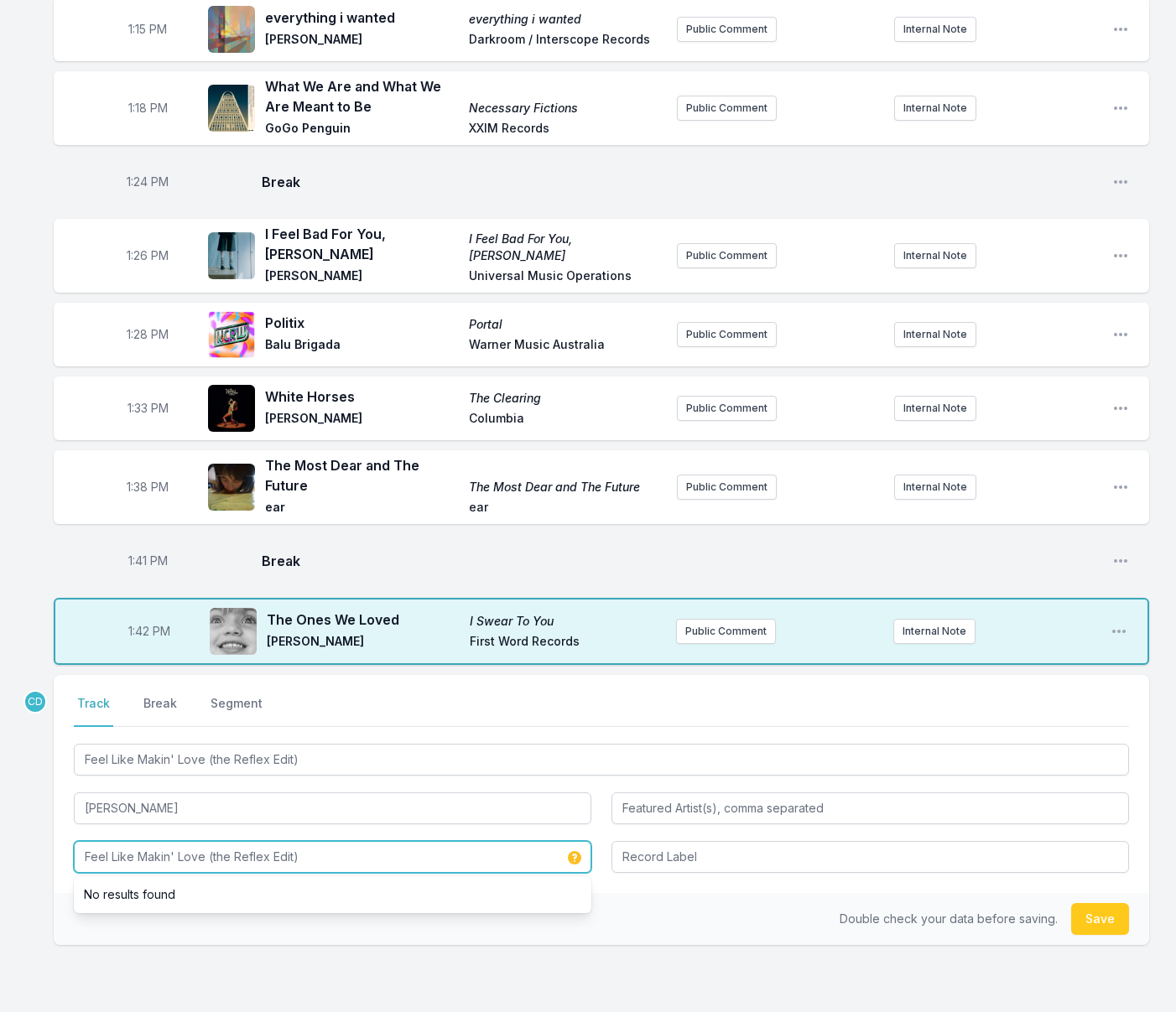
scroll to position [0, 0]
type input "Feel Like Makin' Love (the Reflex Edit)"
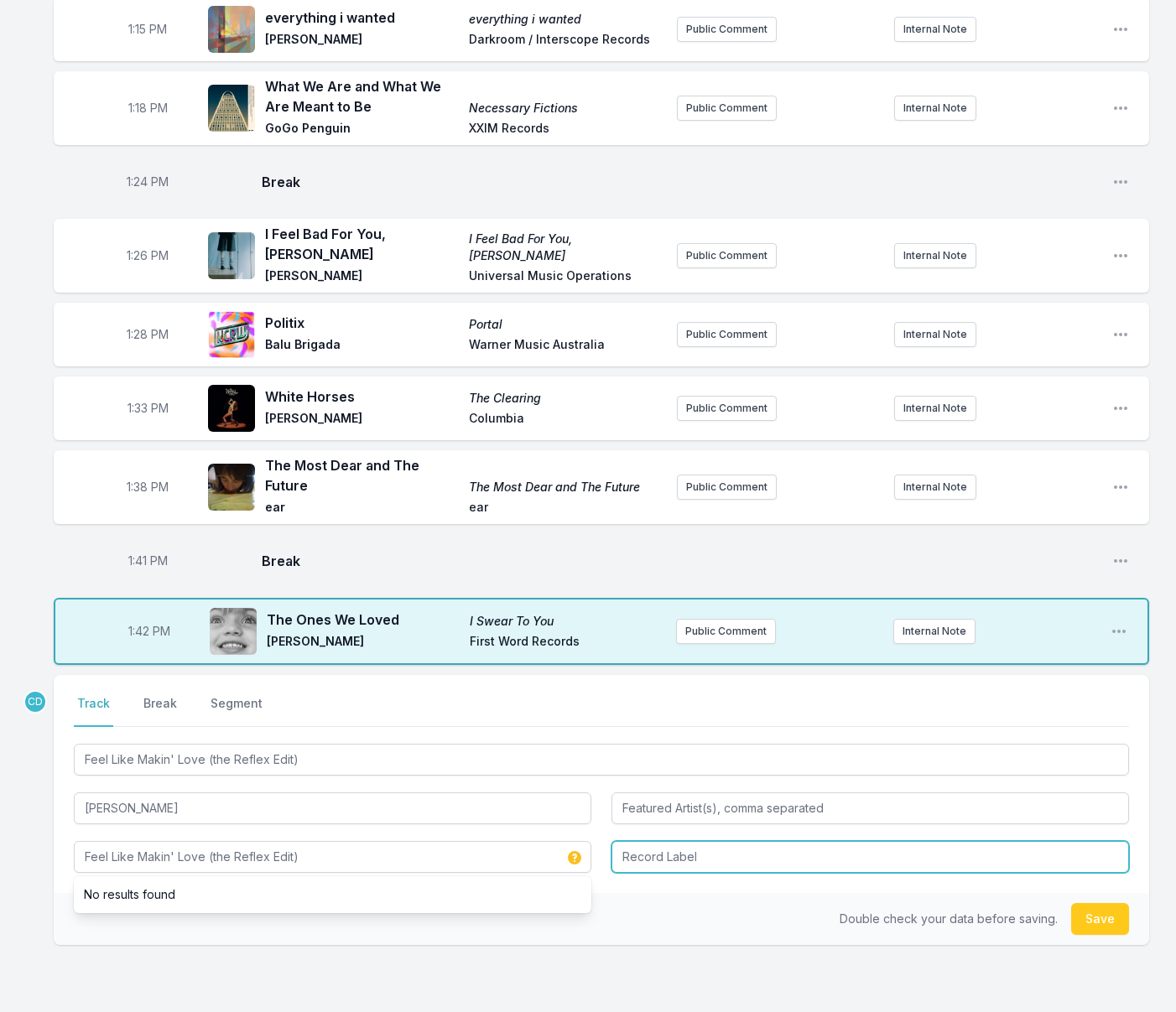
click at [678, 841] on input "Record Label" at bounding box center [870, 856] width 518 height 32
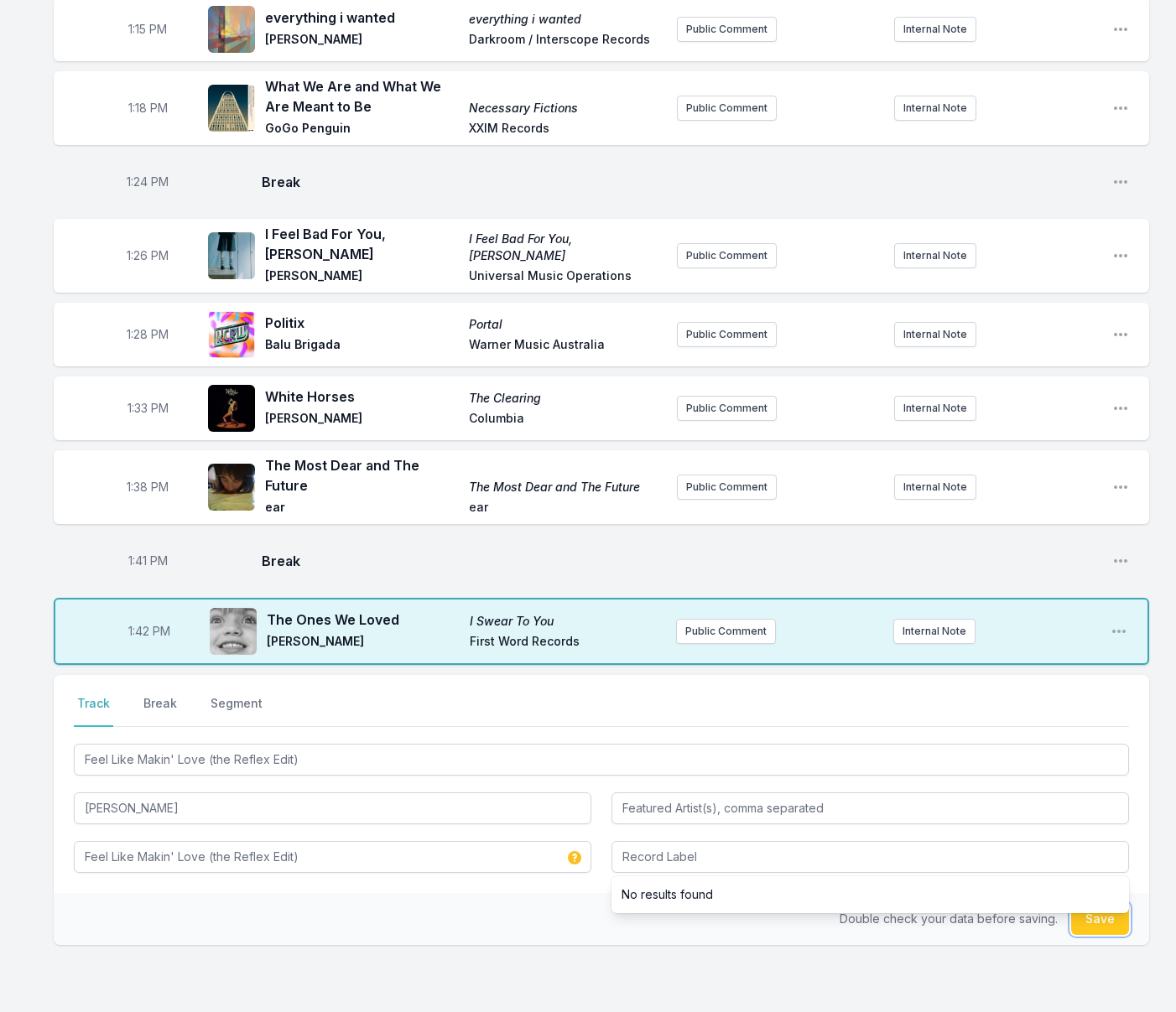
drag, startPoint x: 1080, startPoint y: 829, endPoint x: 897, endPoint y: 814, distance: 183.6
click at [1080, 903] on button "Save" at bounding box center [1099, 918] width 58 height 32
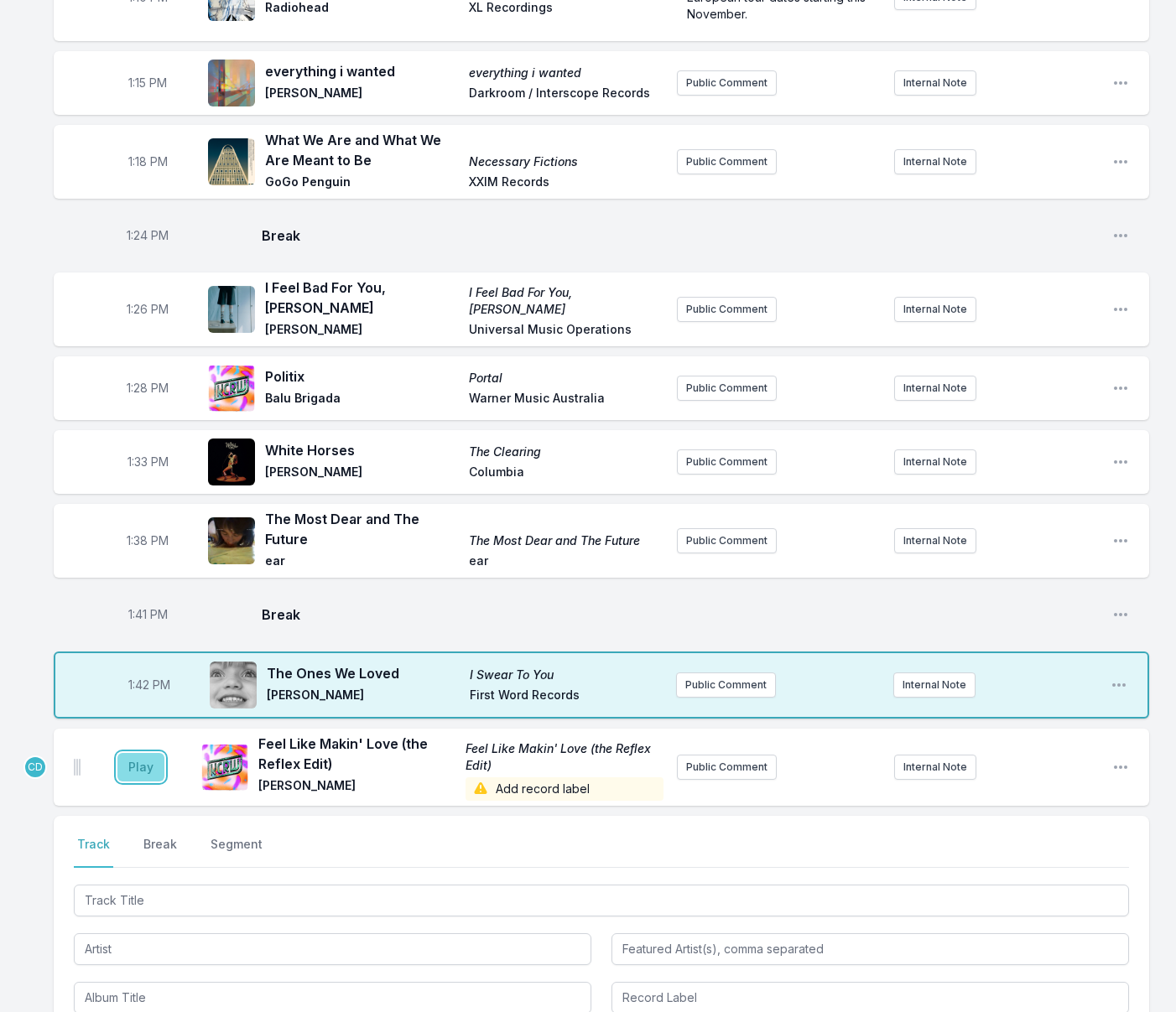
click at [140, 753] on button "Play" at bounding box center [140, 767] width 47 height 29
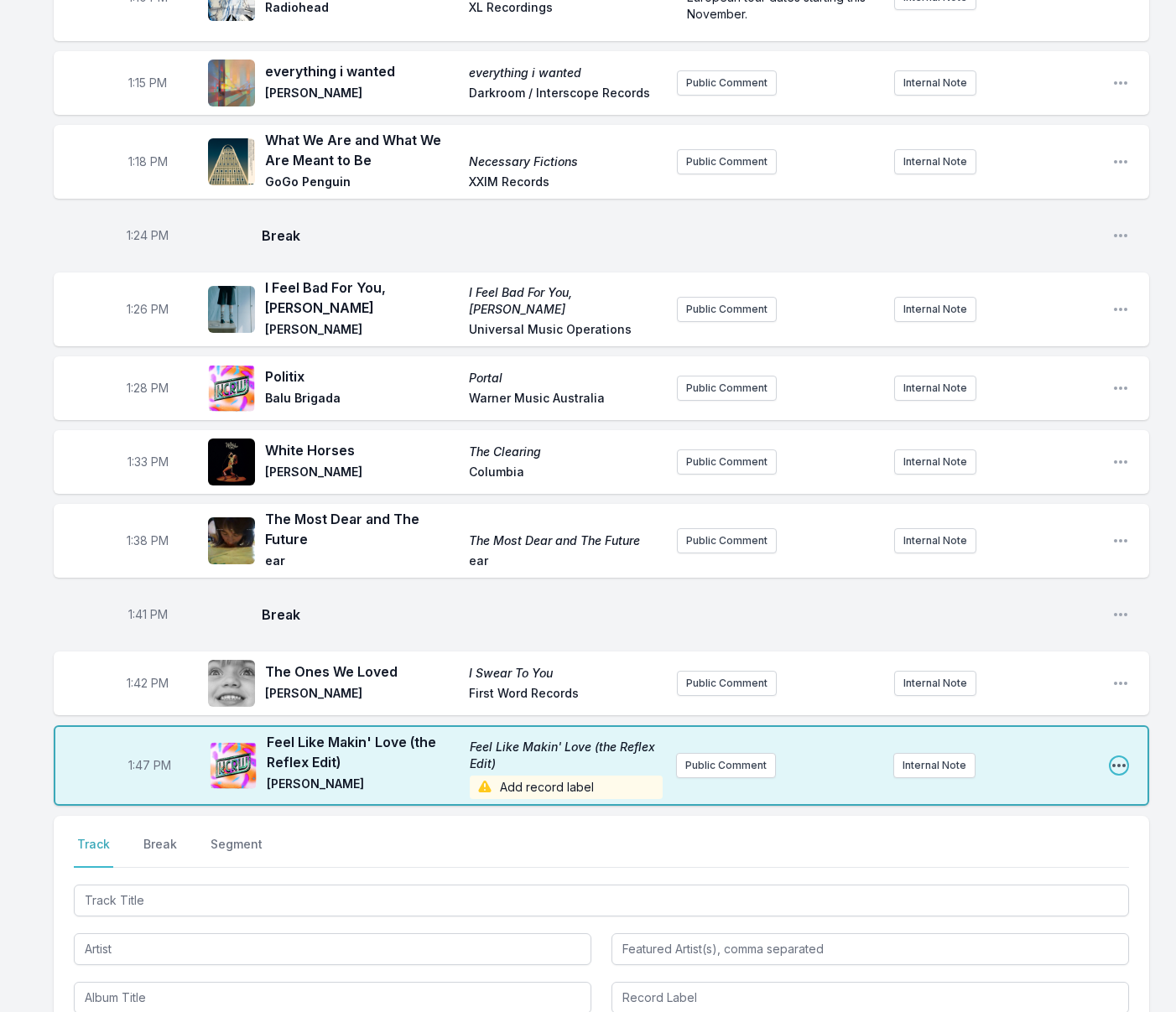
click at [1118, 764] on icon "Open playlist item options" at bounding box center [1118, 765] width 14 height 4
click at [967, 814] on button "Edit Track Details" at bounding box center [1033, 829] width 188 height 31
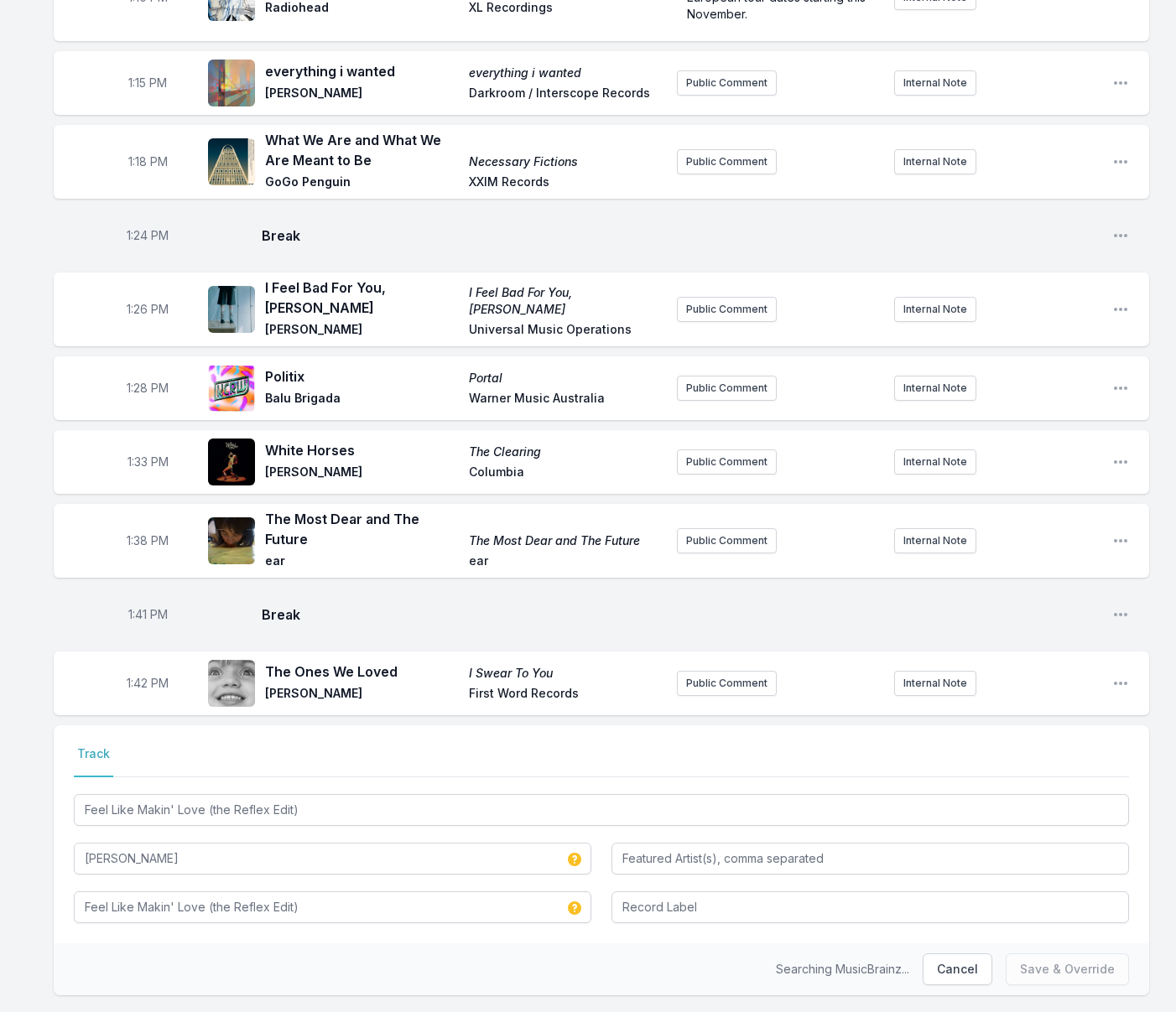
scroll to position [1807, 0]
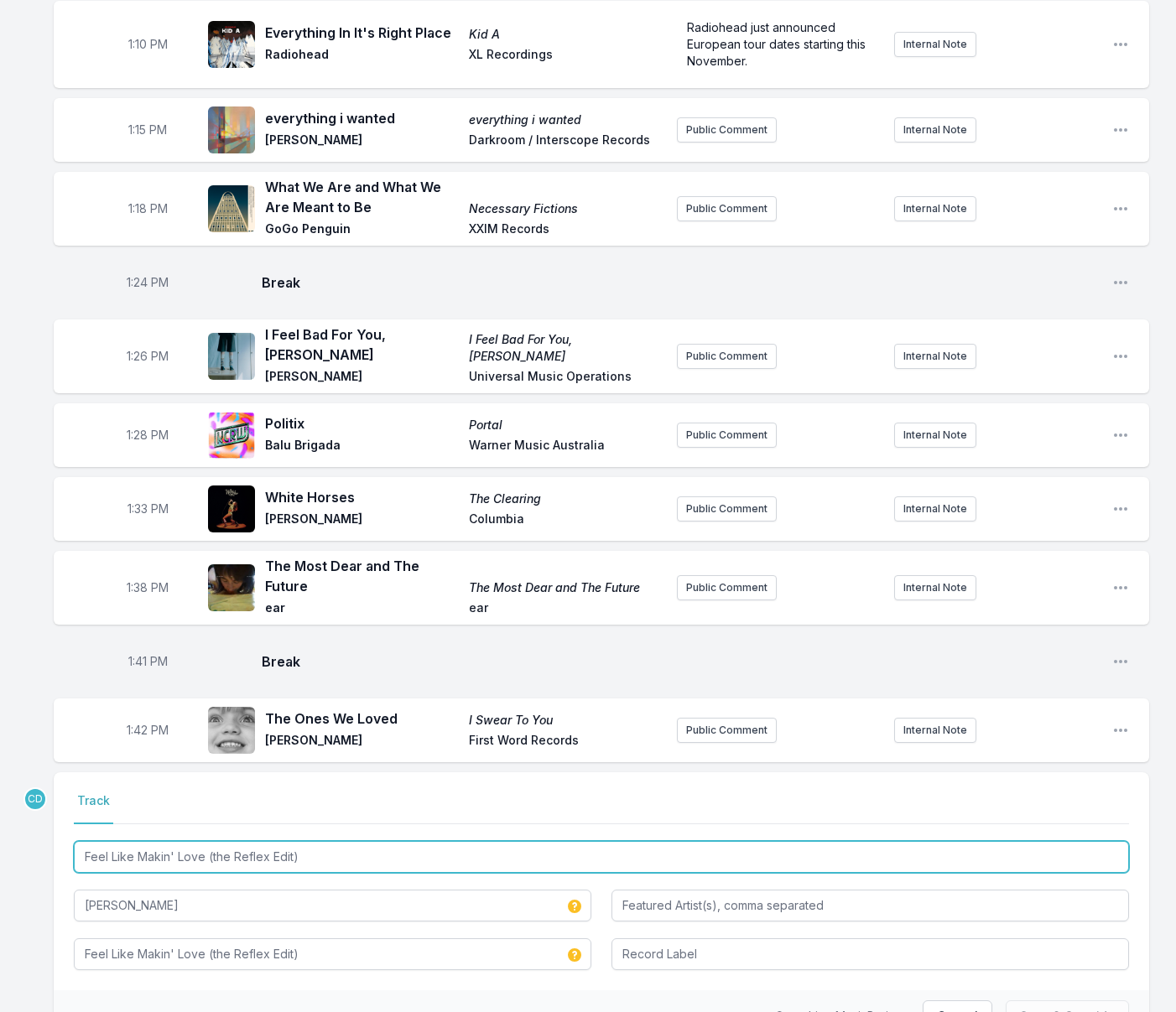
click at [290, 841] on input "Feel Like Makin' Love (the Reflex Edit)" at bounding box center [602, 856] width 1055 height 32
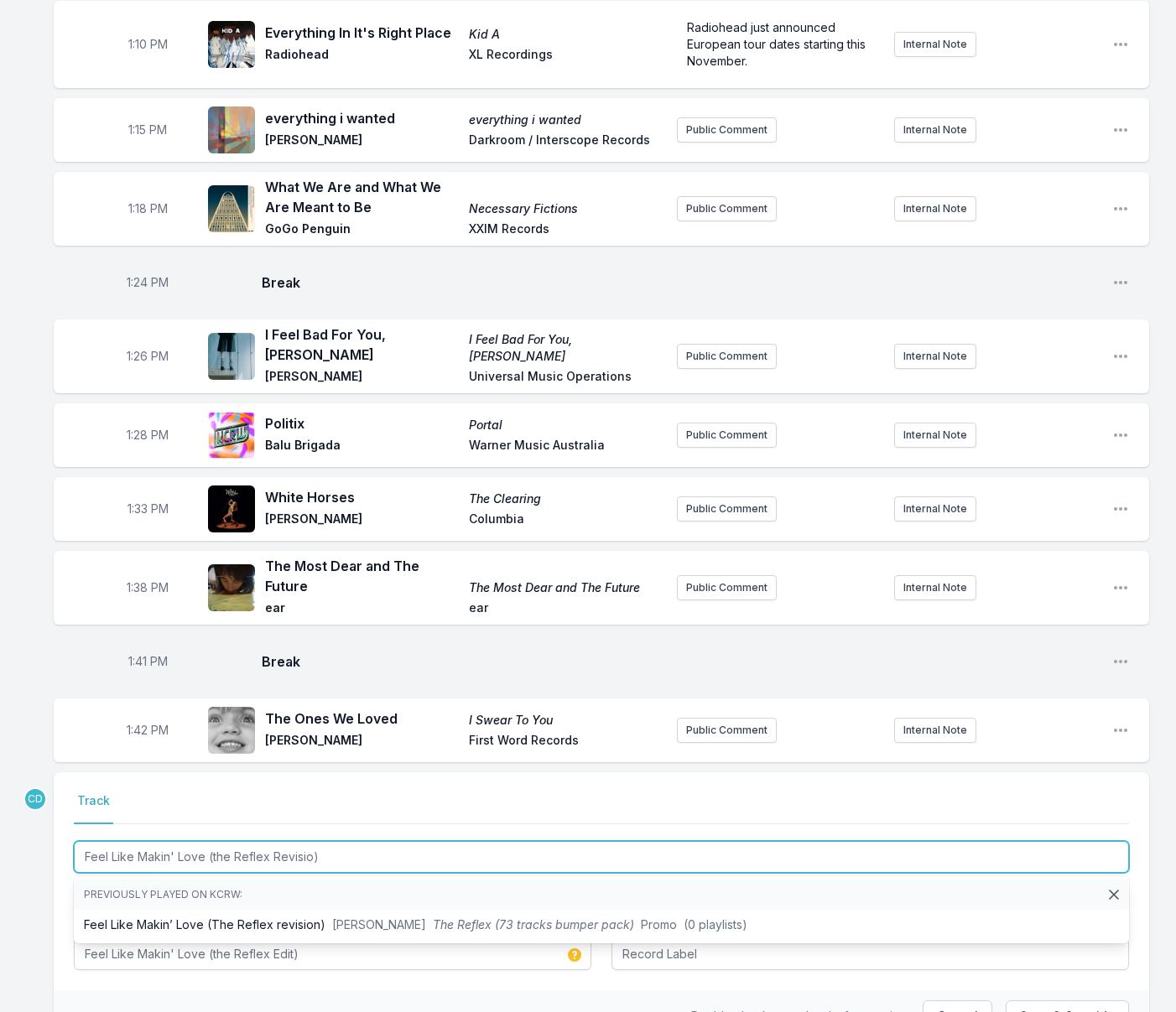
type input "Feel Like [PERSON_NAME]' Love (the Reflex Revision)"
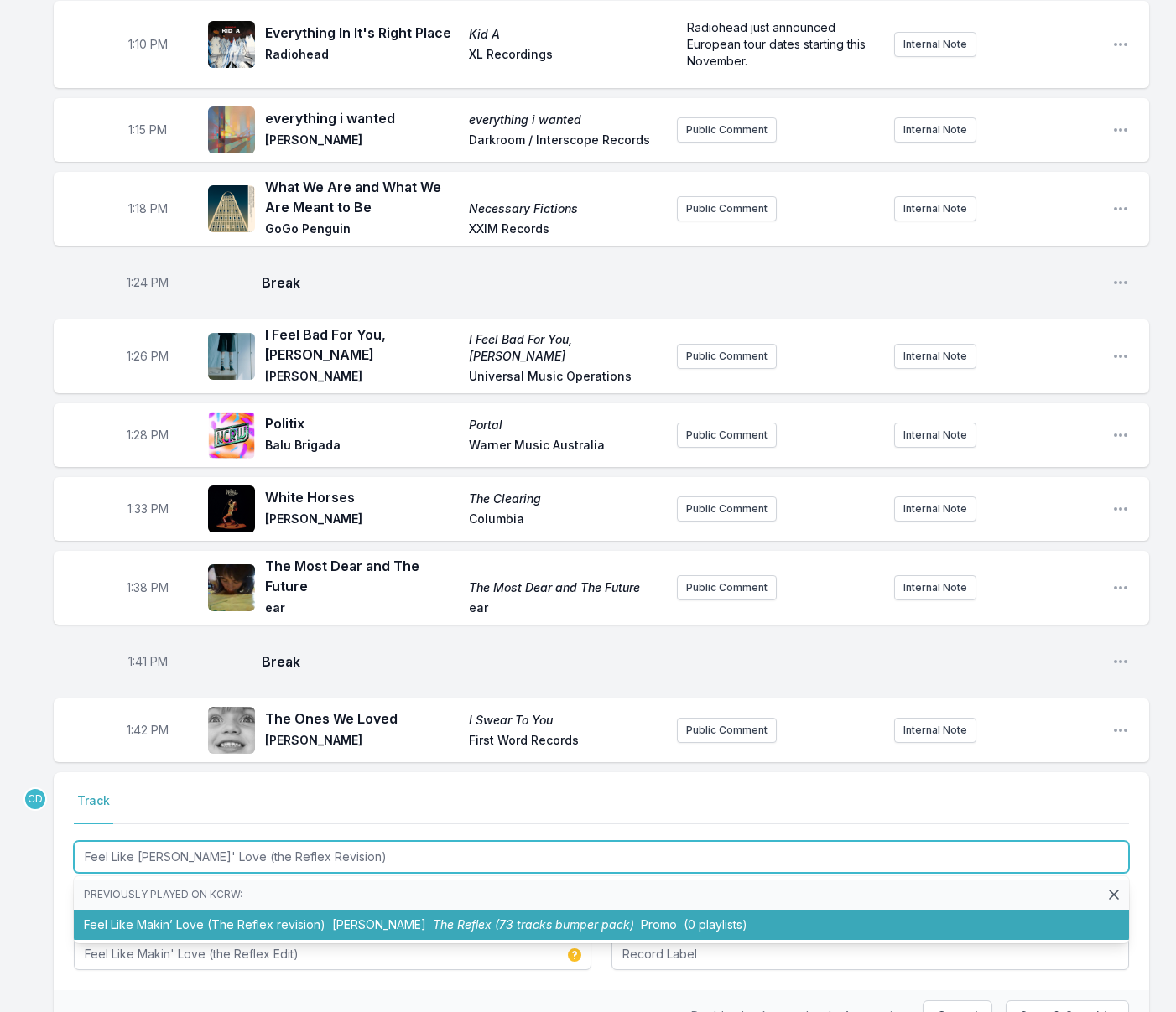
click at [312, 910] on li "Feel Like Makin’ Love (The Reflex revision) Roberta Flack The Reflex (73 tracks…" at bounding box center [602, 926] width 1055 height 31
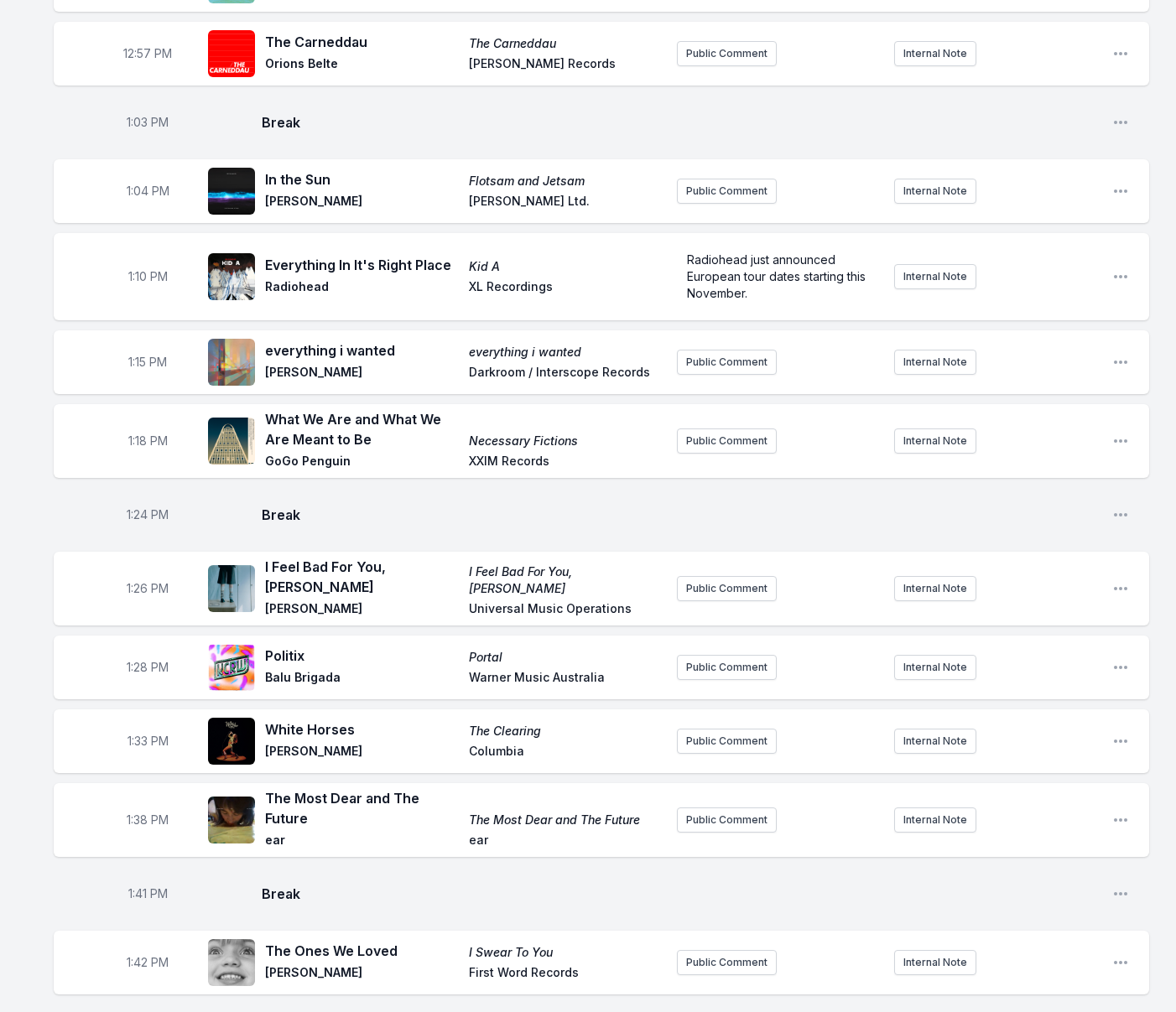
scroll to position [1574, 0]
click at [385, 1011] on button "Delete Entry" at bounding box center [421, 1028] width 79 height 25
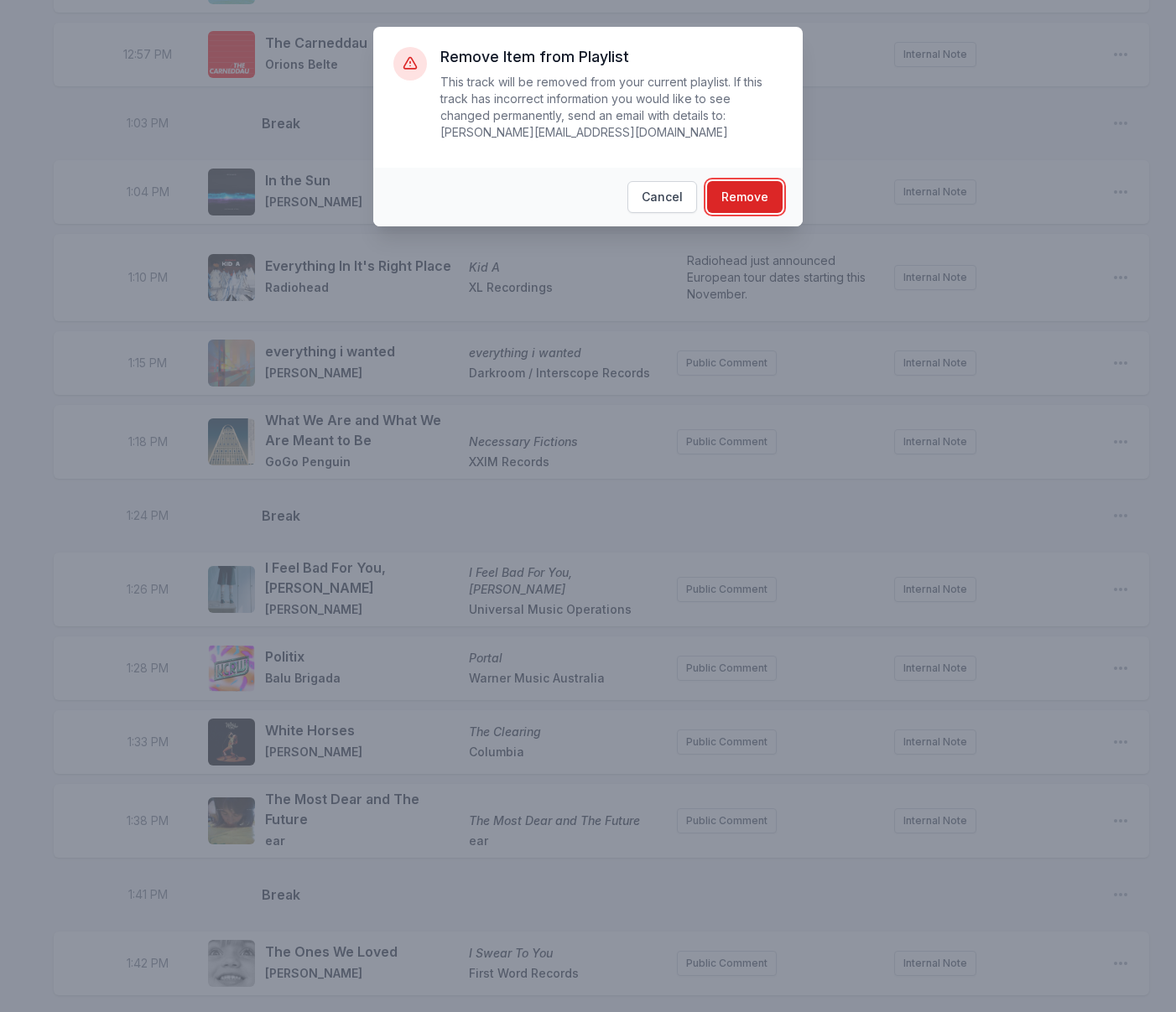
click at [749, 198] on button "Remove" at bounding box center [745, 196] width 76 height 32
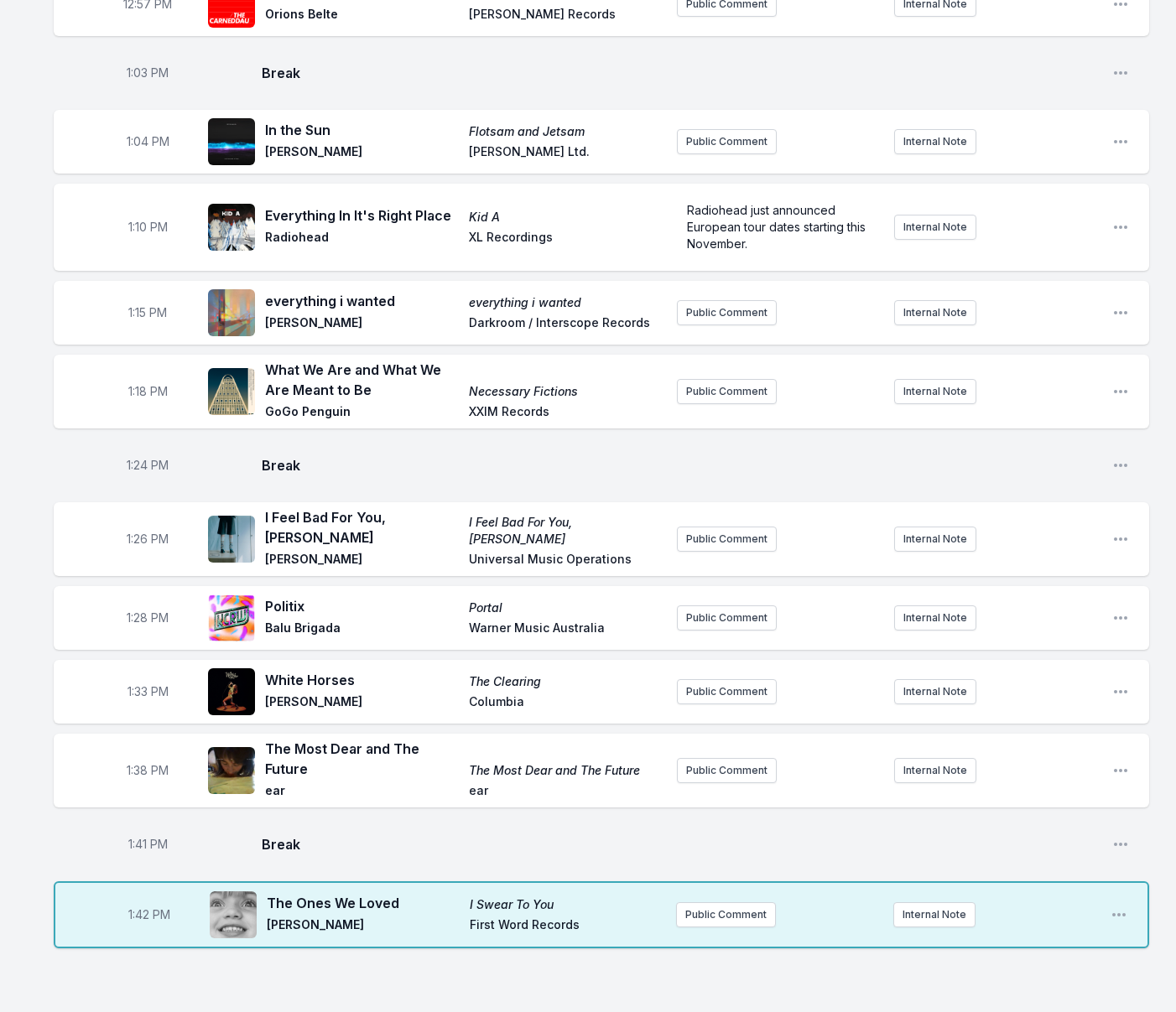
scroll to position [1477, 0]
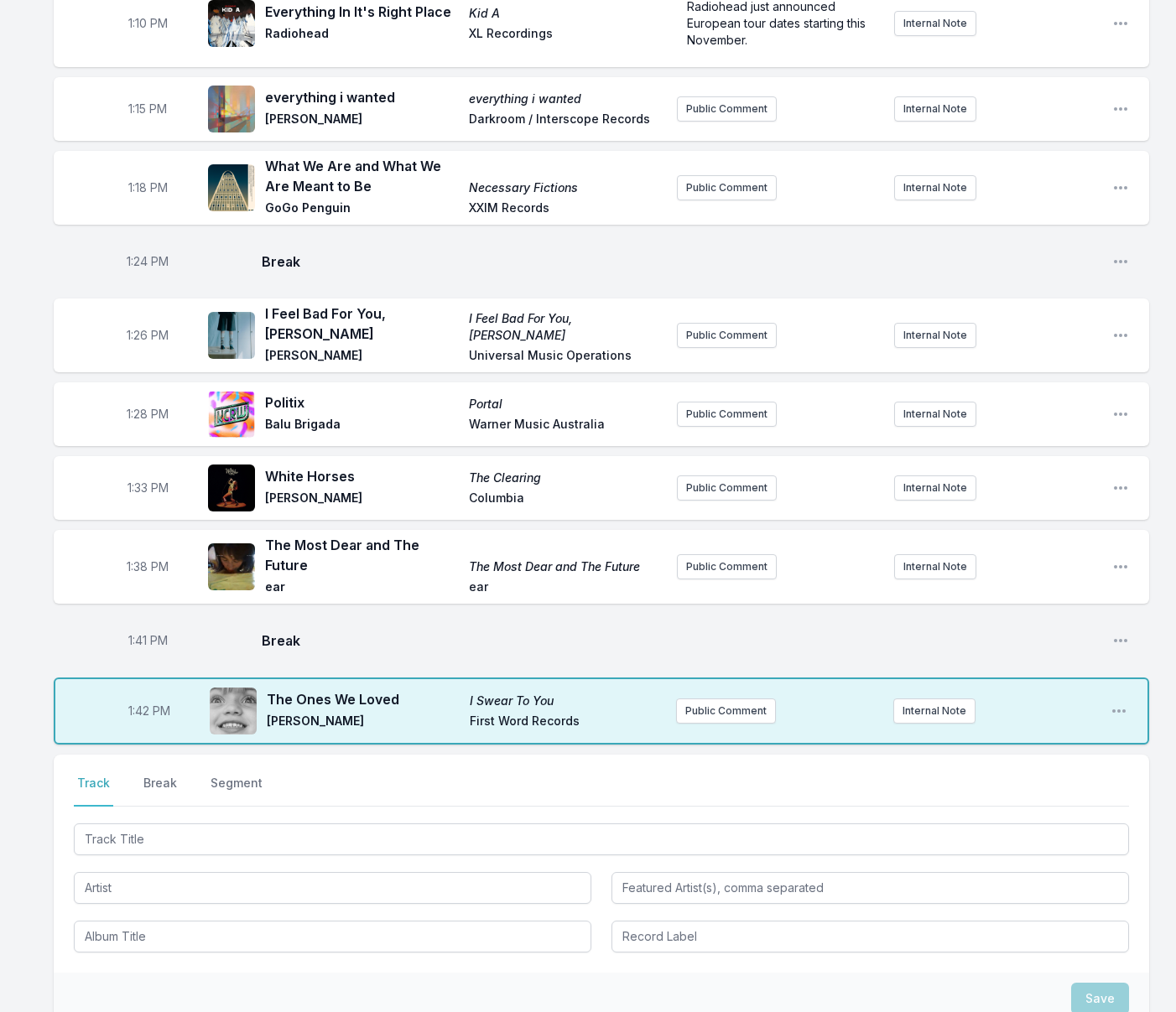
scroll to position [1854, 0]
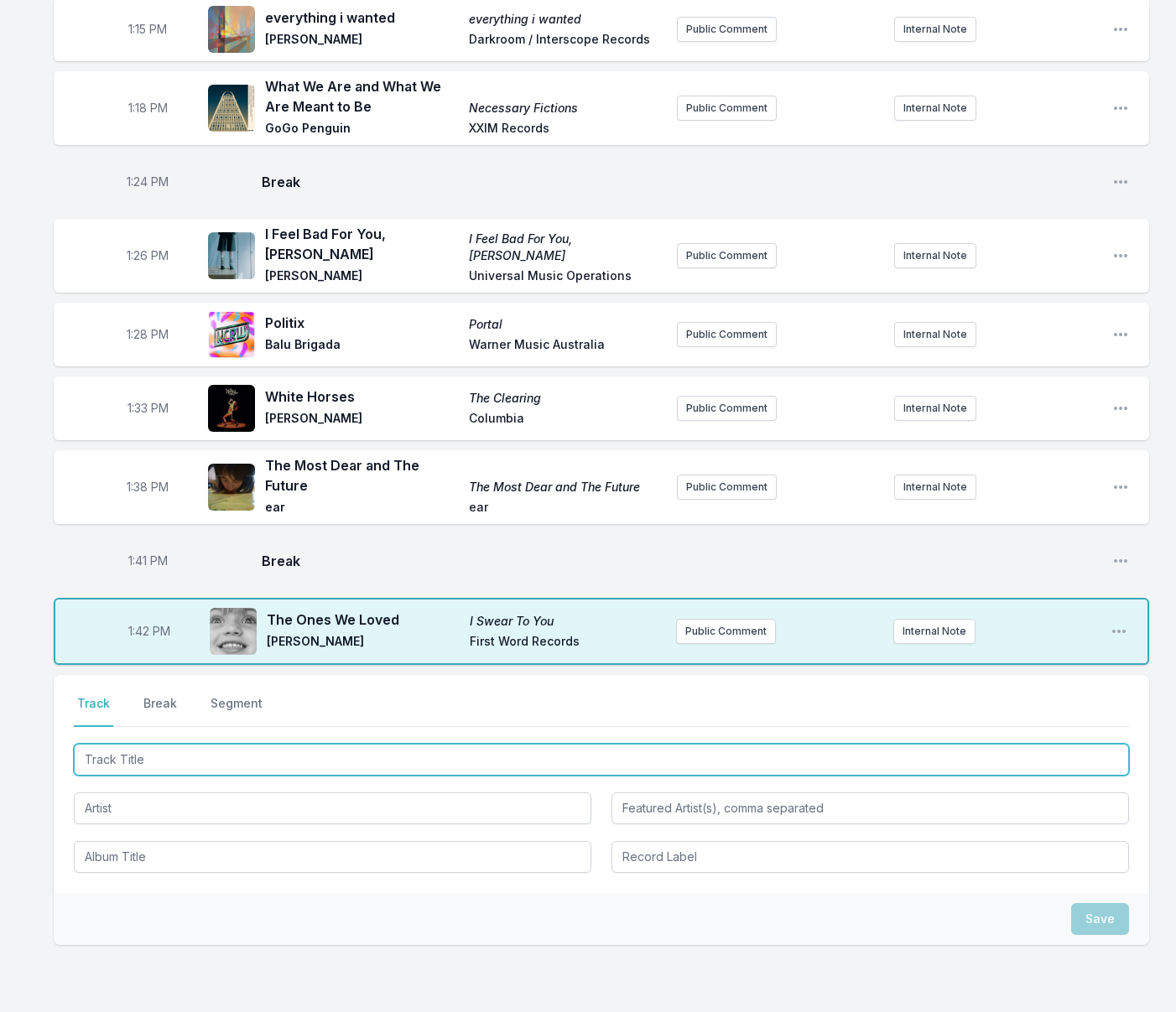
click at [351, 744] on input "Track Title" at bounding box center [602, 759] width 1055 height 32
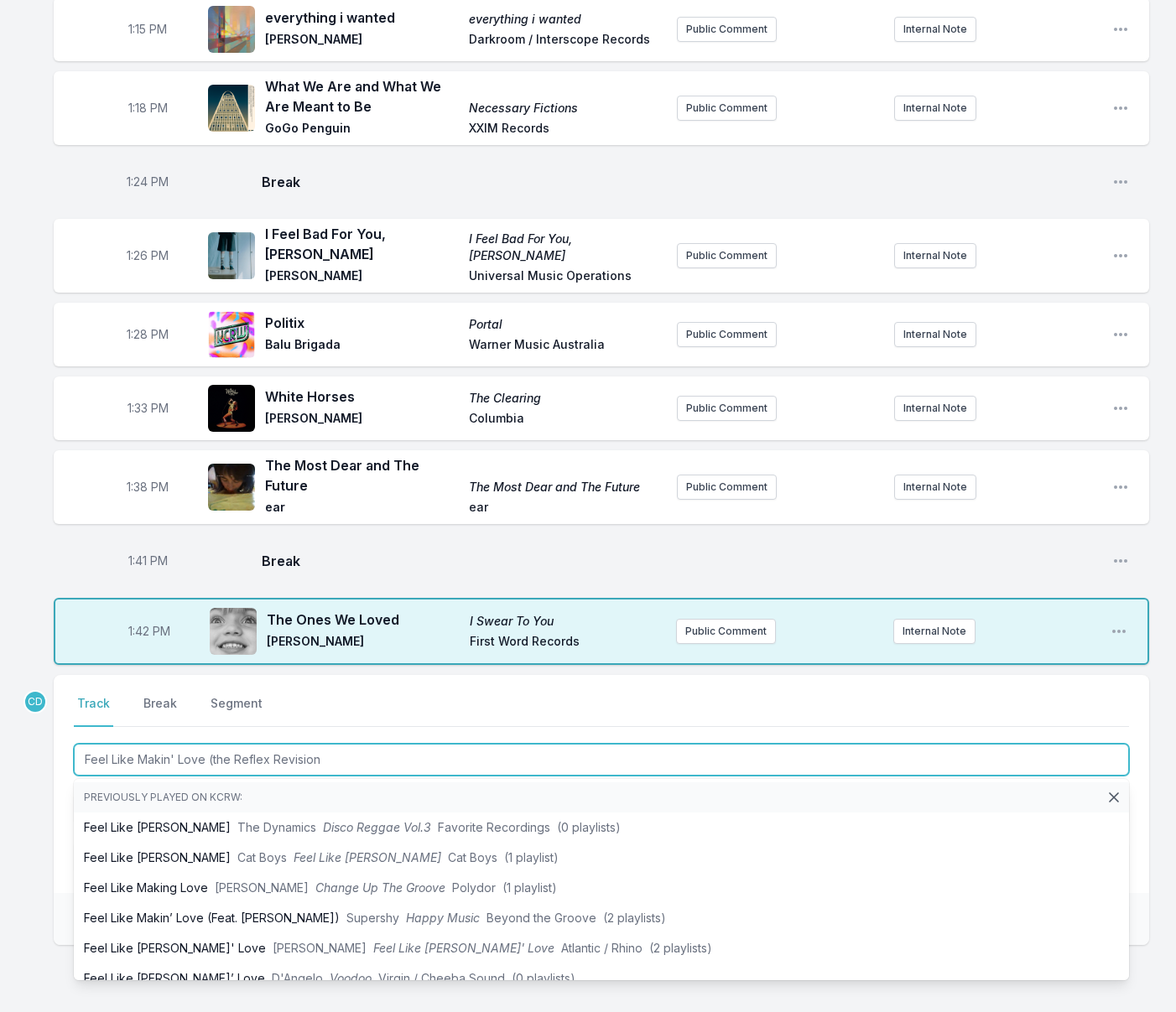
type input "Feel Like [PERSON_NAME]' Love (the Reflex Revision)"
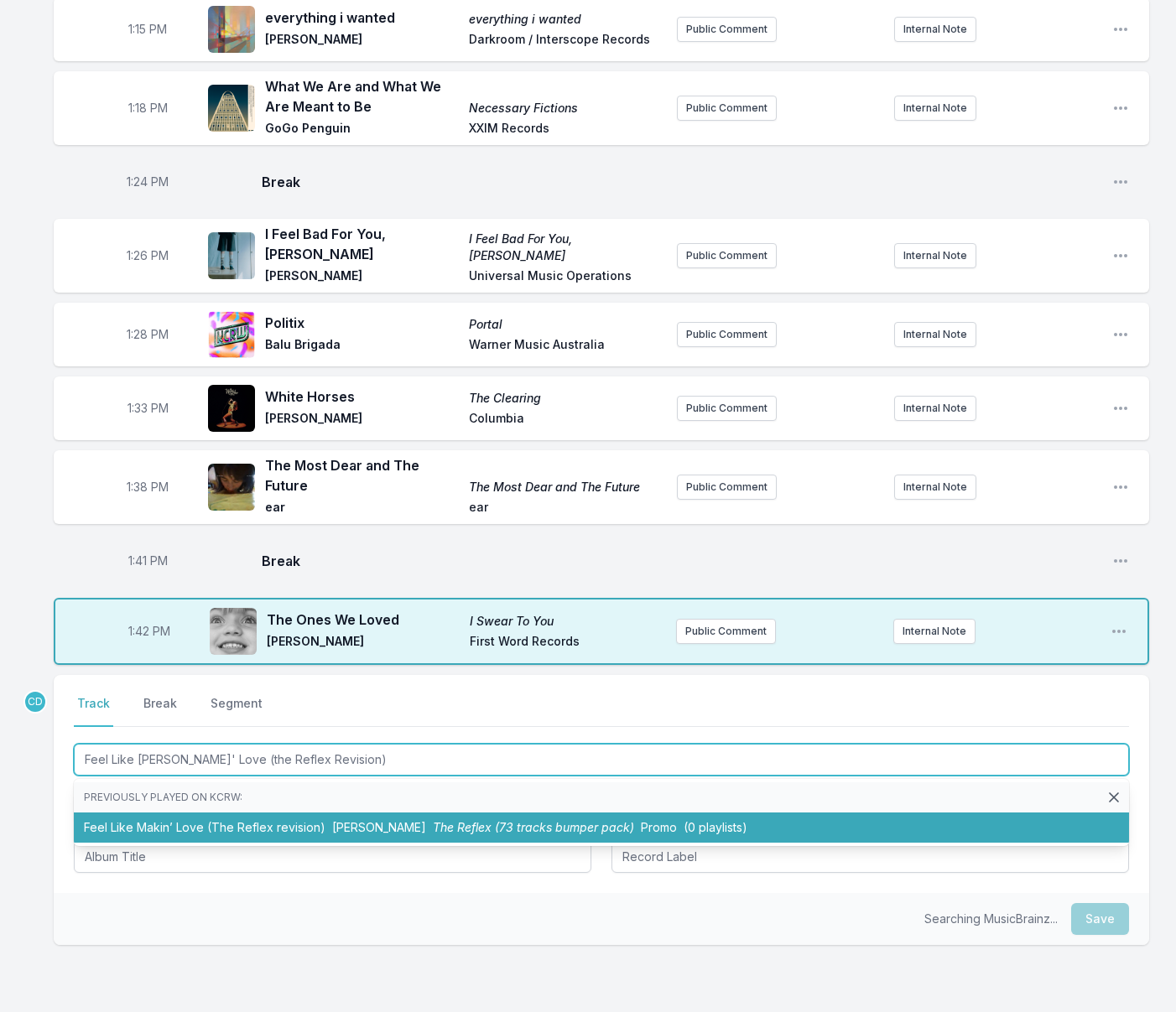
click at [348, 820] on span "[PERSON_NAME]" at bounding box center [379, 827] width 94 height 14
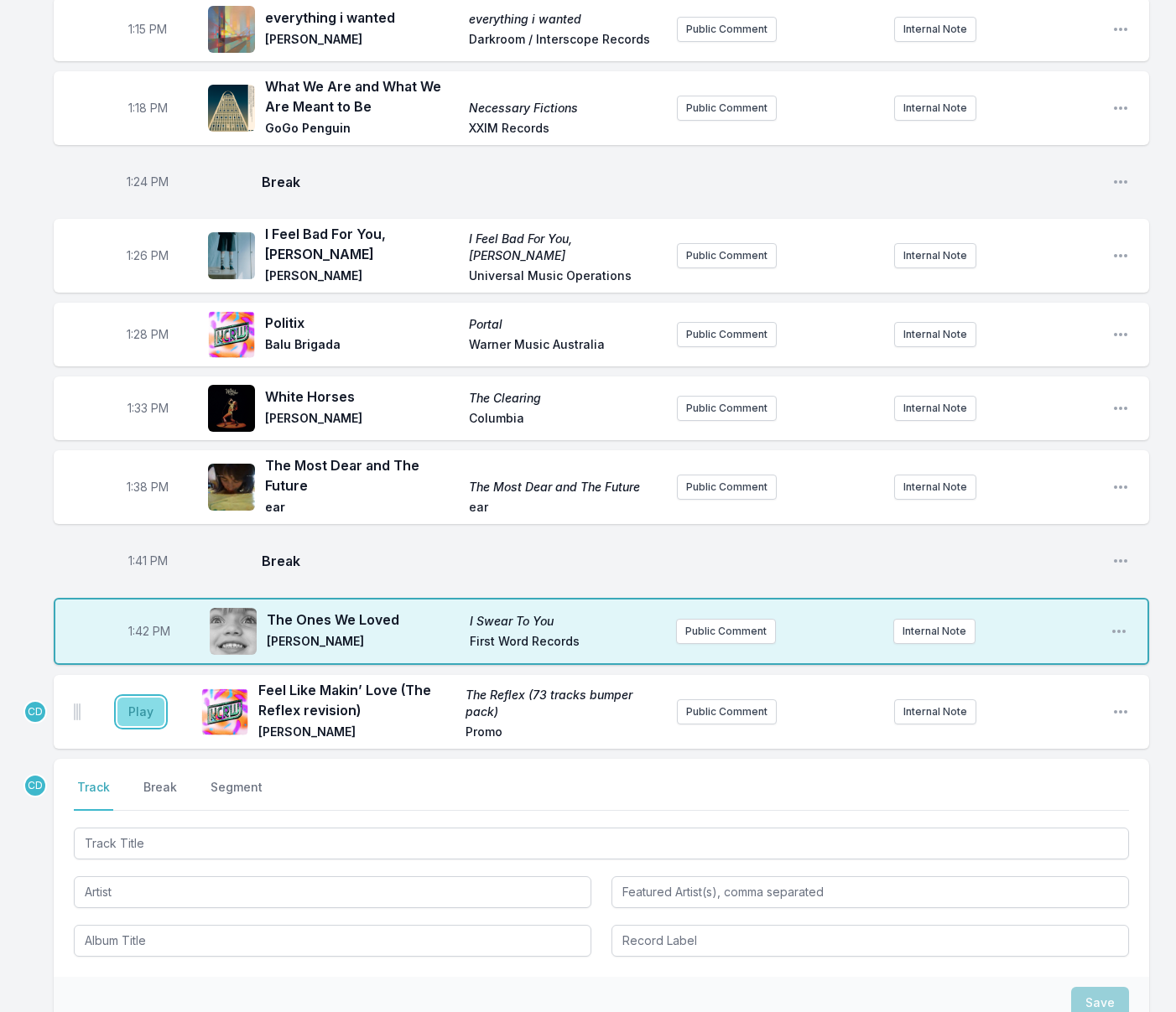
click at [146, 698] on button "Play" at bounding box center [140, 712] width 47 height 29
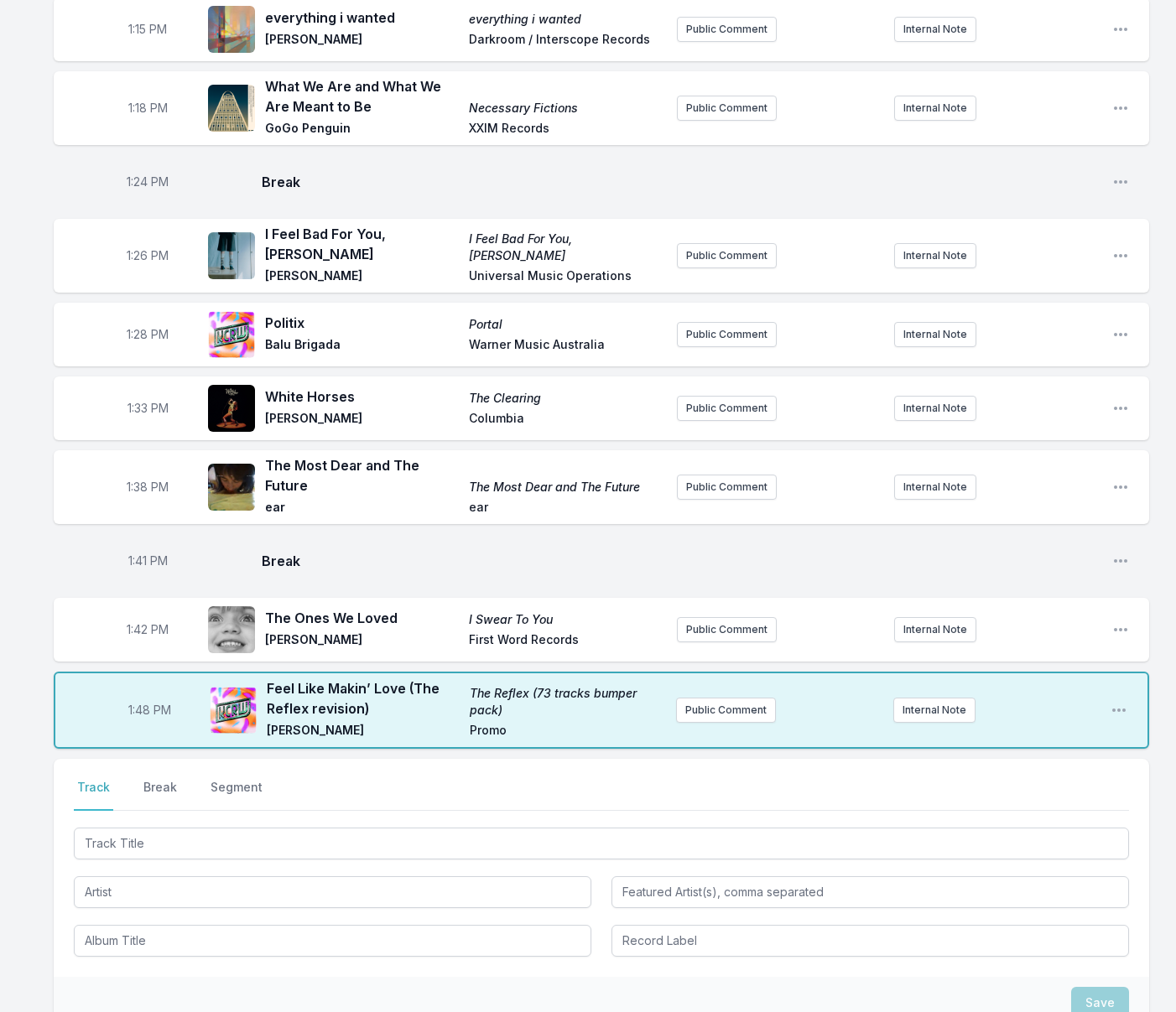
click at [145, 702] on span "1:48 PM" at bounding box center [150, 710] width 43 height 17
click at [140, 694] on input "13:48" at bounding box center [149, 709] width 94 height 32
type input "13:46"
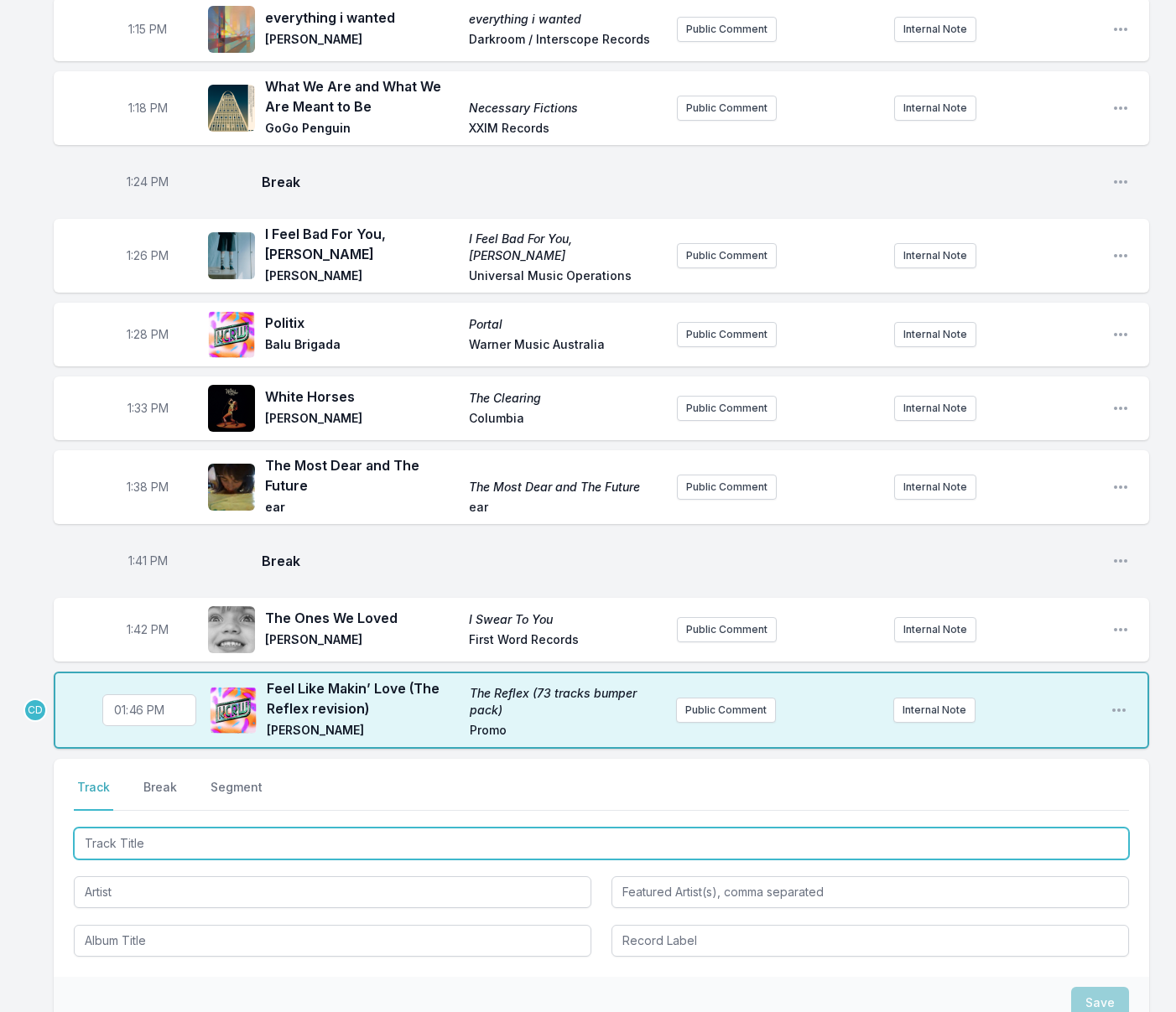
click at [176, 827] on input "Track Title" at bounding box center [602, 843] width 1055 height 32
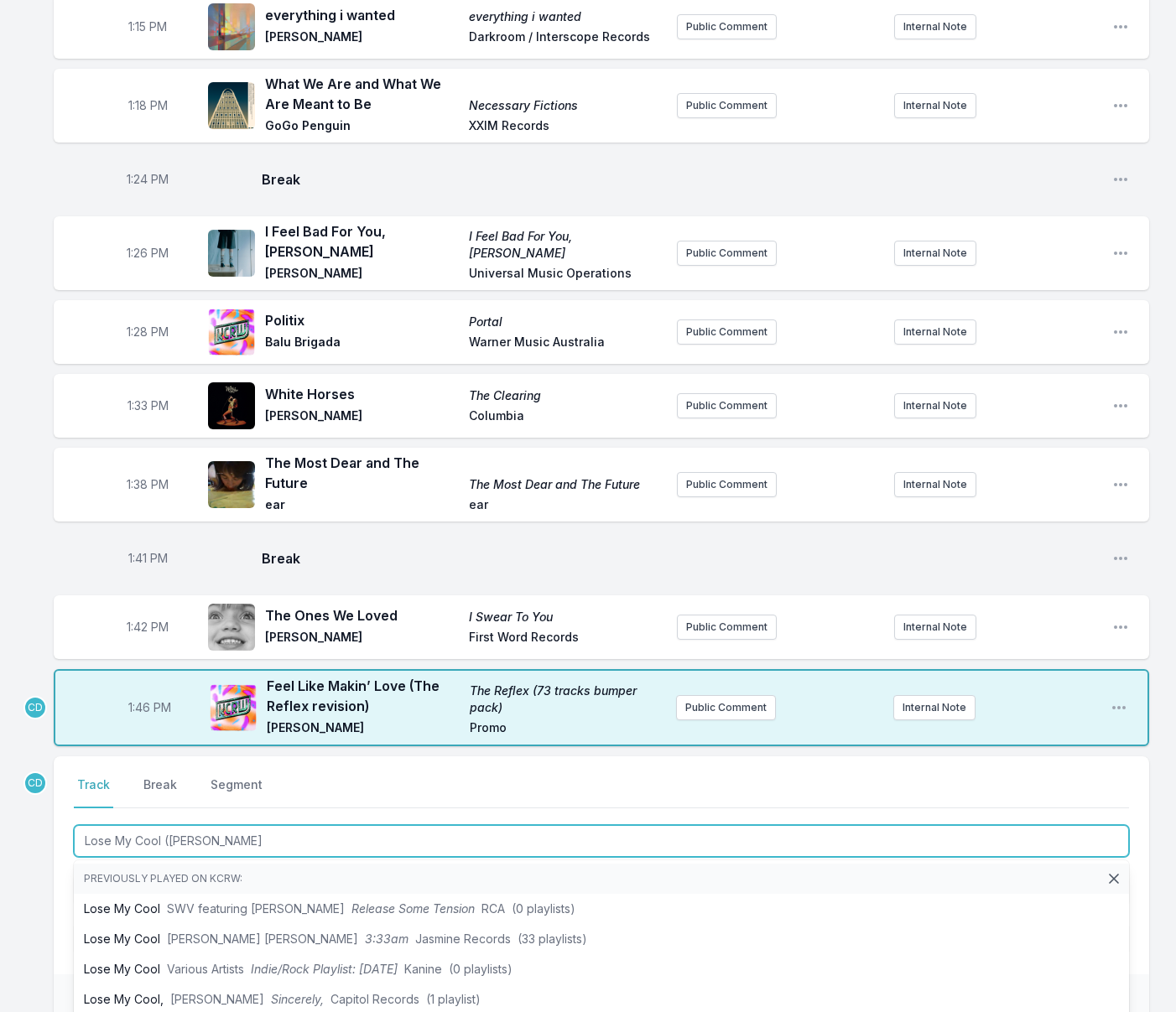
type input "Lose My Cool ([PERSON_NAME]"
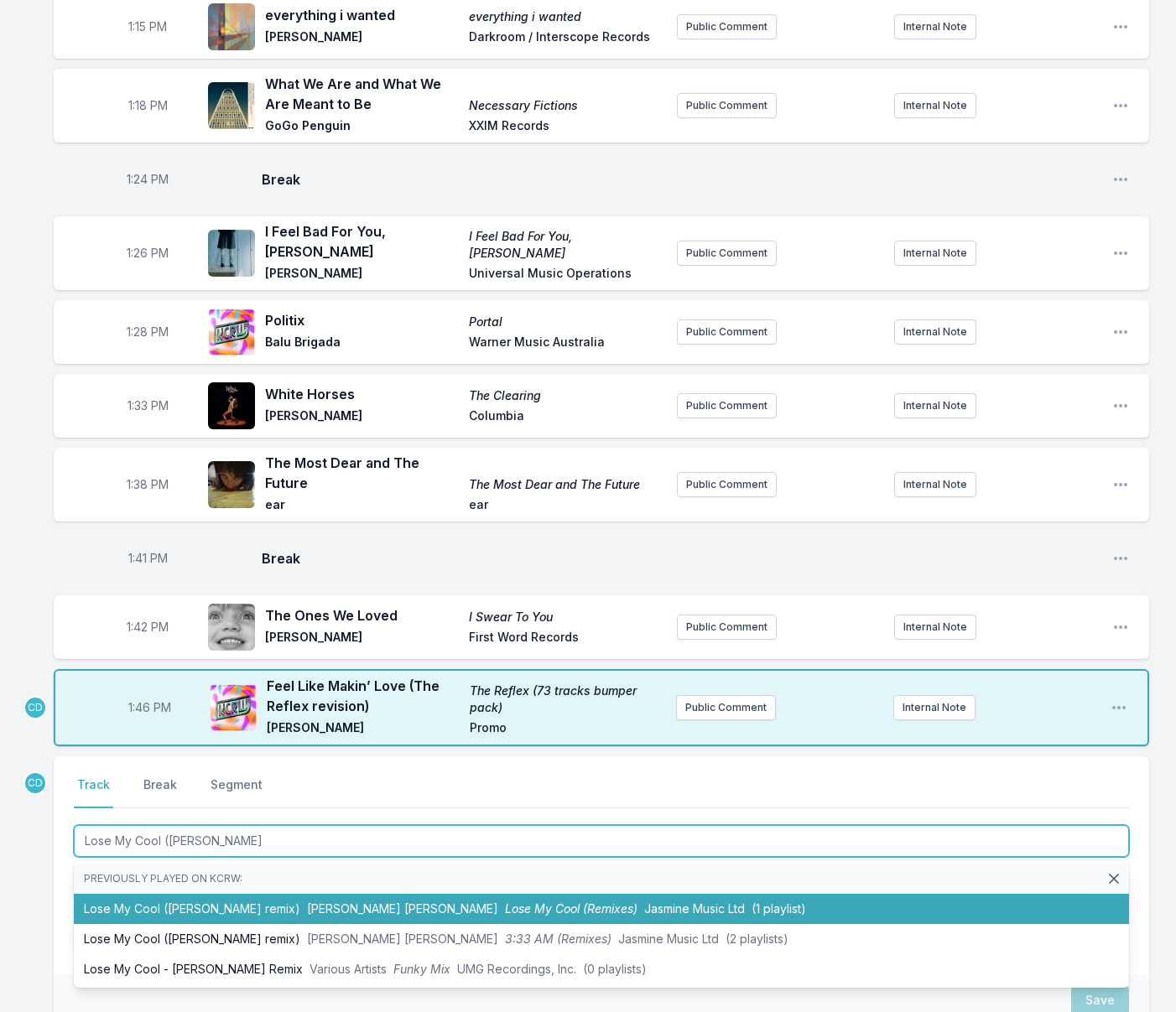
drag, startPoint x: 231, startPoint y: 817, endPoint x: 227, endPoint y: 803, distance: 14.6
click at [231, 894] on li "Lose My Cool ([PERSON_NAME] remix) [PERSON_NAME] [PERSON_NAME] Lose My Cool (Re…" at bounding box center [602, 909] width 1055 height 31
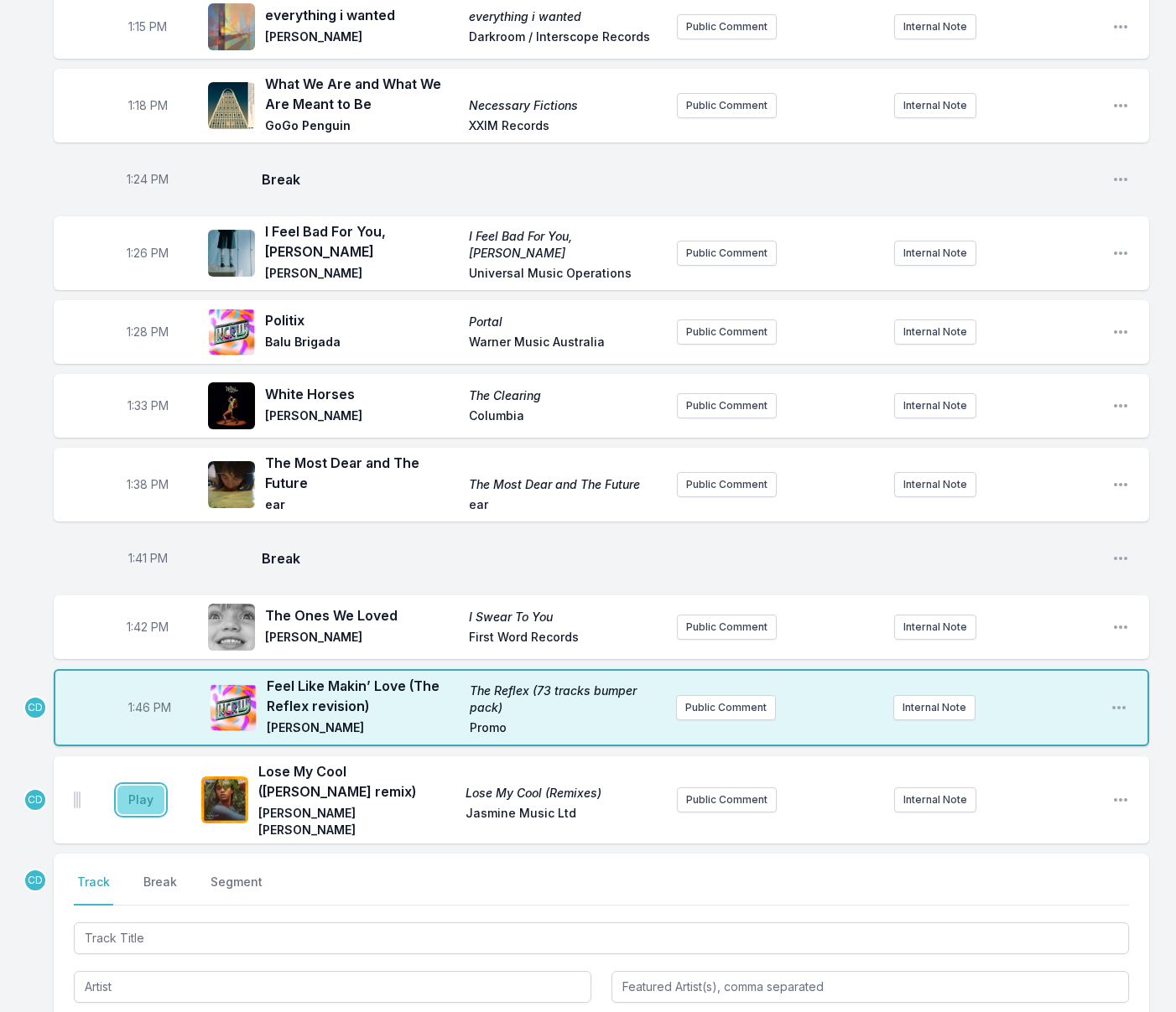
click at [135, 786] on button "Play" at bounding box center [140, 800] width 47 height 29
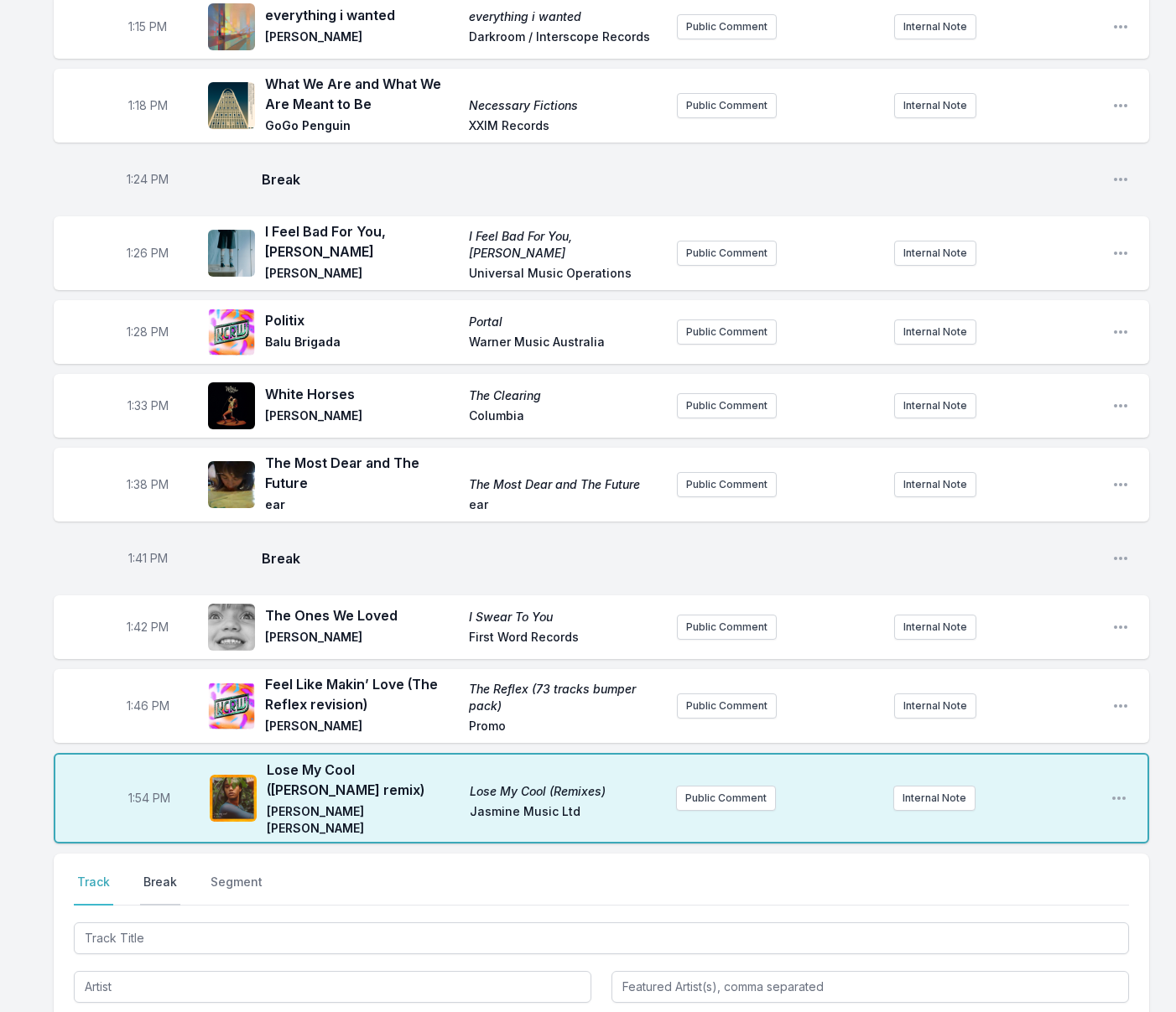
click at [164, 874] on button "Break" at bounding box center [160, 890] width 41 height 32
click at [1102, 970] on button "Save" at bounding box center [1099, 985] width 58 height 32
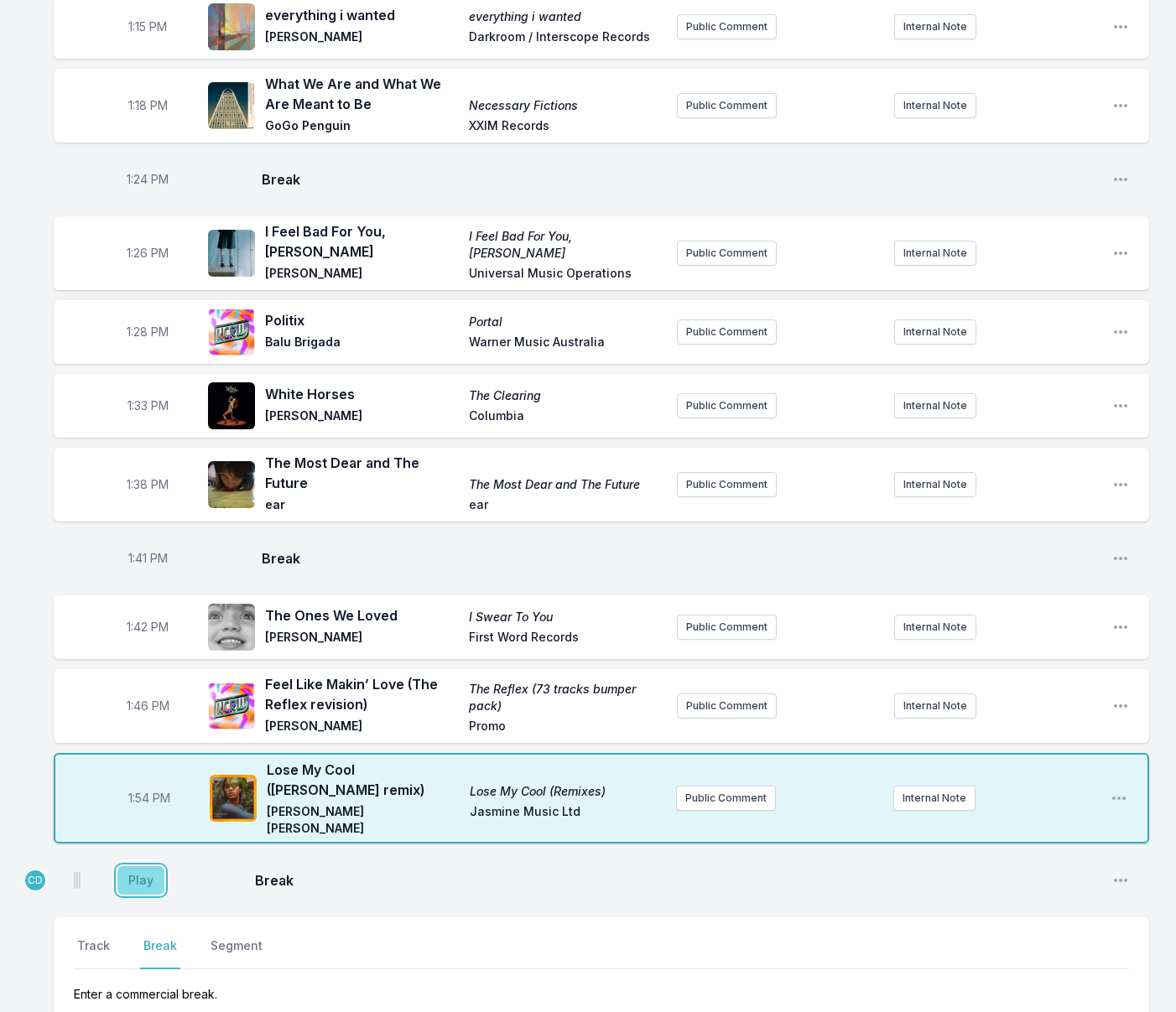
click at [144, 866] on button "Play" at bounding box center [140, 881] width 47 height 29
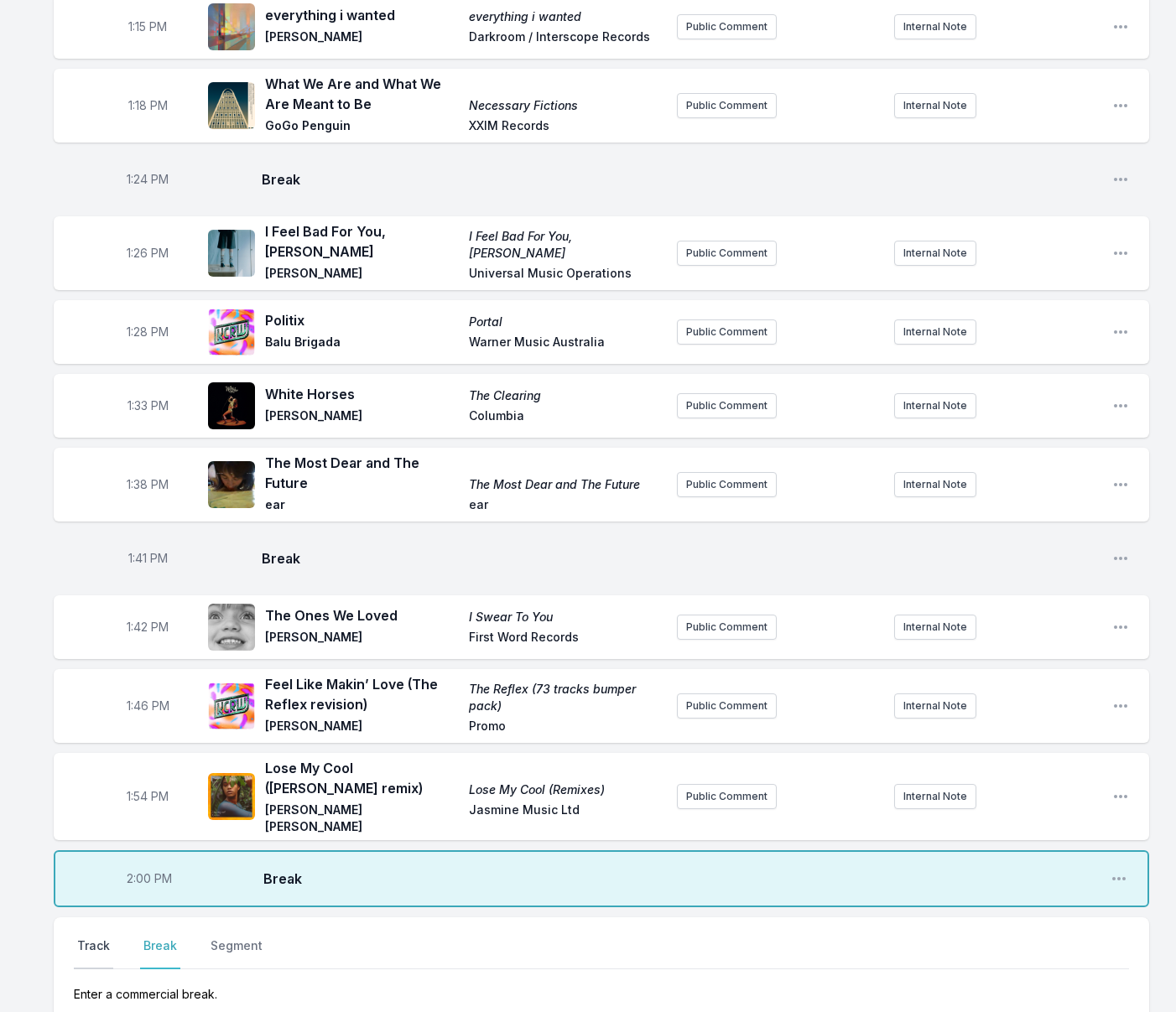
drag, startPoint x: 97, startPoint y: 843, endPoint x: 105, endPoint y: 845, distance: 8.2
click at [97, 937] on button "Track" at bounding box center [94, 953] width 40 height 32
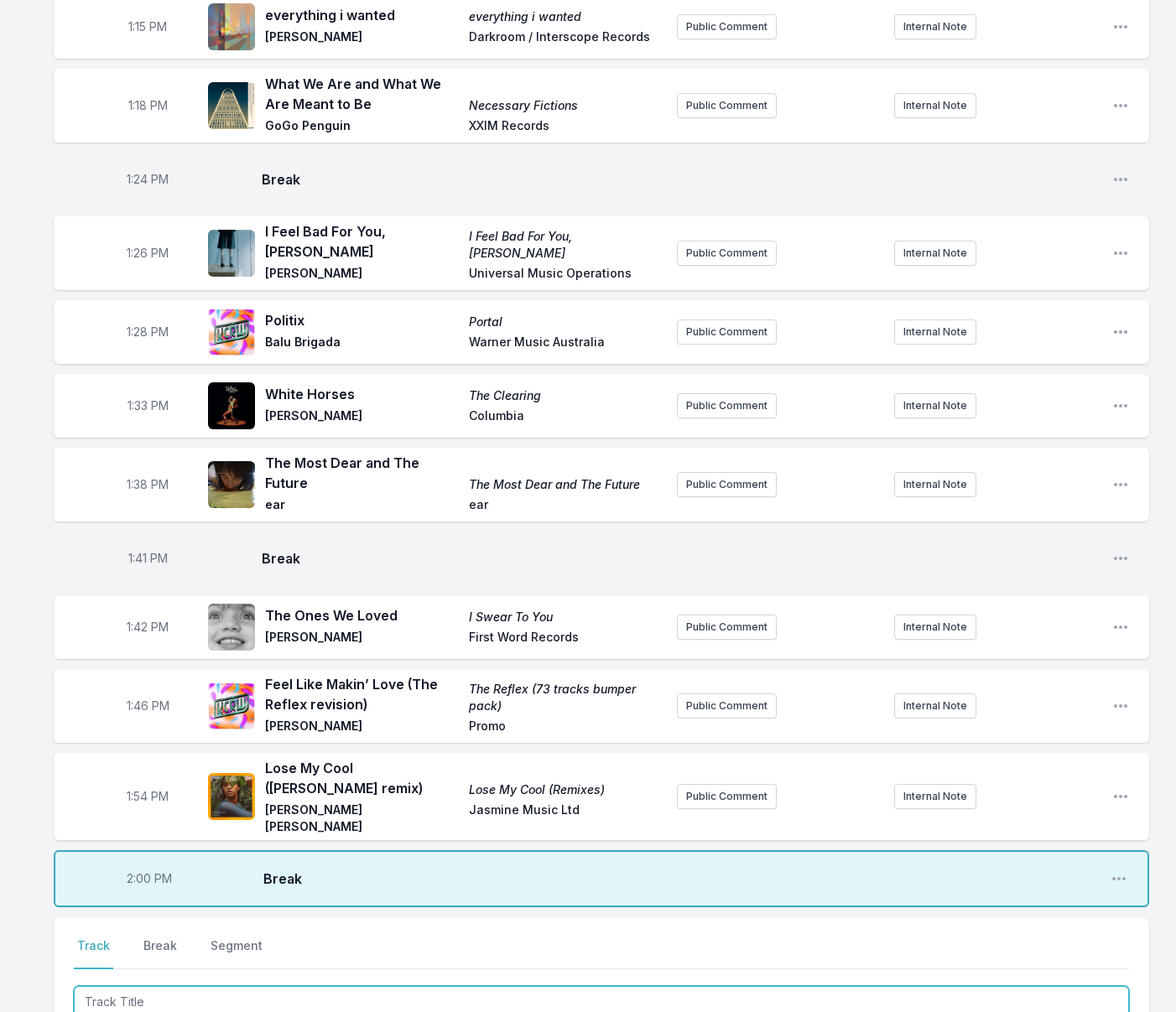
click at [192, 986] on input "Track Title" at bounding box center [602, 1001] width 1055 height 32
type input "Always the Horse"
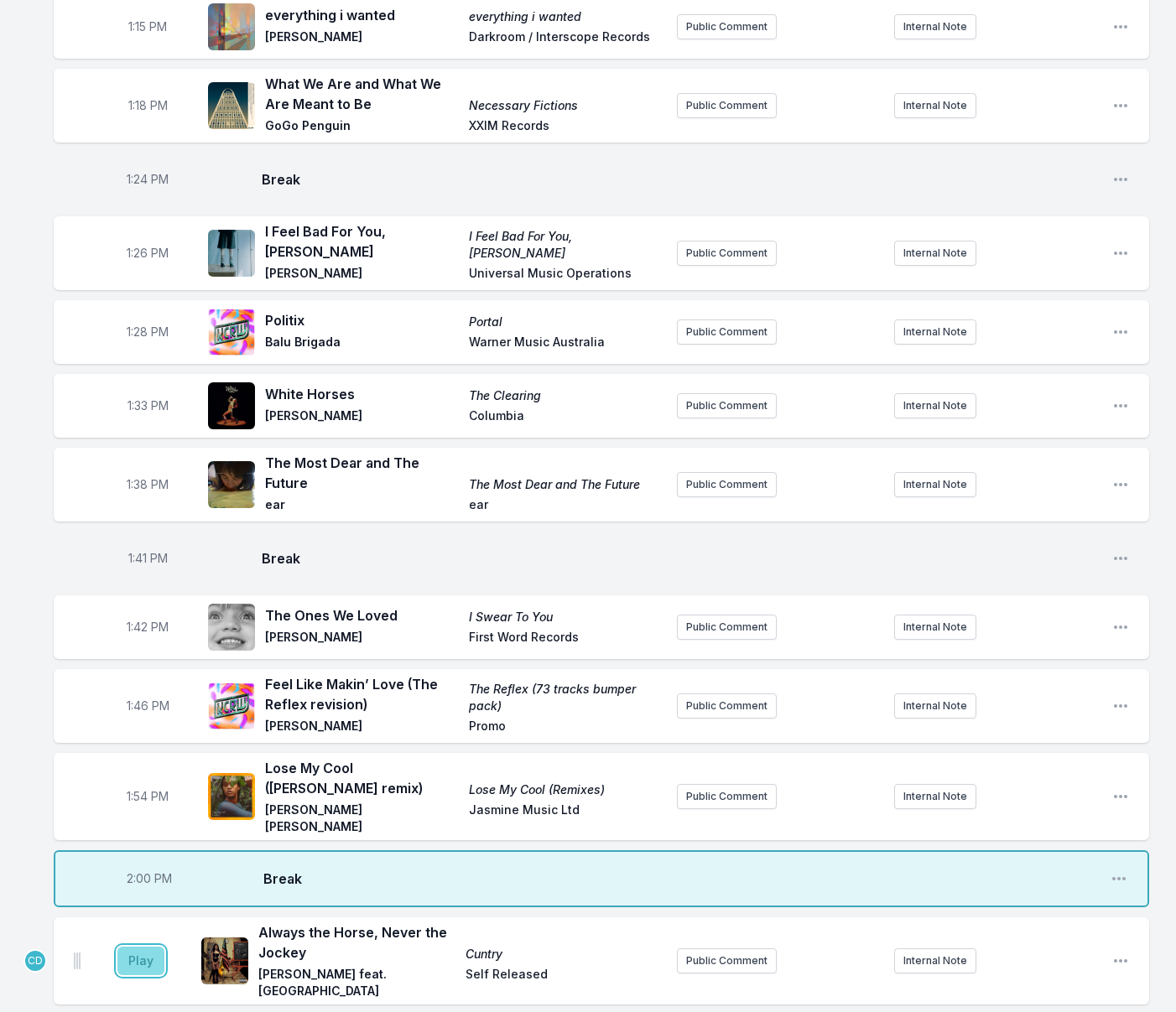
click at [146, 947] on button "Play" at bounding box center [140, 962] width 47 height 29
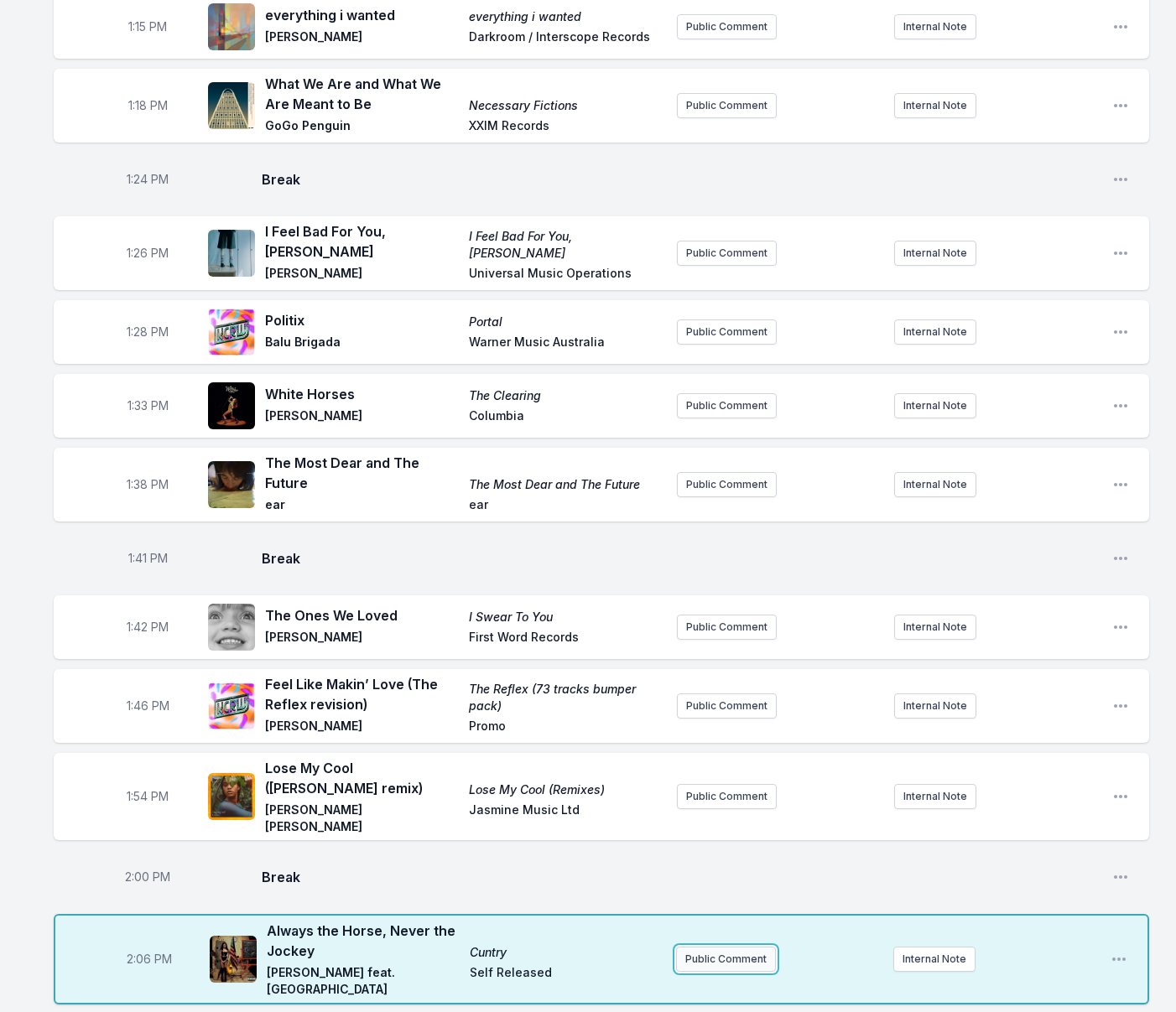
click at [719, 947] on button "Public Comment" at bounding box center [726, 960] width 100 height 25
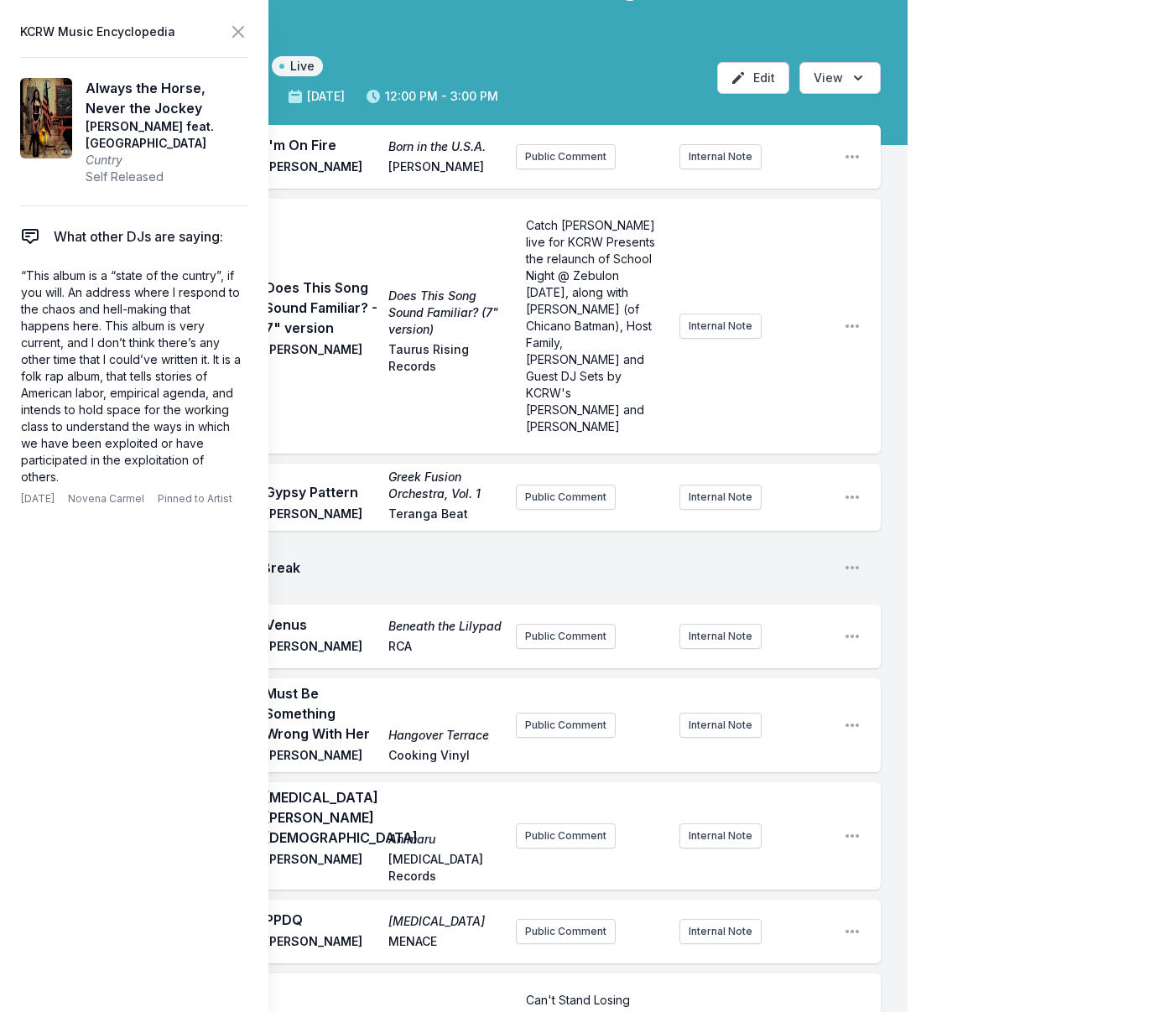
scroll to position [38, 0]
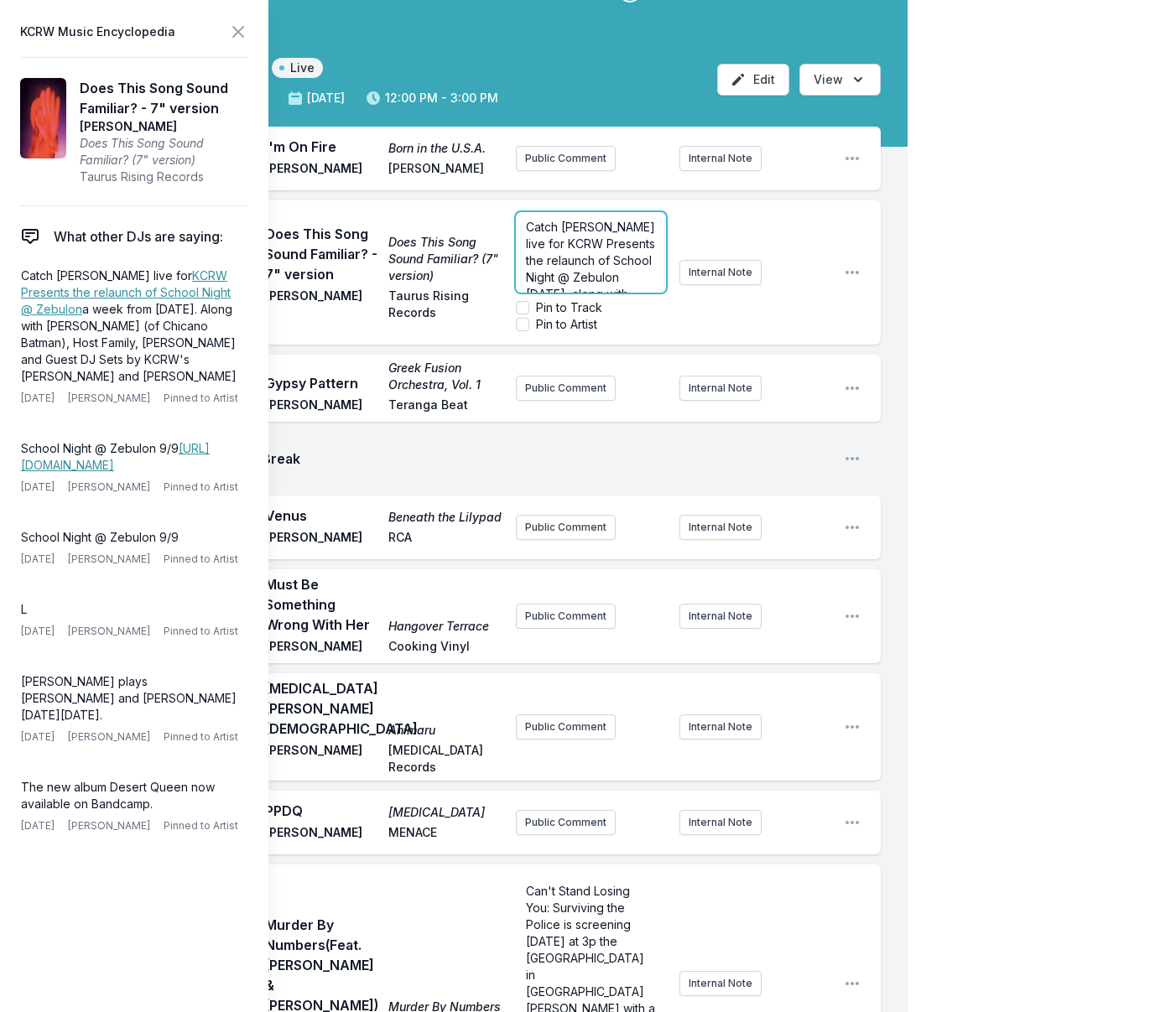
drag, startPoint x: 632, startPoint y: 390, endPoint x: 549, endPoint y: 275, distance: 141.8
drag, startPoint x: 529, startPoint y: 226, endPoint x: 568, endPoint y: 329, distance: 110.1
click at [568, 329] on form "Catch [PERSON_NAME] live for KCRW Presents the relaunch of School Night @ Zebul…" at bounding box center [592, 273] width 151 height 121
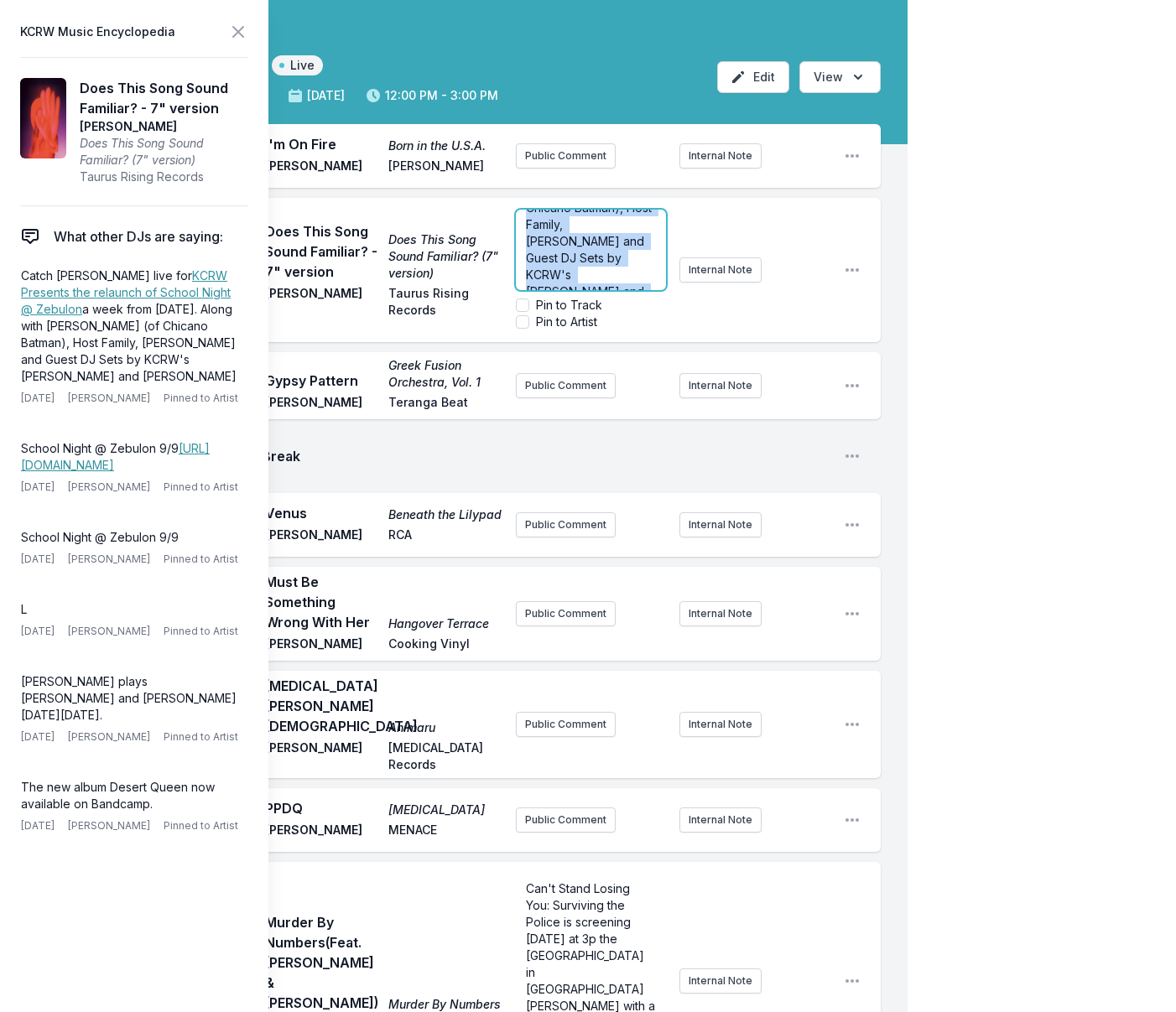
copy span "Catch [PERSON_NAME] live for KCRW Presents the relaunch of School Night @ Zebul…"
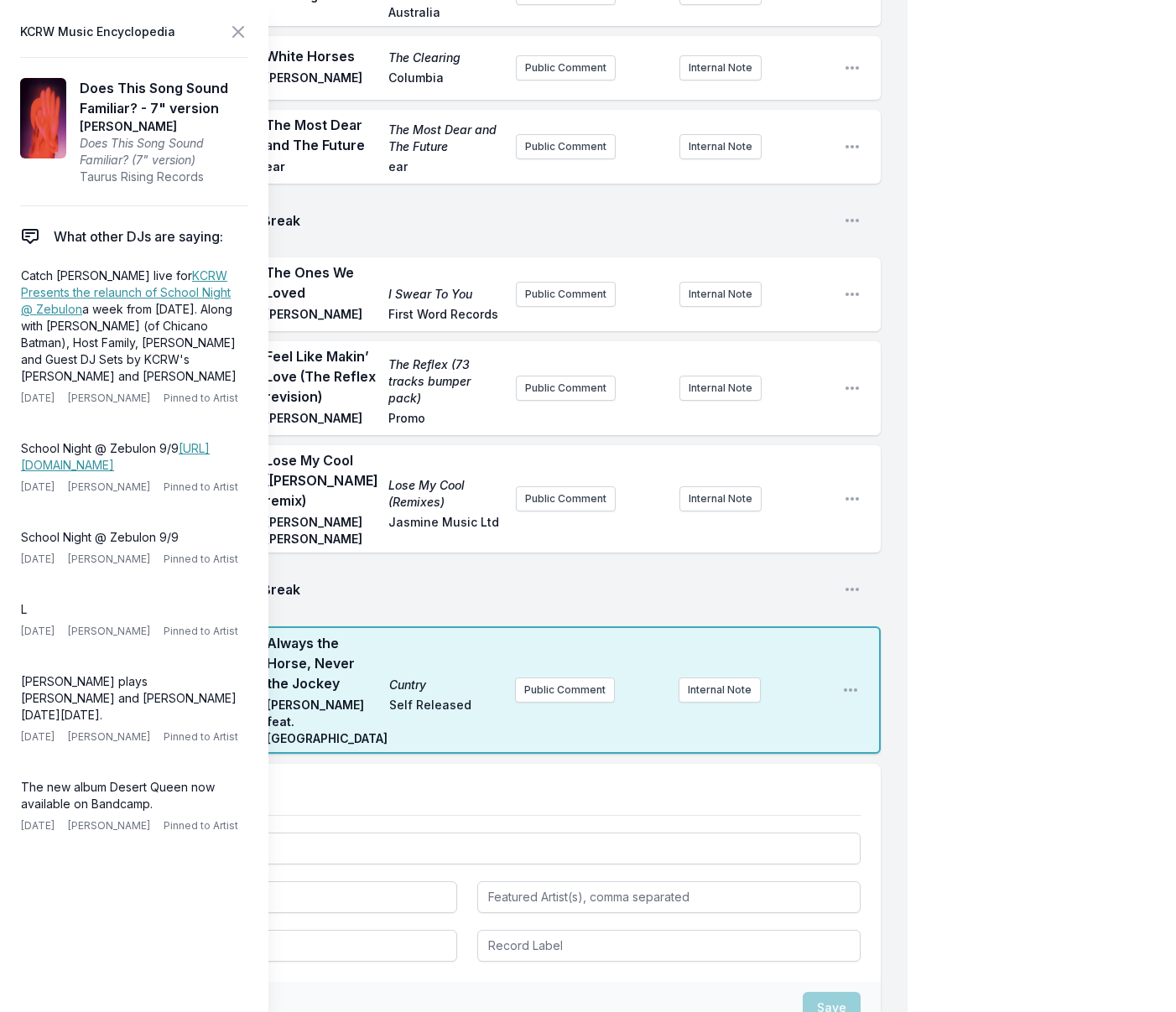
scroll to position [2451, 0]
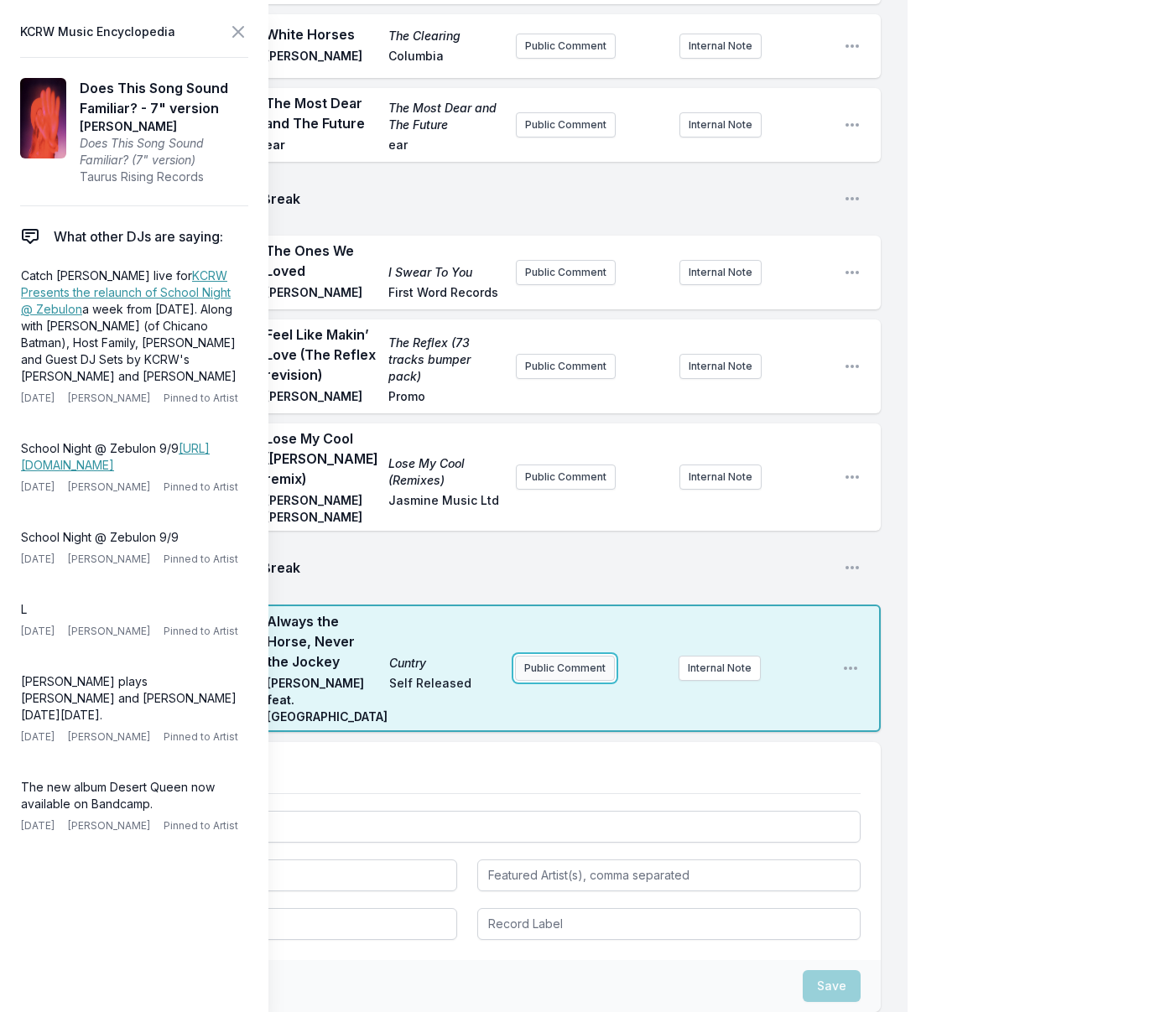
click at [561, 655] on button "Public Comment" at bounding box center [565, 668] width 100 height 25
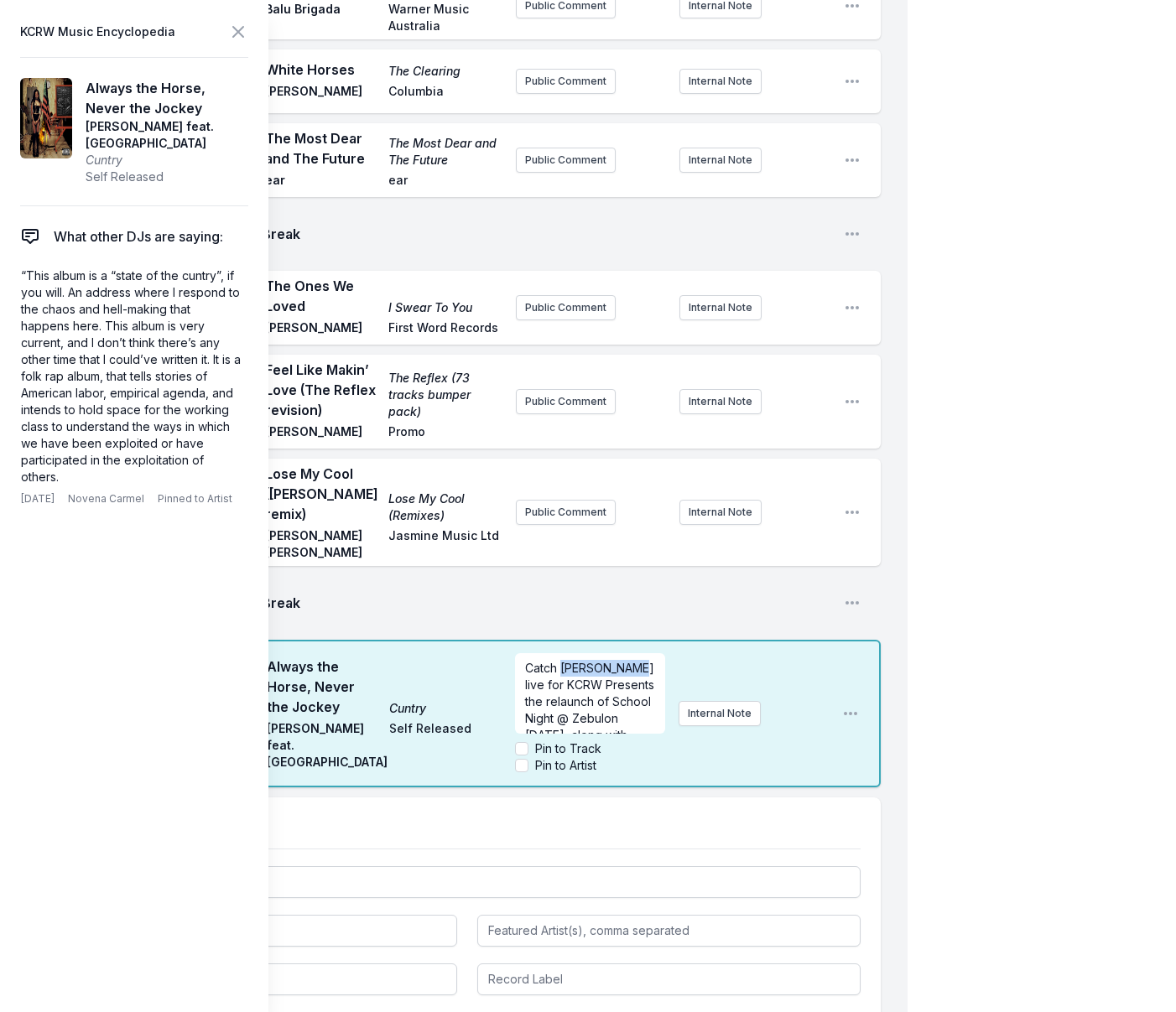
scroll to position [2525, 0]
drag, startPoint x: 563, startPoint y: 489, endPoint x: 632, endPoint y: 490, distance: 69.0
click at [632, 662] on span "Catch [PERSON_NAME] live for KCRW Presents the relaunch of School Night @ Zebul…" at bounding box center [591, 769] width 132 height 215
drag, startPoint x: 534, startPoint y: 494, endPoint x: 526, endPoint y: 493, distance: 8.1
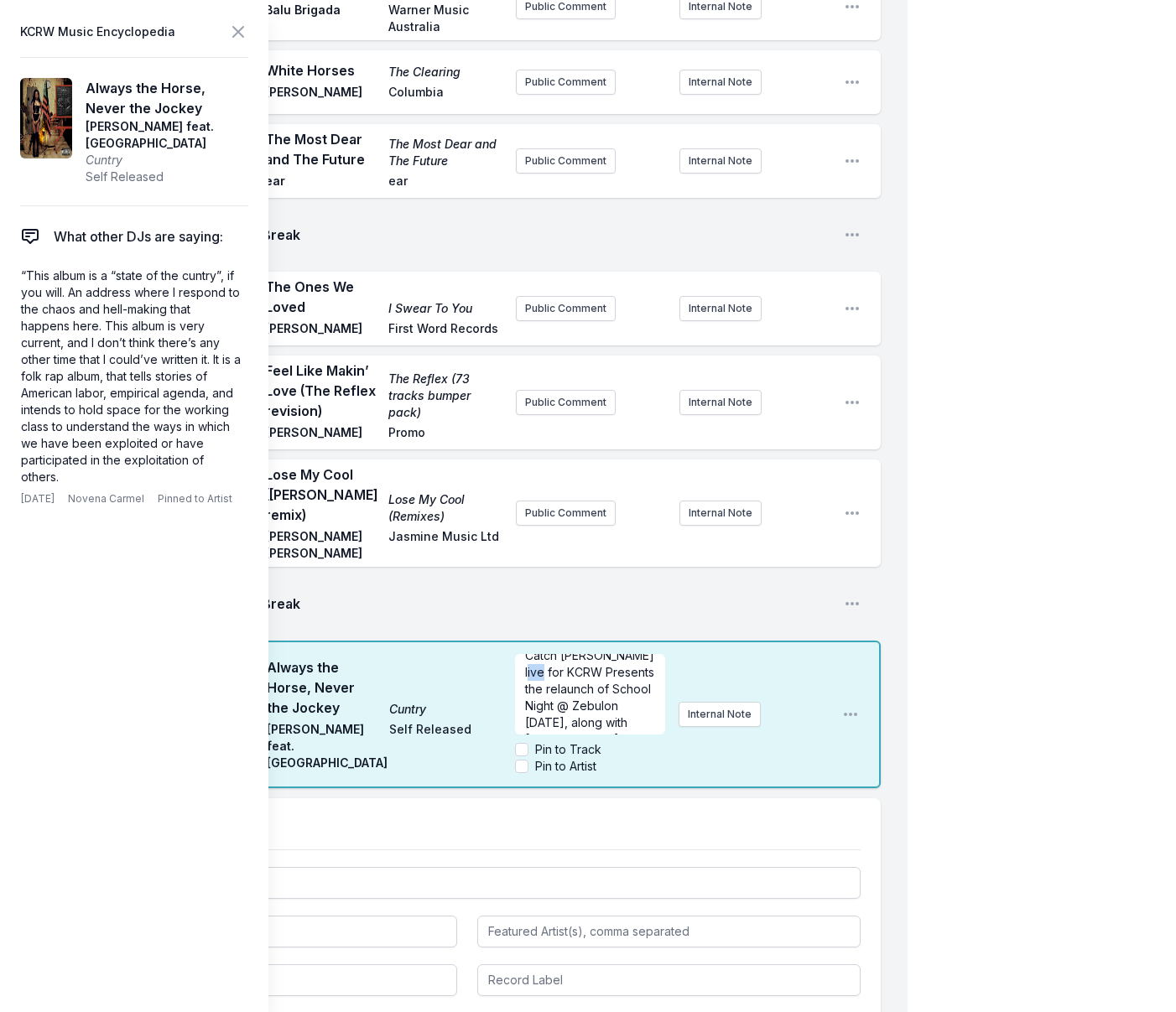
click at [520, 654] on div "Catch [PERSON_NAME] live for KCRW Presents the relaunch of School Night @ Zebul…" at bounding box center [590, 693] width 150 height 80
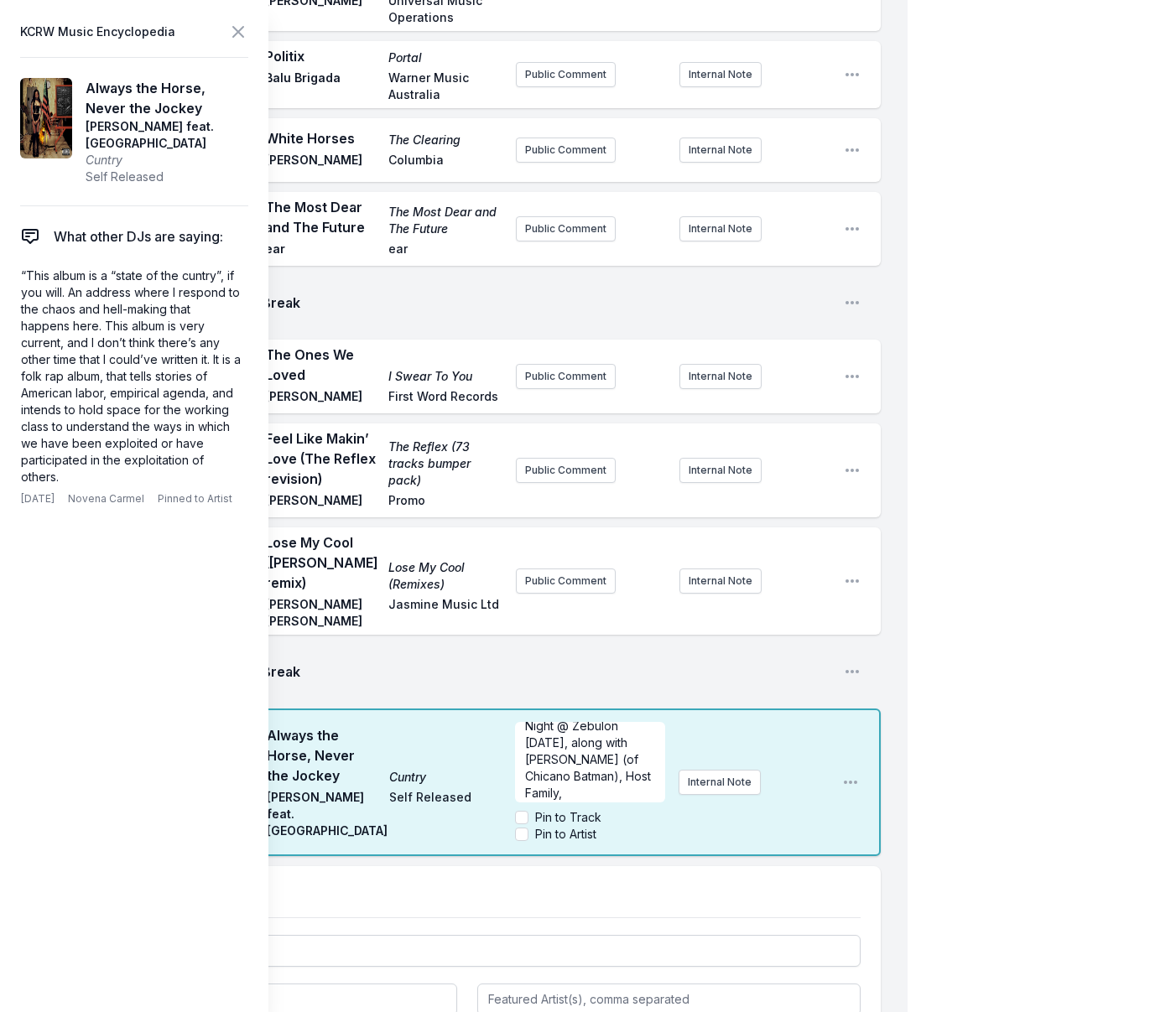
scroll to position [82, 0]
drag, startPoint x: 578, startPoint y: 595, endPoint x: 525, endPoint y: 593, distance: 53.0
click at [525, 647] on span "Catch [PERSON_NAME] live as KCRW Presents the relaunch of School Night @ Zebulo…" at bounding box center [591, 754] width 132 height 215
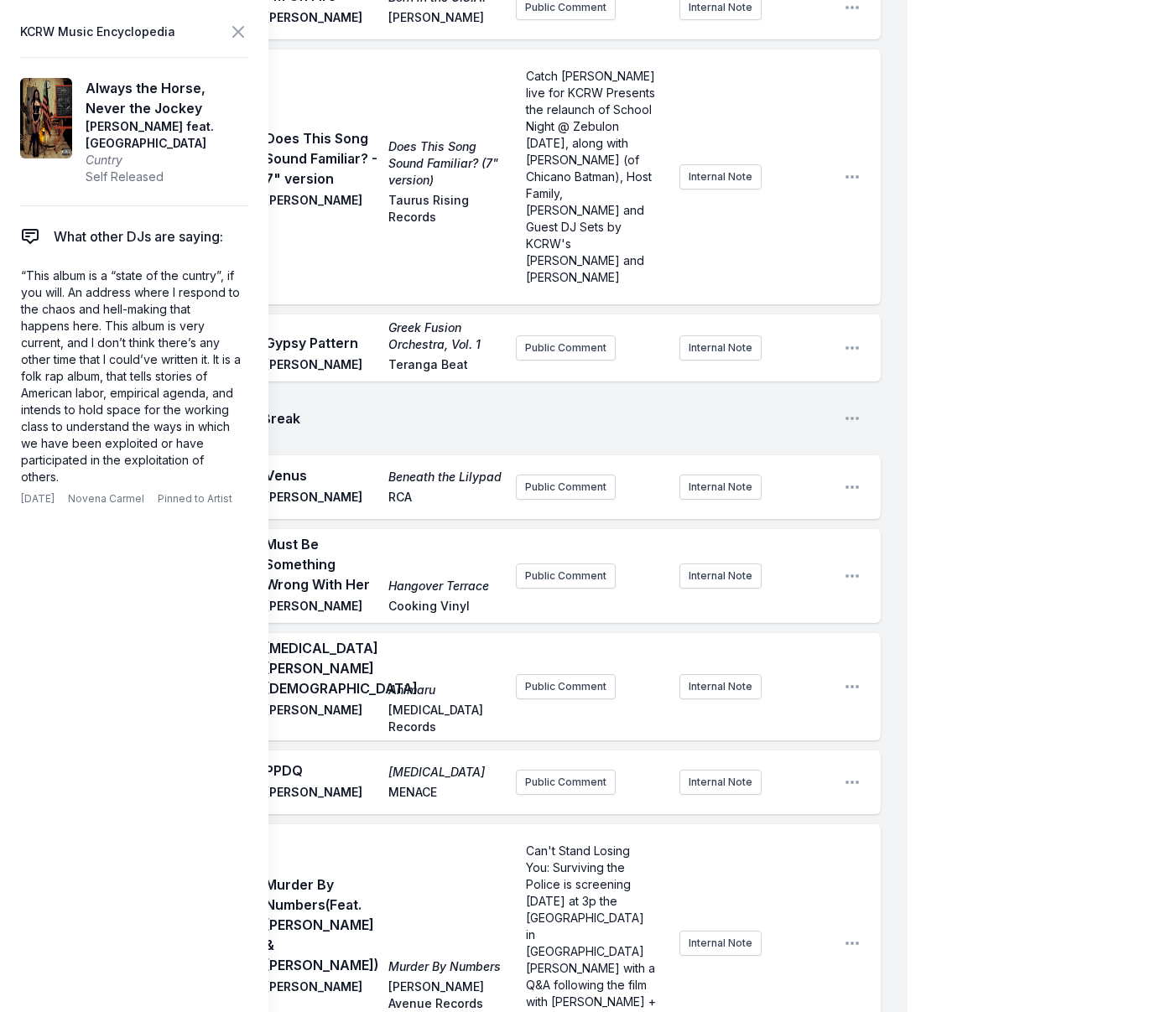
scroll to position [0, 0]
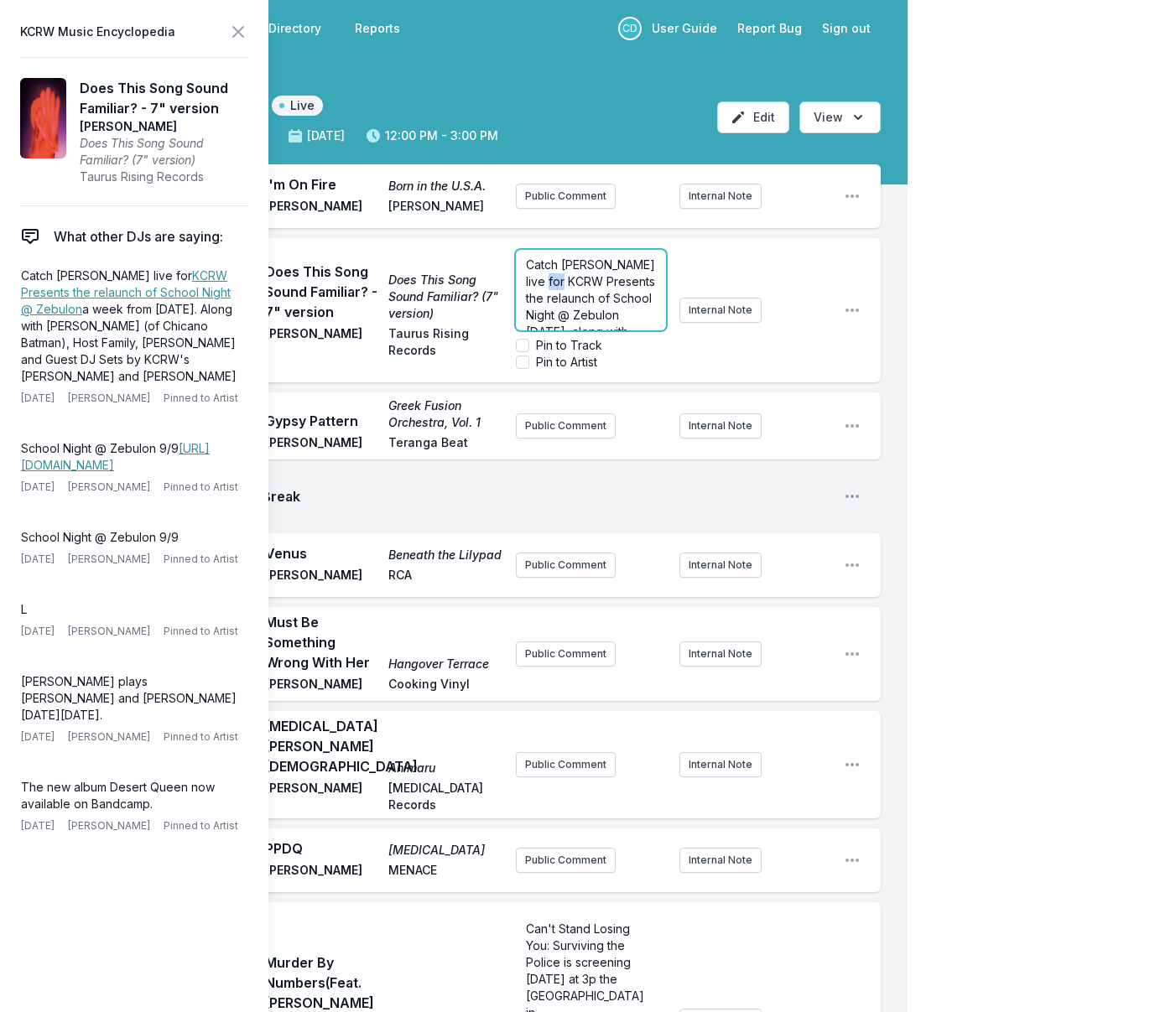
drag, startPoint x: 563, startPoint y: 282, endPoint x: 547, endPoint y: 283, distance: 16.0
click at [547, 283] on span "Catch [PERSON_NAME] live for KCRW Presents the relaunch of School Night @ Zebul…" at bounding box center [592, 365] width 132 height 215
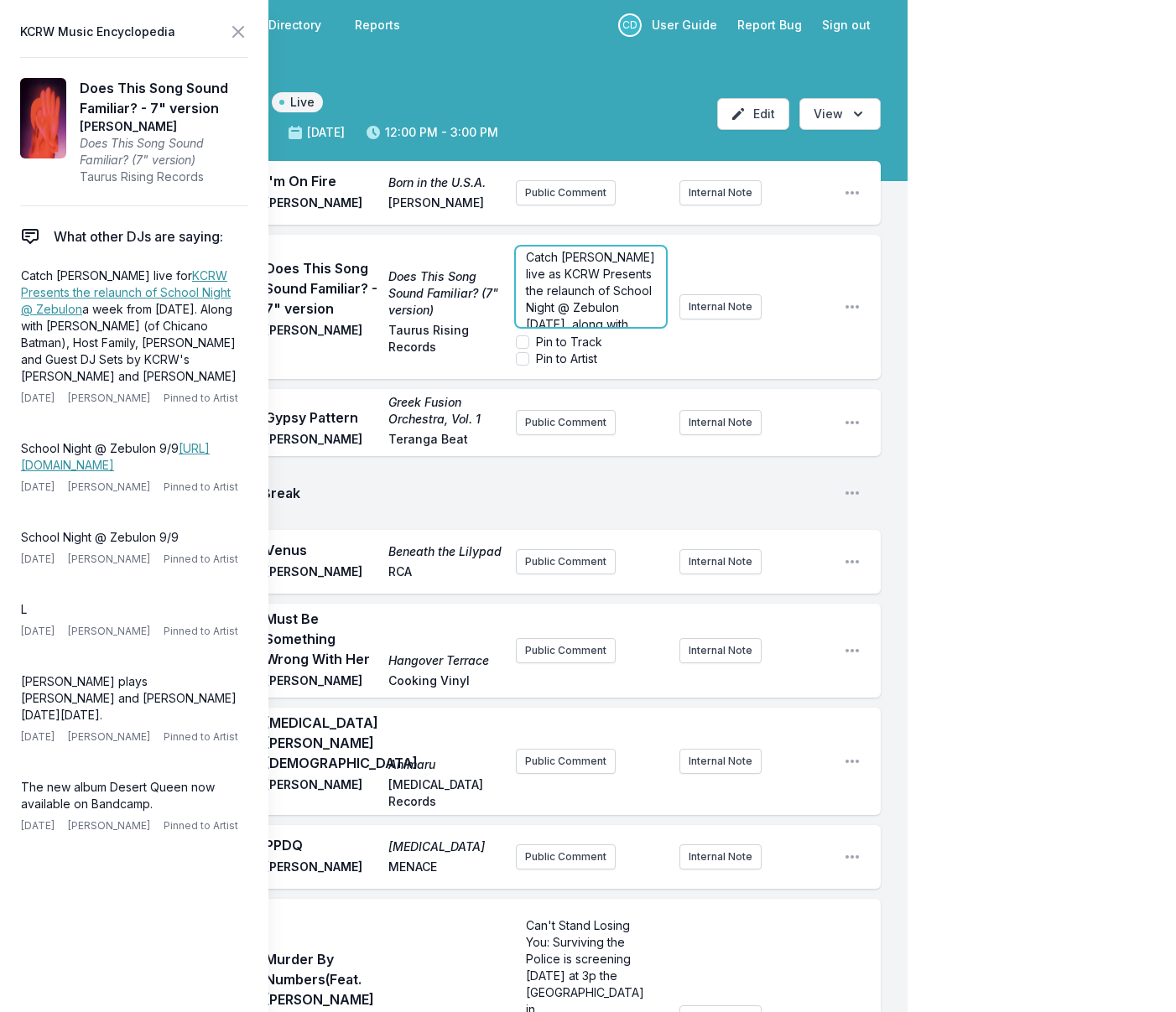
click at [635, 369] on aside "Catch [PERSON_NAME] live as KCRW Presents the relaunch of School Night @ Zebulo…" at bounding box center [592, 306] width 151 height 134
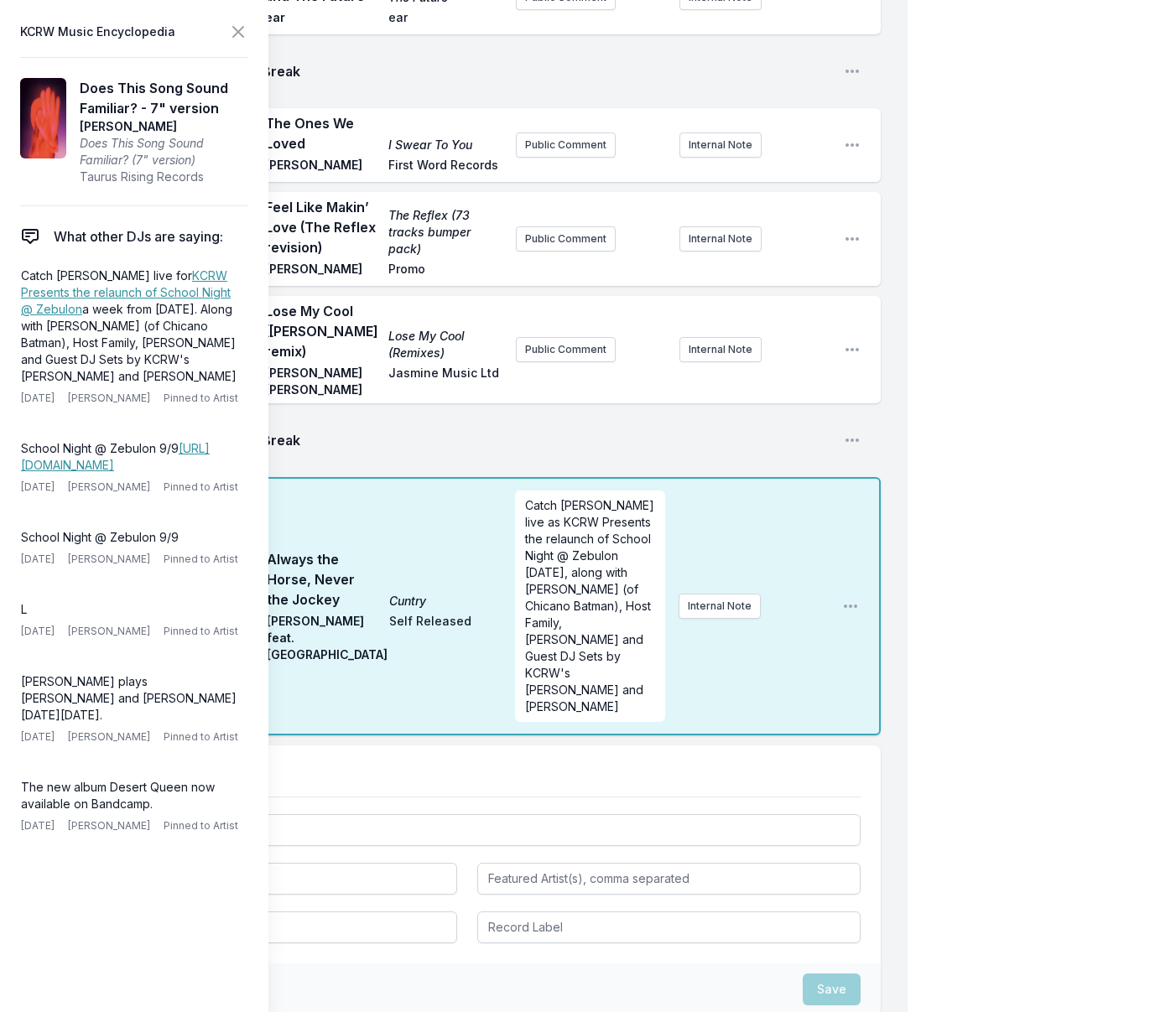
scroll to position [2582, 0]
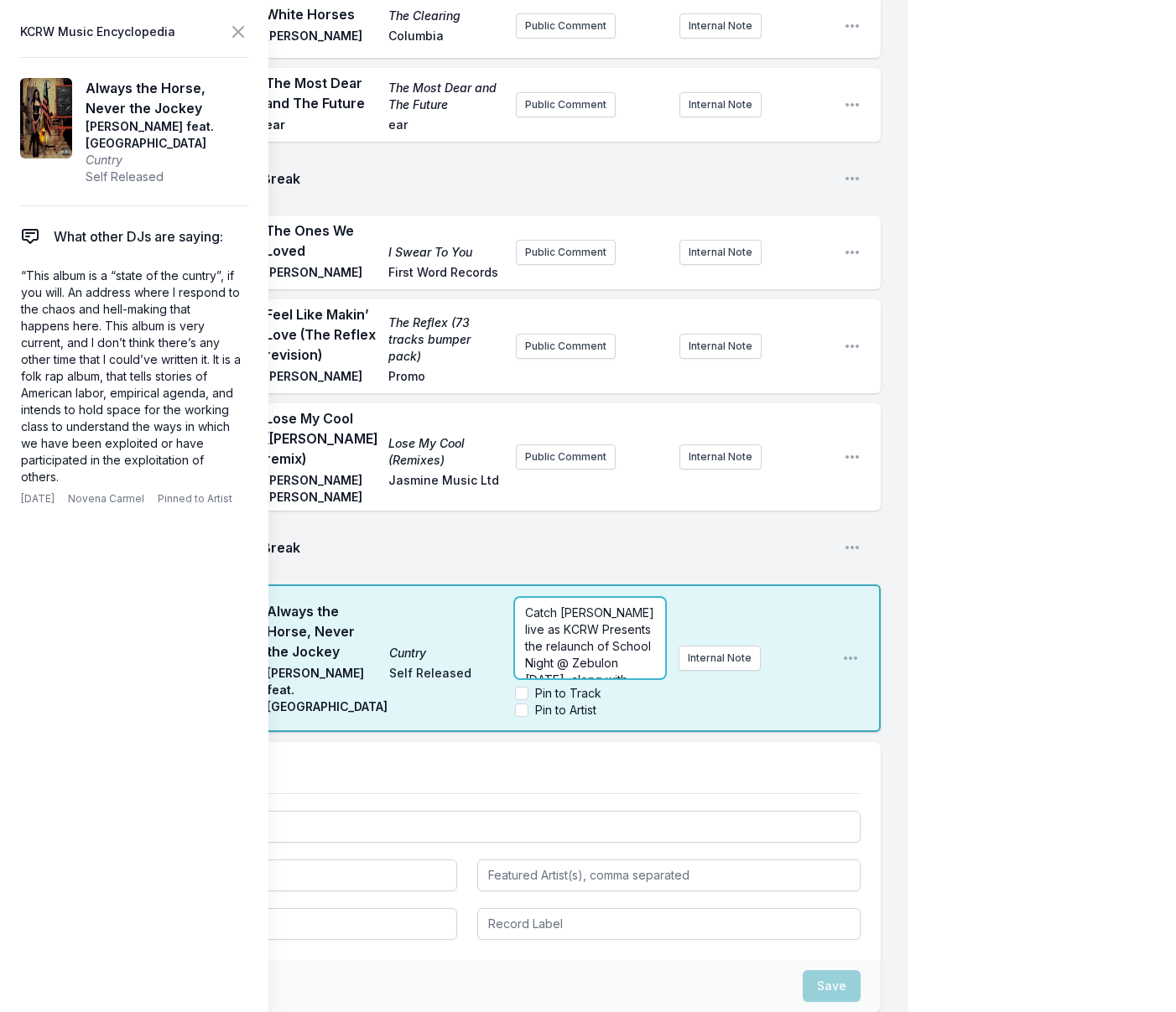
drag, startPoint x: 605, startPoint y: 546, endPoint x: 628, endPoint y: 545, distance: 23.0
click at [605, 598] on form "Catch [PERSON_NAME] live as KCRW Presents the relaunch of School Night @ Zebulo…" at bounding box center [590, 658] width 150 height 121
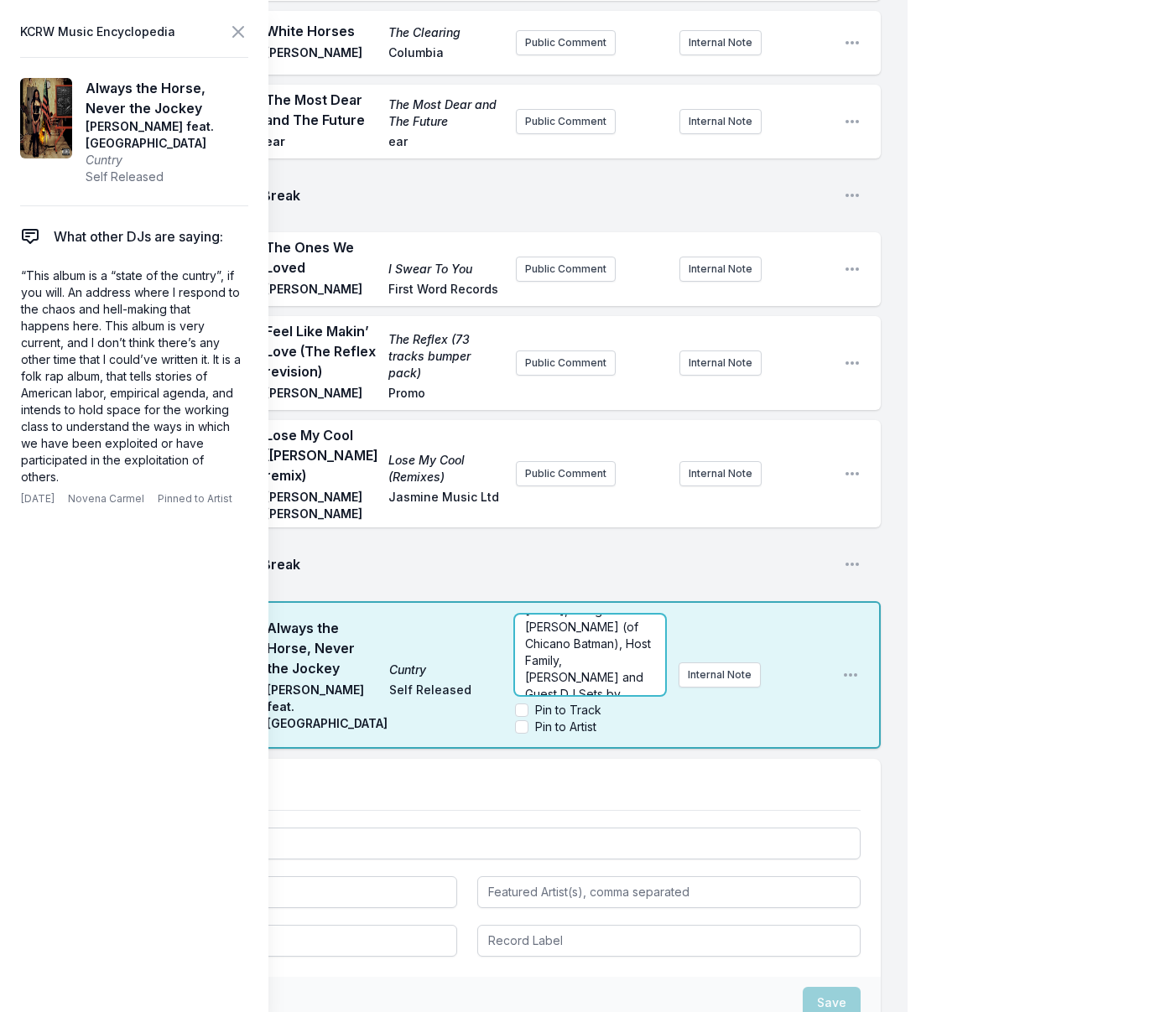
scroll to position [134, 0]
click at [593, 503] on p "Catch [PERSON_NAME] live as KCRW Presents the relaunch of School Night @ Zebulo…" at bounding box center [590, 596] width 130 height 218
click at [522, 720] on input "Pin to Artist" at bounding box center [521, 727] width 14 height 14
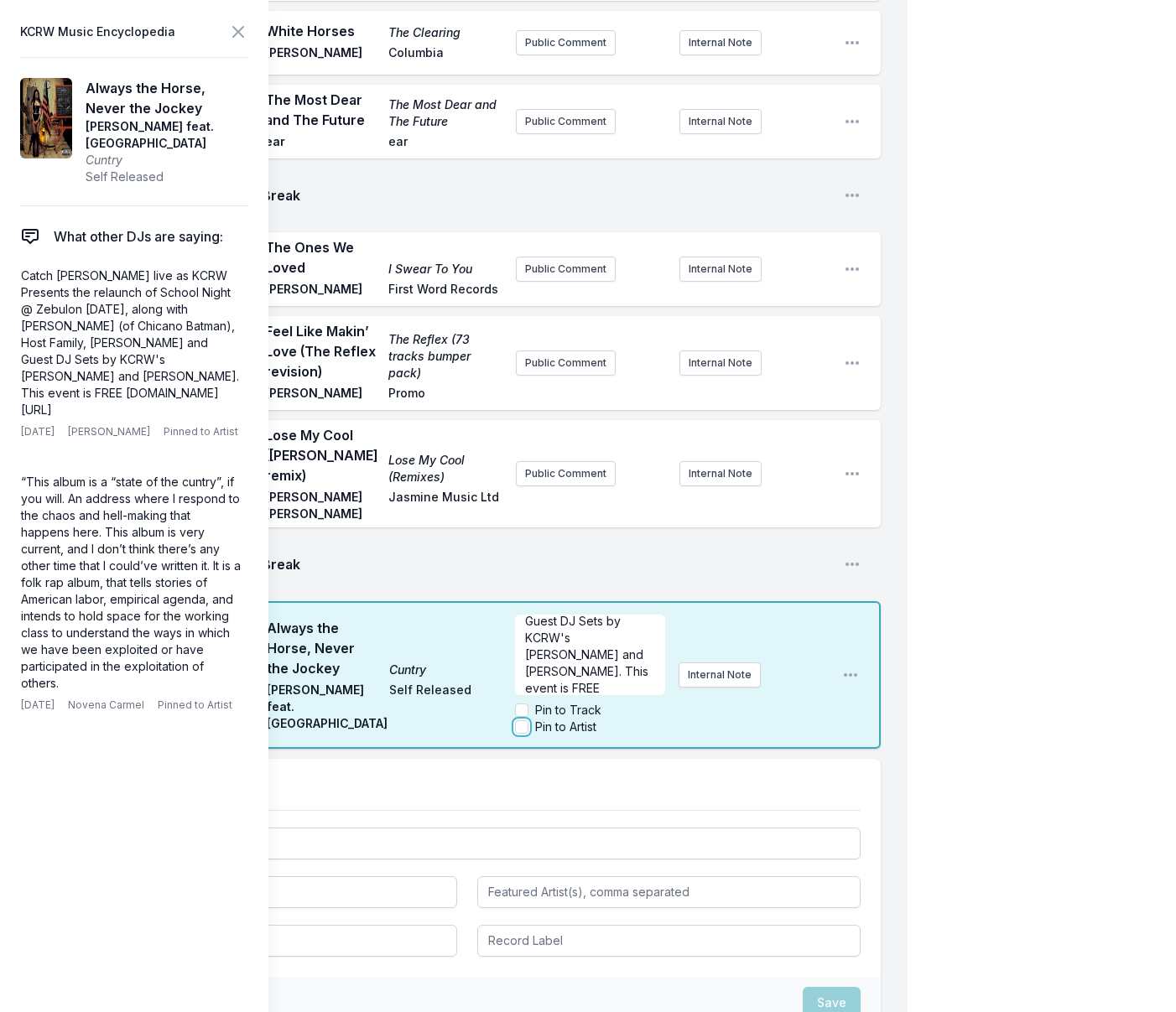
checkbox input "true"
click at [240, 36] on icon at bounding box center [238, 32] width 20 height 20
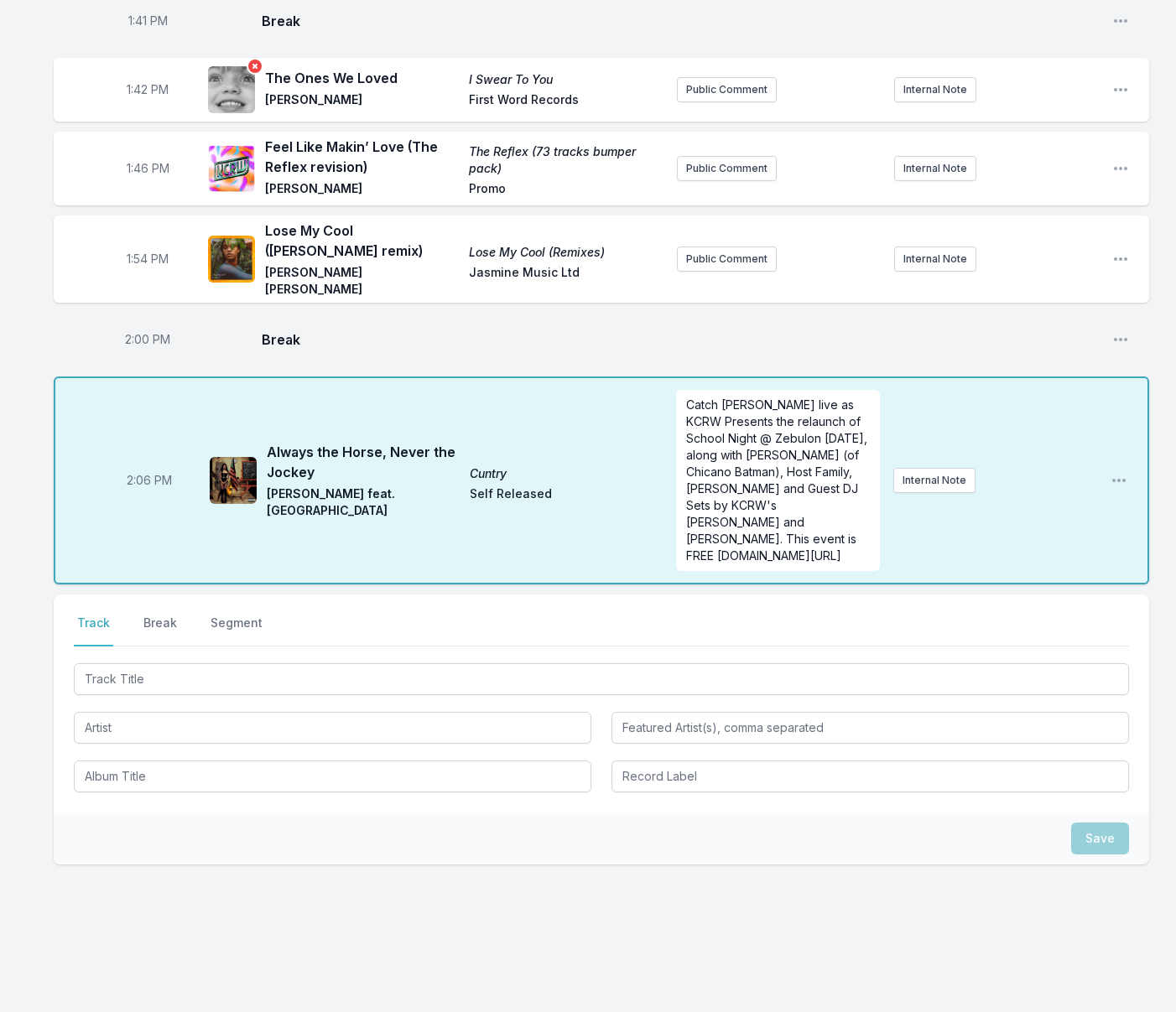
scroll to position [2283, 0]
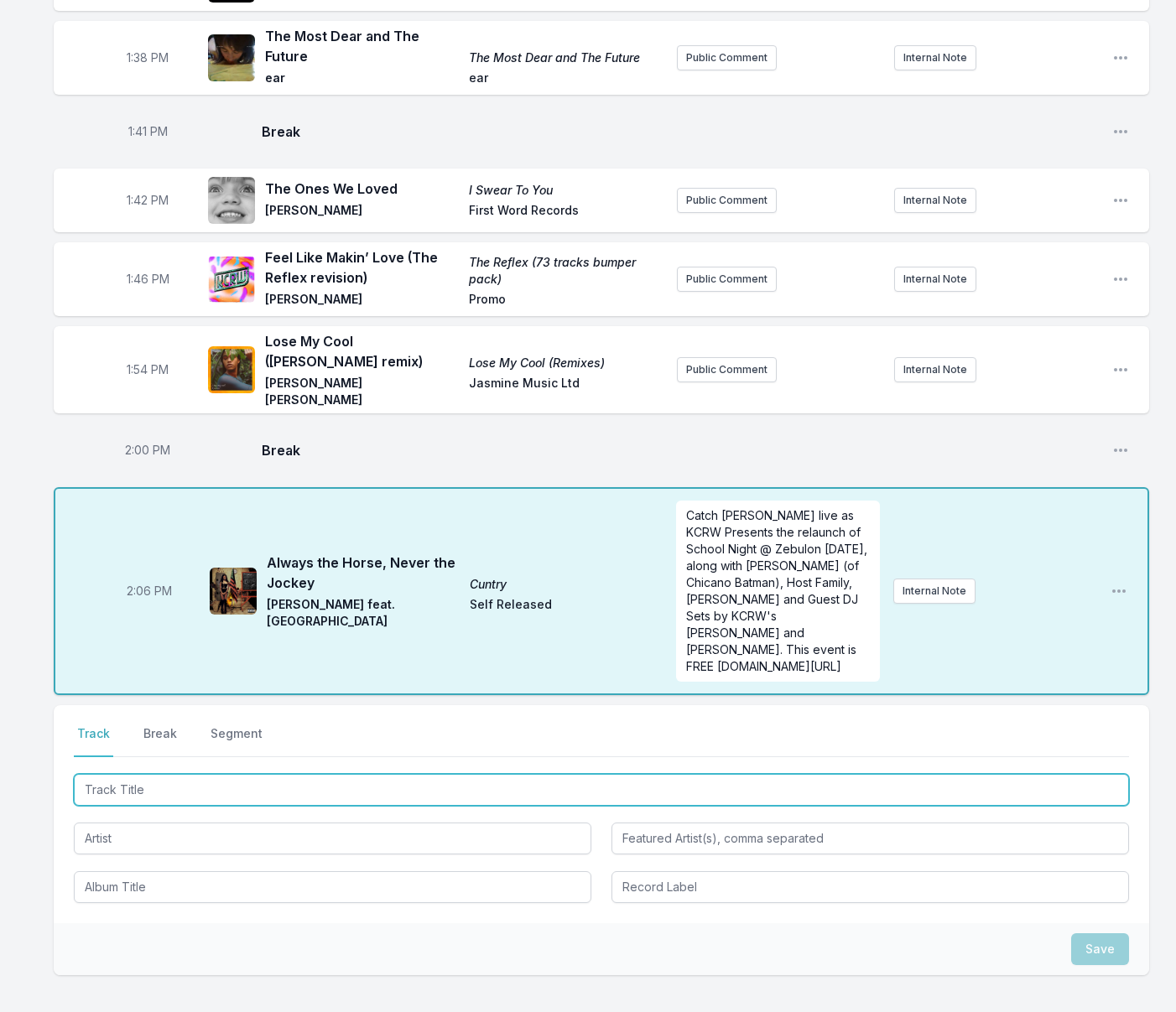
click at [285, 774] on input "Track Title" at bounding box center [602, 790] width 1055 height 32
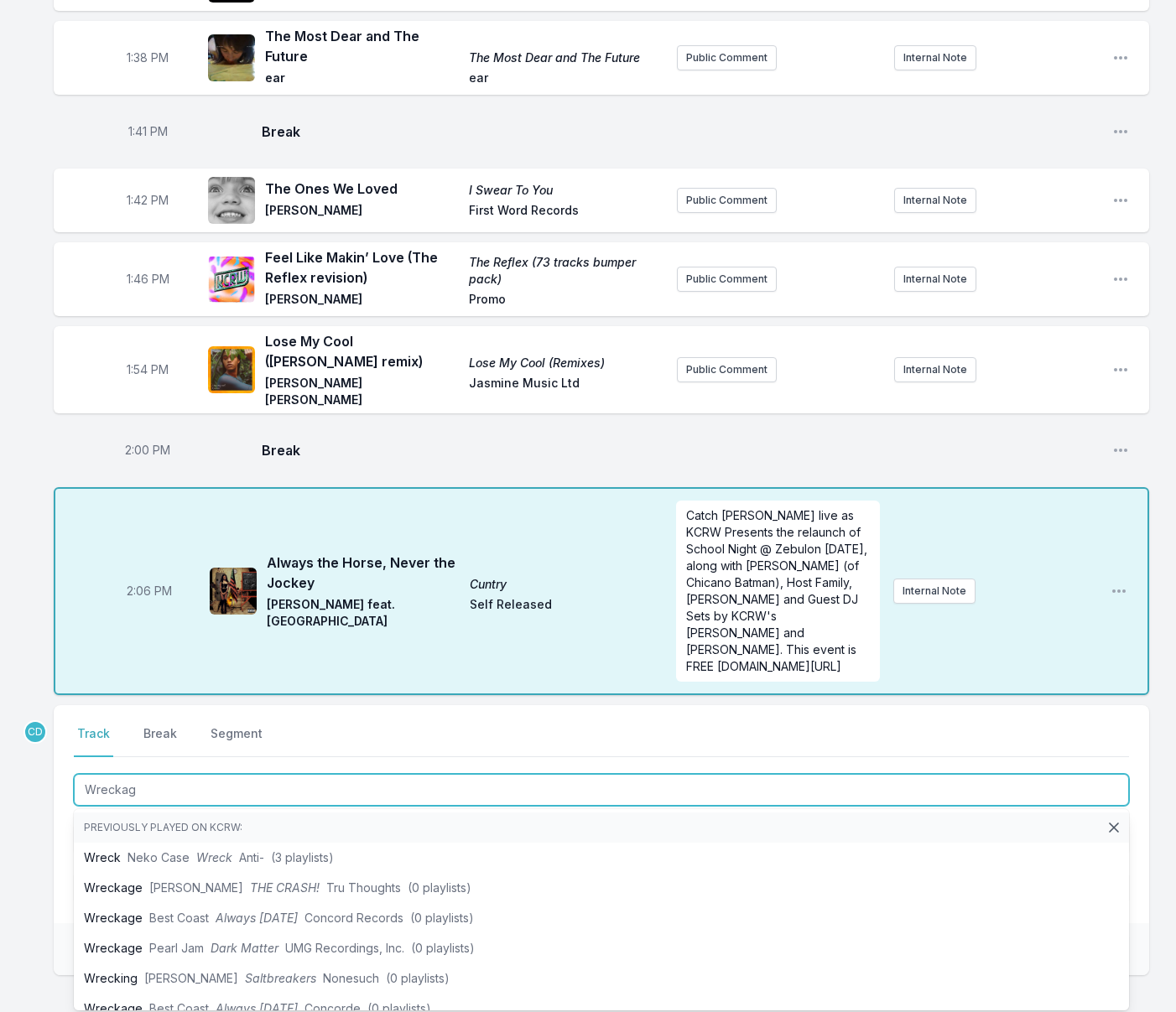
type input "Wreckage"
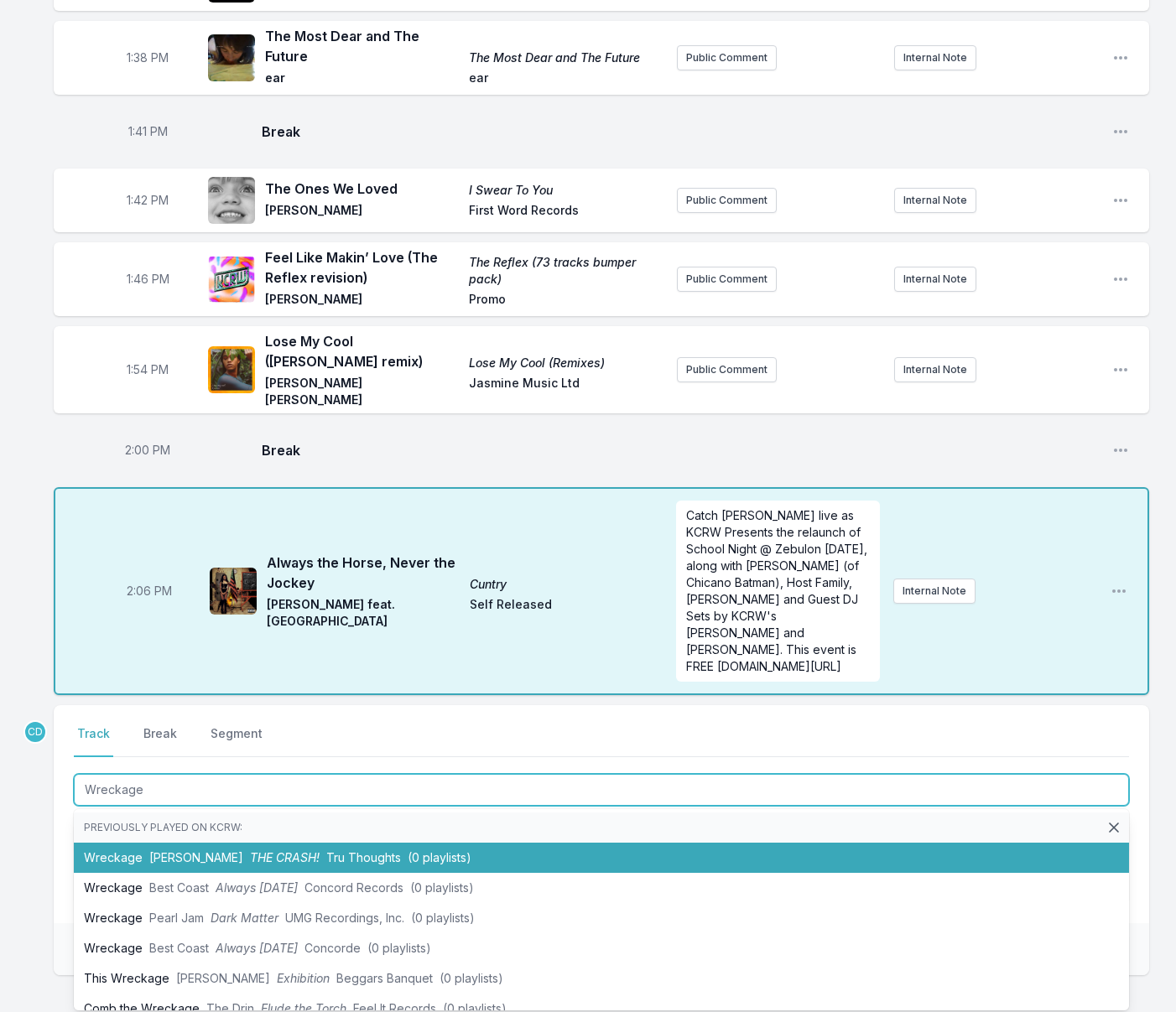
click at [277, 850] on span "THE CRASH!" at bounding box center [285, 857] width 69 height 14
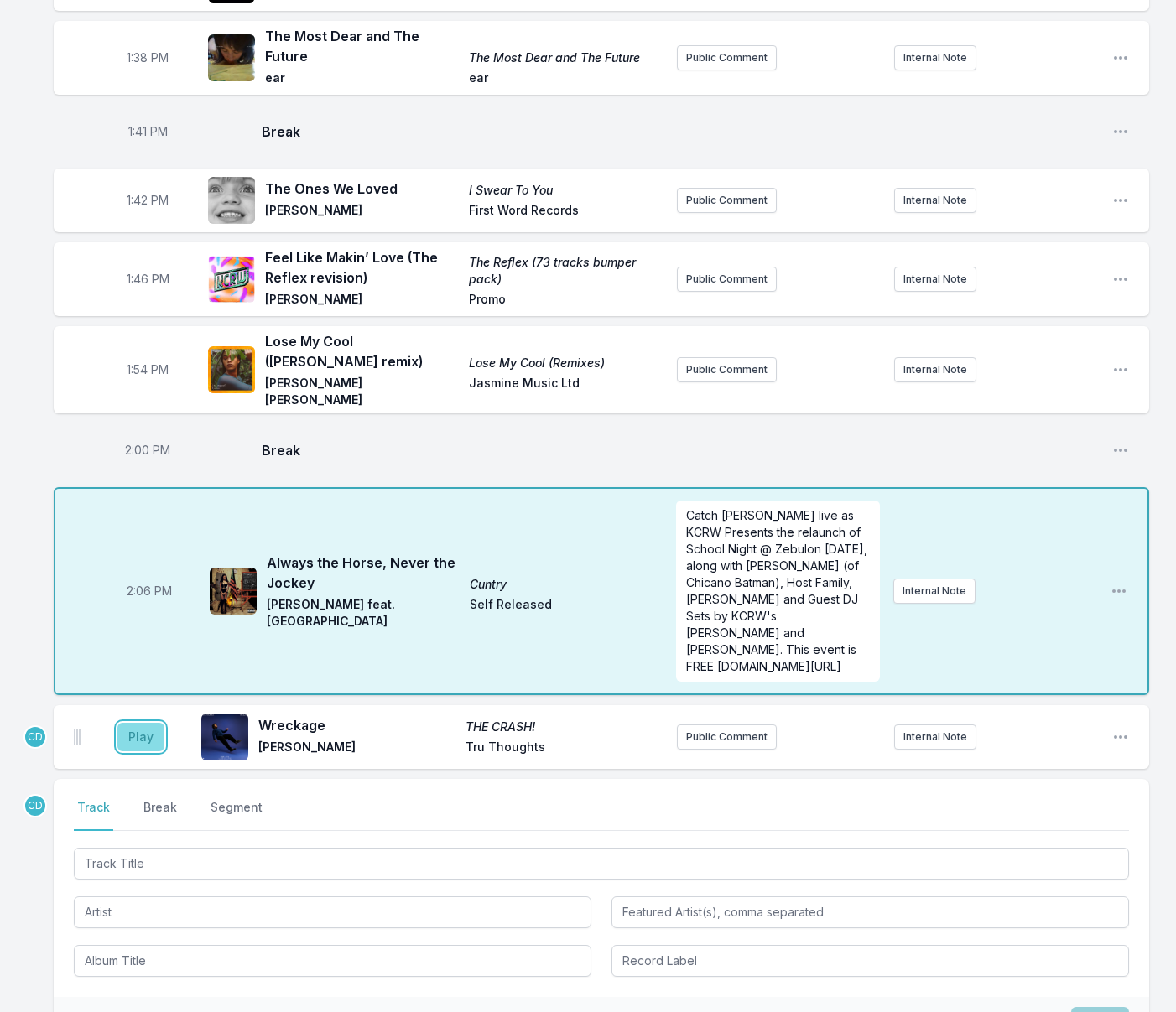
click at [146, 723] on button "Play" at bounding box center [140, 737] width 47 height 29
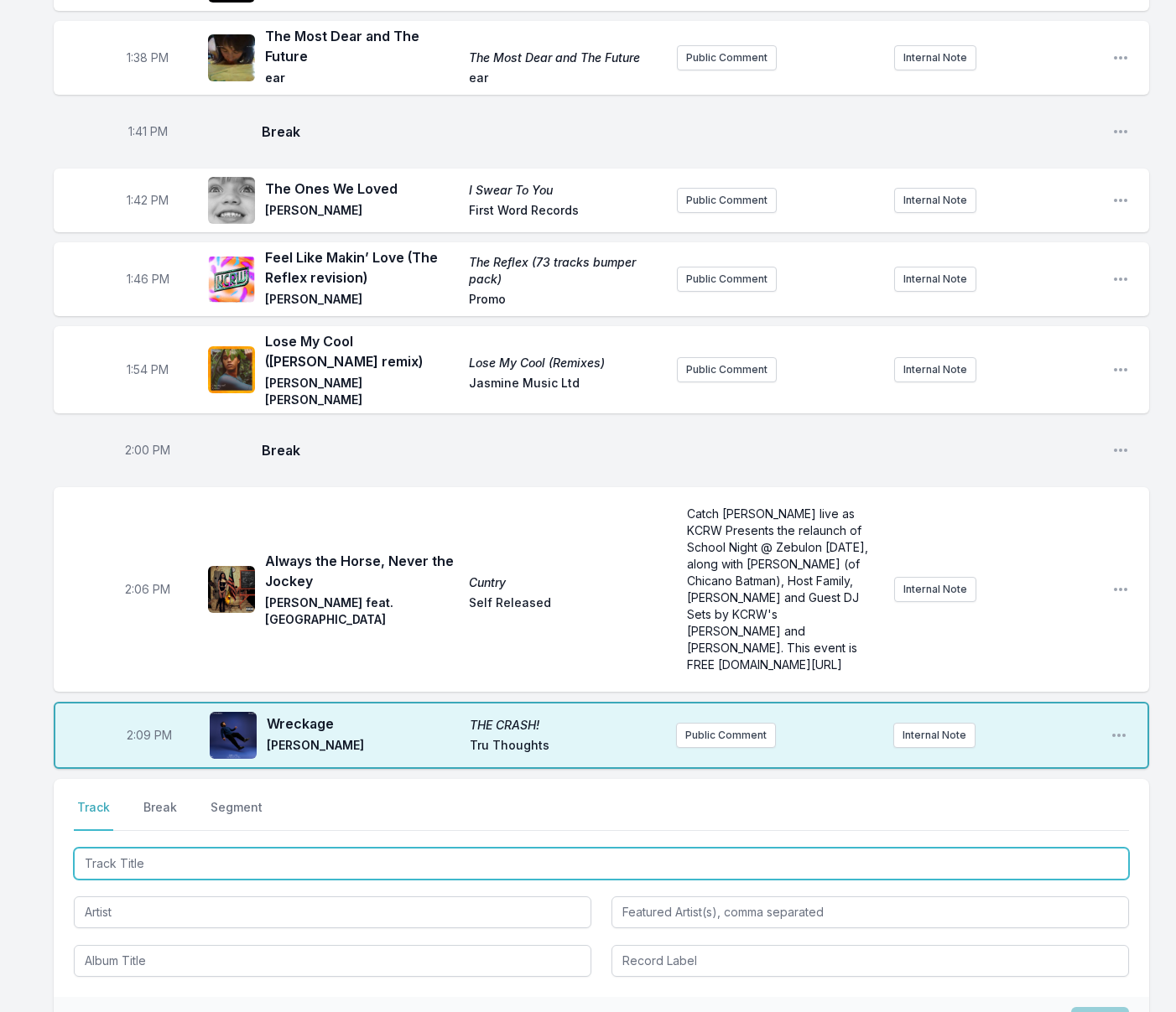
click at [494, 848] on input "Track Title" at bounding box center [602, 863] width 1055 height 32
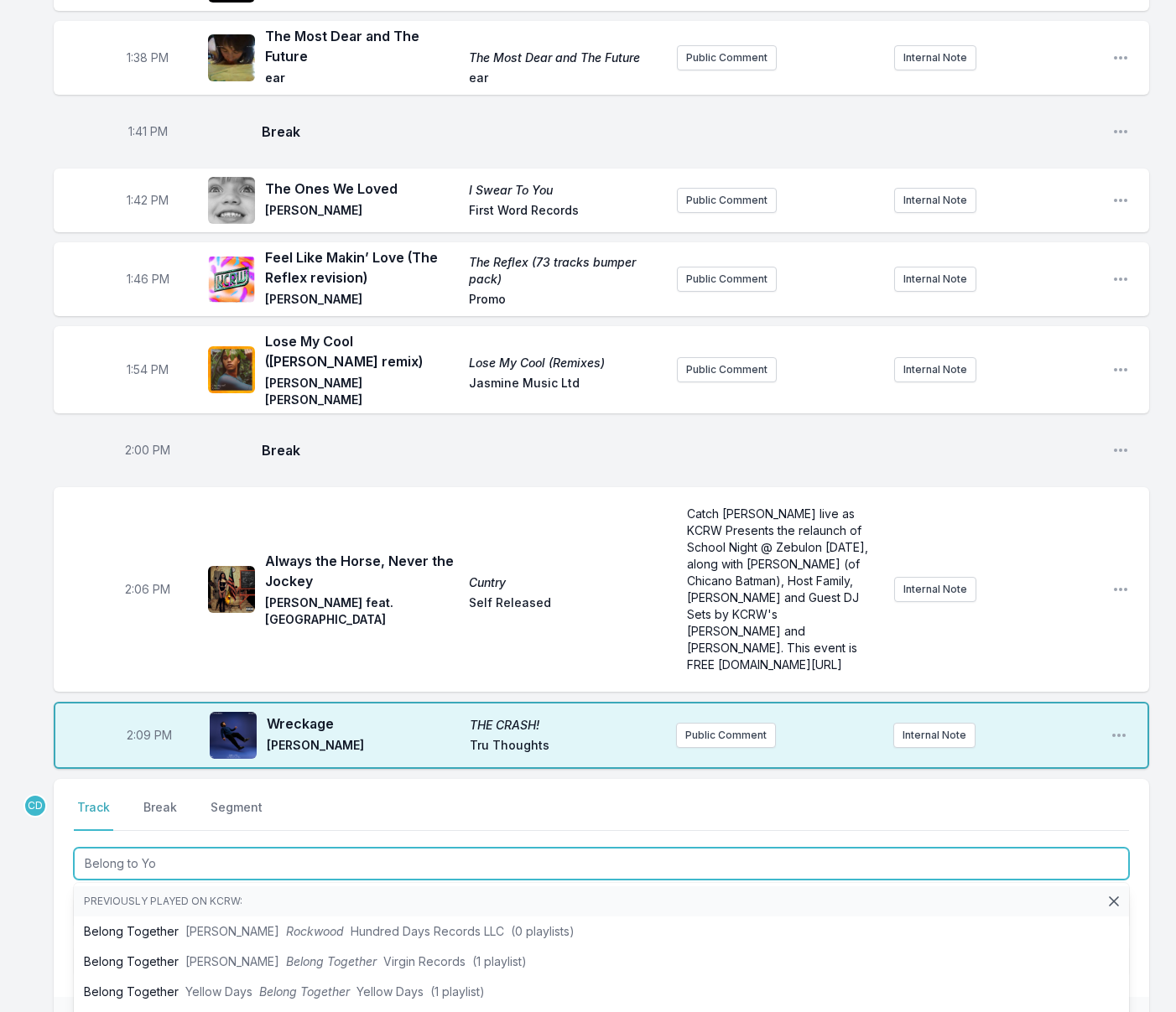
type input "Belong to You"
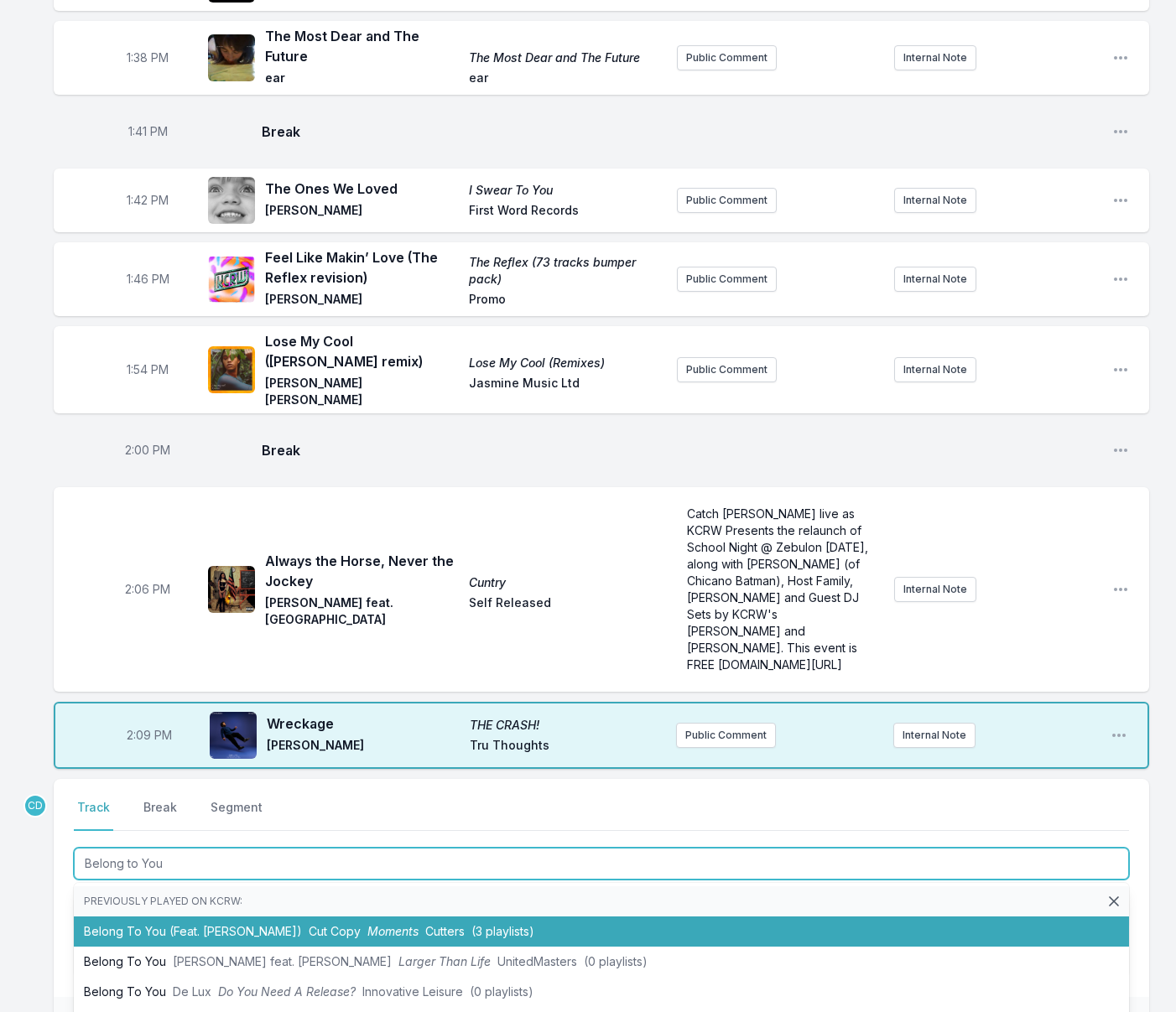
drag, startPoint x: 411, startPoint y: 809, endPoint x: 324, endPoint y: 773, distance: 94.2
click at [425, 924] on span "Cutters" at bounding box center [445, 931] width 40 height 14
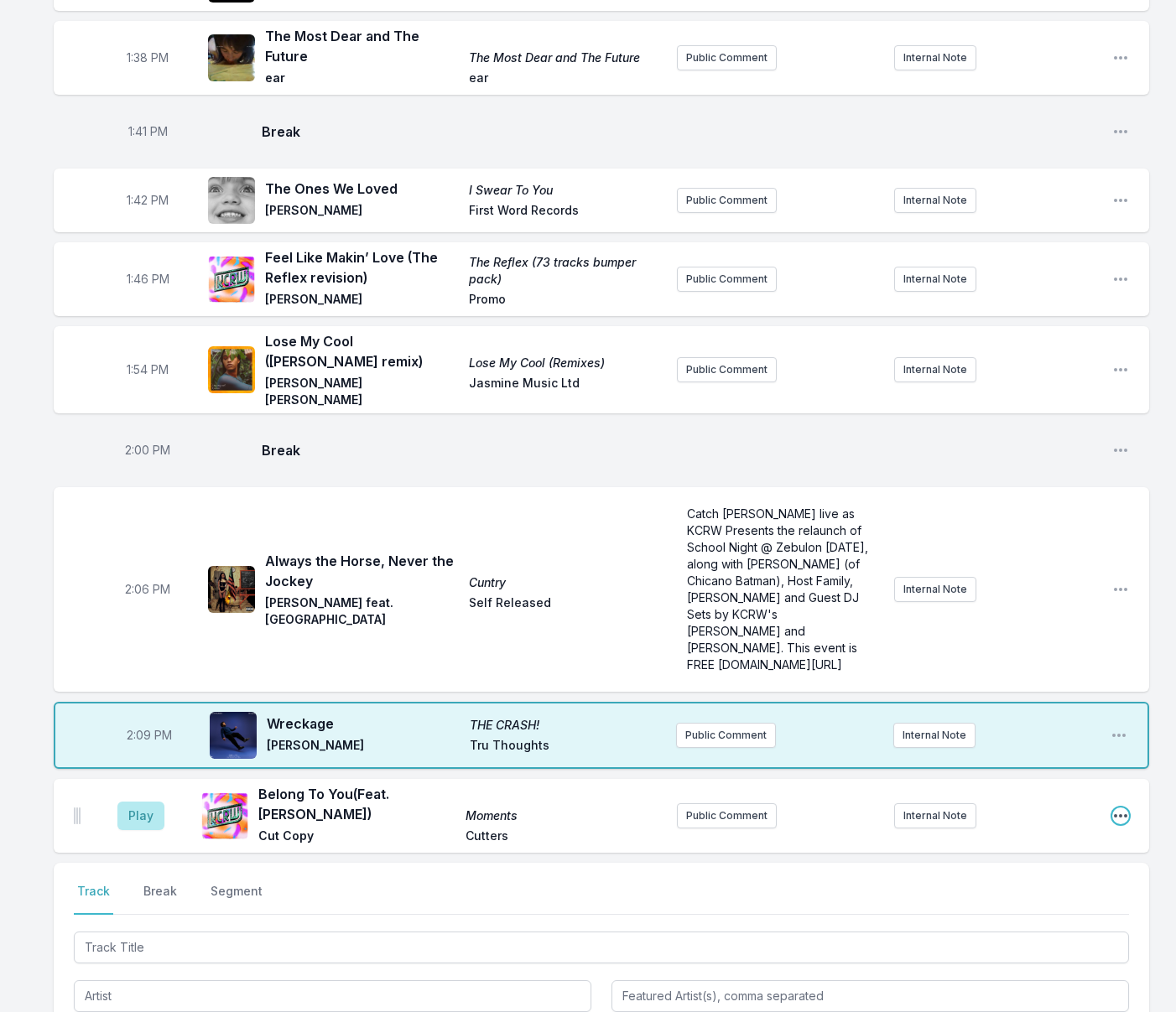
click at [1122, 808] on icon "Open playlist item options" at bounding box center [1120, 816] width 17 height 17
click at [1029, 864] on button "Edit Track Details" at bounding box center [1035, 880] width 188 height 31
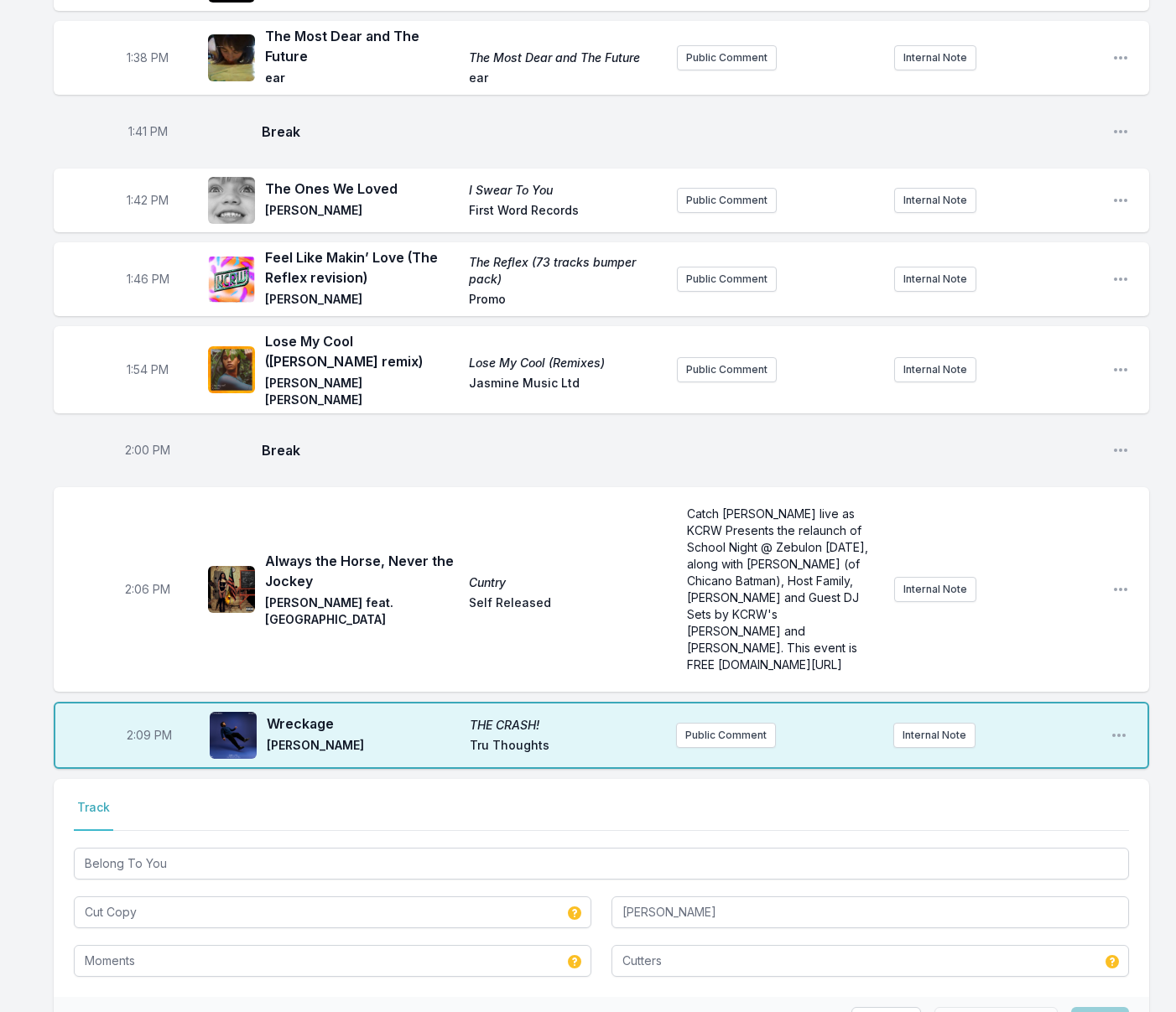
scroll to position [2250, 0]
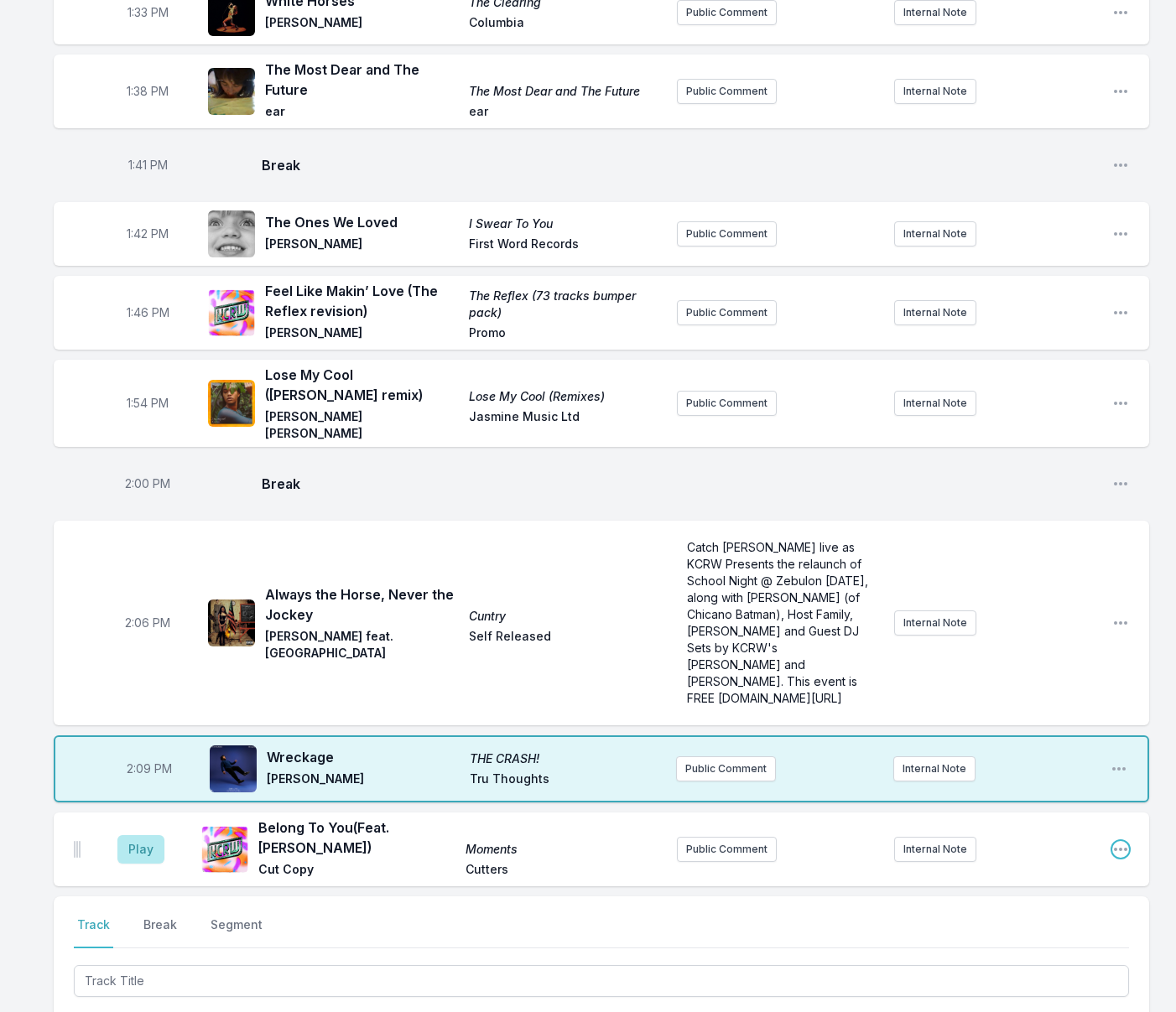
drag, startPoint x: 1120, startPoint y: 723, endPoint x: 1075, endPoint y: 736, distance: 46.8
click at [1120, 841] on icon "Open playlist item options" at bounding box center [1120, 849] width 17 height 17
click at [1004, 899] on button "Edit Track Details" at bounding box center [1035, 914] width 188 height 31
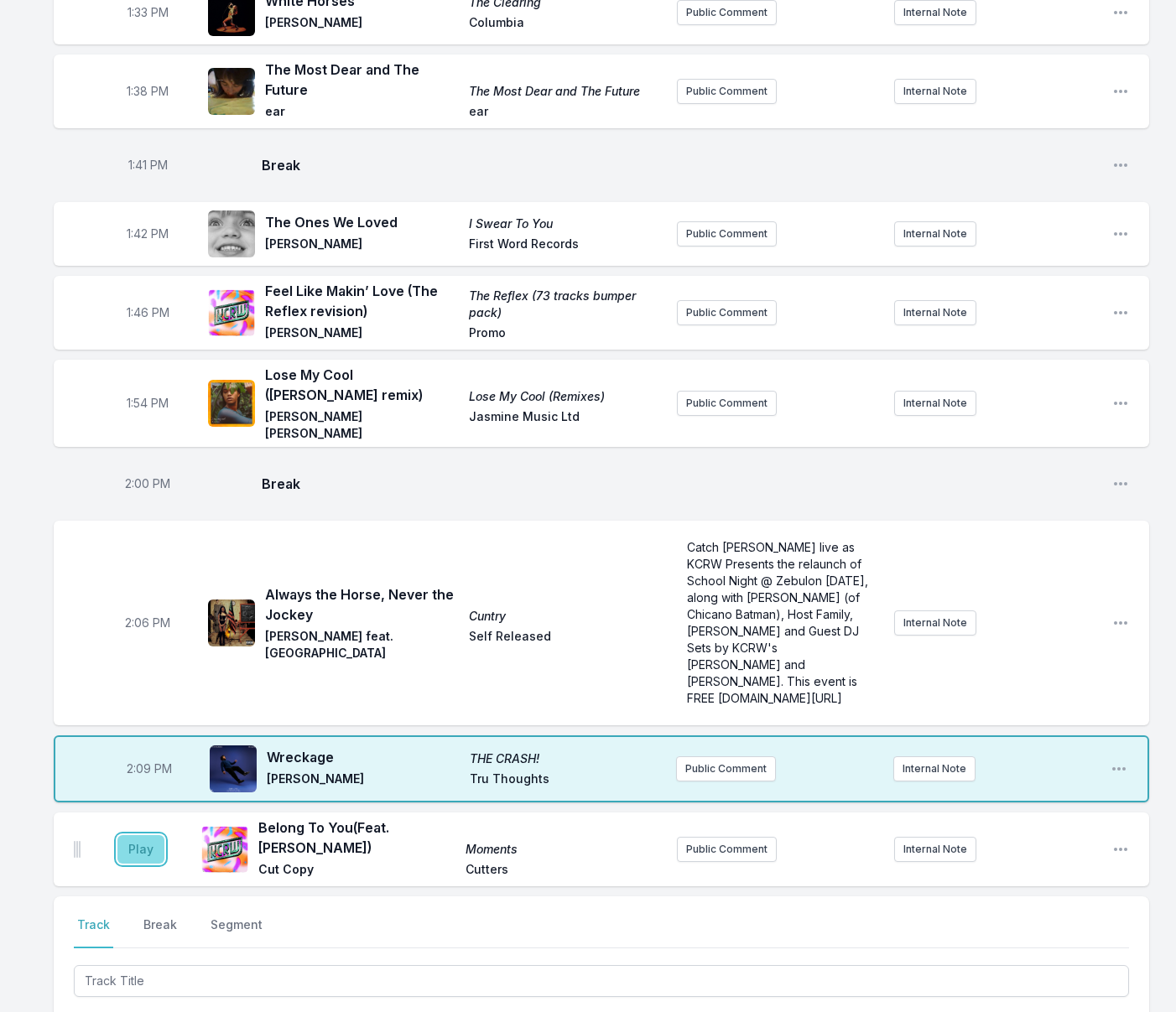
click at [149, 836] on button "Play" at bounding box center [140, 850] width 47 height 29
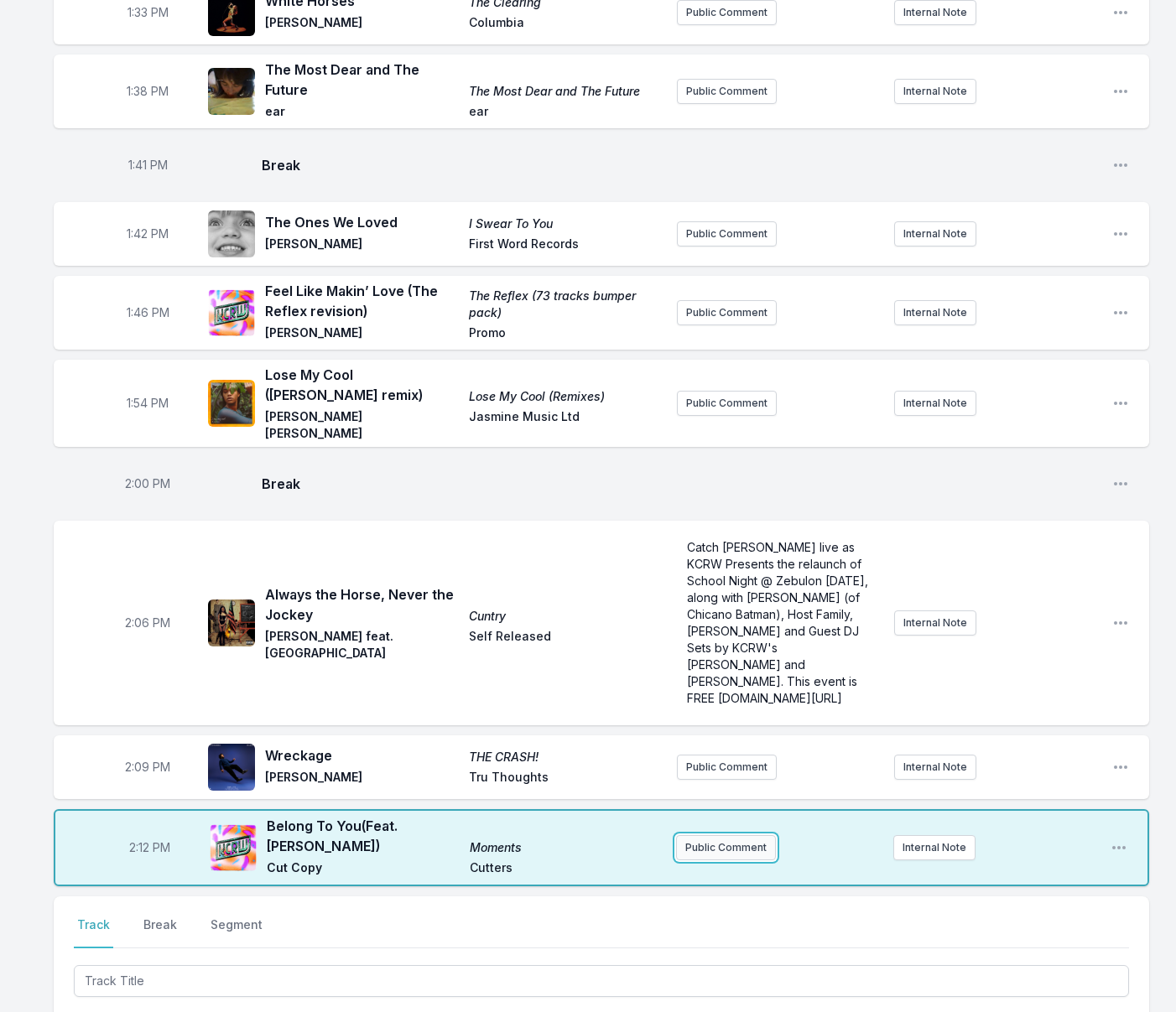
click at [739, 836] on button "Public Comment" at bounding box center [726, 848] width 100 height 25
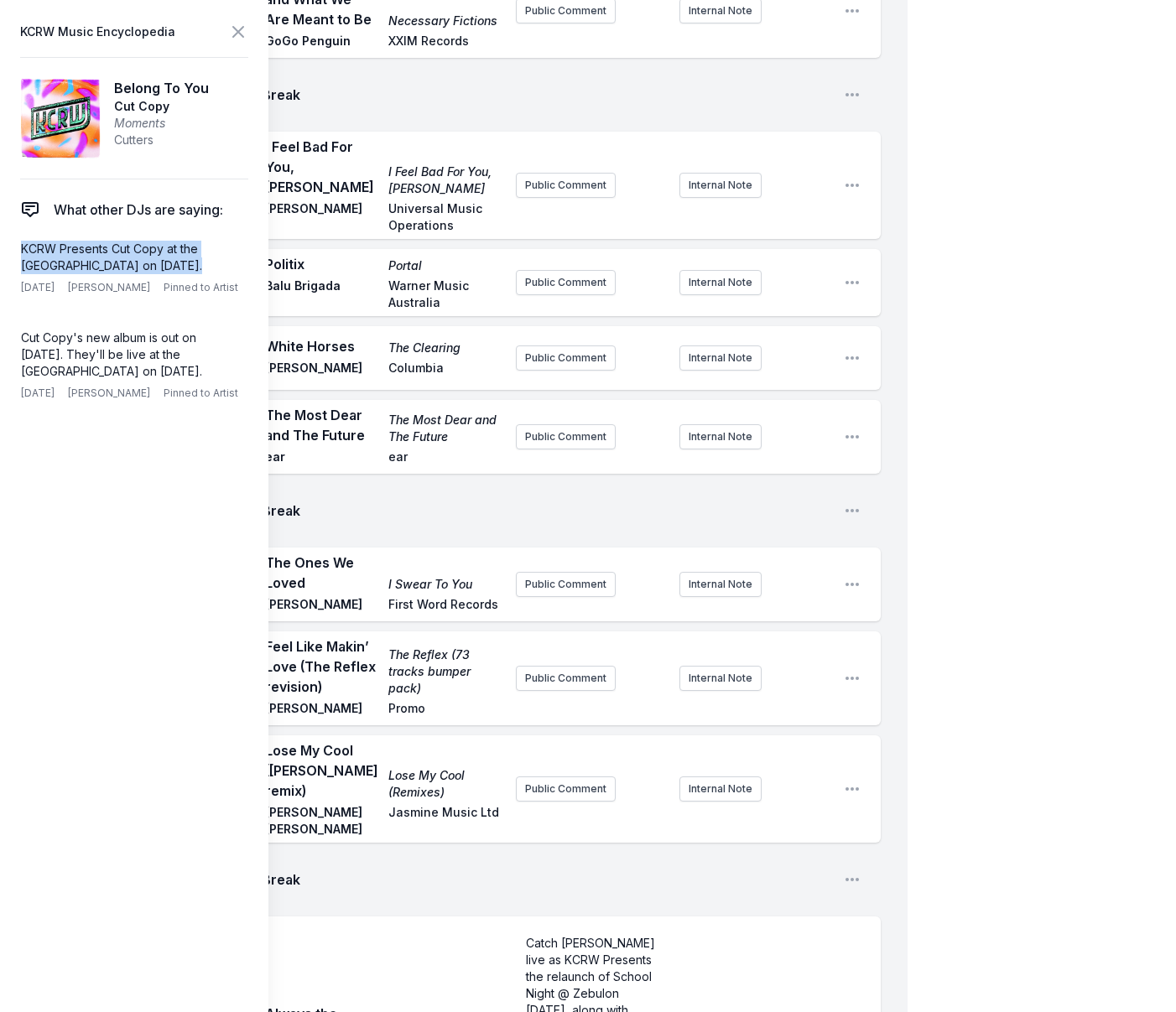
drag, startPoint x: 204, startPoint y: 269, endPoint x: 11, endPoint y: 253, distance: 193.7
click at [12, 253] on aside "KCRW Music Encyclopedia Belong To You Cut Copy Moments Cutters What other DJs a…" at bounding box center [134, 506] width 268 height 1012
click at [427, 870] on span "Break" at bounding box center [546, 880] width 568 height 20
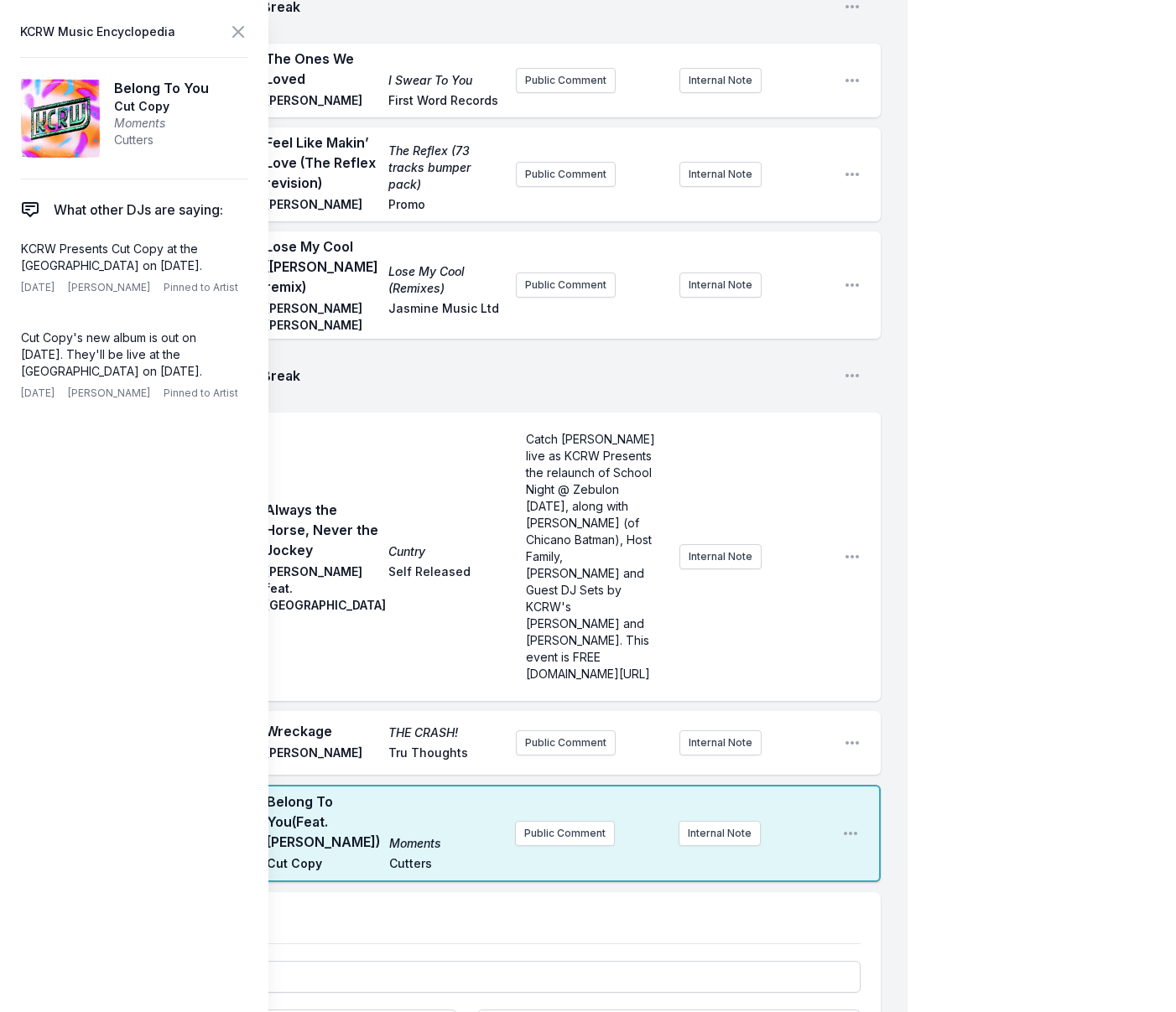
scroll to position [2870, 0]
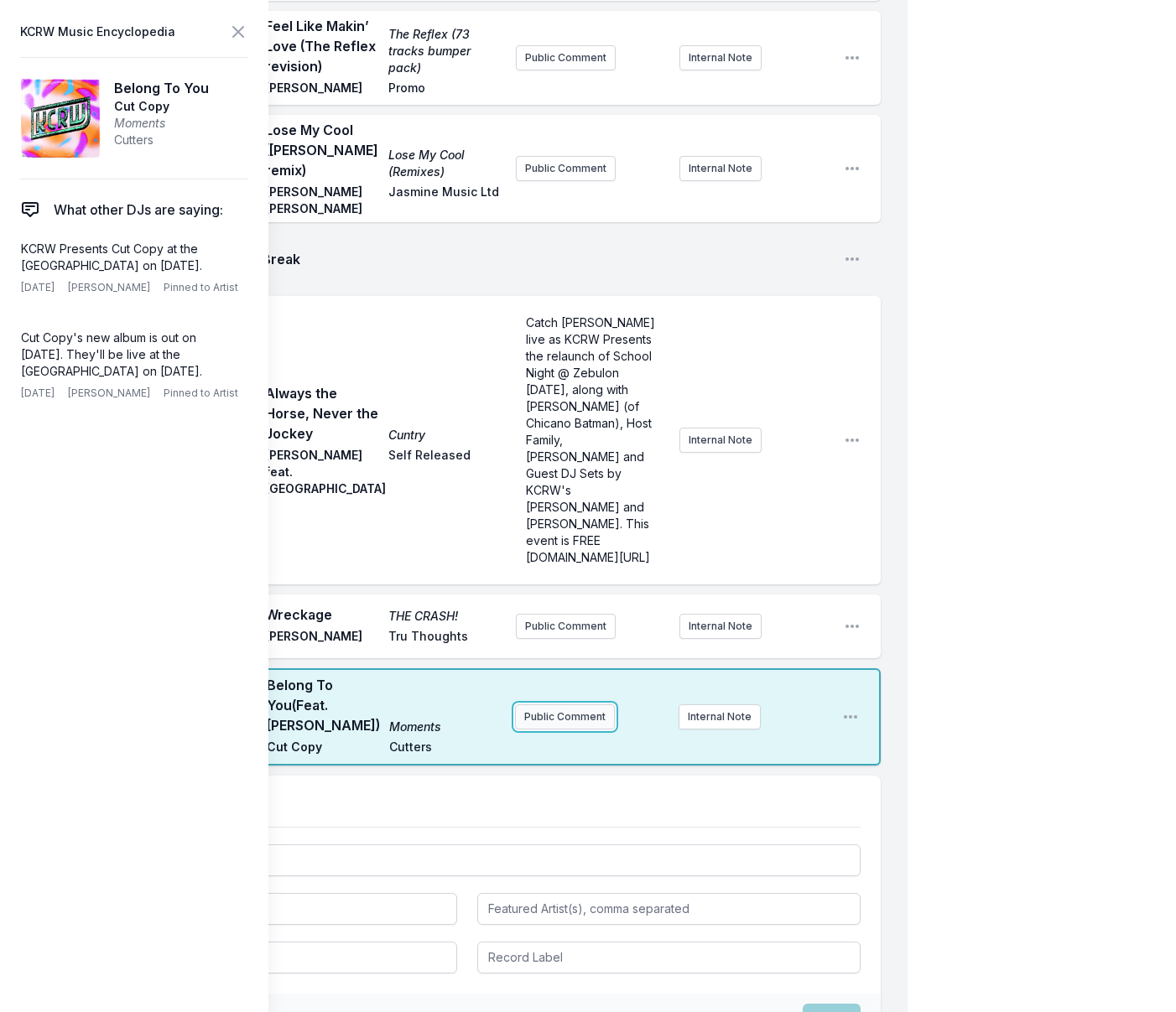
click at [532, 704] on button "Public Comment" at bounding box center [565, 717] width 100 height 25
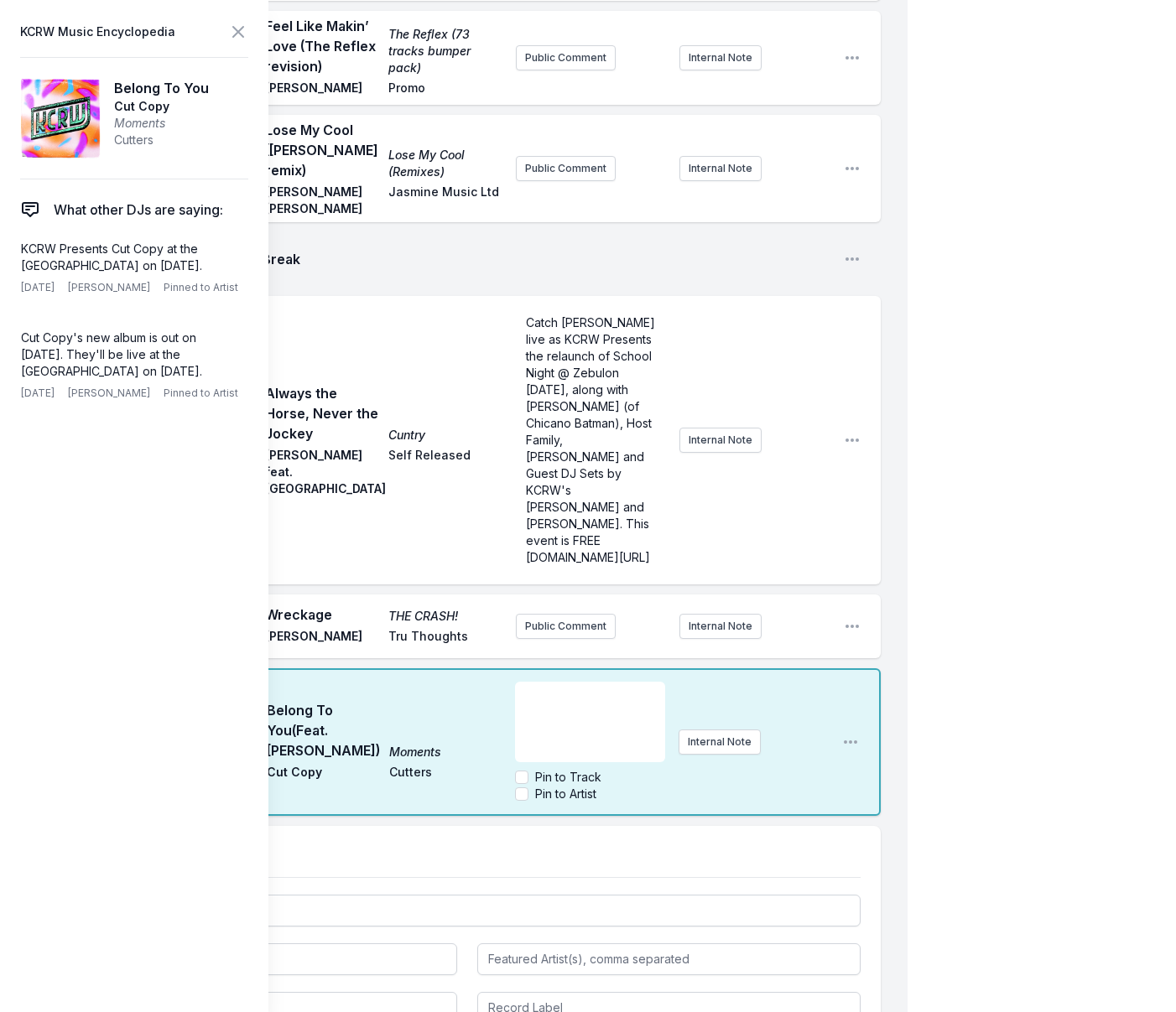
click at [527, 682] on div "﻿" at bounding box center [590, 721] width 150 height 80
click at [524, 788] on input "Pin to Artist" at bounding box center [521, 794] width 14 height 14
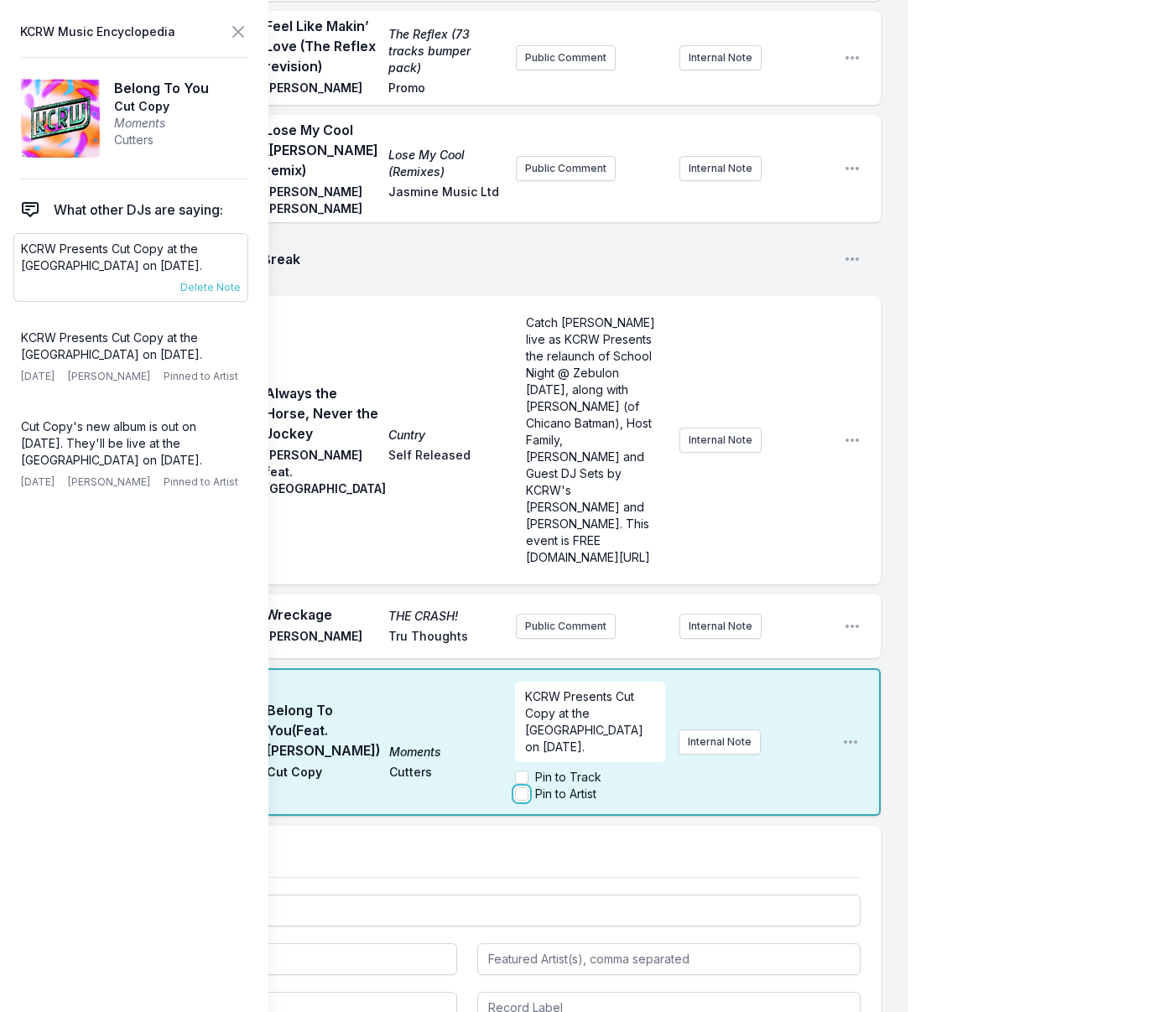
checkbox input "true"
click at [240, 25] on icon at bounding box center [238, 32] width 20 height 20
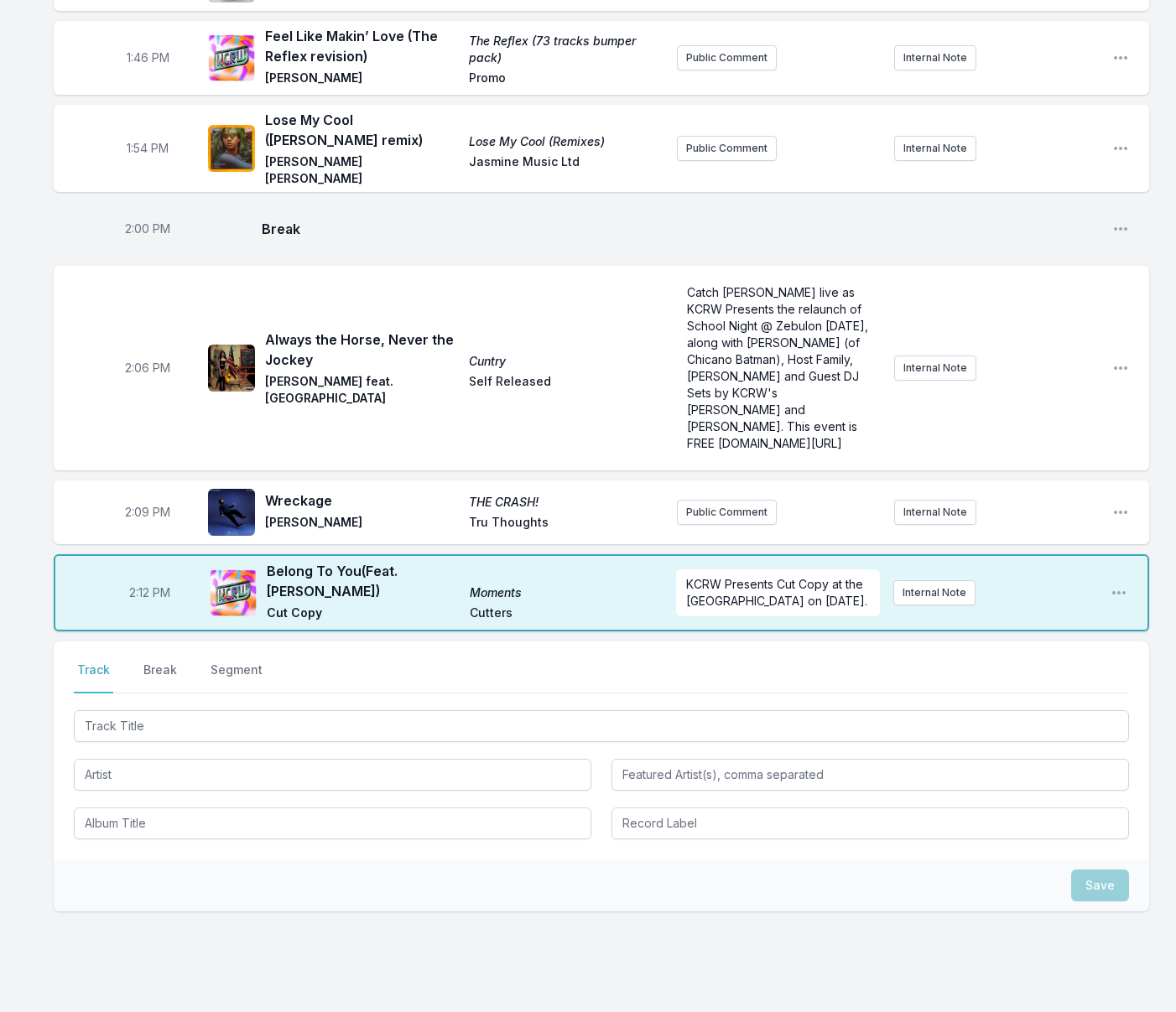
scroll to position [2441, 0]
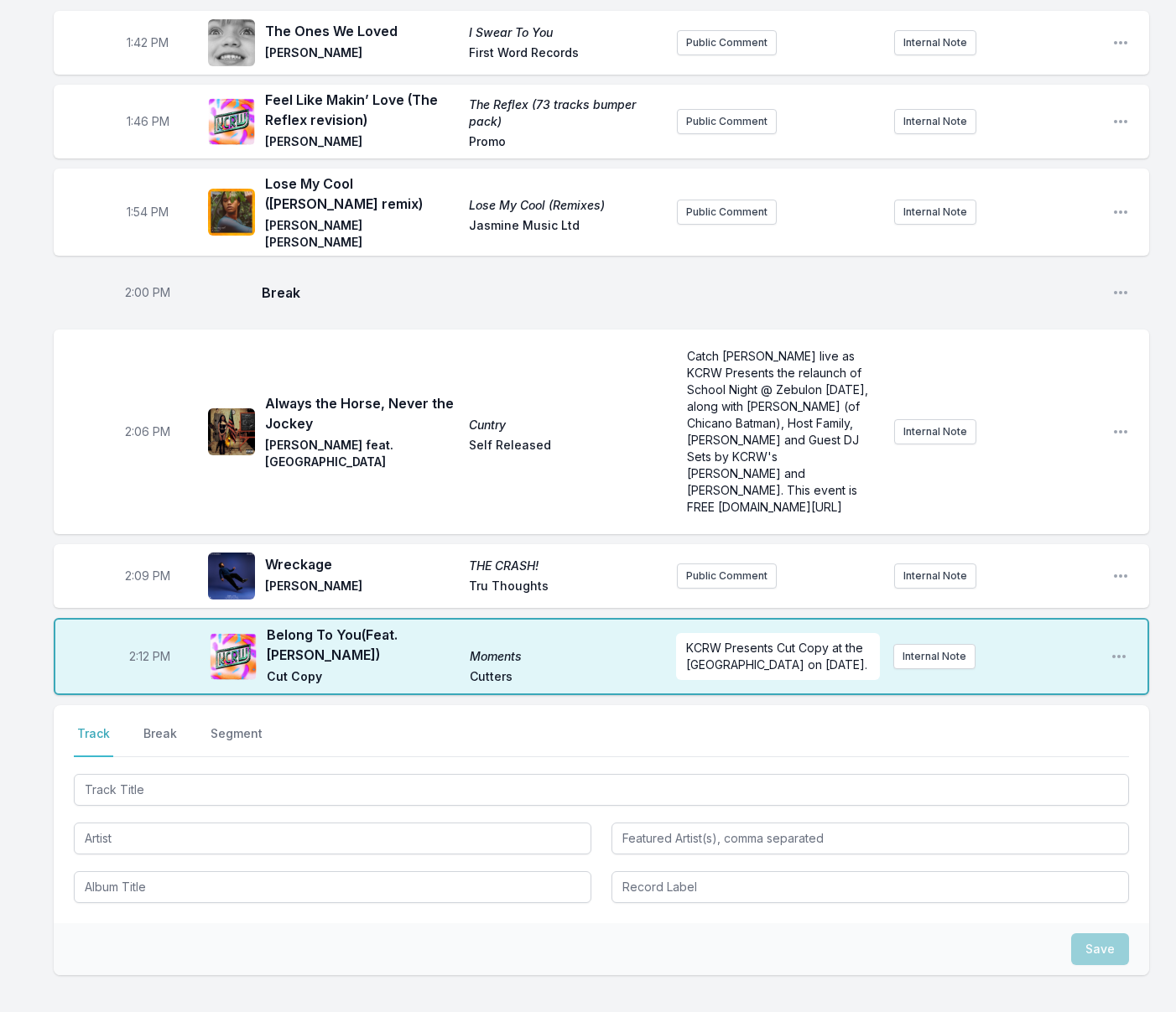
click at [154, 726] on button "Break" at bounding box center [160, 741] width 41 height 32
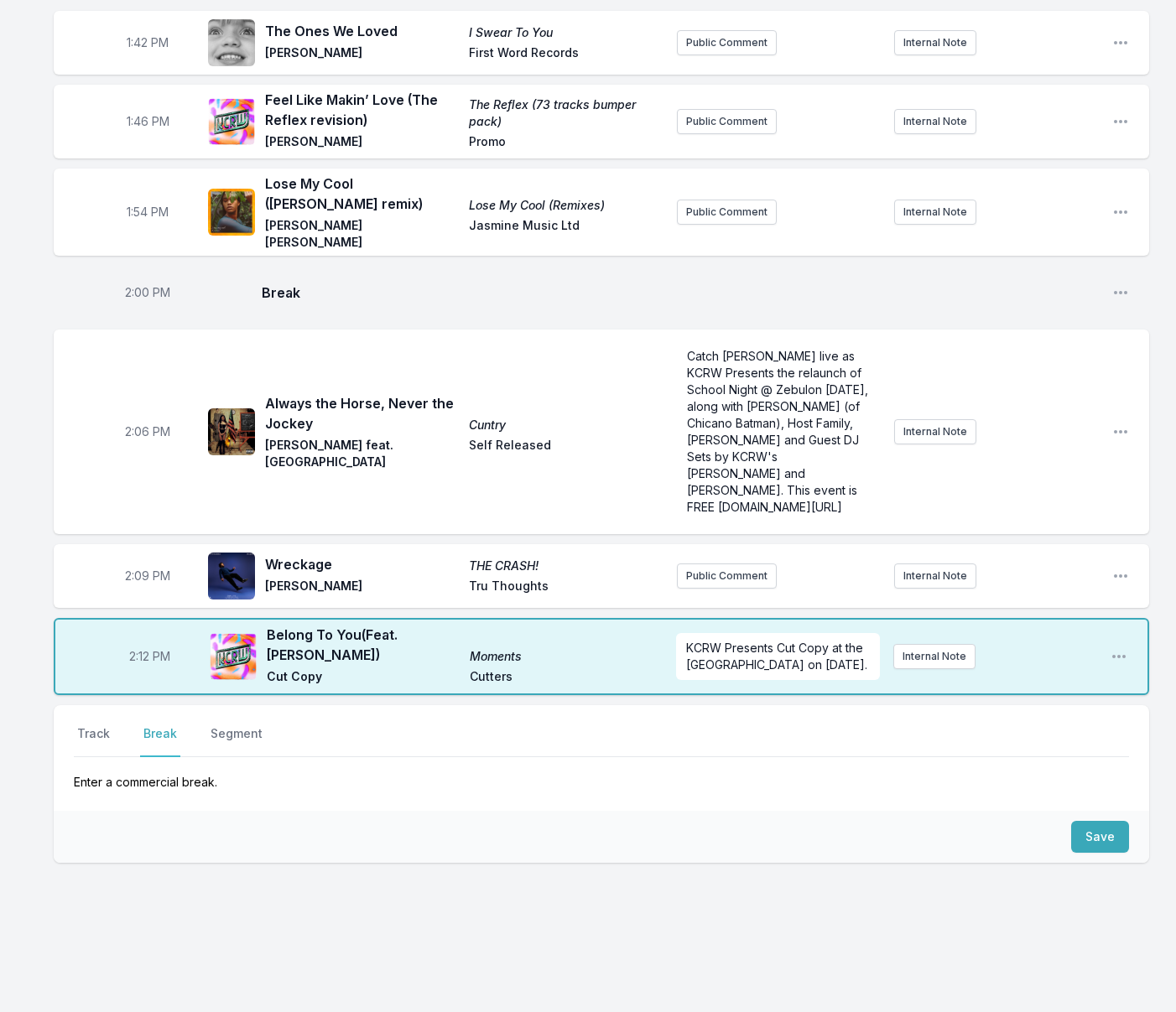
scroll to position [2328, 0]
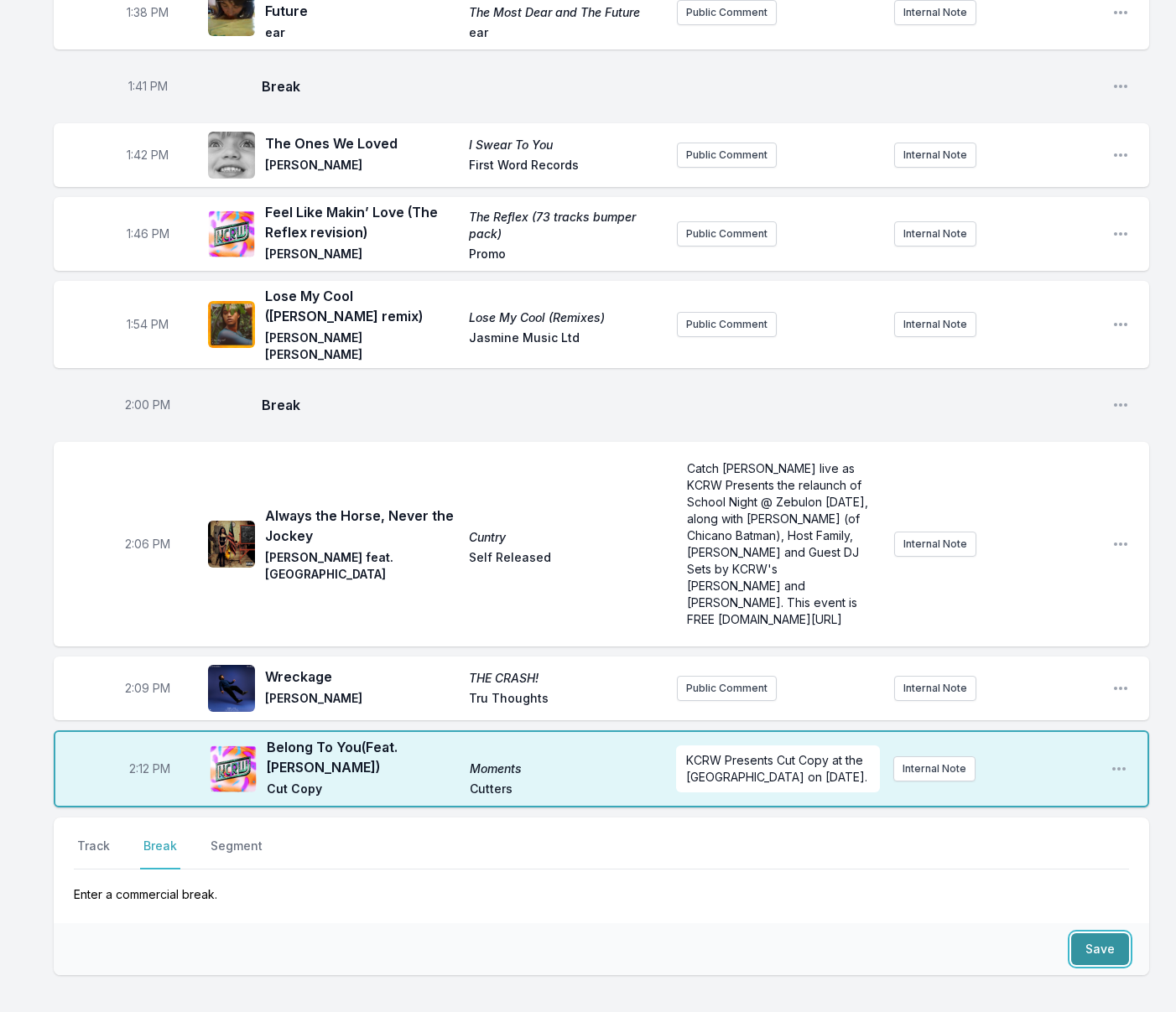
click at [1114, 934] on button "Save" at bounding box center [1099, 949] width 58 height 32
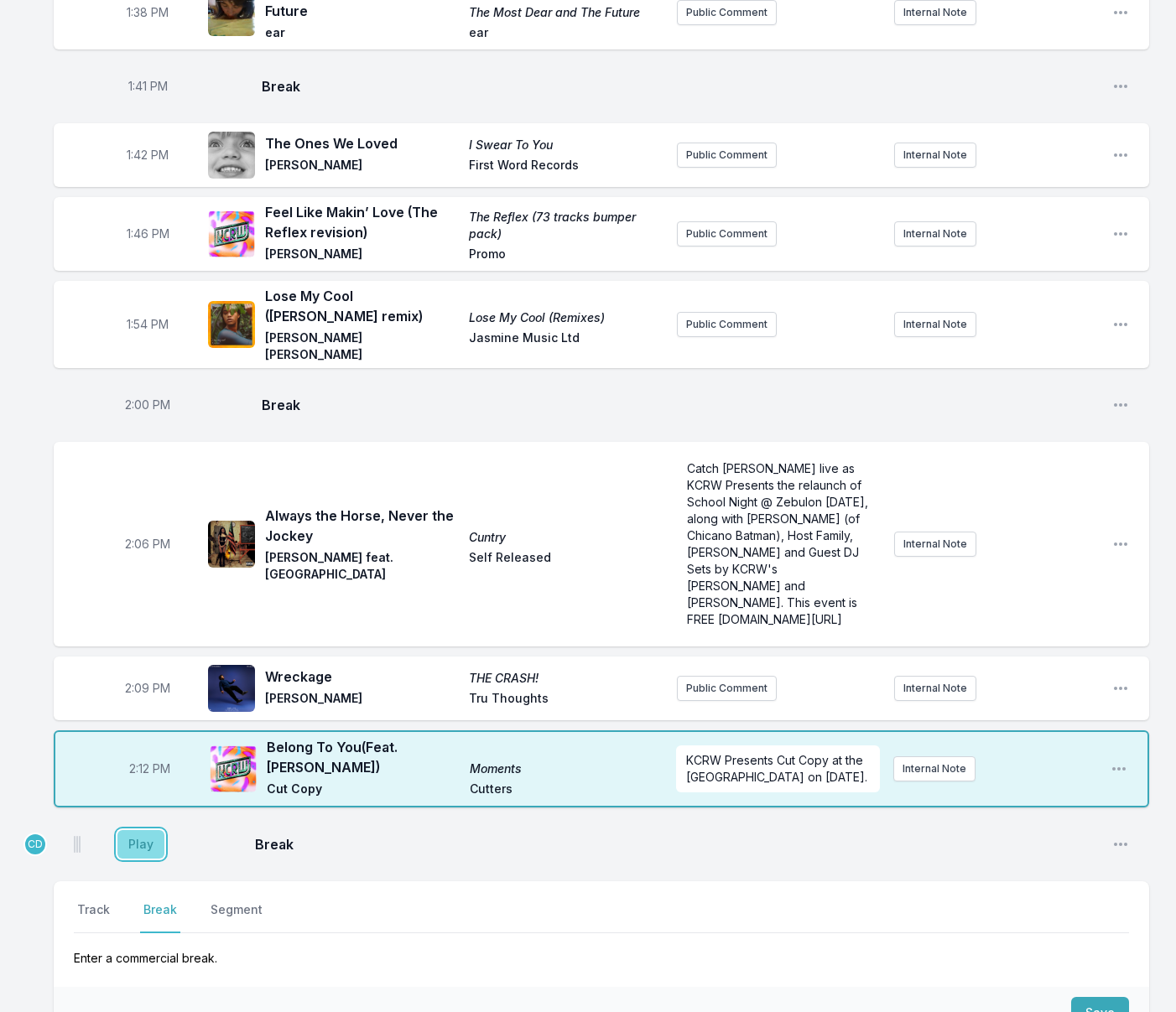
click at [135, 830] on button "Play" at bounding box center [140, 845] width 47 height 29
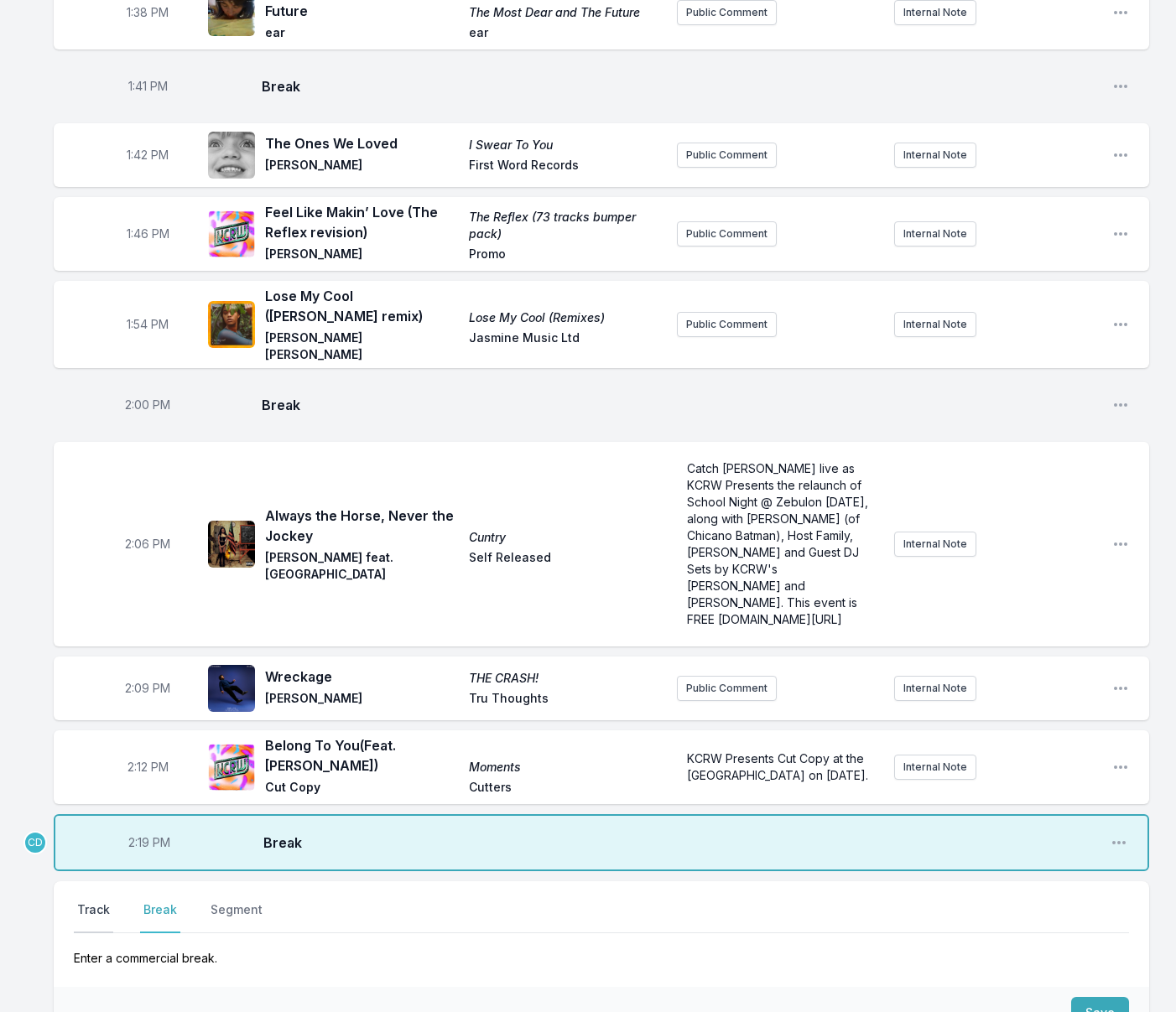
click at [104, 901] on button "Track" at bounding box center [94, 917] width 40 height 32
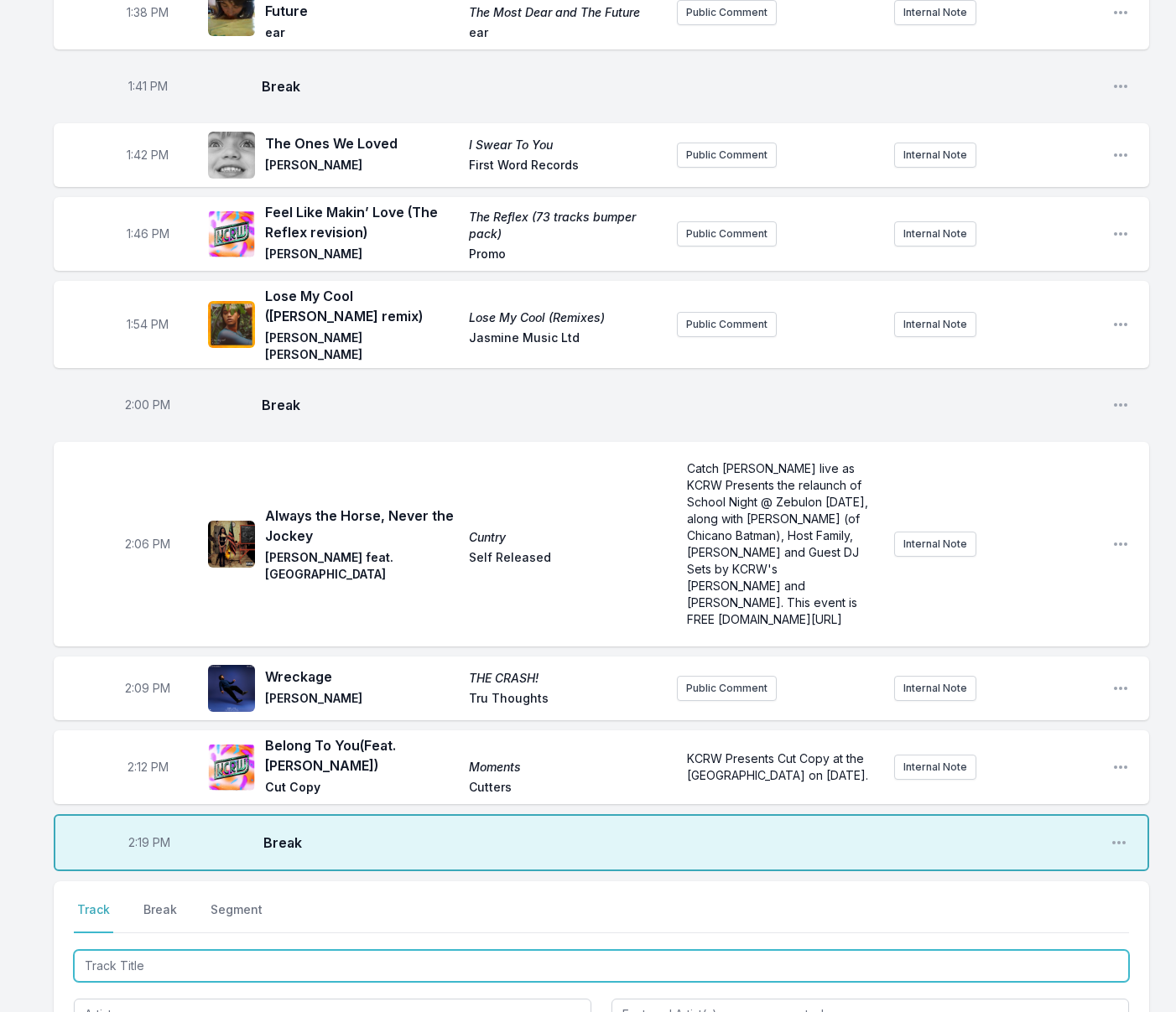
click at [140, 950] on input "Track Title" at bounding box center [602, 965] width 1055 height 32
type input "Where to Begin"
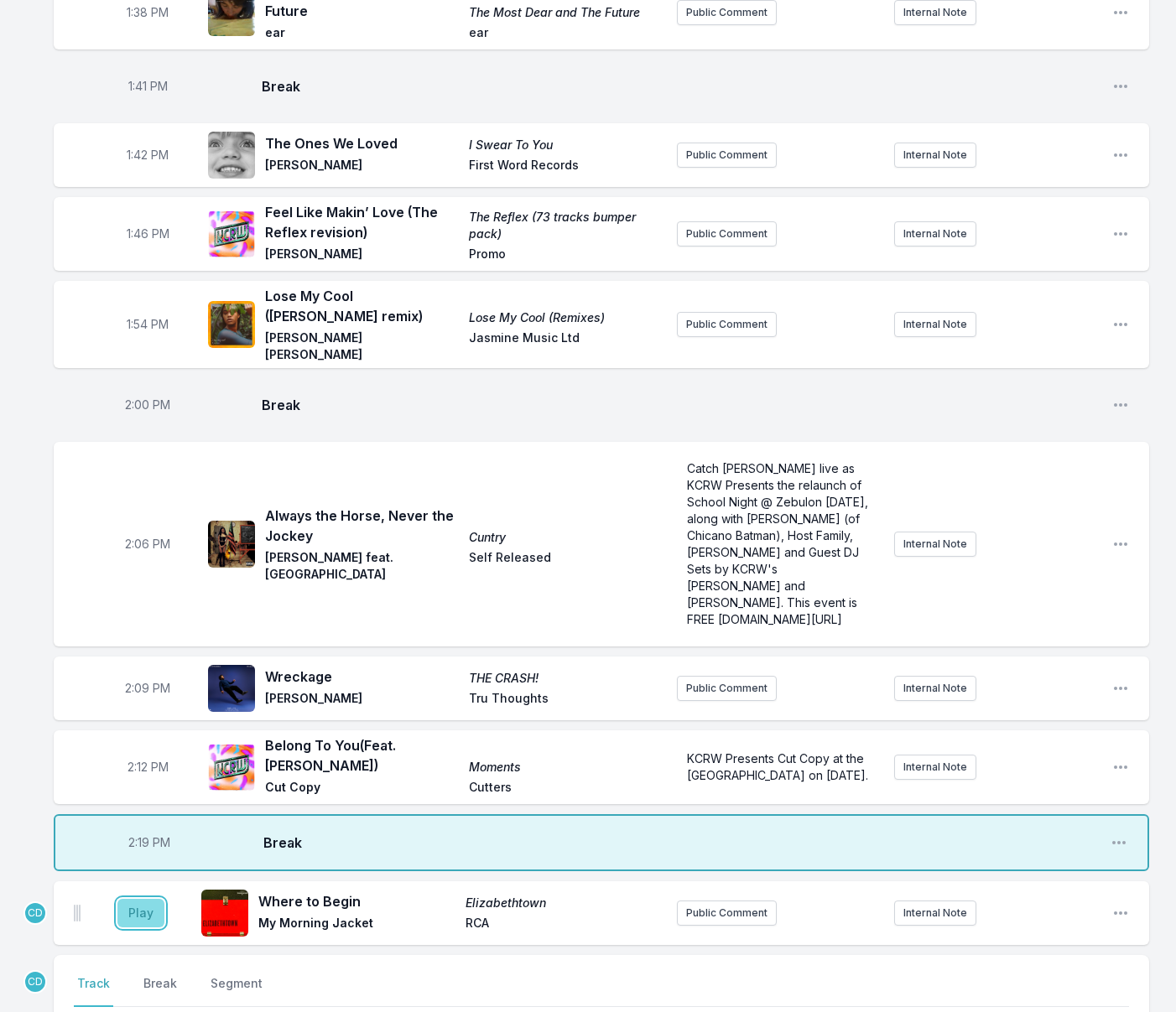
click at [132, 899] on button "Play" at bounding box center [140, 913] width 47 height 29
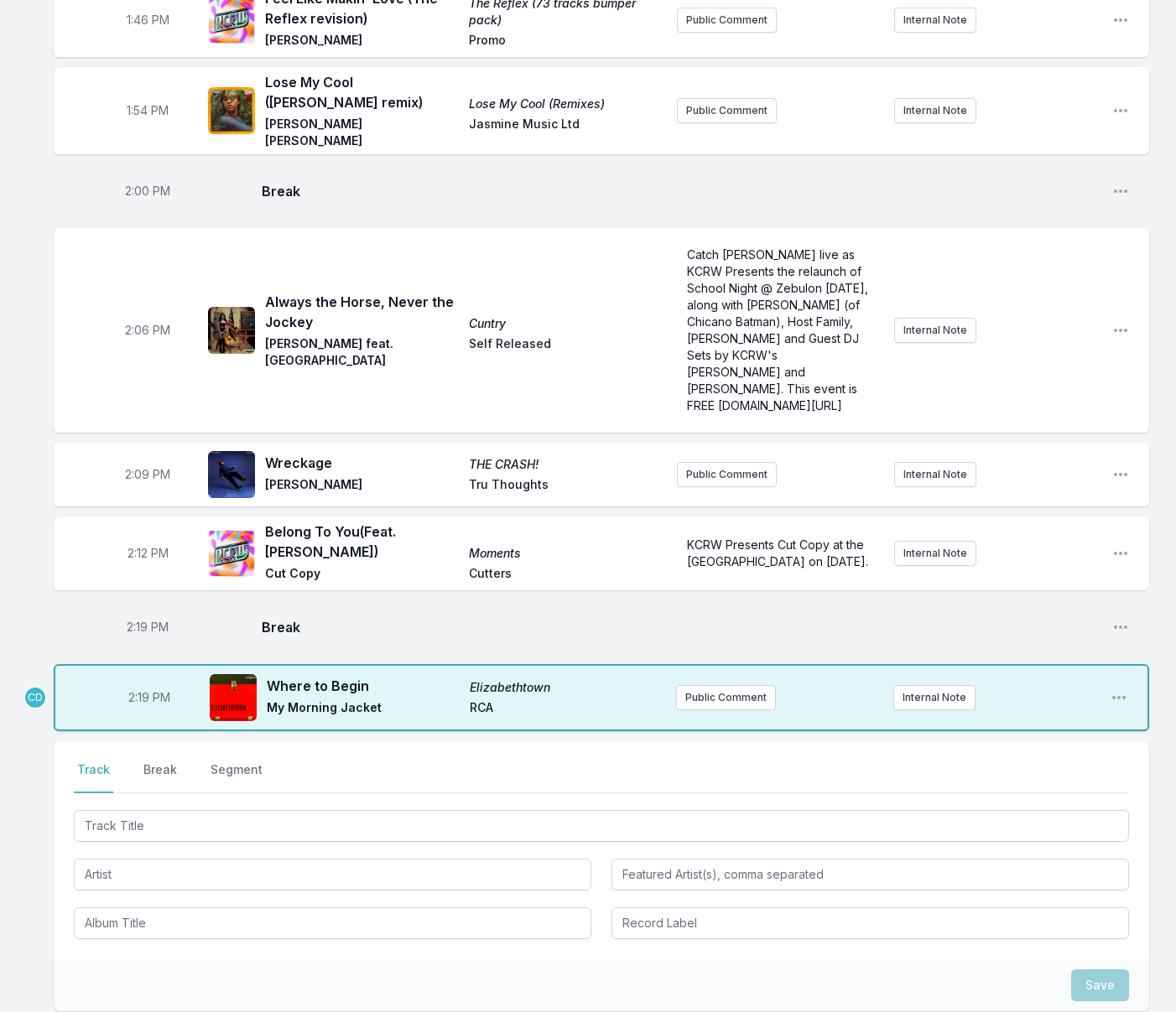
scroll to position [2579, 0]
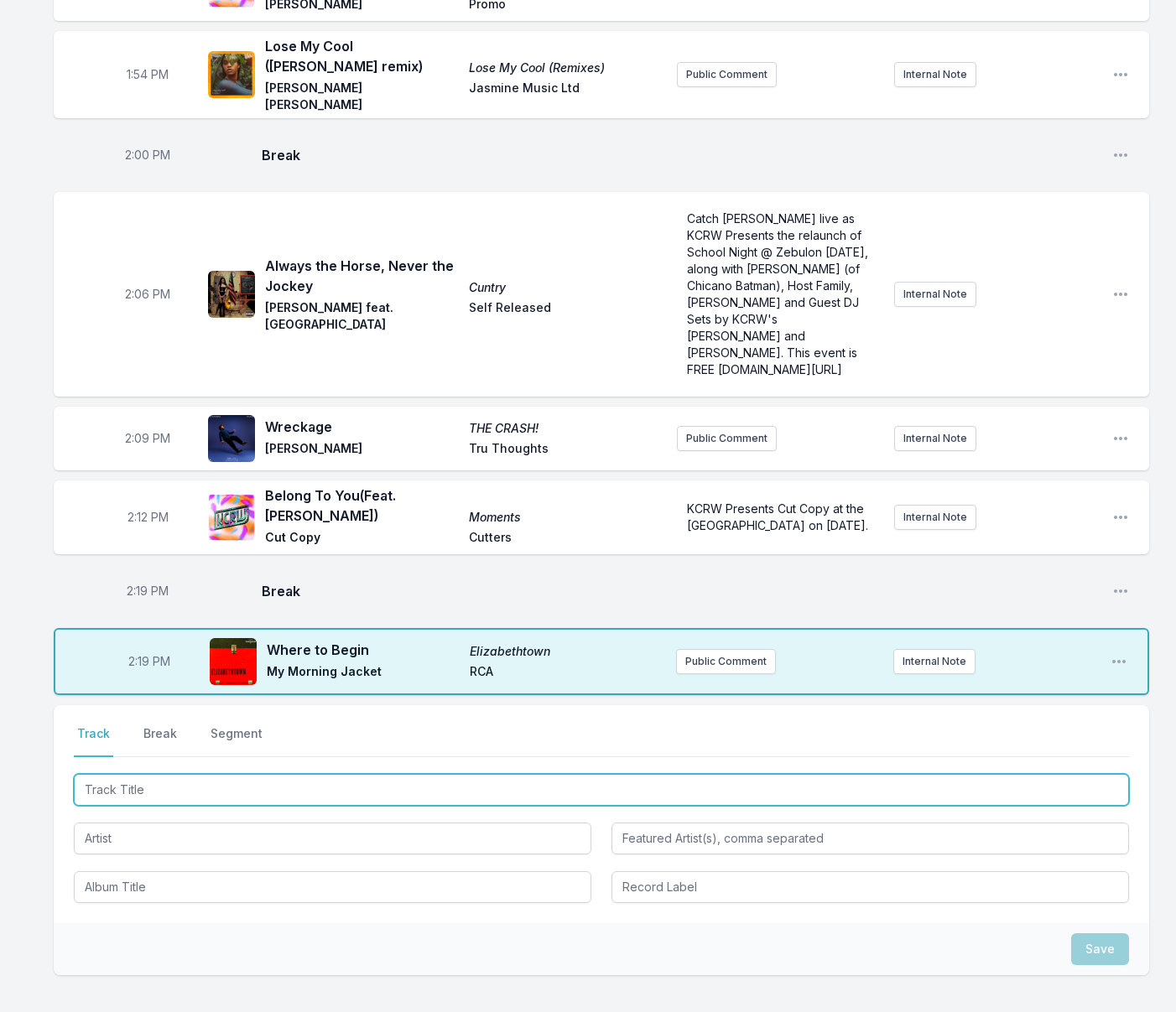
click at [202, 774] on input "Track Title" at bounding box center [602, 790] width 1055 height 32
click at [201, 774] on input "Track Title" at bounding box center [602, 790] width 1055 height 32
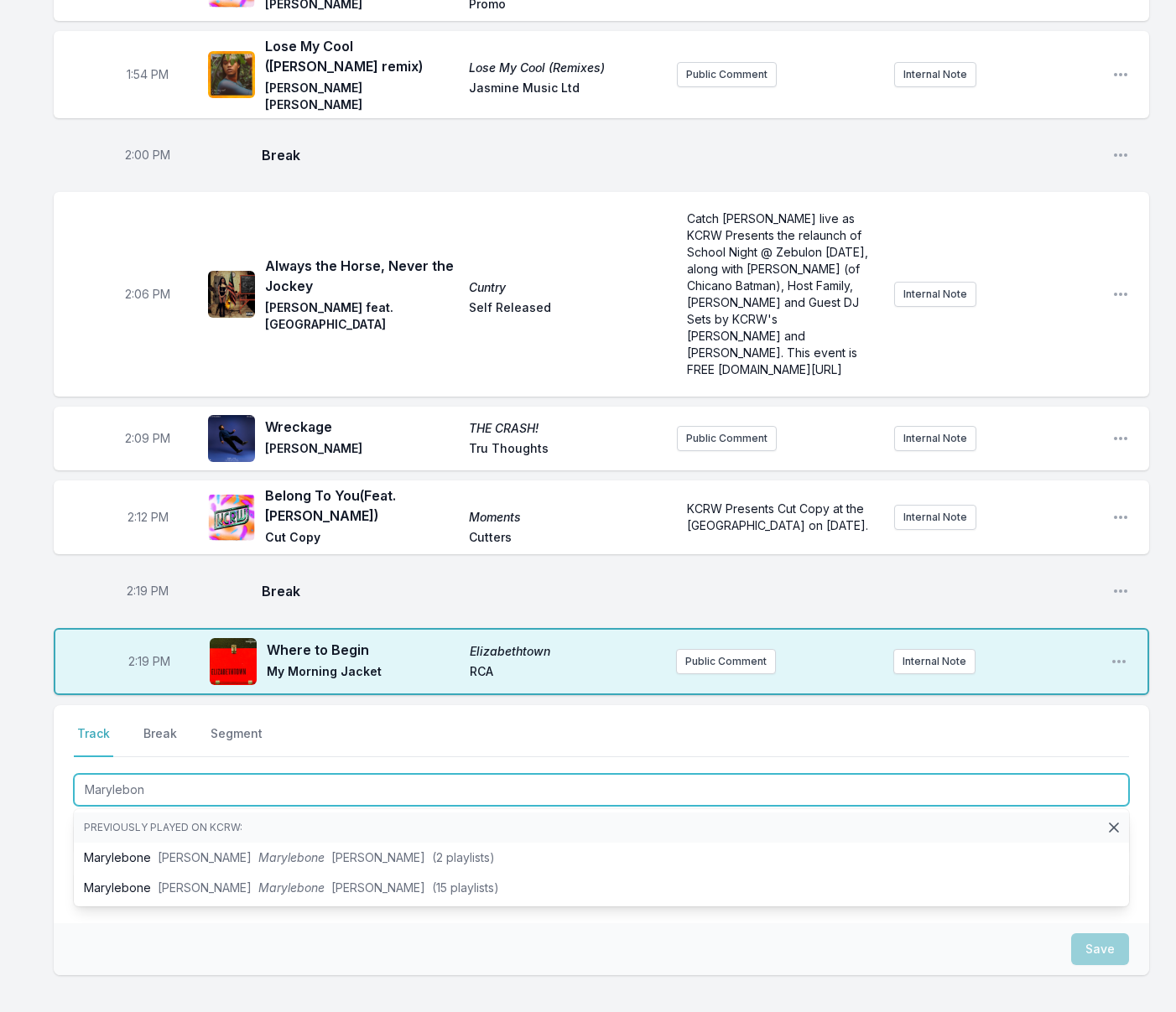
type input "Marylebone"
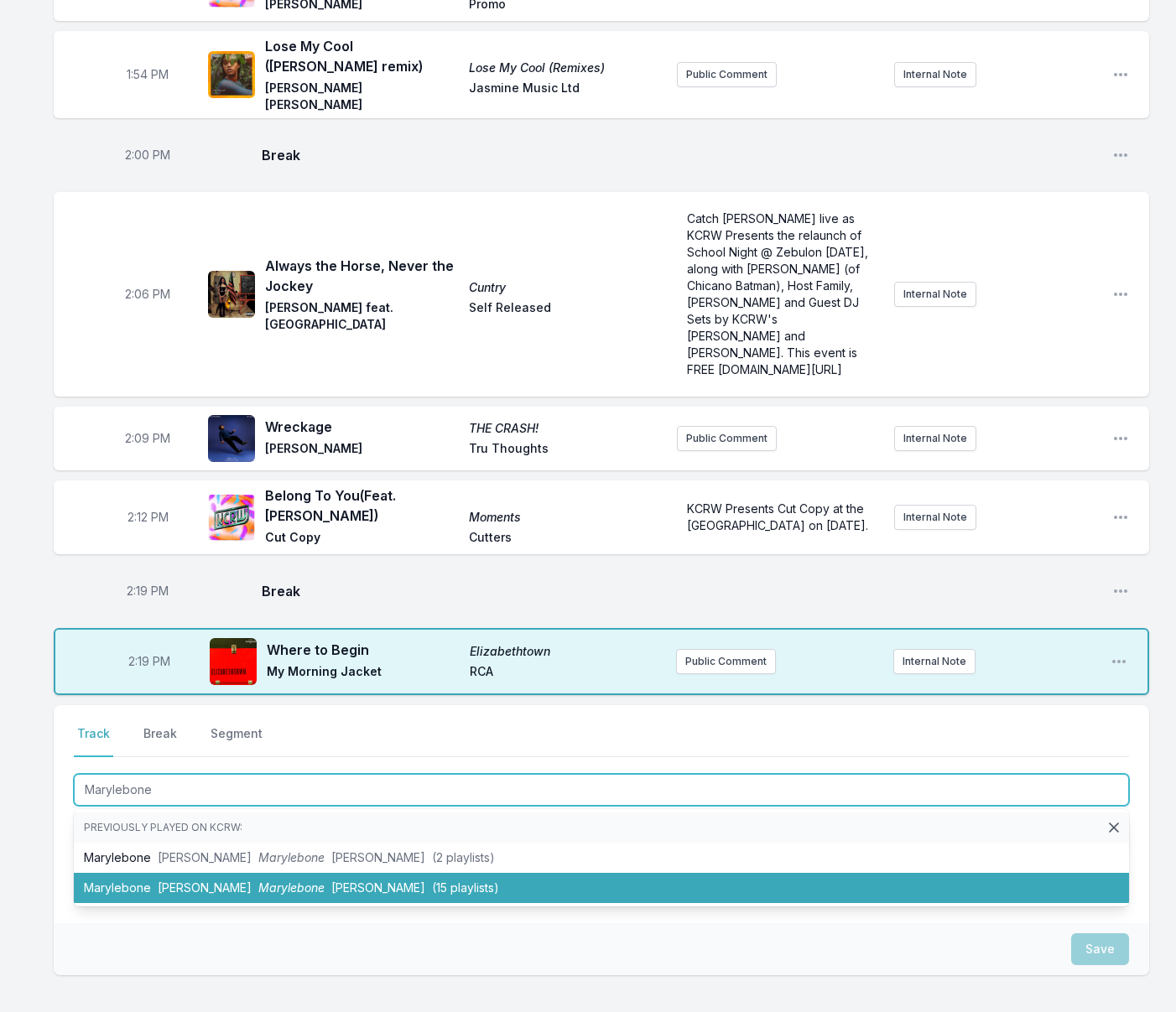
click at [190, 873] on li "Marylebone [PERSON_NAME] [PERSON_NAME] (15 playlists)" at bounding box center [602, 889] width 1055 height 31
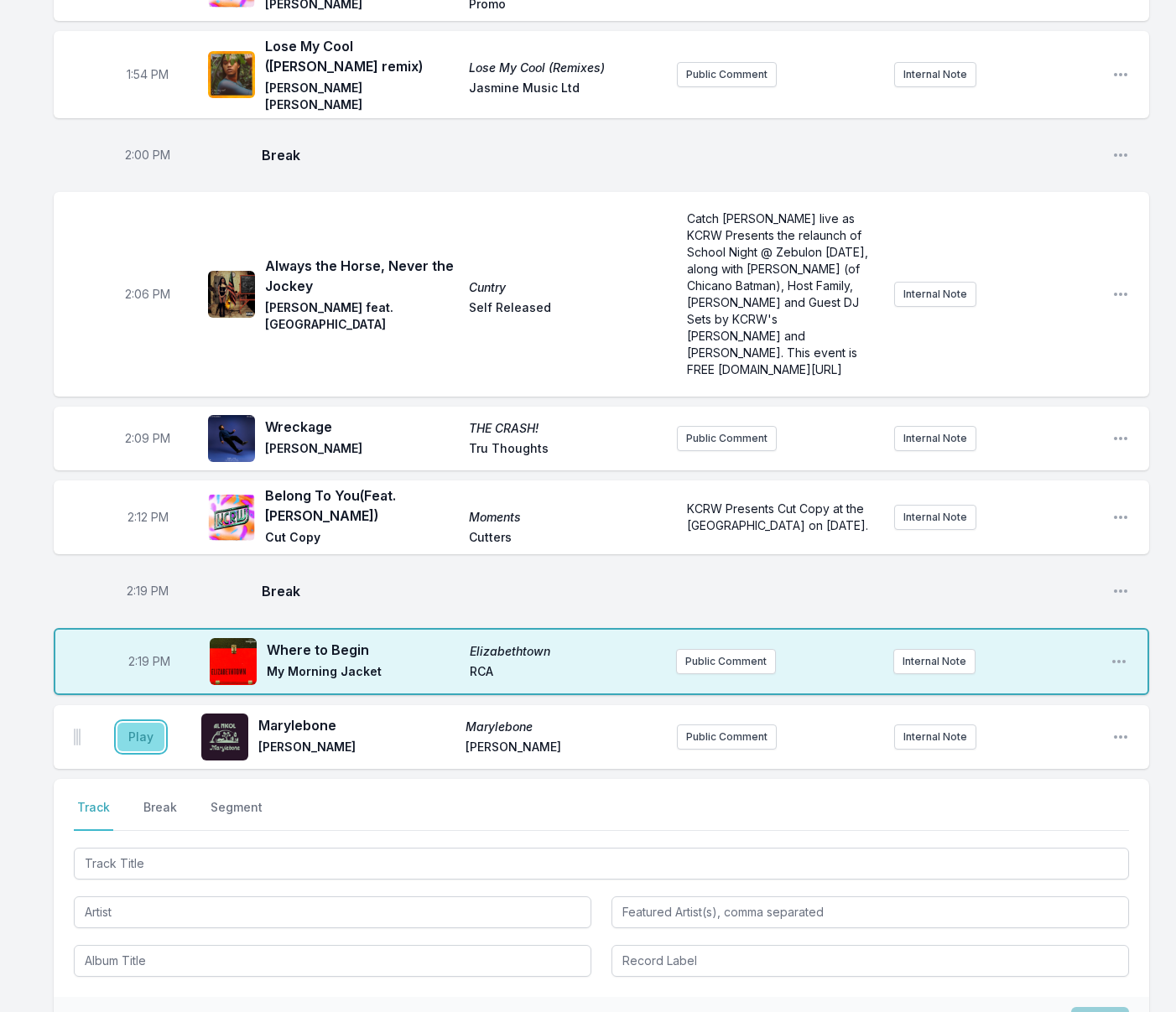
click at [146, 723] on button "Play" at bounding box center [140, 737] width 47 height 29
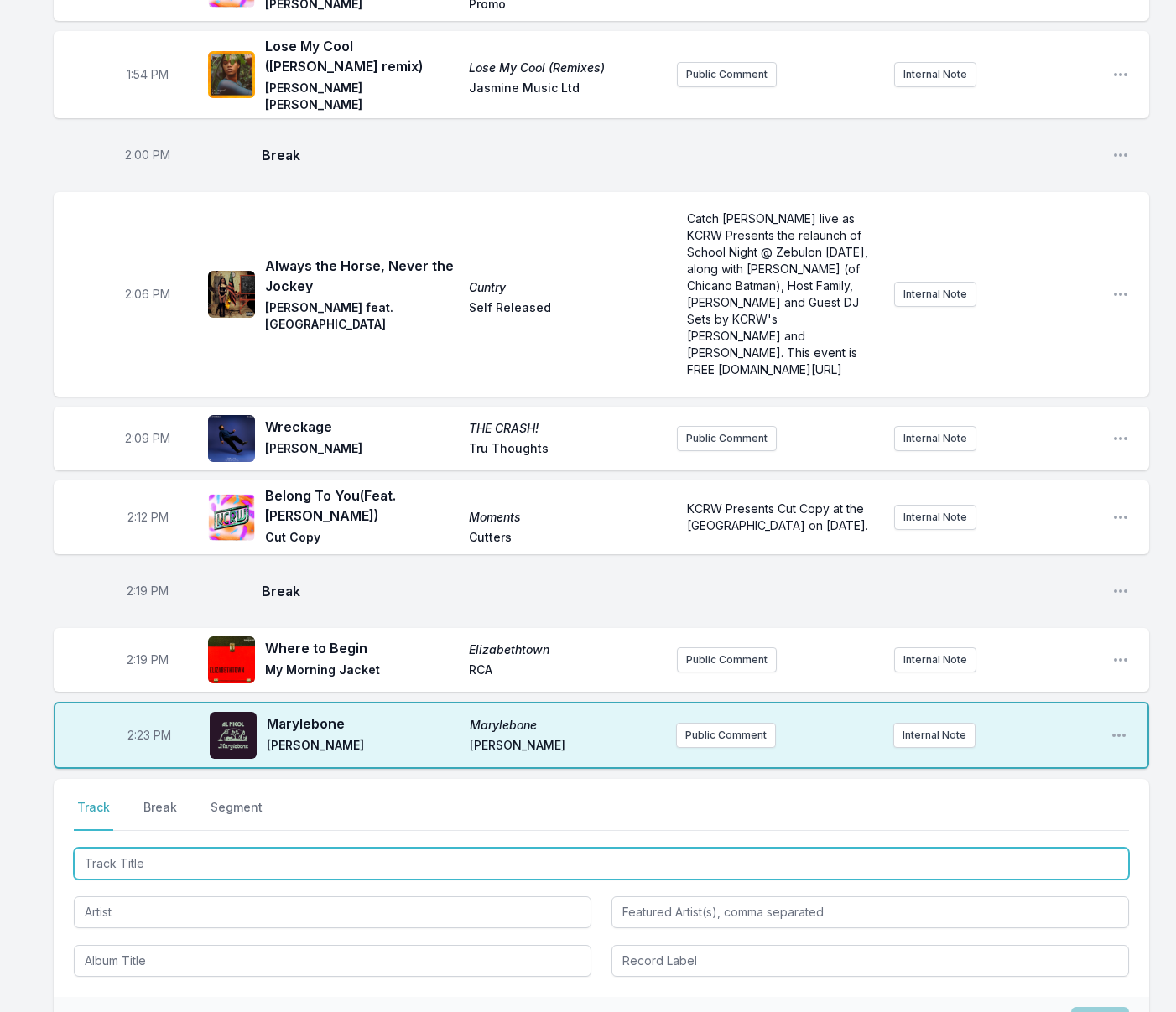
click at [133, 848] on input "Track Title" at bounding box center [602, 863] width 1055 height 32
type input "Clean the Line"
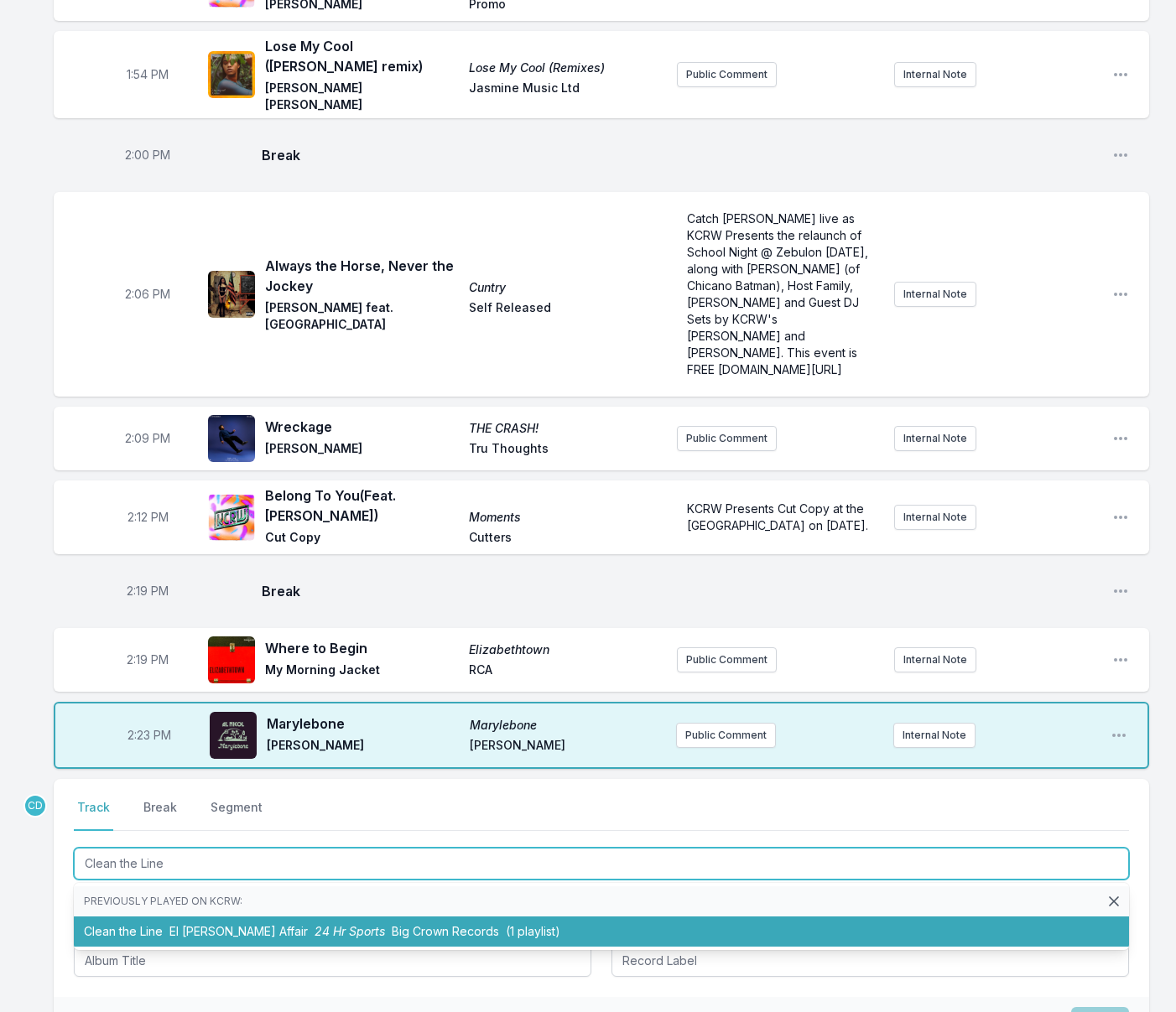
click at [203, 924] on span "El [PERSON_NAME] Affair" at bounding box center [239, 931] width 139 height 14
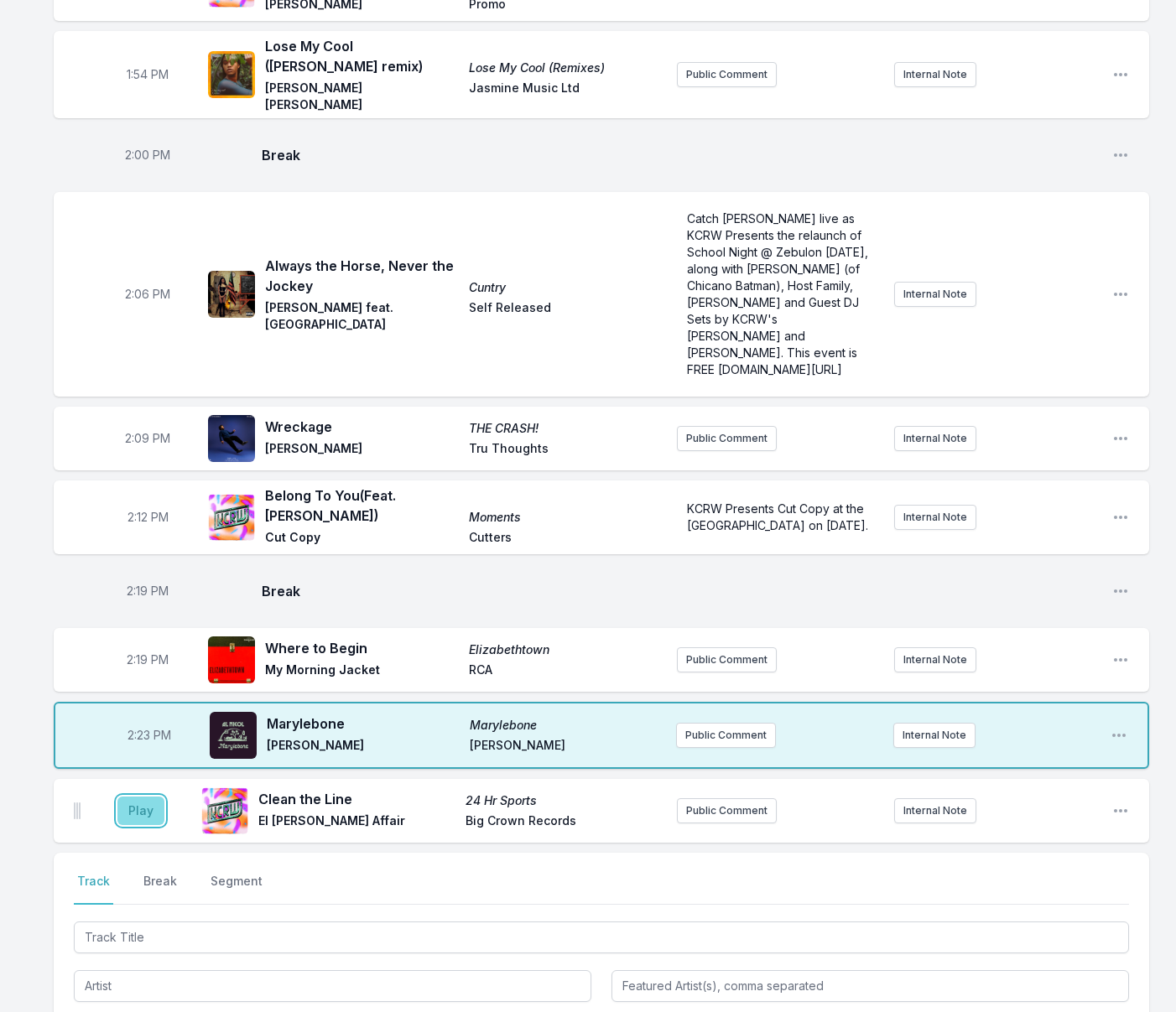
click at [150, 797] on button "Play" at bounding box center [140, 811] width 47 height 29
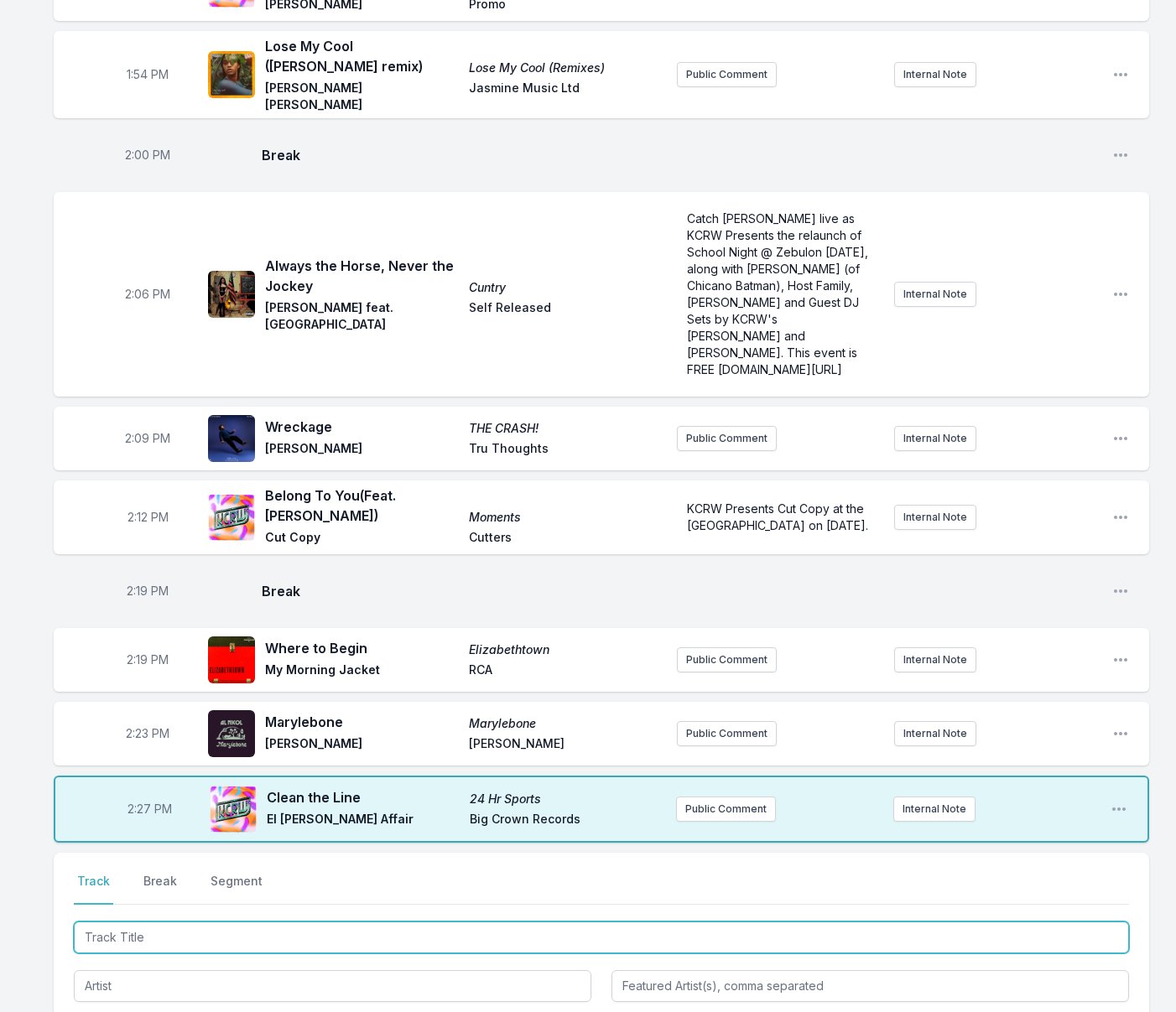
click at [606, 922] on input "Track Title" at bounding box center [602, 937] width 1055 height 32
type input "Lazy"
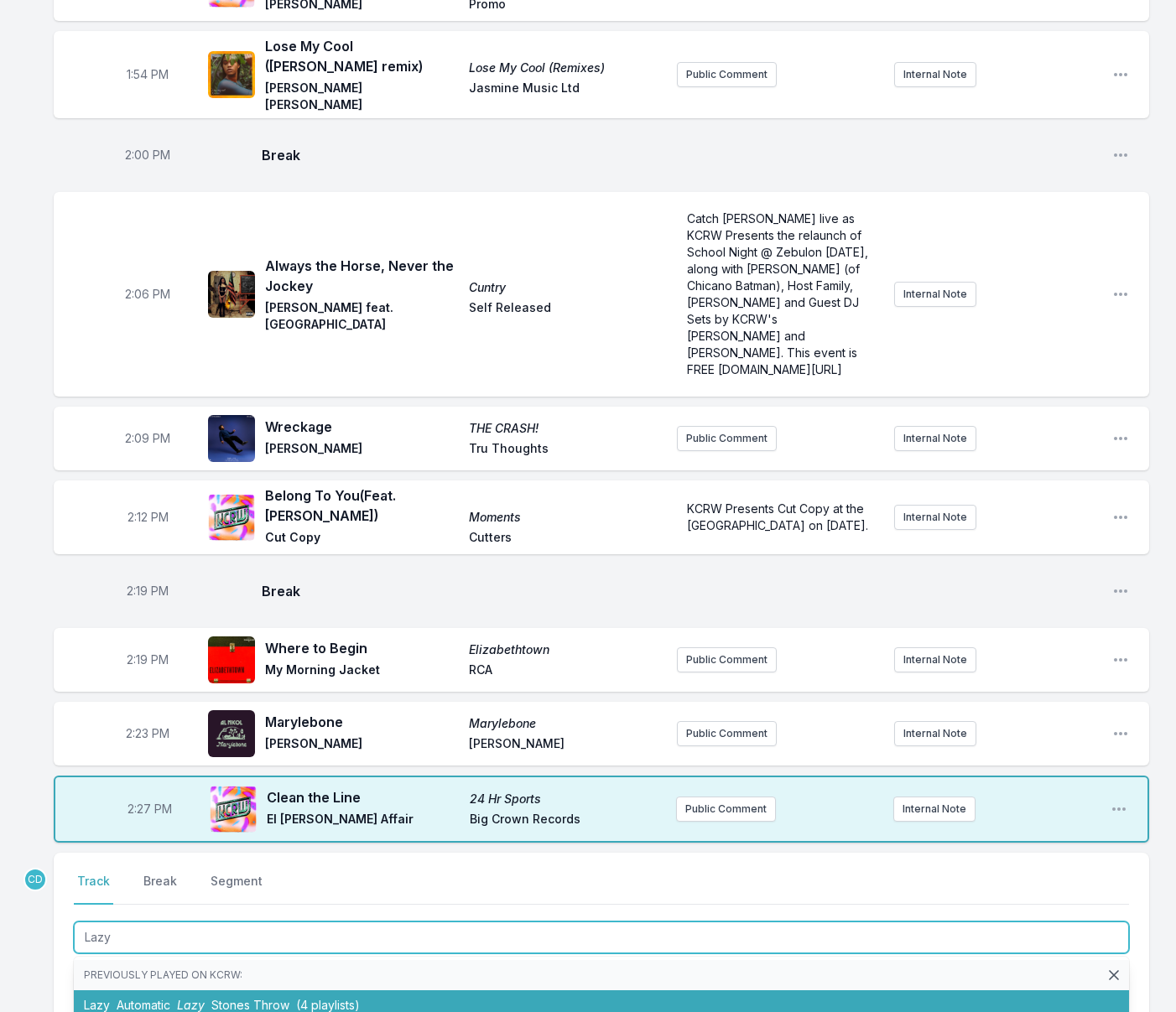
click at [555, 990] on li "Lazy Automatic Lazy Stones Throw (4 playlists)" at bounding box center [602, 1006] width 1055 height 31
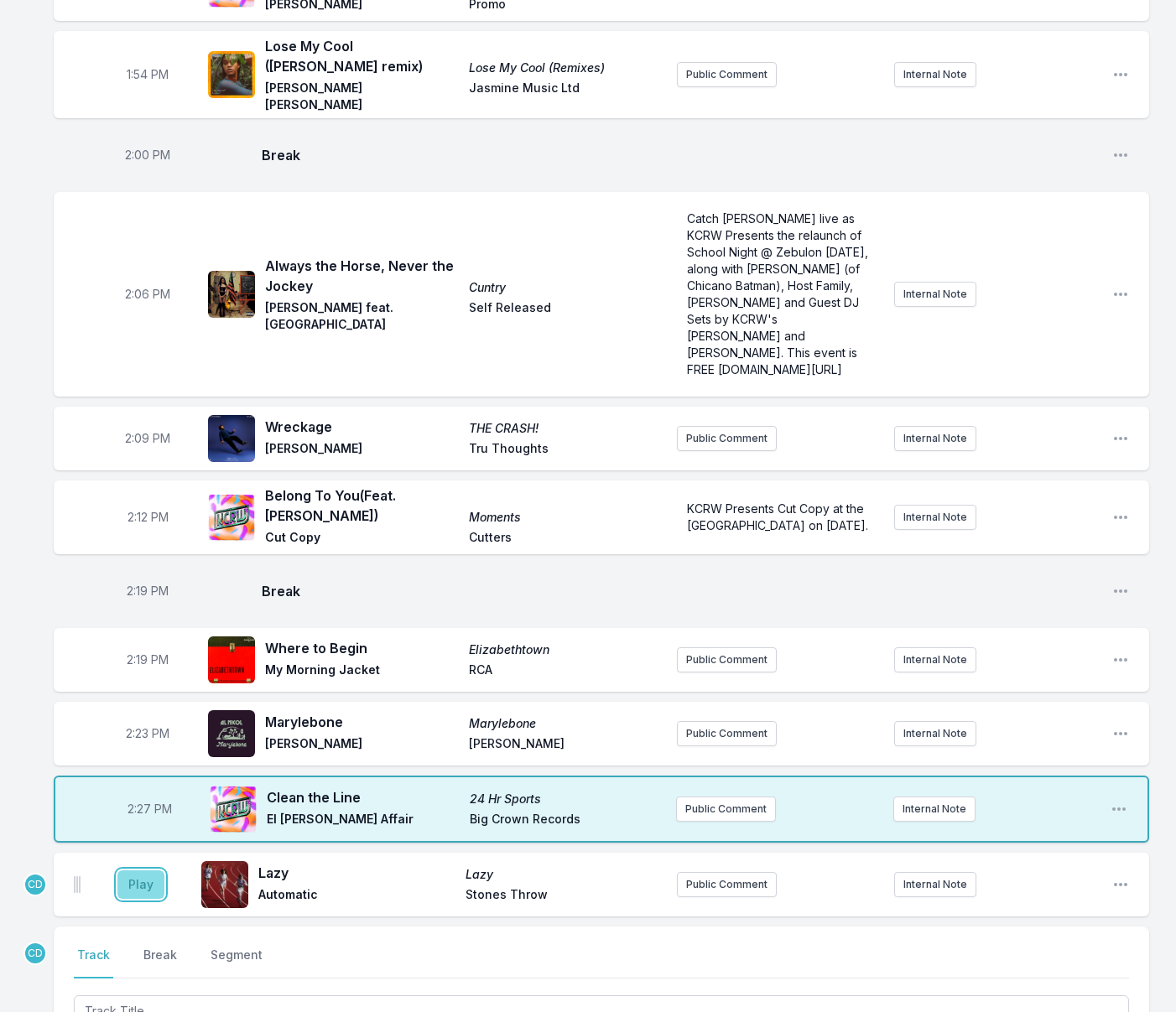
click at [132, 871] on button "Play" at bounding box center [140, 885] width 47 height 29
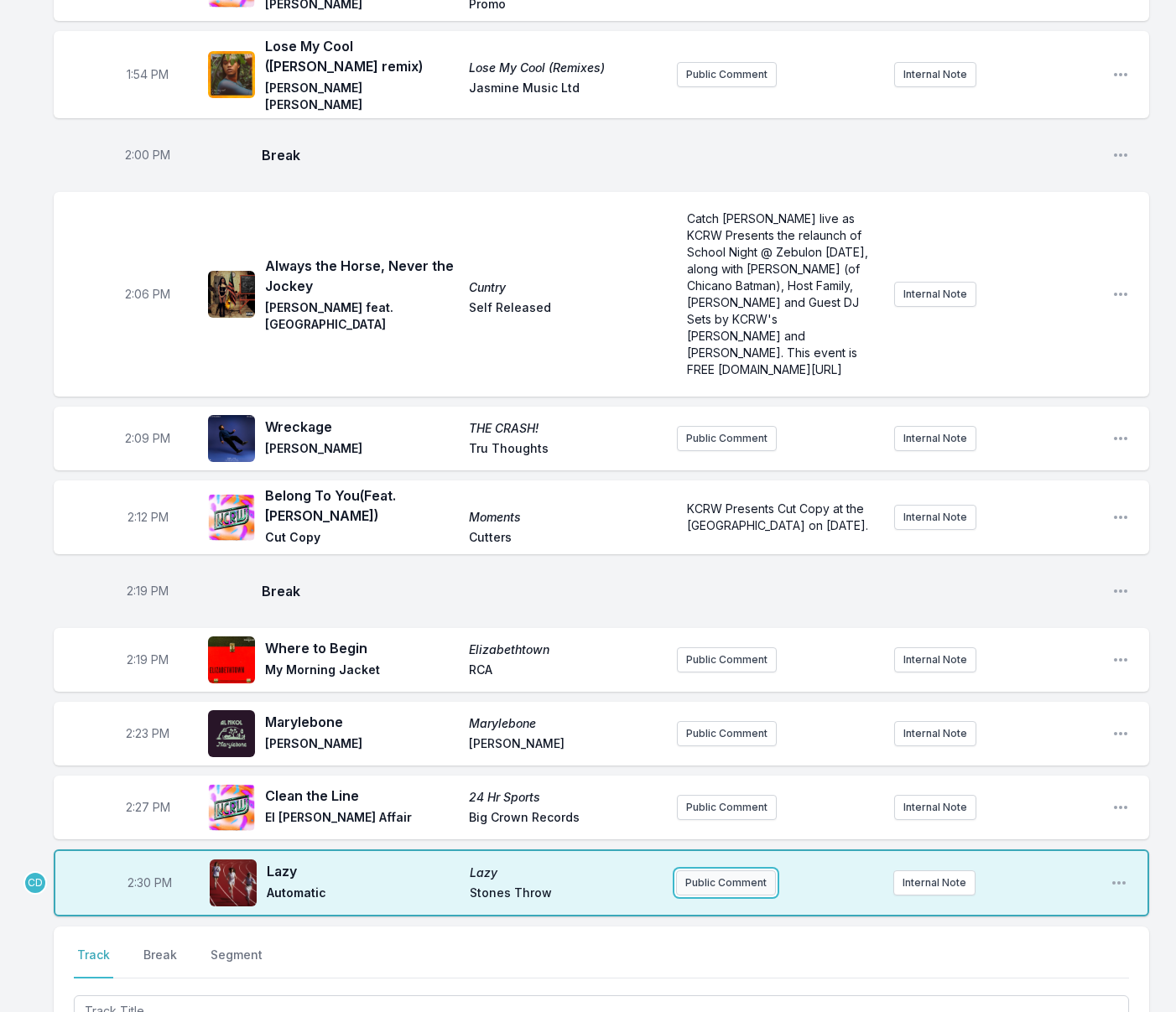
click at [692, 871] on button "Public Comment" at bounding box center [726, 883] width 100 height 25
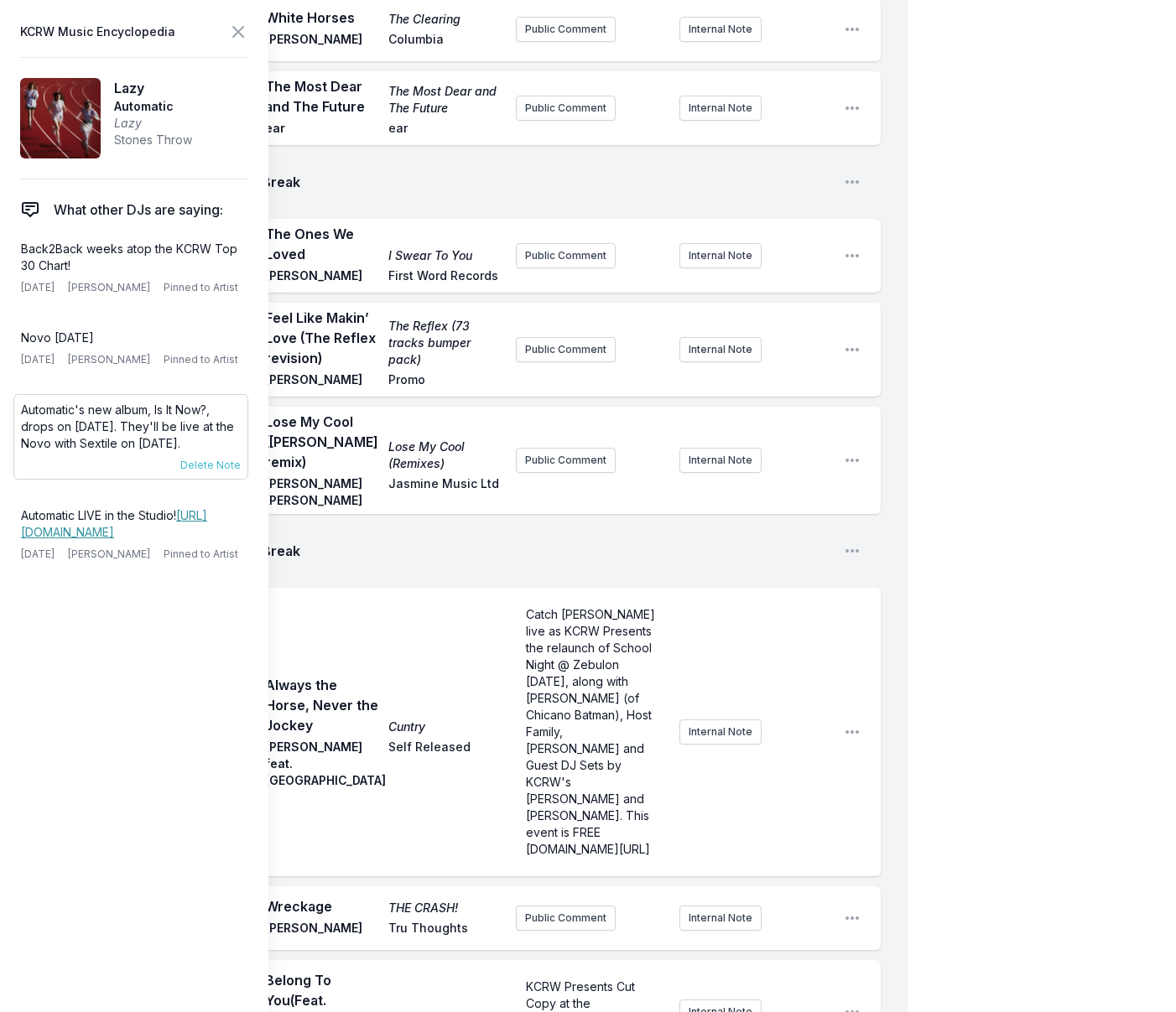
drag, startPoint x: 104, startPoint y: 469, endPoint x: 19, endPoint y: 425, distance: 95.7
click at [16, 427] on div "Automatic's new album, Is It Now?, drops on [DATE]. They'll be live at the Novo…" at bounding box center [131, 437] width 235 height 86
copy p "Automatic's new album, Is It Now?, drops on [DATE]. They'll be live at the Novo…"
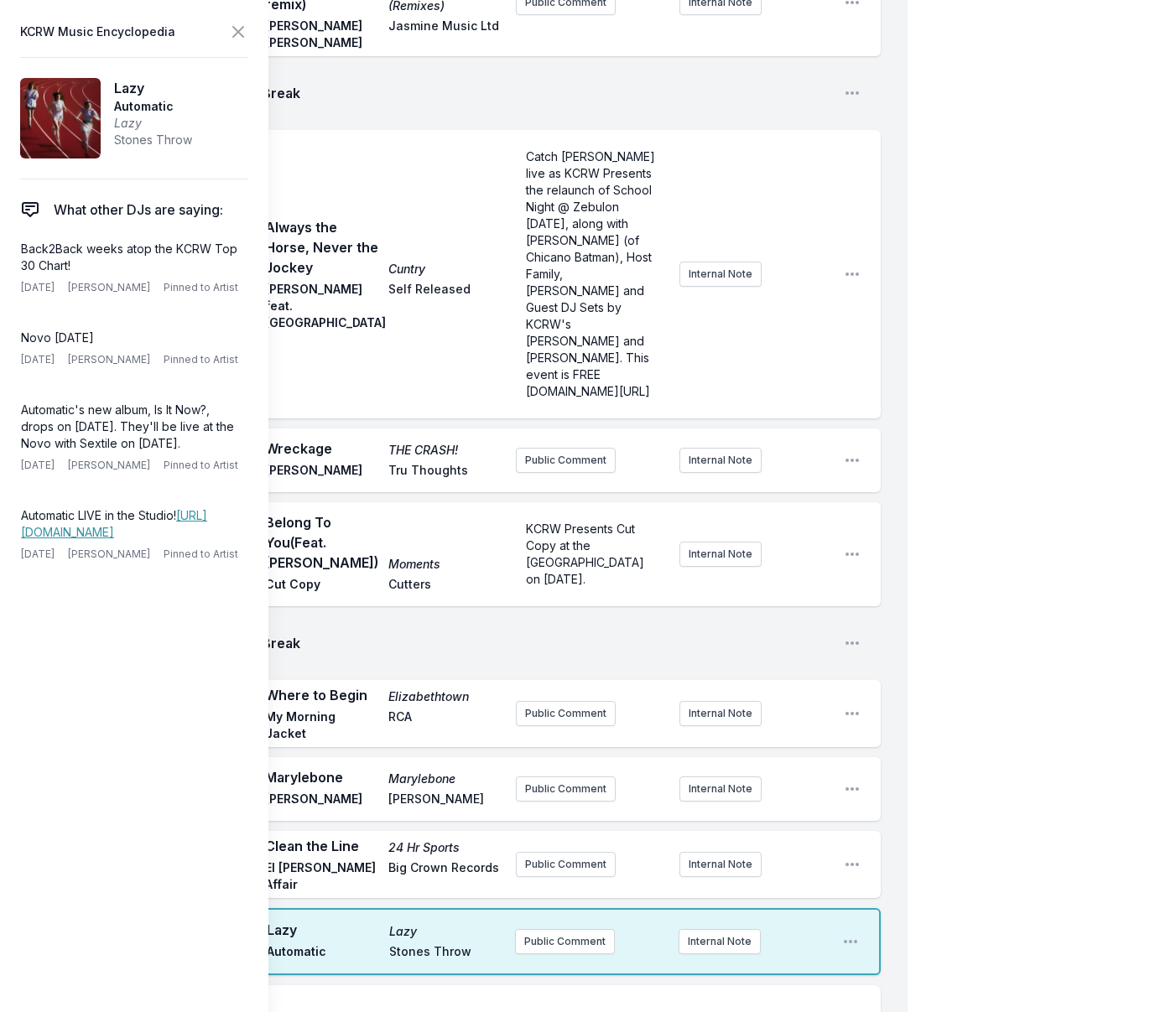
scroll to position [3230, 0]
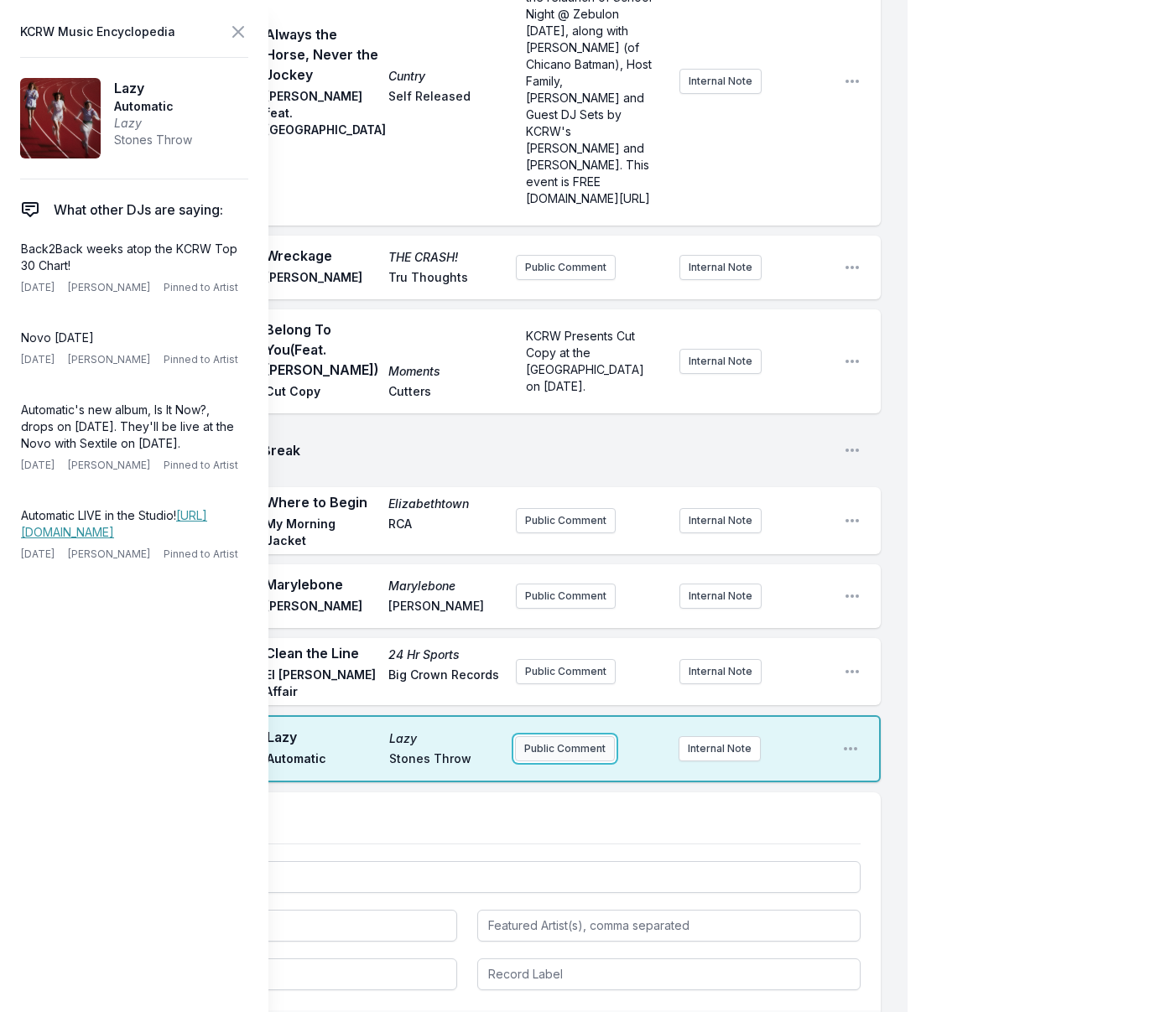
click at [548, 736] on button "Public Comment" at bounding box center [565, 749] width 100 height 25
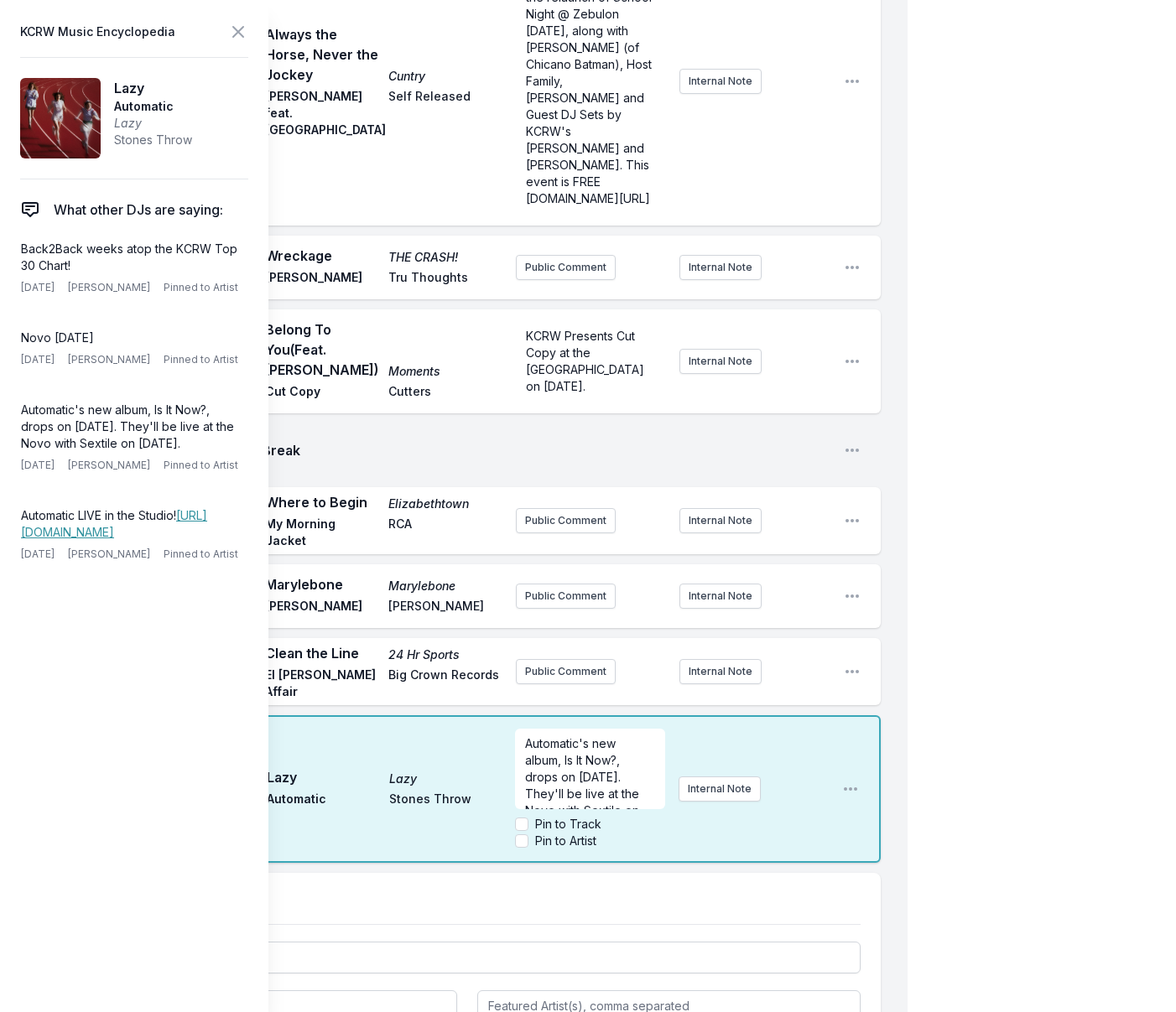
scroll to position [33, 0]
click at [520, 835] on input "Pin to Artist" at bounding box center [521, 841] width 14 height 14
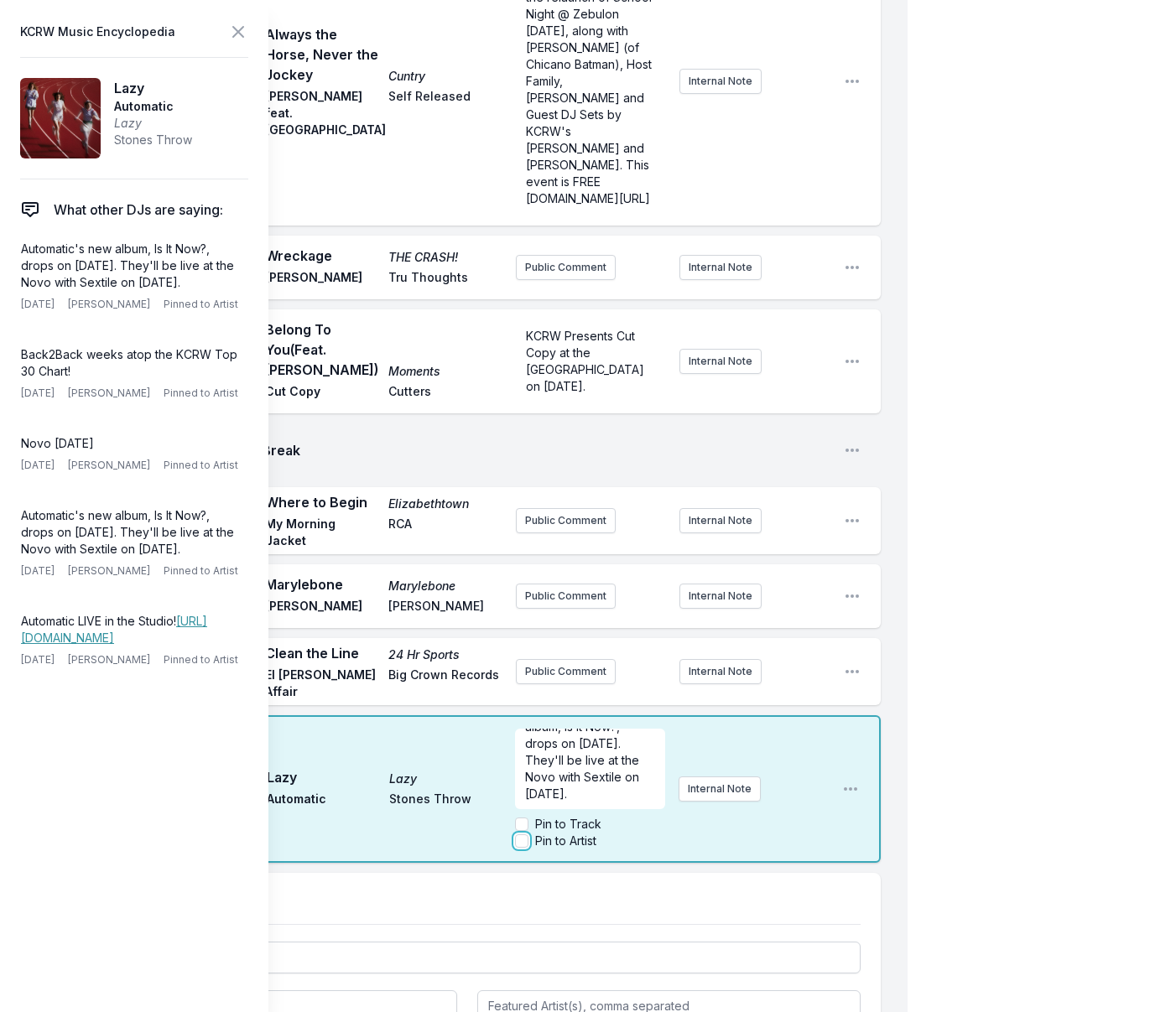
checkbox input "true"
click at [236, 35] on icon at bounding box center [238, 32] width 20 height 20
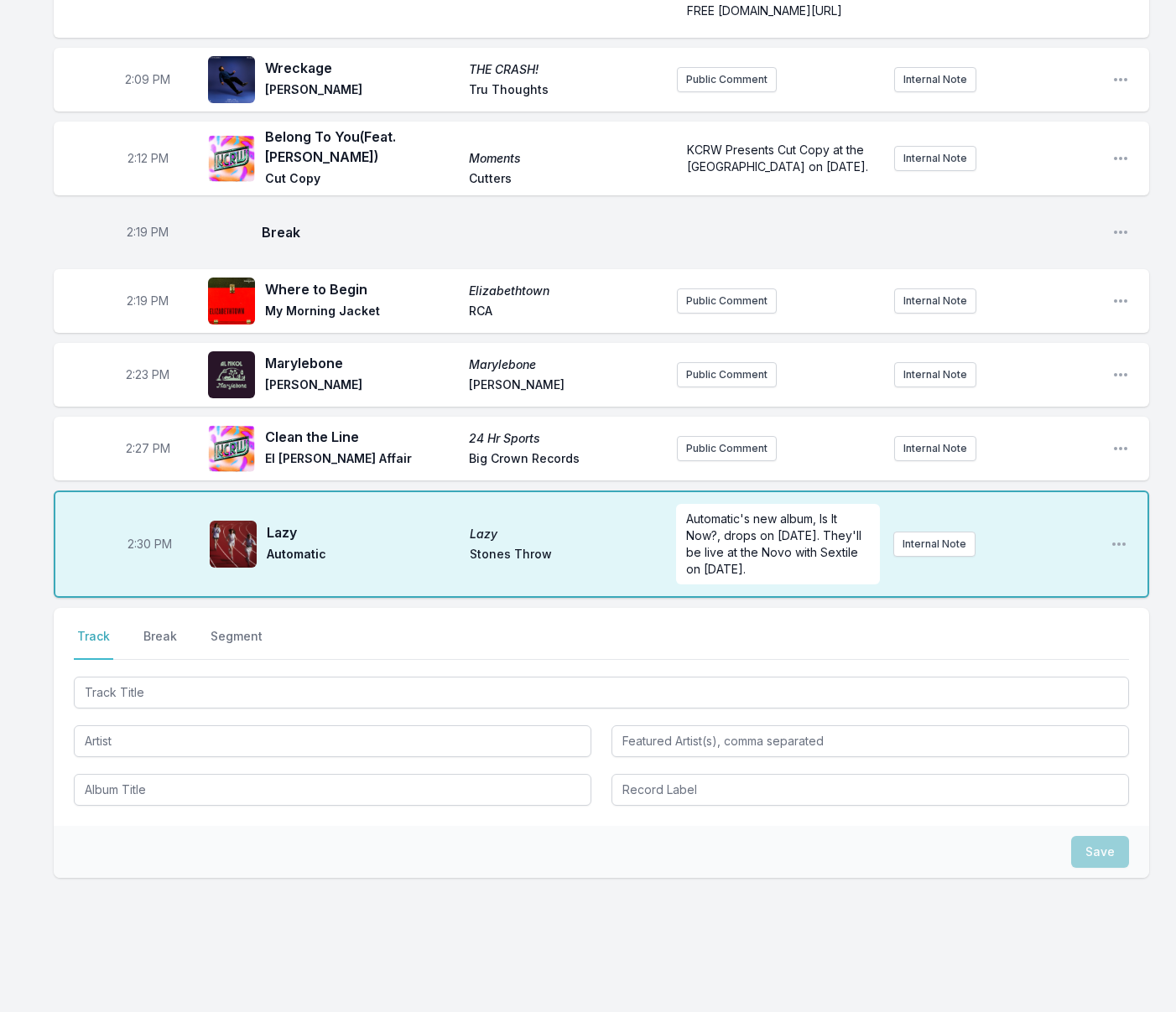
scroll to position [2841, 0]
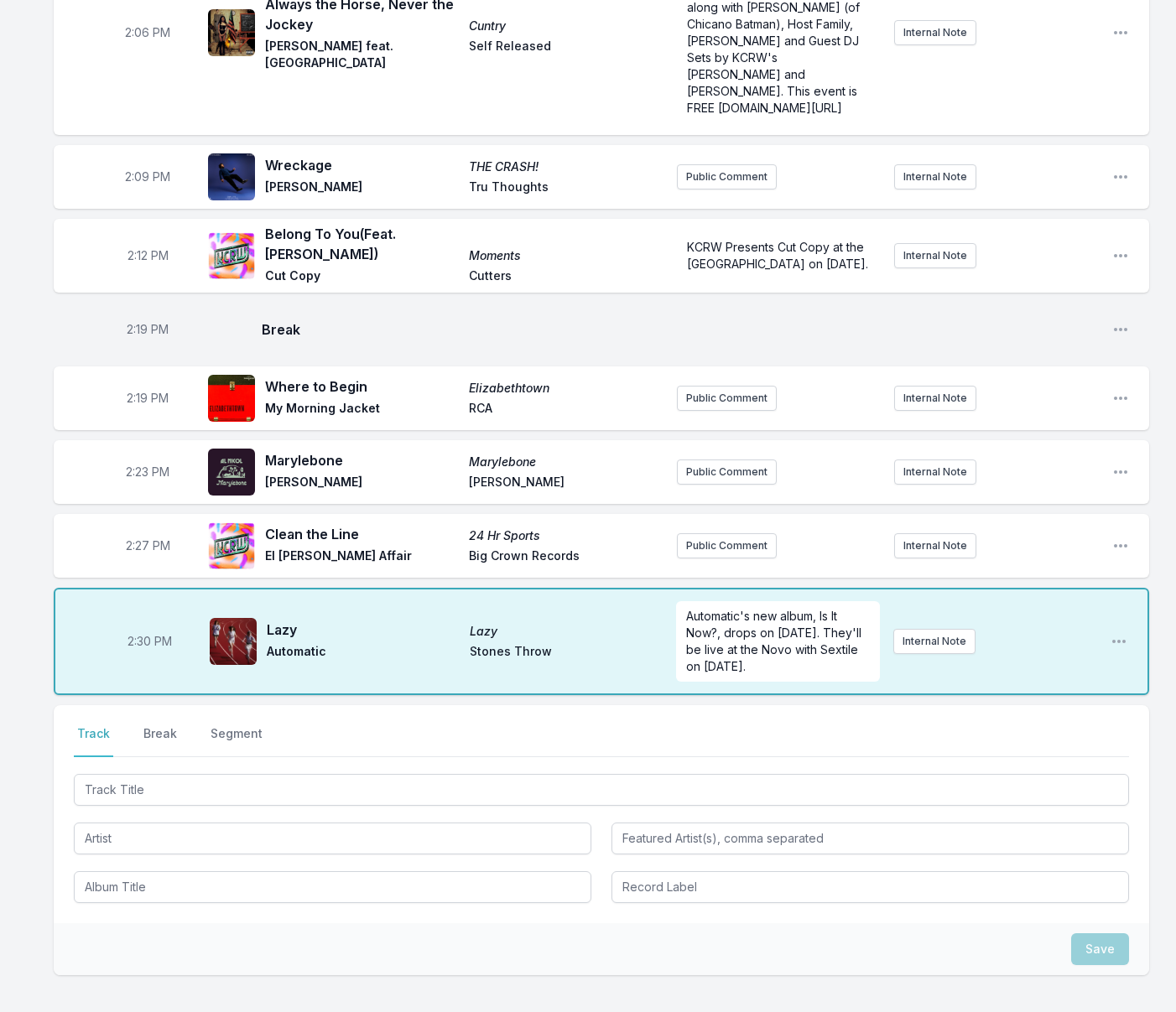
click at [160, 726] on button "Break" at bounding box center [160, 741] width 41 height 32
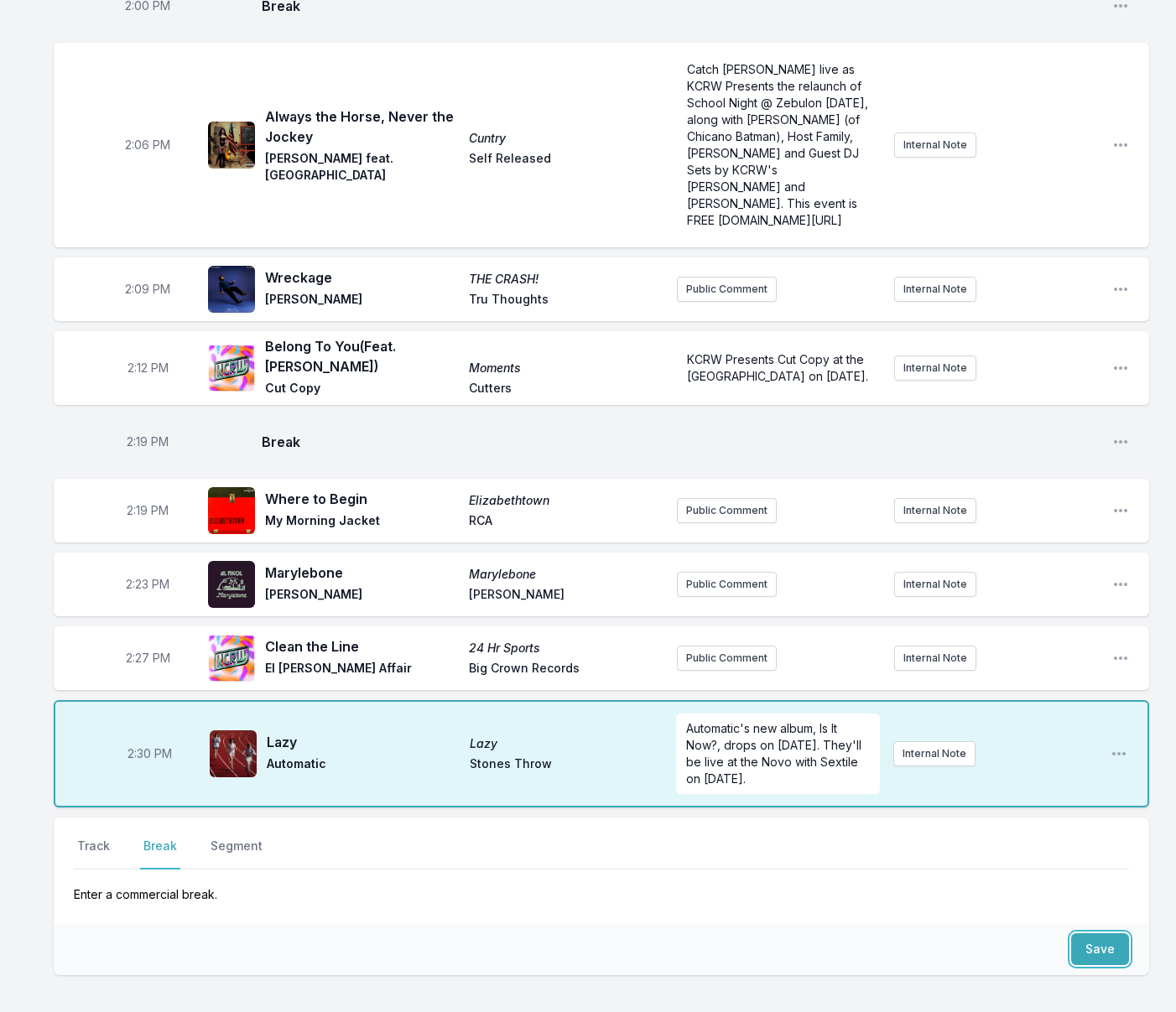
drag, startPoint x: 1108, startPoint y: 822, endPoint x: 1038, endPoint y: 814, distance: 70.5
click at [1108, 934] on button "Save" at bounding box center [1099, 949] width 58 height 32
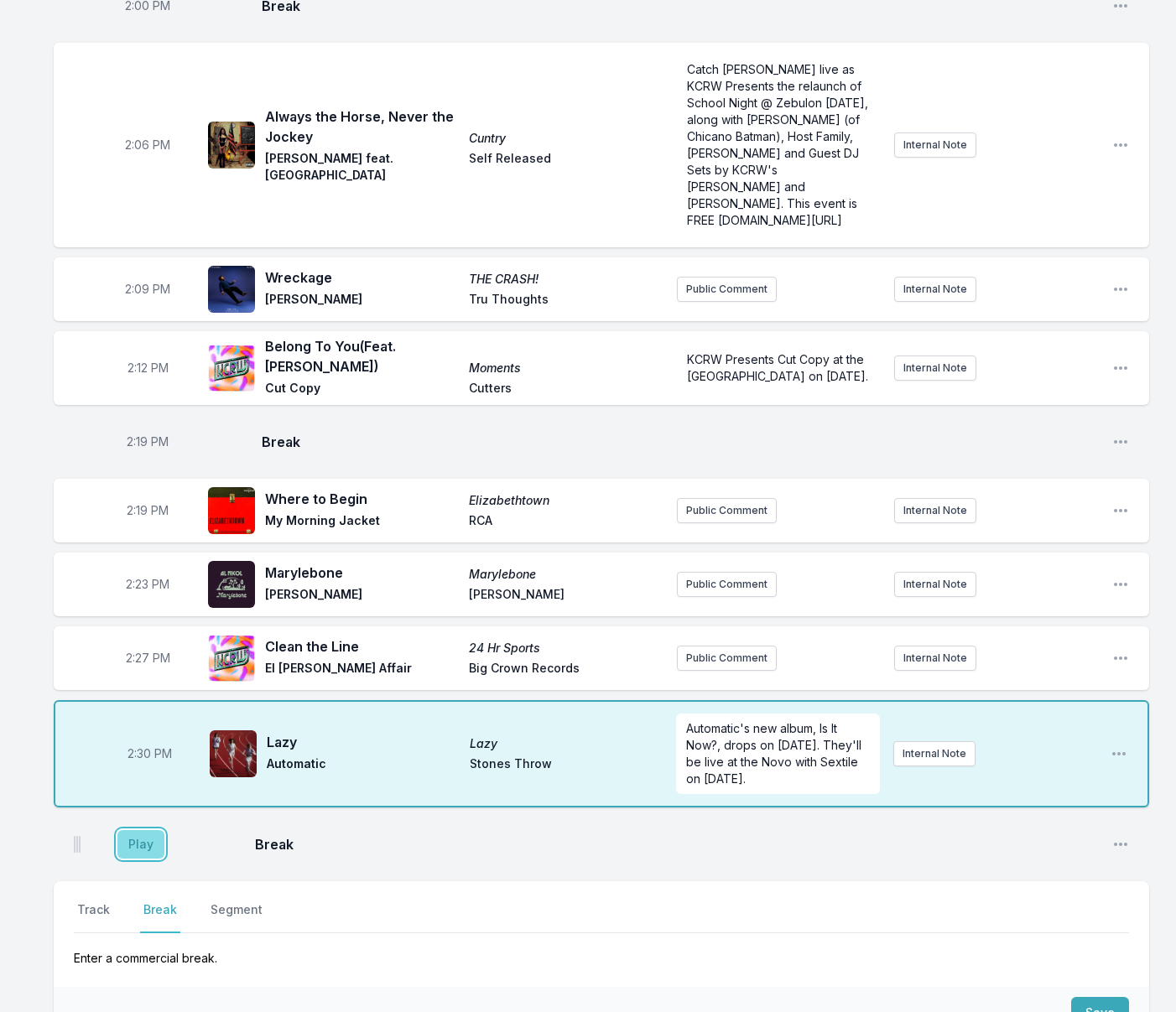
click at [134, 830] on button "Play" at bounding box center [140, 845] width 47 height 29
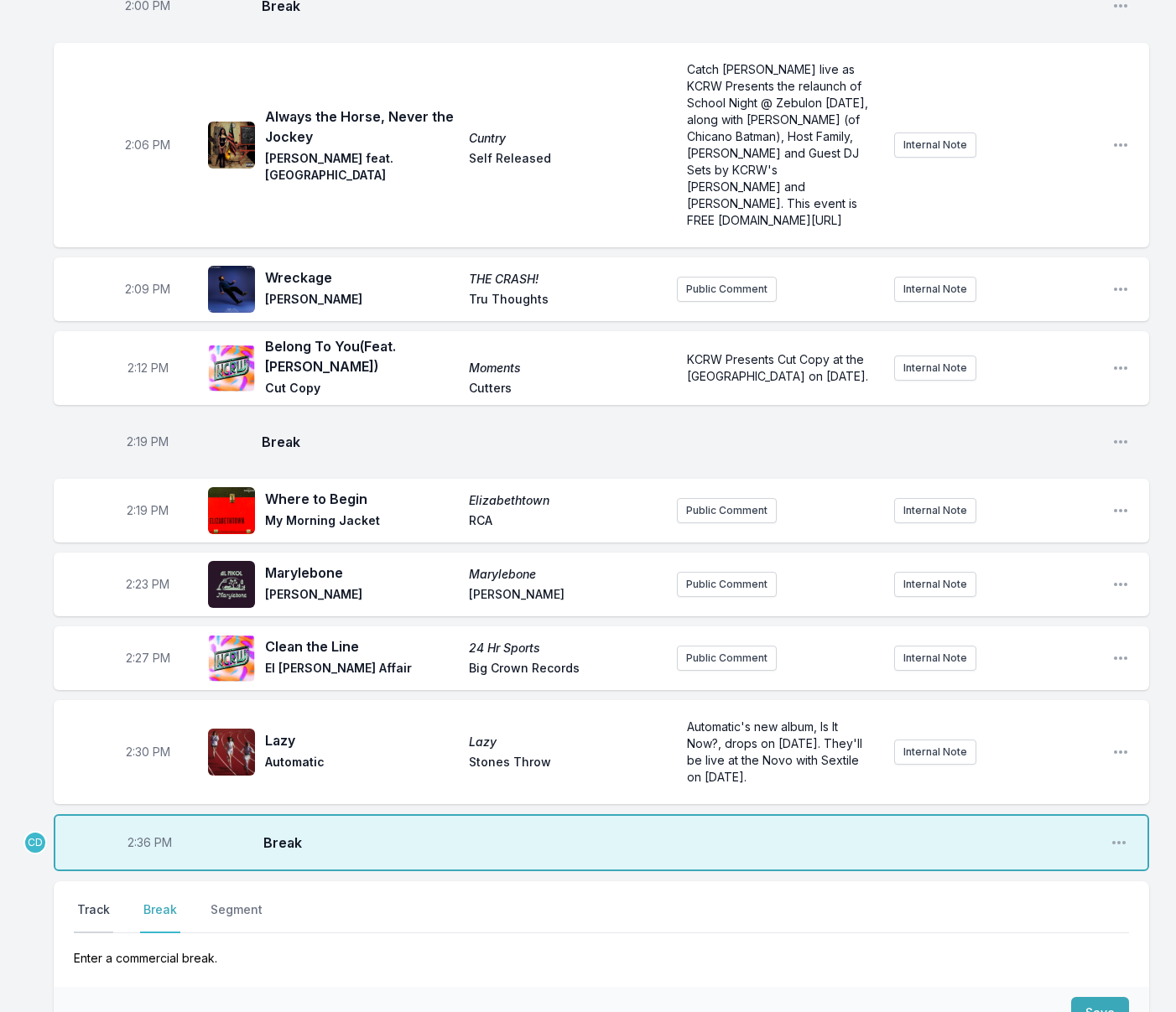
click at [103, 901] on button "Track" at bounding box center [94, 917] width 40 height 32
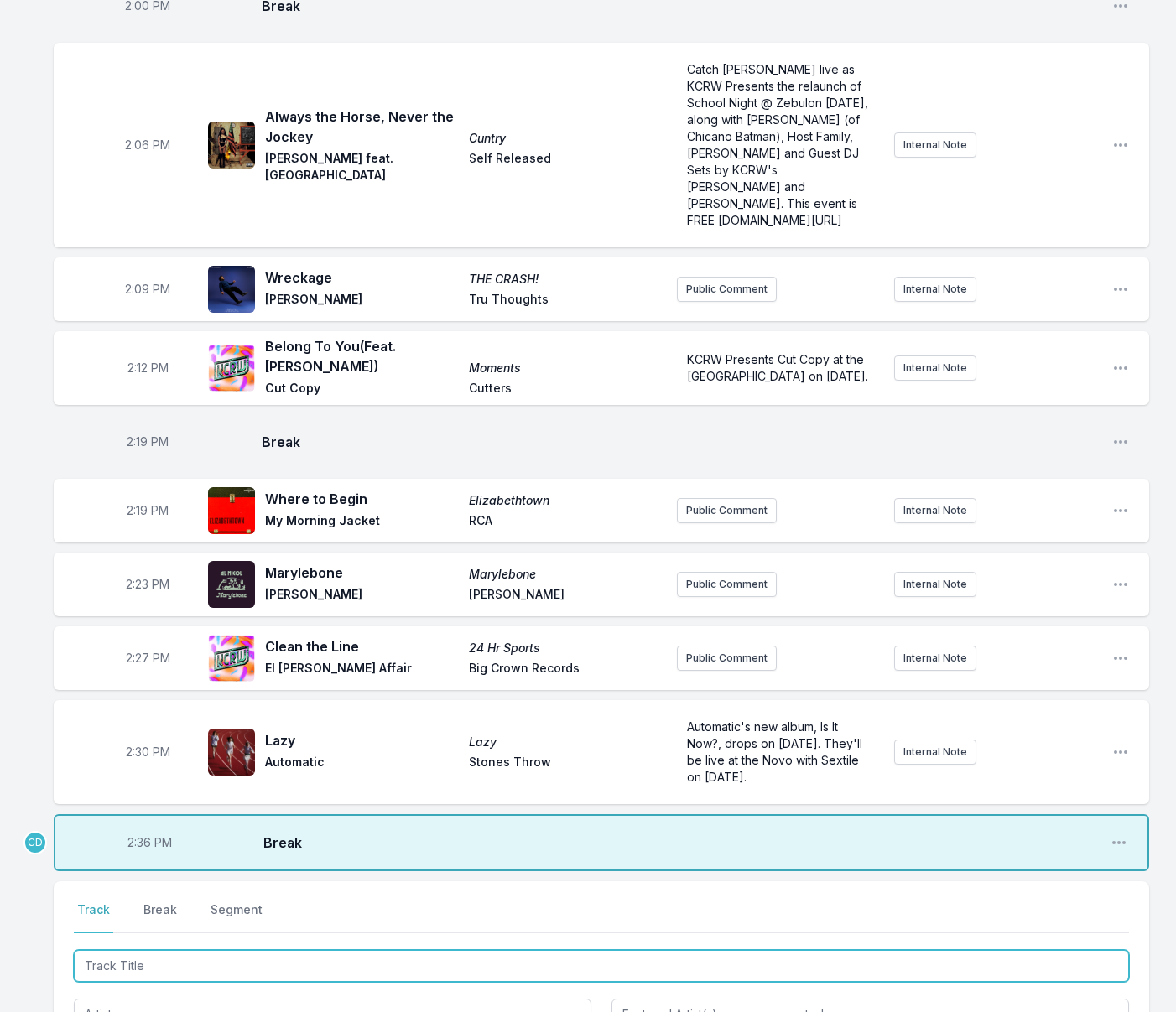
click at [185, 950] on input "Track Title" at bounding box center [602, 965] width 1055 height 32
type input "Wonderwall"
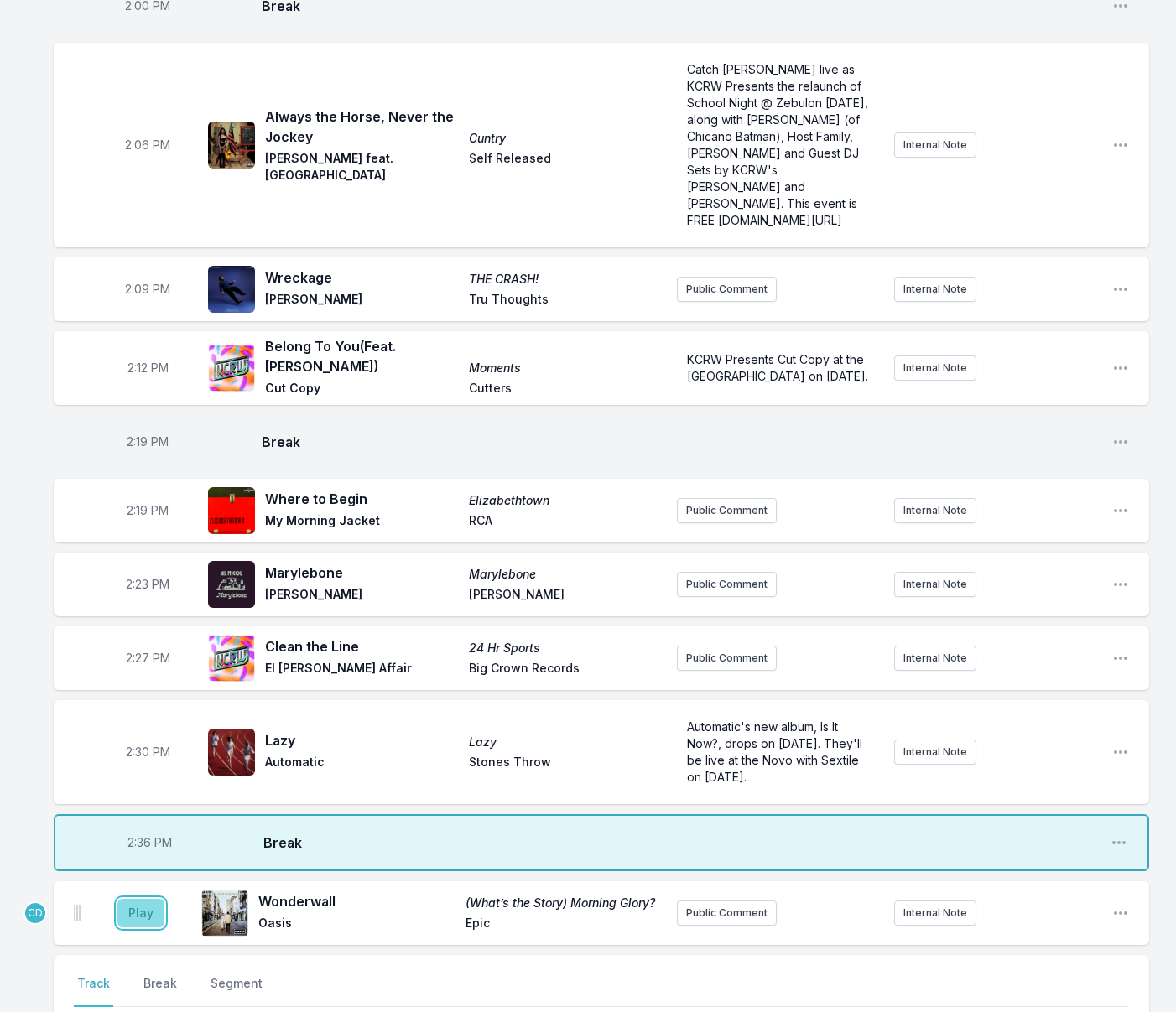
click at [129, 899] on button "Play" at bounding box center [140, 913] width 47 height 29
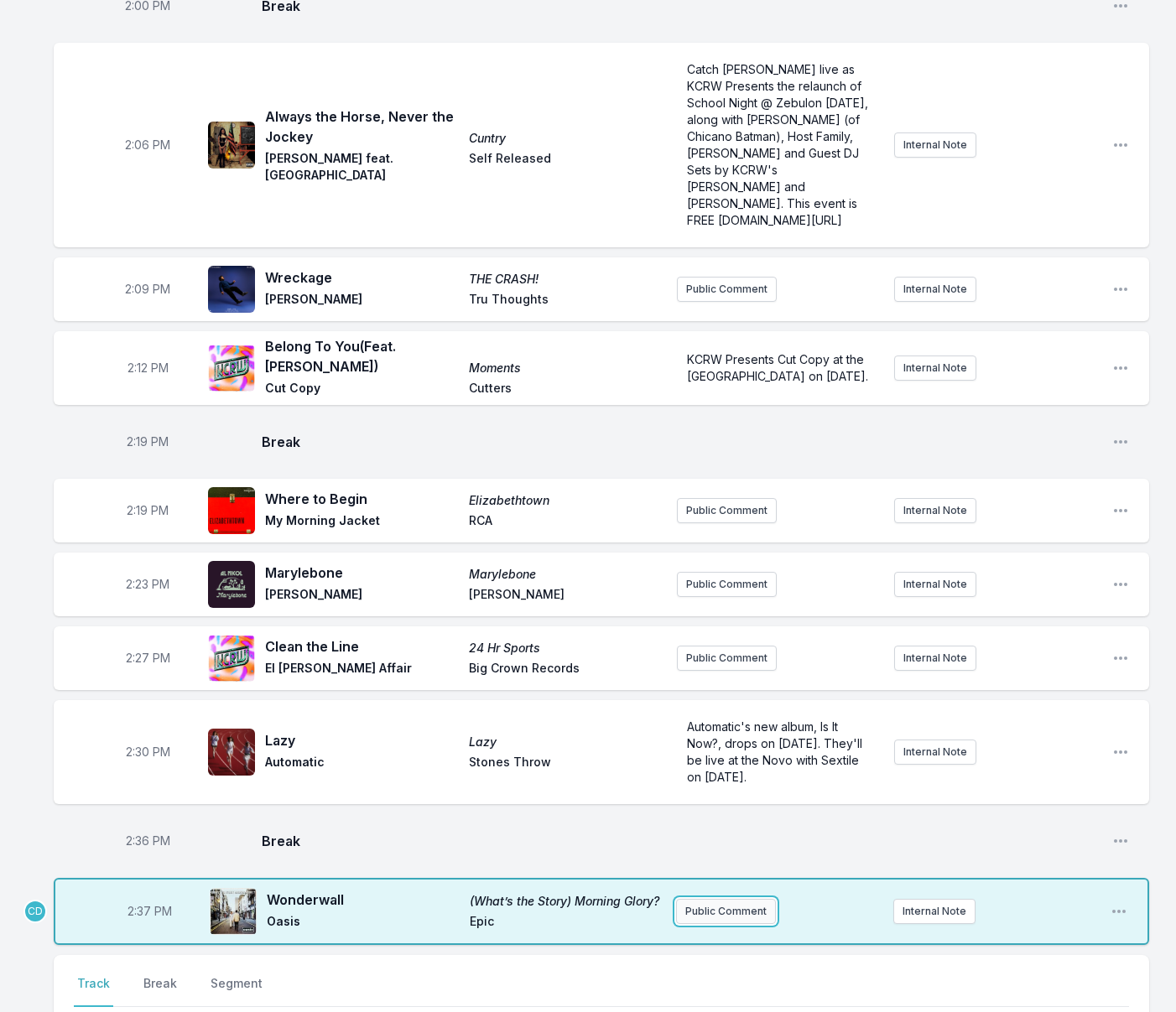
click at [703, 899] on button "Public Comment" at bounding box center [726, 911] width 100 height 25
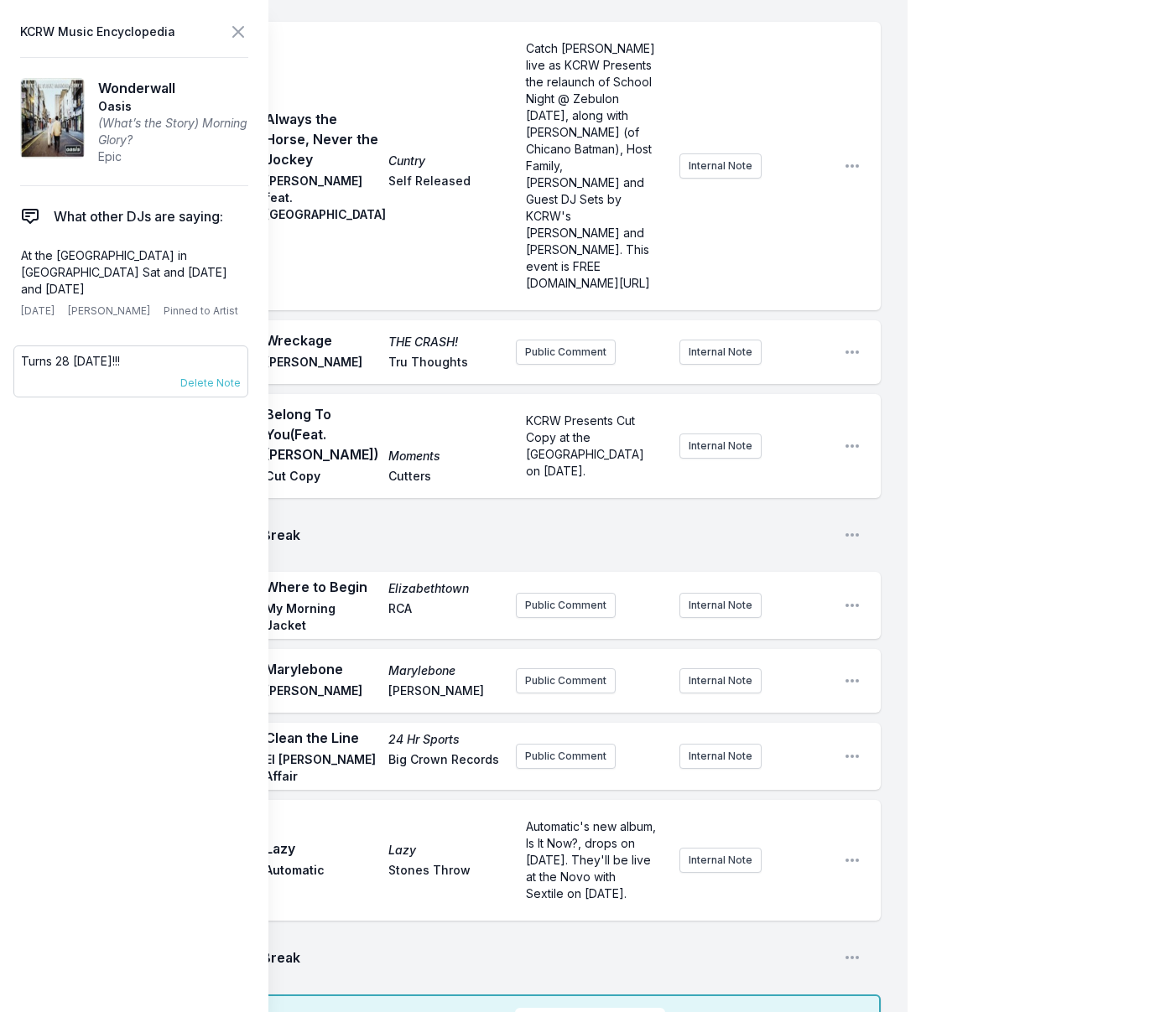
scroll to position [3149, 0]
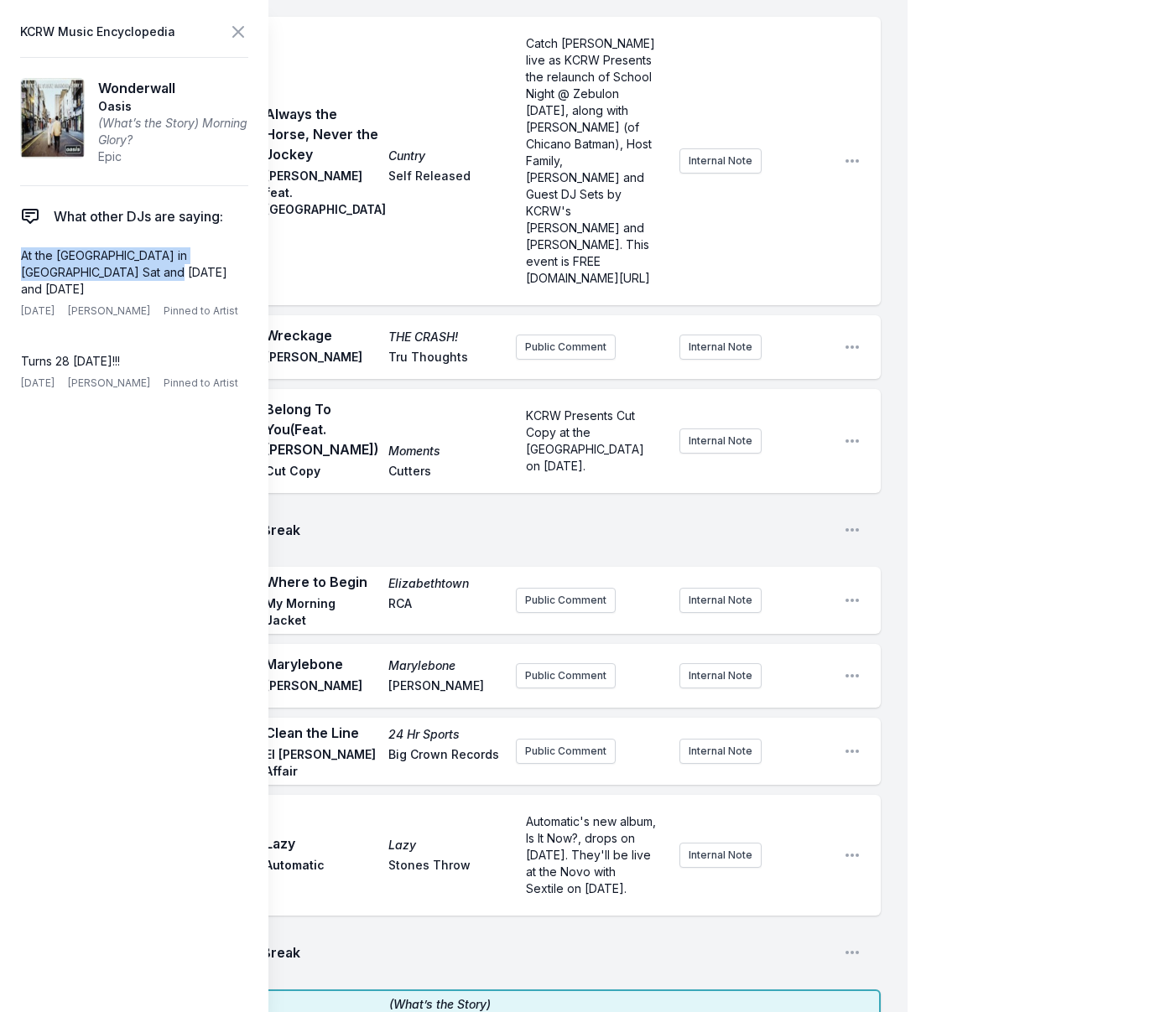
drag, startPoint x: 124, startPoint y: 275, endPoint x: 7, endPoint y: 256, distance: 118.5
click at [7, 256] on aside "KCRW Music Encyclopedia Wonderwall Oasis (What’s the Story) Morning Glory? Epic…" at bounding box center [134, 506] width 268 height 1012
copy p "At the [GEOGRAPHIC_DATA] in [GEOGRAPHIC_DATA] Sat and [DATE] and [DATE]"
click at [559, 1011] on button "Public Comment" at bounding box center [565, 1025] width 100 height 25
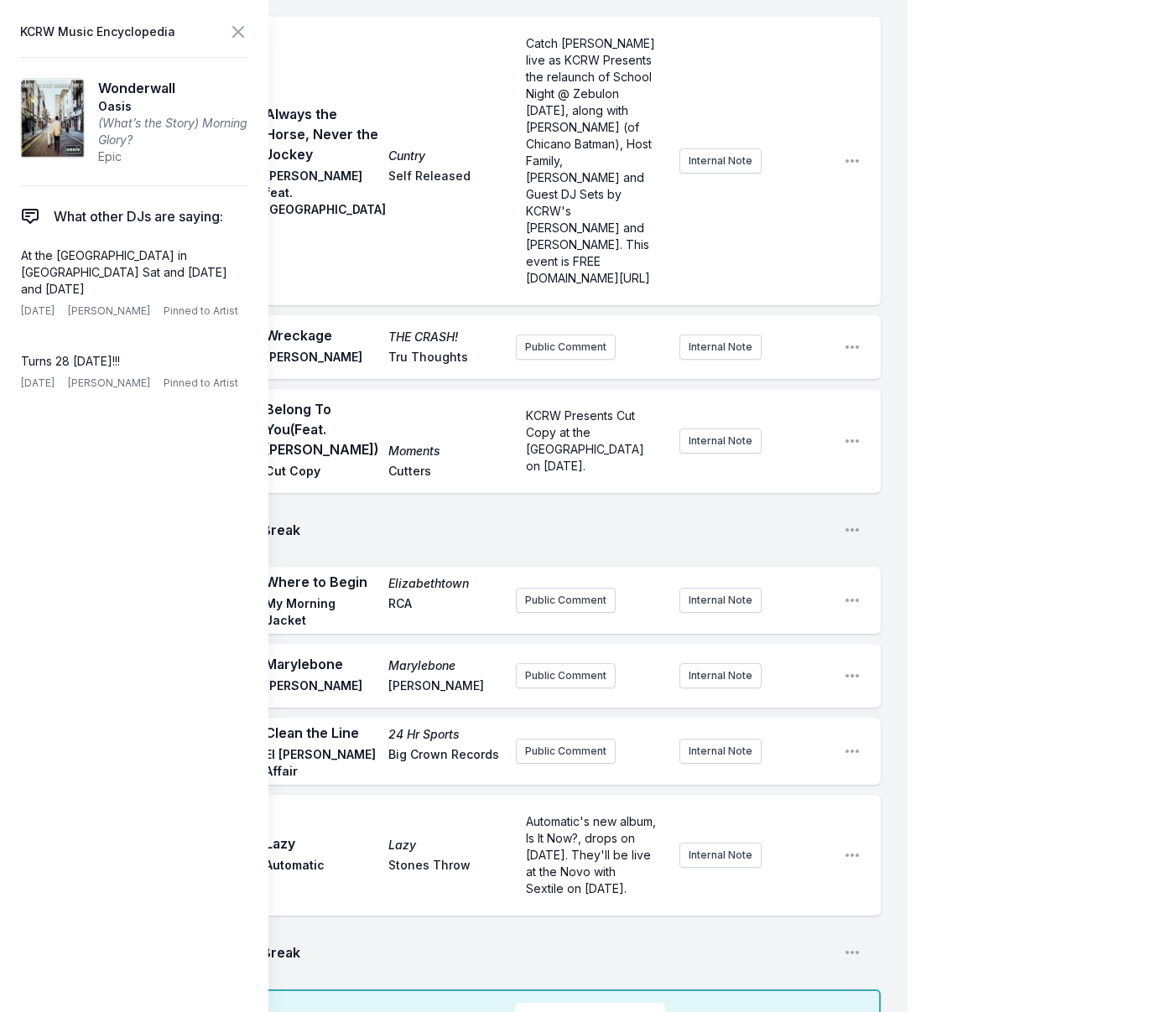
checkbox input "true"
click at [240, 31] on icon at bounding box center [238, 32] width 20 height 20
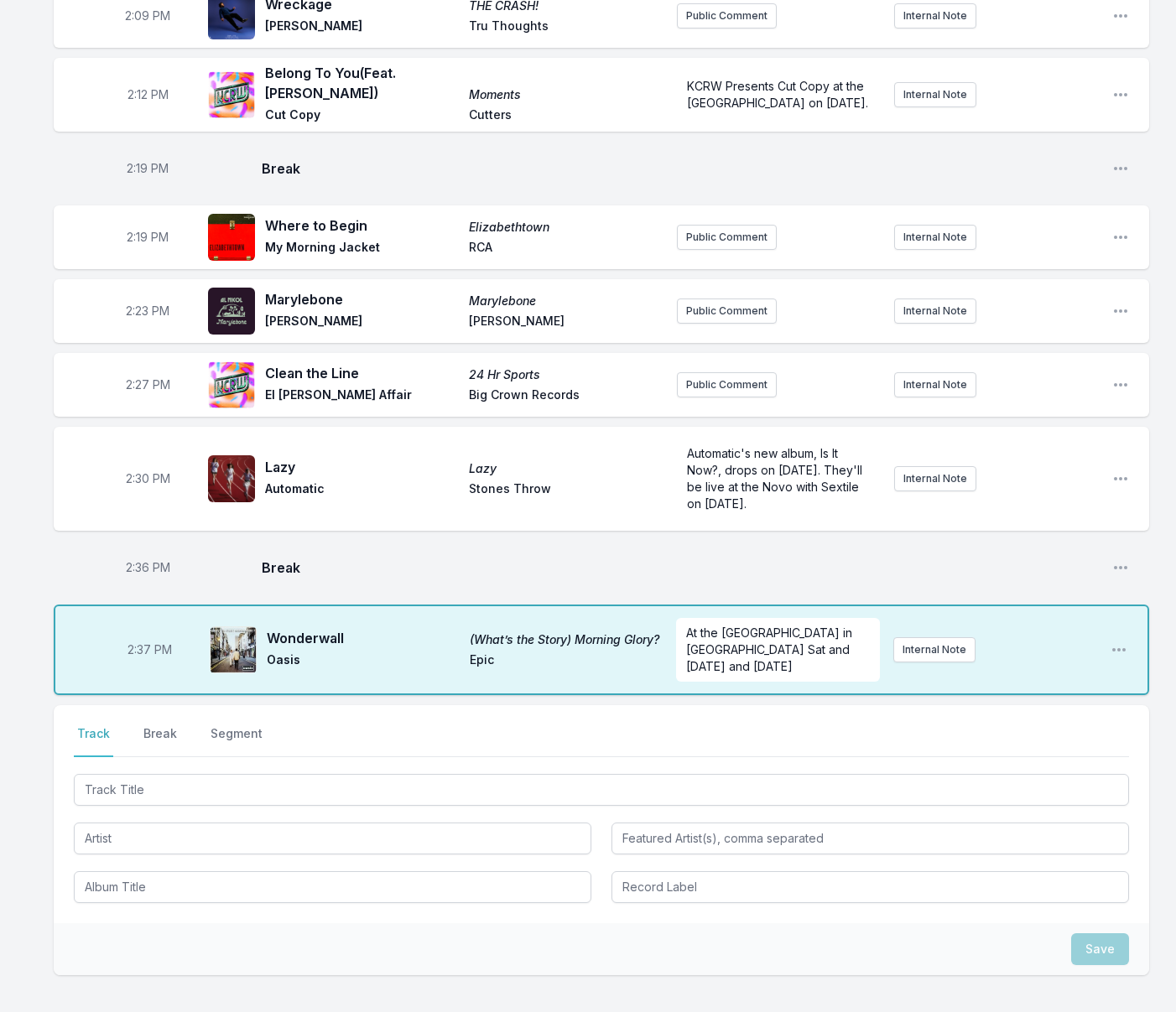
scroll to position [2985, 0]
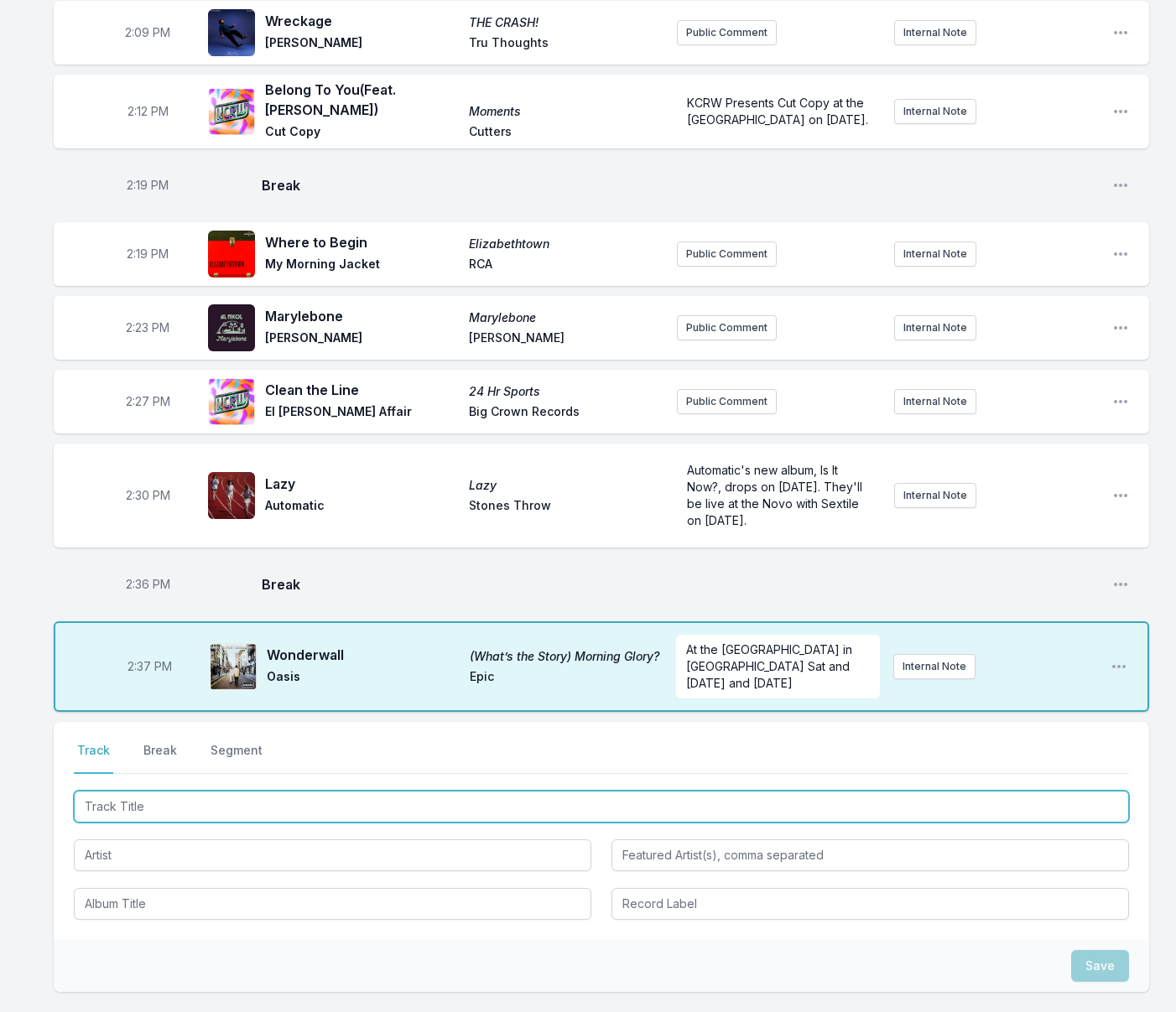
click at [529, 791] on input "Track Title" at bounding box center [602, 806] width 1055 height 32
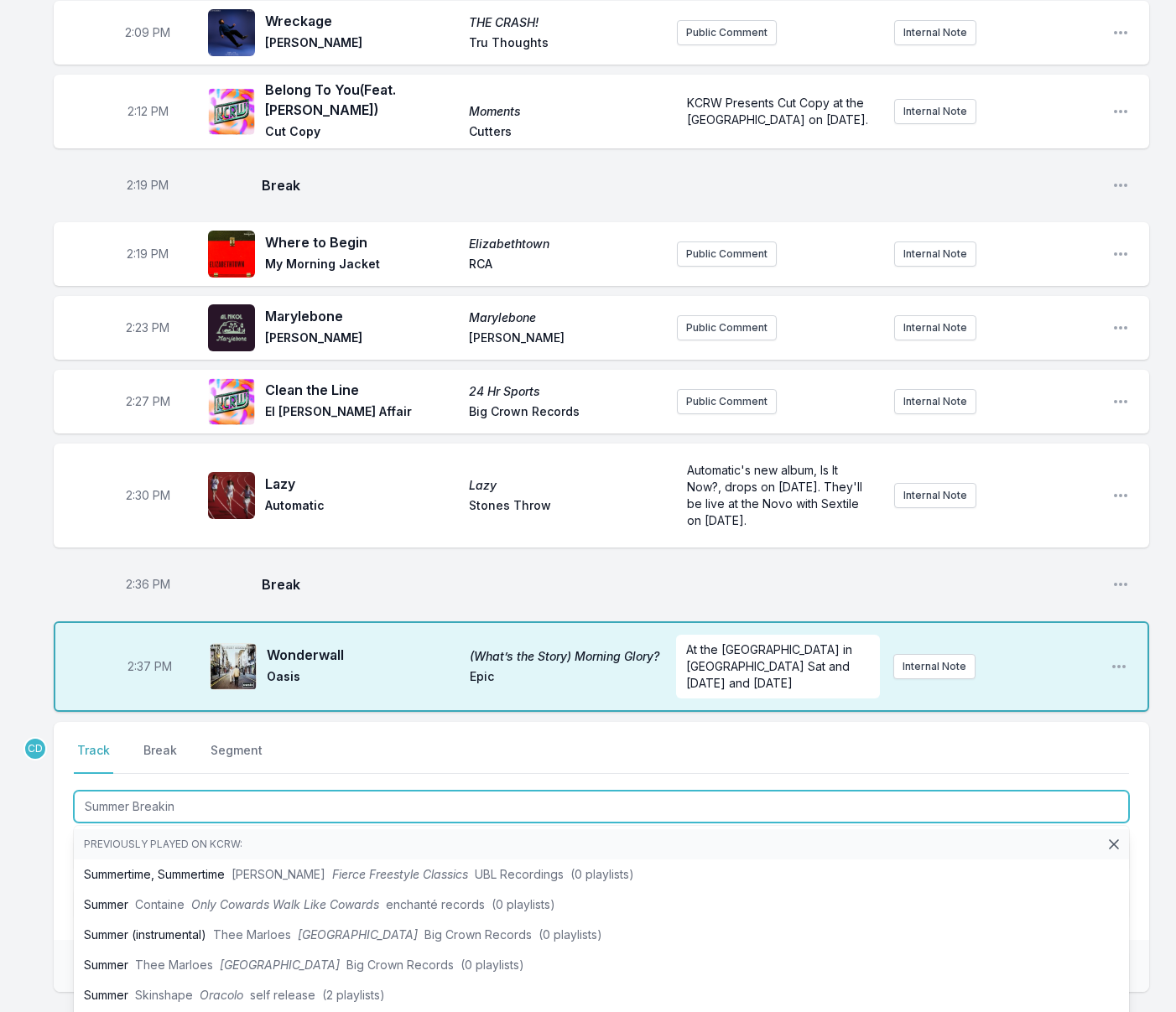
type input "Summer Breaking"
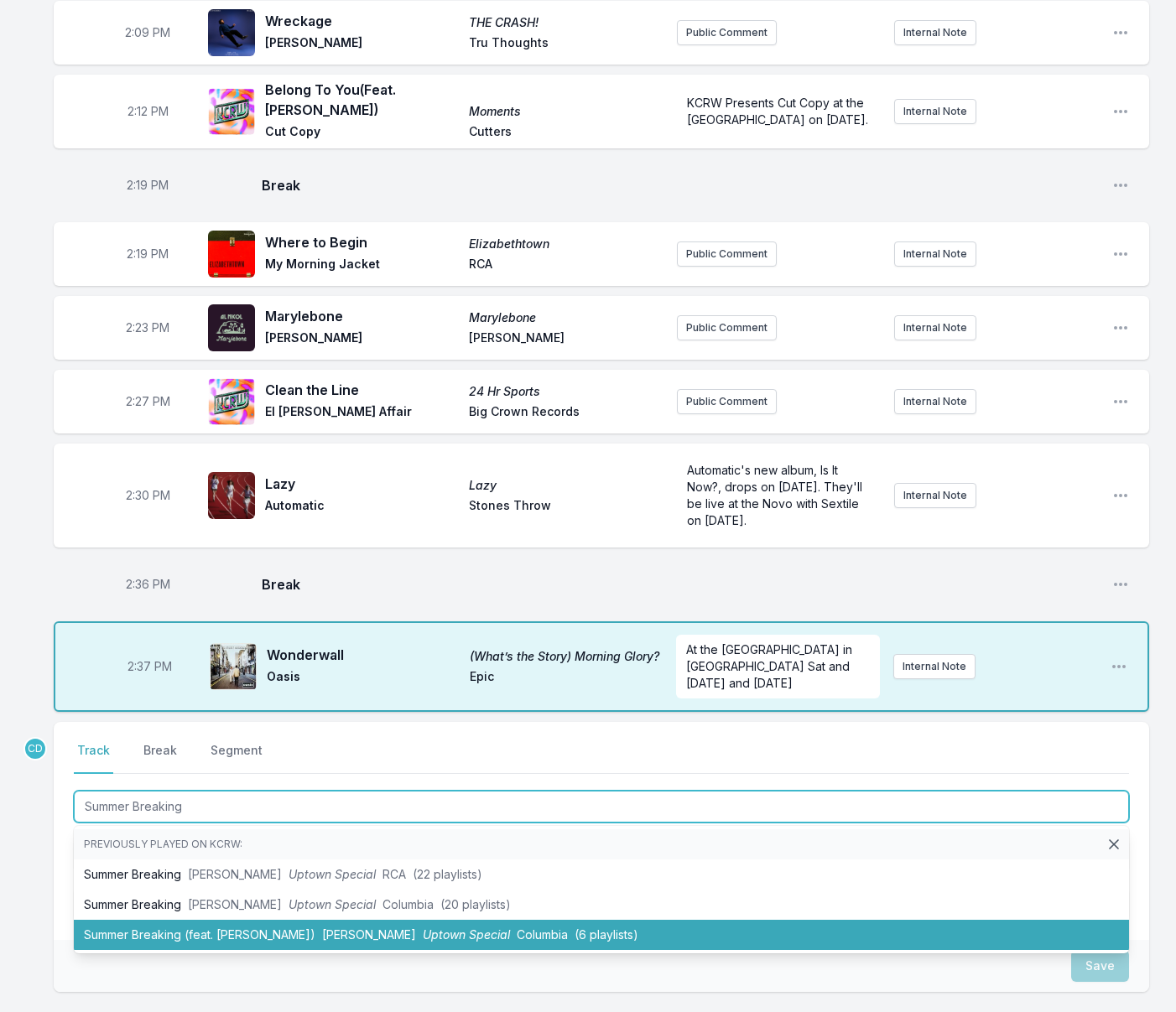
click at [350, 927] on span "[PERSON_NAME]" at bounding box center [369, 935] width 94 height 14
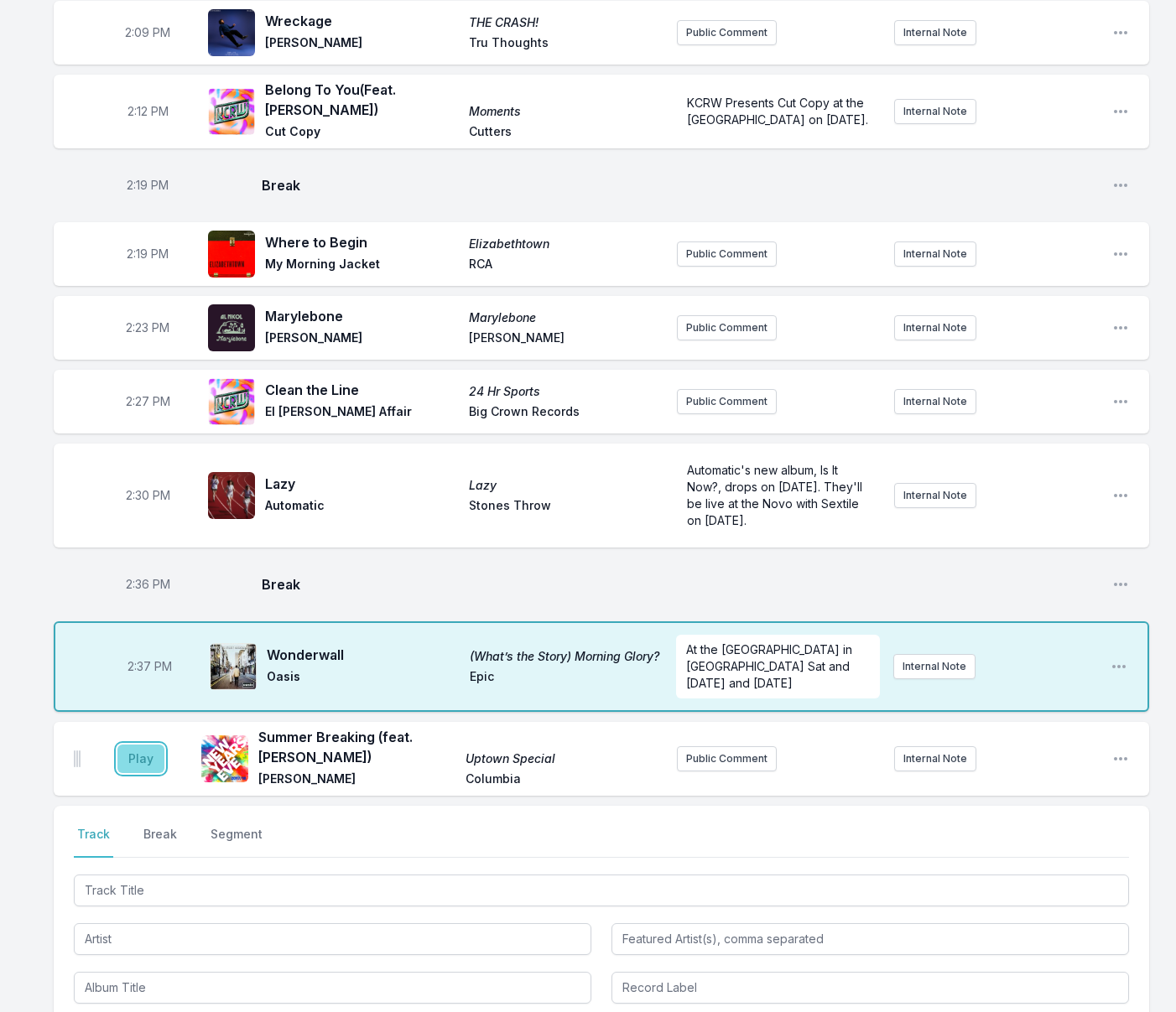
click at [146, 745] on button "Play" at bounding box center [140, 759] width 47 height 29
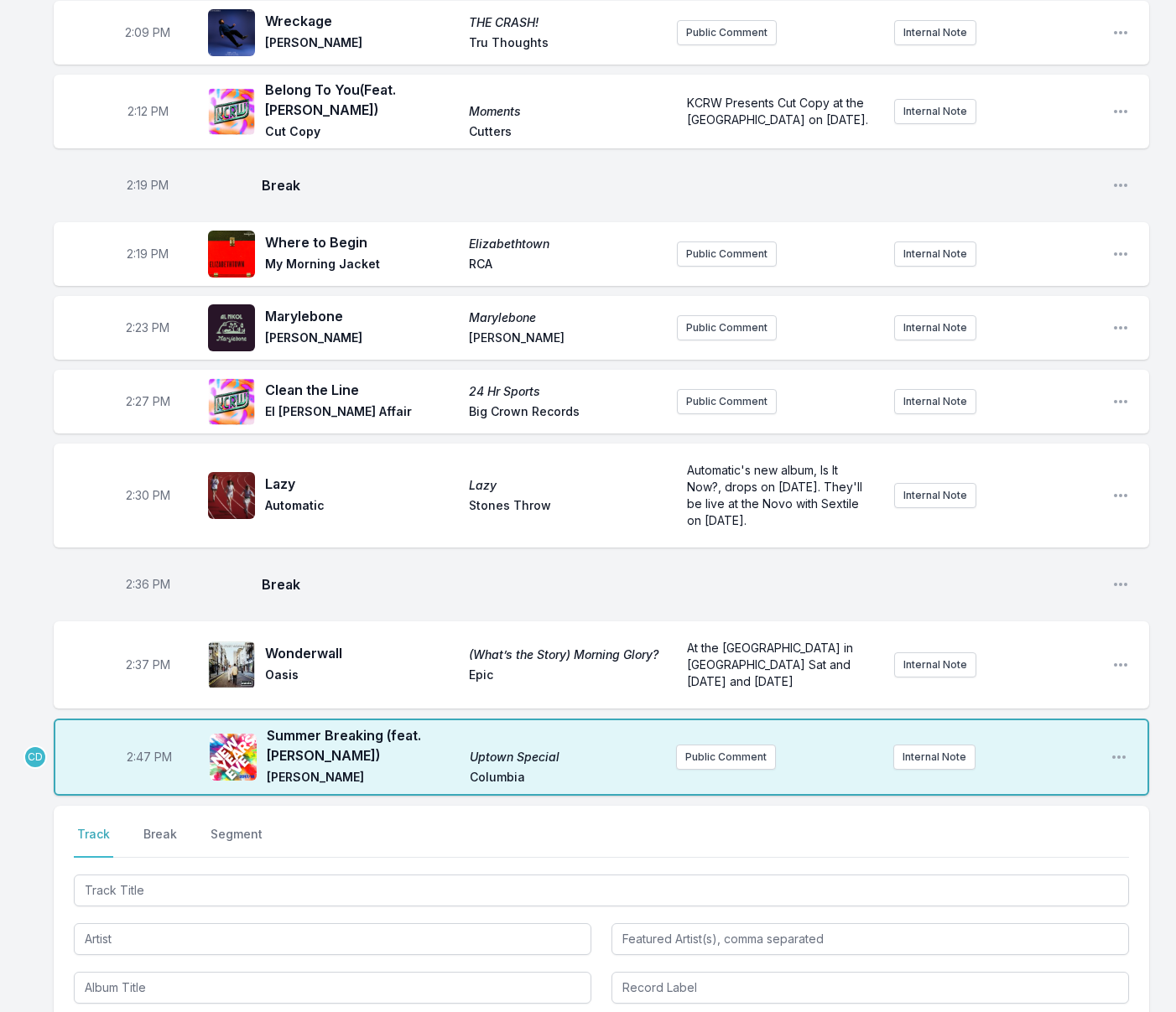
click at [146, 749] on span "2:47 PM" at bounding box center [149, 757] width 45 height 17
click at [140, 741] on input "14:47" at bounding box center [149, 756] width 94 height 32
type input "14:41"
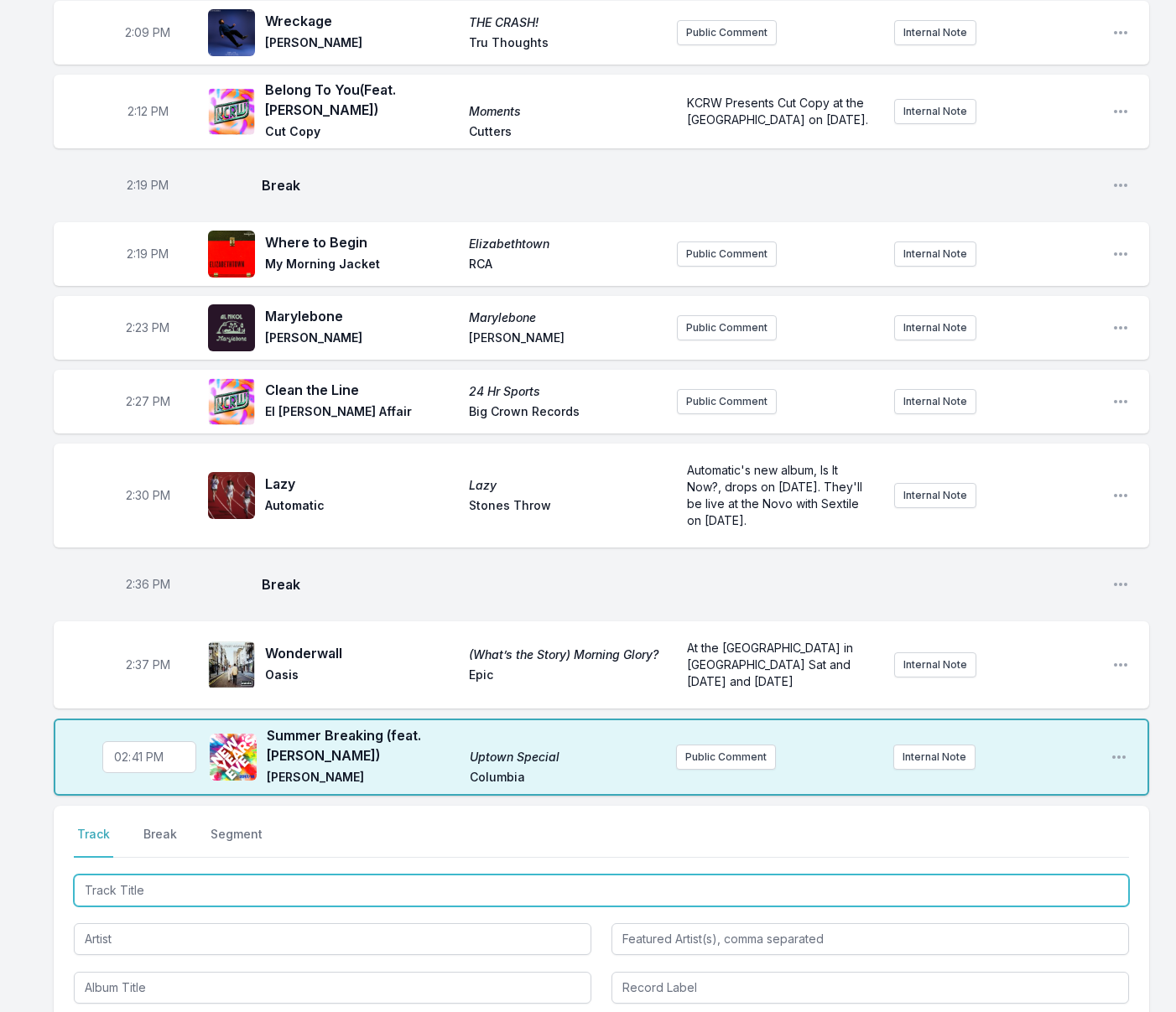
click at [163, 874] on input "Track Title" at bounding box center [602, 890] width 1055 height 32
type input "New Flower!"
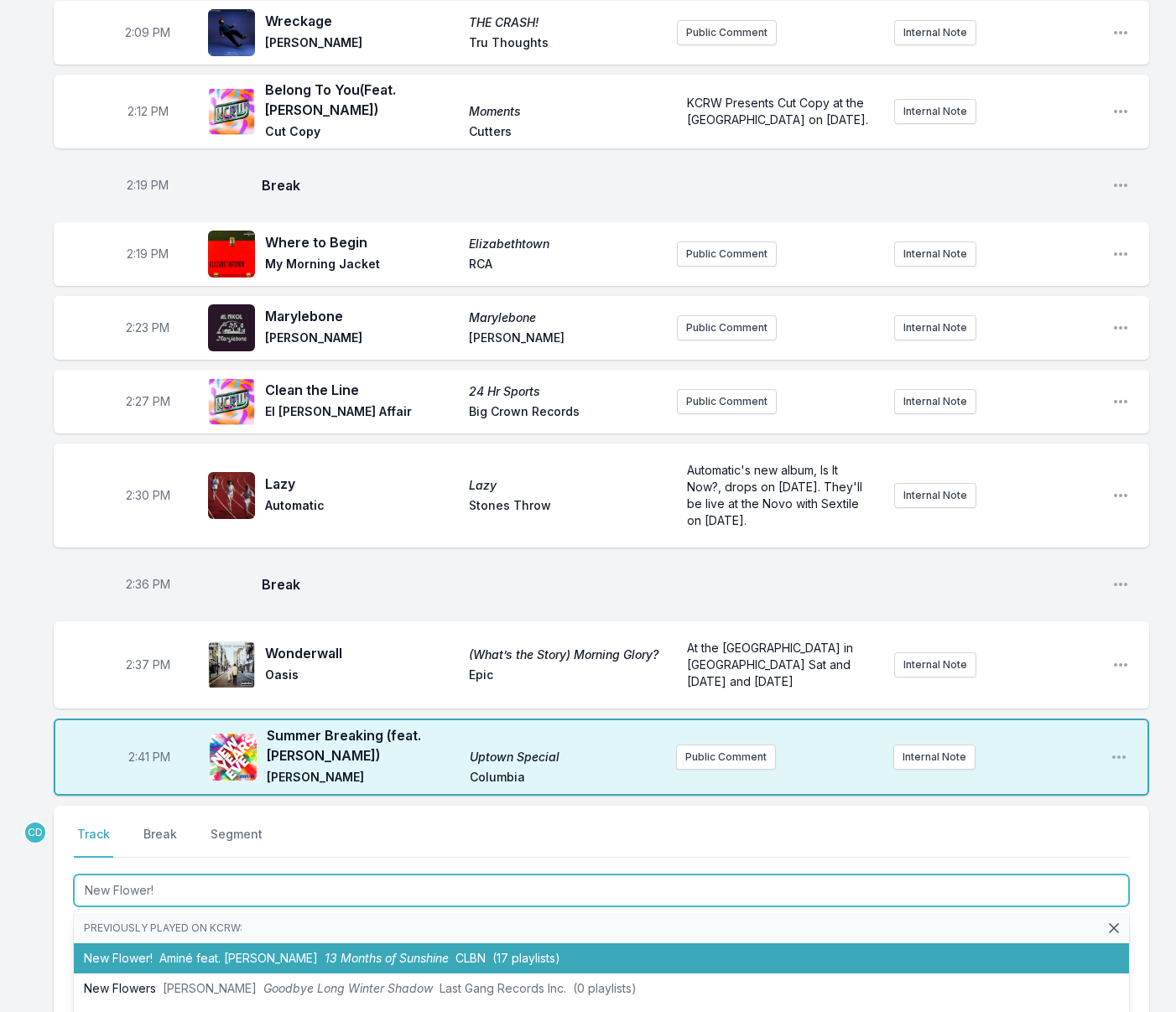
click at [147, 944] on li "New Flower! [PERSON_NAME] feat. [PERSON_NAME] 13 Months of Sunshine CLBN (17 pl…" at bounding box center [602, 959] width 1055 height 31
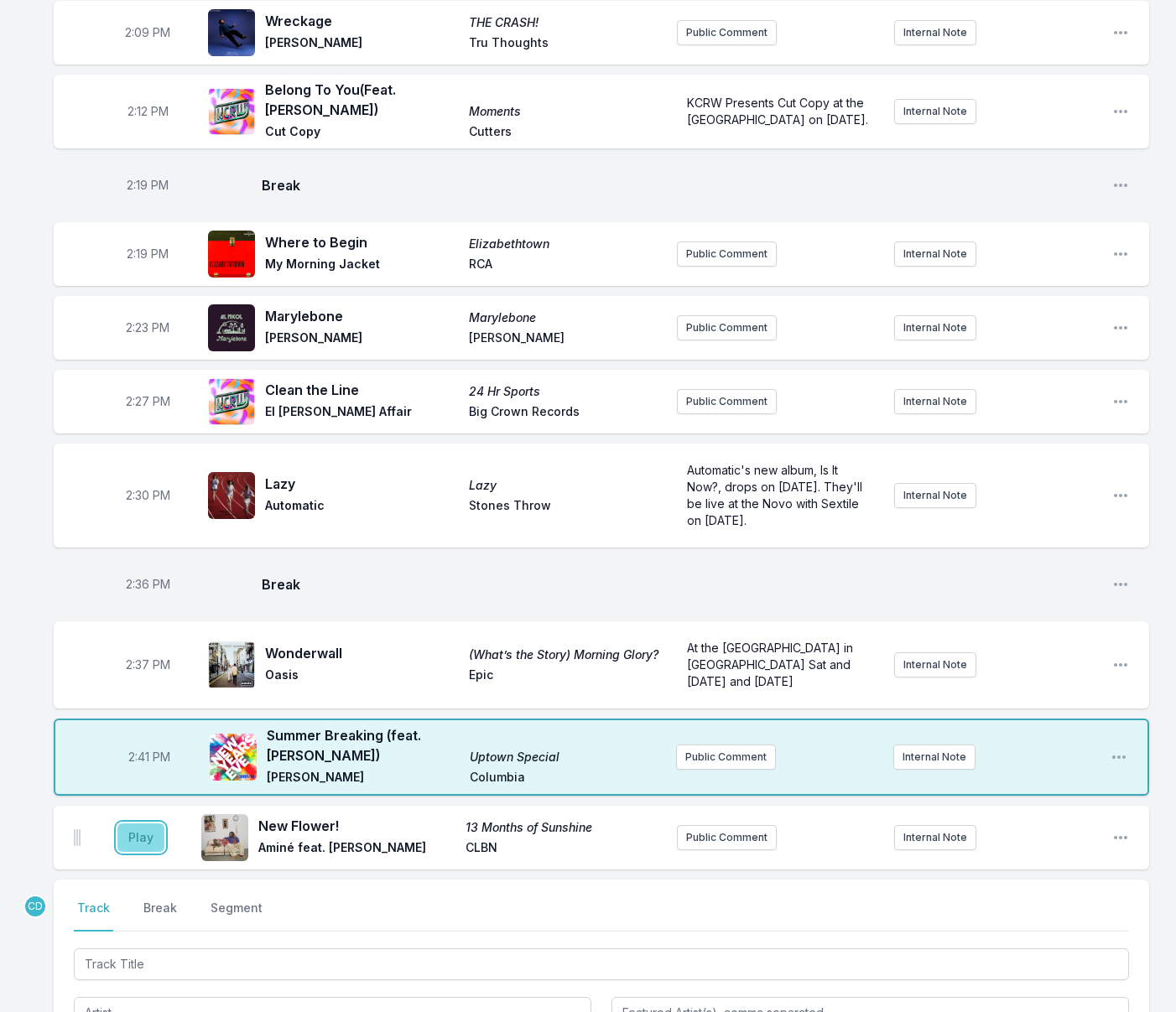
click at [140, 824] on button "Play" at bounding box center [140, 838] width 47 height 29
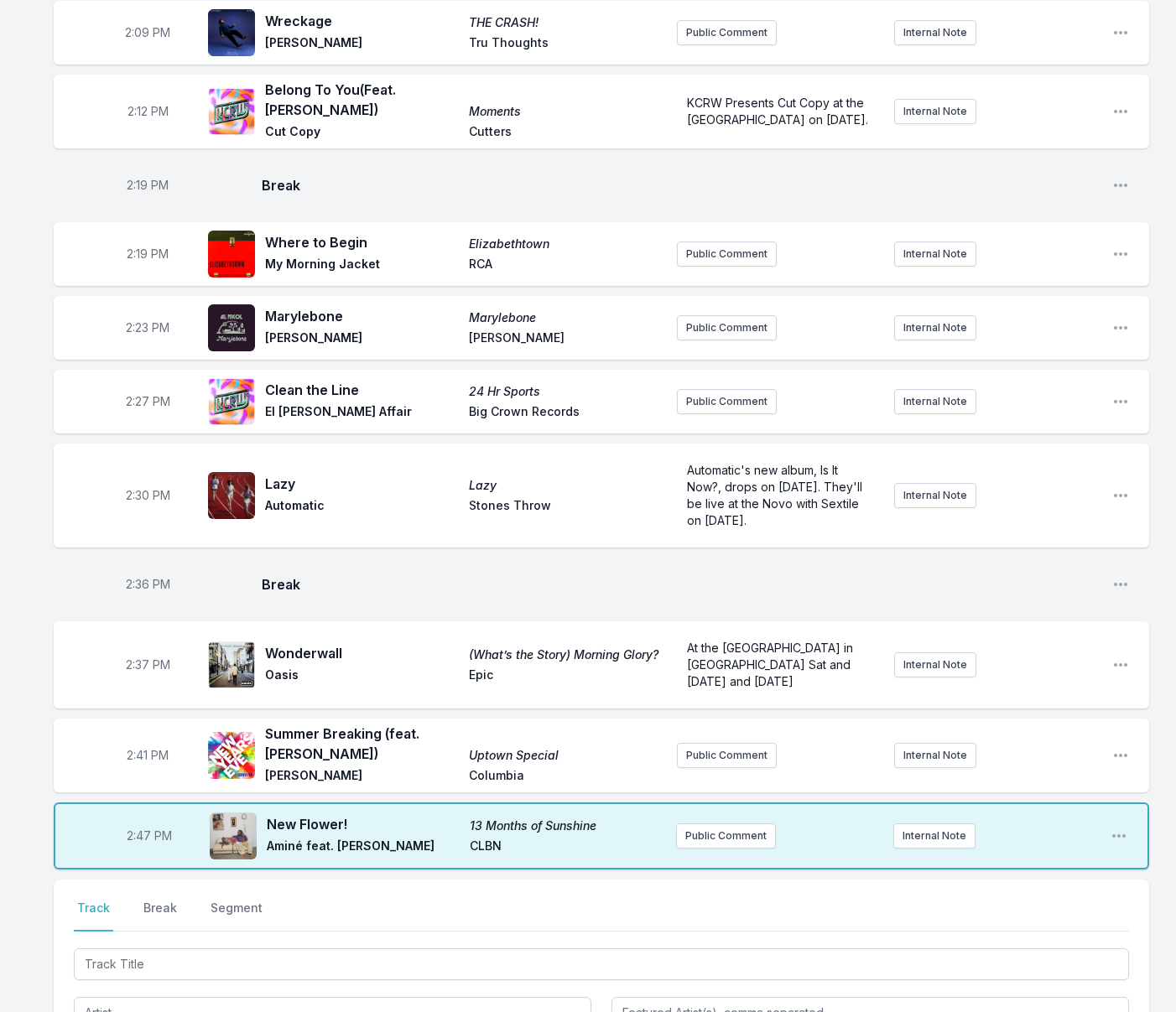
click at [147, 827] on span "2:47 PM" at bounding box center [149, 836] width 45 height 17
click at [142, 820] on input "14:47" at bounding box center [149, 836] width 94 height 32
type input "14:44"
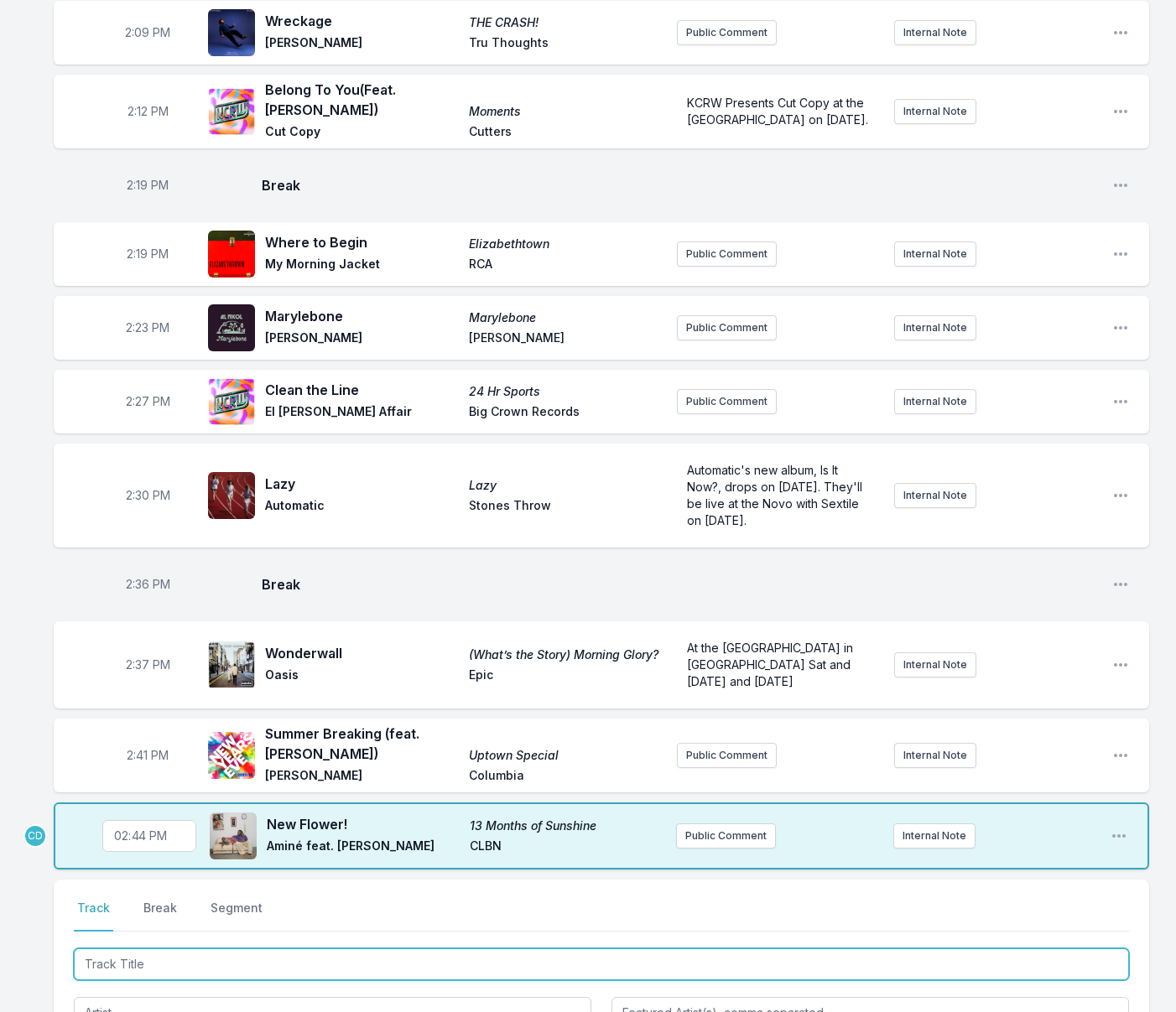
click at [164, 948] on input "Track Title" at bounding box center [602, 963] width 1055 height 32
click at [163, 948] on input "Track Title" at bounding box center [602, 963] width 1055 height 32
type input "Weak (Rowka"
drag, startPoint x: 153, startPoint y: 878, endPoint x: 153, endPoint y: 854, distance: 24.0
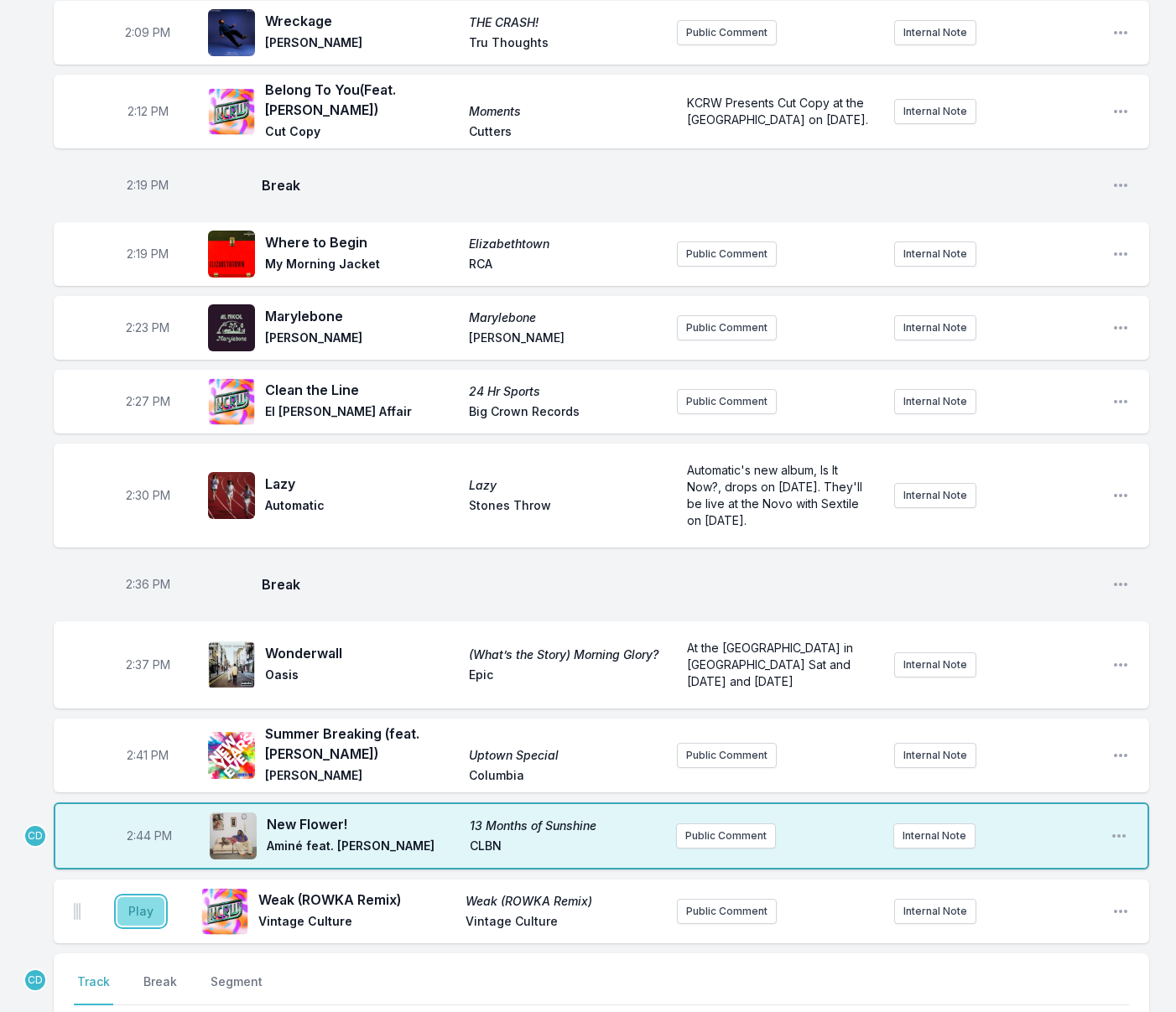
click at [140, 898] on button "Play" at bounding box center [140, 912] width 47 height 29
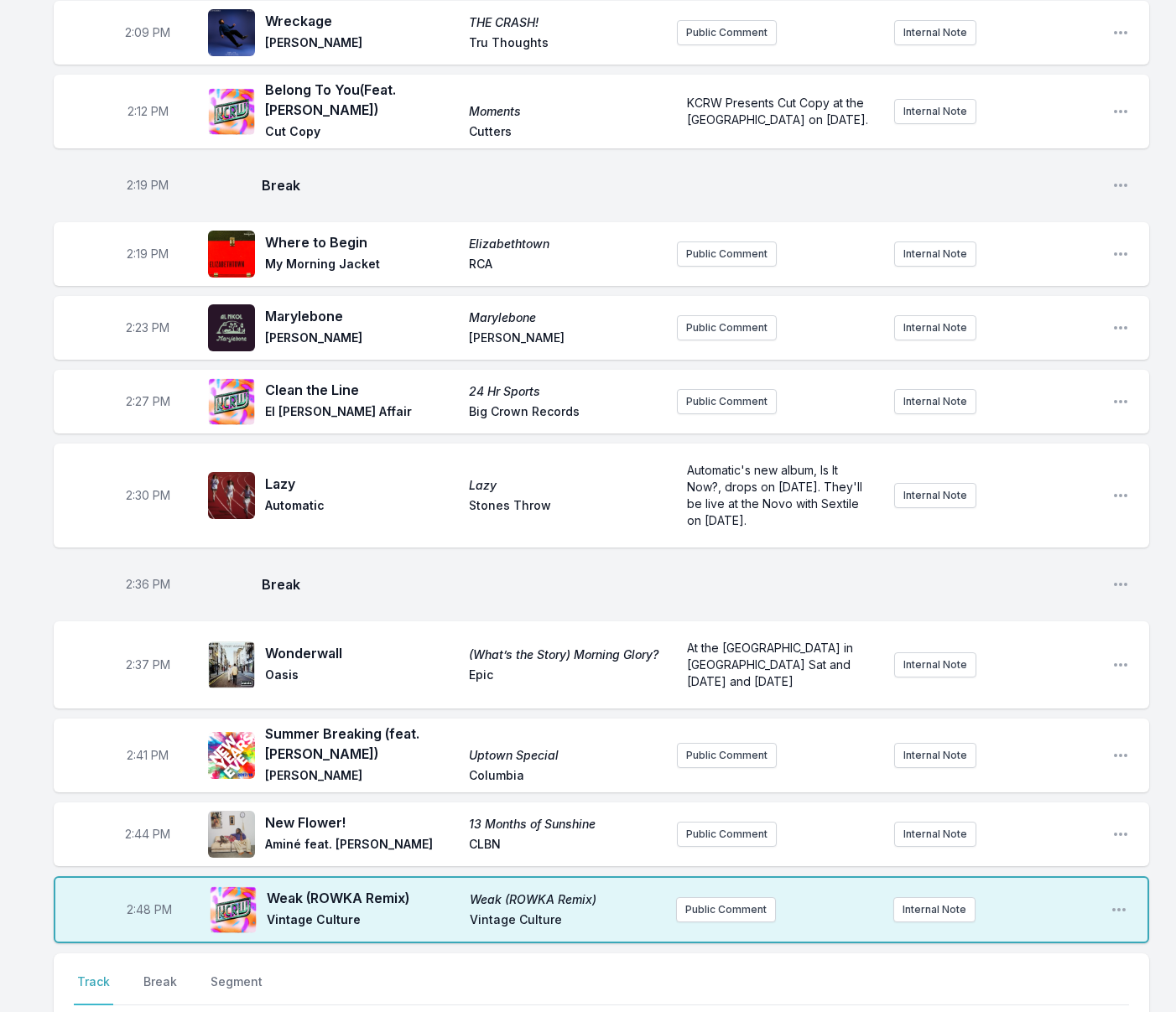
click at [144, 901] on span "2:48 PM" at bounding box center [149, 909] width 45 height 17
click at [140, 894] on input "14:48" at bounding box center [149, 909] width 94 height 32
type input "14:47"
type input "Drinkee"
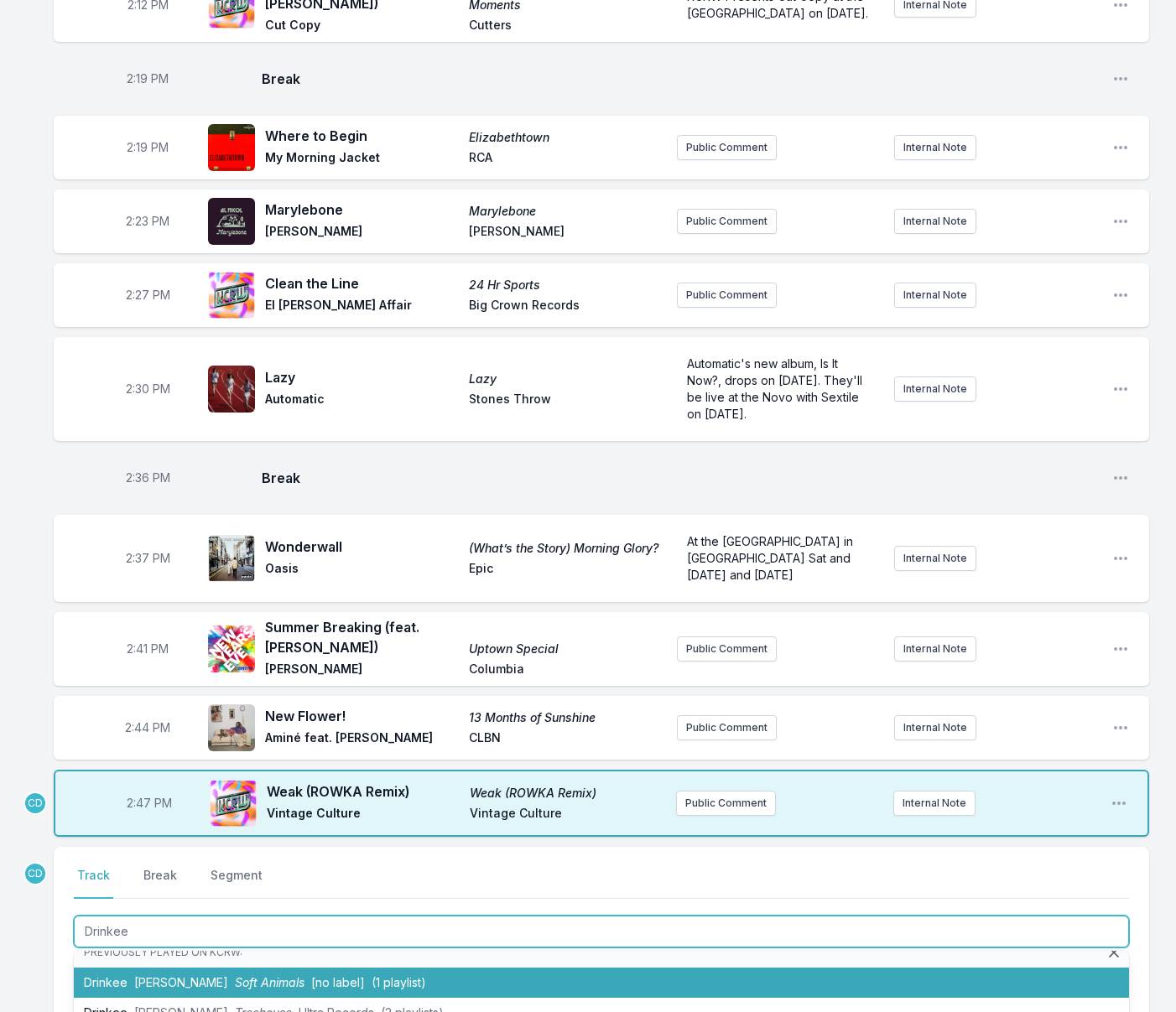
scroll to position [3098, 0]
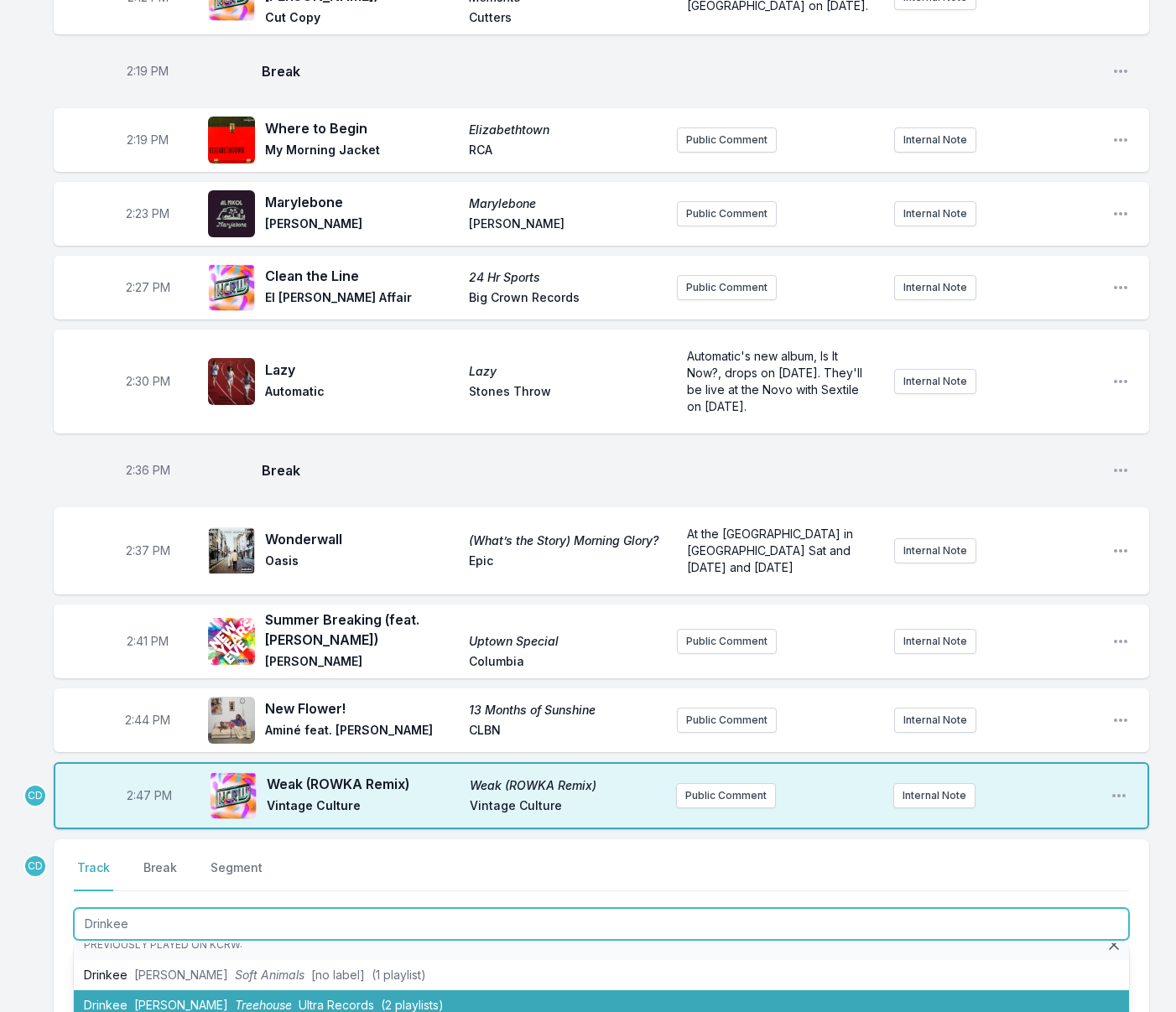
click at [181, 998] on span "[PERSON_NAME]" at bounding box center [181, 1005] width 94 height 14
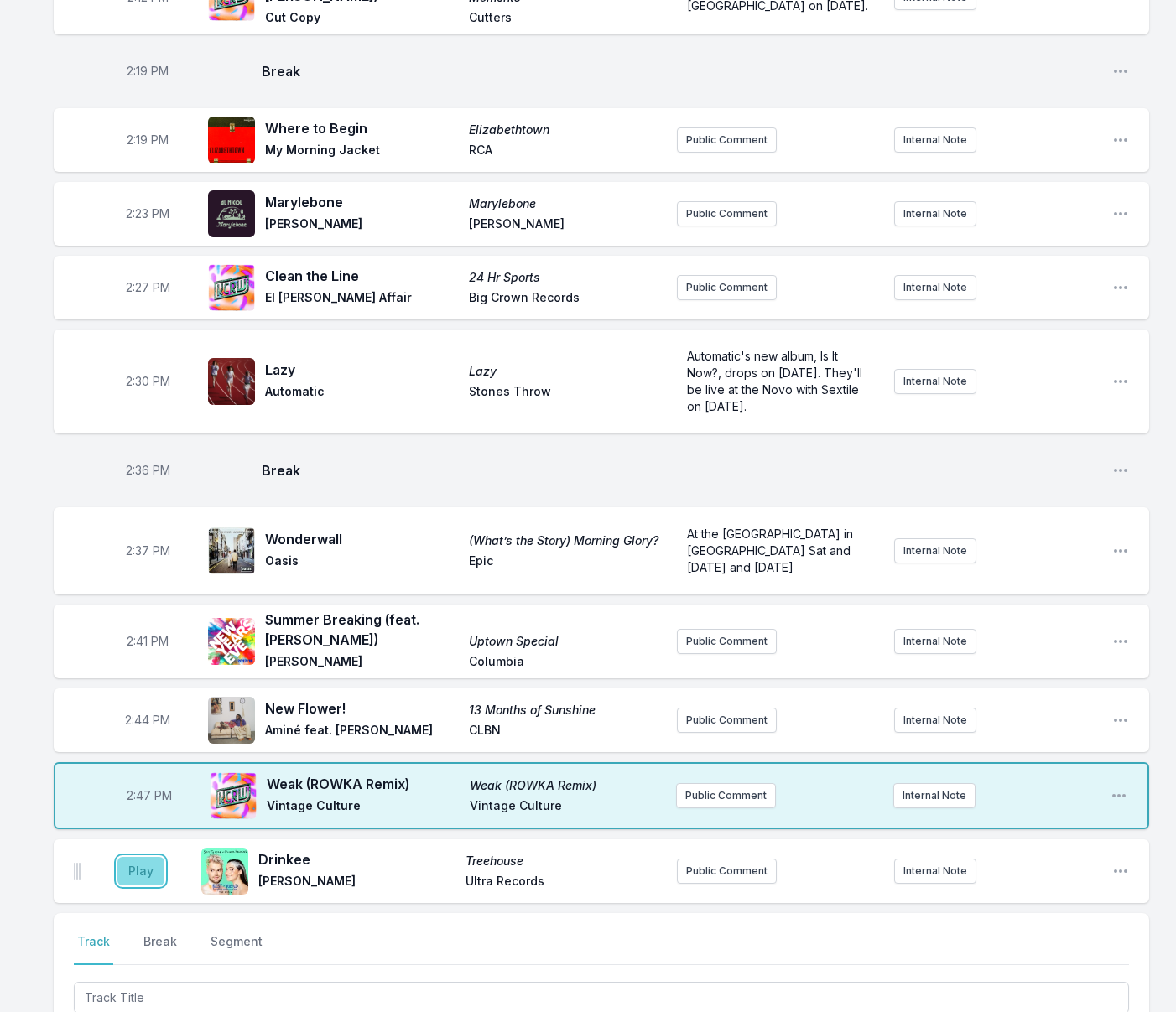
click at [140, 857] on button "Play" at bounding box center [140, 872] width 47 height 29
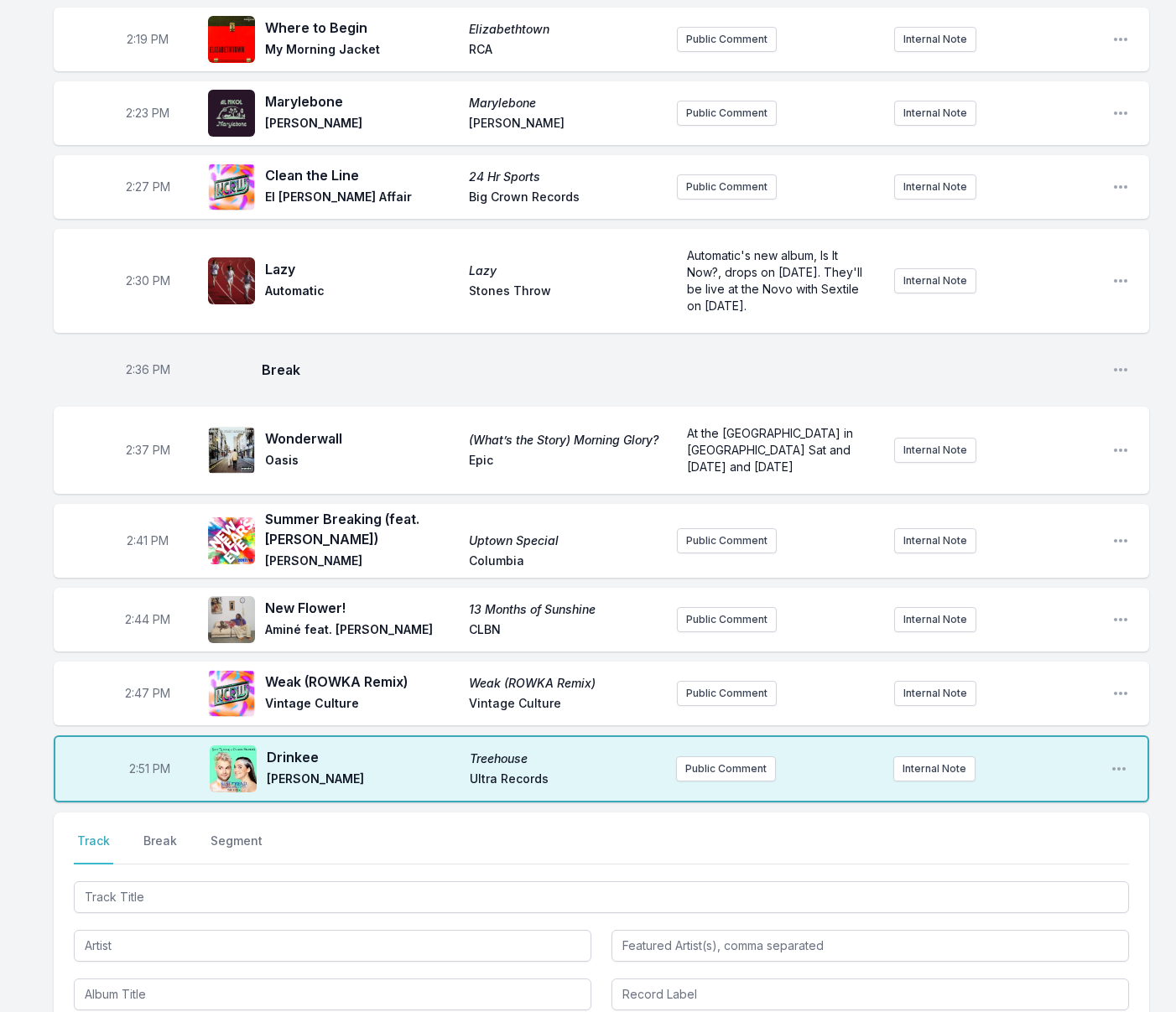
scroll to position [3201, 0]
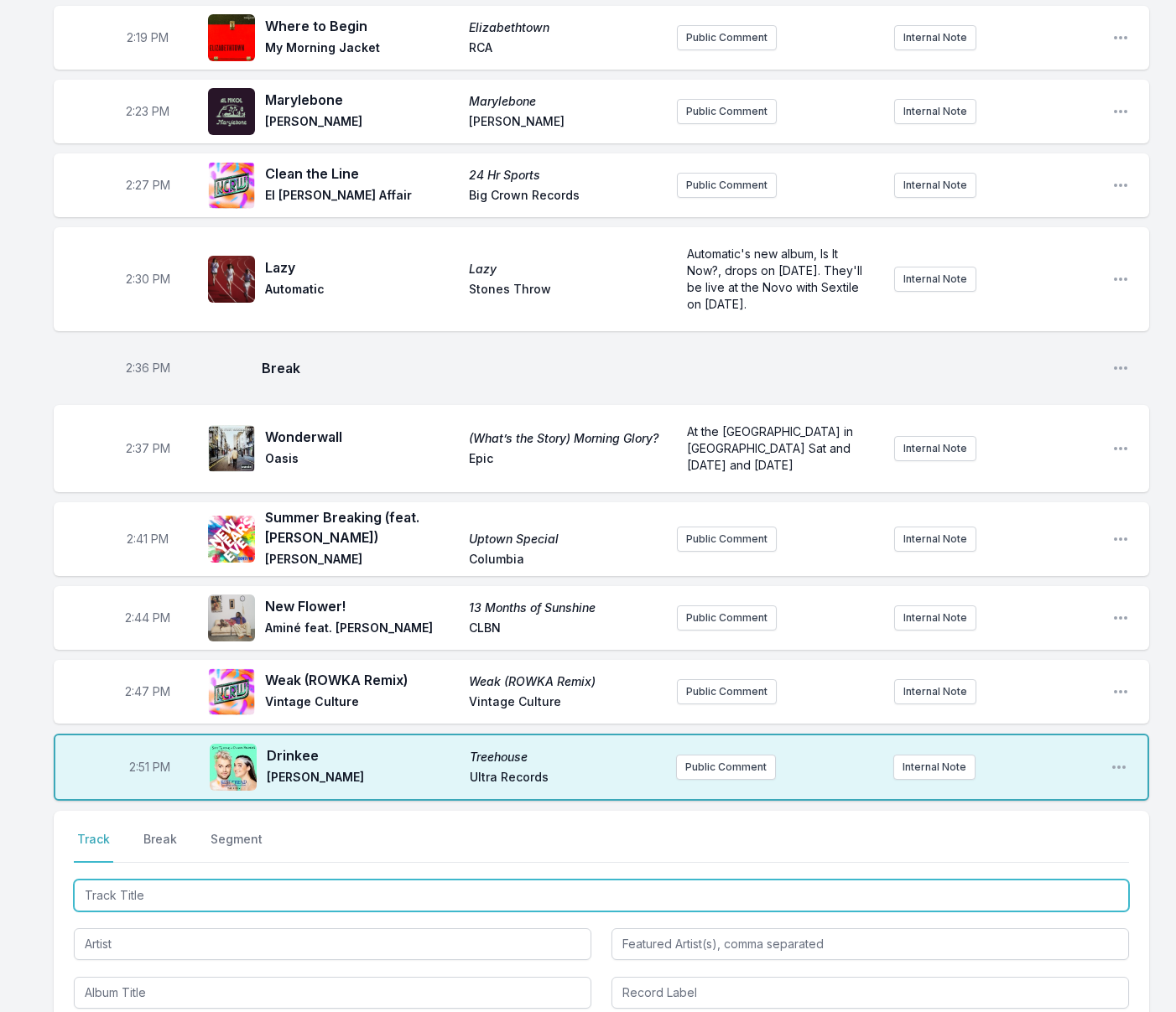
click at [270, 880] on input "Track Title" at bounding box center [602, 895] width 1055 height 32
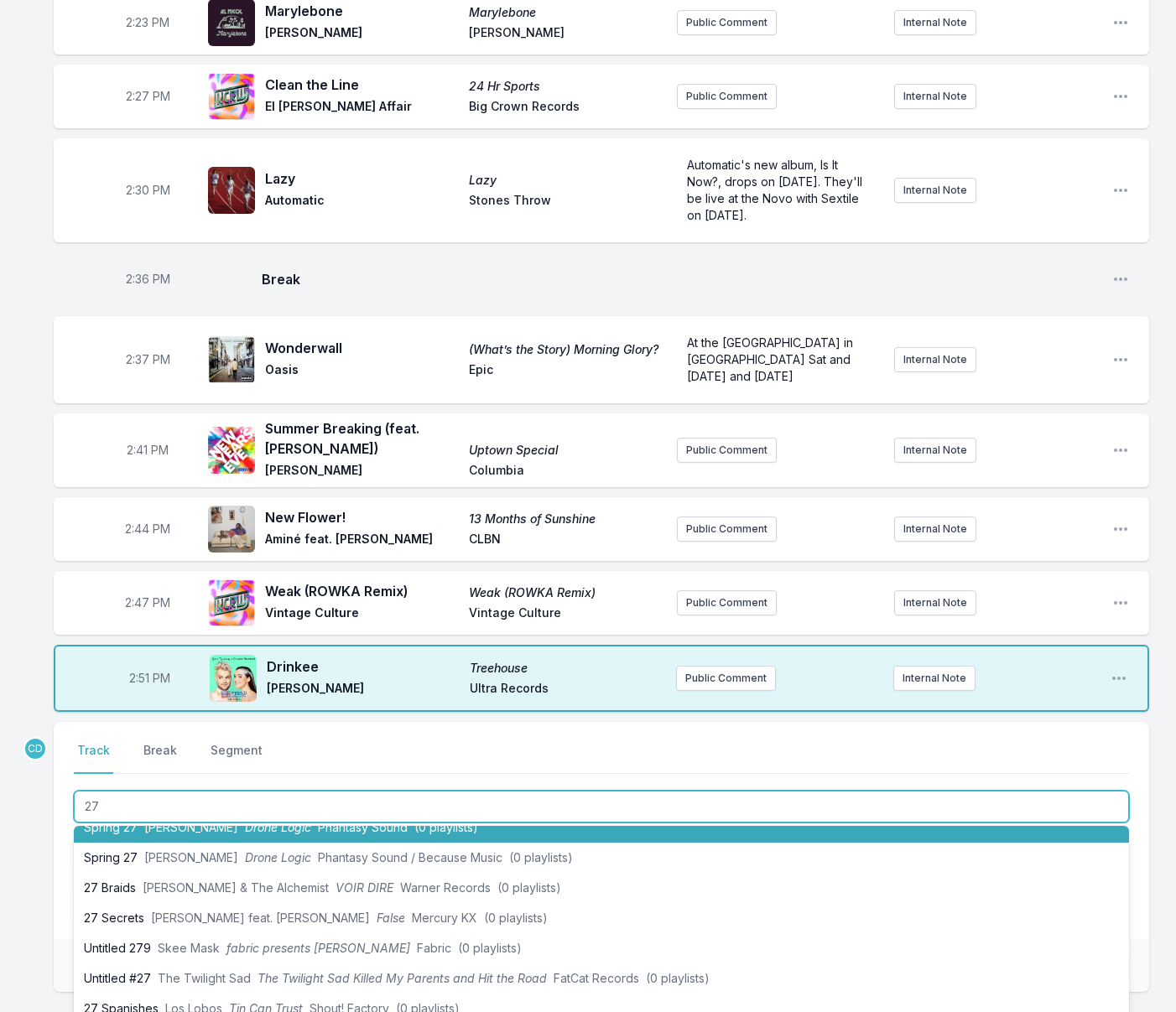
scroll to position [0, 0]
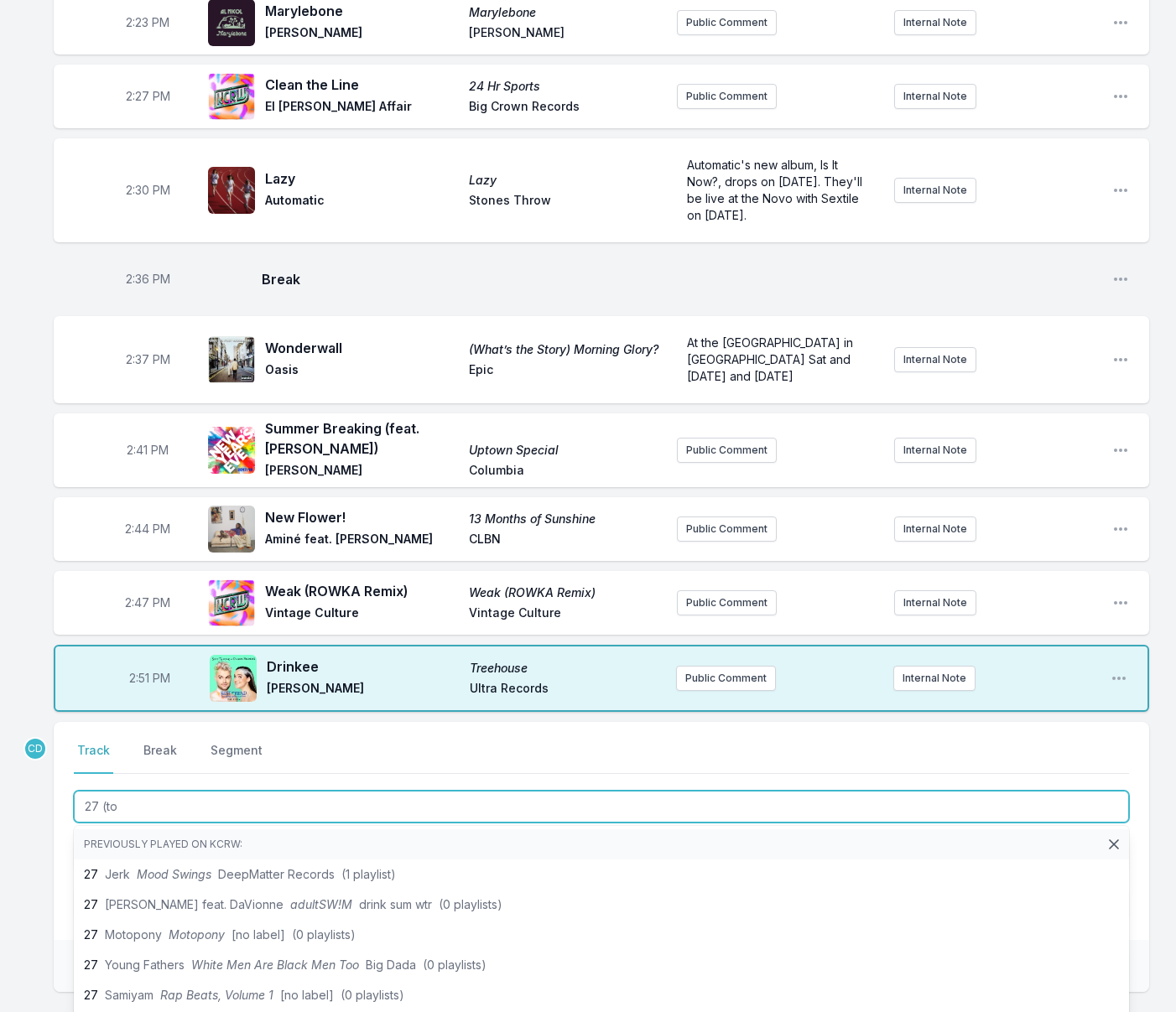
type input "27 (too"
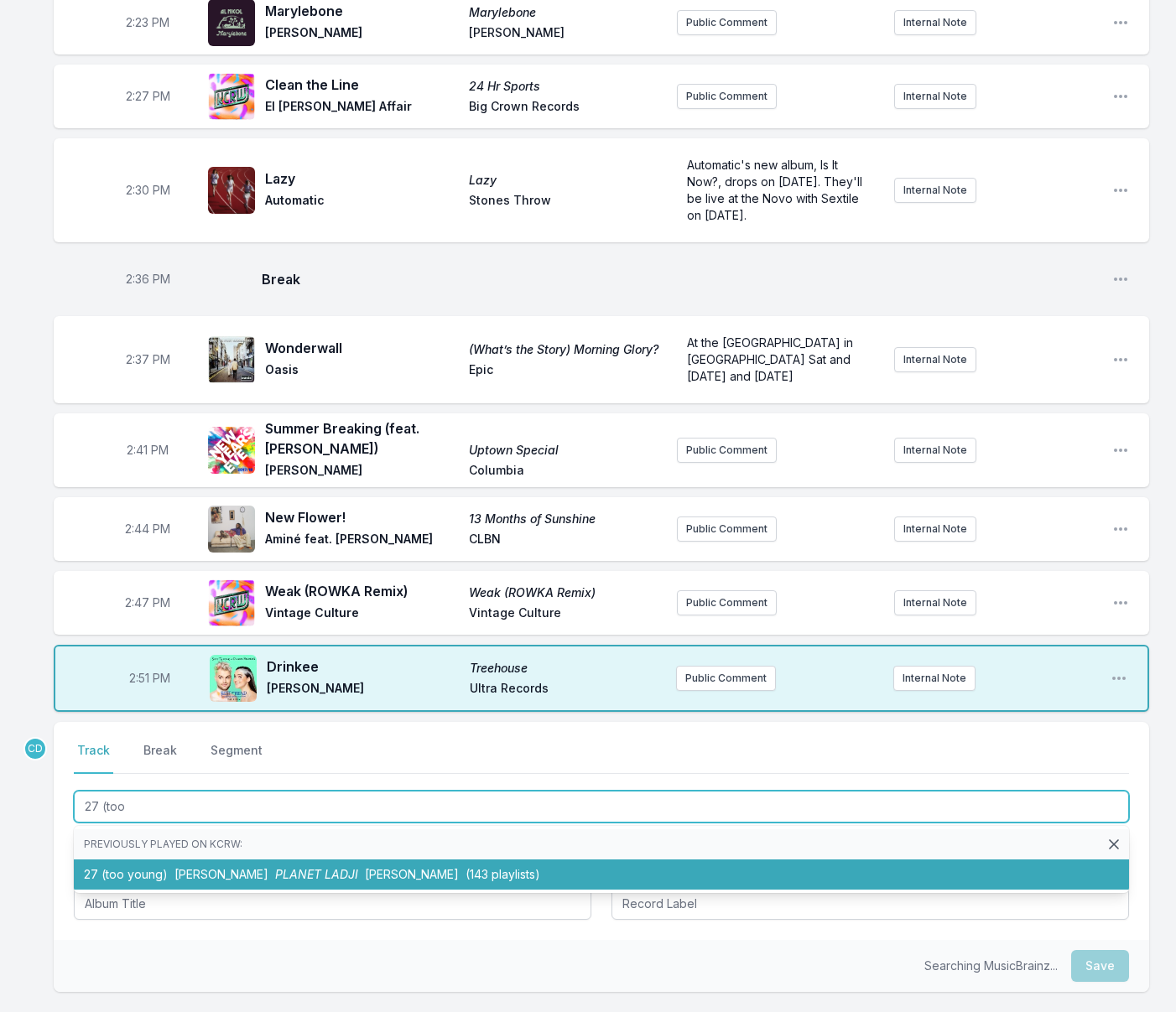
click at [182, 867] on span "[PERSON_NAME]" at bounding box center [222, 874] width 94 height 14
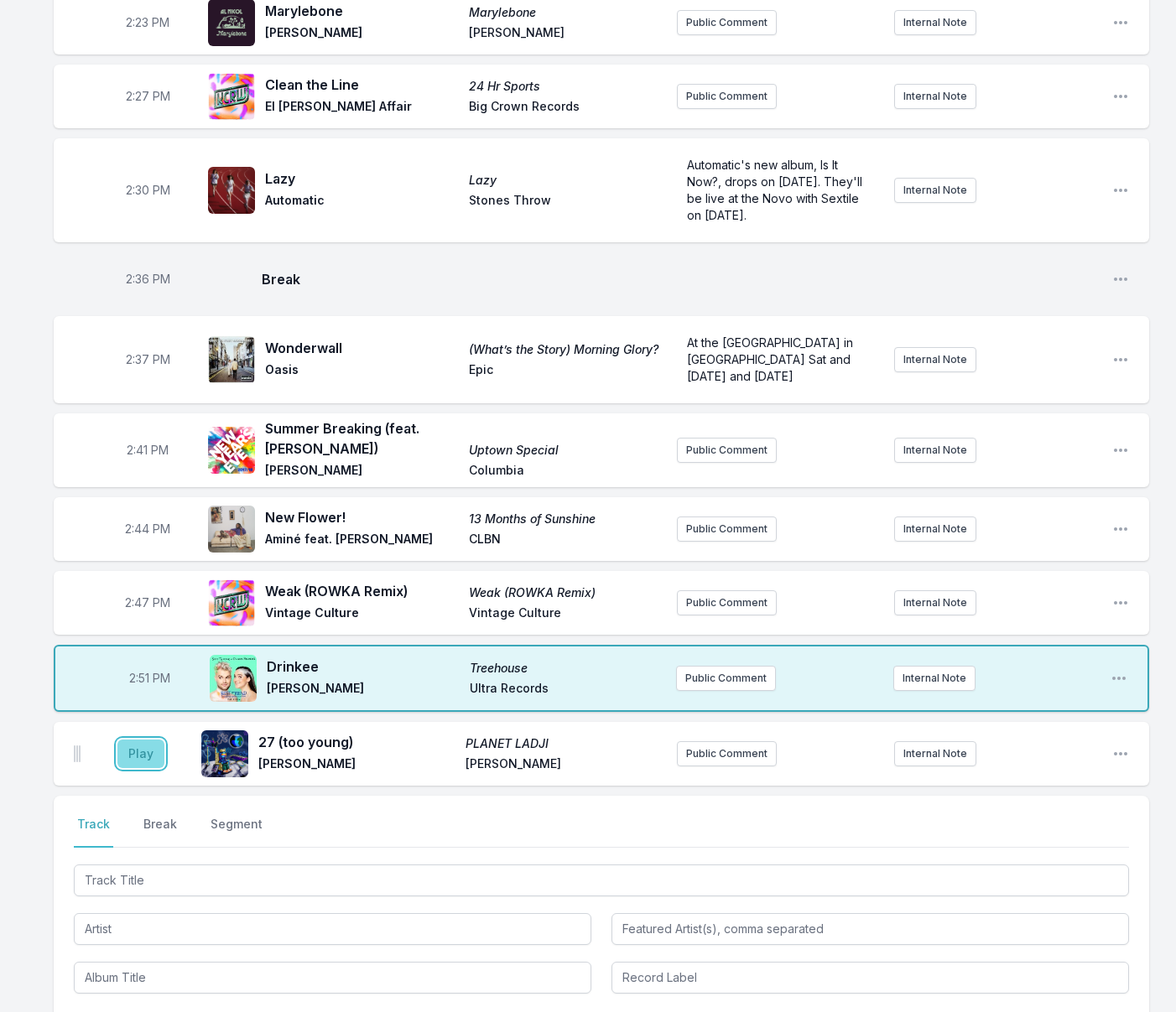
click at [137, 739] on button "Play" at bounding box center [140, 754] width 47 height 29
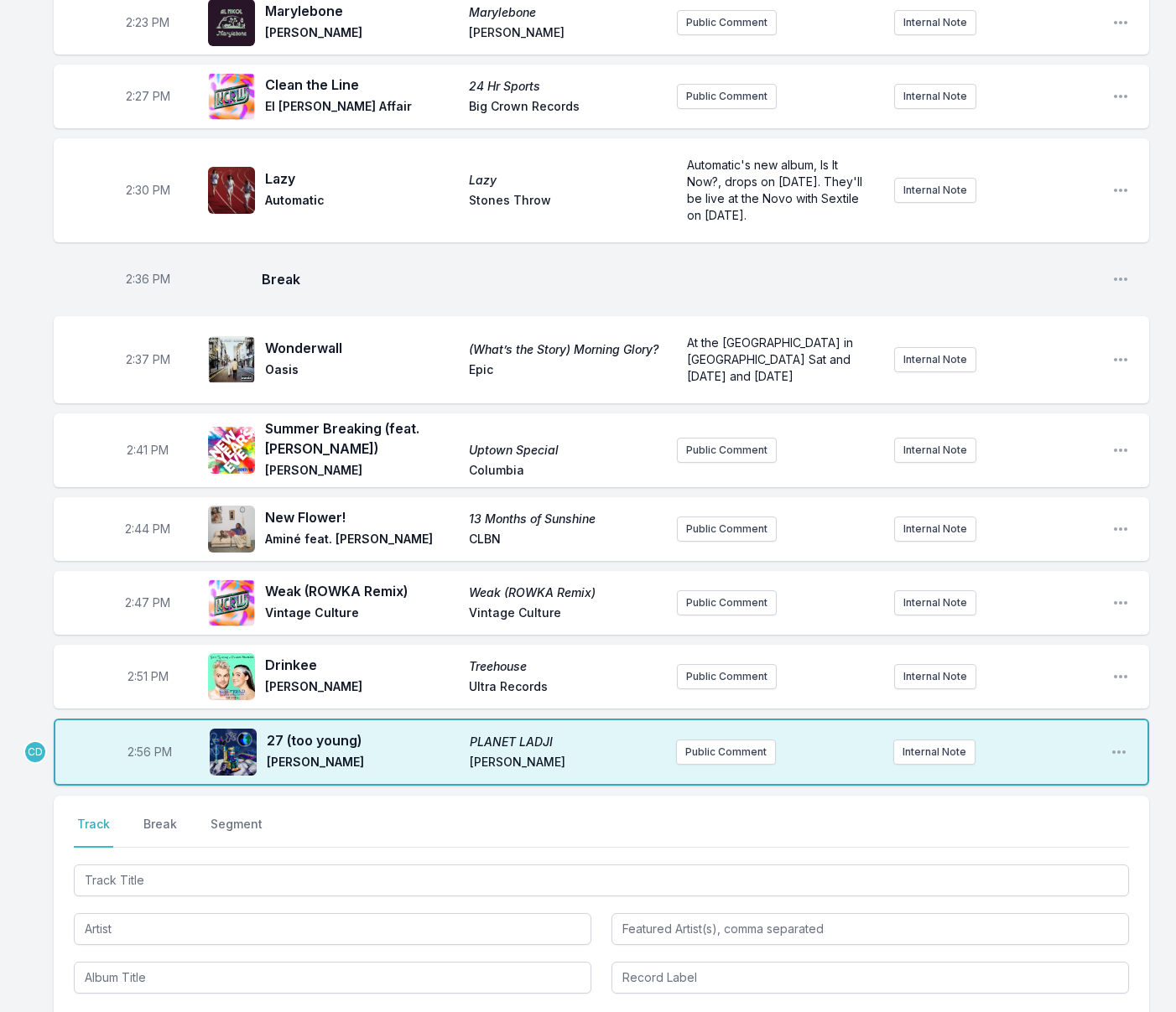
click at [159, 816] on button "Break" at bounding box center [160, 831] width 41 height 32
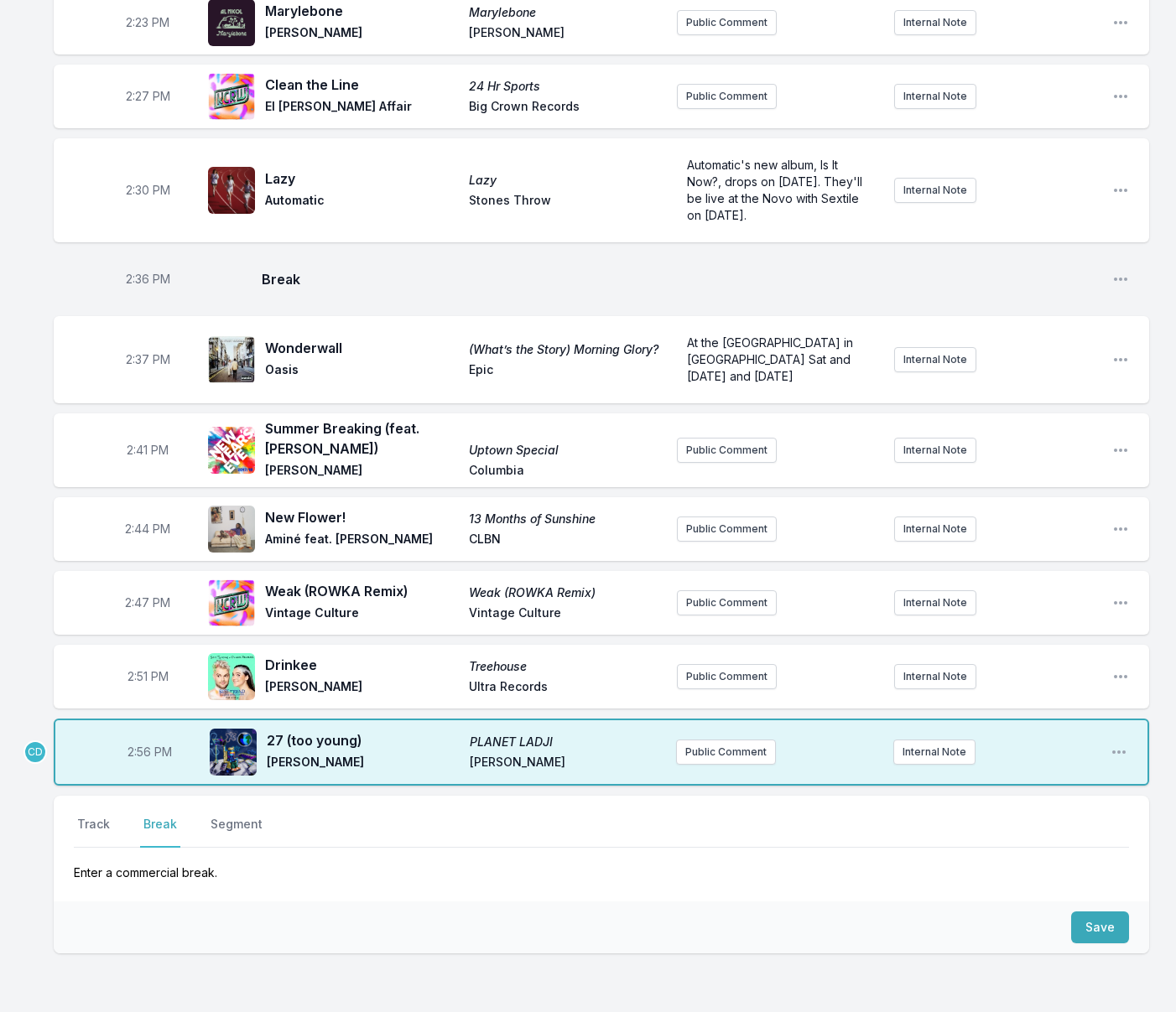
scroll to position [3251, 0]
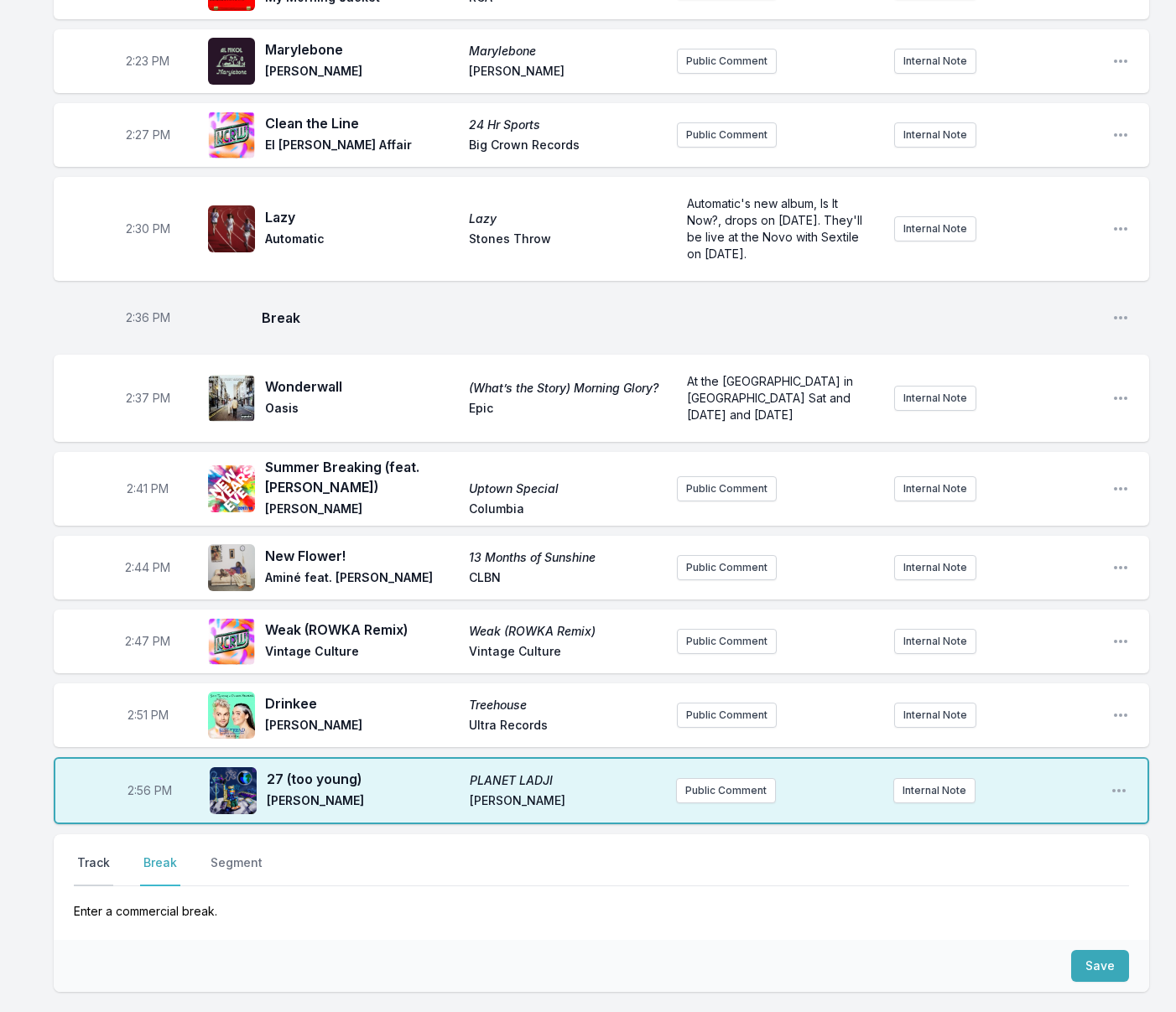
drag, startPoint x: 104, startPoint y: 721, endPoint x: 111, endPoint y: 727, distance: 9.2
click at [104, 854] on button "Track" at bounding box center [94, 870] width 40 height 32
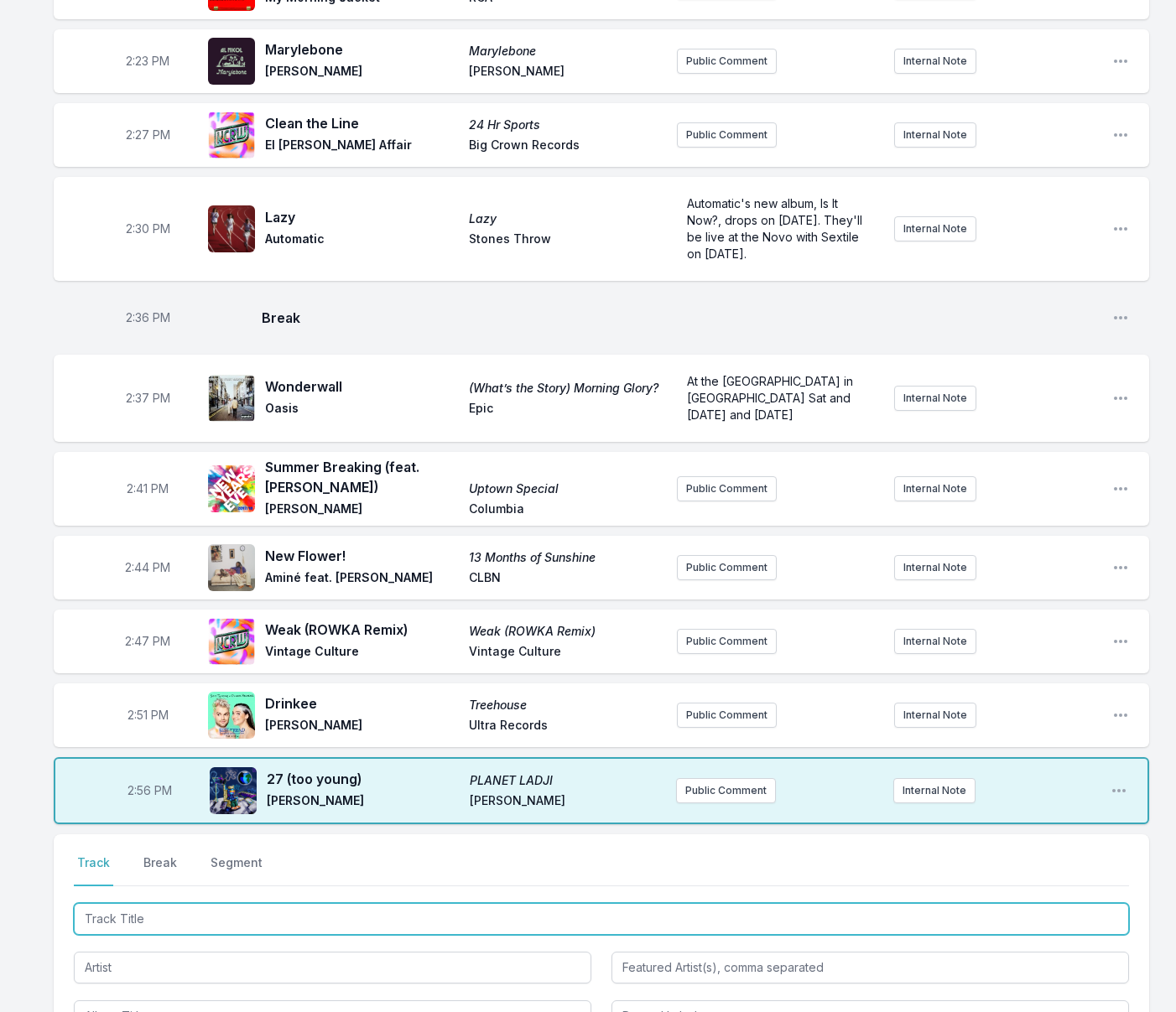
click at [168, 903] on input "Track Title" at bounding box center [602, 918] width 1055 height 32
type input "marabelle"
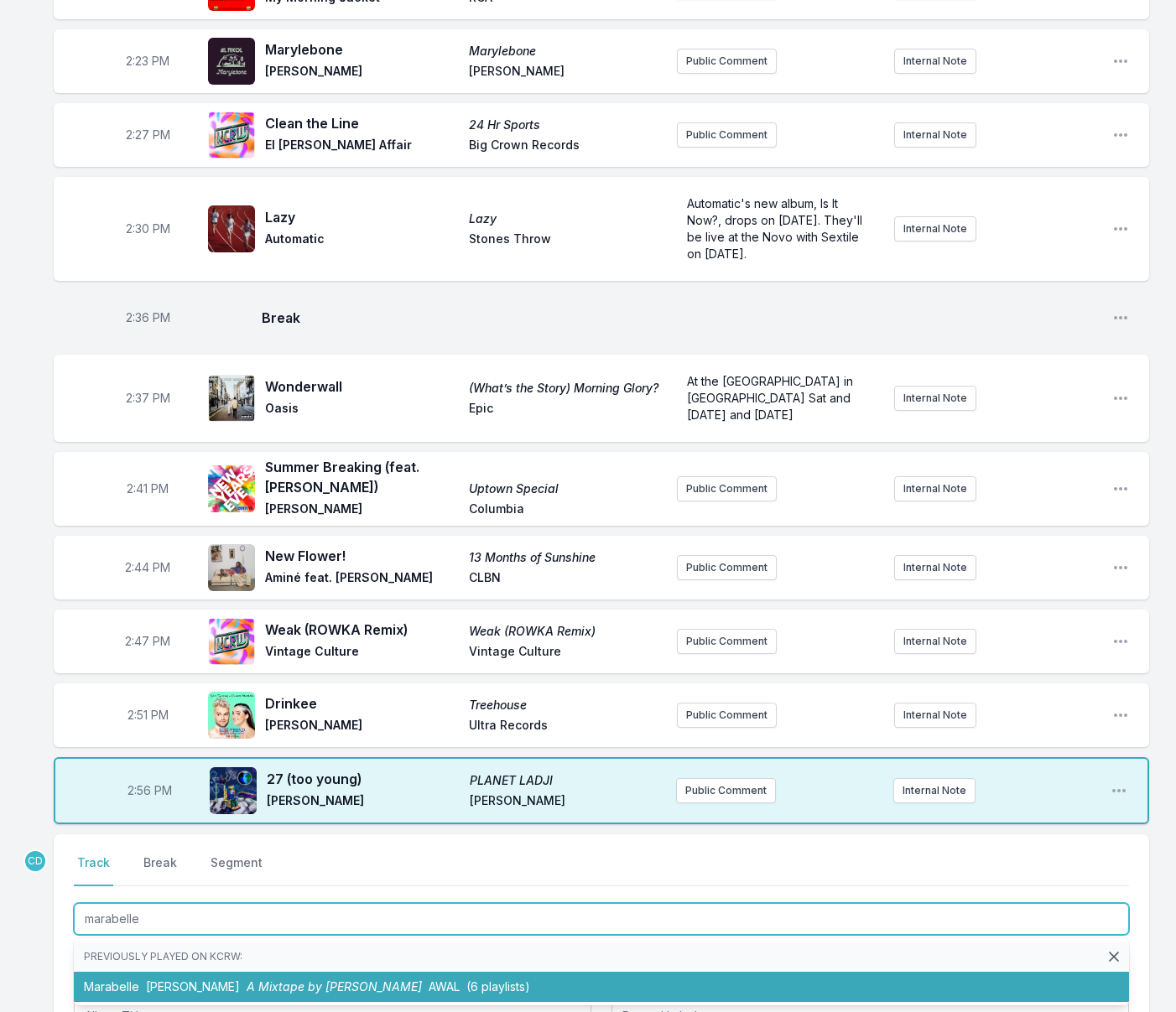
click at [156, 971] on li "[PERSON_NAME] [PERSON_NAME] A Mixtape by [PERSON_NAME] (6 playlists)" at bounding box center [602, 987] width 1055 height 31
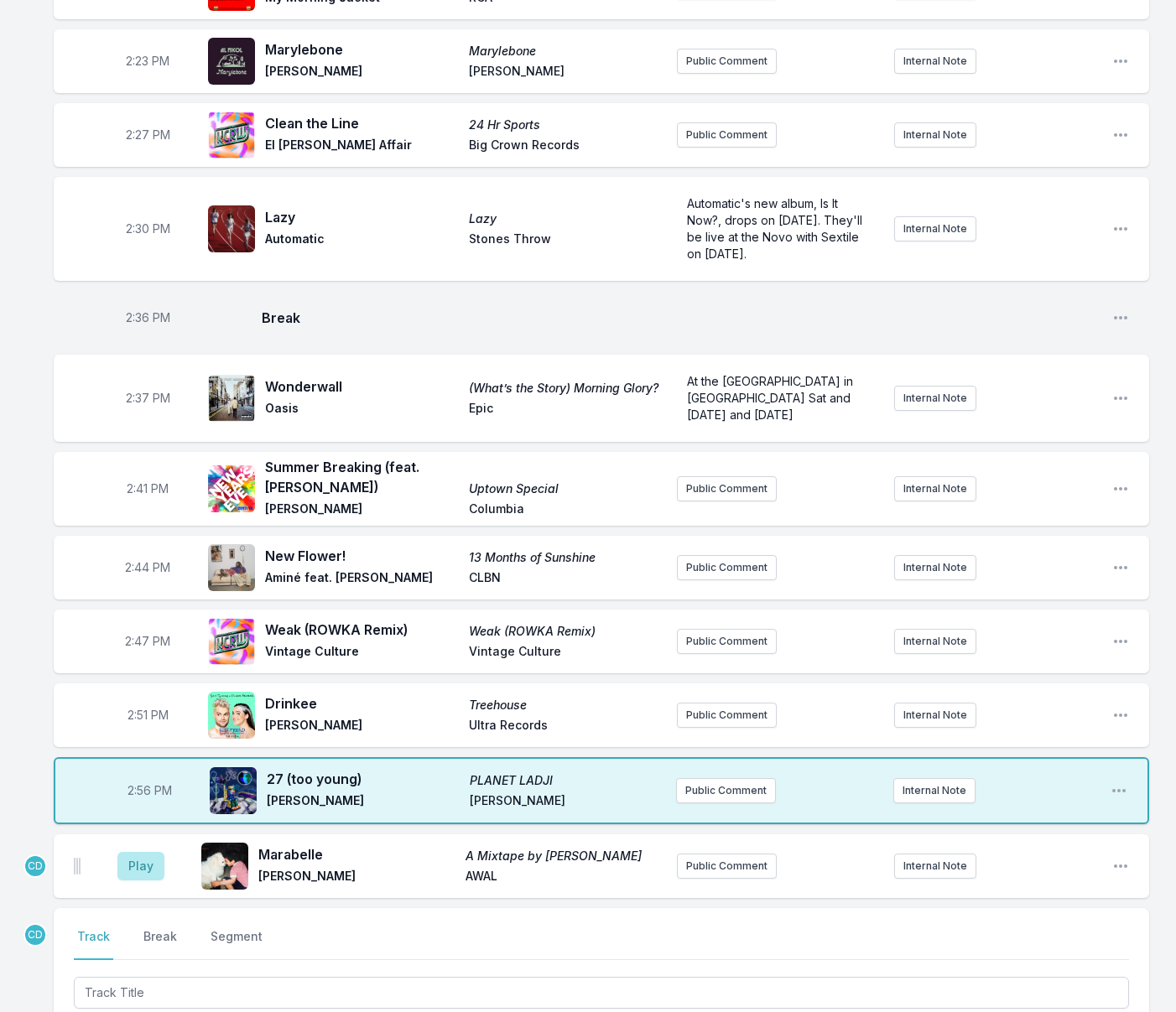
drag, startPoint x: 154, startPoint y: 799, endPoint x: 303, endPoint y: 814, distance: 149.8
click at [153, 928] on button "Break" at bounding box center [160, 944] width 41 height 32
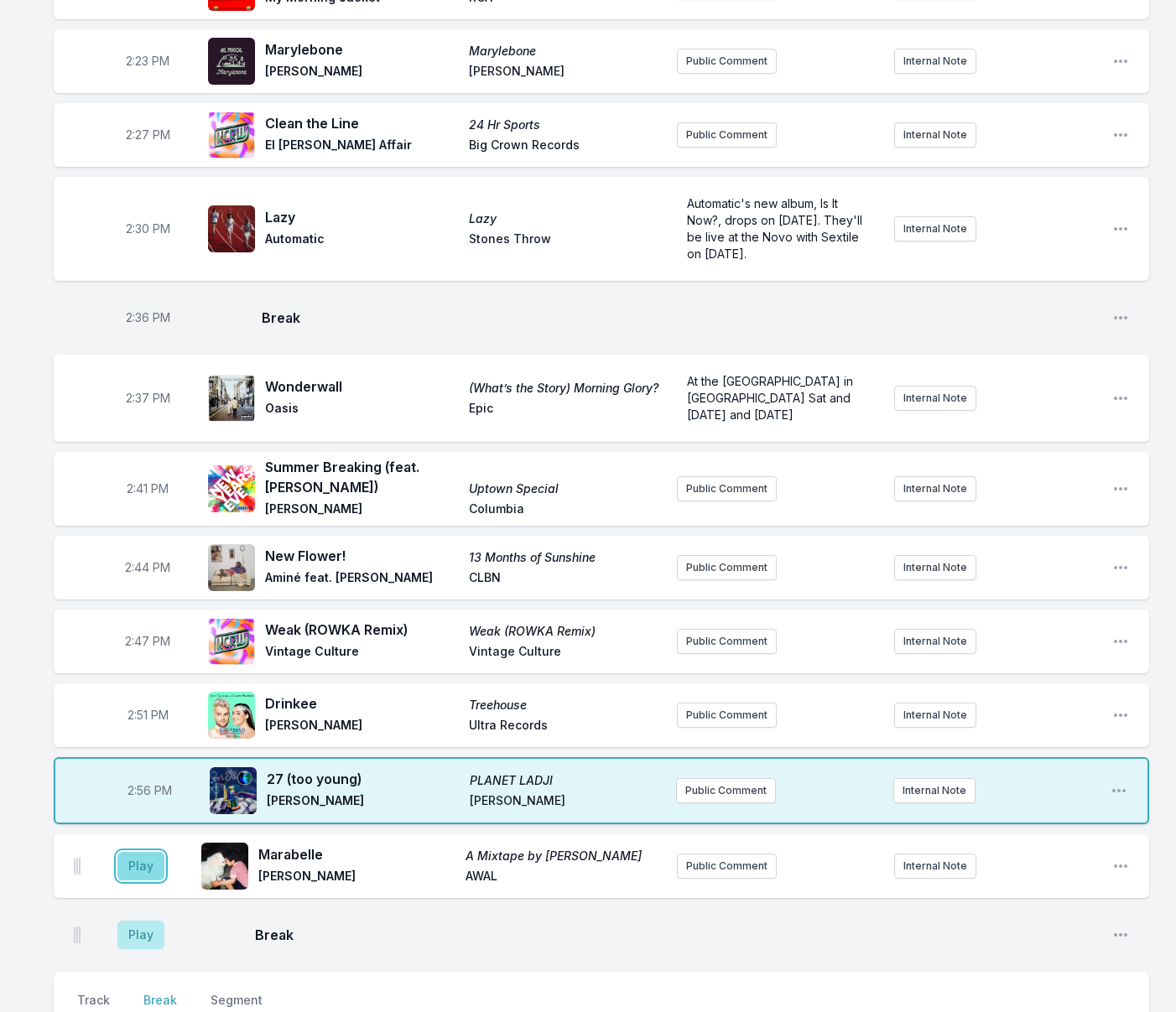
click at [135, 852] on button "Play" at bounding box center [140, 866] width 47 height 29
